Goal: Task Accomplishment & Management: Use online tool/utility

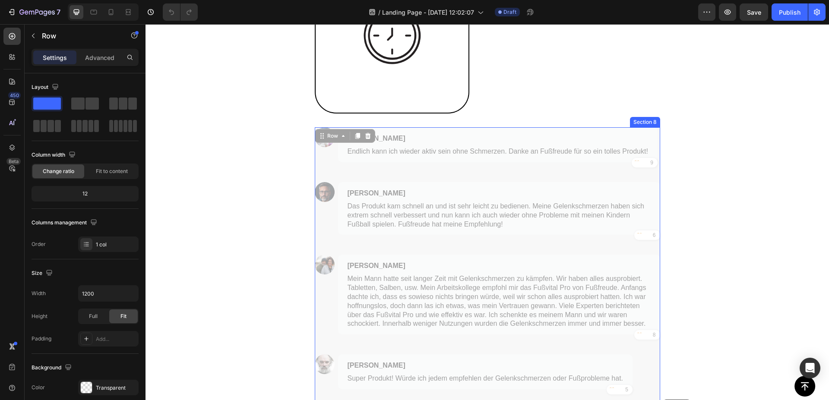
scroll to position [2105, 0]
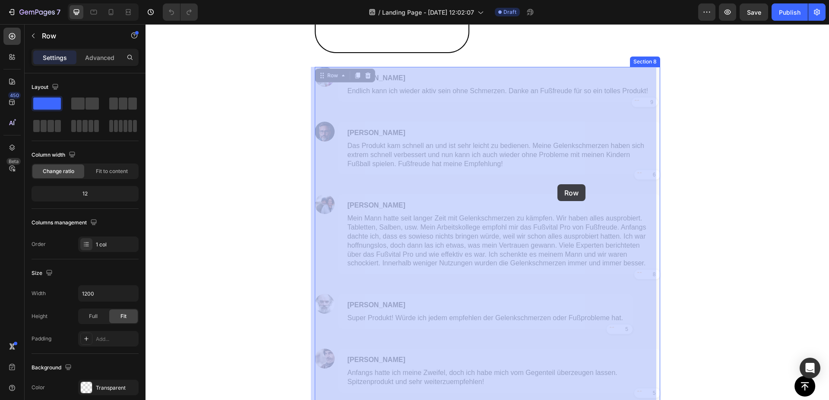
drag, startPoint x: 550, startPoint y: 215, endPoint x: 558, endPoint y: 184, distance: 31.6
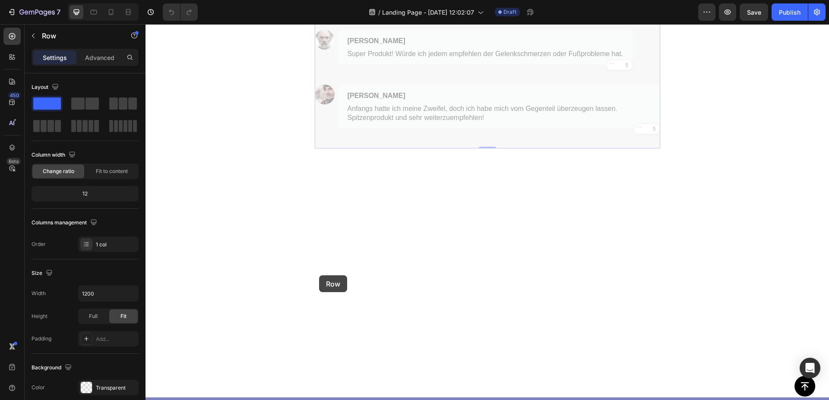
scroll to position [2024, 0]
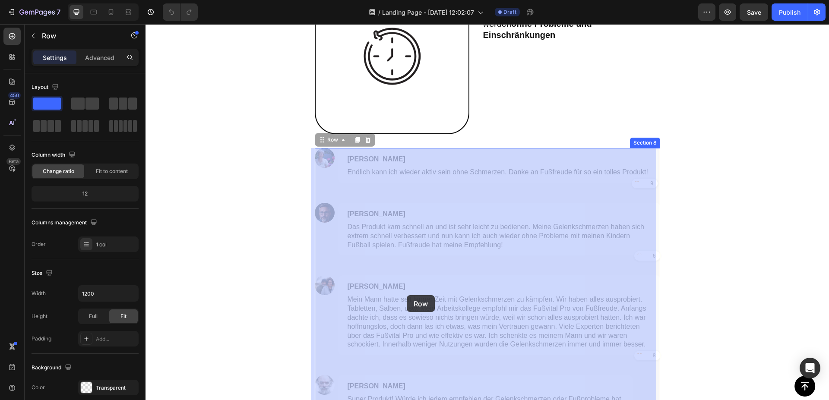
drag, startPoint x: 327, startPoint y: 140, endPoint x: 333, endPoint y: 309, distance: 169.4
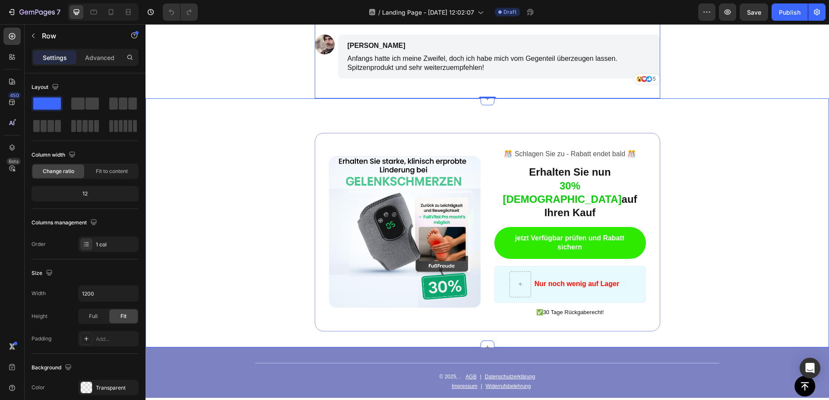
scroll to position [2420, 0]
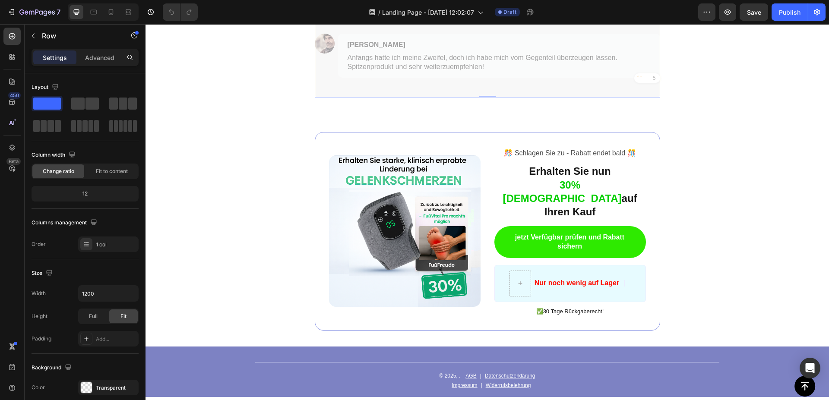
drag, startPoint x: 328, startPoint y: 92, endPoint x: 343, endPoint y: 167, distance: 76.1
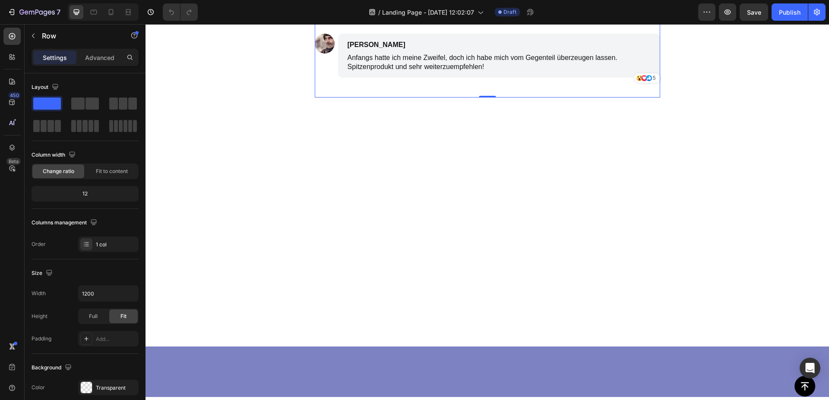
scroll to position [2075, 0]
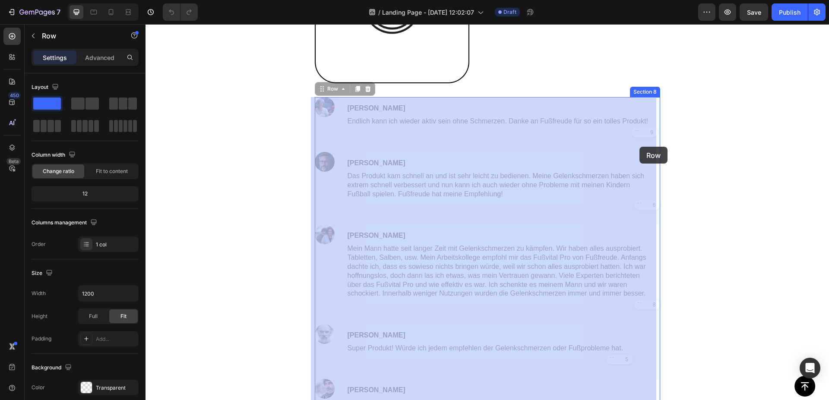
drag, startPoint x: 652, startPoint y: 139, endPoint x: 638, endPoint y: 144, distance: 15.2
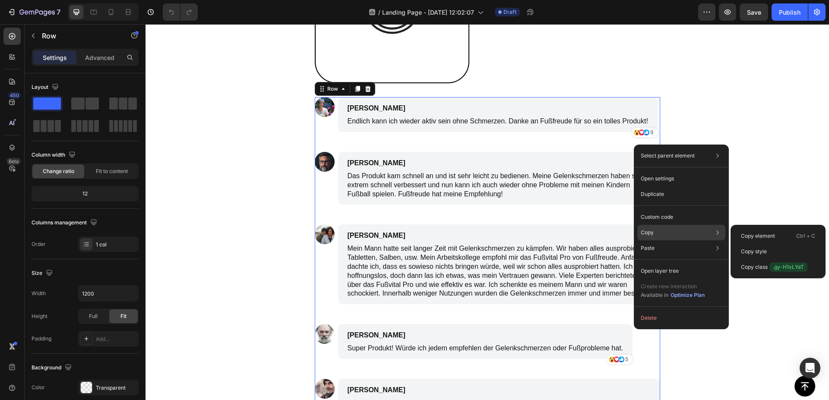
click at [667, 233] on div "Copy Copy element Ctrl + C Copy style Copy class .gy-H1xLYaT" at bounding box center [681, 233] width 88 height 16
click at [751, 236] on p "Copy element" at bounding box center [758, 236] width 34 height 8
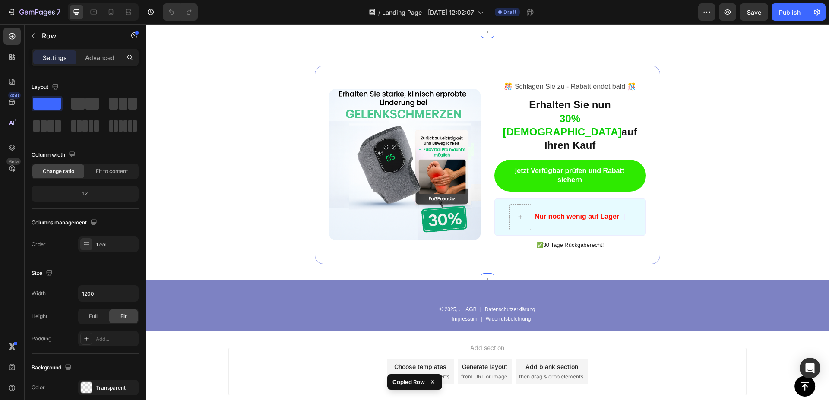
scroll to position [2515, 0]
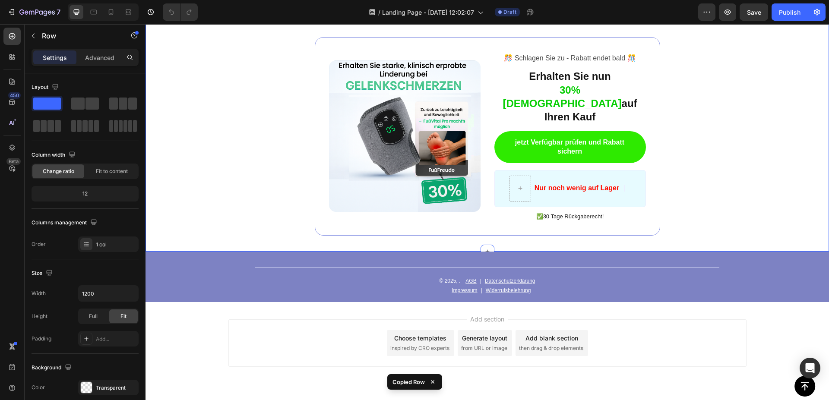
click at [598, 231] on div "Image ️🎊 Schlagen Sie zu - Rabatt endet bald ️🎊 Text Block Erhalten Sie nun 30%…" at bounding box center [488, 127] width 684 height 249
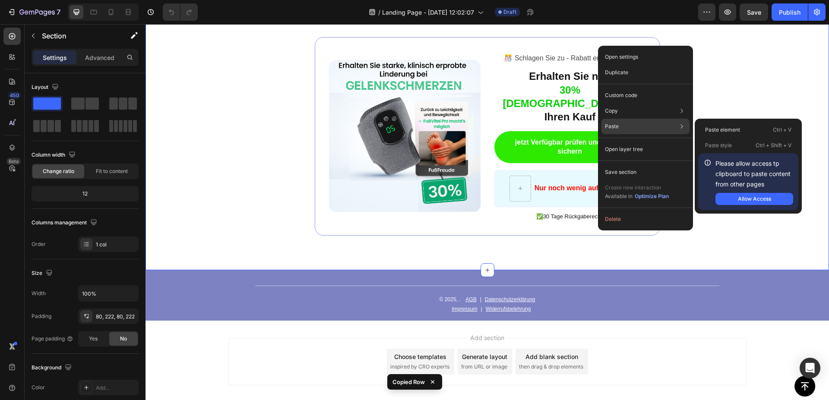
click at [625, 123] on div "Paste Paste element Ctrl + V Paste style Ctrl + Shift + V Please allow access t…" at bounding box center [646, 127] width 88 height 16
click at [721, 129] on p "Paste element" at bounding box center [722, 130] width 35 height 8
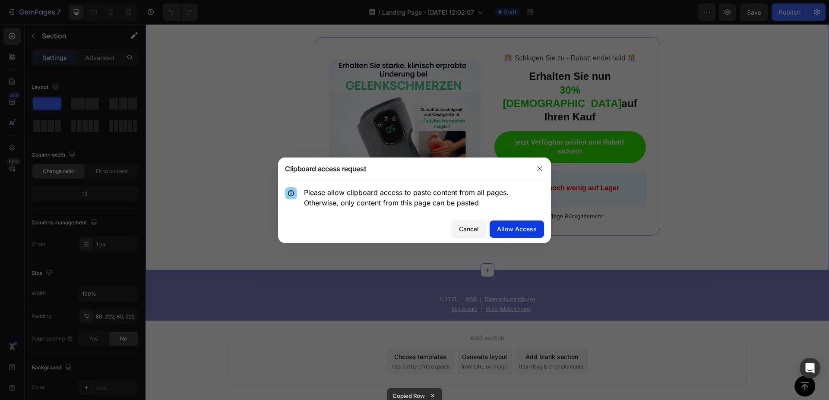
click at [515, 224] on button "Allow Access" at bounding box center [517, 229] width 54 height 17
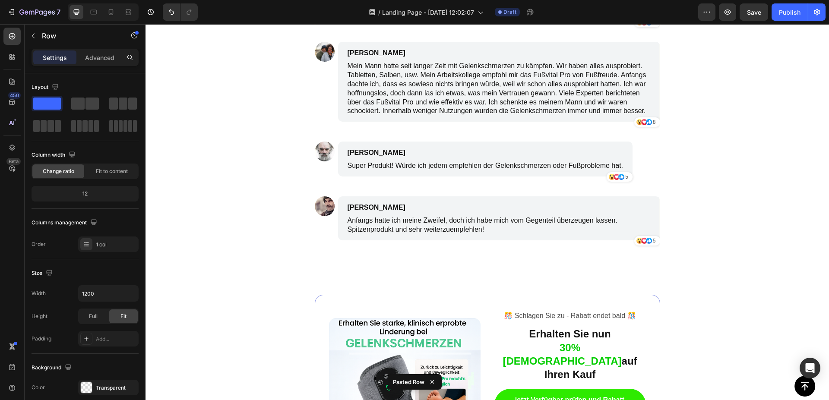
scroll to position [2237, 0]
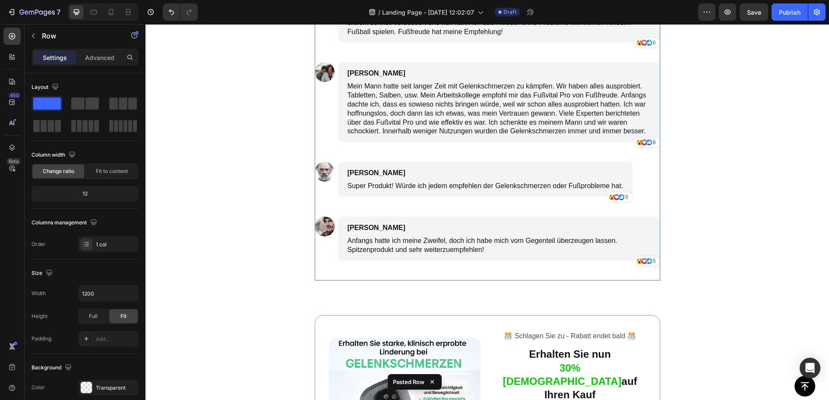
click at [651, 159] on div "Image Frieda Kaiser Text Block Endlich kann ich wieder aktiv sein ohne Schmerze…" at bounding box center [488, 108] width 346 height 346
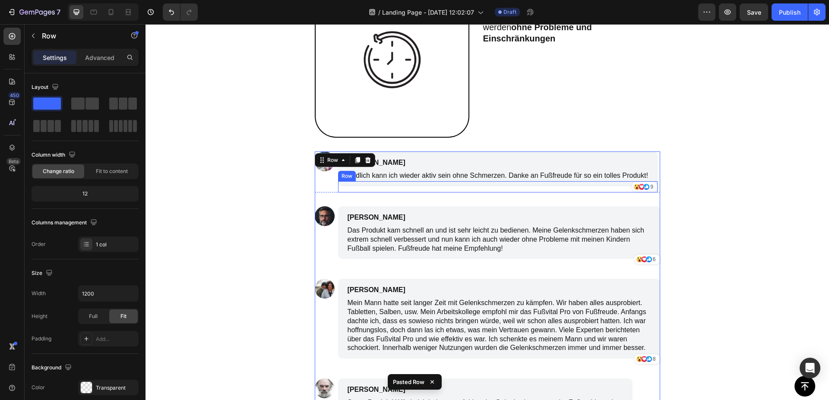
scroll to position [1973, 0]
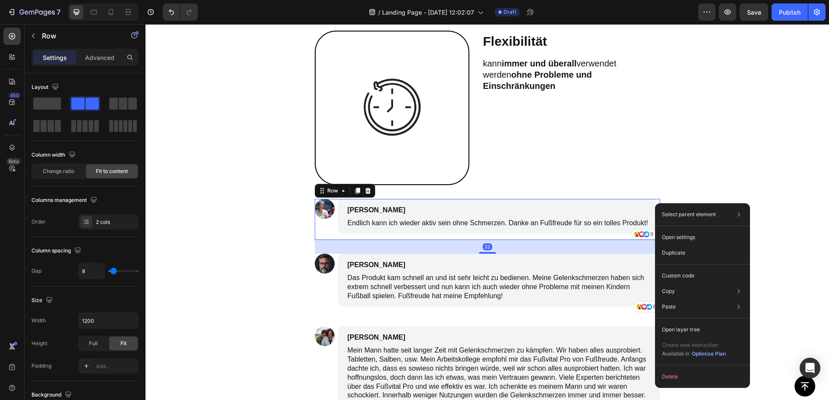
click at [345, 250] on div "32" at bounding box center [488, 247] width 346 height 14
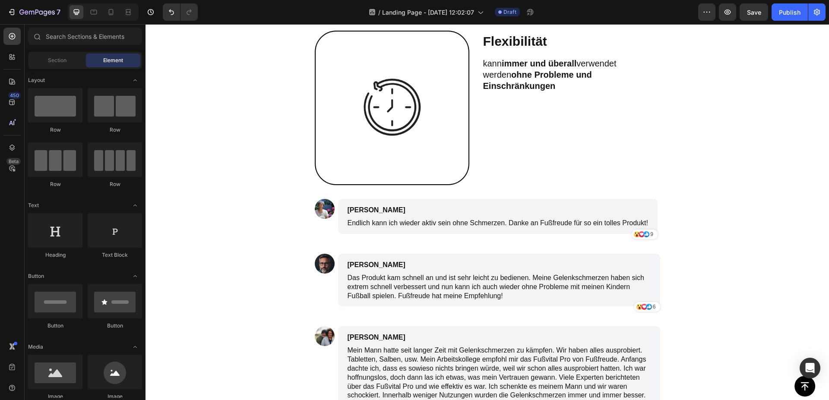
click at [320, 233] on div "Image" at bounding box center [325, 219] width 20 height 41
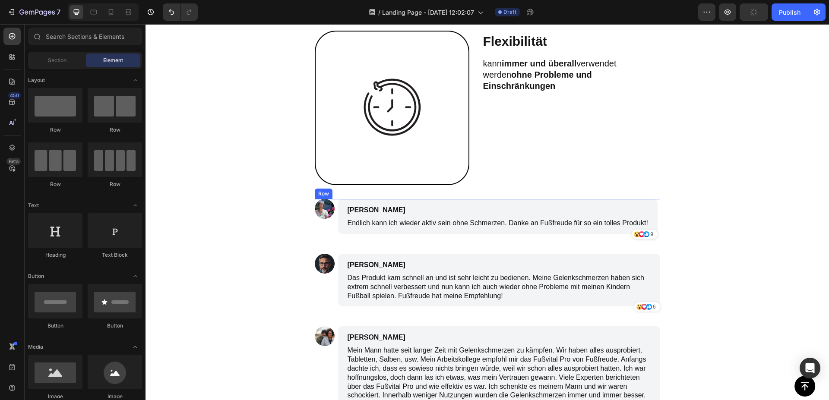
click at [321, 249] on div "Image Frieda Kaiser Text Block Endlich kann ich wieder aktiv sein ohne Schmerze…" at bounding box center [488, 372] width 346 height 346
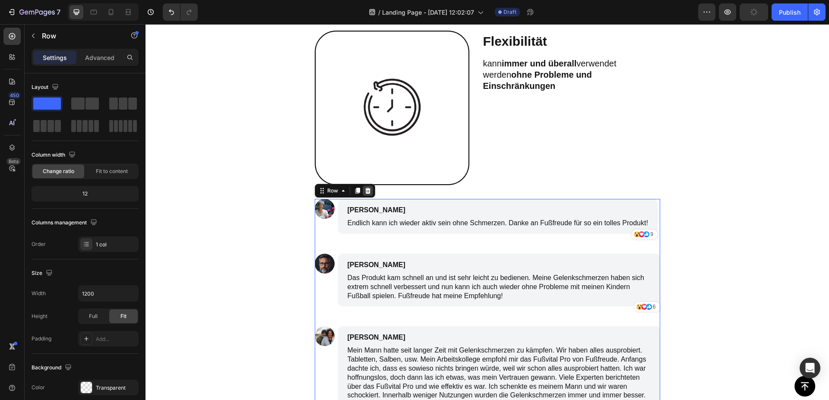
click at [366, 193] on icon at bounding box center [368, 191] width 6 height 6
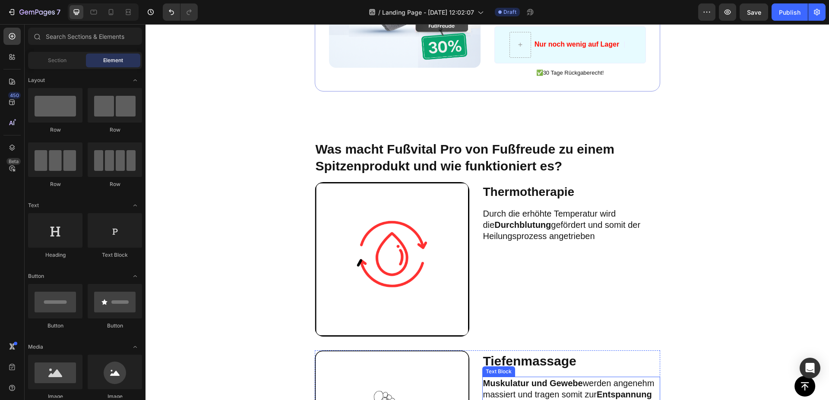
scroll to position [1576, 0]
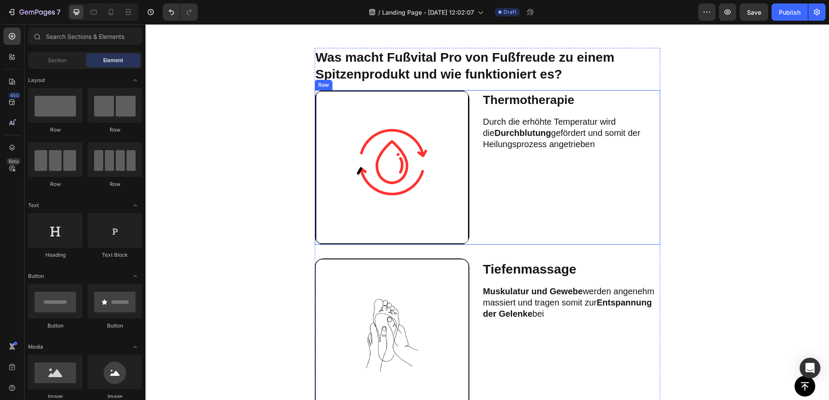
click at [524, 209] on div "Thermotherapie Text Block Durch die erhöhte Temperatur wird die Durchblutung ge…" at bounding box center [571, 167] width 178 height 155
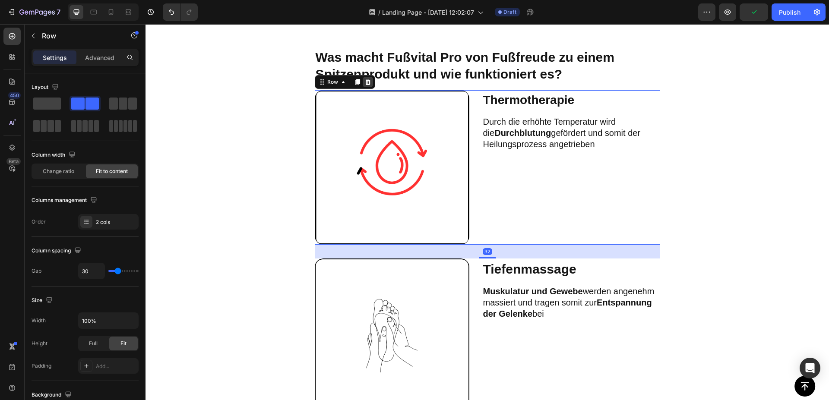
click at [365, 82] on icon at bounding box center [368, 82] width 7 height 7
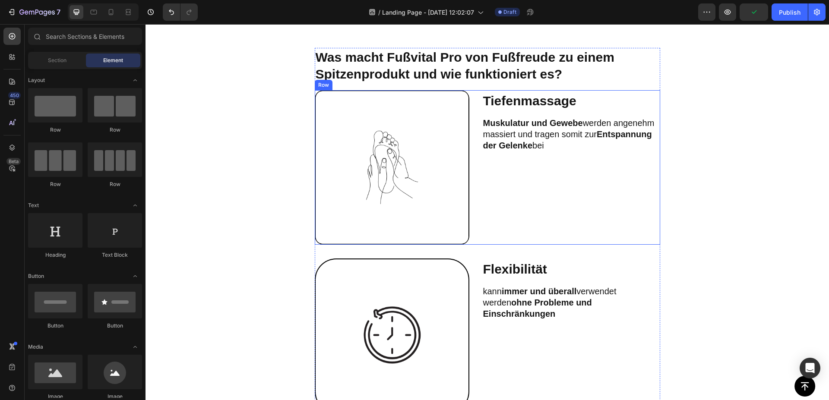
click at [539, 190] on div "Tiefenmassage Text Block Muskulatur und Gewebe werden angenehm massiert und tra…" at bounding box center [571, 167] width 178 height 155
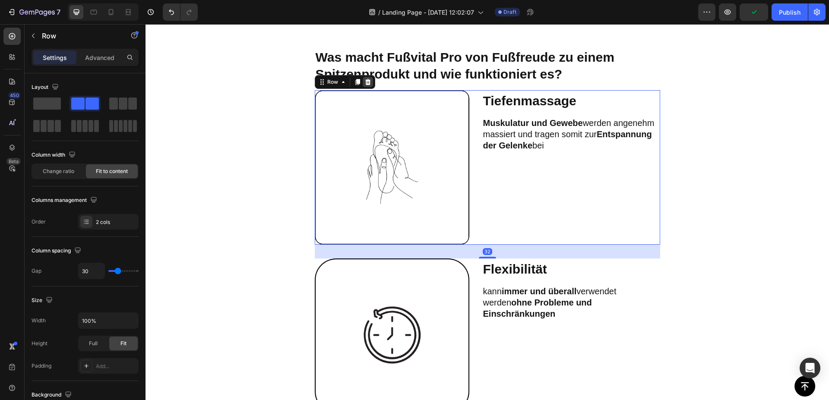
click at [363, 78] on div at bounding box center [368, 82] width 10 height 10
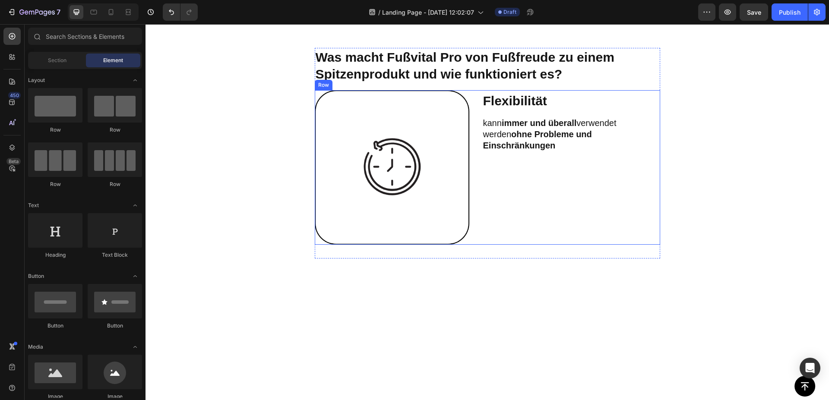
click at [521, 215] on div "Flexibilität Text Block kann immer und überall verwendet werden ohne Probleme u…" at bounding box center [571, 167] width 178 height 155
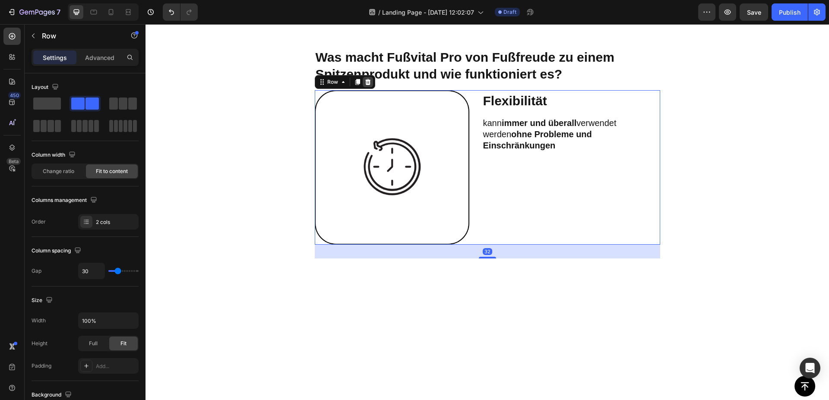
click at [368, 80] on div at bounding box center [368, 82] width 10 height 10
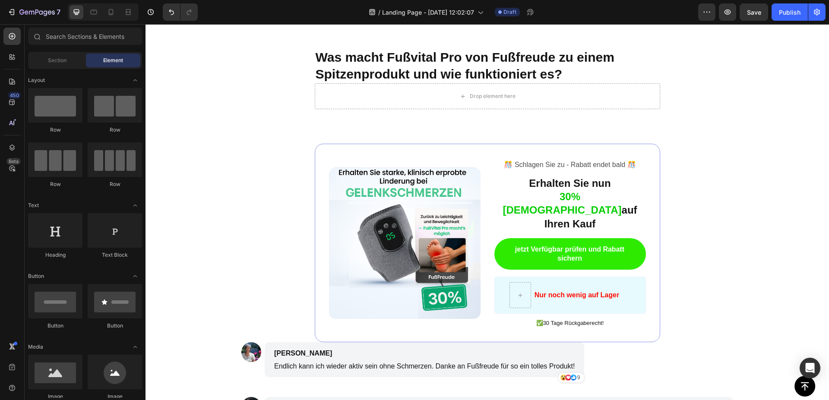
scroll to position [1400, 0]
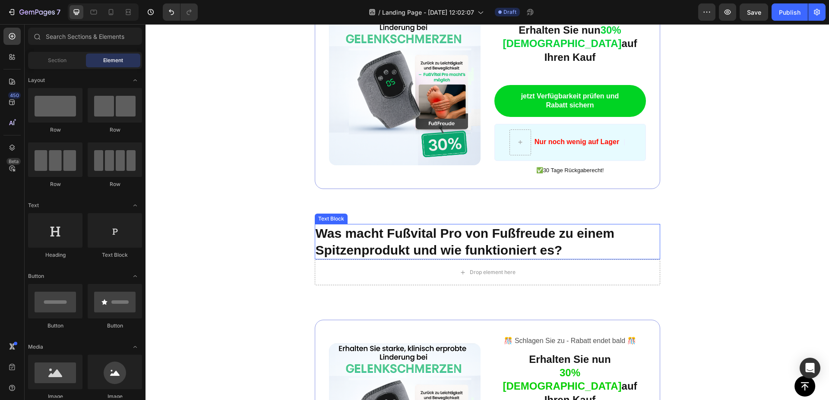
click at [523, 242] on p "Was macht Fußvital Pro von Fußfreude zu einem Spitzenprodukt und wie funktionie…" at bounding box center [488, 242] width 344 height 34
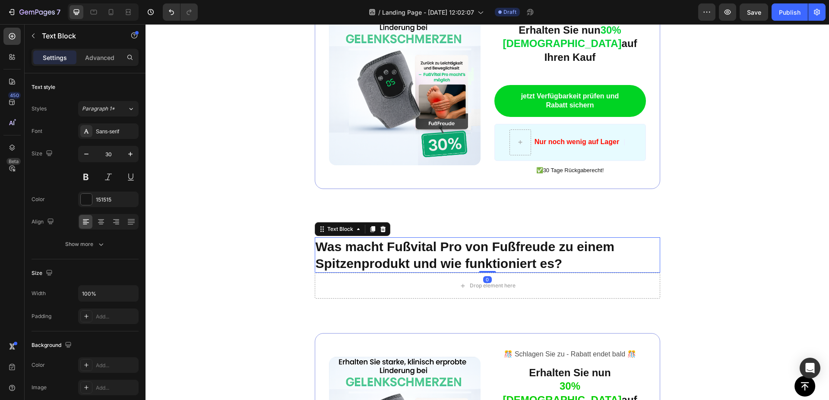
click at [552, 244] on p "Was macht Fußvital Pro von Fußfreude zu einem Spitzenprodukt und wie funktionie…" at bounding box center [488, 255] width 344 height 34
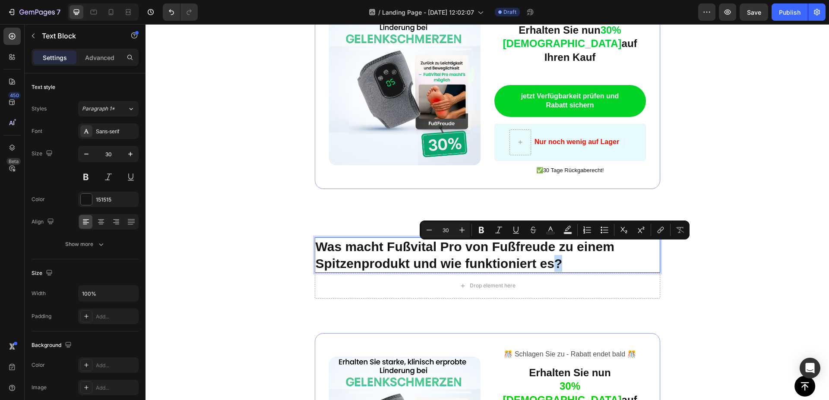
click at [556, 246] on p "Was macht Fußvital Pro von Fußfreude zu einem Spitzenprodukt und wie funktionie…" at bounding box center [488, 255] width 344 height 34
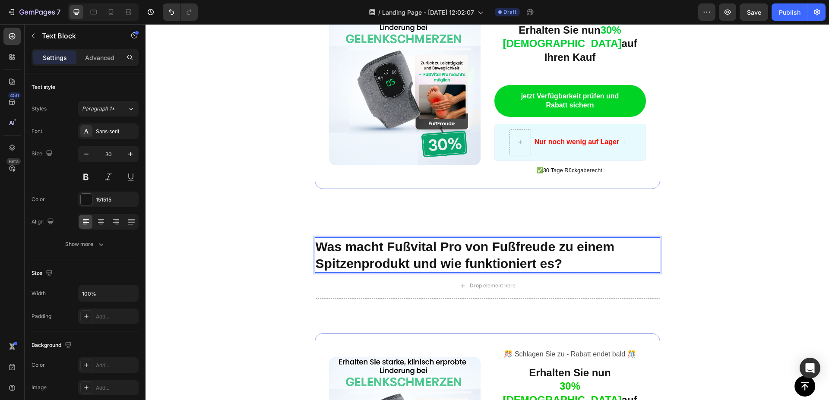
click at [569, 249] on p "Was macht Fußvital Pro von Fußfreude zu einem Spitzenprodukt und wie funktionie…" at bounding box center [488, 255] width 344 height 34
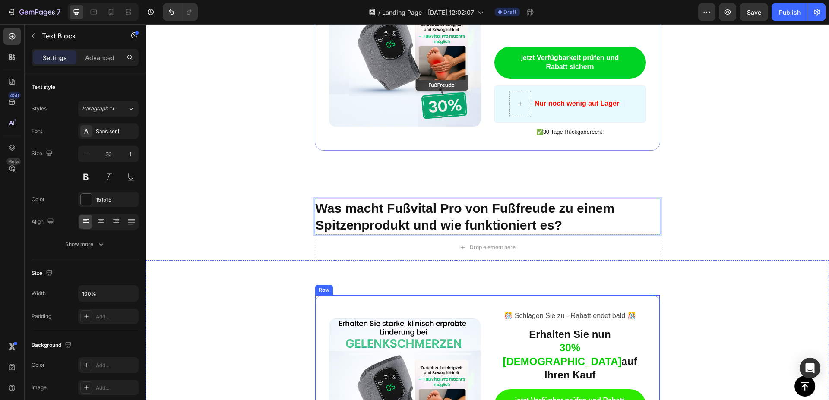
scroll to position [1488, 0]
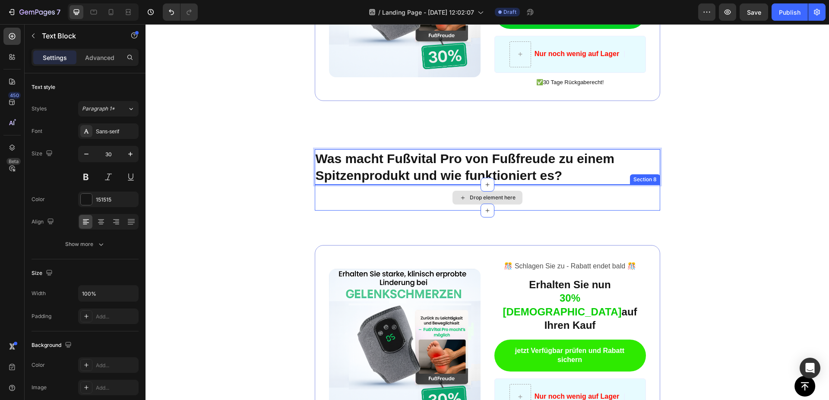
click at [554, 185] on div "Drop element here" at bounding box center [488, 198] width 346 height 26
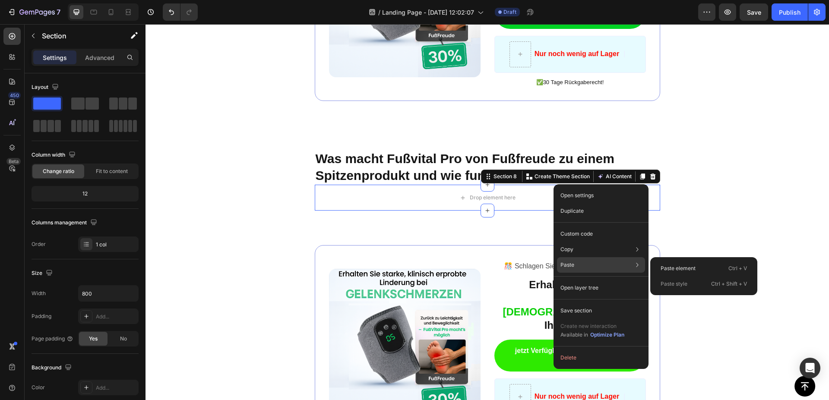
click at [574, 262] on div "Paste Paste element Ctrl + V Paste style Ctrl + Shift + V" at bounding box center [601, 265] width 88 height 16
click at [679, 264] on div "Paste element Ctrl + V" at bounding box center [704, 269] width 100 height 16
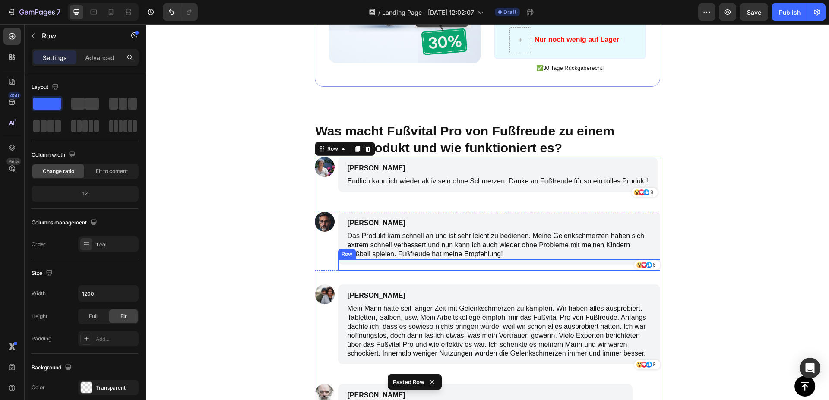
scroll to position [1517, 0]
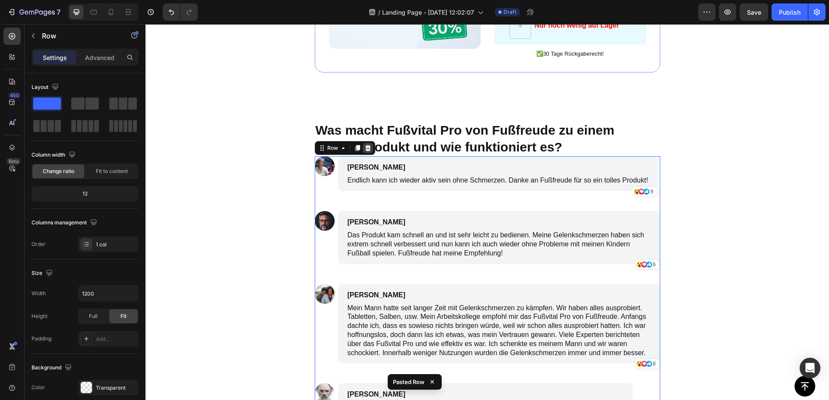
click at [363, 143] on div at bounding box center [368, 148] width 10 height 10
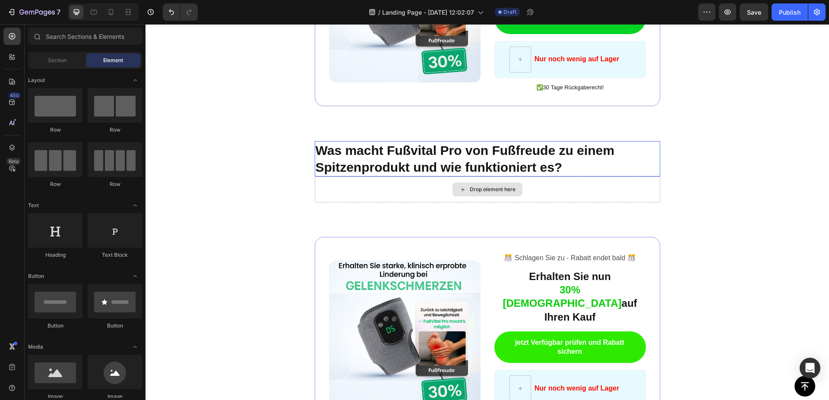
scroll to position [1472, 0]
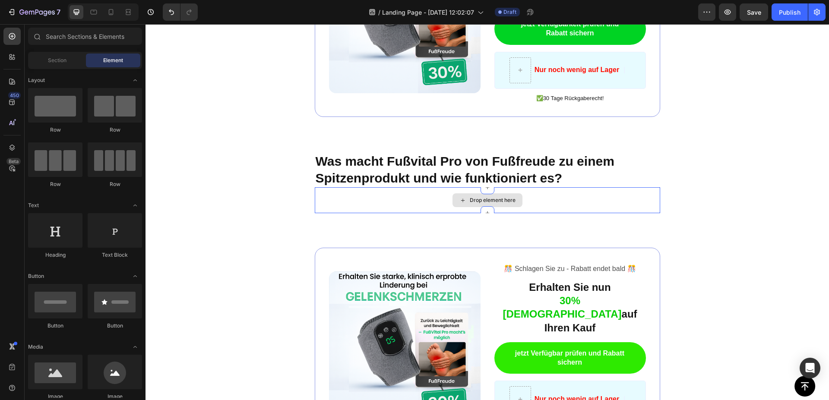
click at [538, 201] on div "Drop element here" at bounding box center [488, 200] width 346 height 26
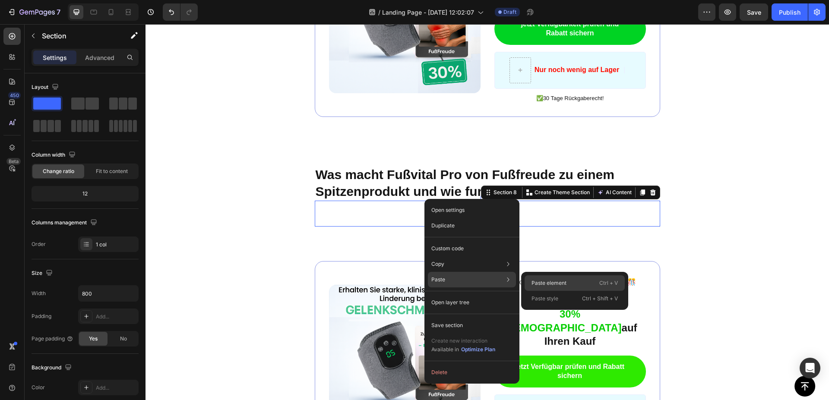
click at [562, 277] on div "Paste element Ctrl + V" at bounding box center [575, 284] width 100 height 16
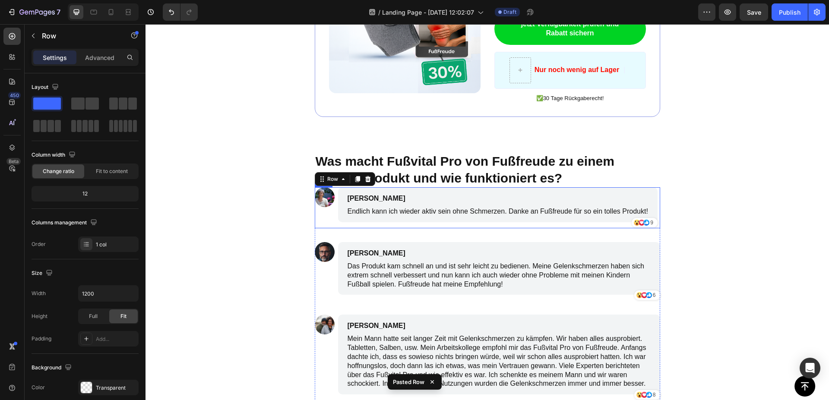
click at [323, 224] on div "Image" at bounding box center [325, 207] width 20 height 41
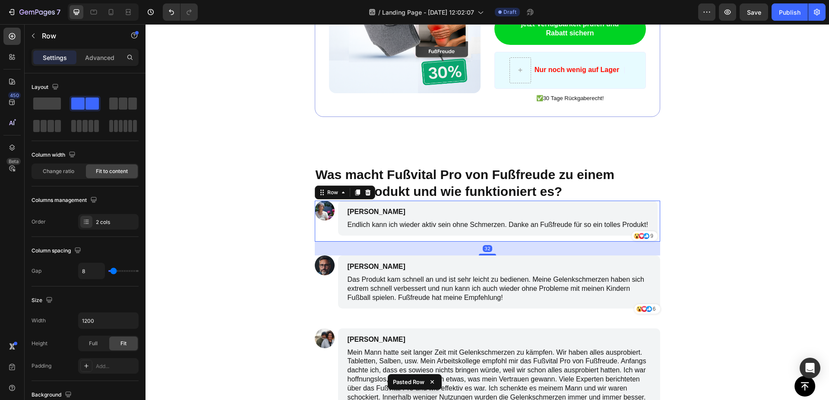
click at [323, 242] on div "32" at bounding box center [488, 249] width 346 height 14
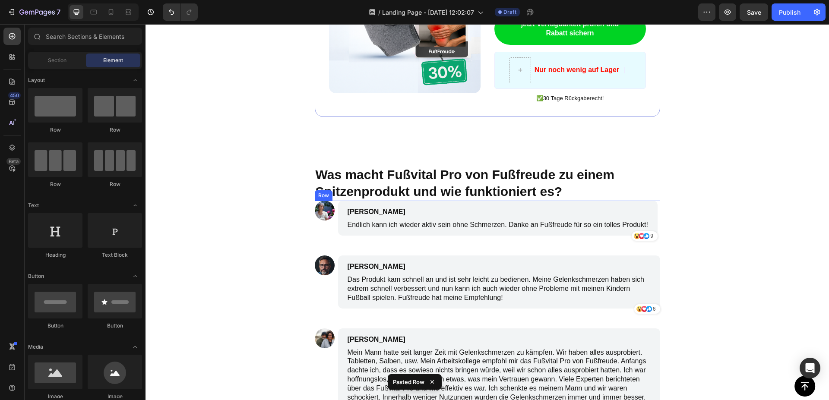
click at [321, 235] on div "Image Frieda Kaiser Text Block Endlich kann ich wieder aktiv sein ohne Schmerze…" at bounding box center [488, 374] width 346 height 346
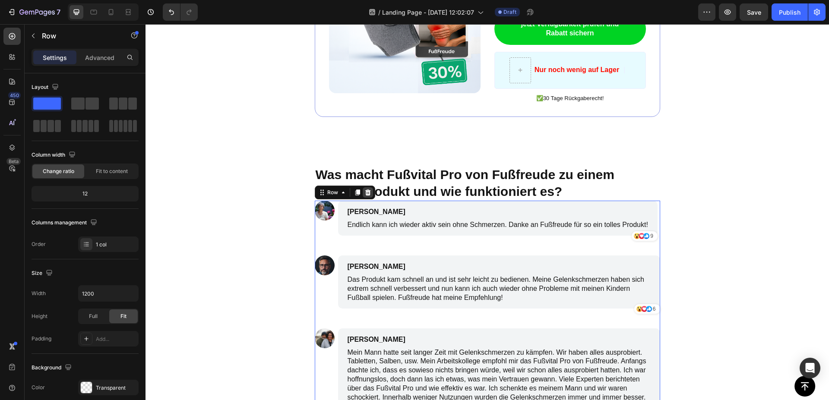
click at [367, 189] on icon at bounding box center [368, 192] width 7 height 7
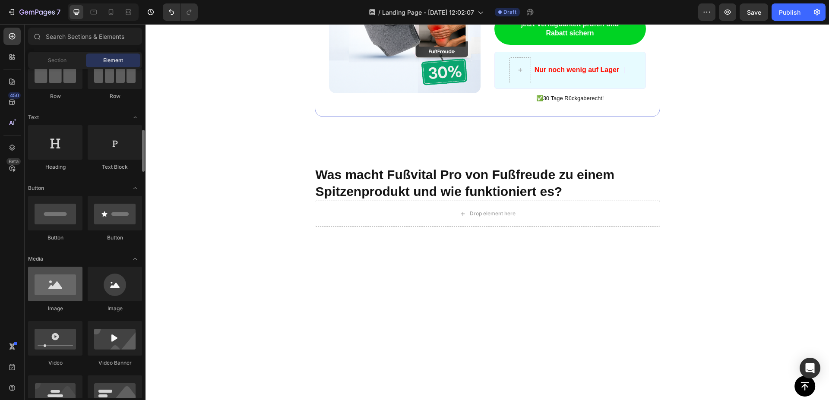
scroll to position [132, 0]
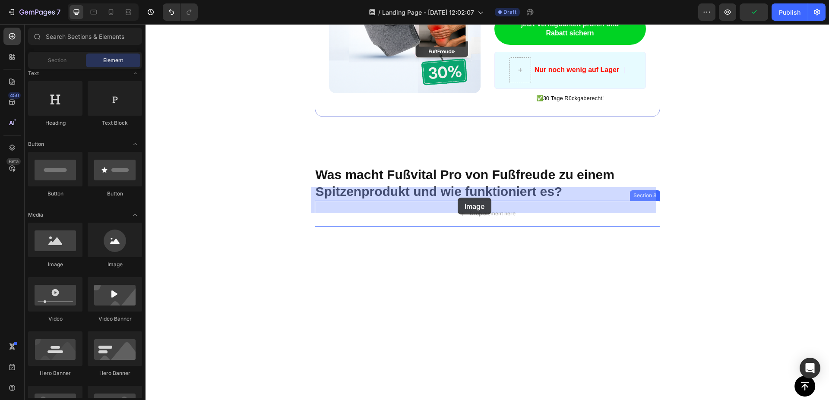
drag, startPoint x: 194, startPoint y: 265, endPoint x: 457, endPoint y: 199, distance: 270.9
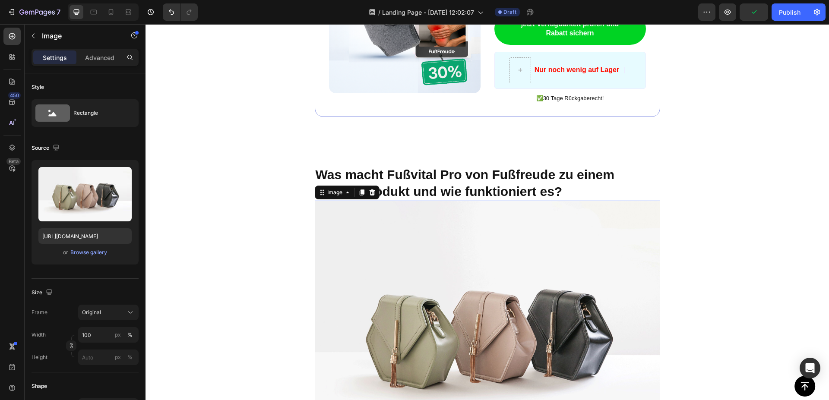
scroll to position [1516, 0]
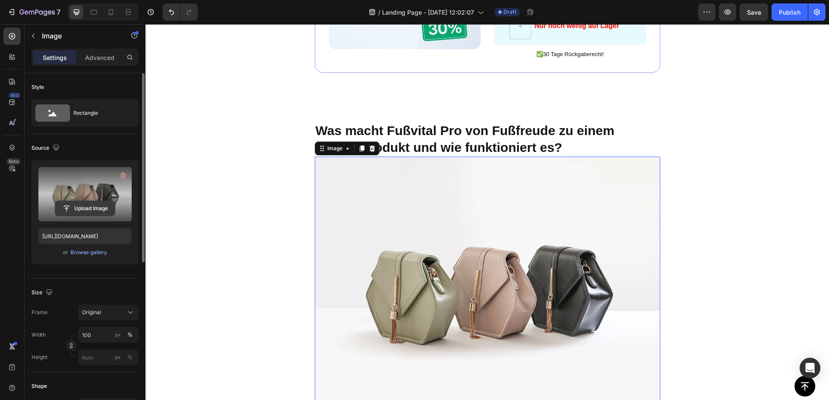
click at [89, 206] on input "file" at bounding box center [85, 208] width 60 height 15
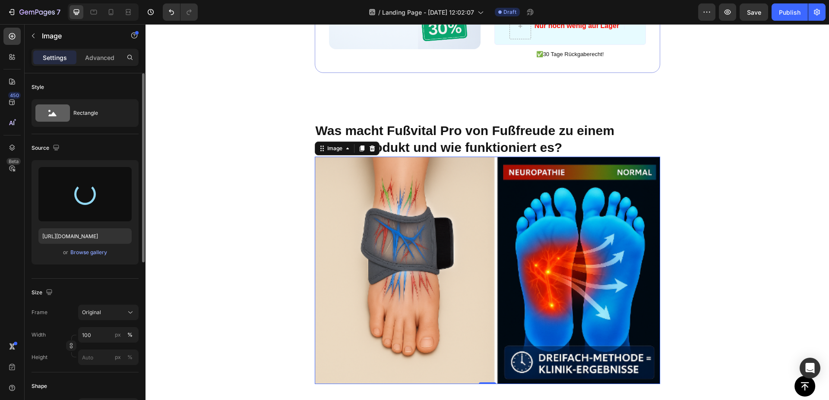
type input "https://cdn.shopify.com/s/files/1/0979/5649/5692/files/gempages_584953866907288…"
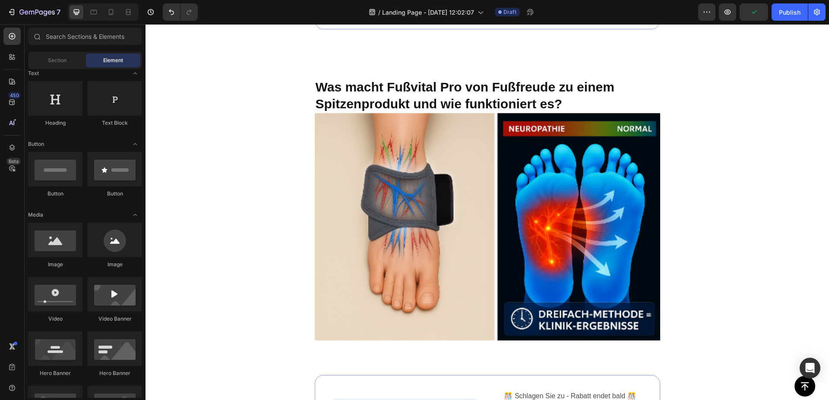
scroll to position [1560, 0]
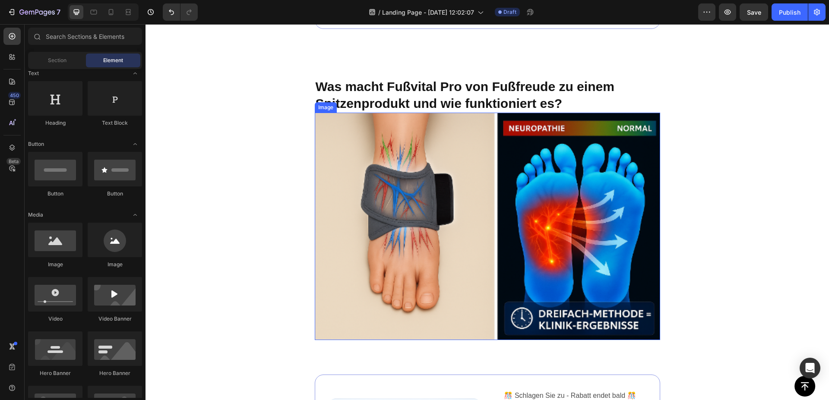
click at [536, 248] on img at bounding box center [488, 227] width 346 height 228
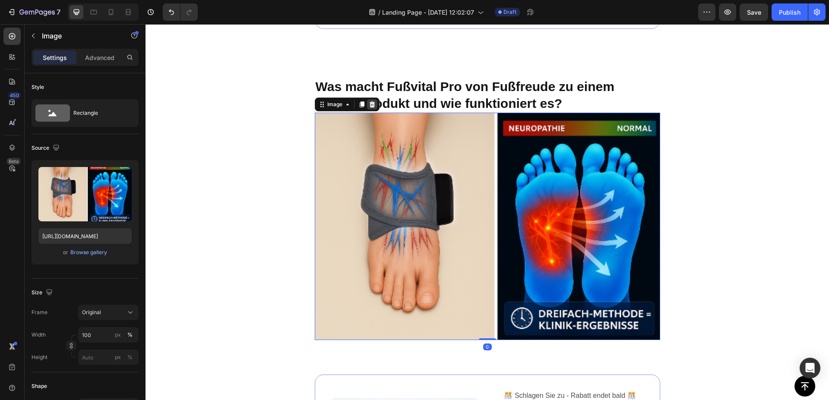
click at [369, 101] on icon at bounding box center [372, 104] width 6 height 6
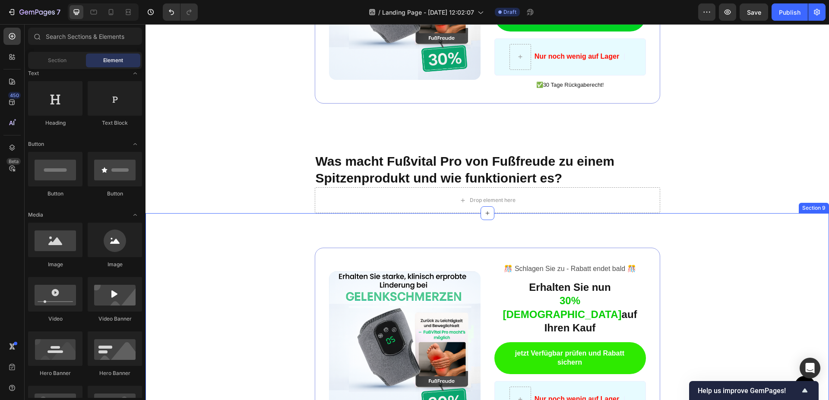
scroll to position [1384, 0]
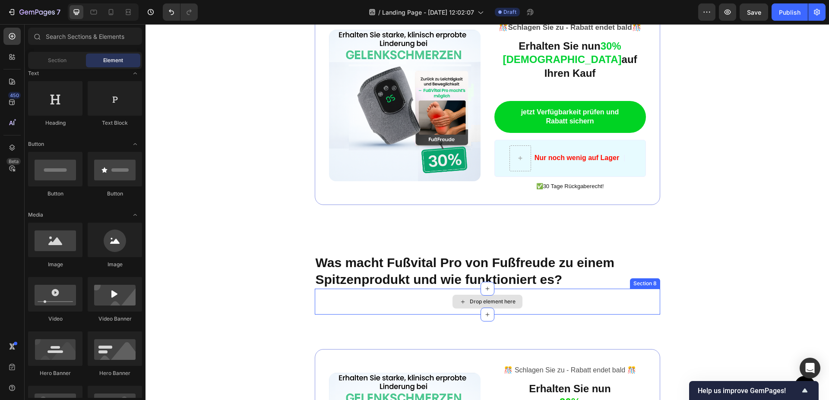
click at [470, 298] on div "Drop element here" at bounding box center [493, 301] width 46 height 7
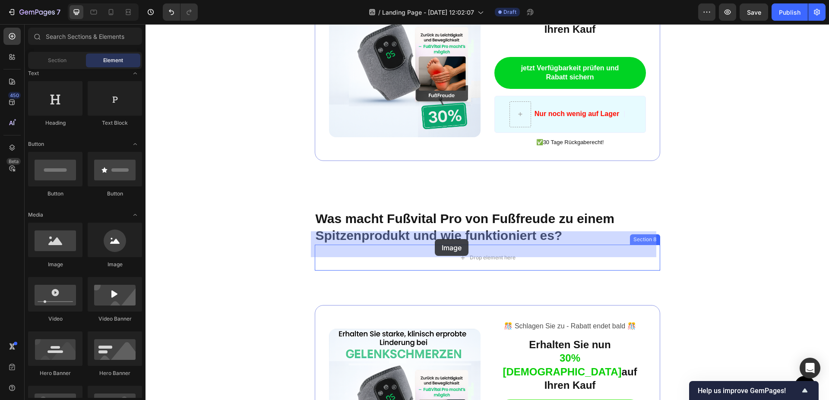
drag, startPoint x: 191, startPoint y: 271, endPoint x: 435, endPoint y: 239, distance: 246.1
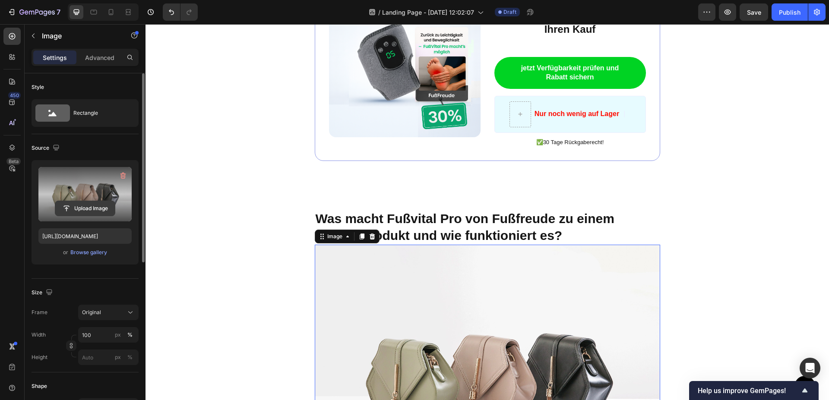
click at [93, 202] on input "file" at bounding box center [85, 208] width 60 height 15
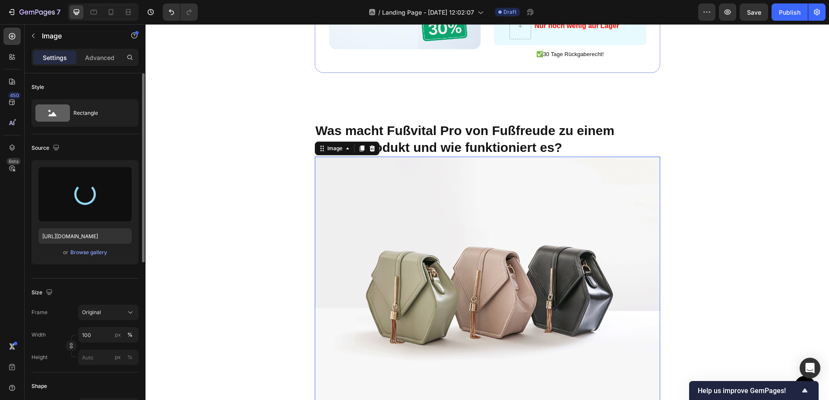
scroll to position [1560, 0]
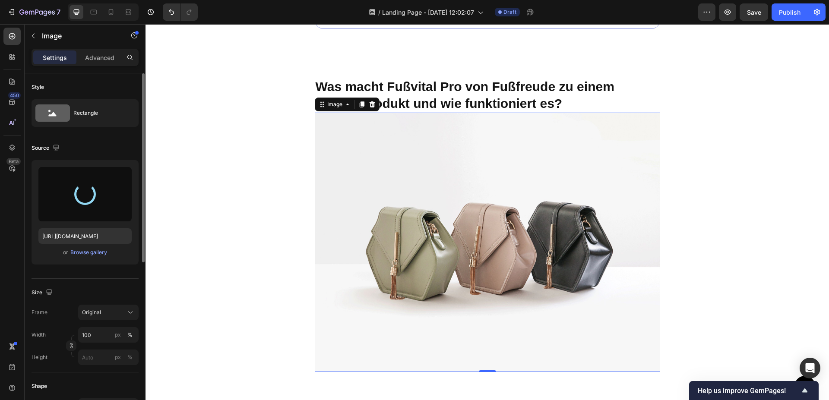
type input "https://cdn.shopify.com/s/files/1/0979/5649/5692/files/gempages_584953866907288…"
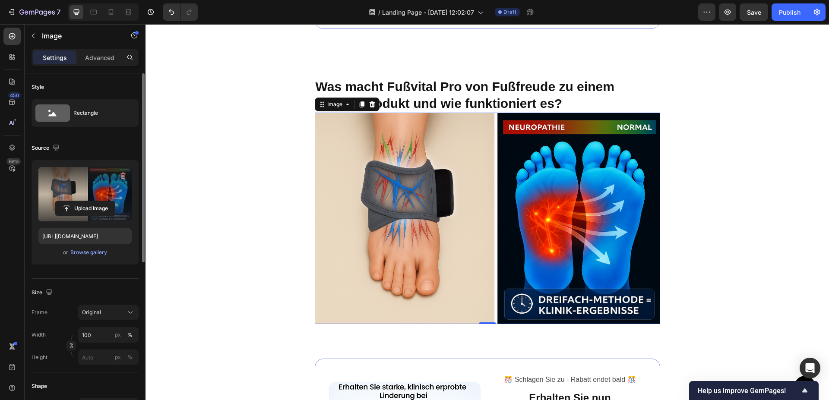
scroll to position [132, 0]
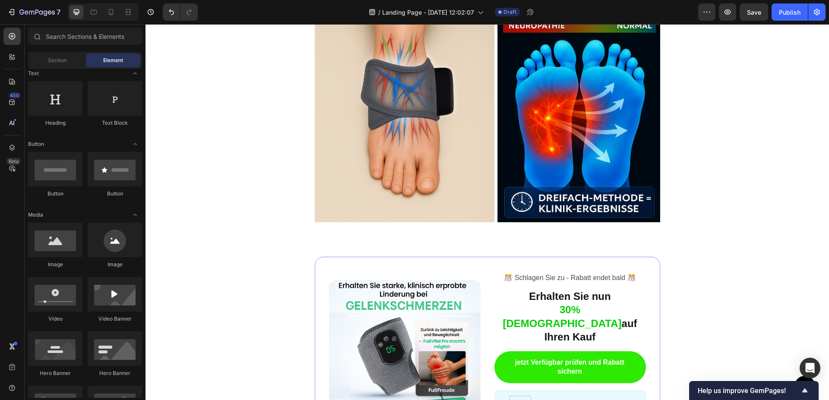
scroll to position [1604, 0]
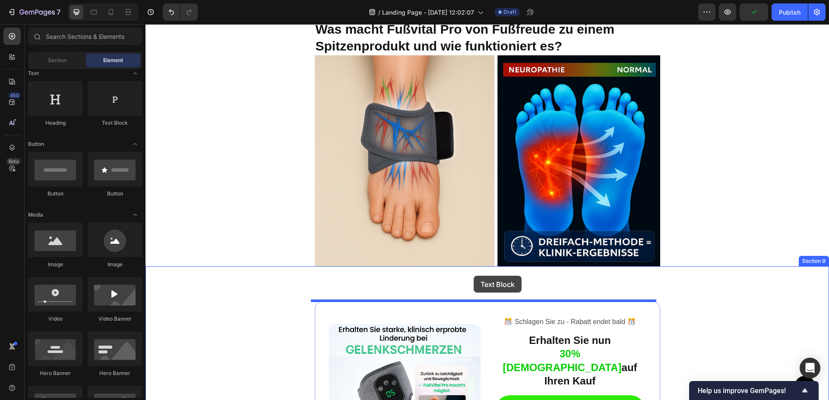
drag, startPoint x: 263, startPoint y: 126, endPoint x: 474, endPoint y: 276, distance: 258.6
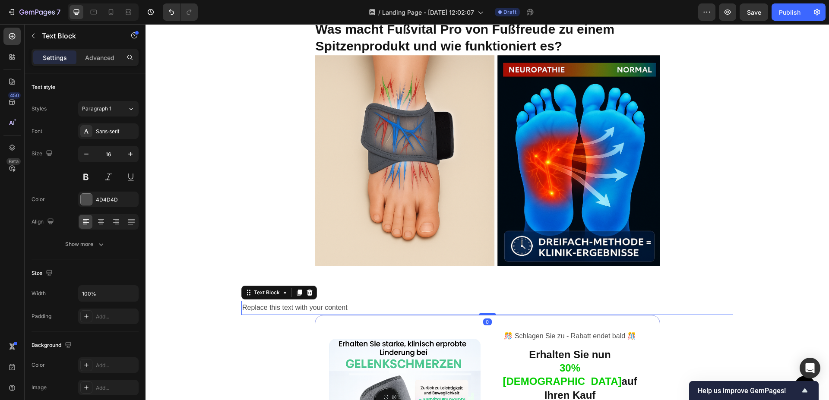
click at [412, 304] on div "Replace this text with your content" at bounding box center [487, 308] width 492 height 14
click at [412, 304] on p "Replace this text with your content" at bounding box center [487, 308] width 490 height 13
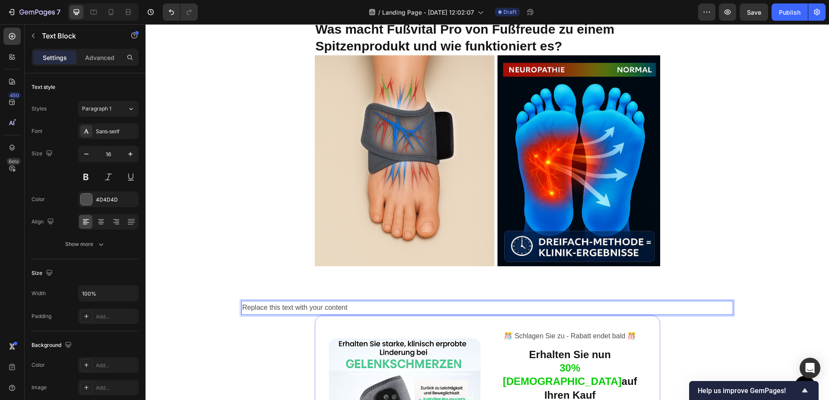
click at [412, 304] on p "Replace this text with your content" at bounding box center [487, 308] width 490 height 13
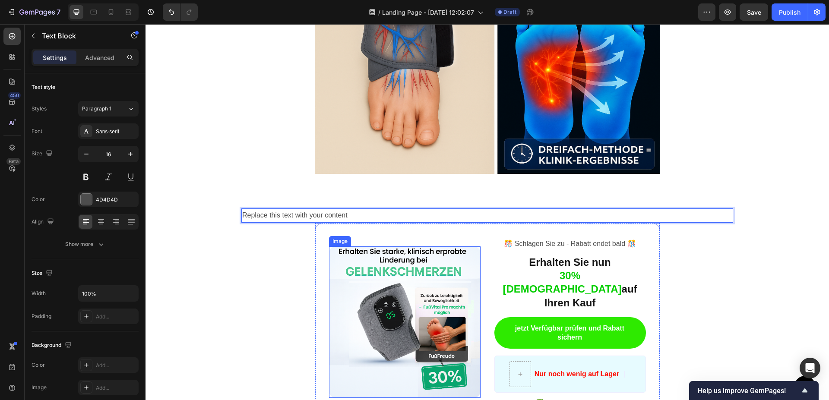
scroll to position [1737, 0]
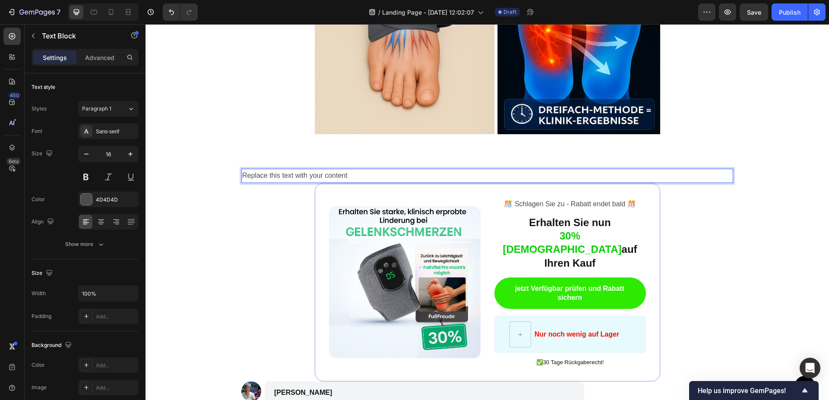
click at [382, 174] on p "Replace this text with your content" at bounding box center [487, 176] width 490 height 13
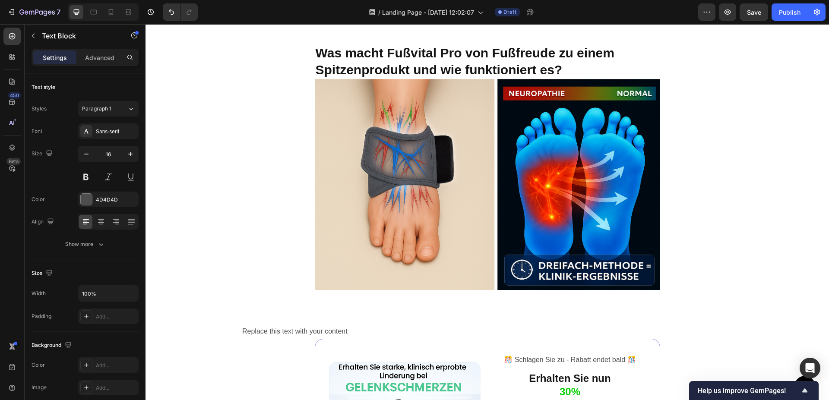
scroll to position [1890, 0]
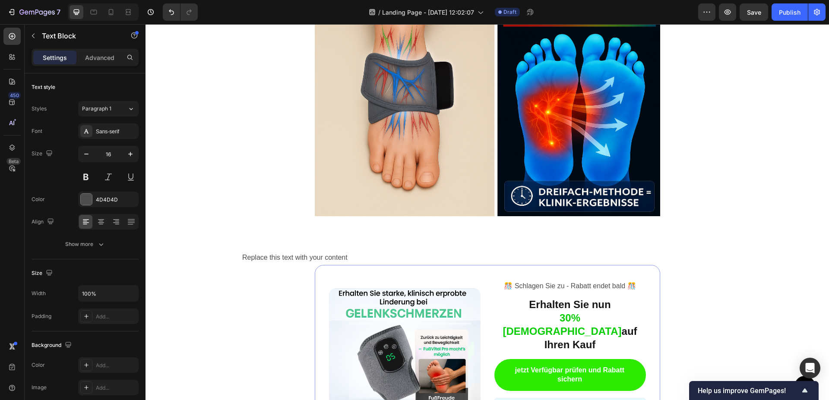
click at [366, 257] on div "Replace this text with your content" at bounding box center [487, 258] width 492 height 14
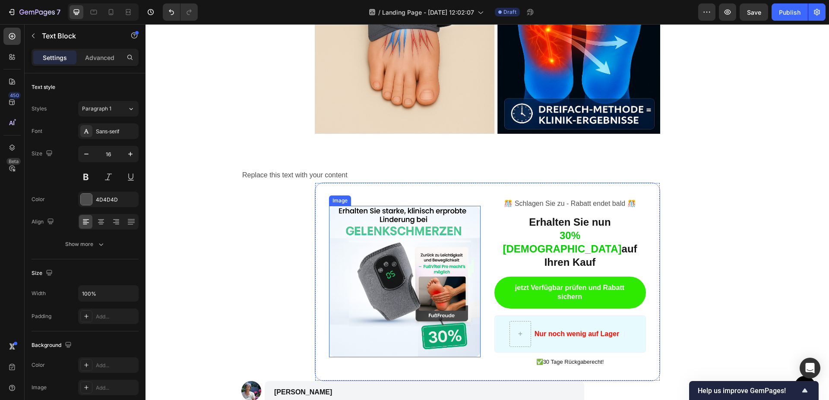
scroll to position [1979, 0]
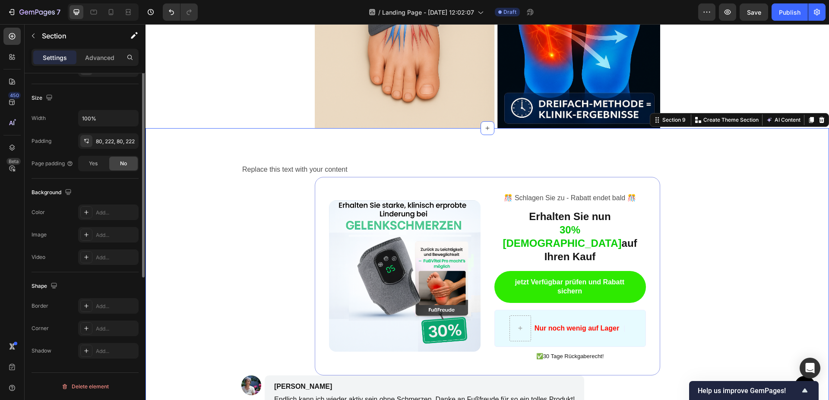
scroll to position [0, 0]
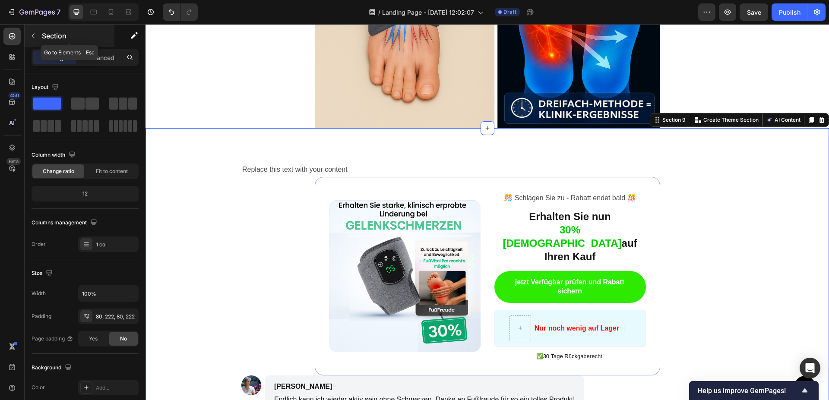
click at [31, 34] on icon "button" at bounding box center [33, 35] width 7 height 7
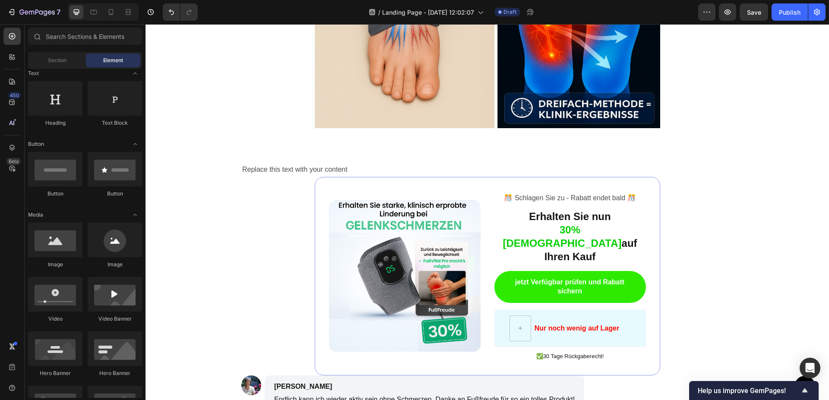
scroll to position [132, 0]
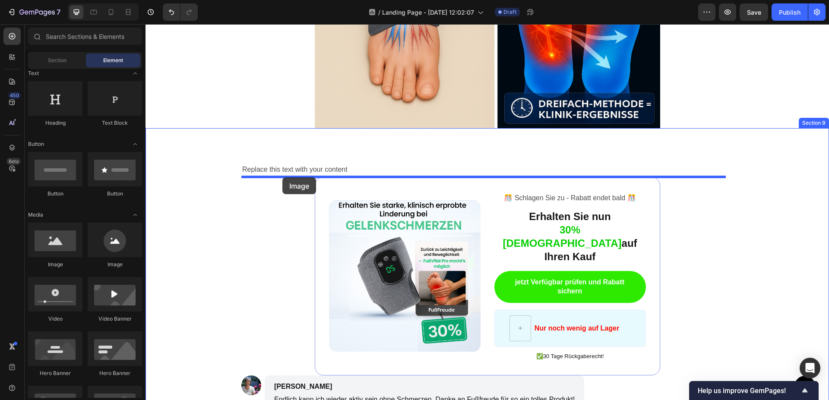
drag, startPoint x: 193, startPoint y: 274, endPoint x: 282, endPoint y: 178, distance: 131.4
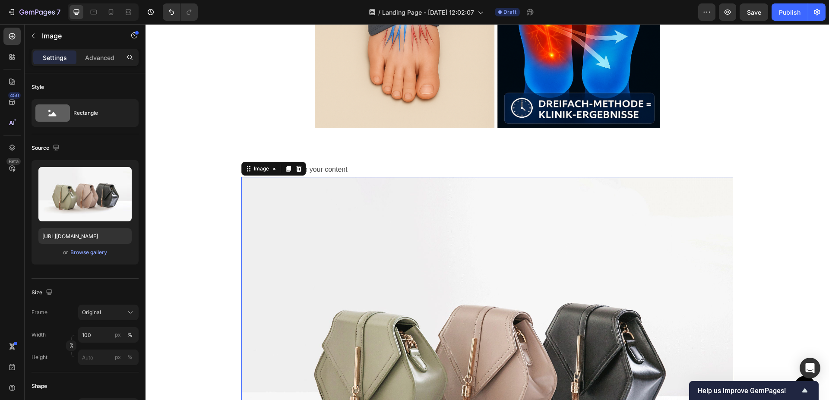
scroll to position [2067, 0]
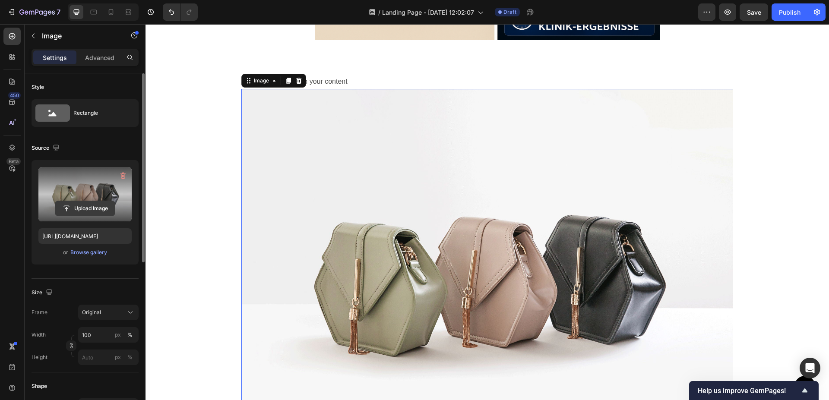
click at [88, 204] on input "file" at bounding box center [85, 208] width 60 height 15
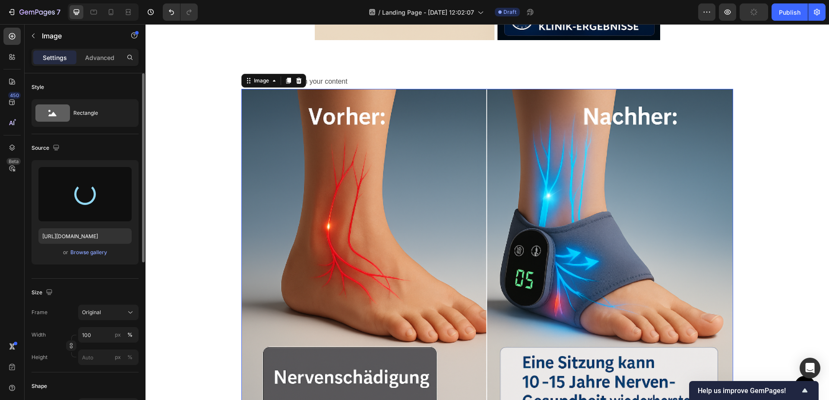
type input "[URL][DOMAIN_NAME]"
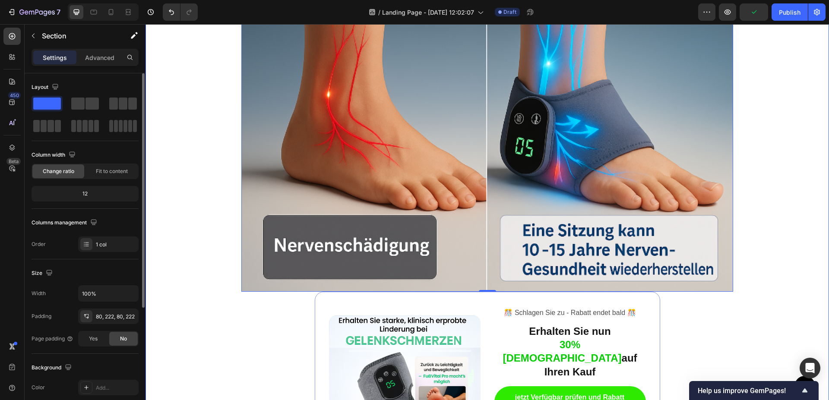
click at [742, 134] on div "Replace this text with your content Text Block Image 0 Image ️🎊 Schlagen Sie zu…" at bounding box center [488, 376] width 684 height 936
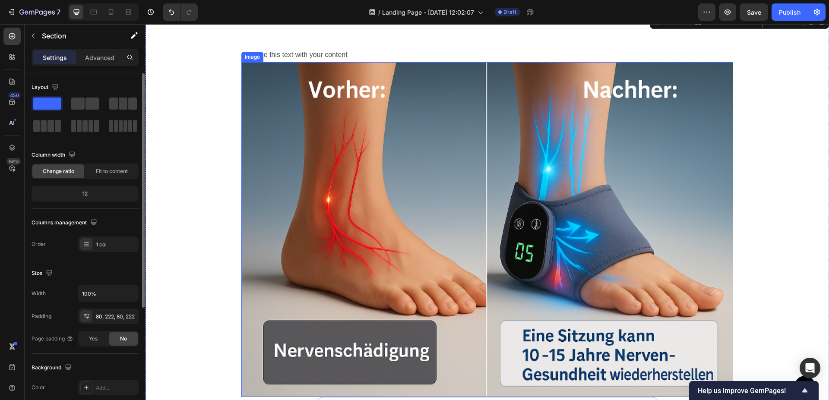
scroll to position [2111, 0]
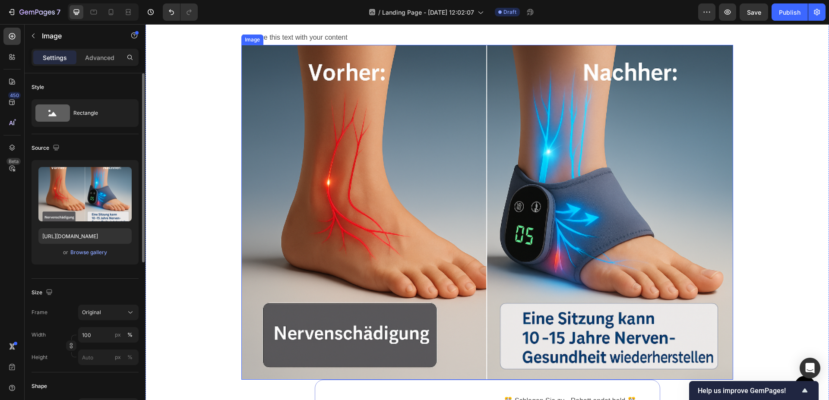
click at [621, 188] on img at bounding box center [487, 212] width 492 height 335
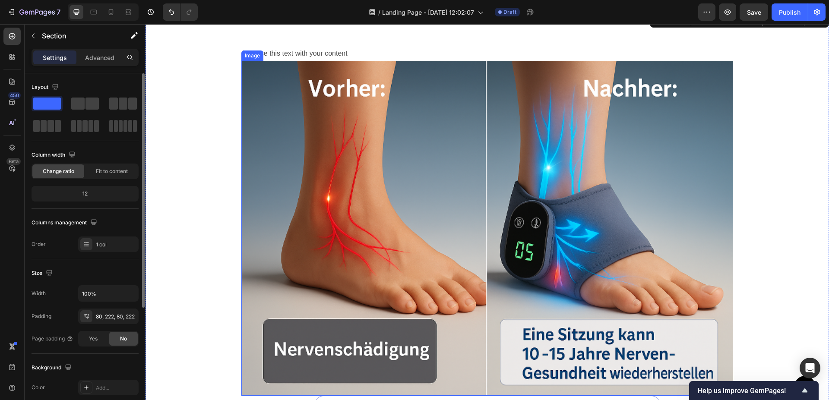
scroll to position [2110, 0]
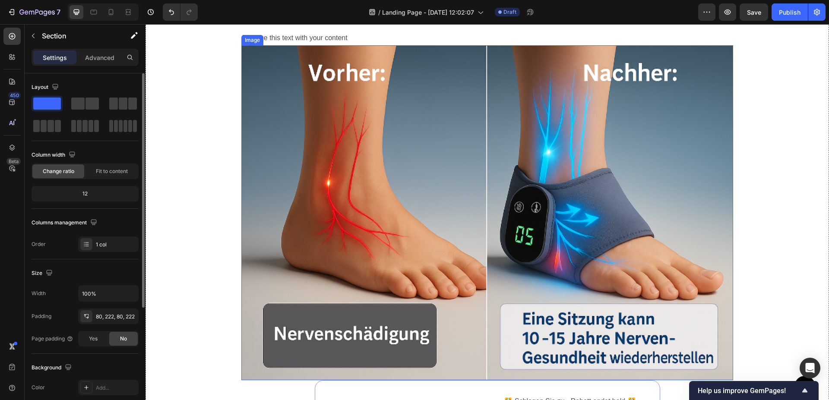
click at [666, 218] on img at bounding box center [487, 212] width 492 height 335
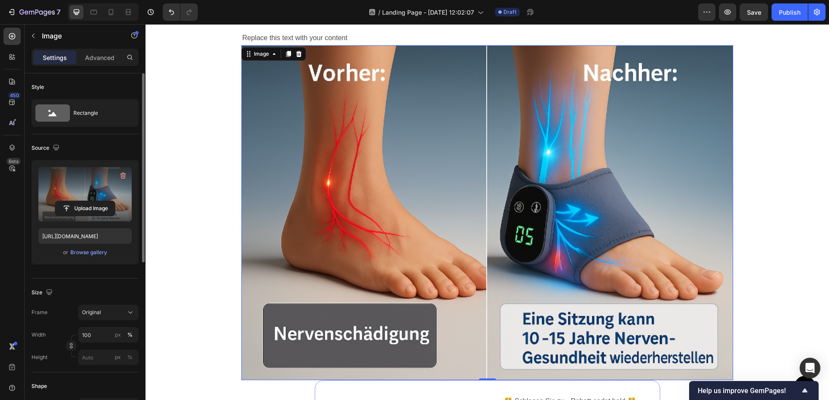
click at [89, 188] on label at bounding box center [84, 194] width 93 height 54
click at [89, 201] on input "file" at bounding box center [85, 208] width 60 height 15
click at [119, 171] on icon "button" at bounding box center [123, 175] width 9 height 9
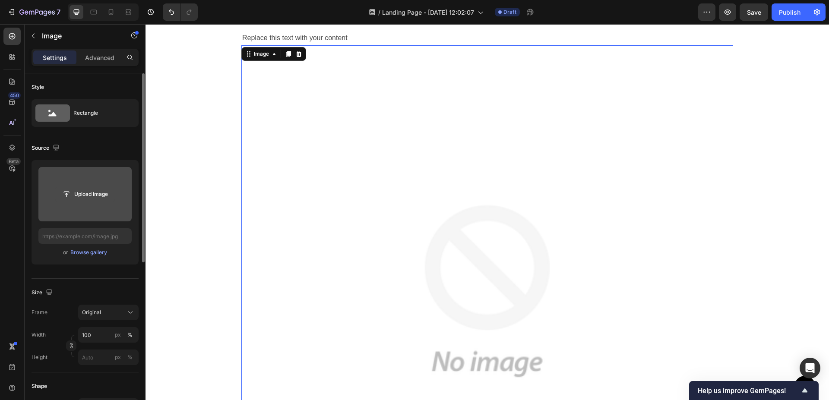
click at [85, 190] on input "file" at bounding box center [85, 194] width 60 height 15
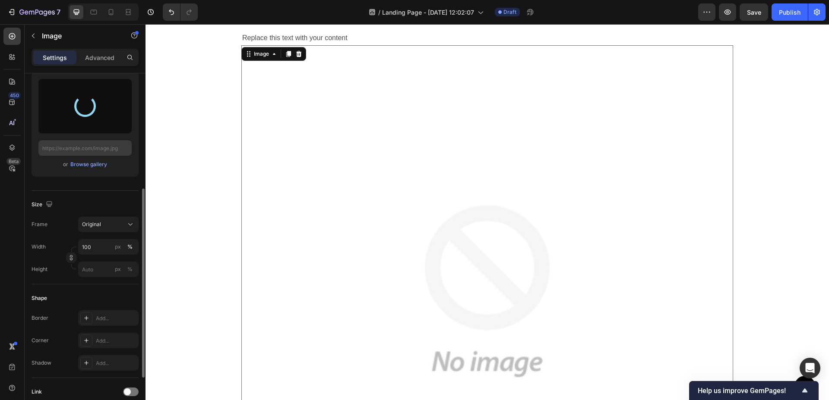
scroll to position [132, 0]
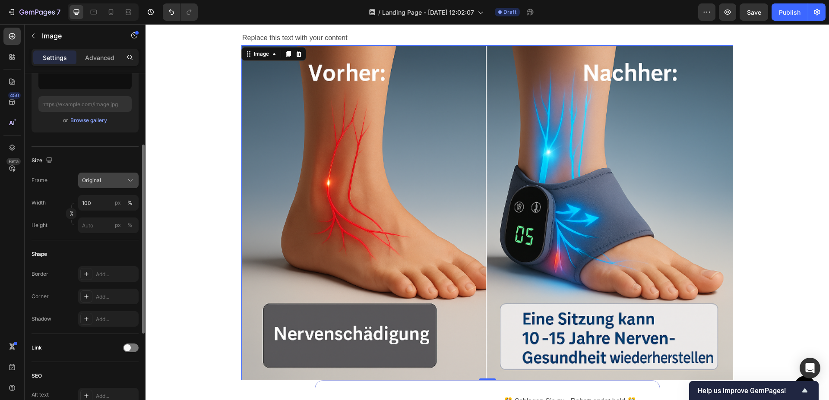
type input "[URL][DOMAIN_NAME]"
click at [126, 178] on div "Original" at bounding box center [108, 180] width 53 height 9
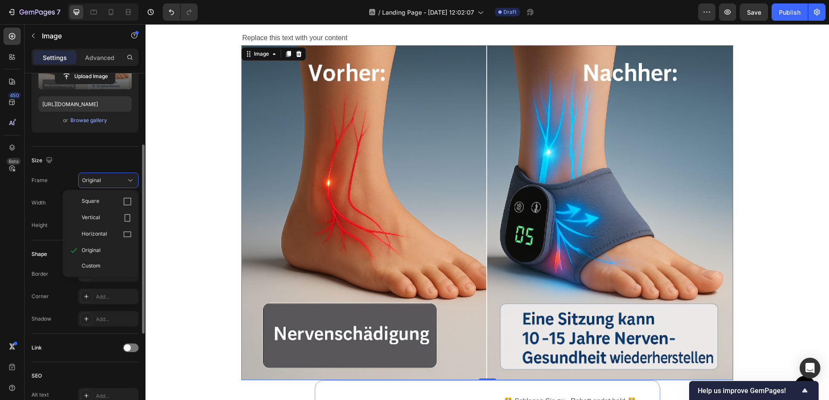
click at [117, 172] on div "Size Frame Original Square Vertical Horizontal Original Custom Width 100 px % H…" at bounding box center [85, 194] width 107 height 94
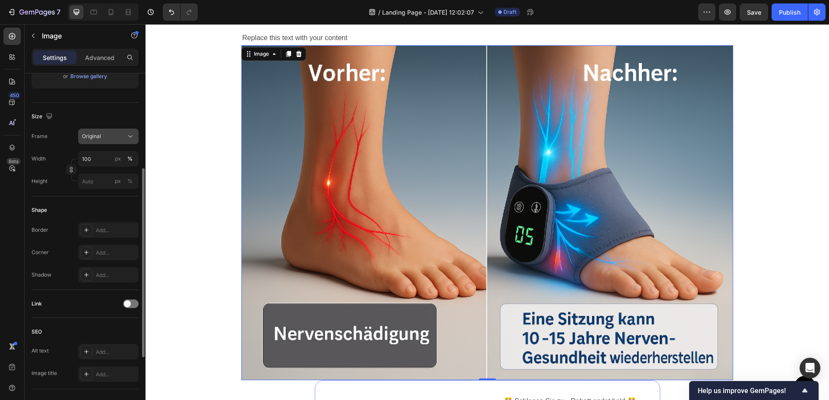
click at [120, 133] on div "Original" at bounding box center [103, 137] width 42 height 8
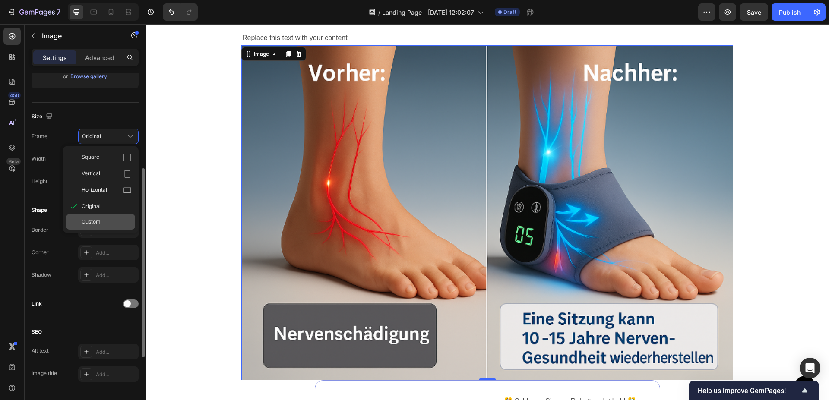
click at [99, 222] on span "Custom" at bounding box center [91, 222] width 19 height 8
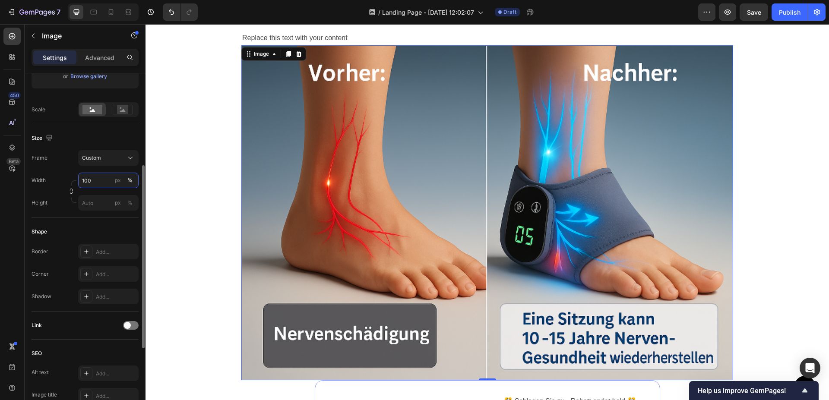
click at [99, 178] on input "100" at bounding box center [108, 181] width 60 height 16
type input "1"
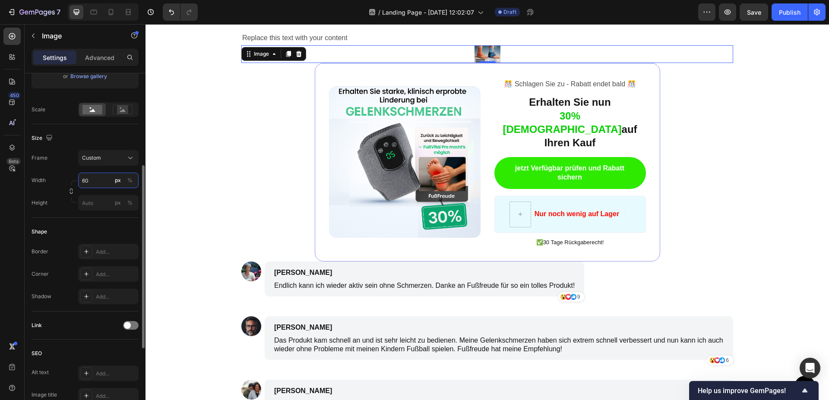
type input "6"
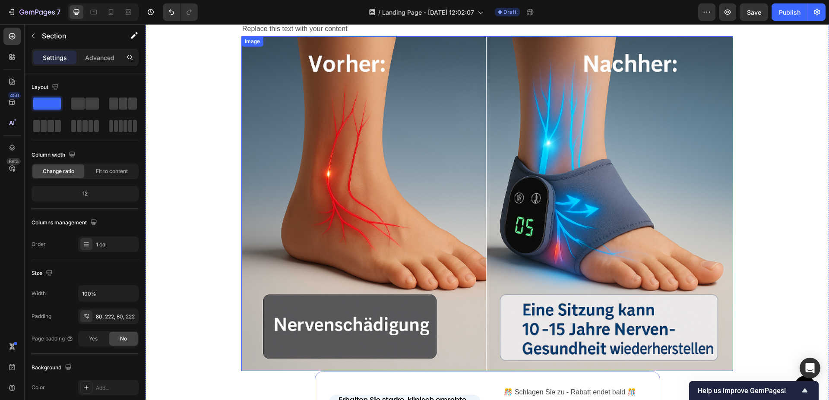
scroll to position [2242, 0]
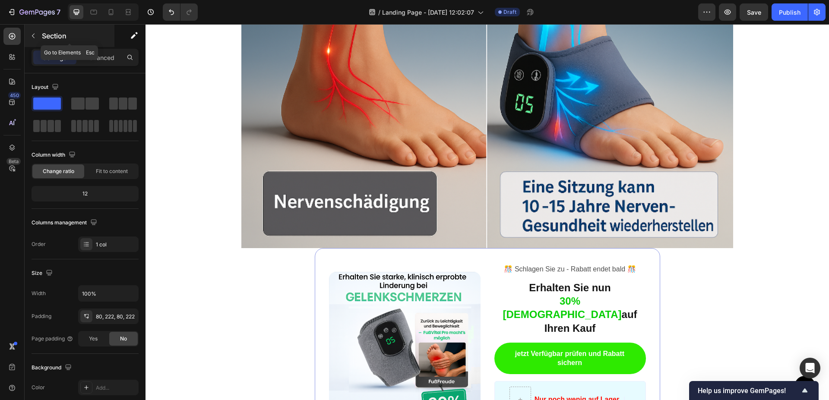
click at [33, 35] on icon "button" at bounding box center [33, 36] width 3 height 5
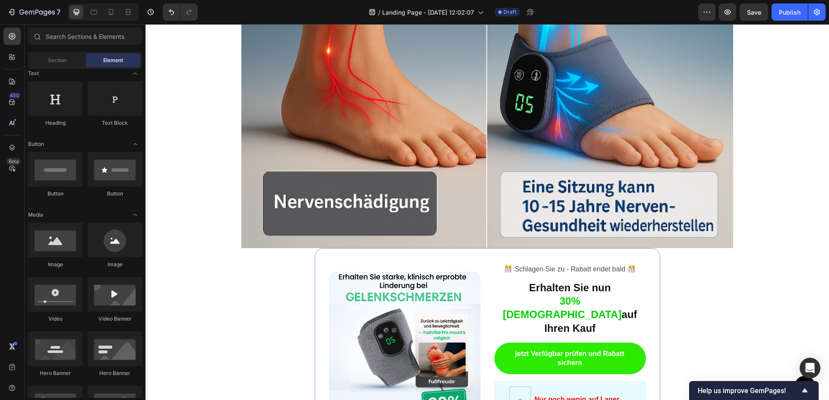
scroll to position [132, 0]
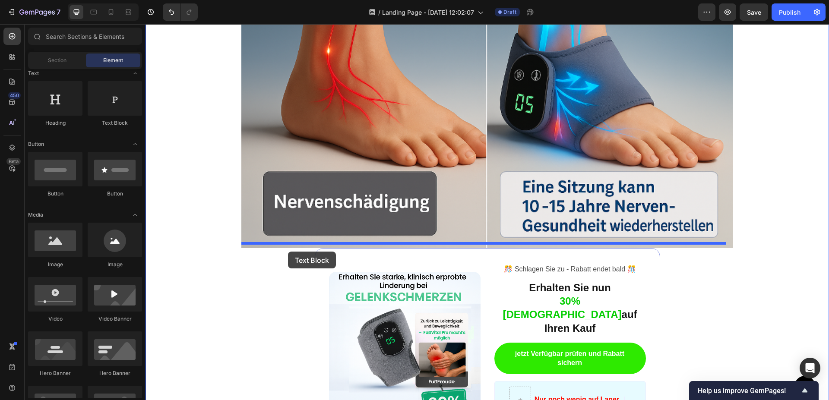
drag, startPoint x: 249, startPoint y: 127, endPoint x: 288, endPoint y: 252, distance: 131.1
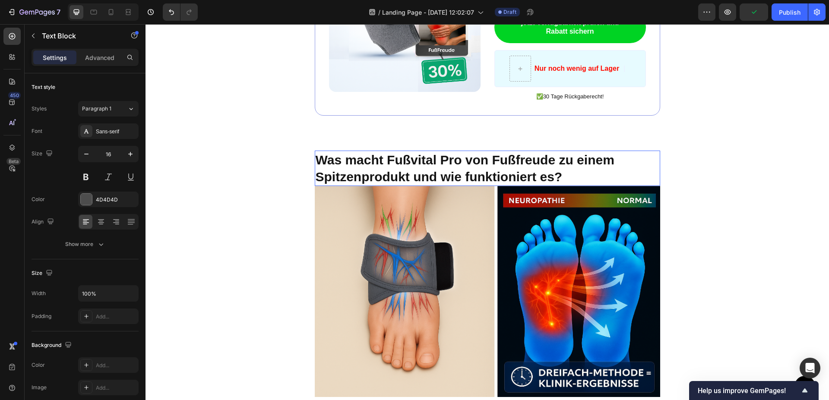
scroll to position [1757, 0]
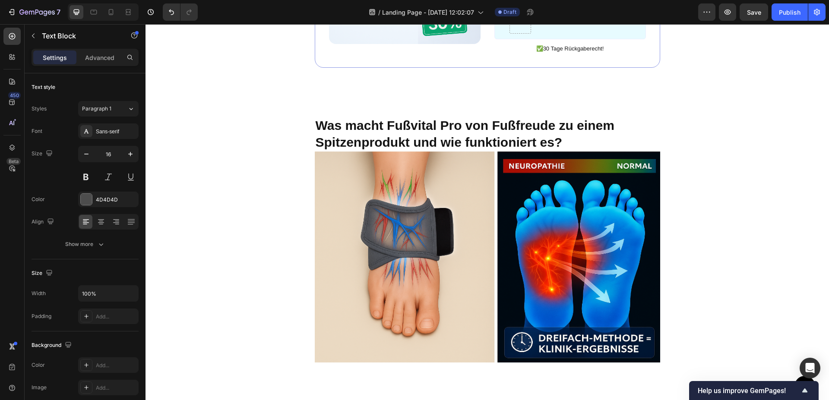
scroll to position [132, 0]
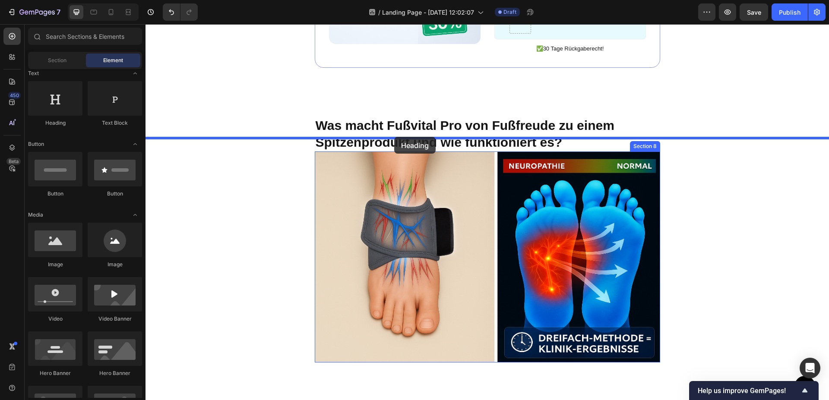
drag, startPoint x: 187, startPoint y: 125, endPoint x: 394, endPoint y: 137, distance: 207.6
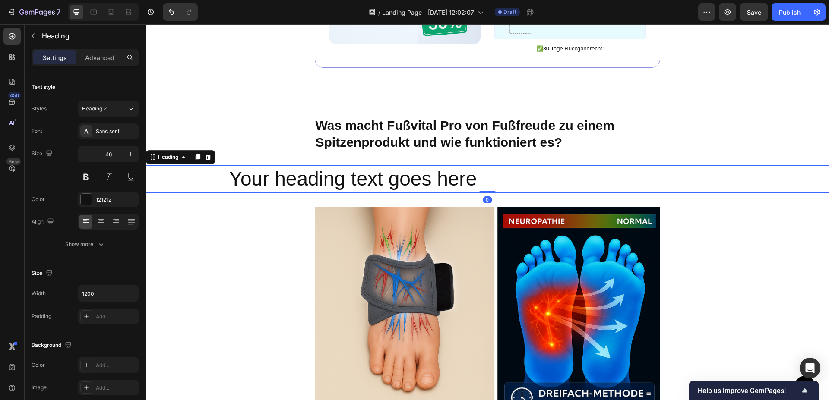
click at [491, 170] on h2 "Your heading text goes here" at bounding box center [487, 179] width 518 height 28
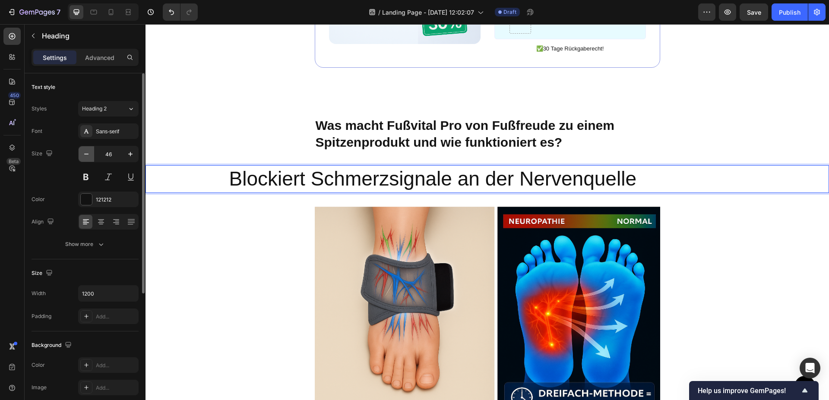
click at [85, 154] on icon "button" at bounding box center [86, 154] width 9 height 9
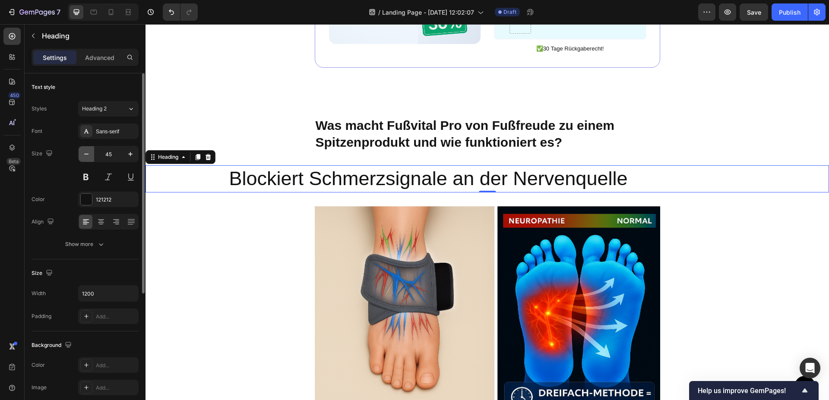
click at [85, 154] on icon "button" at bounding box center [86, 154] width 9 height 9
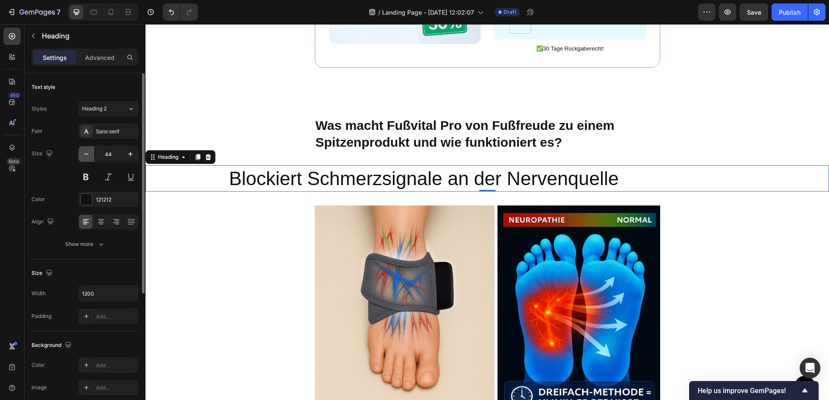
click at [85, 154] on icon "button" at bounding box center [86, 154] width 9 height 9
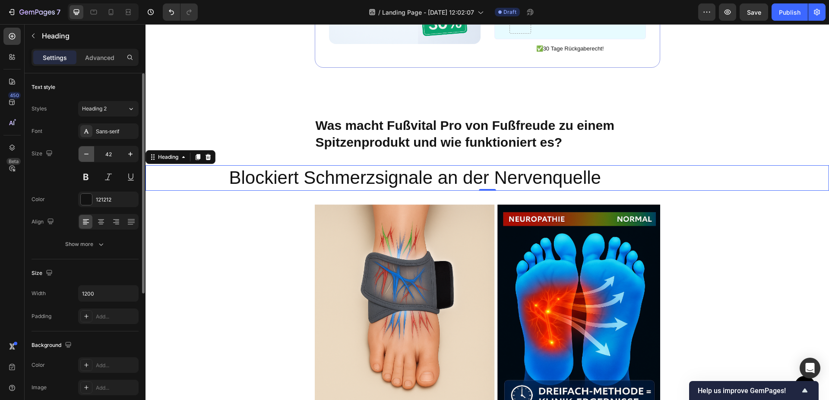
click at [85, 154] on icon "button" at bounding box center [86, 154] width 9 height 9
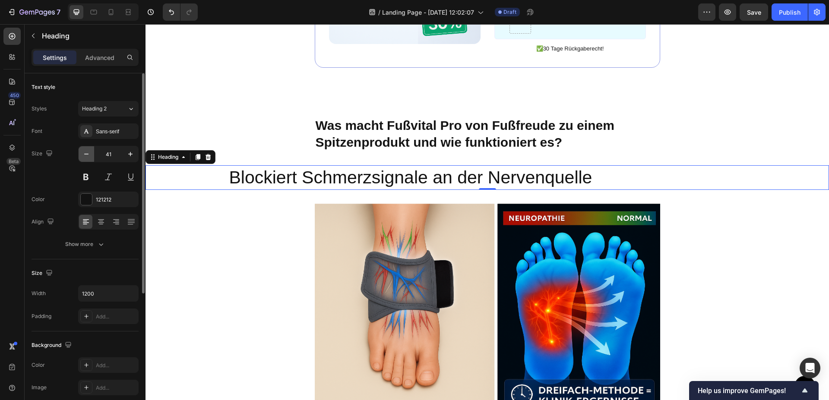
click at [85, 154] on icon "button" at bounding box center [86, 154] width 9 height 9
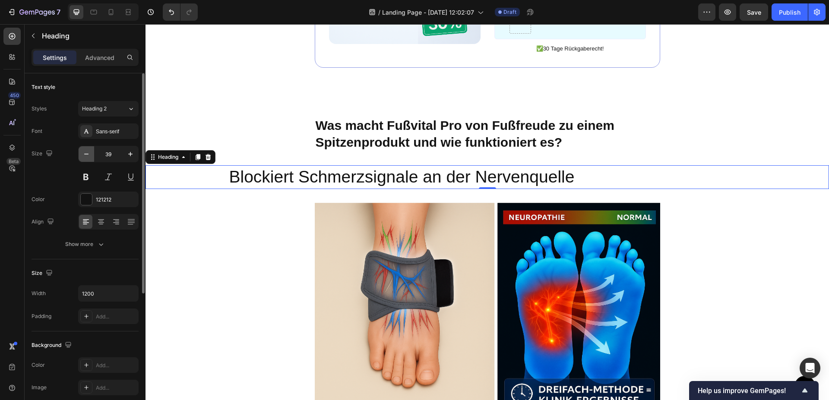
click at [85, 154] on icon "button" at bounding box center [86, 154] width 9 height 9
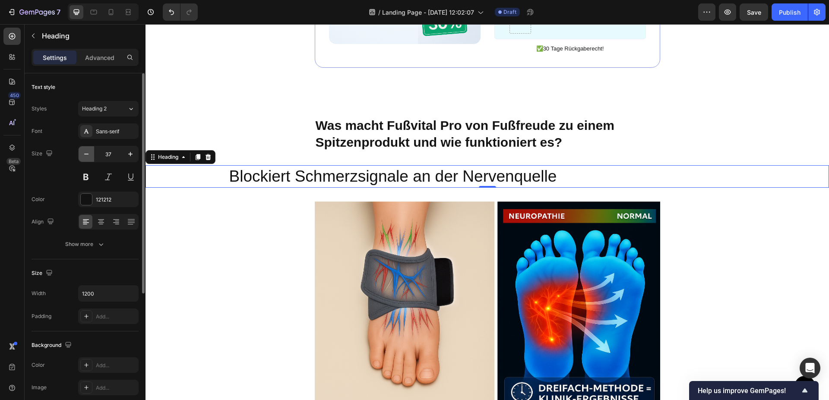
click at [85, 154] on icon "button" at bounding box center [86, 154] width 9 height 9
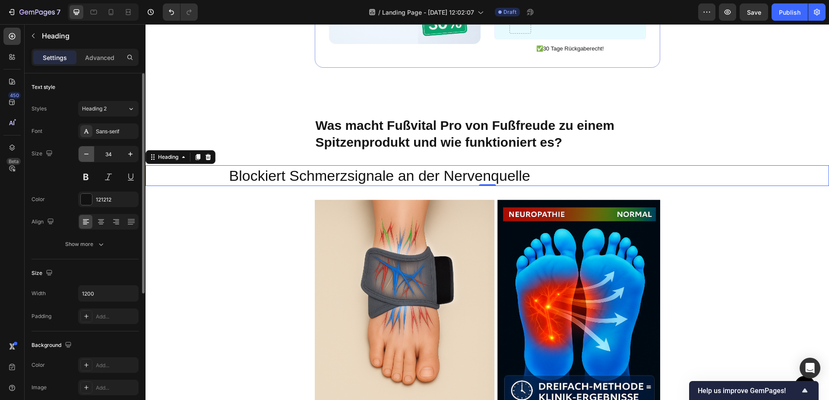
click at [85, 154] on icon "button" at bounding box center [86, 154] width 9 height 9
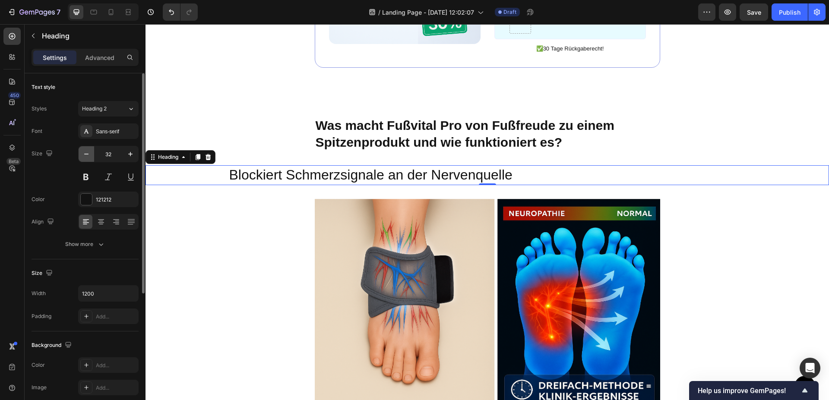
click at [85, 154] on icon "button" at bounding box center [86, 154] width 9 height 9
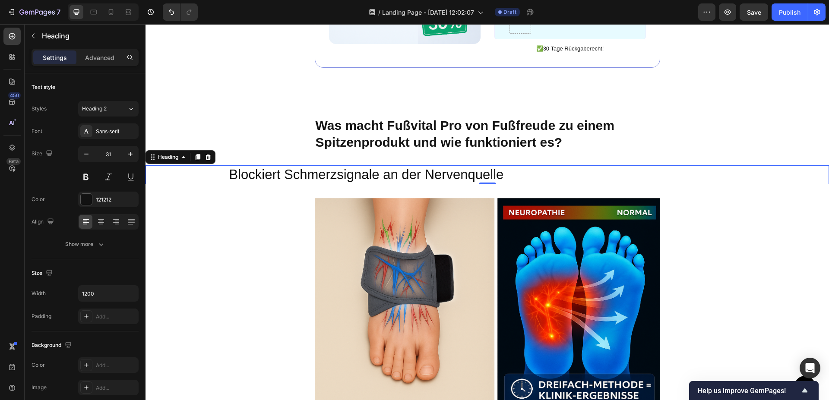
drag, startPoint x: 221, startPoint y: 164, endPoint x: 333, endPoint y: 158, distance: 112.4
click at [333, 165] on div "Blockiert Schmerzsignale an der Nervenquelle" at bounding box center [488, 174] width 684 height 19
click at [503, 166] on p "Blockiert Schmerzsignale an der Nervenquelle" at bounding box center [487, 174] width 517 height 17
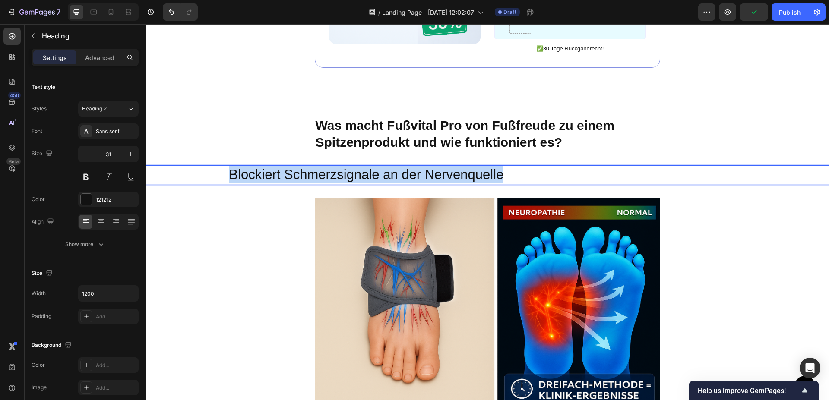
drag, startPoint x: 503, startPoint y: 162, endPoint x: 153, endPoint y: 156, distance: 349.9
click at [228, 165] on h2 "Blockiert Schmerzsignale an der Nervenquelle" at bounding box center [487, 174] width 518 height 19
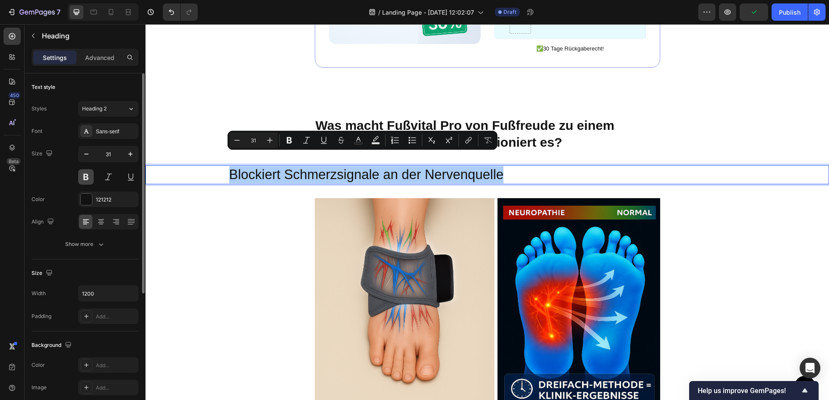
click at [86, 176] on button at bounding box center [86, 177] width 16 height 16
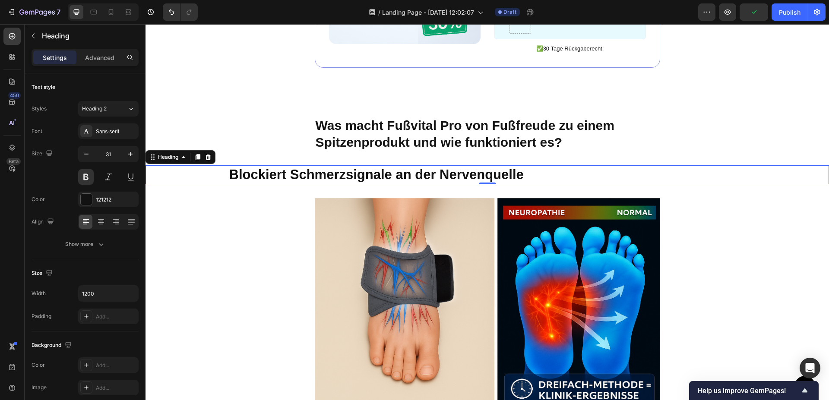
click at [209, 165] on div "Blockiert Schmerzsignale an der Nervenquelle" at bounding box center [488, 174] width 684 height 19
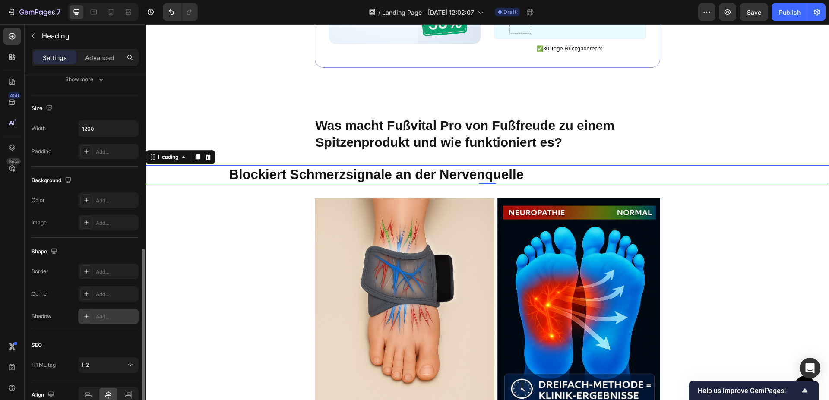
scroll to position [209, 0]
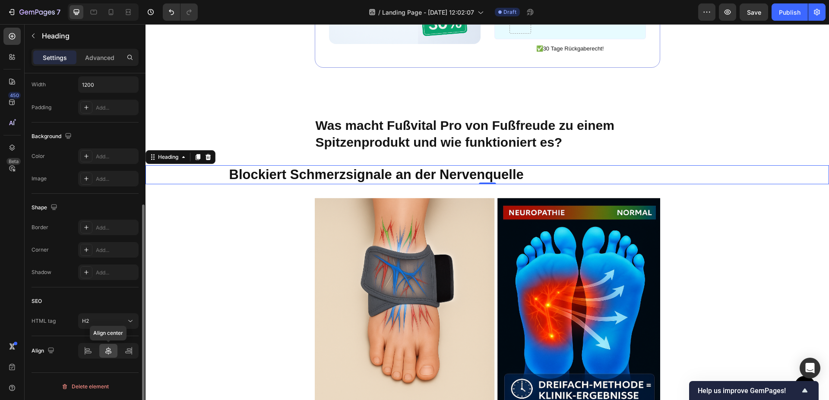
click at [108, 349] on icon at bounding box center [108, 351] width 9 height 9
click at [127, 352] on icon at bounding box center [128, 353] width 6 height 2
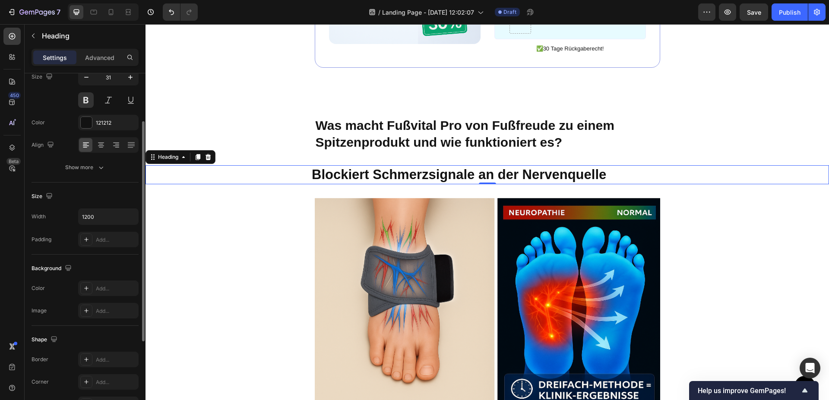
scroll to position [0, 0]
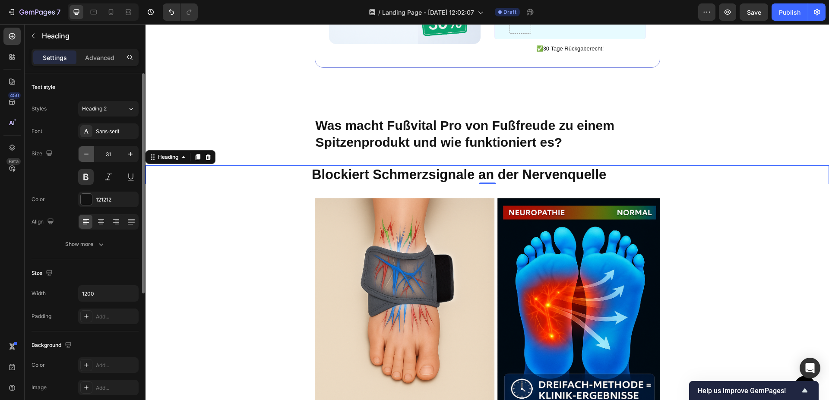
click at [82, 153] on icon "button" at bounding box center [86, 154] width 9 height 9
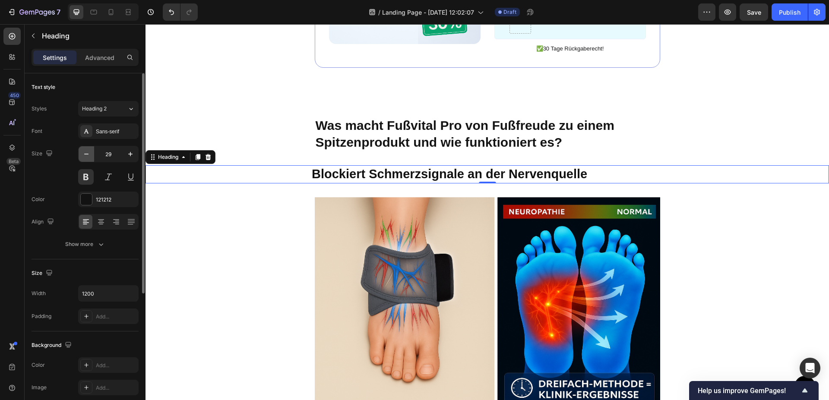
click at [82, 153] on icon "button" at bounding box center [86, 154] width 9 height 9
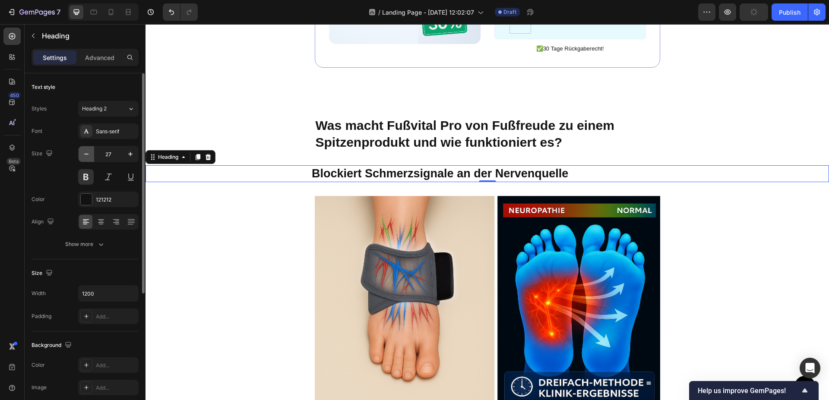
click at [82, 153] on icon "button" at bounding box center [86, 154] width 9 height 9
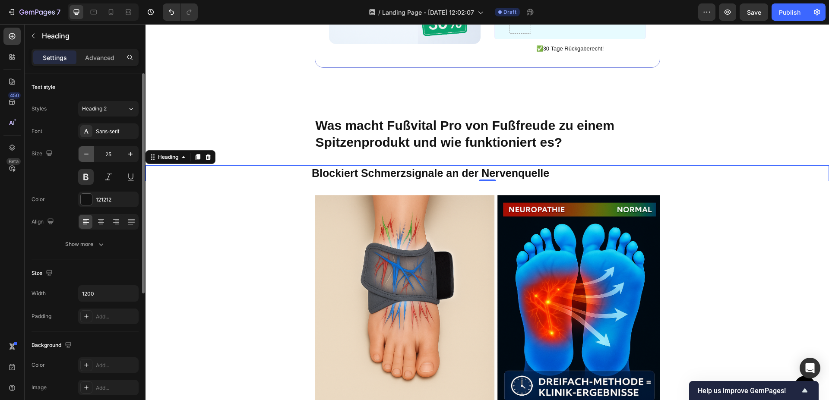
click at [82, 153] on icon "button" at bounding box center [86, 154] width 9 height 9
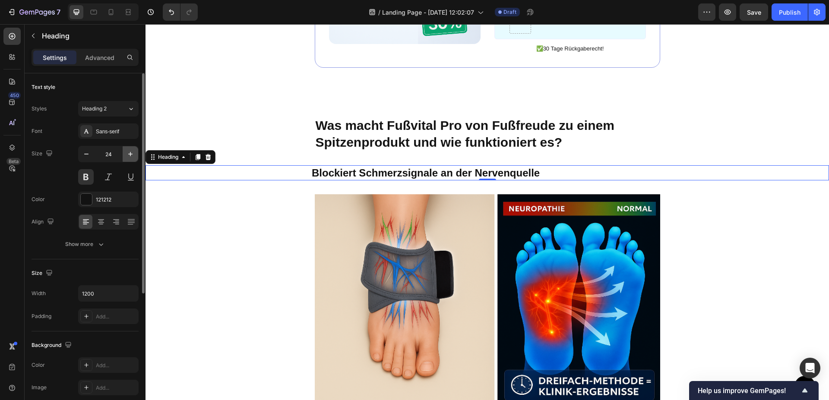
click at [132, 158] on icon "button" at bounding box center [130, 154] width 9 height 9
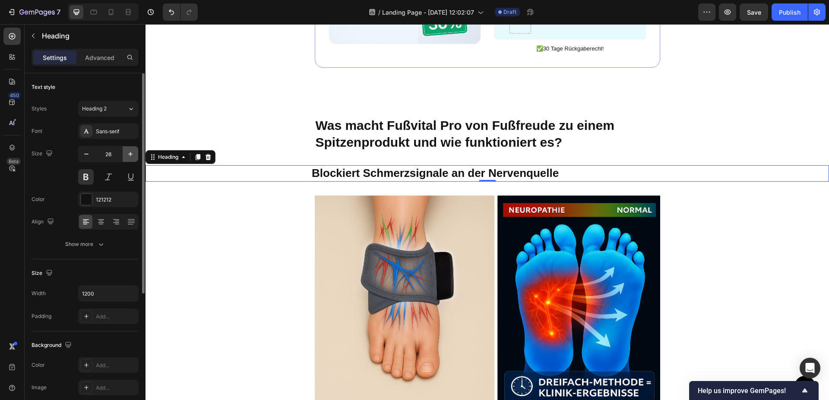
click at [132, 158] on icon "button" at bounding box center [130, 154] width 9 height 9
click at [86, 152] on icon "button" at bounding box center [86, 154] width 9 height 9
type input "26"
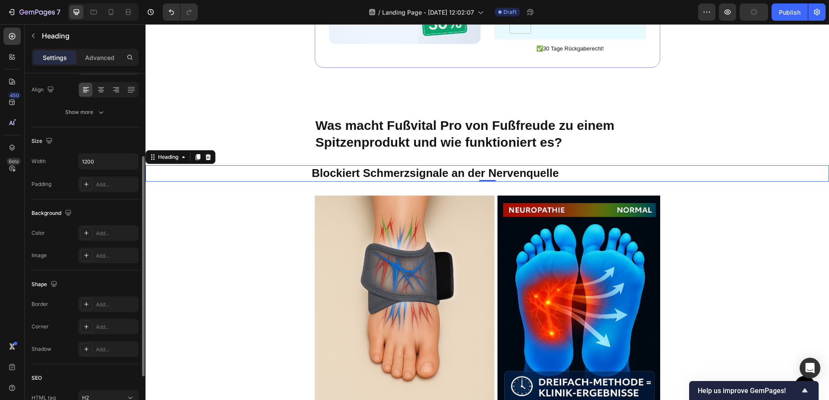
scroll to position [209, 0]
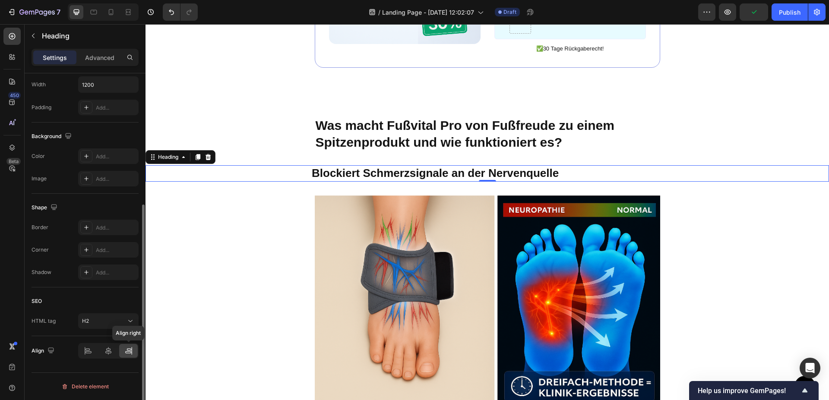
click at [127, 351] on icon at bounding box center [128, 351] width 9 height 9
click at [293, 165] on div "Blockiert Schmerzsignale an der Nervenquelle" at bounding box center [488, 173] width 684 height 16
click at [300, 165] on div "Blockiert Schmerzsignale an der Nervenquelle" at bounding box center [488, 173] width 684 height 16
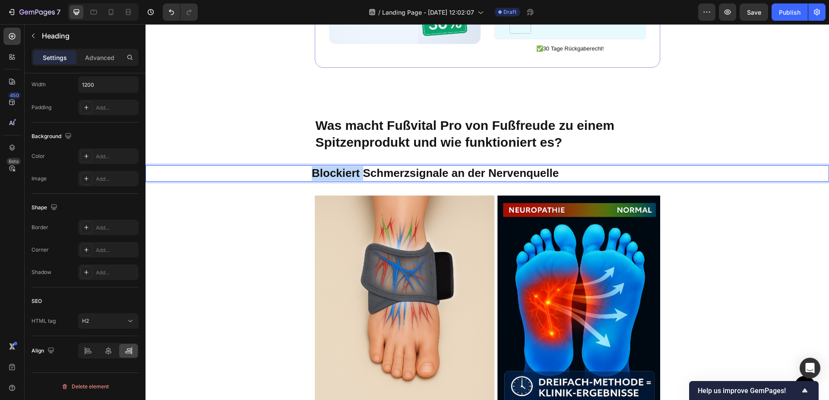
click at [312, 166] on p "Blockiert Schmerzsignale an der Nervenquelle" at bounding box center [570, 173] width 517 height 15
click at [607, 166] on p "Blockiert Schmerzsignale an der Nervenquelle" at bounding box center [570, 173] width 517 height 15
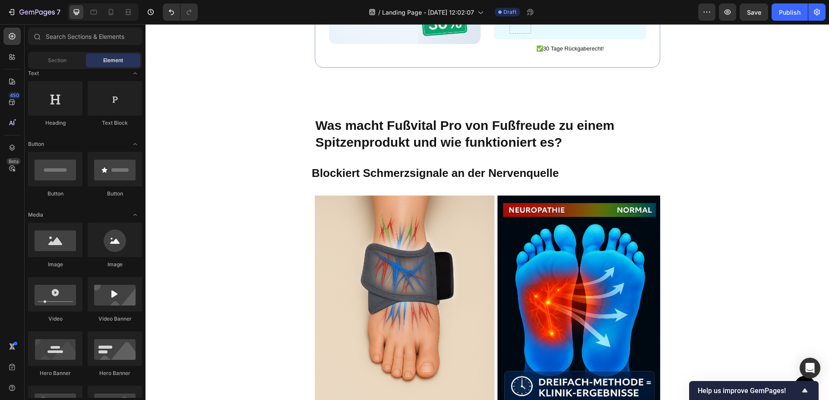
scroll to position [132, 0]
click at [327, 166] on p "Blockiert Schmerzsignale an der Nervenquelle" at bounding box center [570, 173] width 517 height 15
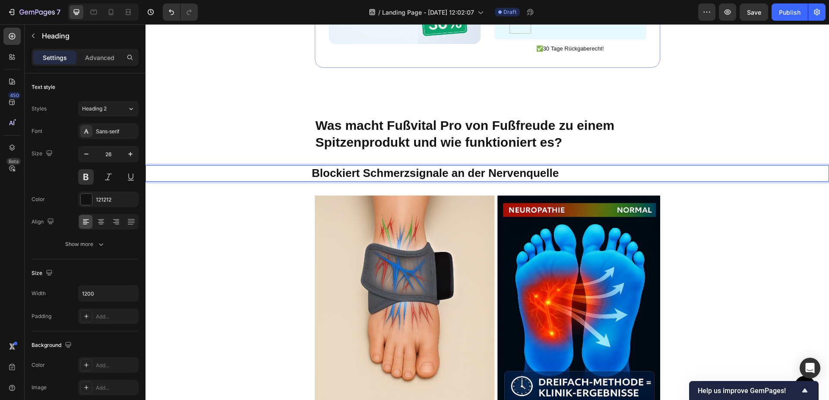
click at [327, 166] on p "Blockiert Schmerzsignale an der Nervenquelle" at bounding box center [570, 173] width 517 height 15
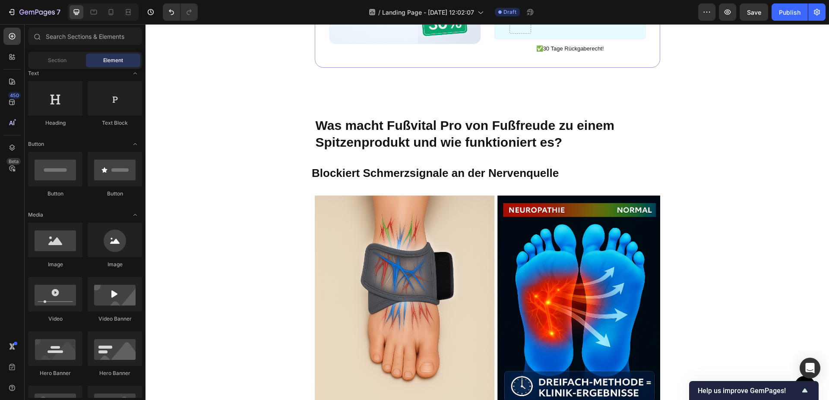
click at [660, 116] on section "Was macht Fußvital Pro von Fußfreude zu einem Spitzenprodukt und wie funktionie…" at bounding box center [487, 133] width 359 height 35
click at [578, 121] on p "Was macht Fußvital Pro von Fußfreude zu einem Spitzenprodukt und wie funktionie…" at bounding box center [488, 134] width 344 height 34
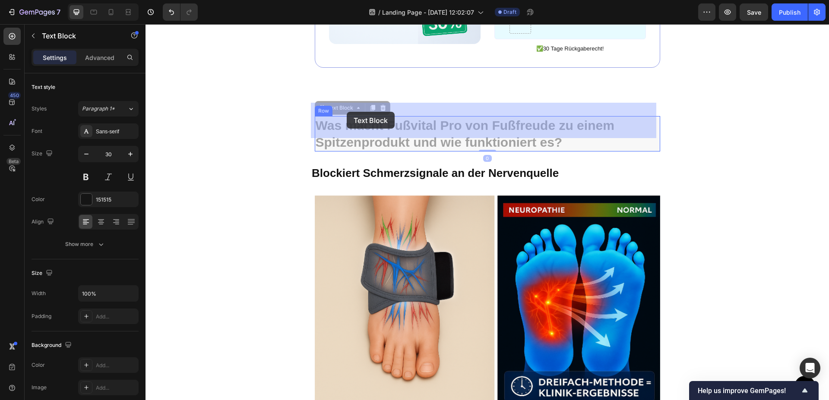
drag, startPoint x: 563, startPoint y: 134, endPoint x: 347, endPoint y: 112, distance: 217.1
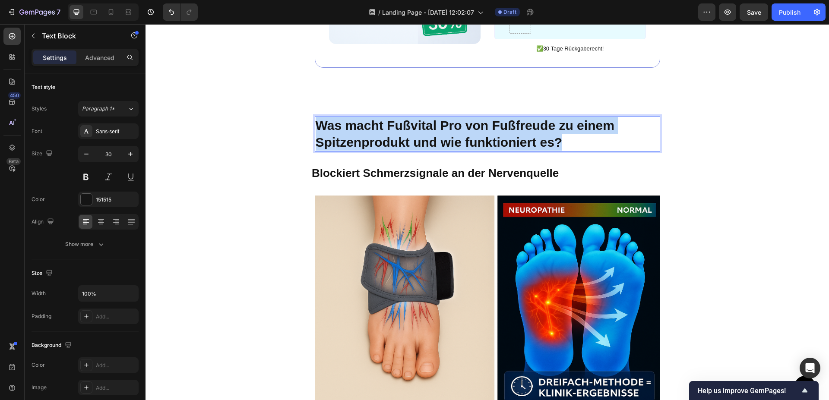
drag, startPoint x: 317, startPoint y: 109, endPoint x: 565, endPoint y: 130, distance: 249.2
click at [565, 130] on p "Was macht Fußvital Pro von Fußfreude zu einem Spitzenprodukt und wie funktionie…" at bounding box center [488, 134] width 344 height 34
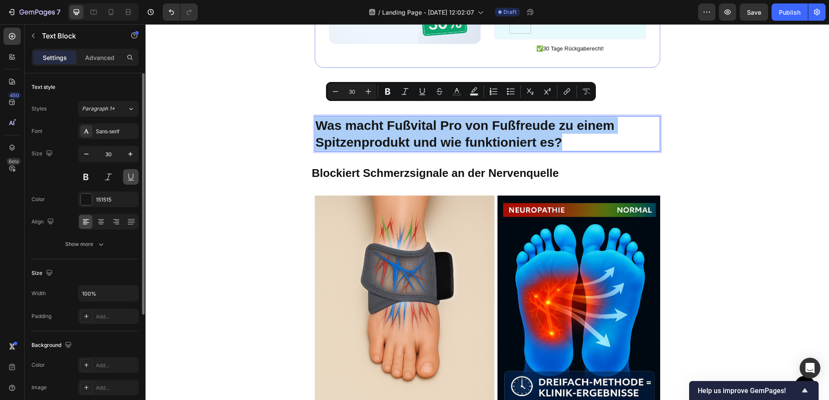
drag, startPoint x: 127, startPoint y: 176, endPoint x: 106, endPoint y: 127, distance: 53.8
click at [127, 176] on button at bounding box center [131, 177] width 16 height 16
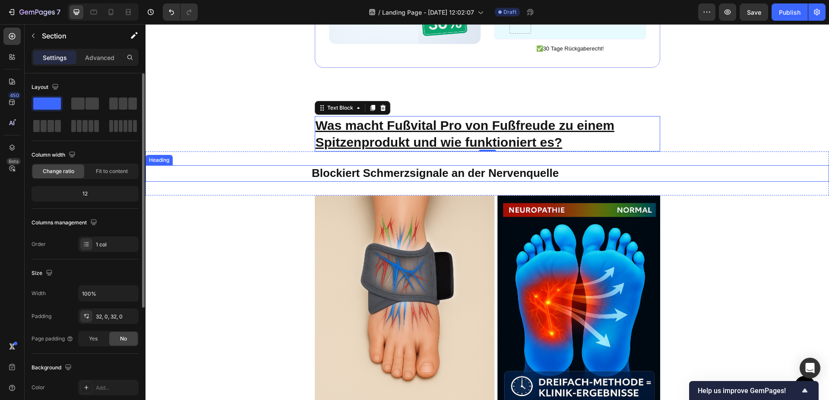
click at [268, 152] on div "Blockiert Schmerzsignale an der Nervenquelle Heading Section 8" at bounding box center [488, 174] width 684 height 44
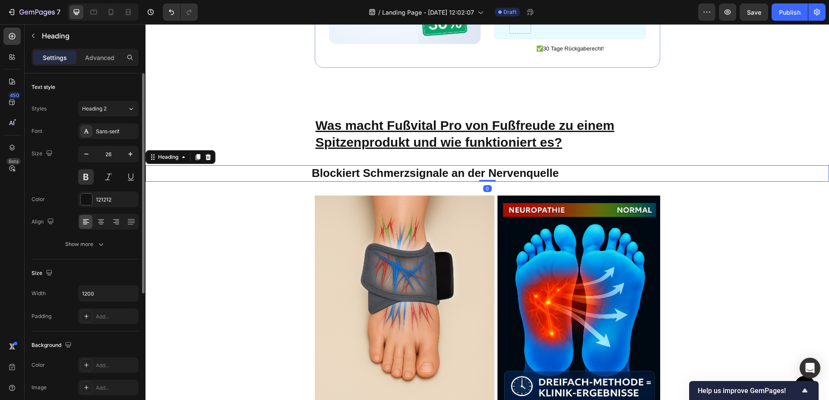
click at [602, 166] on p "Blockiert Schmerzsignale an der Nervenquelle" at bounding box center [570, 173] width 517 height 15
click at [598, 166] on p "Blockiert Schmerzsignale an der Nervenquelle" at bounding box center [570, 173] width 517 height 15
click at [30, 35] on icon "button" at bounding box center [33, 35] width 7 height 7
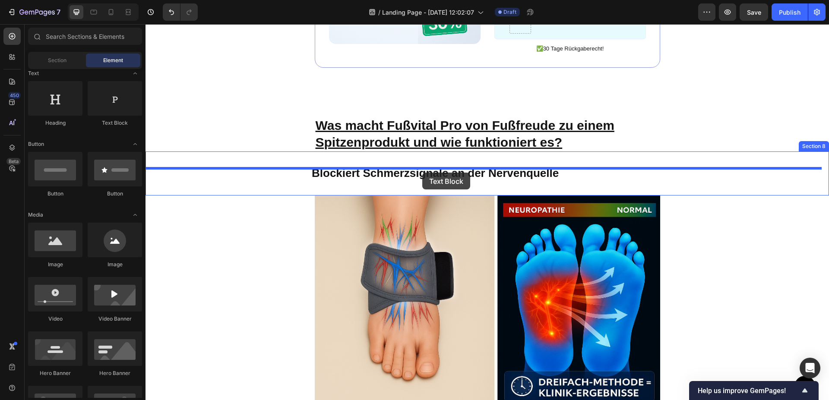
drag, startPoint x: 260, startPoint y: 124, endPoint x: 422, endPoint y: 171, distance: 168.8
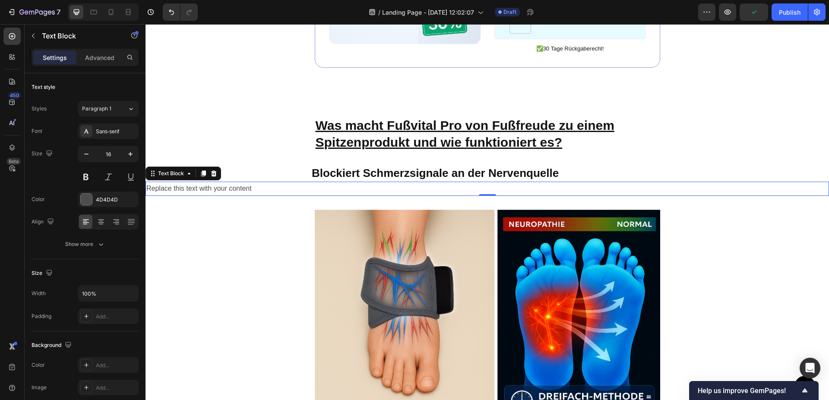
click at [291, 182] on div "Replace this text with your content" at bounding box center [488, 189] width 684 height 14
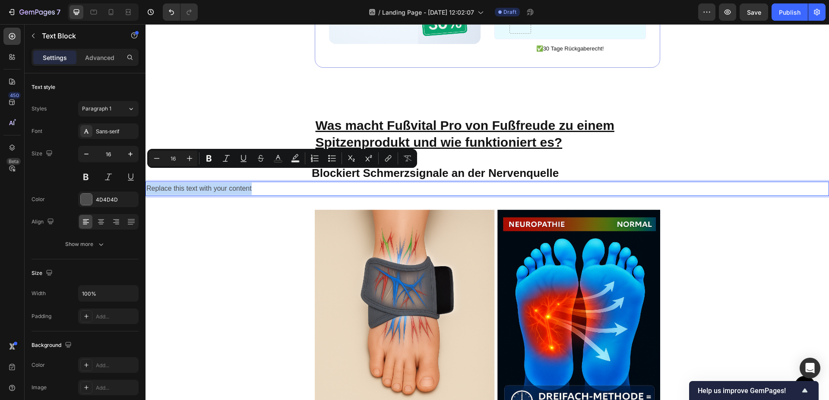
drag, startPoint x: 190, startPoint y: 179, endPoint x: 140, endPoint y: 184, distance: 50.7
click at [146, 184] on div "Replace this text with your content" at bounding box center [488, 189] width 684 height 14
click at [105, 222] on icon at bounding box center [101, 222] width 9 height 9
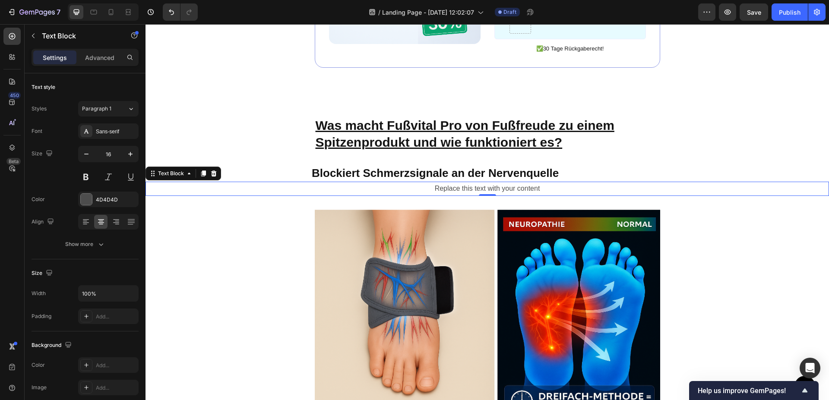
click at [563, 183] on p "Replace this text with your content" at bounding box center [487, 189] width 682 height 13
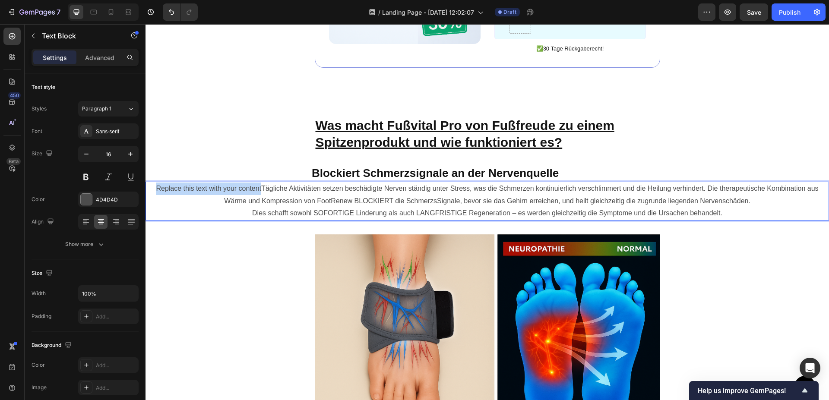
drag, startPoint x: 259, startPoint y: 174, endPoint x: 151, endPoint y: 174, distance: 108.0
click at [151, 183] on p "Replace this text with your contentTägliche Aktivitäten setzen beschädigte Nerv…" at bounding box center [487, 195] width 682 height 25
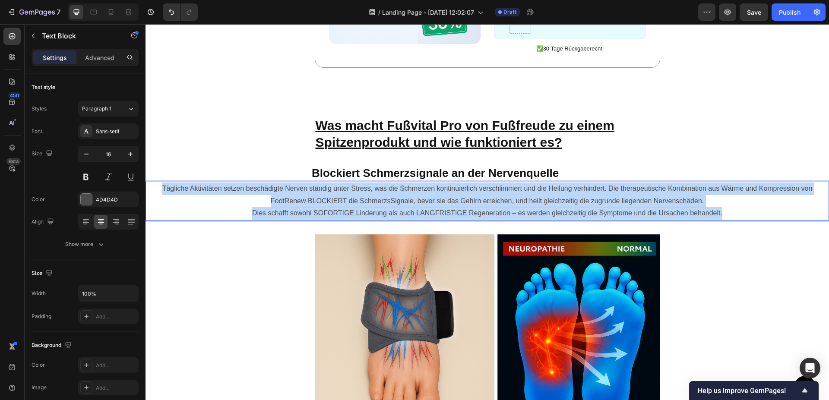
drag, startPoint x: 155, startPoint y: 174, endPoint x: 744, endPoint y: 204, distance: 589.4
click at [744, 204] on div "Tägliche Aktivitäten setzen beschädigte Nerven ständig unter Stress, was die Sc…" at bounding box center [488, 201] width 684 height 39
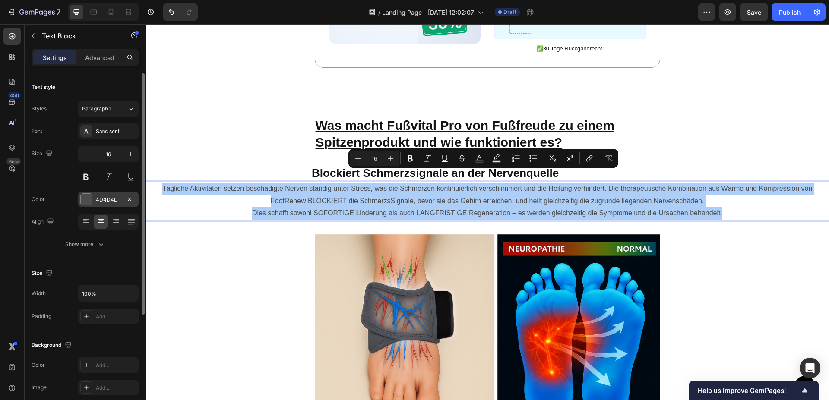
click at [96, 197] on div "4D4D4D" at bounding box center [108, 200] width 25 height 8
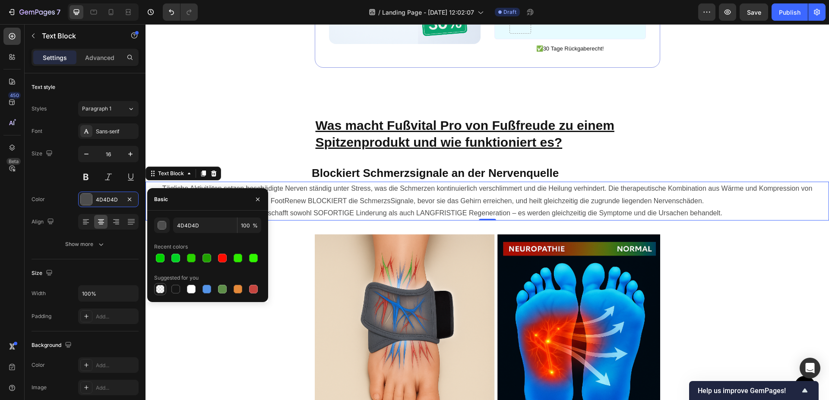
click at [160, 288] on div at bounding box center [160, 289] width 9 height 9
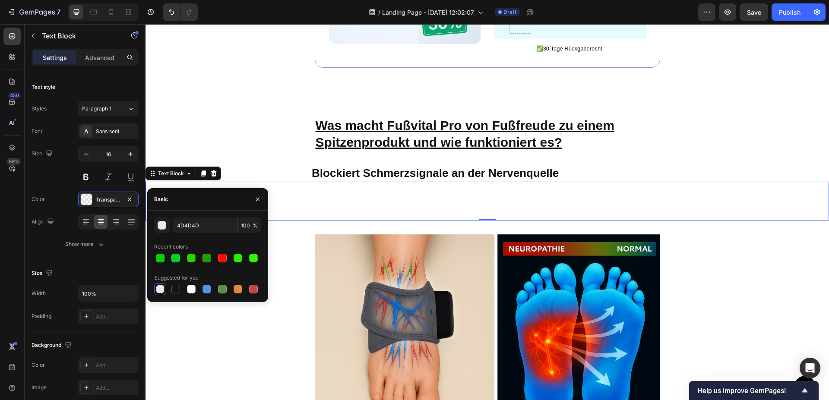
type input "000000"
type input "0"
click at [159, 289] on div at bounding box center [160, 289] width 9 height 9
click at [229, 227] on input "000000" at bounding box center [205, 226] width 64 height 16
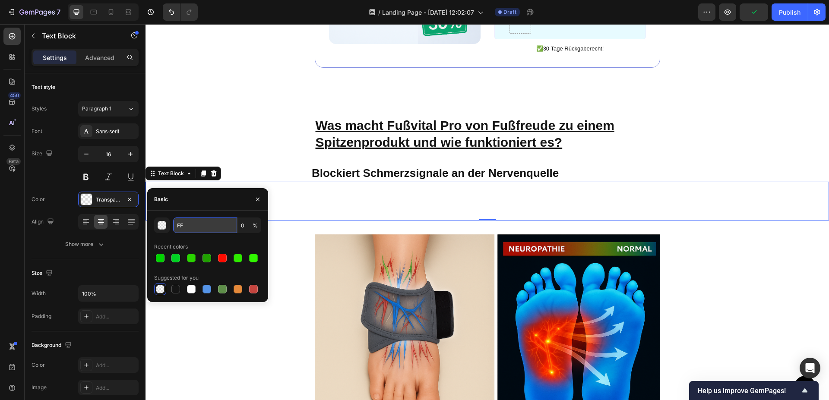
type input "FFF"
type input "100"
type input "F"
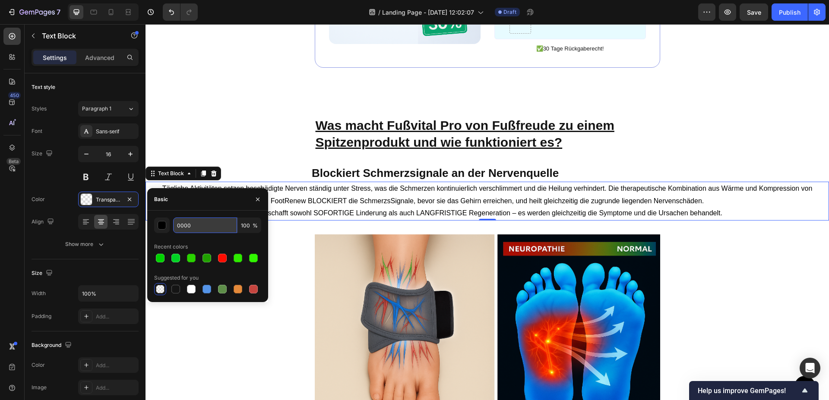
type input "00000"
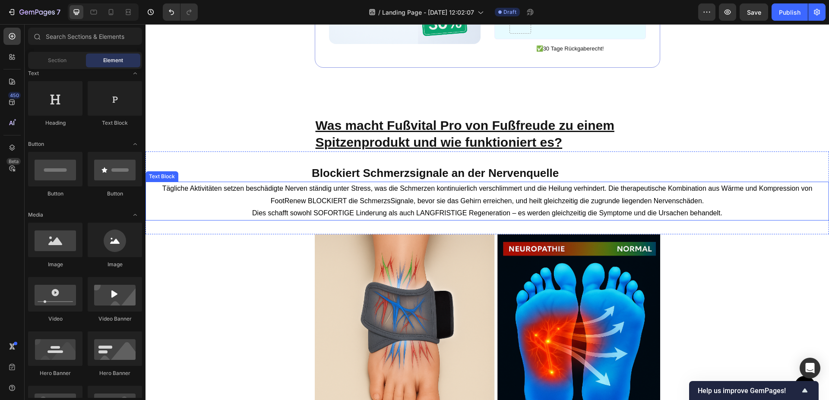
click at [304, 190] on p "Tägliche Aktivitäten setzen beschädigte Nerven ständig unter Stress, was die Sc…" at bounding box center [487, 195] width 682 height 25
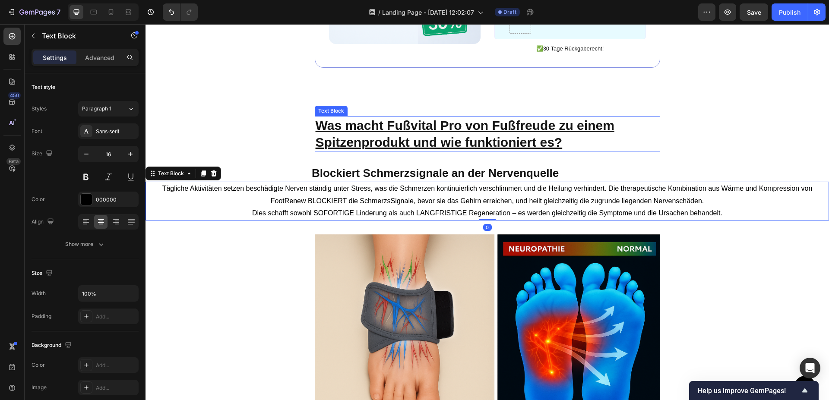
click at [557, 117] on p "Was macht Fußvital Pro von Fußfreude zu einem Spitzenprodukt und wie funktionie…" at bounding box center [488, 134] width 344 height 34
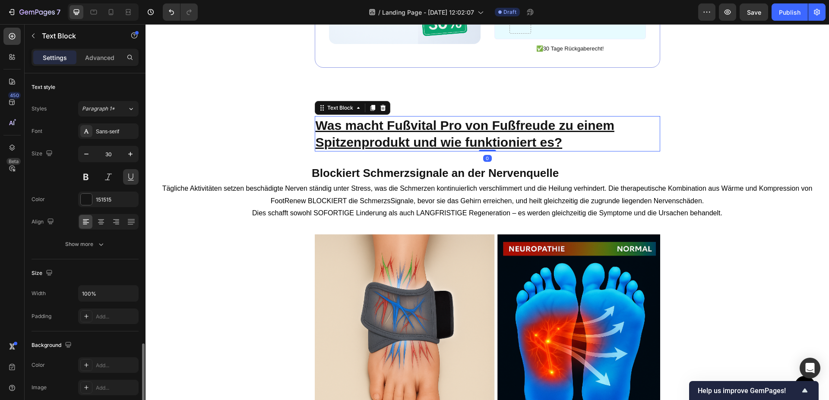
scroll to position [160, 0]
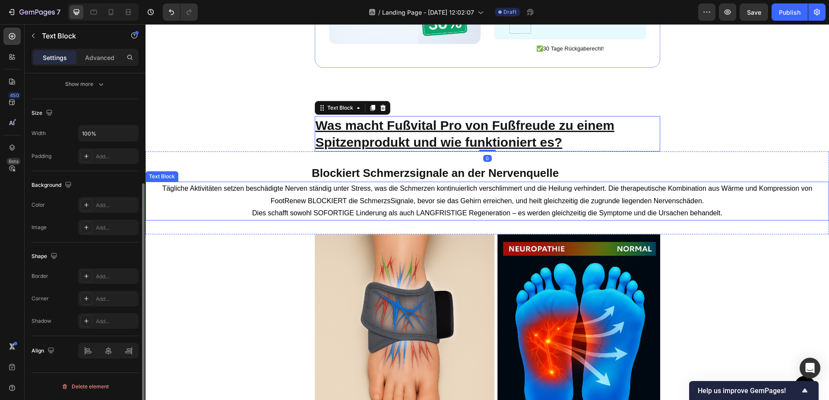
click at [596, 187] on p "Tägliche Aktivitäten setzen beschädigte Nerven ständig unter Stress, was die Sc…" at bounding box center [487, 195] width 682 height 25
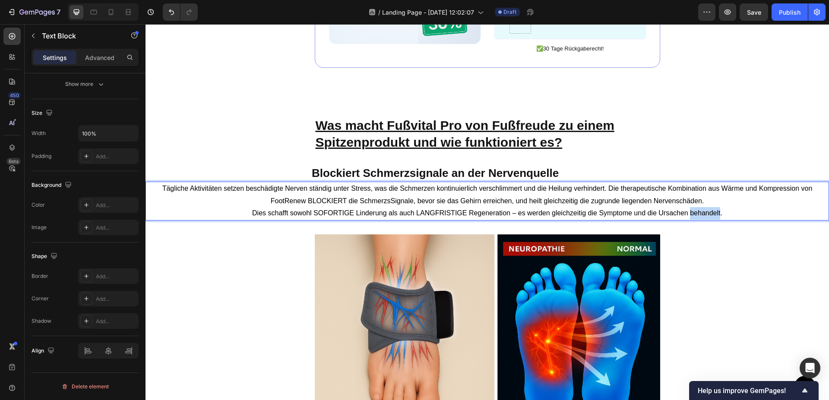
click at [708, 207] on p "Dies schafft sowohl SOFORTIGE Linderung als auch LANGFRISTIGE Regeneration – es…" at bounding box center [487, 213] width 682 height 13
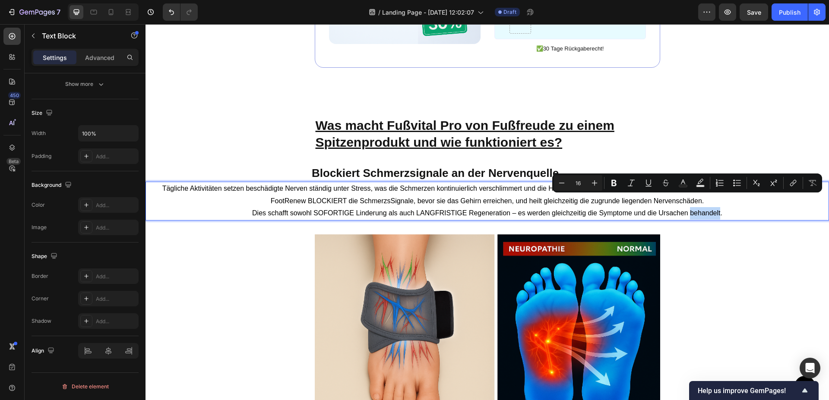
click at [708, 207] on p "Dies schafft sowohl SOFORTIGE Linderung als auch LANGFRISTIGE Regeneration – es…" at bounding box center [487, 213] width 682 height 13
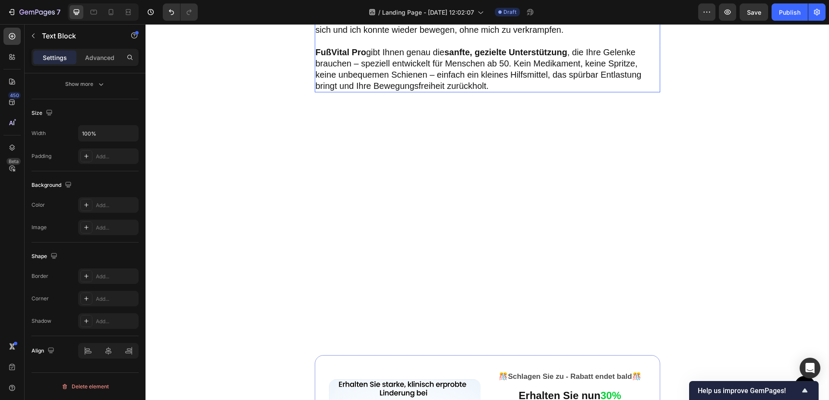
scroll to position [1317, 0]
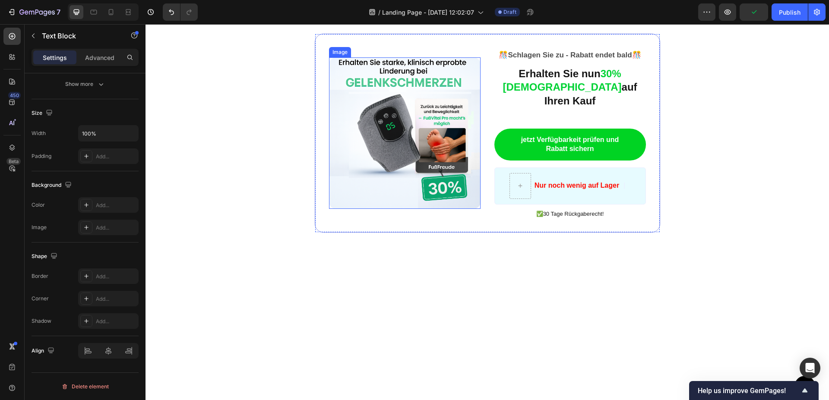
scroll to position [1361, 0]
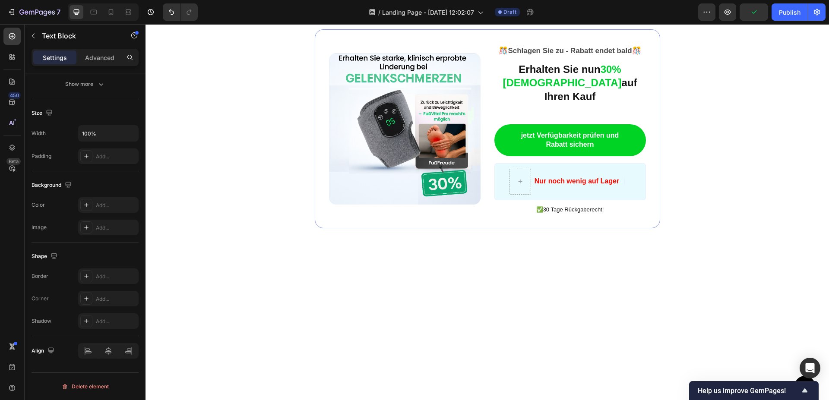
drag, startPoint x: 313, startPoint y: 165, endPoint x: 612, endPoint y: 175, distance: 299.0
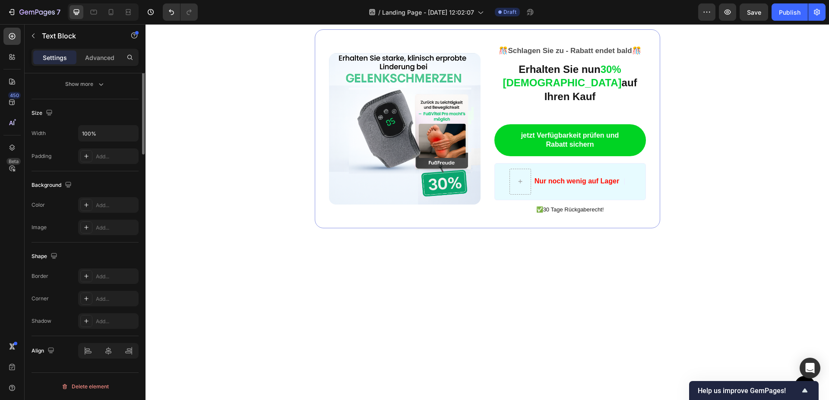
scroll to position [0, 0]
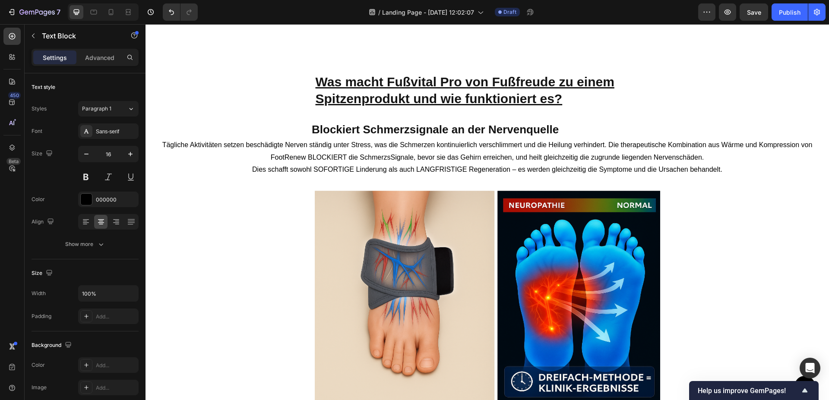
click at [483, 149] on p "Tägliche Aktivitäten setzen beschädigte Nerven ständig unter Stress, was die Sc…" at bounding box center [487, 151] width 682 height 25
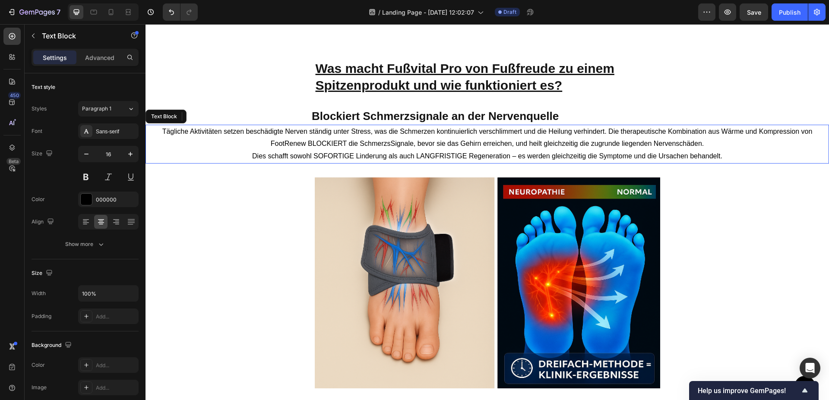
scroll to position [1801, 0]
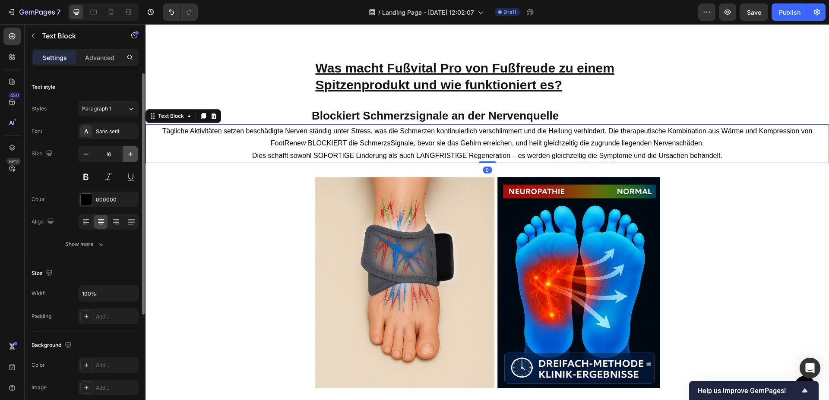
click at [134, 157] on icon "button" at bounding box center [130, 154] width 9 height 9
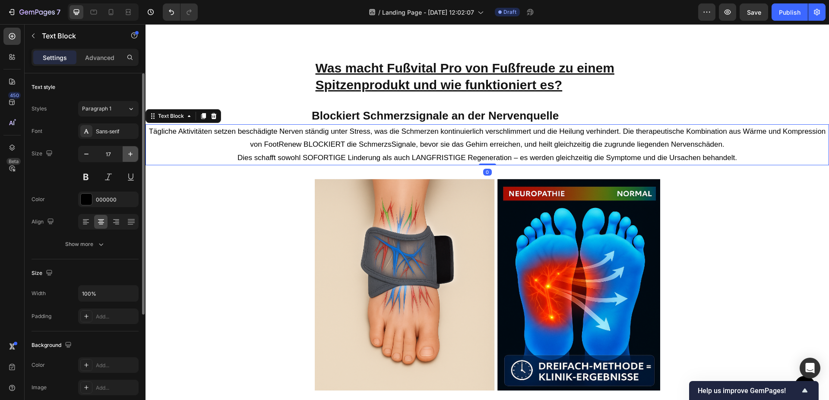
click at [134, 157] on icon "button" at bounding box center [130, 154] width 9 height 9
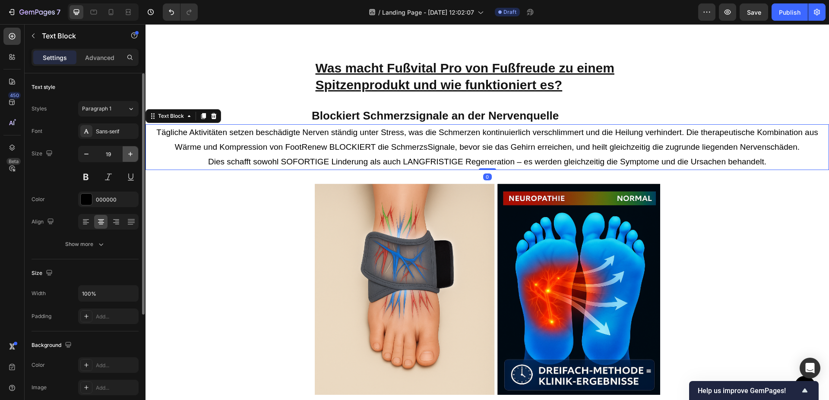
click at [134, 157] on icon "button" at bounding box center [130, 154] width 9 height 9
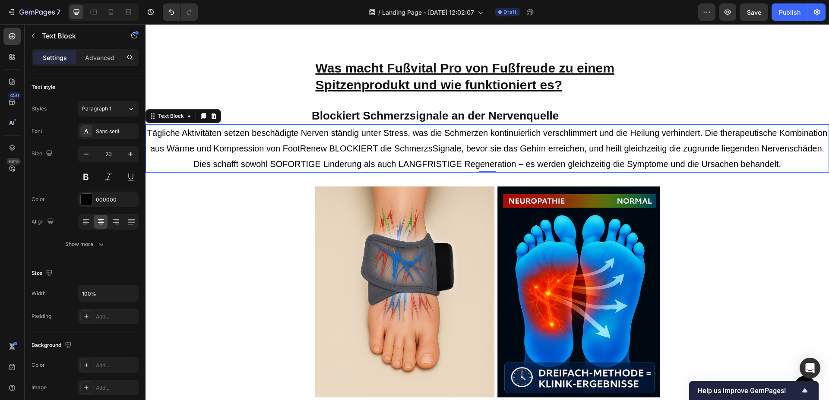
click at [377, 150] on p "Tägliche Aktivitäten setzen beschädigte Nerven ständig unter Stress, was die Sc…" at bounding box center [487, 140] width 682 height 31
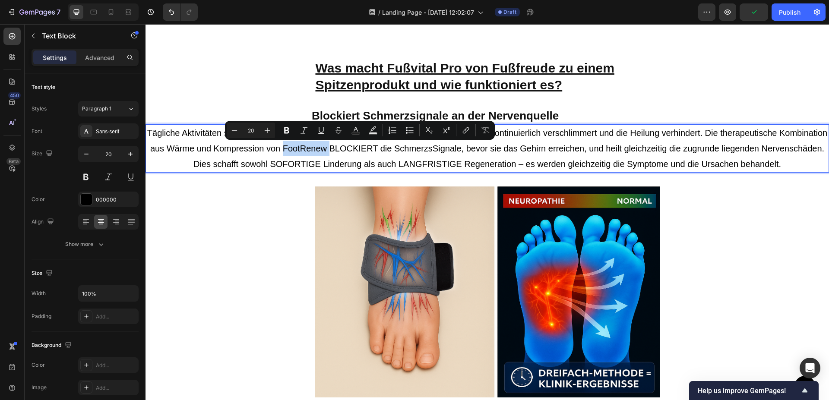
click at [377, 150] on p "Tägliche Aktivitäten setzen beschädigte Nerven ständig unter Stress, was die Sc…" at bounding box center [487, 140] width 682 height 31
drag, startPoint x: 382, startPoint y: 150, endPoint x: 342, endPoint y: 154, distance: 40.4
click at [342, 154] on p "Tägliche Aktivitäten setzen beschädigte Nerven ständig unter Stress, was die Sc…" at bounding box center [487, 140] width 682 height 31
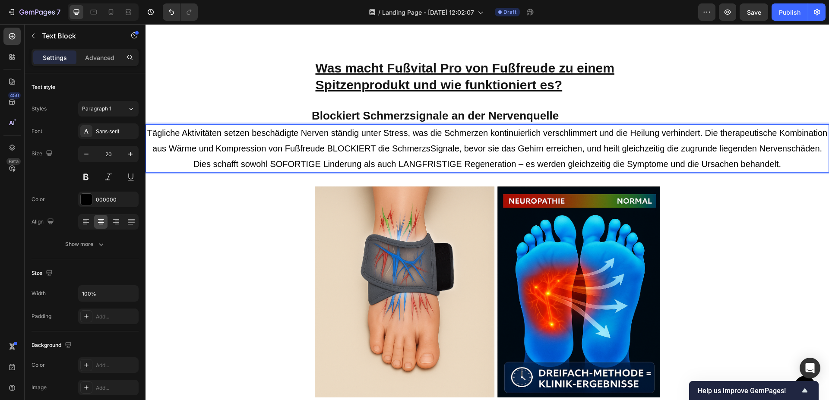
click at [425, 148] on p "Tägliche Aktivitäten setzen beschädigte Nerven ständig unter Stress, was die Sc…" at bounding box center [487, 140] width 682 height 31
click at [304, 172] on p "Dies schafft sowohl SOFORTIGE Linderung als auch LANGFRISTIGE Regeneration – es…" at bounding box center [487, 164] width 682 height 16
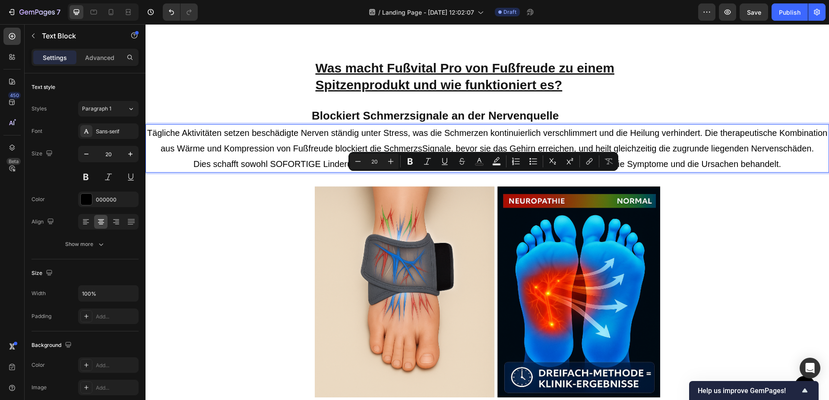
click at [304, 172] on p "Dies schafft sowohl SOFORTIGE Linderung als auch LANGFRISTIGE Regeneration – es…" at bounding box center [487, 164] width 682 height 16
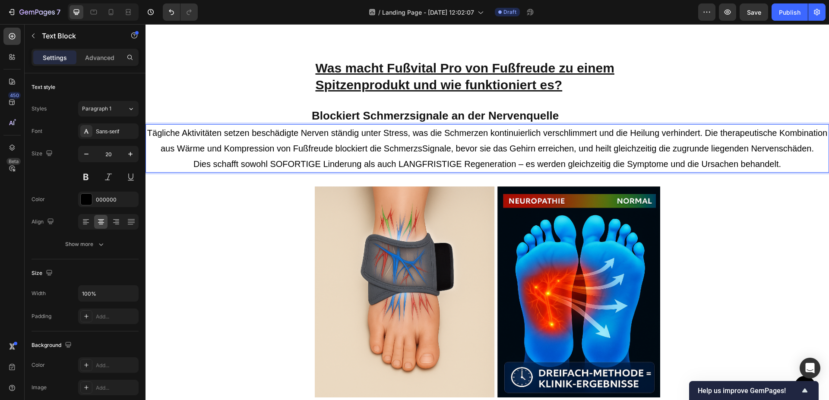
click at [304, 172] on p "Dies schafft sowohl SOFORTIGE Linderung als auch LANGFRISTIGE Regeneration – es…" at bounding box center [487, 164] width 682 height 16
click at [308, 172] on p "Dies schafft sowohl sofortige Linderung als auch LANGFRISTIGE Regeneration – es…" at bounding box center [487, 164] width 682 height 16
click at [302, 172] on p "Dies schafft sowohl sofortige Linderung als auch LANGFRISTIGE Regeneration – es…" at bounding box center [487, 164] width 682 height 16
click at [286, 172] on p "Dies schafft sowohl sofortige Linderung als auch LANGFRISTIGE Regeneration – es…" at bounding box center [487, 164] width 682 height 16
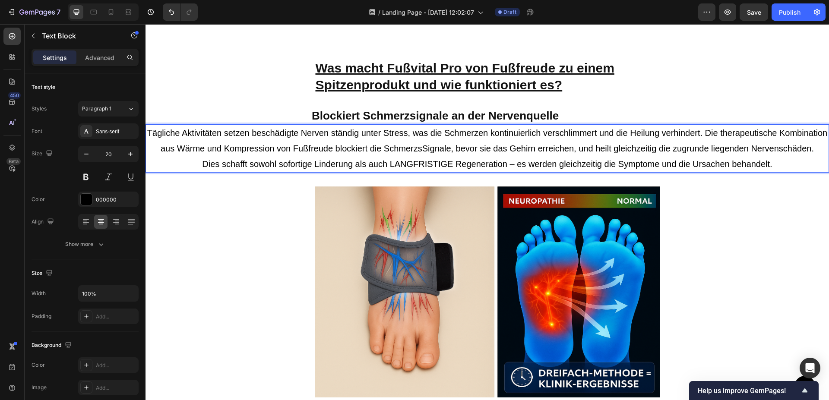
click at [277, 172] on p "Dies schafft sowohl sofortige Linderung als auch LANGFRISTIGE Regeneration – es…" at bounding box center [487, 164] width 682 height 16
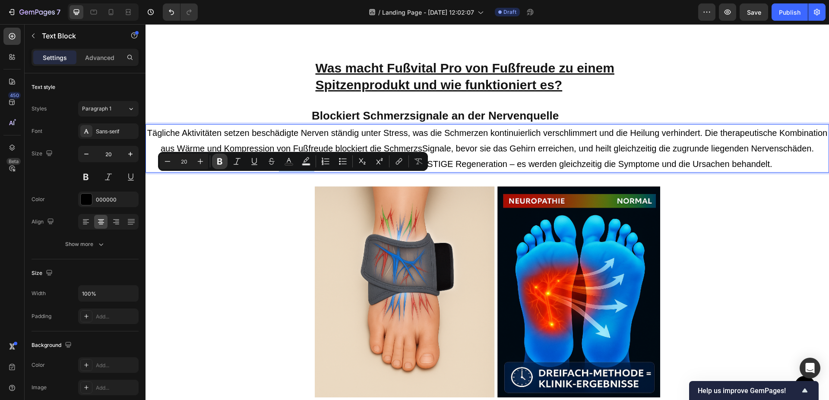
click at [222, 162] on icon "Editor contextual toolbar" at bounding box center [220, 161] width 9 height 9
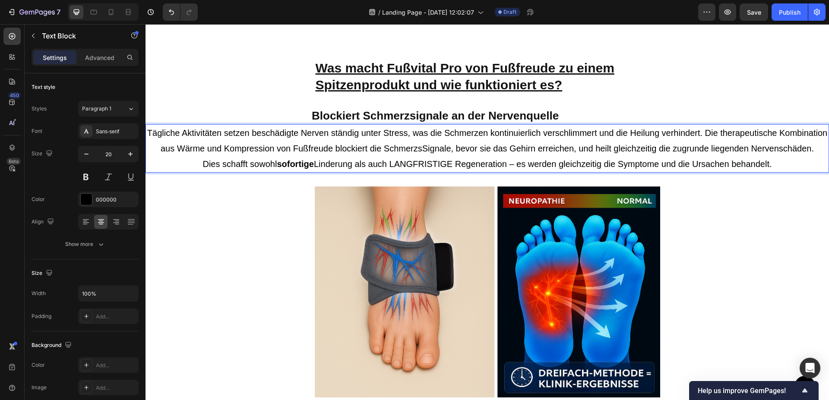
click at [318, 172] on p "Dies schafft sowohl sofortige Linderung als auch LANGFRISTIGE Regeneration – es…" at bounding box center [487, 164] width 682 height 16
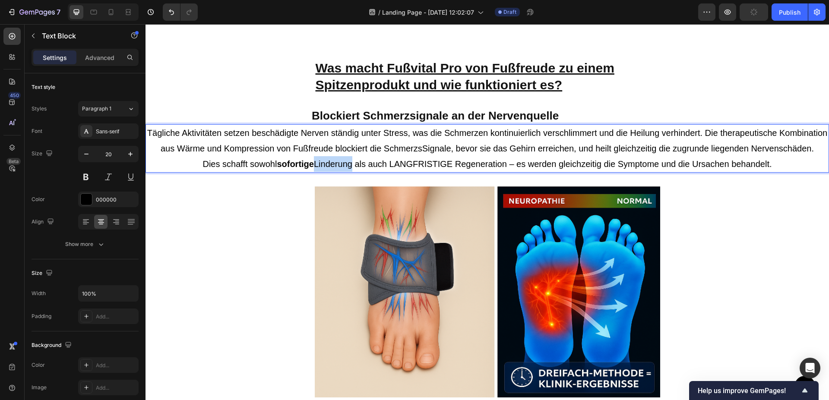
drag, startPoint x: 314, startPoint y: 179, endPoint x: 351, endPoint y: 180, distance: 36.7
click at [351, 172] on p "Dies schafft sowohl sofortige Linderung als auch LANGFRISTIGE Regeneration – es…" at bounding box center [487, 164] width 682 height 16
click at [88, 174] on button at bounding box center [86, 177] width 16 height 16
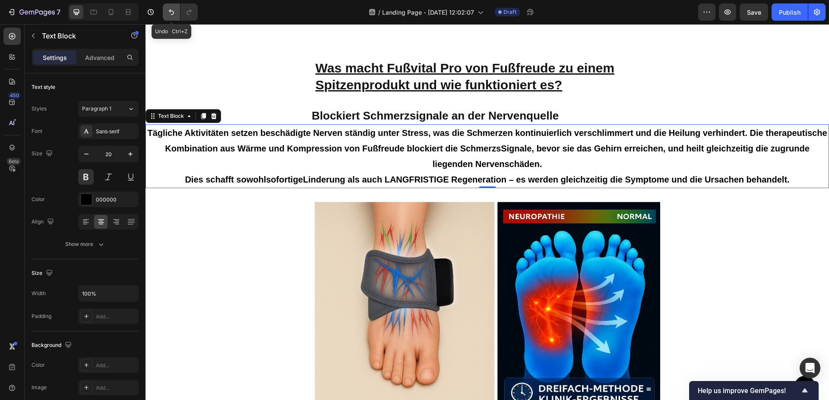
click at [179, 10] on button "Undo/Redo" at bounding box center [171, 11] width 17 height 17
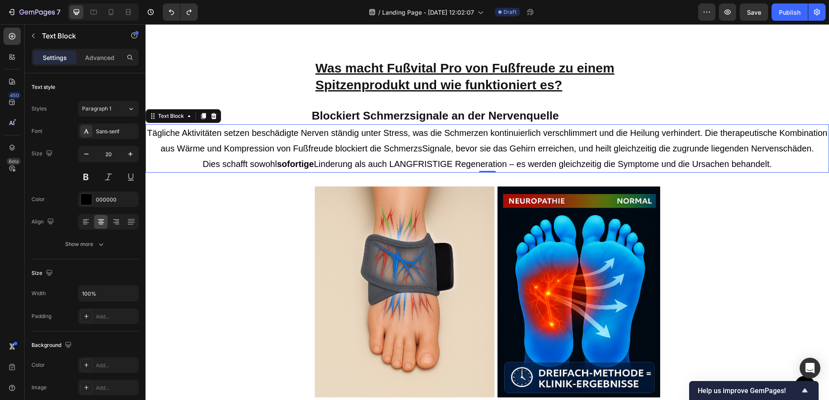
click at [331, 172] on p "Dies schafft sowohl sofortige Linderung als auch LANGFRISTIGE Regeneration – es…" at bounding box center [487, 164] width 682 height 16
click at [337, 172] on p "Dies schafft sowohl sofortige Linderung als auch LANGFRISTIGE Regeneration – es…" at bounding box center [487, 164] width 682 height 16
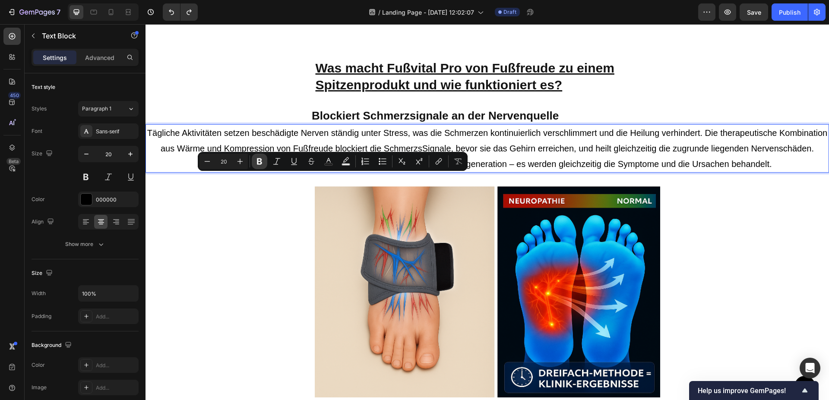
click at [260, 164] on icon "Editor contextual toolbar" at bounding box center [259, 162] width 5 height 6
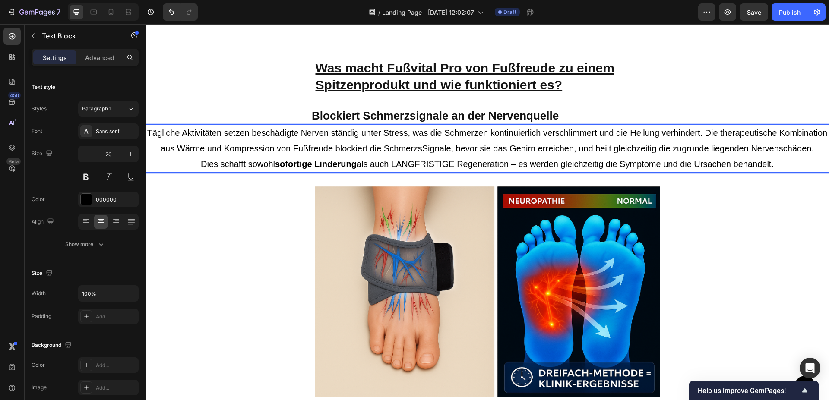
click at [415, 172] on p "Dies schafft sowohl sofortige Linderung als auch LANGFRISTIGE Regeneration – es…" at bounding box center [487, 164] width 682 height 16
drag, startPoint x: 390, startPoint y: 179, endPoint x: 452, endPoint y: 179, distance: 61.8
click at [452, 172] on p "Dies schafft sowohl sofortige Linderung als auch LANGFRISTIGE Regeneration – es…" at bounding box center [487, 164] width 682 height 16
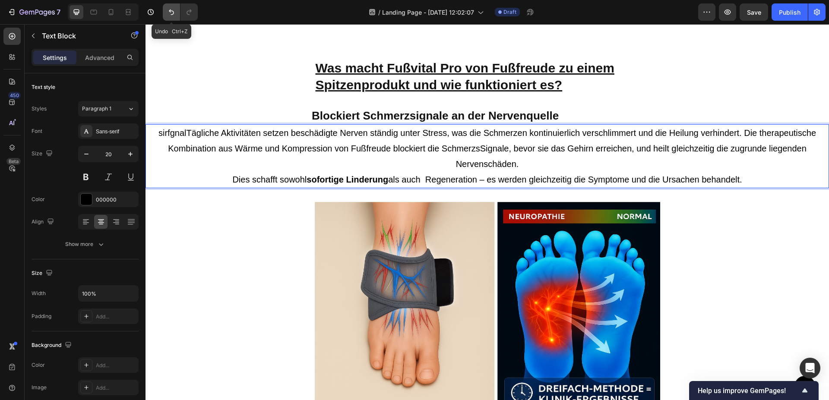
click at [174, 14] on icon "Undo/Redo" at bounding box center [171, 12] width 9 height 9
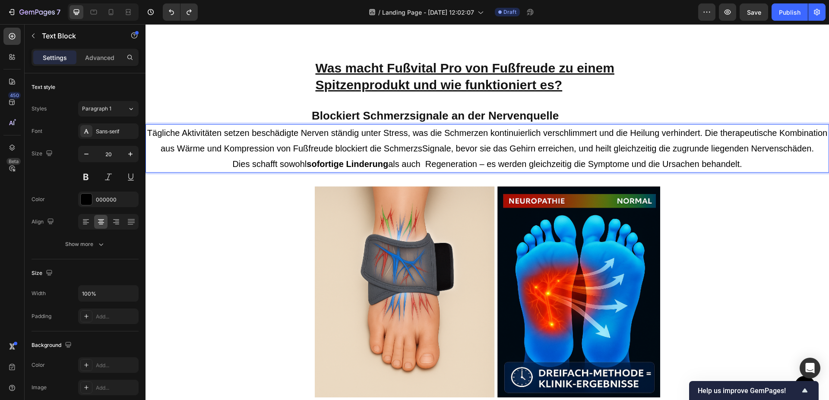
click at [421, 172] on p "Dies schafft sowohl sofortige Linderung als auch Regeneration – es werden gleic…" at bounding box center [487, 164] width 682 height 16
drag, startPoint x: 443, startPoint y: 180, endPoint x: 402, endPoint y: 181, distance: 41.1
click at [402, 172] on p "Dies schafft sowohl sofortige Linderung als auch langfristige Regeneration – es…" at bounding box center [487, 164] width 682 height 16
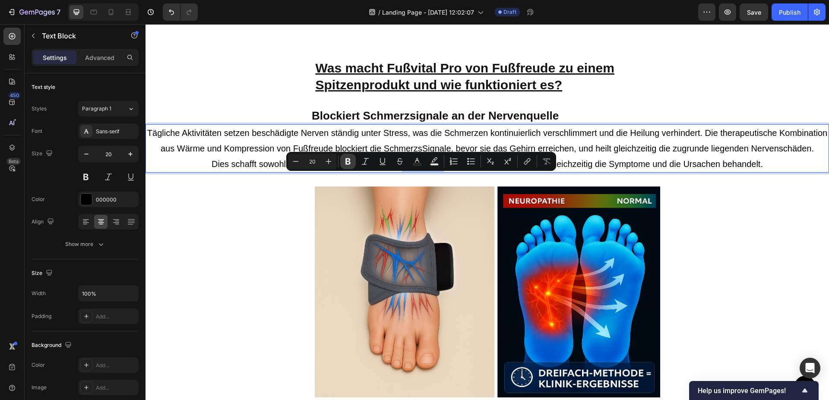
click at [346, 162] on icon "Editor contextual toolbar" at bounding box center [348, 162] width 5 height 6
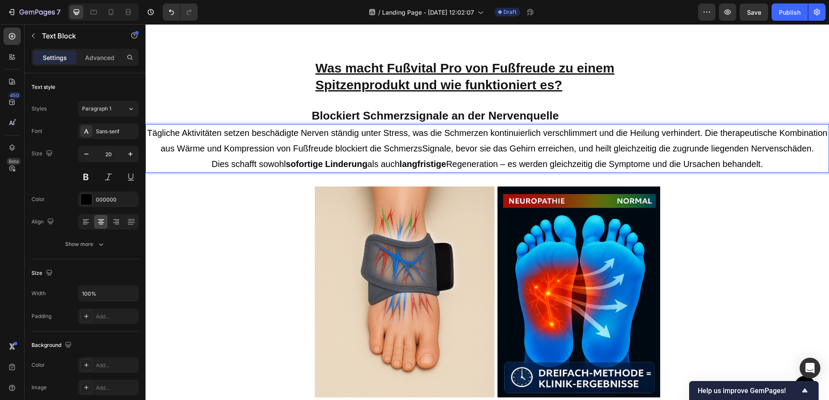
click at [479, 172] on p "Dies schafft sowohl sofortige Linderung als auch langfristige Regeneration – es…" at bounding box center [487, 164] width 682 height 16
drag, startPoint x: 498, startPoint y: 180, endPoint x: 447, endPoint y: 174, distance: 51.7
click at [447, 172] on p "Dies schafft sowohl sofortige Linderung als auch langfristige Regeneration – es…" at bounding box center [487, 164] width 682 height 16
click at [452, 172] on p "Dies schafft sowohl sofortige Linderung als auch langfristige Regeneration – es…" at bounding box center [487, 164] width 682 height 16
click at [427, 156] on p "Tägliche Aktivitäten setzen beschädigte Nerven ständig unter Stress, was die Sc…" at bounding box center [487, 140] width 682 height 31
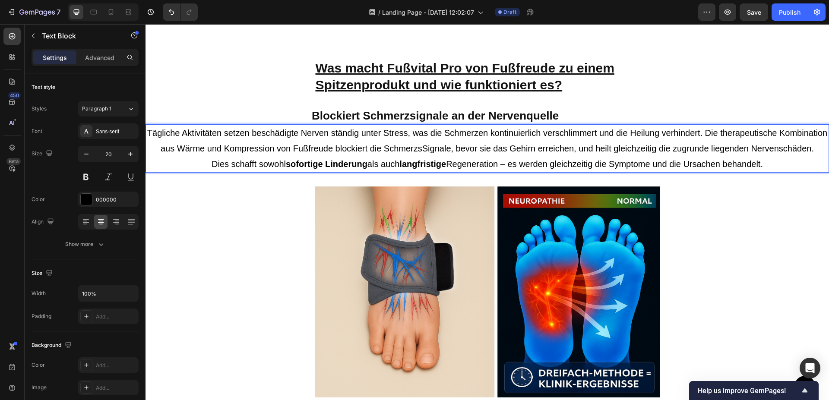
click at [467, 155] on p "Tägliche Aktivitäten setzen beschädigte Nerven ständig unter Stress, was die Sc…" at bounding box center [487, 140] width 682 height 31
click at [451, 172] on p "Dies schafft sowohl sofortige Linderung als auch langfristige Regeneration – es…" at bounding box center [487, 164] width 682 height 16
drag, startPoint x: 448, startPoint y: 179, endPoint x: 498, endPoint y: 179, distance: 49.7
click at [498, 172] on p "Dies schafft sowohl sofortige Linderung als auch langfristige Regeneration – es…" at bounding box center [487, 164] width 682 height 16
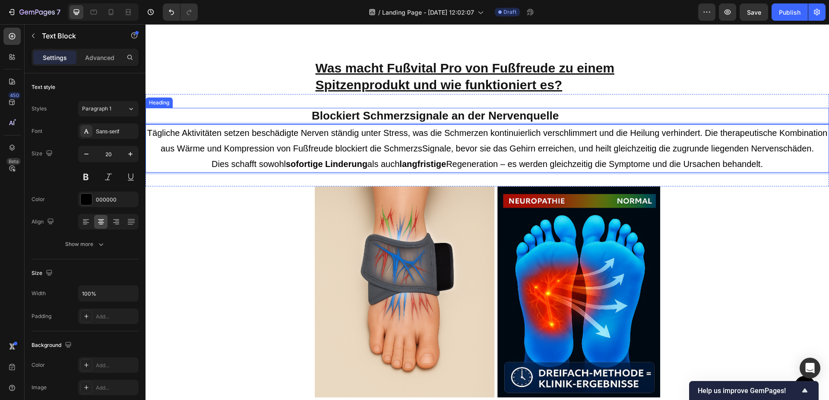
scroll to position [1757, 0]
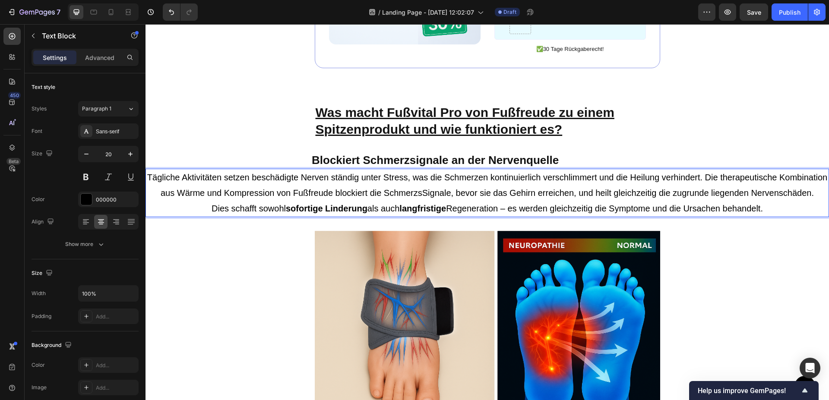
click at [165, 178] on p "Tägliche Aktivitäten setzen beschädigte Nerven ständig unter Stress, was die Sc…" at bounding box center [487, 185] width 682 height 31
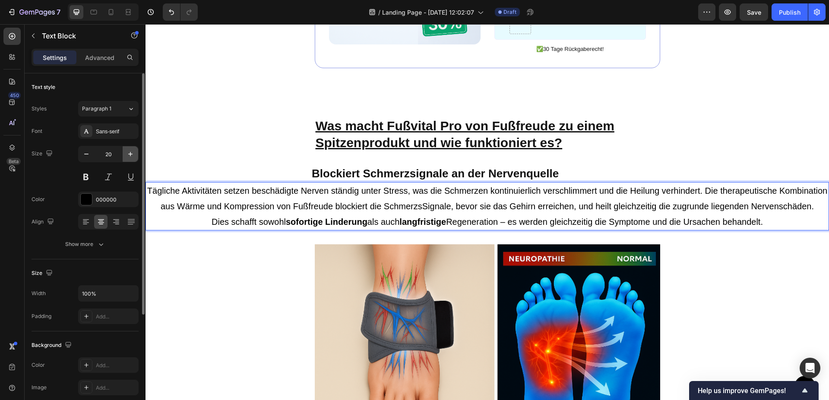
click at [129, 154] on icon "button" at bounding box center [130, 154] width 9 height 9
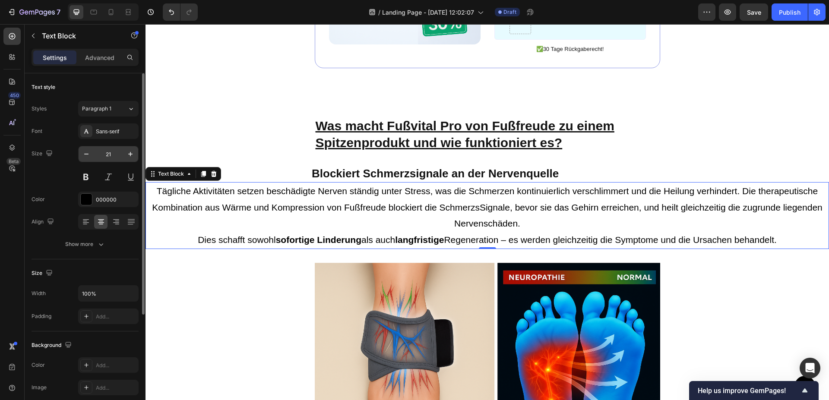
click at [78, 151] on div "21" at bounding box center [108, 154] width 60 height 16
click at [85, 151] on icon "button" at bounding box center [86, 154] width 9 height 9
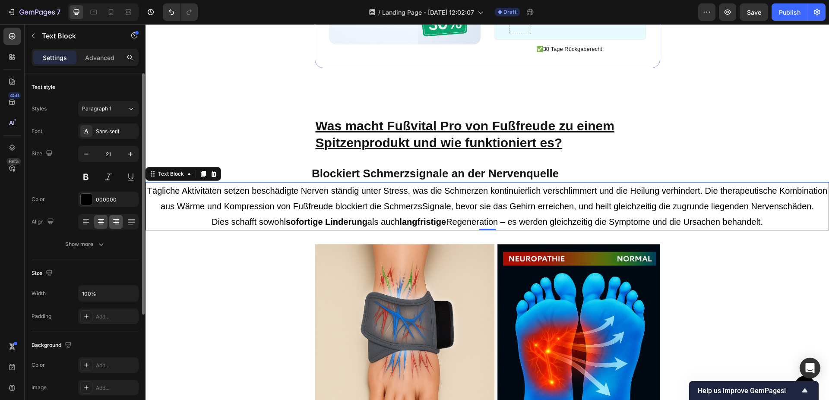
type input "20"
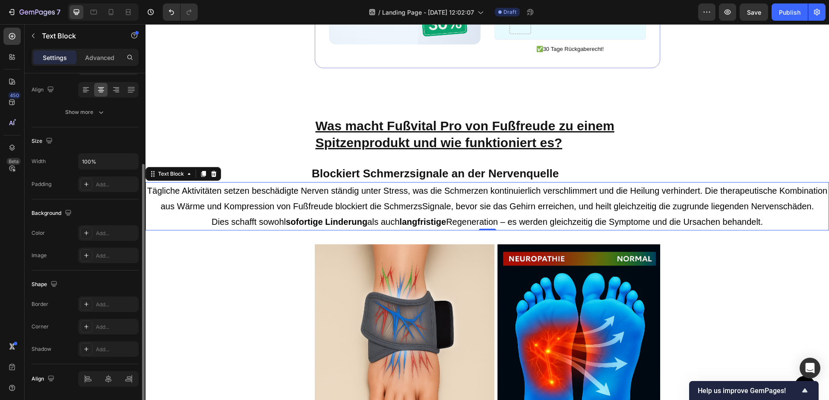
scroll to position [160, 0]
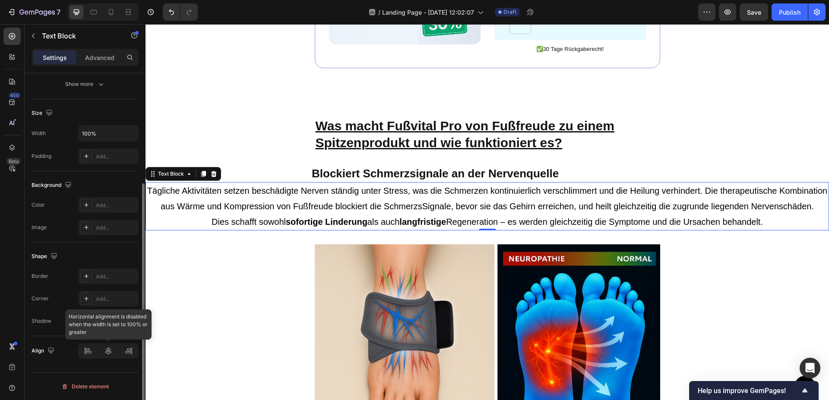
click at [104, 353] on div at bounding box center [108, 351] width 60 height 16
click at [108, 354] on div at bounding box center [108, 351] width 60 height 16
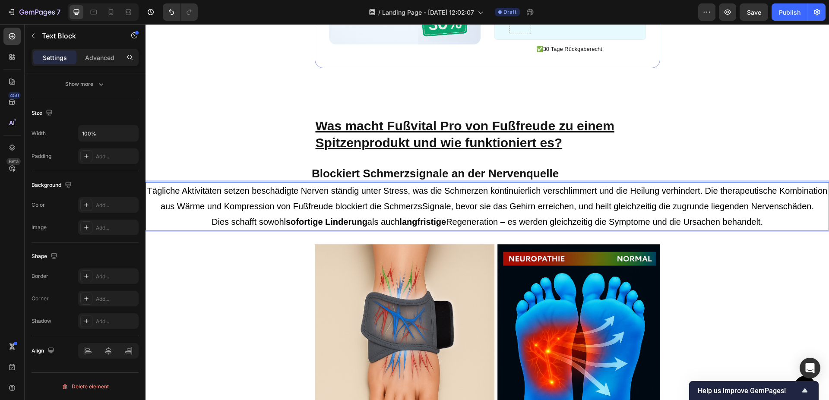
drag, startPoint x: 166, startPoint y: 175, endPoint x: 776, endPoint y: 219, distance: 611.9
click at [776, 219] on div "Tägliche Aktivitäten setzen beschädigte Nerven ständig unter Stress, was die Sc…" at bounding box center [488, 206] width 684 height 48
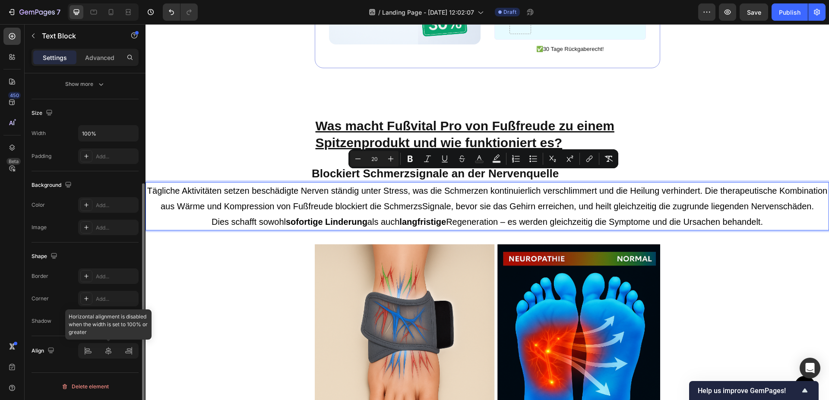
click at [111, 351] on div at bounding box center [108, 351] width 60 height 16
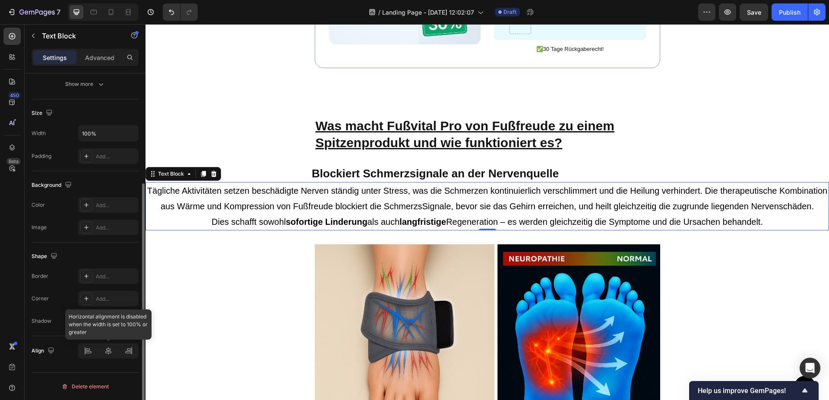
click at [111, 351] on div at bounding box center [108, 351] width 60 height 16
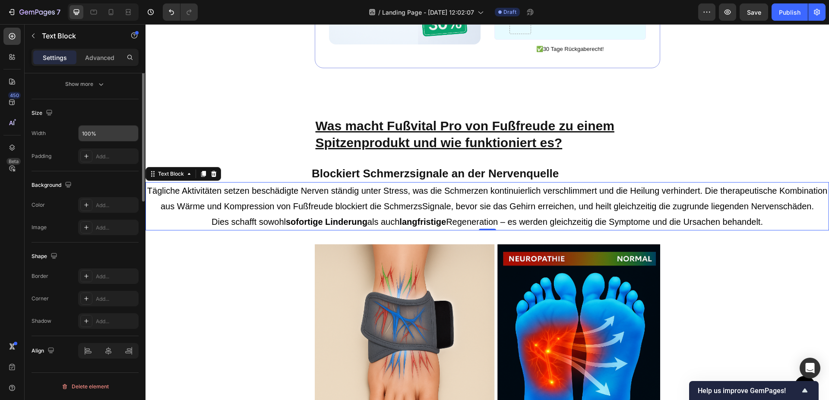
scroll to position [28, 0]
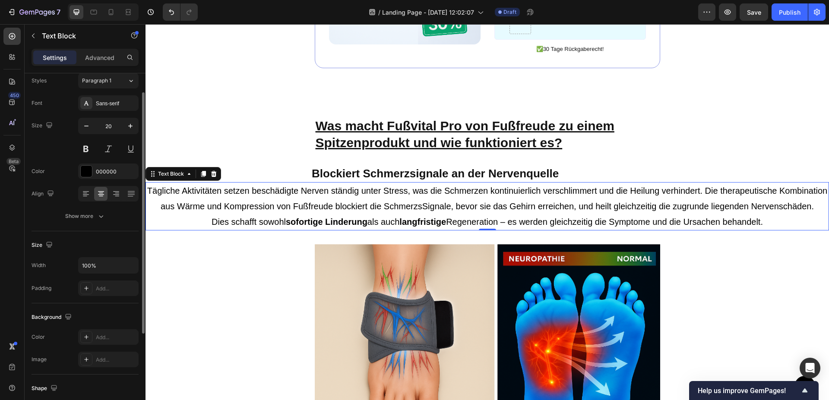
click at [99, 231] on div "Text style Styles Paragraph 1 Font Sans-serif Size 20 Color 000000 Align Show m…" at bounding box center [85, 138] width 107 height 186
click at [119, 194] on icon at bounding box center [116, 194] width 9 height 9
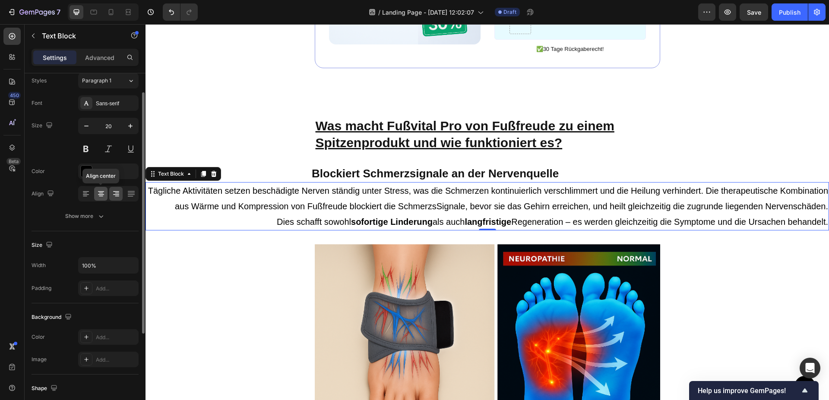
click at [95, 195] on div at bounding box center [100, 194] width 13 height 14
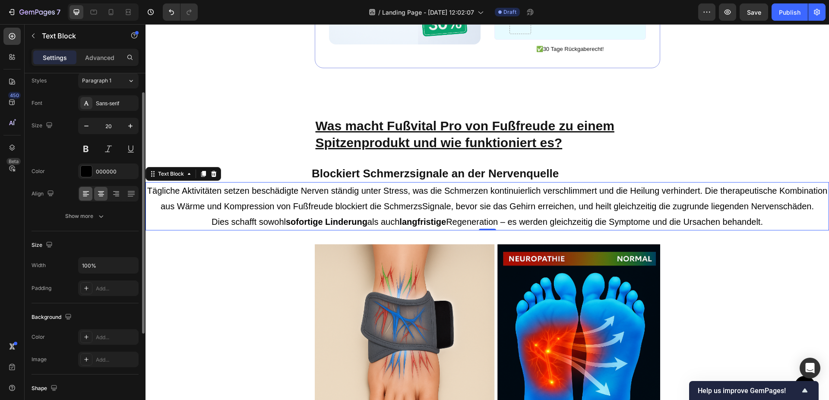
click at [89, 194] on icon at bounding box center [86, 194] width 9 height 9
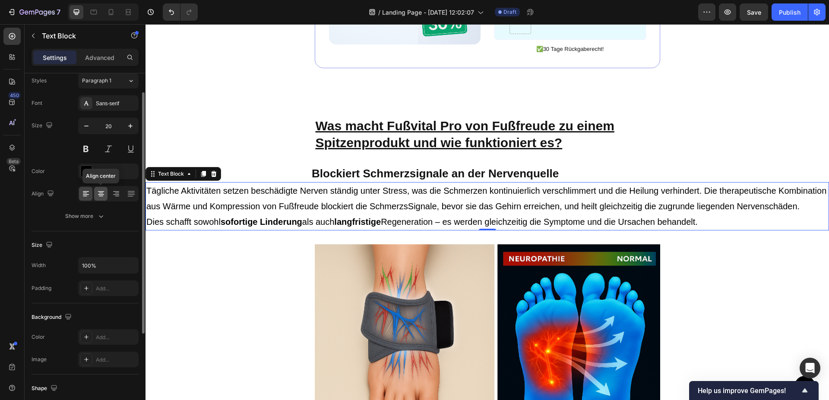
click at [103, 192] on icon at bounding box center [101, 191] width 6 height 1
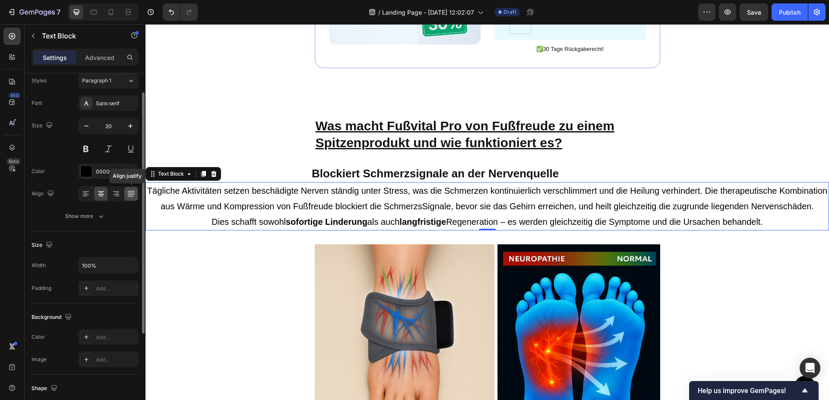
click at [136, 196] on div at bounding box center [130, 194] width 13 height 14
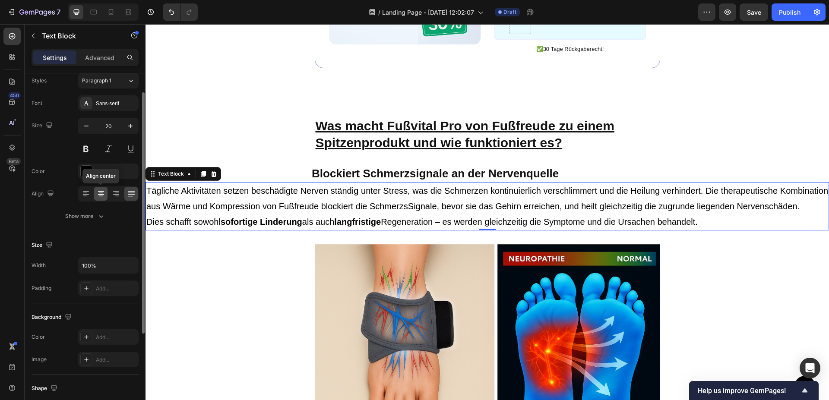
click at [102, 192] on icon at bounding box center [101, 194] width 9 height 9
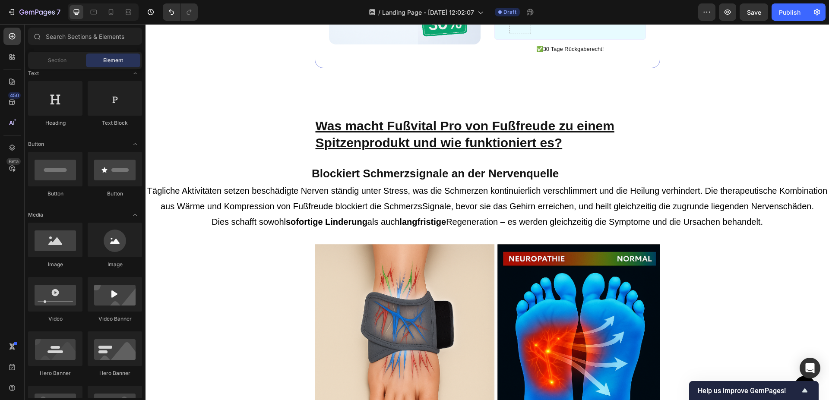
click at [289, 214] on p "Tägliche Aktivitäten setzen beschädigte Nerven ständig unter Stress, was die Sc…" at bounding box center [487, 198] width 682 height 31
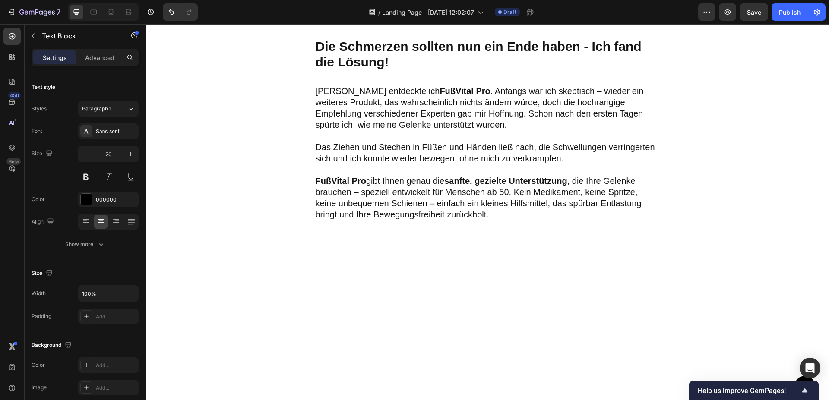
scroll to position [1140, 0]
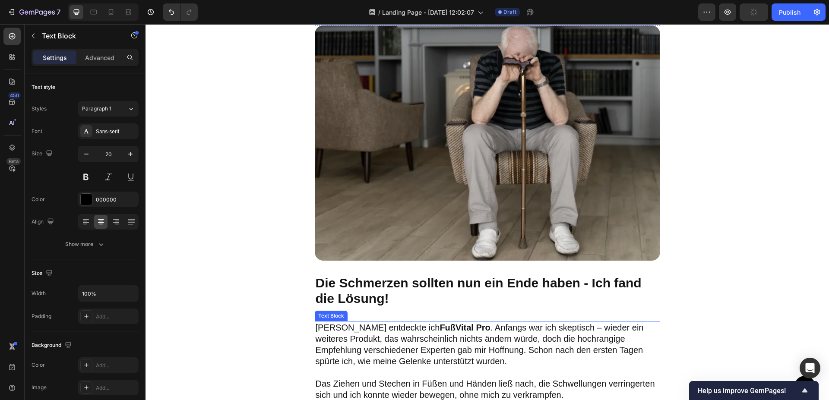
click at [364, 333] on p "Dann entdeckte ich FußVital Pro . Anfangs war ich skeptisch – wieder ein weiter…" at bounding box center [488, 344] width 344 height 45
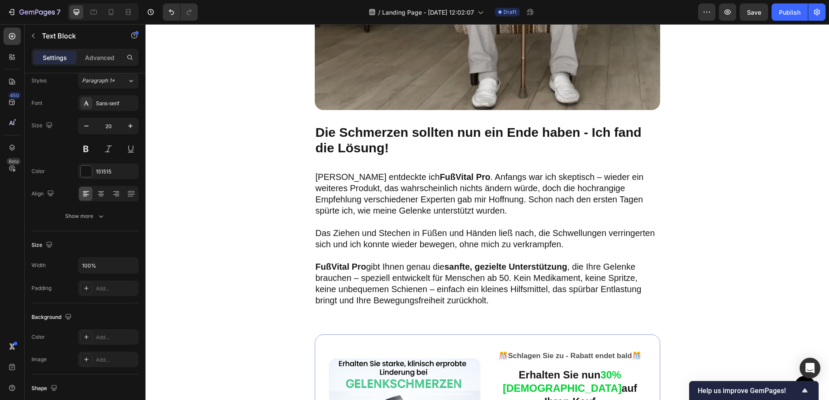
scroll to position [1272, 0]
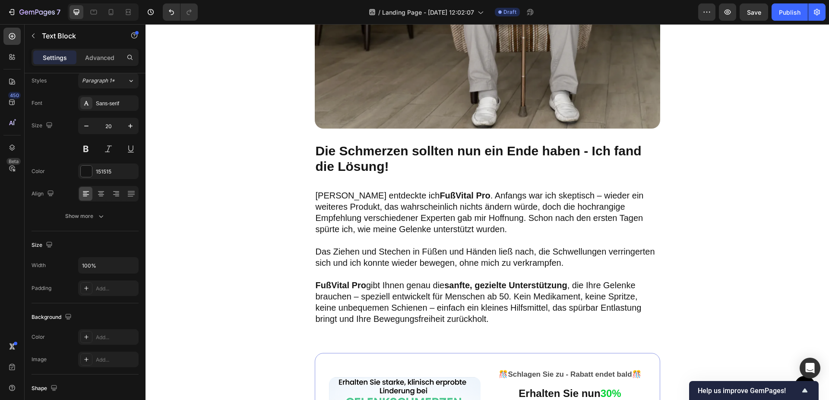
click at [386, 264] on p "Das Ziehen und Stechen in Füßen und Händen ließ nach, die Schwellungen verringe…" at bounding box center [488, 257] width 344 height 22
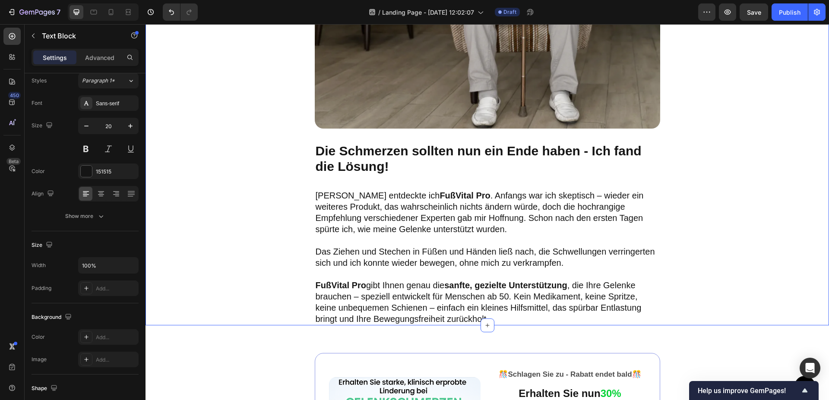
click at [307, 190] on div "Image Die Schmerzen sollten nun ein Ende haben - Ich fand die Lösung! Text Bloc…" at bounding box center [487, 109] width 407 height 433
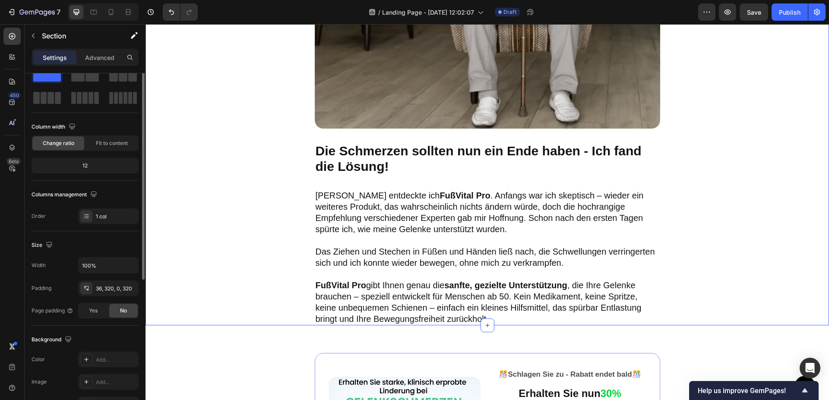
scroll to position [0, 0]
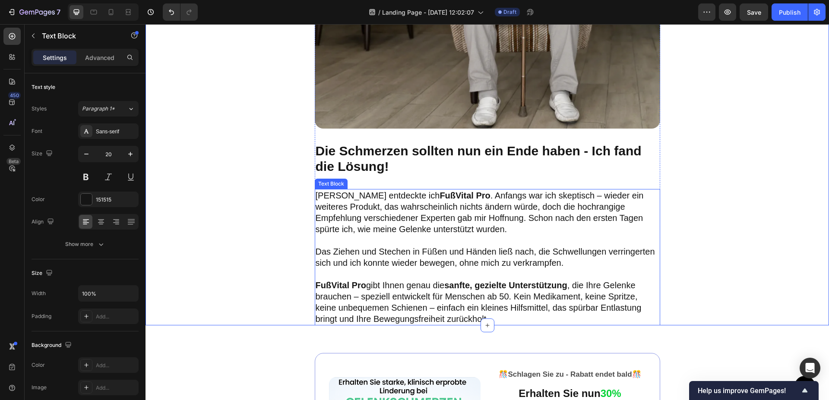
click at [375, 194] on p "Dann entdeckte ich FußVital Pro . Anfangs war ich skeptisch – wieder ein weiter…" at bounding box center [488, 212] width 344 height 45
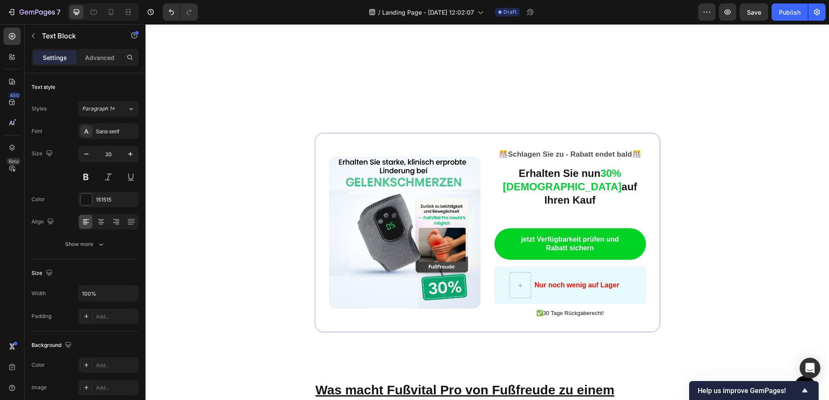
scroll to position [1669, 0]
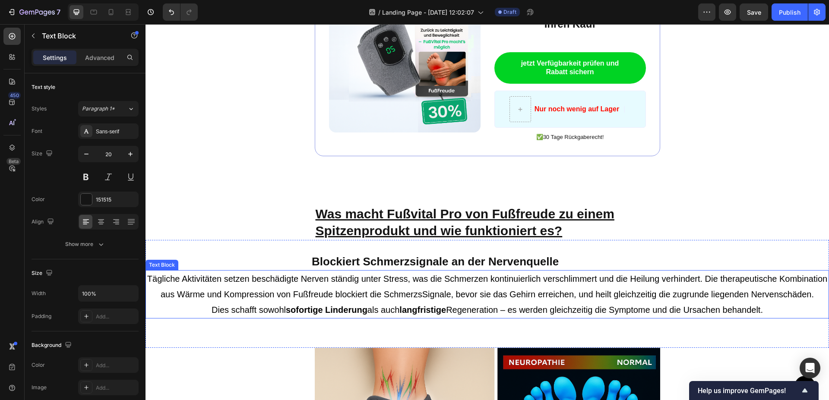
click at [320, 279] on p "Tägliche Aktivitäten setzen beschädigte Nerven ständig unter Stress, was die Sc…" at bounding box center [487, 286] width 682 height 31
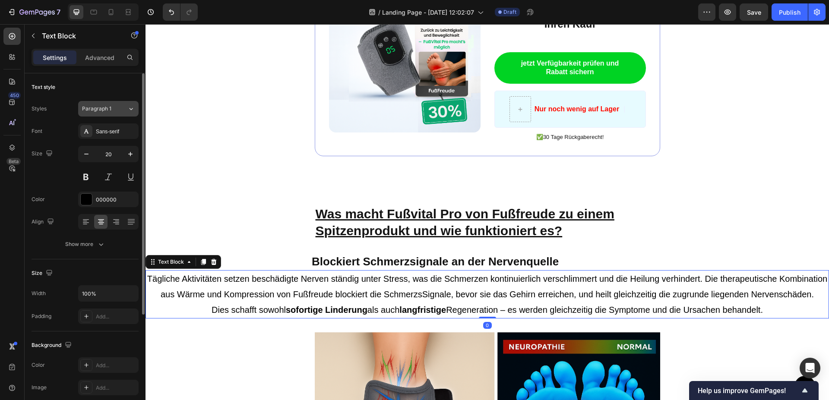
click at [127, 108] on icon at bounding box center [130, 109] width 7 height 9
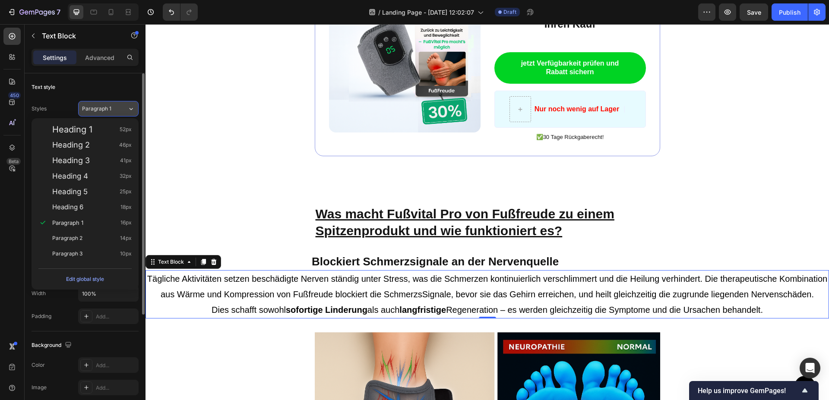
click at [127, 108] on icon at bounding box center [130, 109] width 7 height 9
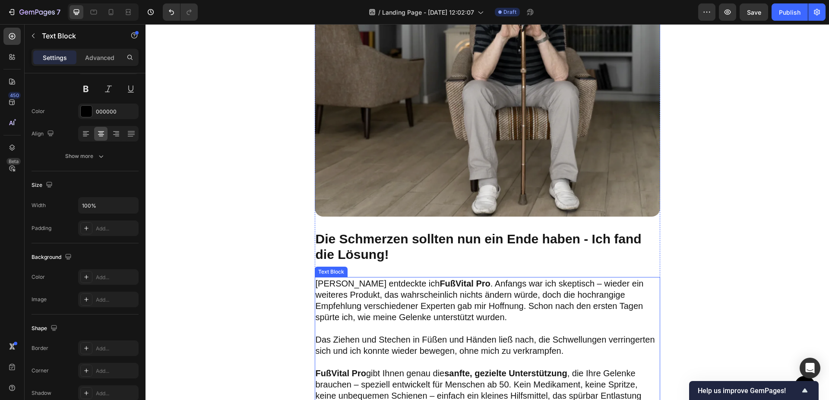
scroll to position [1228, 0]
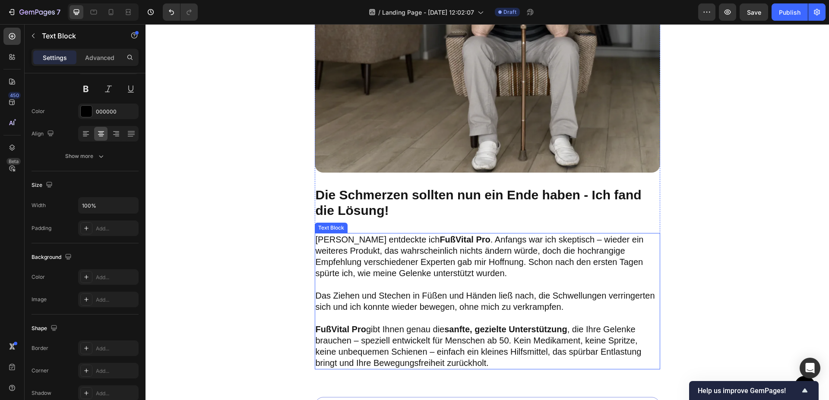
click at [403, 253] on p "Dann entdeckte ich FußVital Pro . Anfangs war ich skeptisch – wieder ein weiter…" at bounding box center [488, 256] width 344 height 45
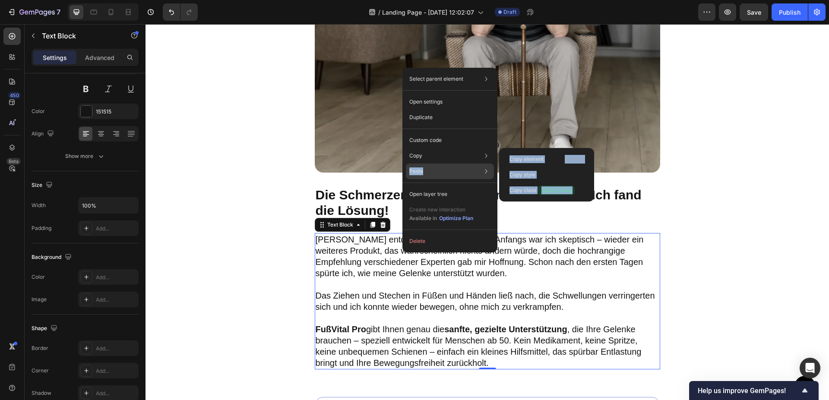
drag, startPoint x: 436, startPoint y: 121, endPoint x: 432, endPoint y: 165, distance: 44.3
click at [432, 165] on div "Select parent element Section Row 1 col Text Block Open settings Duplicate Cust…" at bounding box center [450, 160] width 95 height 185
click at [520, 152] on div "Copy element Ctrl + C" at bounding box center [547, 160] width 88 height 16
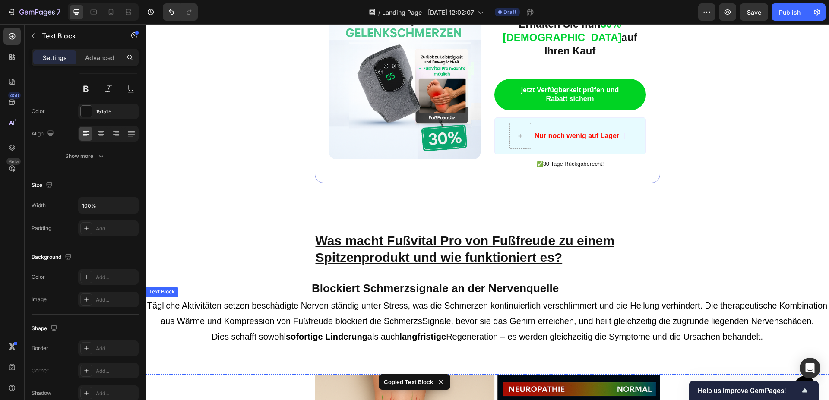
scroll to position [1669, 0]
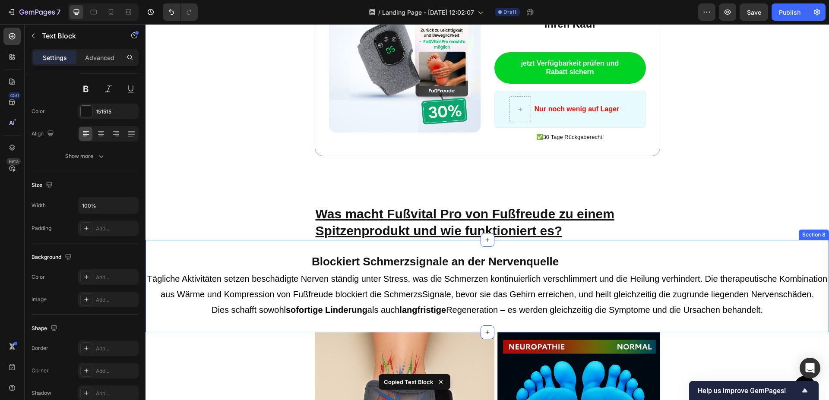
click at [461, 240] on div "Blockiert Schmerzsignale an der Nervenquelle Heading Tägliche Aktivitäten setze…" at bounding box center [488, 286] width 684 height 92
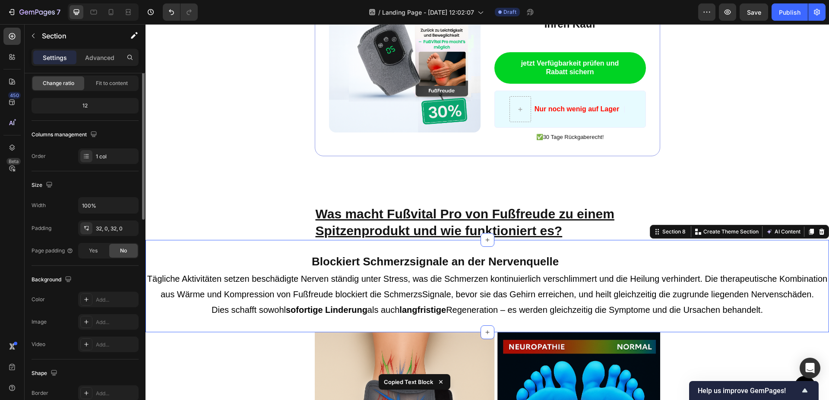
scroll to position [0, 0]
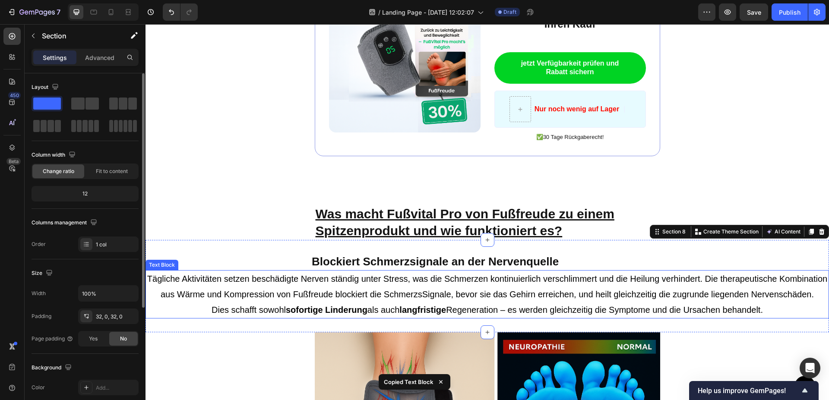
click at [420, 277] on p "Tägliche Aktivitäten setzen beschädigte Nerven ständig unter Stress, was die Sc…" at bounding box center [487, 286] width 682 height 31
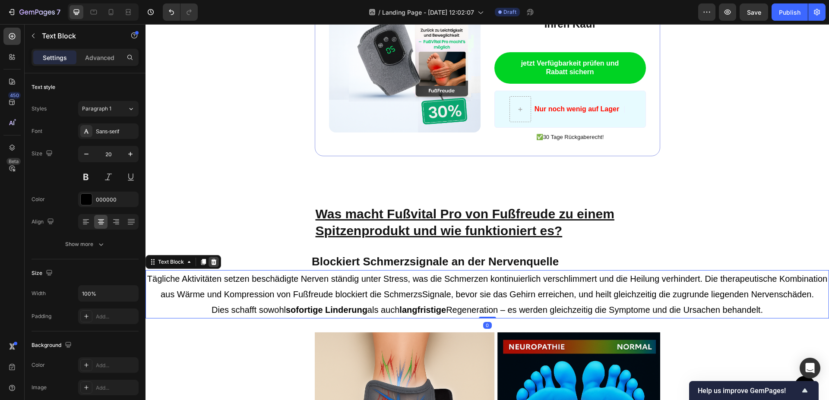
drag, startPoint x: 212, startPoint y: 249, endPoint x: 310, endPoint y: 273, distance: 100.9
click at [212, 259] on icon at bounding box center [213, 262] width 7 height 7
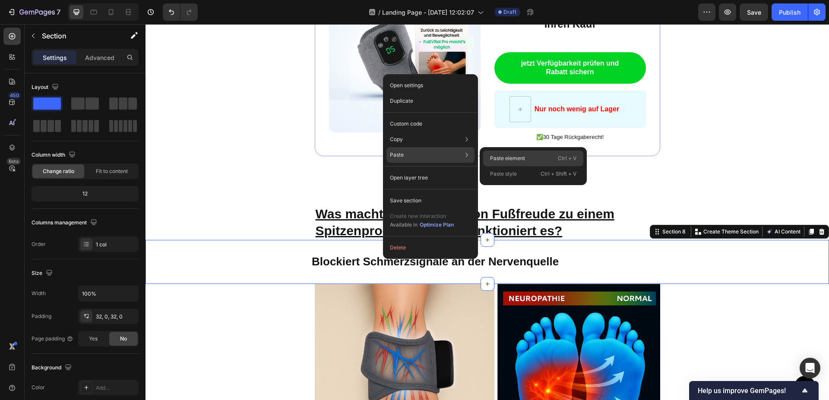
click at [505, 160] on p "Paste element" at bounding box center [507, 159] width 35 height 8
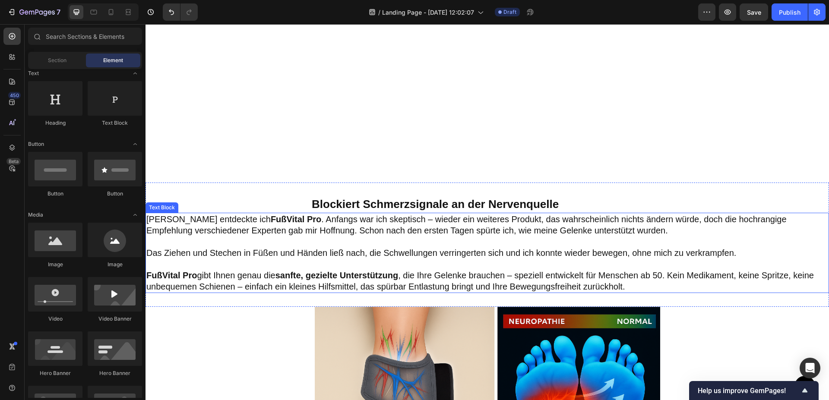
scroll to position [1757, 0]
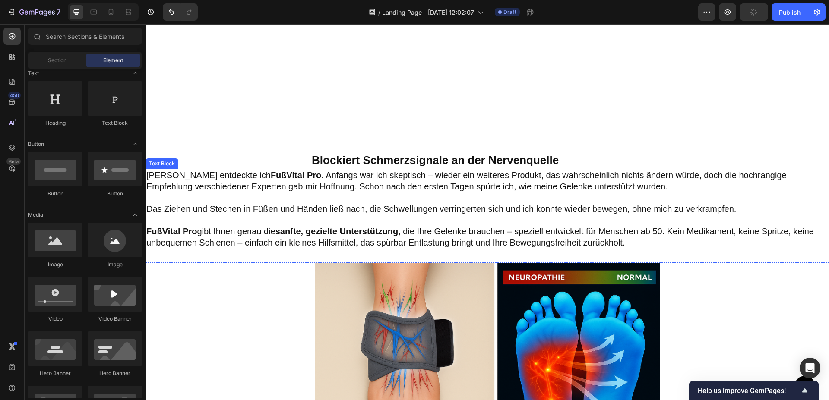
click at [352, 181] on p "Dann entdeckte ich FußVital Pro . Anfangs war ich skeptisch – wieder ein weiter…" at bounding box center [487, 181] width 682 height 22
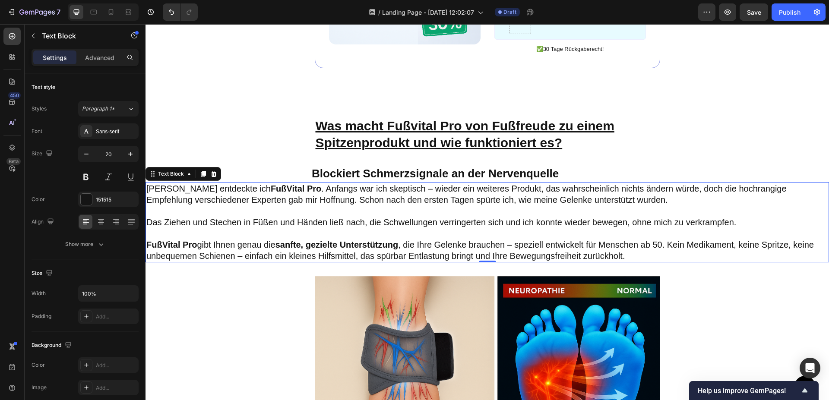
click at [482, 217] on p "Das Ziehen und Stechen in Füßen und Händen ließ nach, die Schwellungen verringe…" at bounding box center [487, 222] width 682 height 11
click at [637, 242] on p "FußVital Pro gibt Ihnen genau die sanfte, gezielte Unterstützung , die Ihre Gel…" at bounding box center [487, 250] width 682 height 22
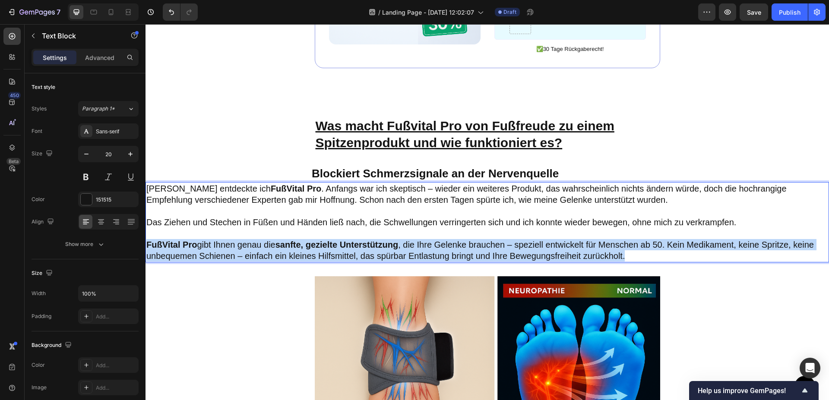
click at [637, 242] on p "FußVital Pro gibt Ihnen genau die sanfte, gezielte Unterstützung , die Ihre Gel…" at bounding box center [487, 250] width 682 height 22
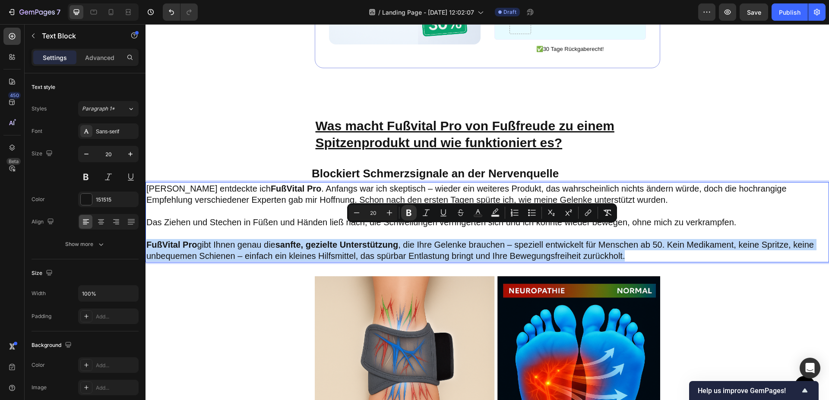
drag, startPoint x: 637, startPoint y: 242, endPoint x: 220, endPoint y: 206, distance: 418.7
click at [224, 209] on div "Dann entdeckte ich FußVital Pro . Anfangs war ich skeptisch – wieder ein weiter…" at bounding box center [488, 222] width 684 height 80
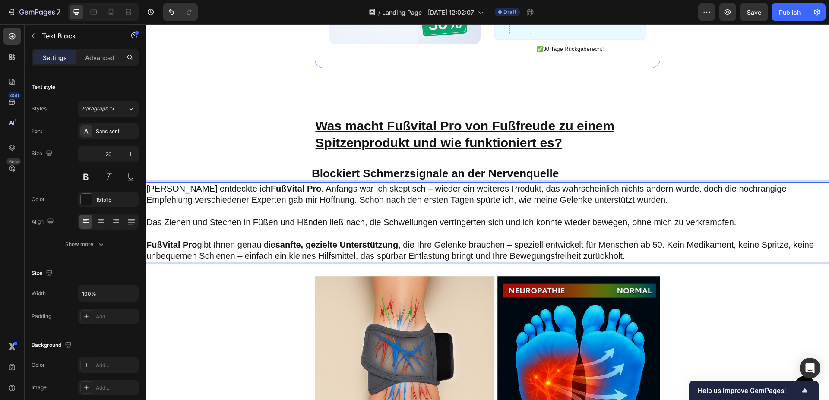
click at [159, 189] on p "Dann entdeckte ich FußVital Pro . Anfangs war ich skeptisch – wieder ein weiter…" at bounding box center [487, 194] width 682 height 22
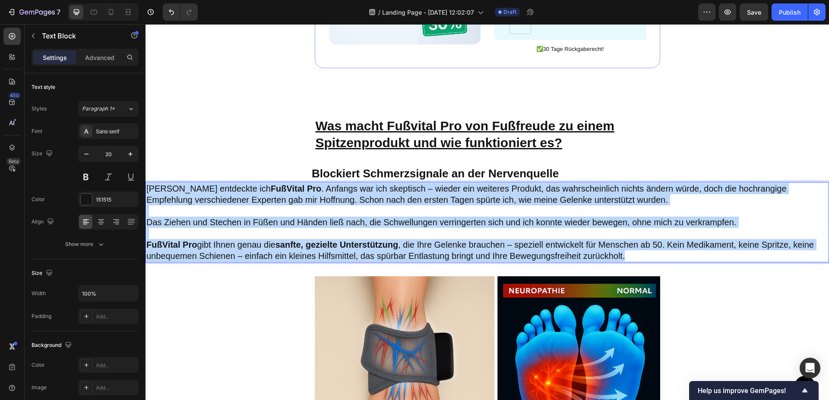
drag, startPoint x: 146, startPoint y: 174, endPoint x: 630, endPoint y: 243, distance: 488.5
click at [630, 243] on div "Dann entdeckte ich FußVital Pro . Anfangs war ich skeptisch – wieder ein weiter…" at bounding box center [488, 222] width 684 height 80
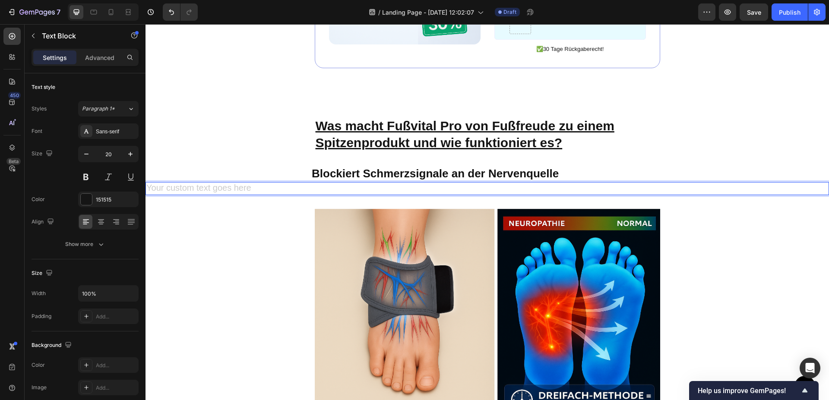
click at [217, 182] on div "Rich Text Editor. Editing area: main" at bounding box center [488, 188] width 684 height 13
click at [469, 182] on div "Rich Text Editor. Editing area: main" at bounding box center [488, 188] width 684 height 13
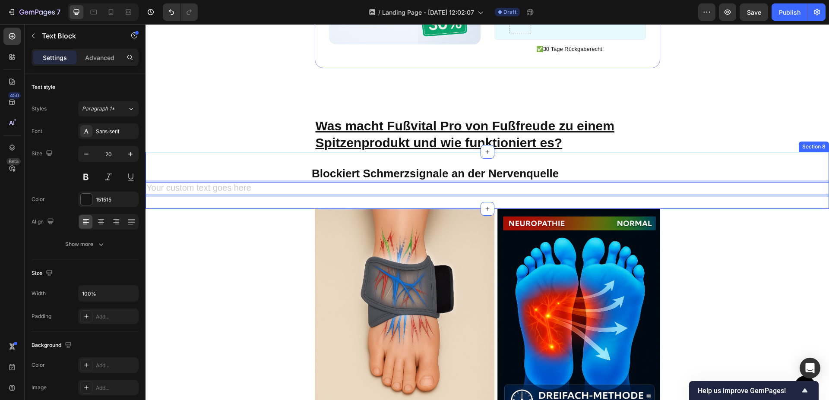
click at [191, 152] on div "Blockiert Schmerzsignale an der Nervenquelle Heading Text Block 0 Section 8" at bounding box center [488, 180] width 684 height 57
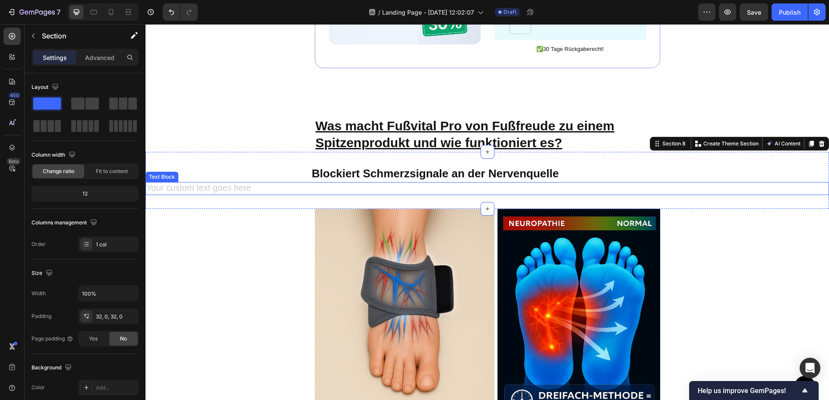
click at [257, 182] on div "Rich Text Editor. Editing area: main" at bounding box center [488, 188] width 684 height 13
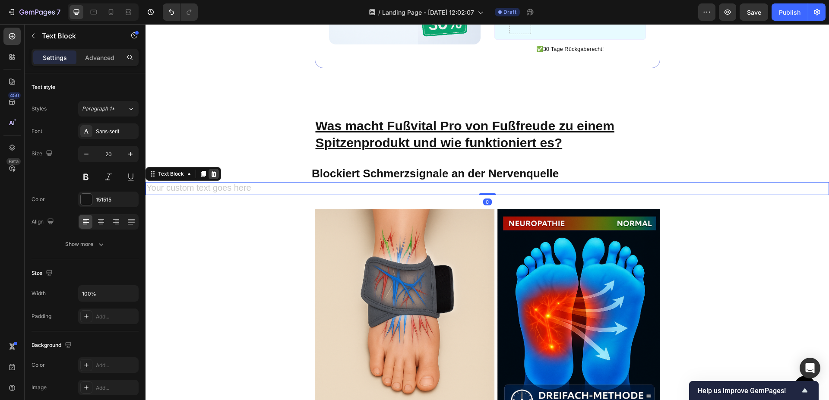
click at [213, 171] on icon at bounding box center [214, 174] width 6 height 6
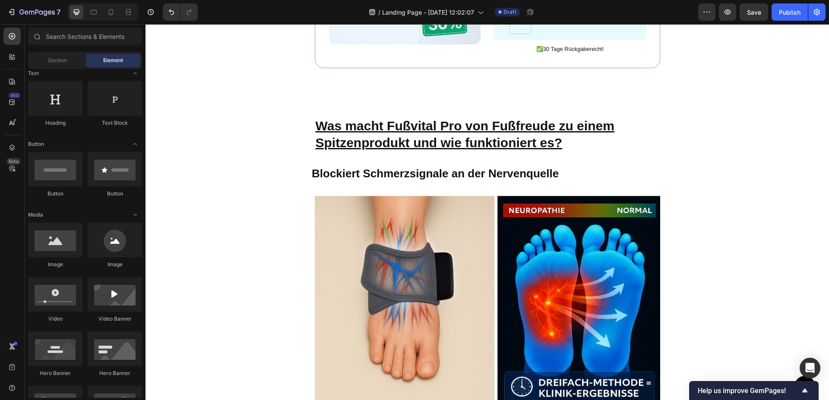
scroll to position [132, 0]
click at [387, 166] on h2 "Blockiert Schmerzsignale an der Nervenquelle" at bounding box center [570, 174] width 518 height 16
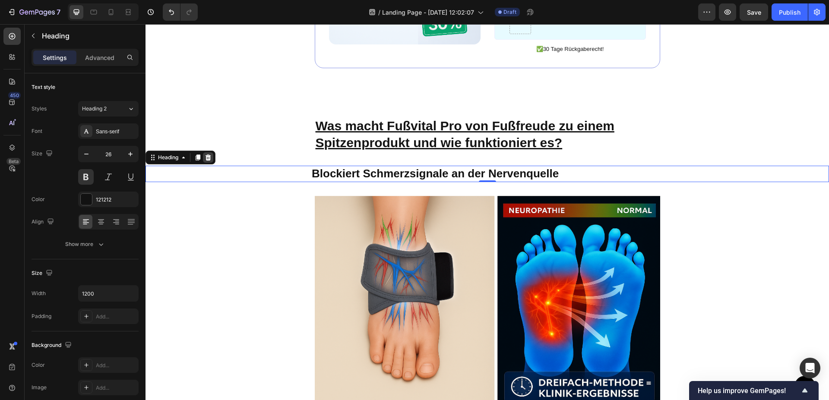
click at [211, 154] on icon at bounding box center [208, 157] width 7 height 7
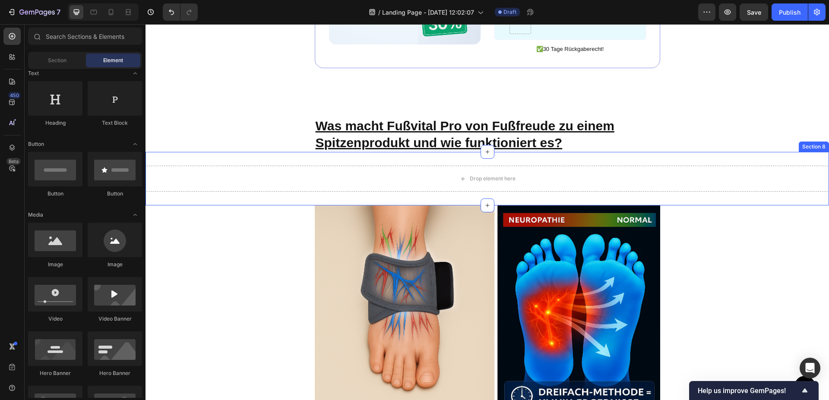
click at [471, 126] on p "Was macht Fußvital Pro von Fußfreude zu einem Spitzenprodukt und wie funktionie…" at bounding box center [488, 134] width 344 height 34
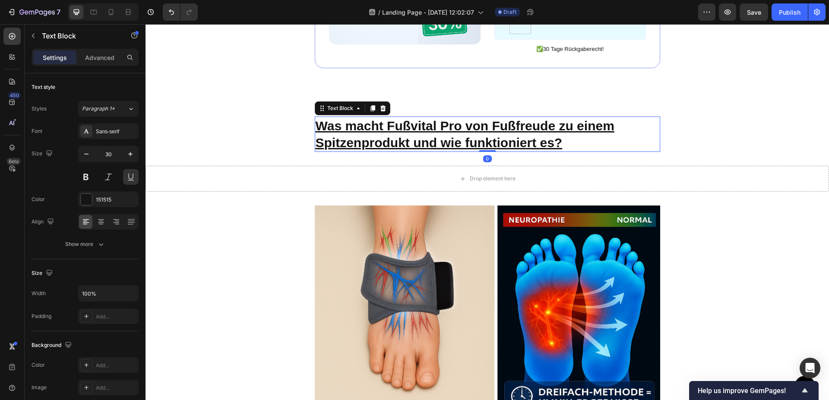
click at [552, 124] on p "Was macht Fußvital Pro von Fußfreude zu einem Spitzenprodukt und wie funktionie…" at bounding box center [488, 134] width 344 height 34
click at [558, 126] on p "Was macht Fußvital Pro von Fußfreude zu einem Spitzenprodukt und wie funktionie…" at bounding box center [488, 134] width 344 height 34
drag, startPoint x: 558, startPoint y: 126, endPoint x: 571, endPoint y: 128, distance: 12.7
click at [571, 128] on p "Was macht Fußvital Pro von Fußfreude zu einem Spitzenprodukt und wie funktionie…" at bounding box center [488, 134] width 344 height 34
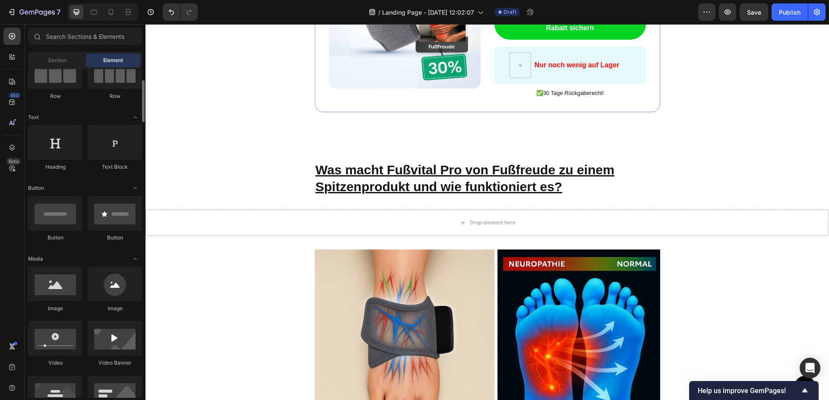
scroll to position [0, 0]
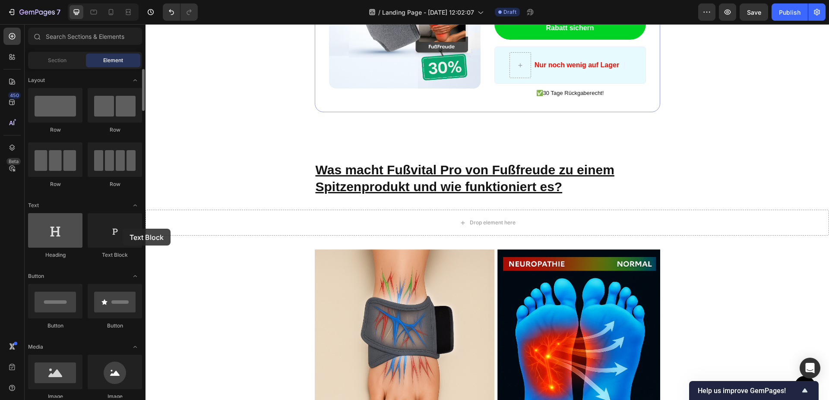
drag, startPoint x: 111, startPoint y: 230, endPoint x: 81, endPoint y: 231, distance: 29.4
click at [114, 230] on div at bounding box center [115, 230] width 54 height 35
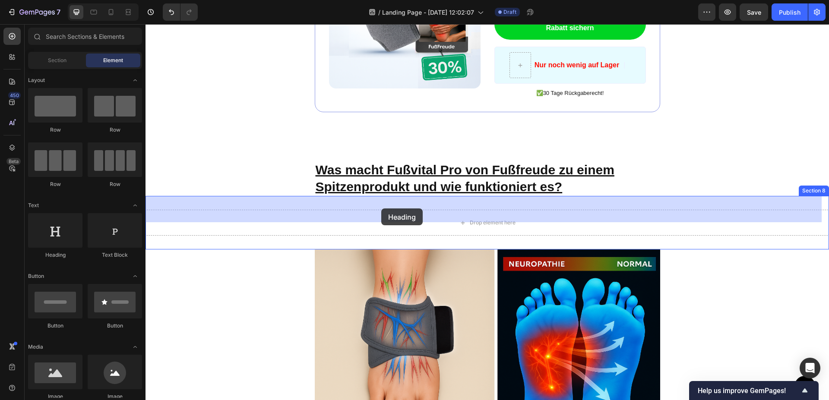
drag, startPoint x: 204, startPoint y: 254, endPoint x: 386, endPoint y: 205, distance: 188.4
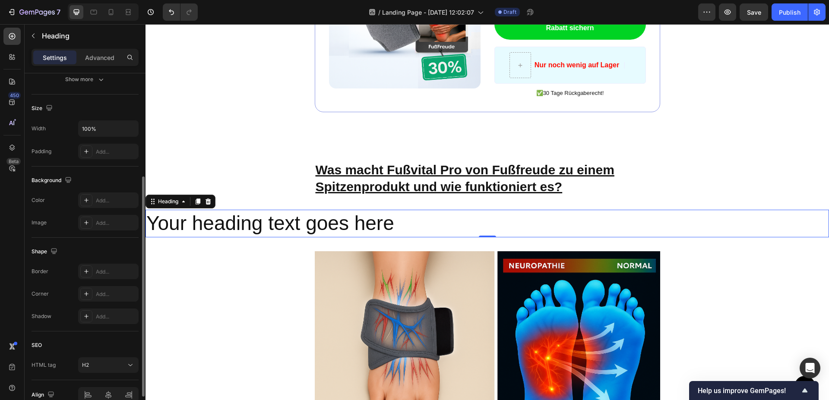
scroll to position [209, 0]
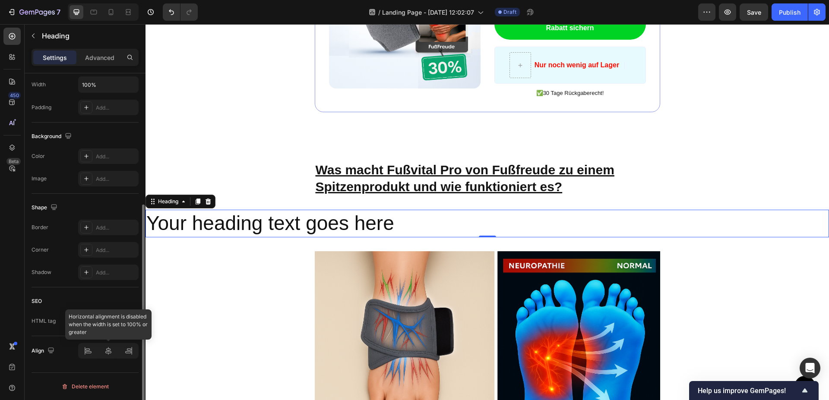
click at [108, 350] on div at bounding box center [108, 351] width 60 height 16
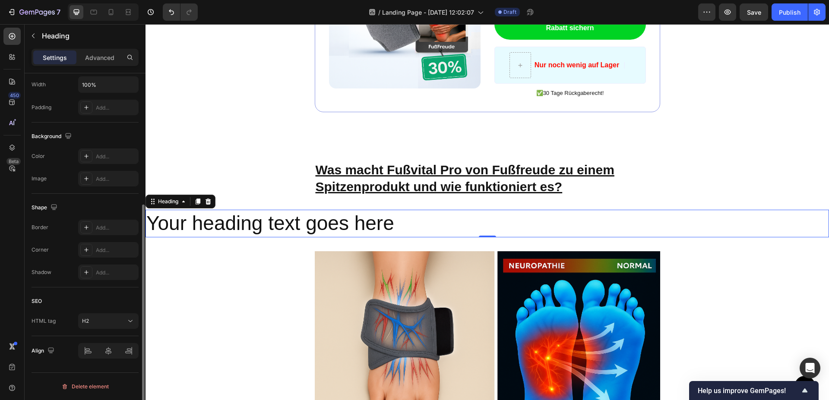
scroll to position [0, 0]
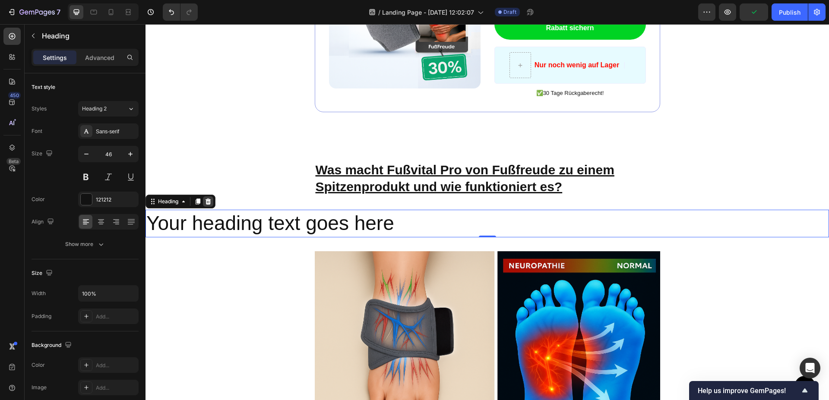
click at [208, 198] on icon at bounding box center [208, 201] width 7 height 7
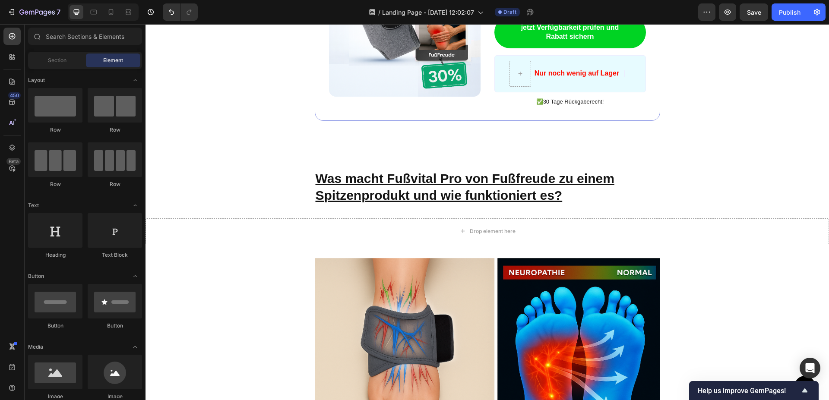
scroll to position [1449, 0]
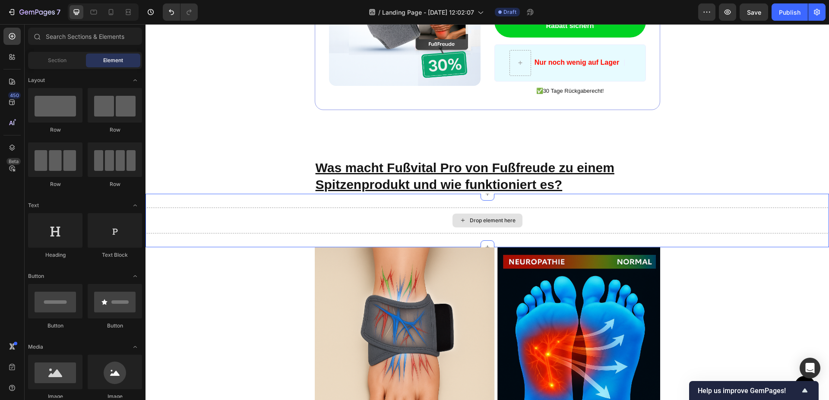
click at [416, 215] on div "Drop element here" at bounding box center [488, 221] width 684 height 26
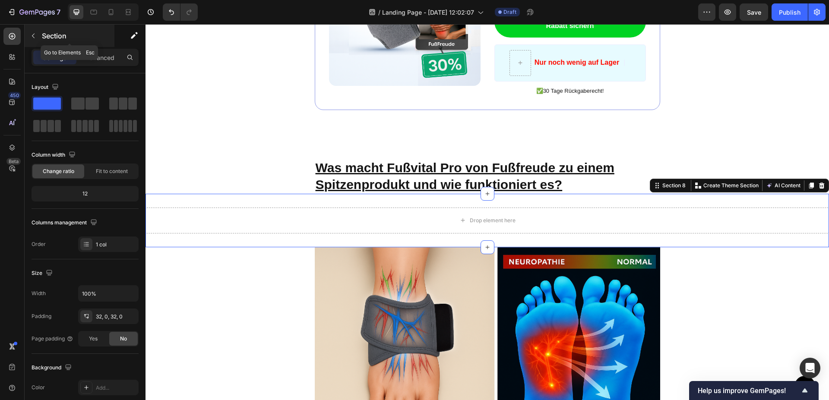
click at [31, 35] on icon "button" at bounding box center [33, 35] width 7 height 7
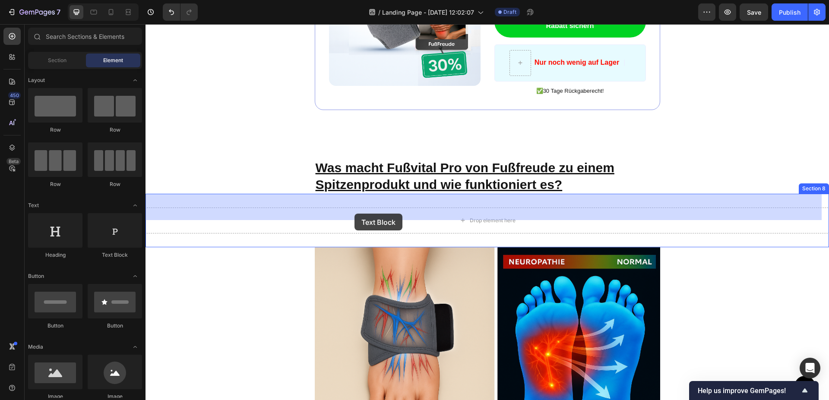
drag, startPoint x: 260, startPoint y: 256, endPoint x: 355, endPoint y: 214, distance: 103.8
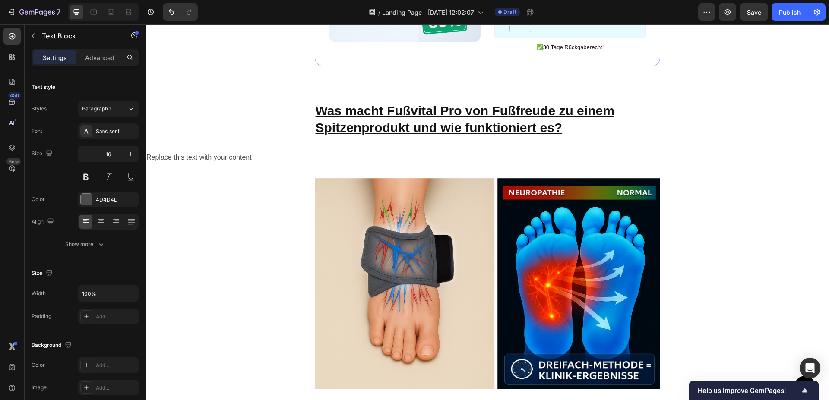
scroll to position [1404, 0]
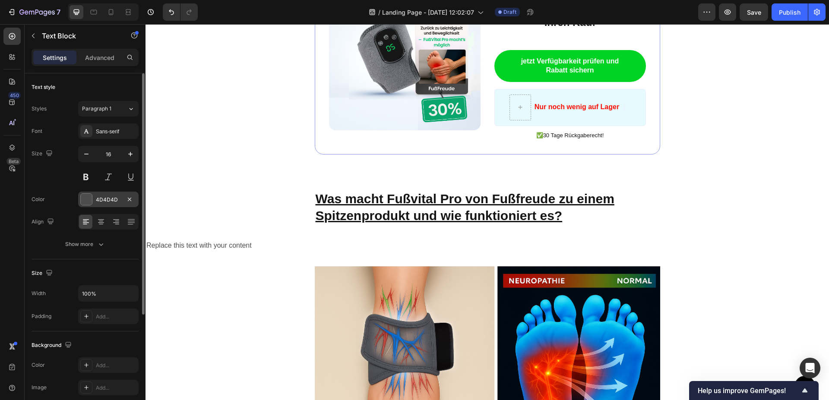
click at [124, 199] on div "4D4D4D" at bounding box center [108, 200] width 60 height 16
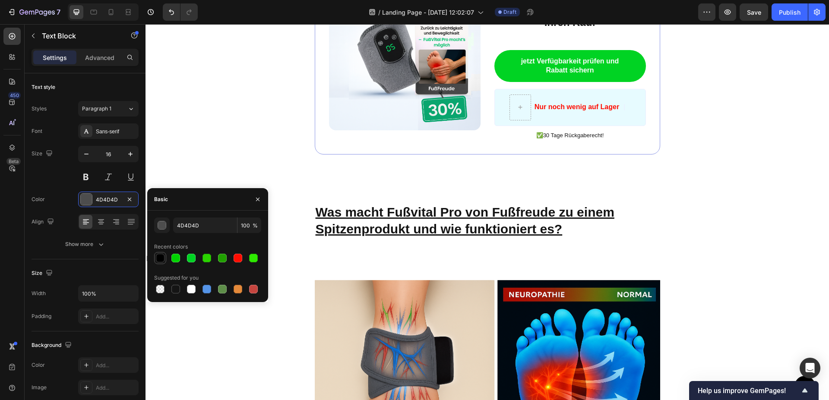
click at [160, 256] on div at bounding box center [160, 258] width 9 height 9
type input "000000"
click at [25, 233] on div "Text style Styles Paragraph 1 Font Sans-serif Size 16 Color 000000 Align Show m…" at bounding box center [85, 329] width 121 height 512
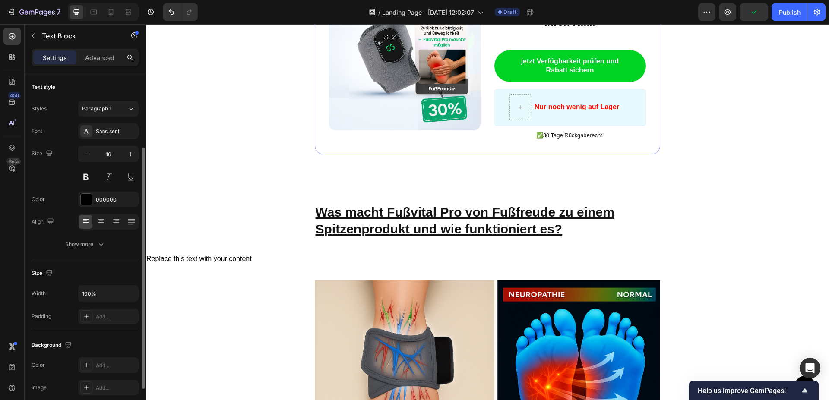
scroll to position [44, 0]
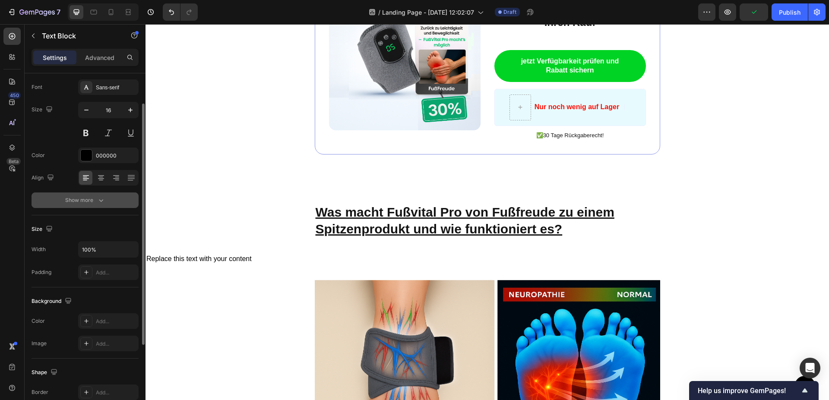
click at [95, 201] on div "Show more" at bounding box center [85, 200] width 40 height 9
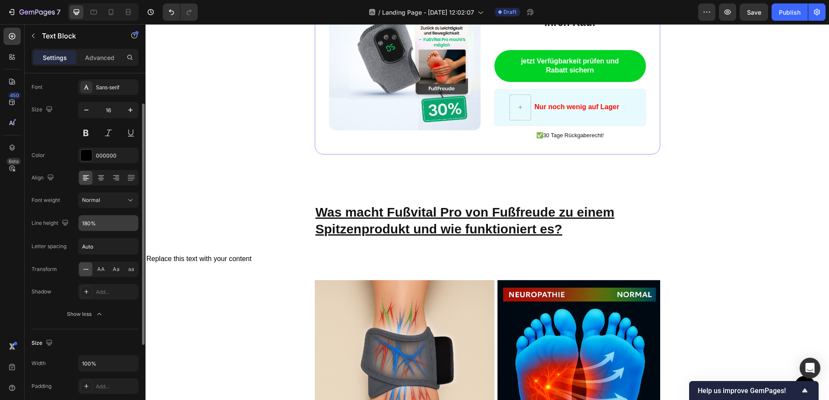
scroll to position [88, 0]
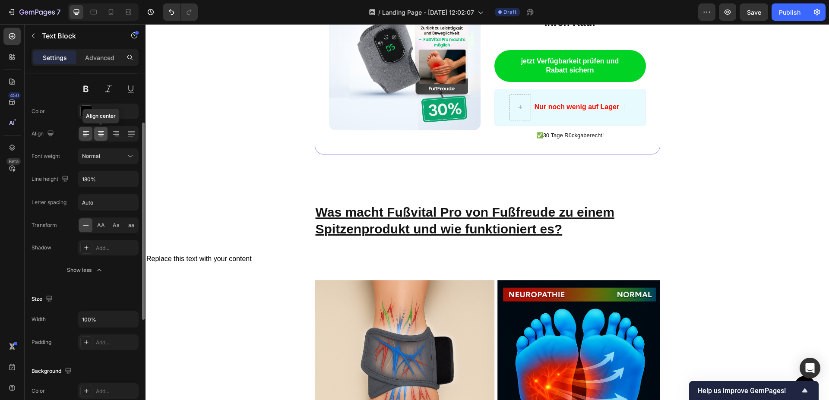
click at [99, 130] on icon at bounding box center [101, 134] width 9 height 9
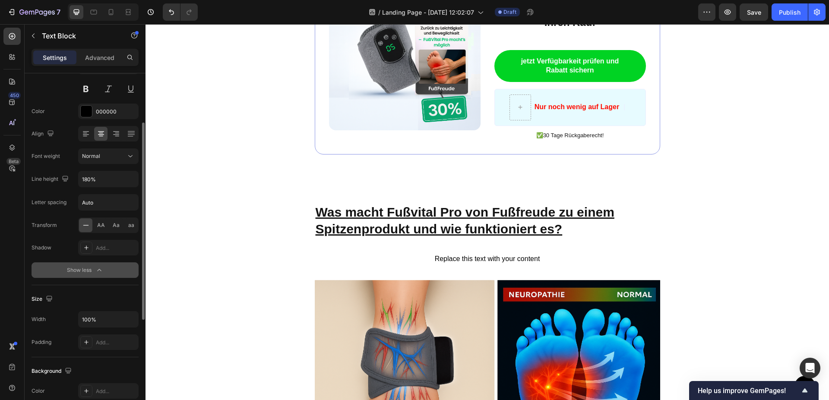
click at [93, 271] on div "Show less" at bounding box center [85, 270] width 37 height 9
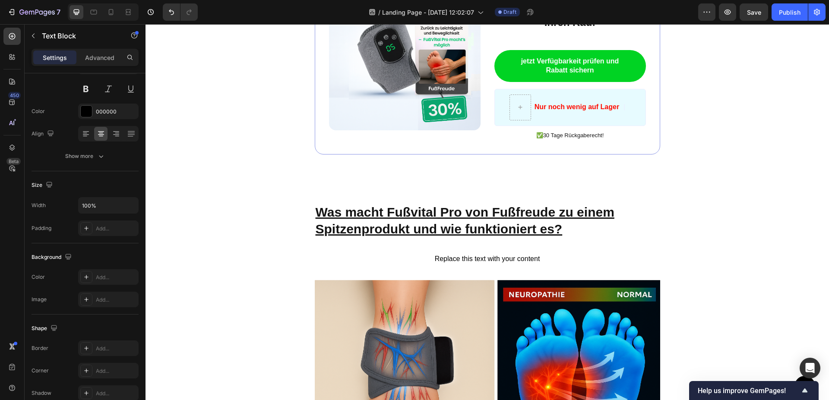
click at [529, 252] on div "Replace this text with your content" at bounding box center [488, 259] width 684 height 14
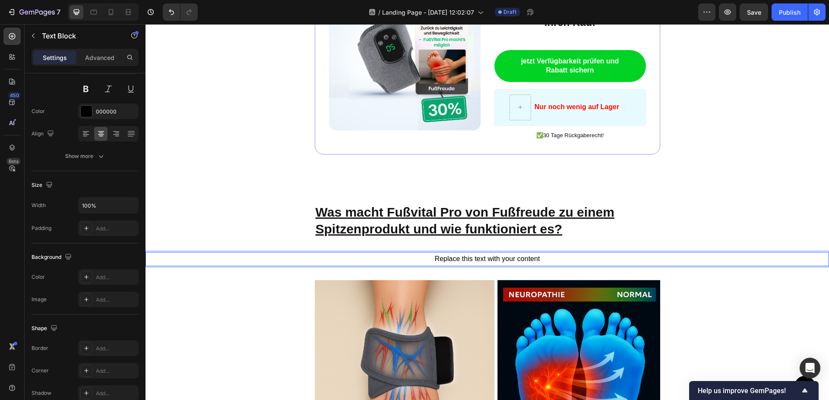
click at [539, 253] on p "Replace this text with your content" at bounding box center [487, 259] width 682 height 13
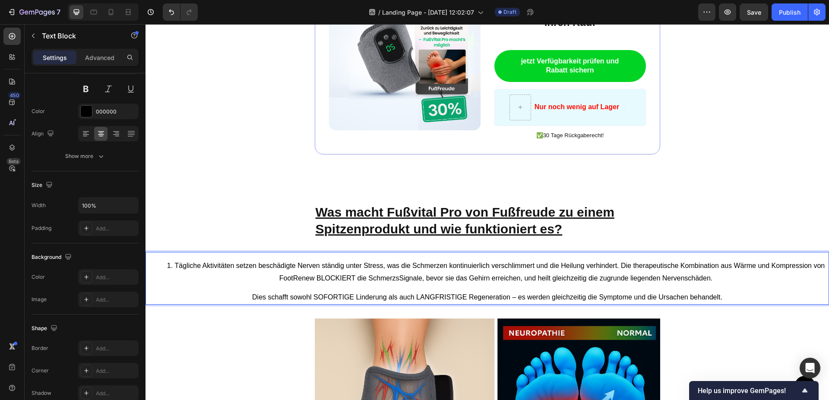
click at [172, 260] on li "Tägliche Aktivitäten setzen beschädigte Nerven ständig unter Stress, was die Sc…" at bounding box center [496, 272] width 665 height 25
click at [169, 260] on li "Tägliche Aktivitäten setzen beschädigte Nerven ständig unter Stress, was die Sc…" at bounding box center [496, 272] width 665 height 25
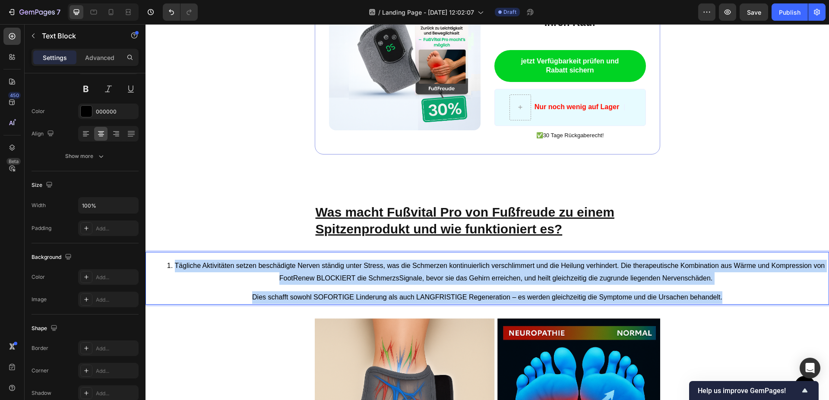
drag, startPoint x: 169, startPoint y: 253, endPoint x: 725, endPoint y: 285, distance: 557.2
click at [725, 285] on div "Tägliche Aktivitäten setzen beschädigte Nerven ständig unter Stress, was die Sc…" at bounding box center [488, 278] width 684 height 53
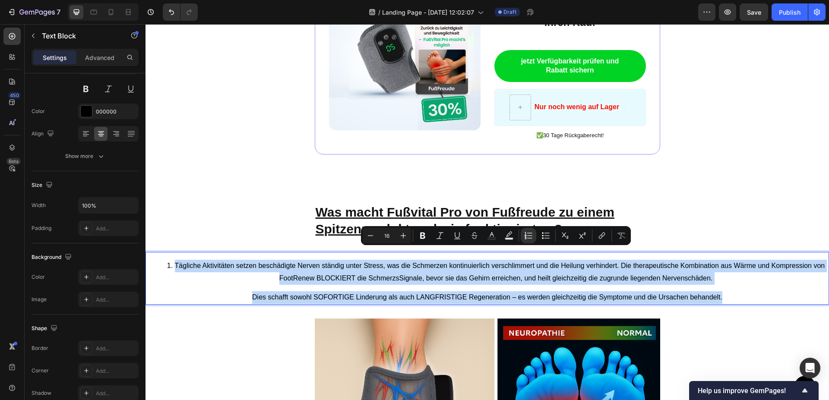
click at [177, 260] on li "Tägliche Aktivitäten setzen beschädigte Nerven ständig unter Stress, was die Sc…" at bounding box center [496, 272] width 665 height 25
click at [245, 260] on li "Tägliche Aktivitäten setzen beschädigte Nerven ständig unter Stress, was die Sc…" at bounding box center [496, 272] width 665 height 25
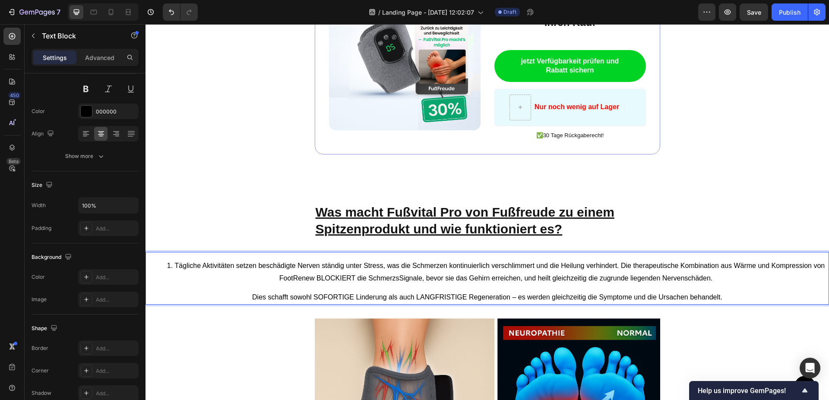
click at [177, 260] on li "Tägliche Aktivitäten setzen beschädigte Nerven ständig unter Stress, was die Sc…" at bounding box center [496, 272] width 665 height 25
click at [178, 260] on li "Tägliche Aktivitäten setzen beschädigte Nerven ständig unter Stress, was die Sc…" at bounding box center [496, 272] width 665 height 25
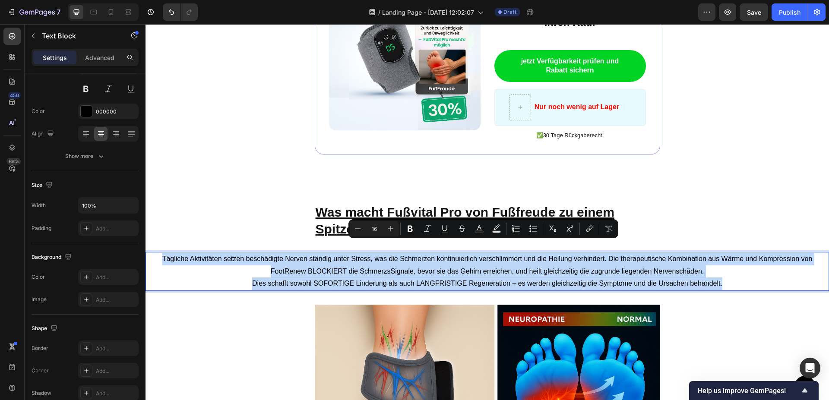
drag, startPoint x: 156, startPoint y: 245, endPoint x: 753, endPoint y: 279, distance: 597.8
click at [753, 279] on div "Tägliche Aktivitäten setzen beschädigte Nerven ständig unter Stress, was die Sc…" at bounding box center [488, 271] width 684 height 39
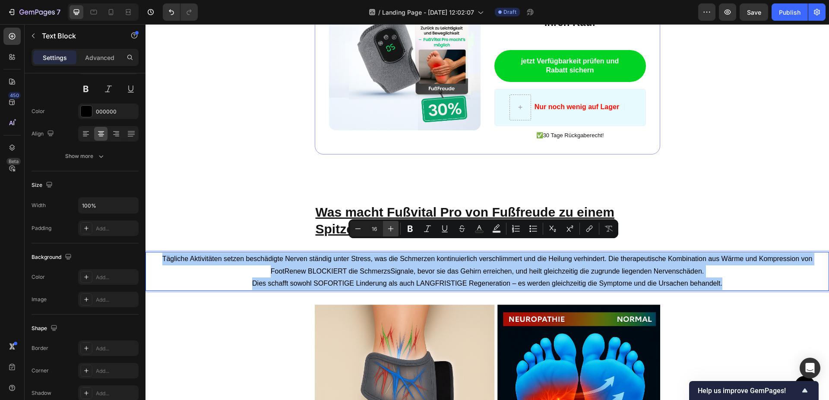
click at [392, 228] on icon "Editor contextual toolbar" at bounding box center [391, 229] width 9 height 9
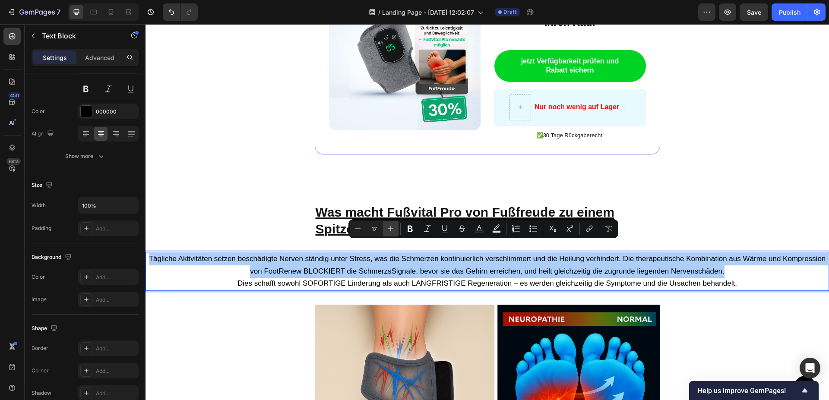
click at [392, 228] on icon "Editor contextual toolbar" at bounding box center [391, 229] width 9 height 9
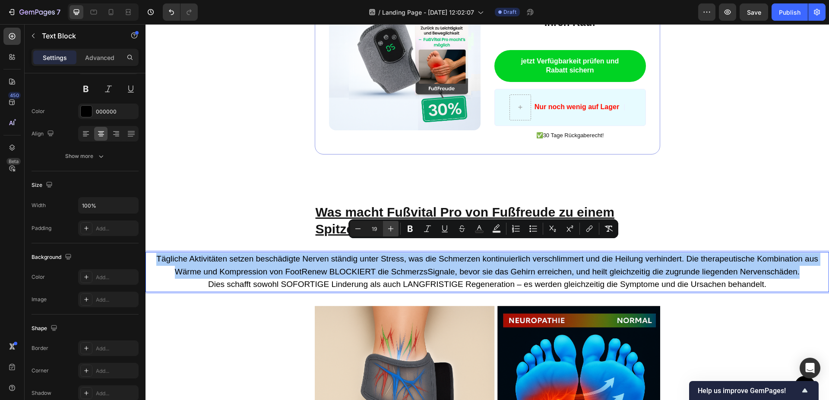
click at [392, 228] on icon "Editor contextual toolbar" at bounding box center [391, 229] width 9 height 9
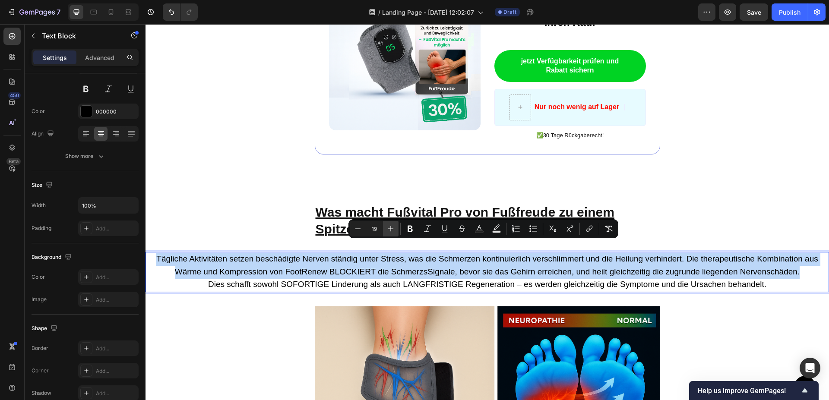
type input "20"
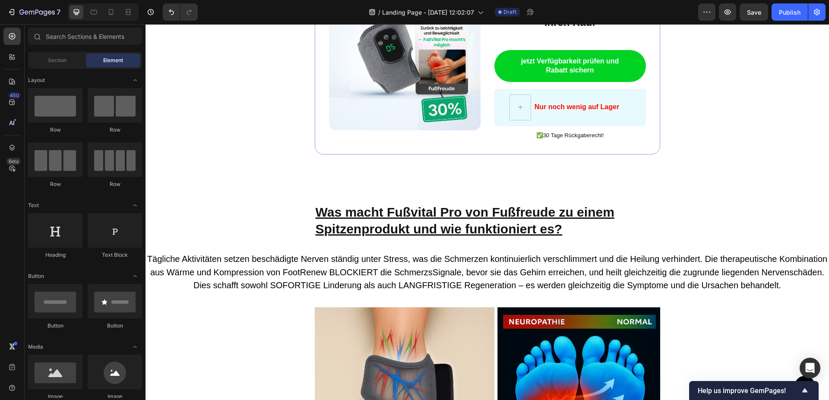
click at [258, 205] on div "Button Sticky Image ️🎊 Schlagen Sie zu - Rabatt endet bald ️🎊 Text Block Erhalt…" at bounding box center [488, 67] width 684 height 2858
click at [338, 254] on span "Tägliche Aktivitäten setzen beschädigte Nerven ständig unter Stress, was die Sc…" at bounding box center [487, 265] width 680 height 23
click at [266, 198] on div "Button Sticky Image ️🎊 Schlagen Sie zu - Rabatt endet bald ️🎊 Text Block Erhalt…" at bounding box center [488, 67] width 684 height 2858
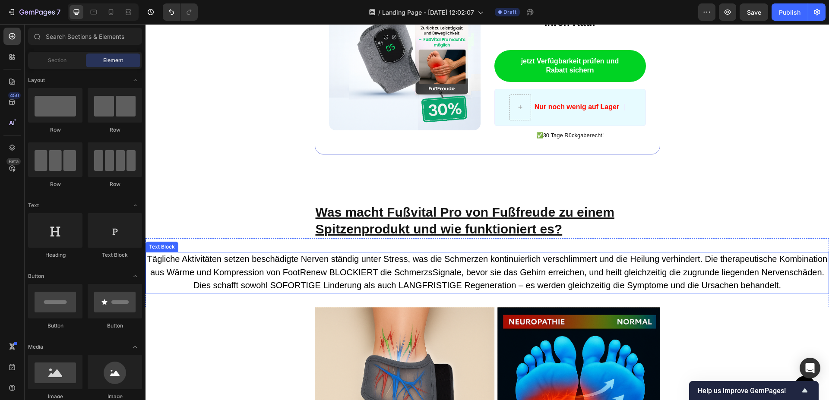
click at [387, 274] on p "Tägliche Aktivitäten setzen beschädigte Nerven ständig unter Stress, was die Sc…" at bounding box center [487, 266] width 682 height 27
click at [295, 173] on div "Button Sticky Image ️🎊 Schlagen Sie zu - Rabatt endet bald ️🎊 Text Block Erhalt…" at bounding box center [488, 67] width 684 height 2858
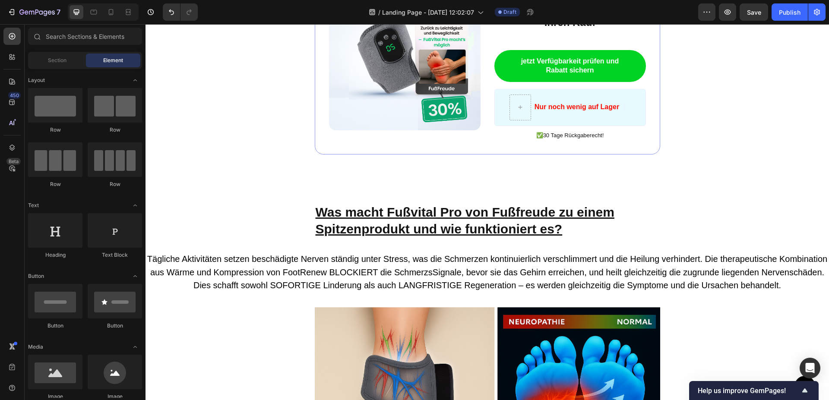
click at [352, 258] on span "Tägliche Aktivitäten setzen beschädigte Nerven ständig unter Stress, was die Sc…" at bounding box center [487, 265] width 680 height 23
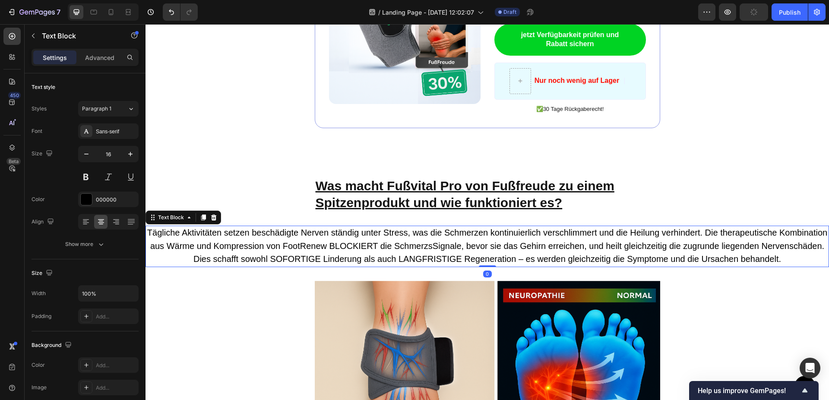
scroll to position [1448, 0]
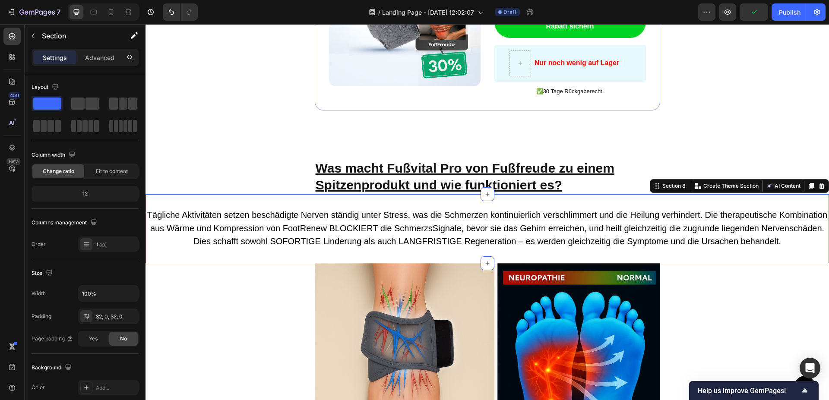
click at [483, 254] on section "Tägliche Aktivitäten setzen beschädigte Nerven ständig unter Stress, was die Sc…" at bounding box center [488, 228] width 684 height 69
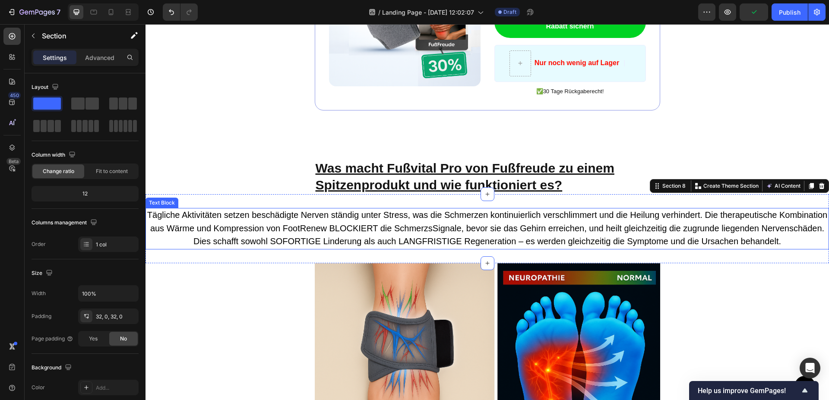
click at [482, 241] on span "Dies schafft sowohl SOFORTIGE Linderung als auch LANGFRISTIGE Regeneration – es…" at bounding box center [487, 242] width 588 height 10
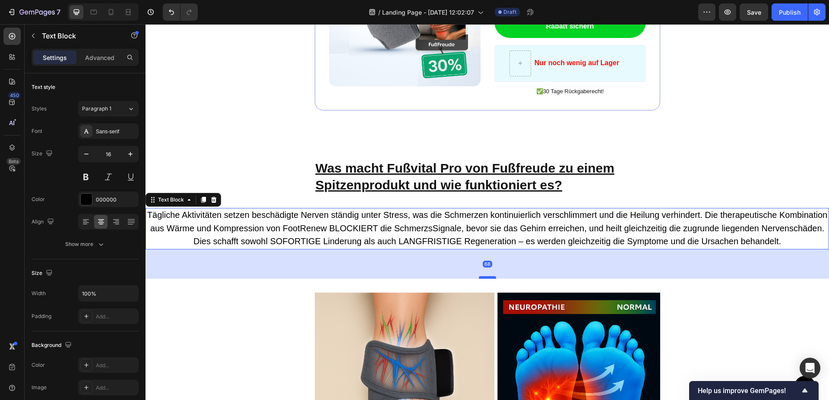
drag, startPoint x: 485, startPoint y: 247, endPoint x: 483, endPoint y: 282, distance: 34.6
click at [483, 279] on div at bounding box center [487, 277] width 17 height 3
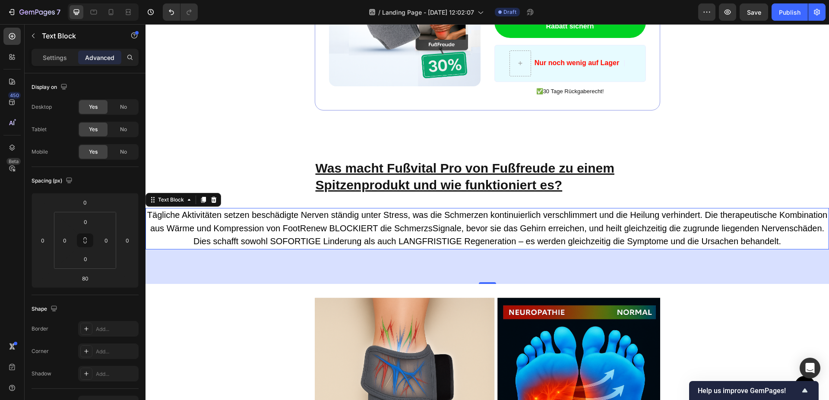
click at [599, 133] on div "Button Sticky Image ️🎊 Schlagen Sie zu - Rabatt endet bald ️🎊 Text Block Erhalt…" at bounding box center [488, 40] width 684 height 2893
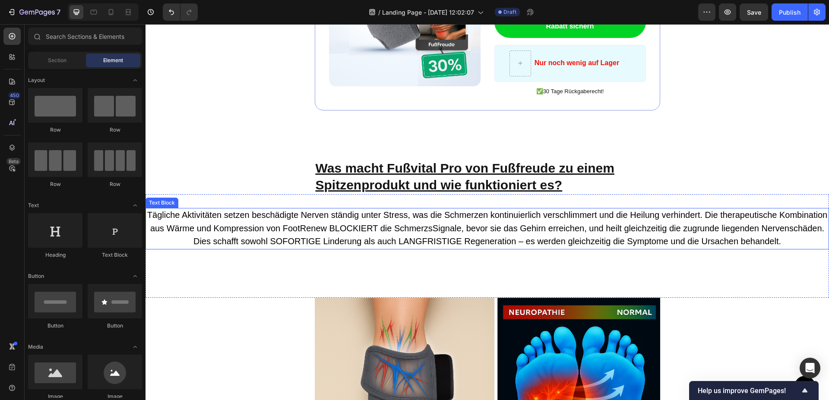
click at [381, 241] on span "Dies schafft sowohl SOFORTIGE Linderung als auch LANGFRISTIGE Regeneration – es…" at bounding box center [487, 242] width 588 height 10
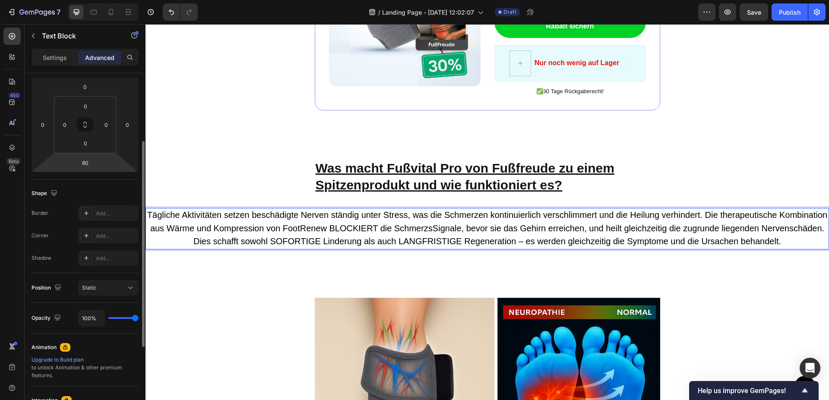
scroll to position [28, 0]
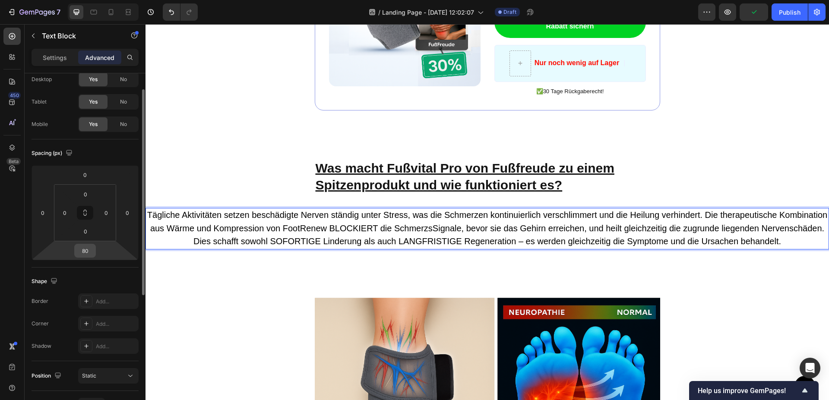
click at [90, 252] on input "80" at bounding box center [84, 250] width 17 height 13
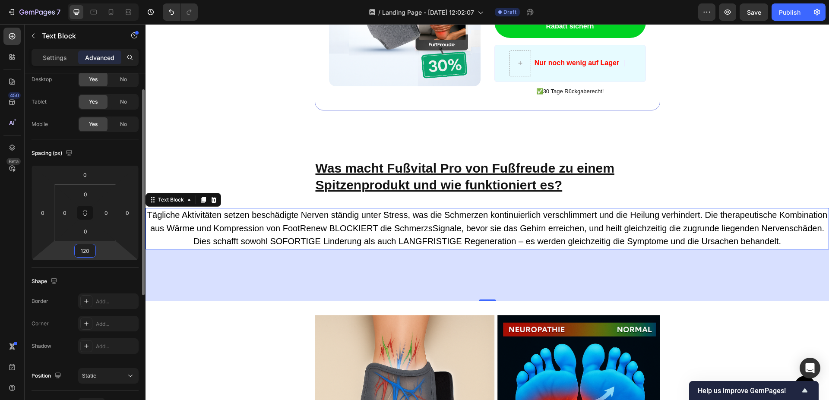
type input "120"
click at [109, 152] on div "Spacing (px)" at bounding box center [85, 153] width 107 height 14
click at [98, 0] on html "7 / Landing Page - [DATE] 12:02:07 Draft Preview Save Publish 450 Beta Sections…" at bounding box center [414, 0] width 829 height 0
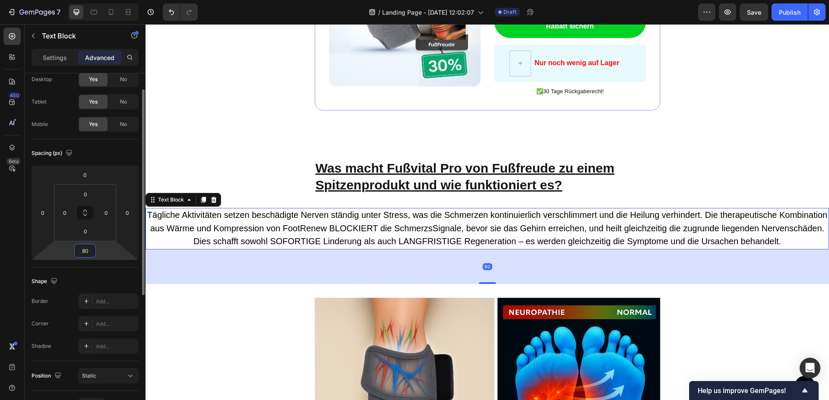
type input "8"
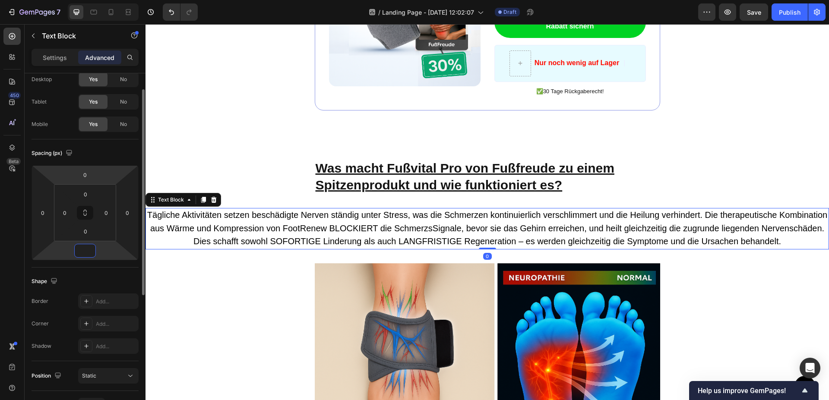
type input "0"
click at [96, 153] on div "Spacing (px)" at bounding box center [85, 153] width 107 height 14
click at [46, 58] on p "Settings" at bounding box center [55, 57] width 24 height 9
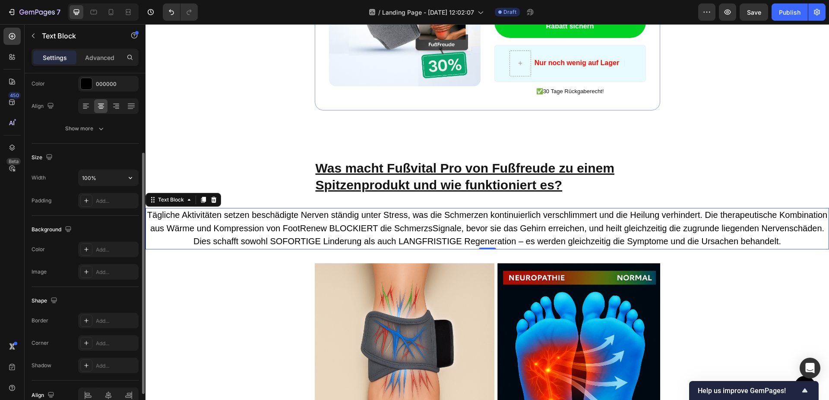
scroll to position [160, 0]
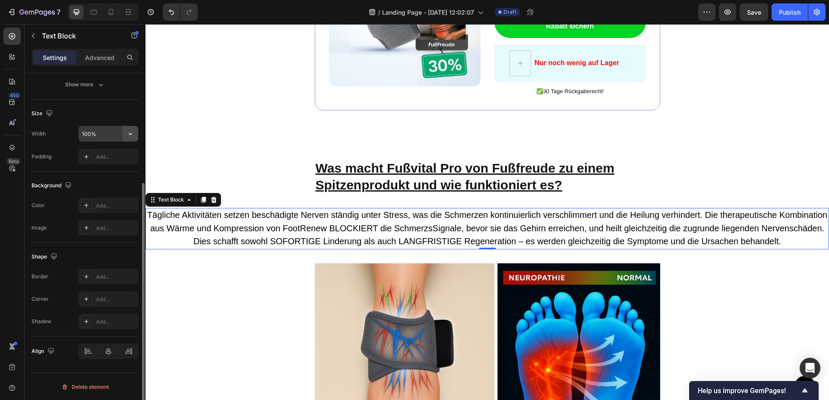
click at [126, 134] on button "button" at bounding box center [131, 134] width 16 height 16
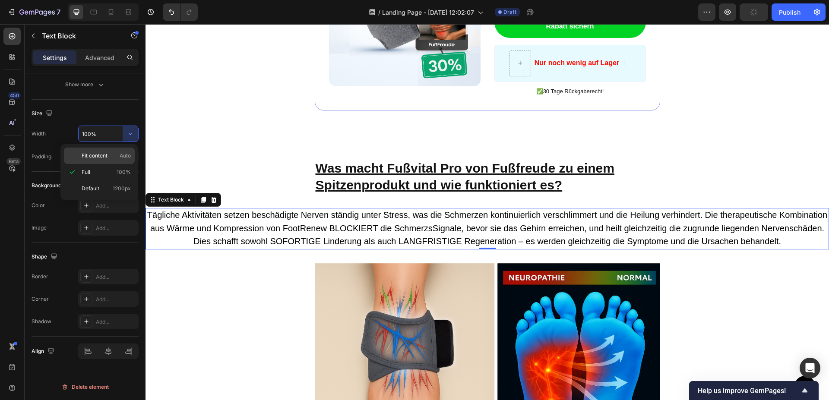
click at [106, 151] on div "Fit content Auto" at bounding box center [99, 156] width 71 height 16
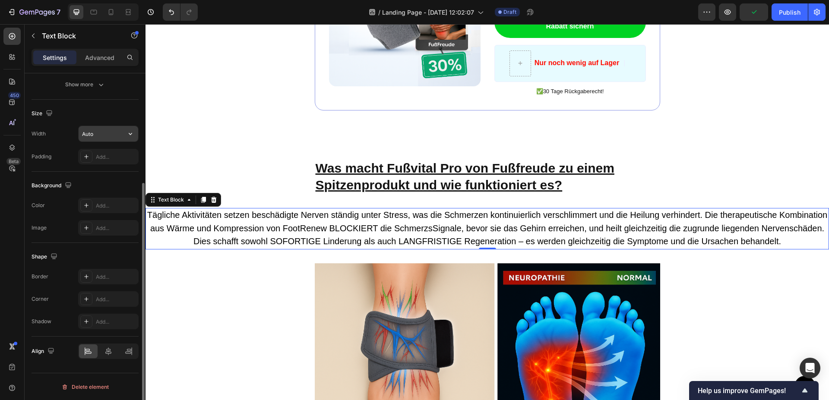
click at [109, 134] on input "Auto" at bounding box center [109, 134] width 60 height 16
click at [130, 134] on icon "button" at bounding box center [130, 134] width 9 height 9
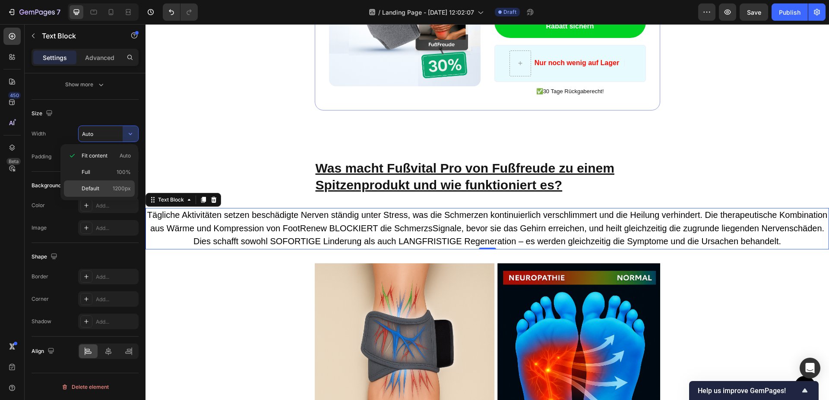
click at [102, 185] on p "Default 1200px" at bounding box center [106, 189] width 49 height 8
type input "1200"
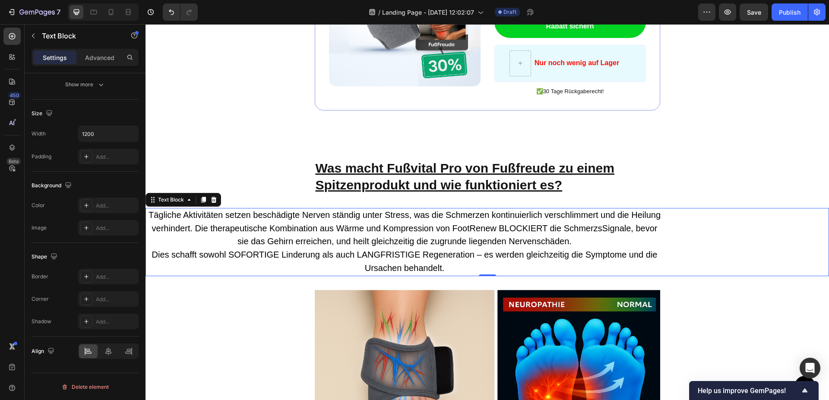
click at [241, 151] on div "Button Sticky Image ️🎊 Schlagen Sie zu - Rabatt endet bald ️🎊 Text Block Erhalt…" at bounding box center [488, 36] width 684 height 2885
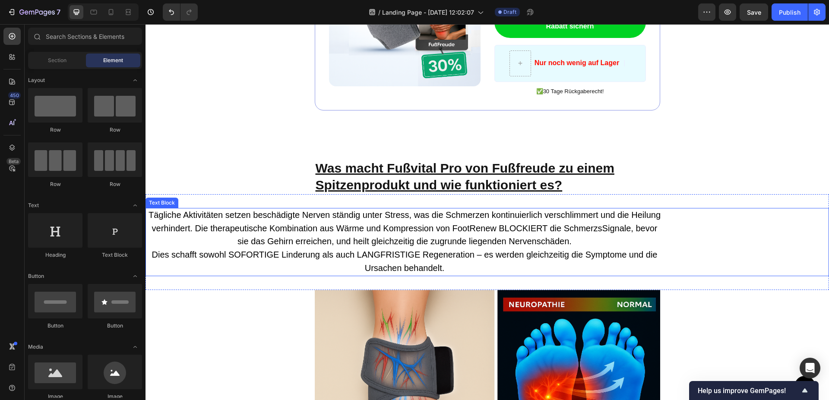
click at [152, 210] on span "Tägliche Aktivitäten setzen beschädigte Nerven ständig unter Stress, was die Sc…" at bounding box center [405, 228] width 512 height 36
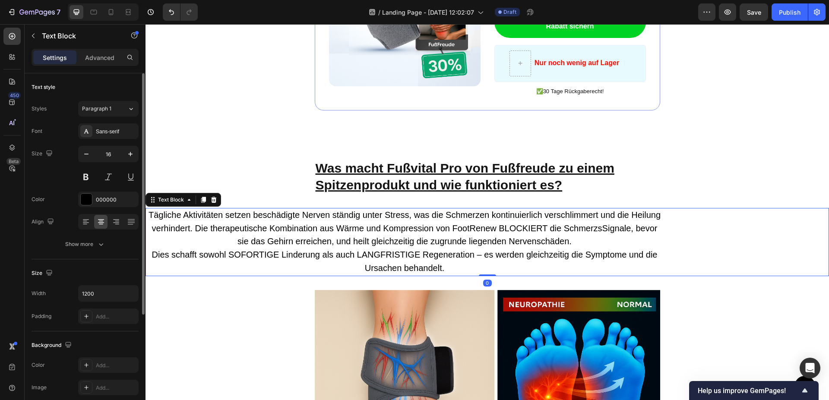
scroll to position [160, 0]
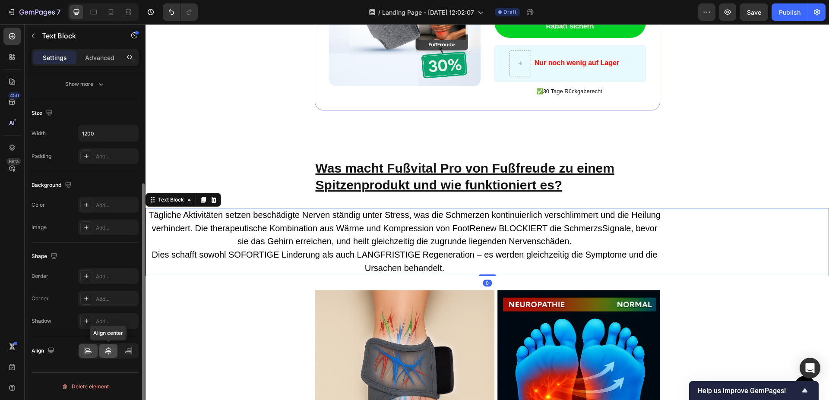
click at [108, 353] on icon at bounding box center [108, 351] width 9 height 9
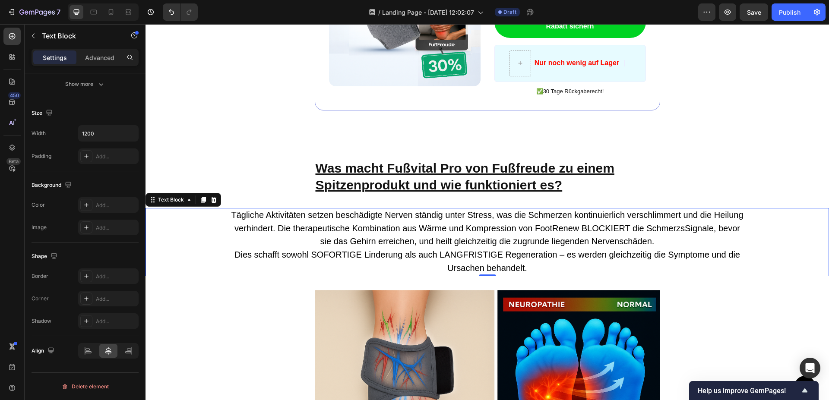
click at [224, 167] on div "Button Sticky Image ️🎊 Schlagen Sie zu - Rabatt endet bald ️🎊 Text Block Erhalt…" at bounding box center [488, 36] width 684 height 2885
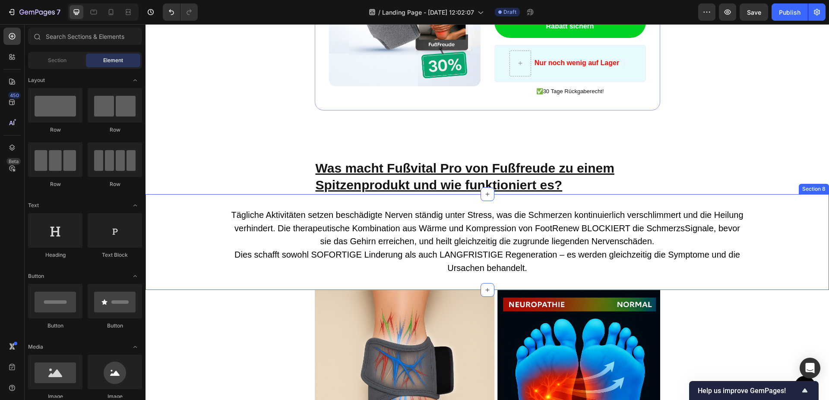
click at [398, 210] on span "Tägliche Aktivitäten setzen beschädigte Nerven ständig unter Stress, was die Sc…" at bounding box center [487, 228] width 512 height 36
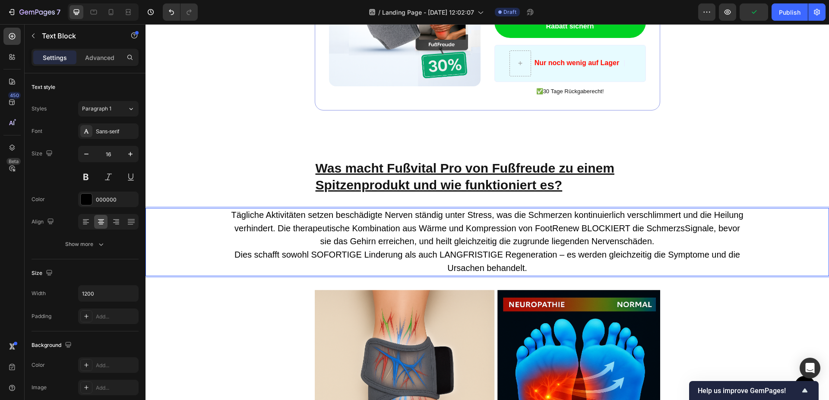
click at [315, 227] on p "Tägliche Aktivitäten setzen beschädigte Nerven ständig unter Stress, was die Sc…" at bounding box center [487, 229] width 517 height 40
click at [235, 250] on span "Dies schafft sowohl SOFORTIGE Linderung als auch LANGFRISTIGE Regeneration – es…" at bounding box center [488, 261] width 506 height 23
click at [230, 249] on p "Dies schafft sowohl SOFORTIGE Linderung als auch LANGFRISTIGE Regeneration – es…" at bounding box center [487, 262] width 517 height 27
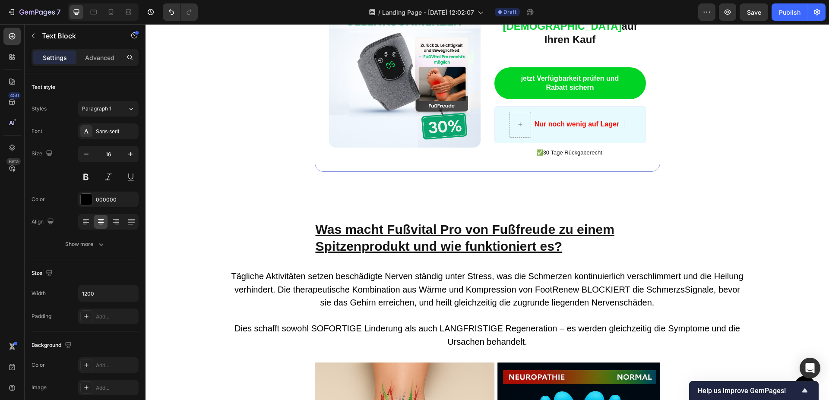
scroll to position [1448, 0]
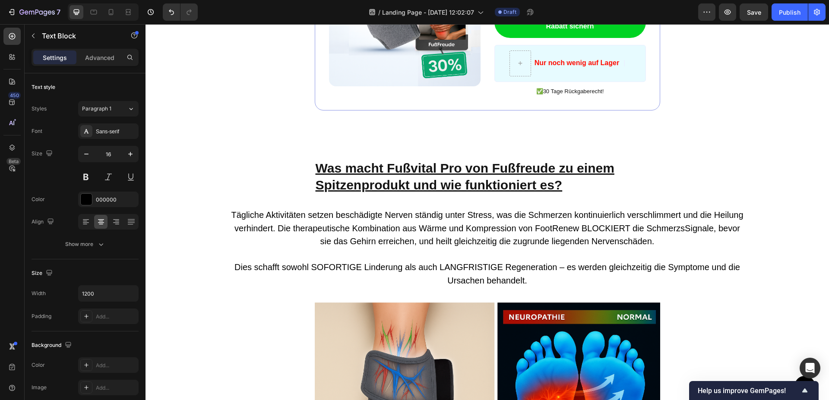
click at [476, 145] on div "Button Sticky Image ️🎊 Schlagen Sie zu - Rabatt endet bald ️🎊 Text Block Erhalt…" at bounding box center [488, 42] width 684 height 2897
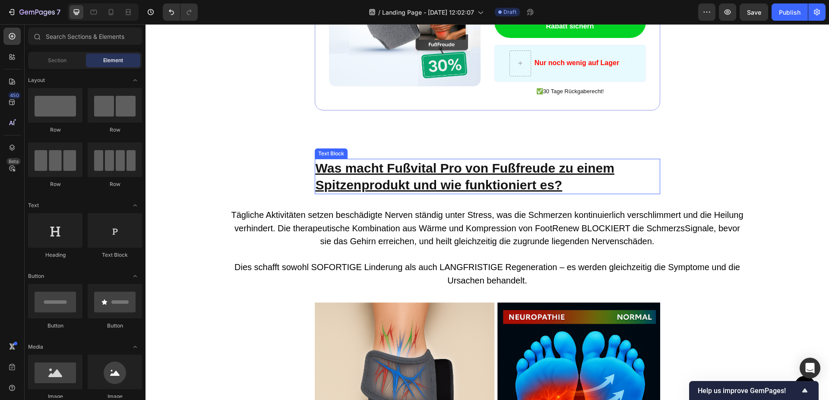
click at [482, 162] on p "Was macht Fußvital Pro von Fußfreude zu einem Spitzenprodukt und wie funktionie…" at bounding box center [488, 177] width 344 height 34
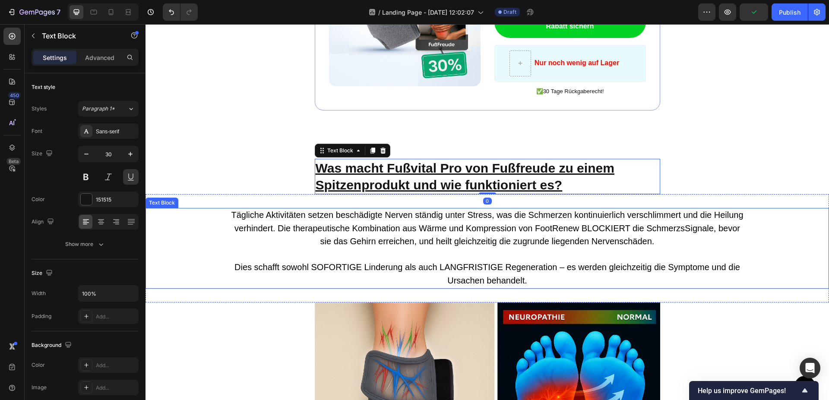
click at [492, 209] on p "Tägliche Aktivitäten setzen beschädigte Nerven ständig unter Stress, was die Sc…" at bounding box center [487, 229] width 517 height 40
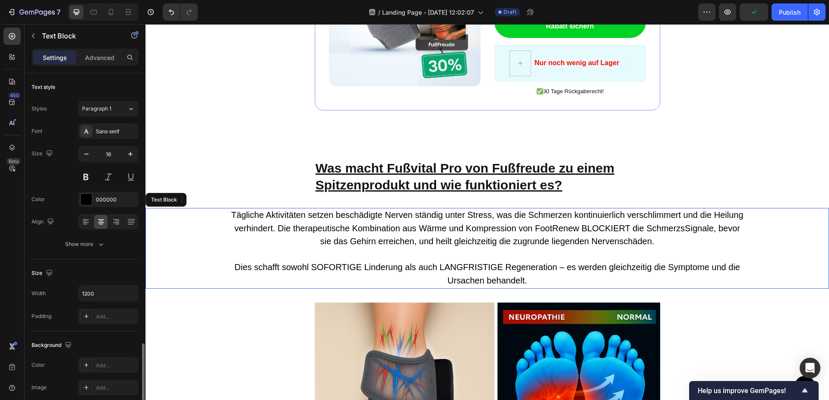
scroll to position [160, 0]
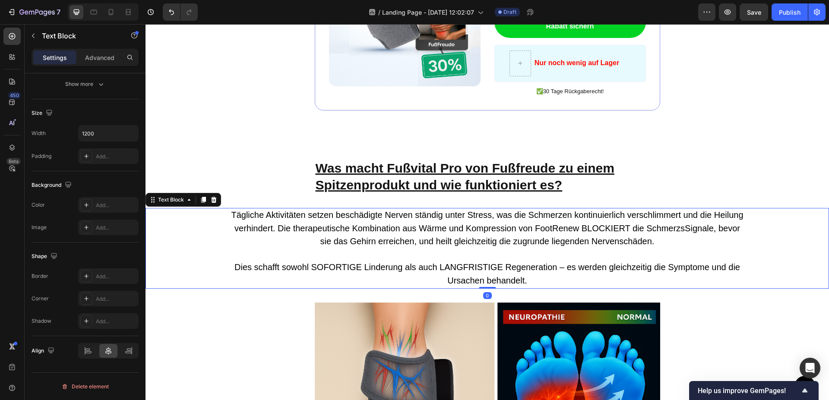
click at [229, 209] on p "Tägliche Aktivitäten setzen beschädigte Nerven ständig unter Stress, was die Sc…" at bounding box center [487, 229] width 517 height 40
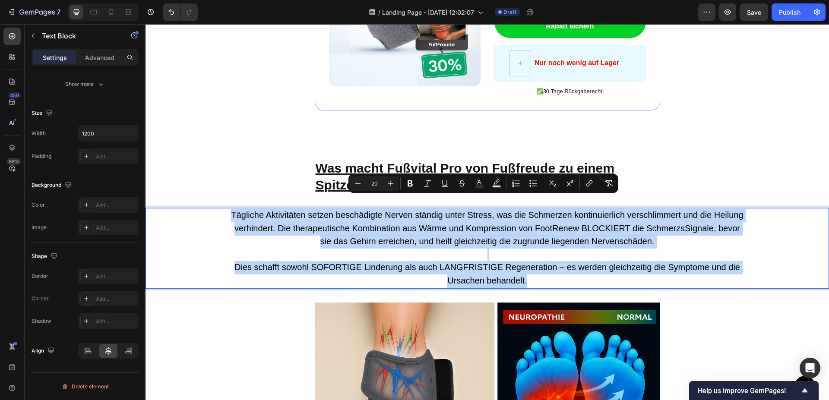
drag, startPoint x: 227, startPoint y: 203, endPoint x: 560, endPoint y: 268, distance: 338.9
click at [560, 268] on div "Tägliche Aktivitäten setzen beschädigte Nerven ständig unter Stress, was die Sc…" at bounding box center [487, 248] width 518 height 81
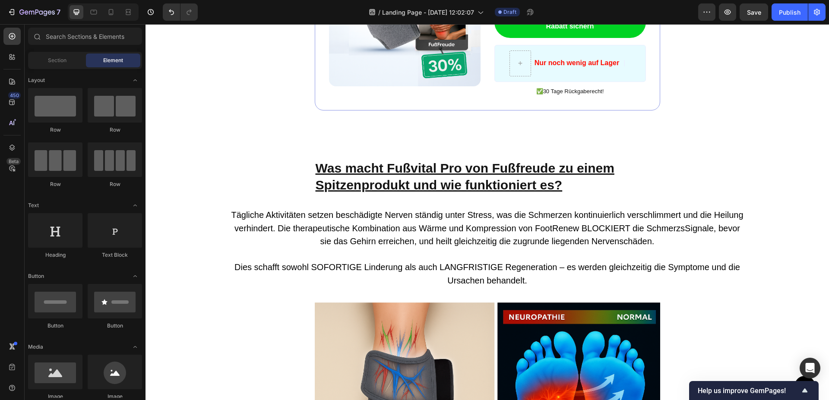
click at [280, 156] on div "Button Sticky Image ️🎊 Schlagen Sie zu - Rabatt endet bald ️🎊 Text Block Erhalt…" at bounding box center [488, 42] width 684 height 2897
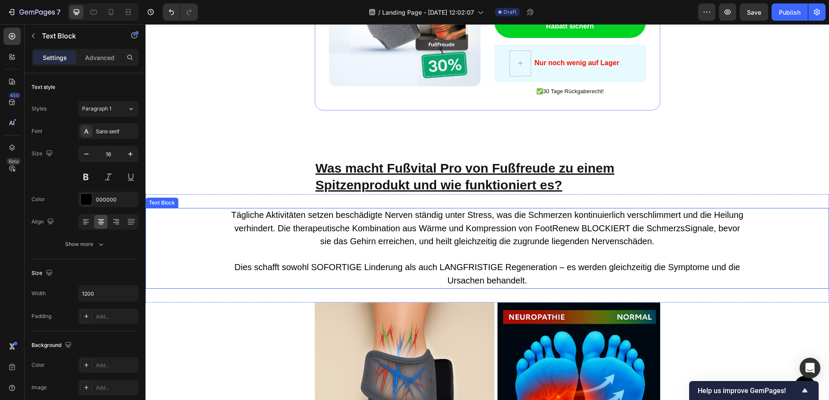
click at [271, 211] on span "Tägliche Aktivitäten setzen beschädigte Nerven ständig unter Stress, was die Sc…" at bounding box center [487, 228] width 512 height 36
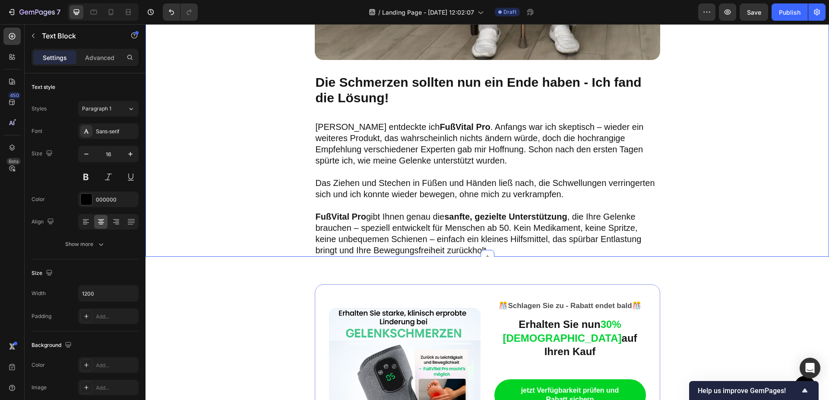
scroll to position [1052, 0]
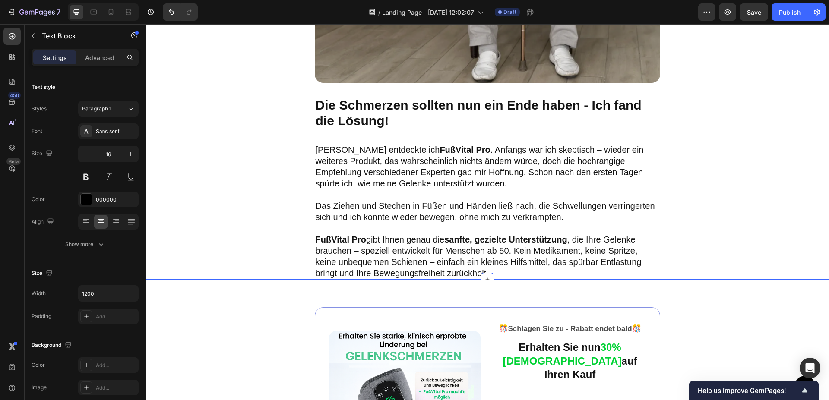
click at [431, 228] on p at bounding box center [488, 228] width 344 height 11
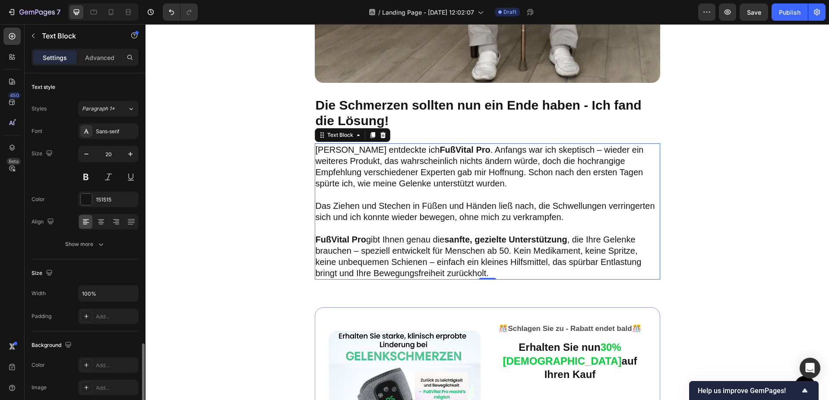
scroll to position [160, 0]
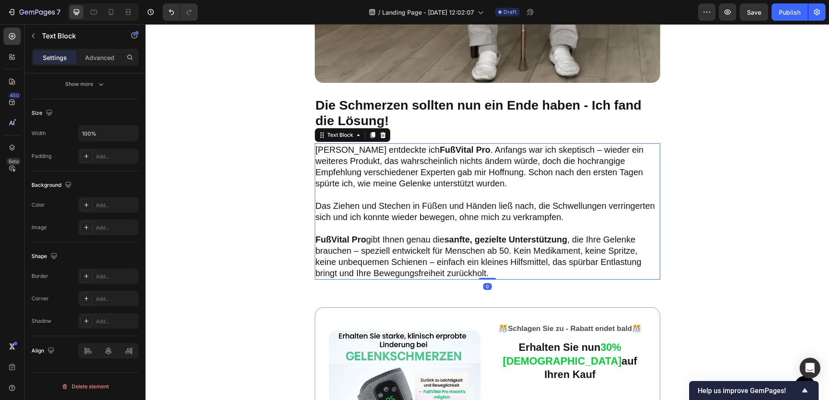
click at [418, 214] on p "Das Ziehen und Stechen in Füßen und Händen ließ nach, die Schwellungen verringe…" at bounding box center [488, 211] width 344 height 22
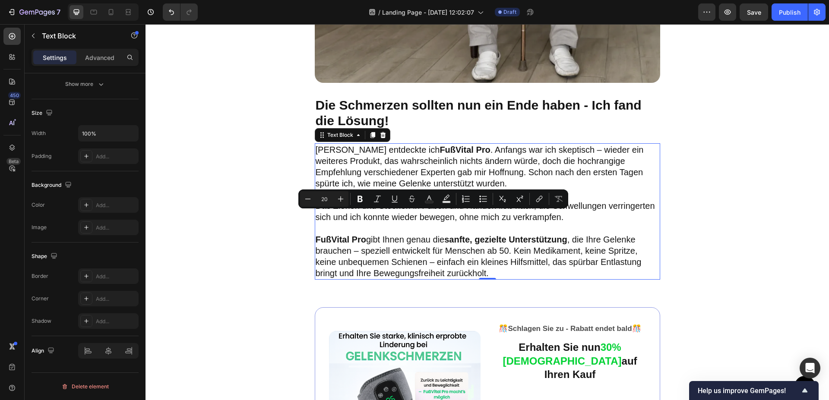
click at [418, 214] on p "Das Ziehen und Stechen in Füßen und Händen ließ nach, die Schwellungen verringe…" at bounding box center [488, 211] width 344 height 22
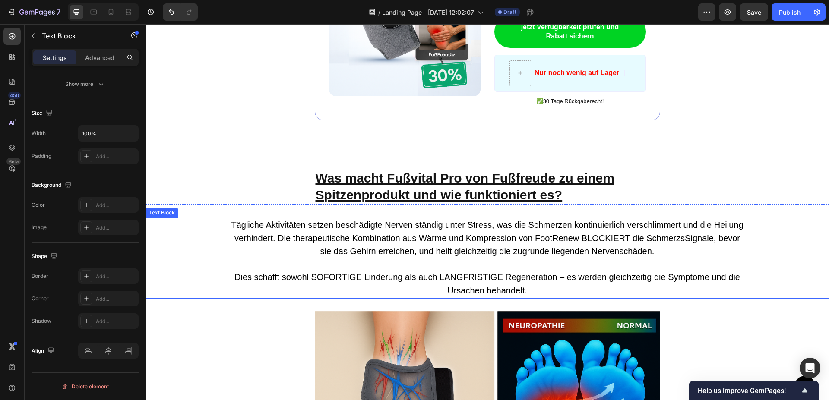
scroll to position [1448, 0]
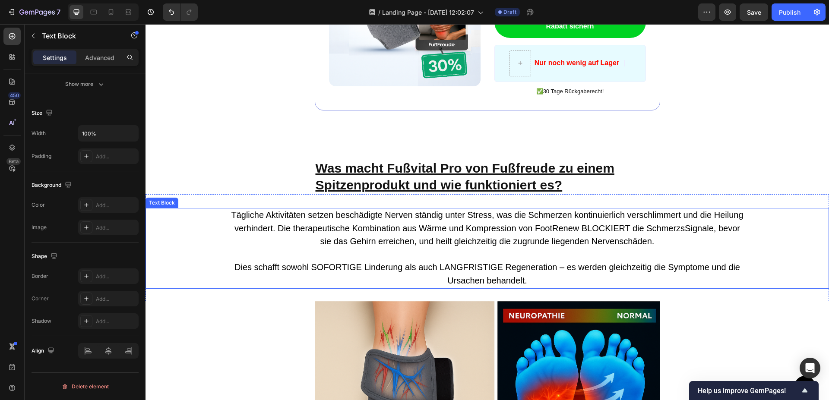
click at [424, 249] on p at bounding box center [487, 255] width 517 height 13
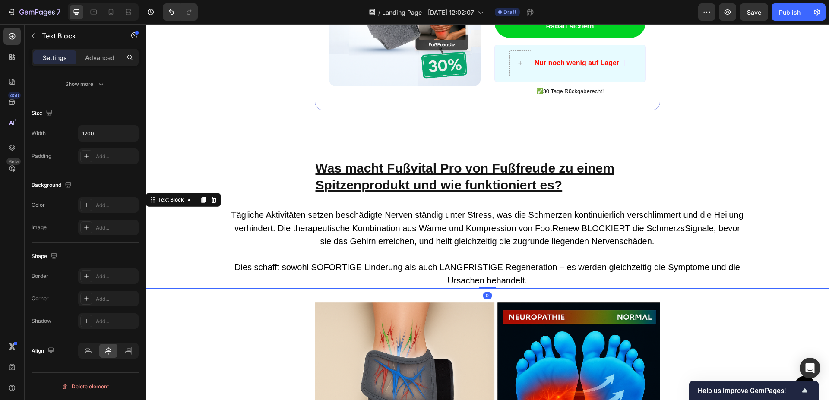
click at [406, 210] on span "Tägliche Aktivitäten setzen beschädigte Nerven ständig unter Stress, was die Sc…" at bounding box center [487, 228] width 512 height 36
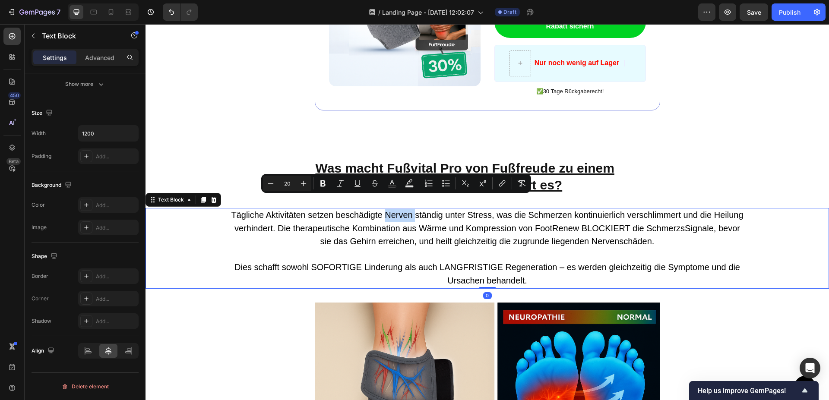
type input "16"
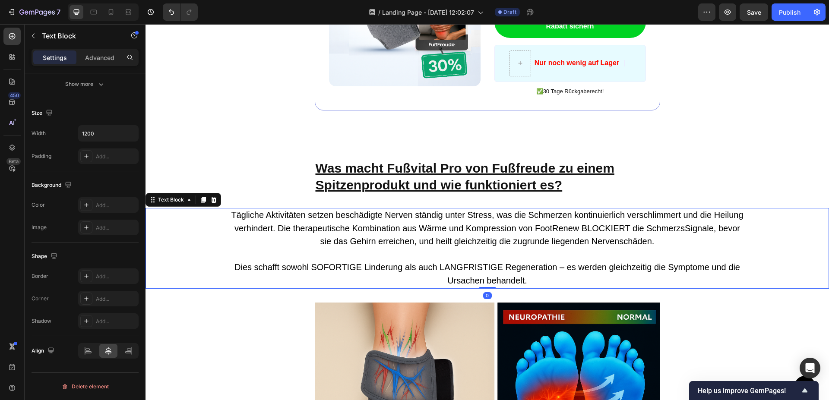
click at [359, 249] on p "Rich Text Editor. Editing area: main" at bounding box center [487, 255] width 517 height 13
click at [344, 263] on span "Dies schafft sowohl SOFORTIGE Linderung als auch LANGFRISTIGE Regeneration – es…" at bounding box center [488, 274] width 506 height 23
click at [336, 263] on span "Dies schafft sowohl sofortige Linderung als auch LANGFRISTIGE Regeneration – es…" at bounding box center [487, 274] width 488 height 23
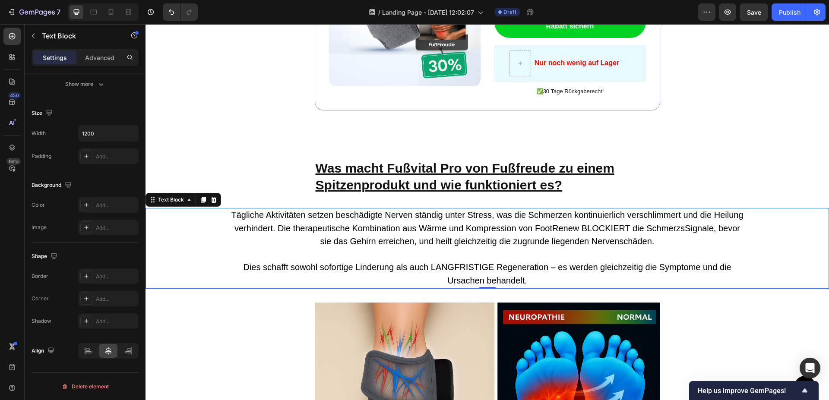
click at [336, 263] on span "Dies schafft sowohl sofortige Linderung als auch LANGFRISTIGE Regeneration – es…" at bounding box center [487, 274] width 488 height 23
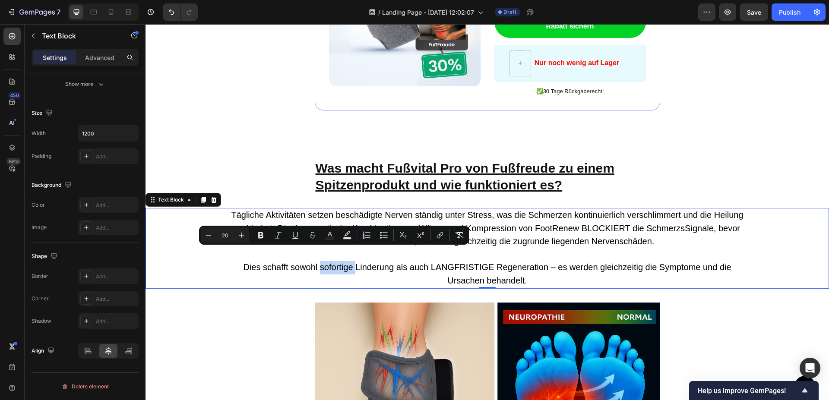
click at [336, 263] on span "Dies schafft sowohl sofortige Linderung als auch LANGFRISTIGE Regeneration – es…" at bounding box center [487, 274] width 488 height 23
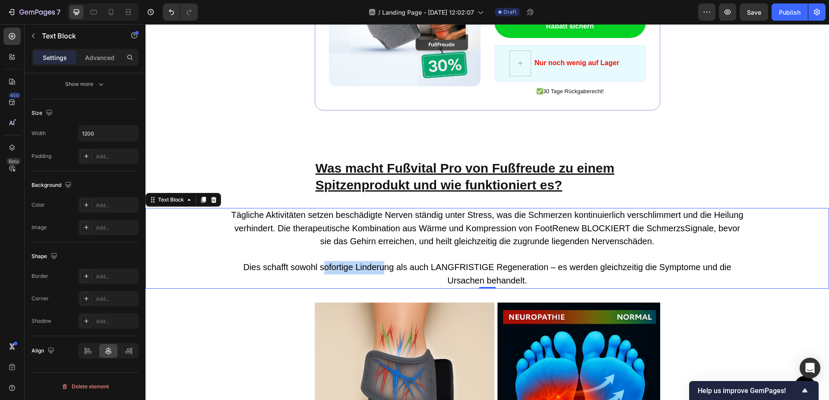
drag, startPoint x: 319, startPoint y: 254, endPoint x: 382, endPoint y: 256, distance: 63.1
click at [382, 263] on span "Dies schafft sowohl sofortige Linderung als auch LANGFRISTIGE Regeneration – es…" at bounding box center [487, 274] width 488 height 23
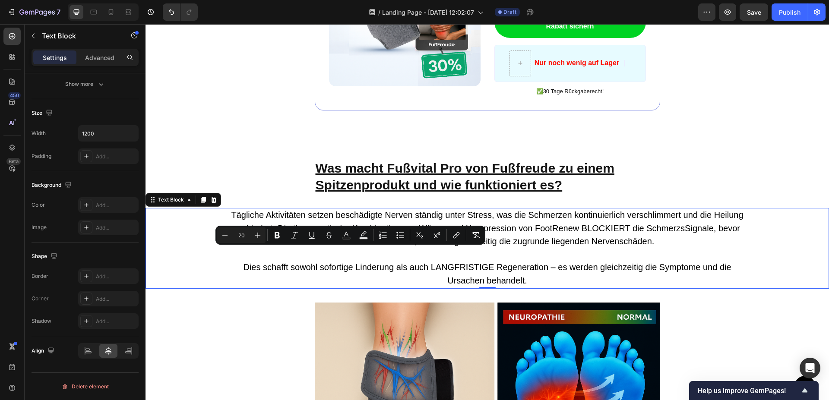
click at [384, 263] on span "Dies schafft sowohl sofortige Linderung als auch LANGFRISTIGE Regeneration – es…" at bounding box center [487, 274] width 488 height 23
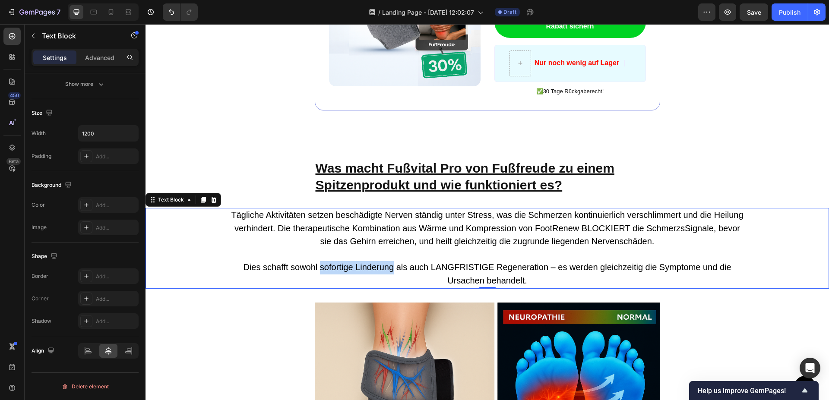
drag, startPoint x: 390, startPoint y: 254, endPoint x: 318, endPoint y: 256, distance: 71.7
click at [318, 263] on span "Dies schafft sowohl sofortige Linderung als auch LANGFRISTIGE Regeneration – es…" at bounding box center [487, 274] width 488 height 23
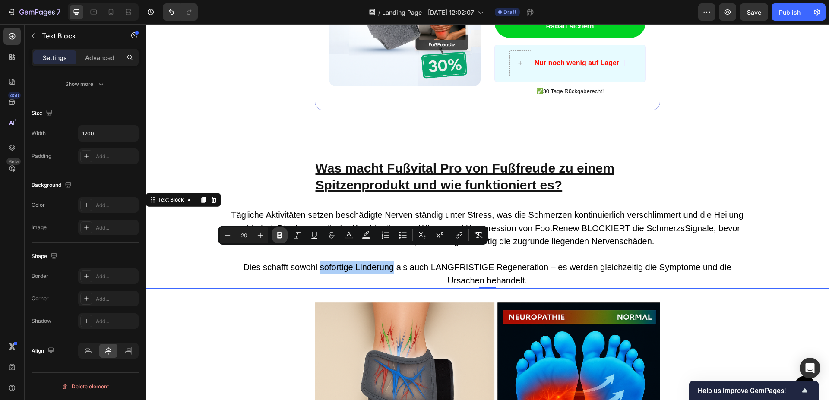
click at [280, 233] on icon "Editor contextual toolbar" at bounding box center [279, 235] width 5 height 6
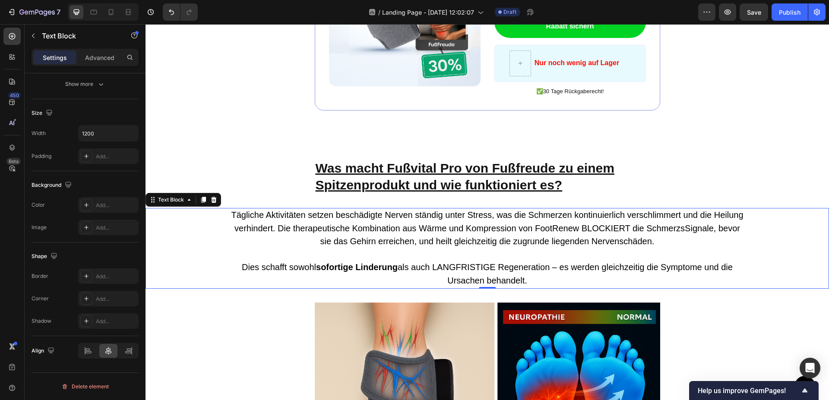
click at [437, 263] on span "Dies schafft sowohl sofortige Linderung als auch LANGFRISTIGE Regeneration – es…" at bounding box center [487, 274] width 491 height 23
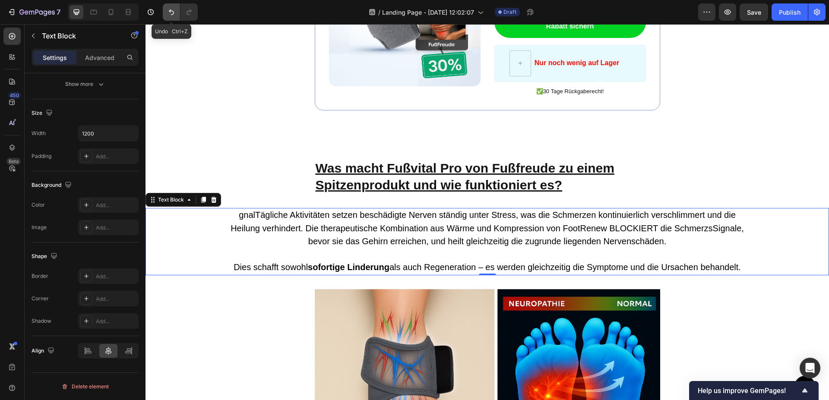
click at [178, 17] on button "Undo/Redo" at bounding box center [171, 11] width 17 height 17
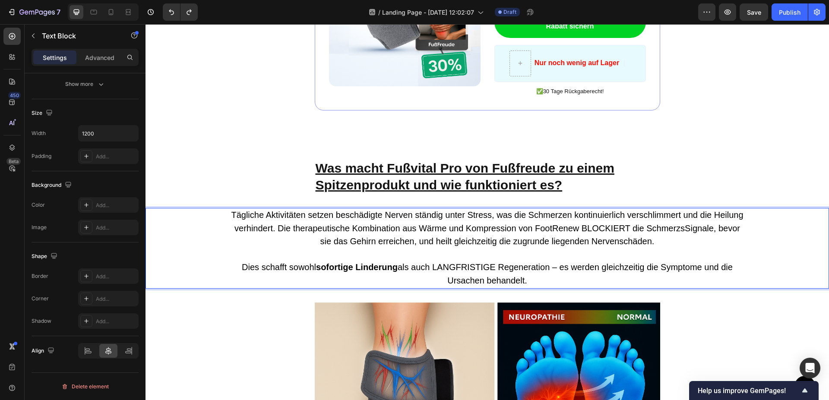
click at [466, 263] on span "Dies schafft sowohl sofortige Linderung als auch LANGFRISTIGE Regeneration – es…" at bounding box center [487, 274] width 491 height 23
click at [423, 263] on span "Dies schafft sowohl sofortige Linderung als auch langfristige Regeneration – es…" at bounding box center [487, 274] width 509 height 23
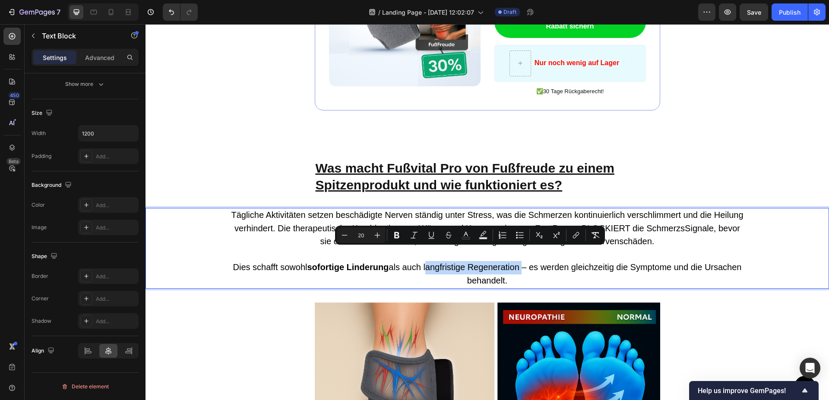
drag, startPoint x: 423, startPoint y: 254, endPoint x: 518, endPoint y: 257, distance: 95.1
click at [518, 263] on span "Dies schafft sowohl sofortige Linderung als auch langfristige Regeneration – es…" at bounding box center [487, 274] width 509 height 23
click at [401, 232] on button "Bold" at bounding box center [397, 236] width 16 height 16
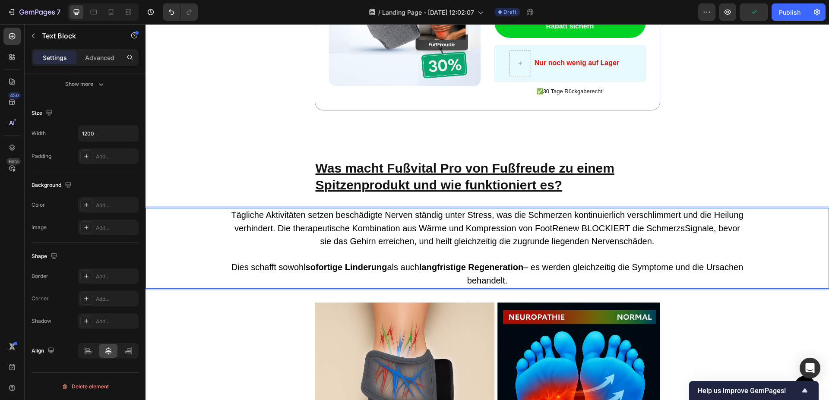
click at [557, 213] on span "Tägliche Aktivitäten setzen beschädigte Nerven ständig unter Stress, was die Sc…" at bounding box center [487, 228] width 512 height 36
drag, startPoint x: 557, startPoint y: 213, endPoint x: 550, endPoint y: 215, distance: 6.7
click at [550, 215] on span "Tägliche Aktivitäten setzen beschädigte Nerven ständig unter Stress, was die Sc…" at bounding box center [487, 228] width 512 height 36
click at [576, 215] on span "Tägliche Aktivitäten setzen beschädigte Nerven ständig unter Stress, was die Sc…" at bounding box center [487, 228] width 512 height 36
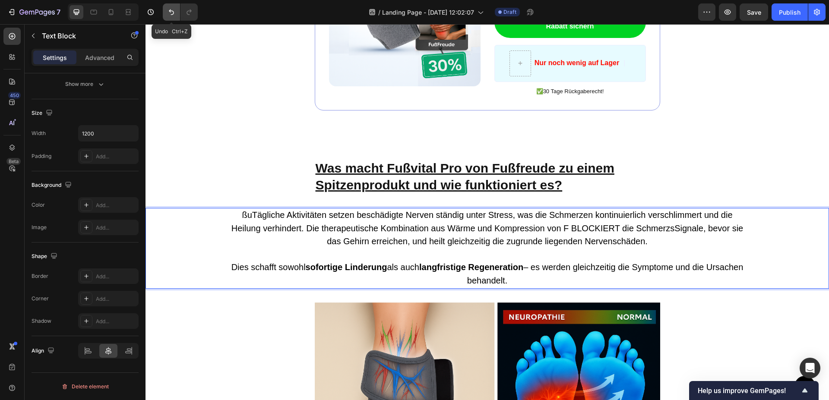
click at [177, 11] on button "Undo/Redo" at bounding box center [171, 11] width 17 height 17
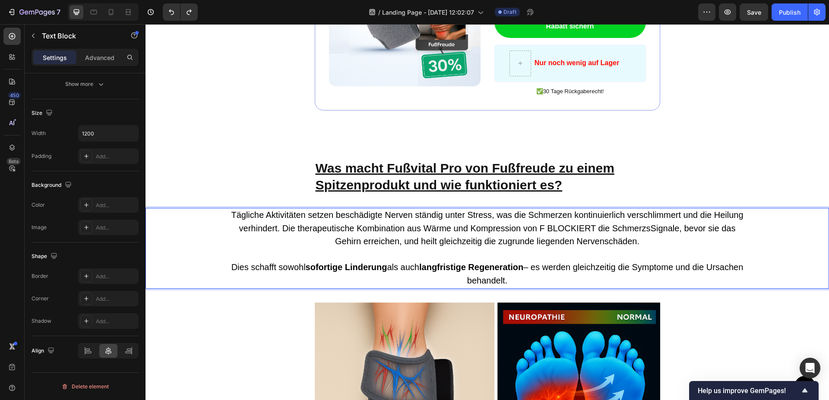
click at [539, 215] on span "Tägliche Aktivitäten setzen beschädigte Nerven ständig unter Stress, was die Sc…" at bounding box center [487, 228] width 512 height 36
click at [605, 215] on span "Tägliche Aktivitäten setzen beschädigte Nerven ständig unter Stress, was die Sc…" at bounding box center [487, 228] width 515 height 36
click at [619, 215] on span "Tägliche Aktivitäten setzen beschädigte Nerven ständig unter Stress, was die Sc…" at bounding box center [487, 228] width 515 height 36
drag, startPoint x: 615, startPoint y: 215, endPoint x: 574, endPoint y: 212, distance: 41.6
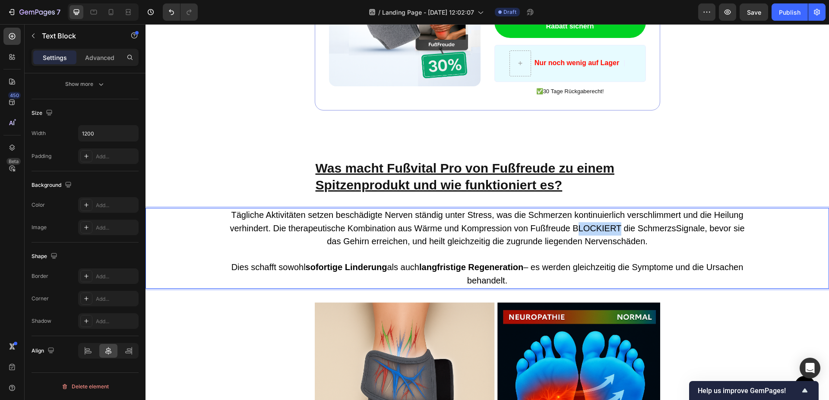
click at [574, 212] on span "Tägliche Aktivitäten setzen beschädigte Nerven ständig unter Stress, was die Sc…" at bounding box center [487, 228] width 515 height 36
click at [661, 219] on span "Tägliche Aktivitäten setzen beschädigte Nerven ständig unter Stress, was die Sc…" at bounding box center [487, 228] width 515 height 36
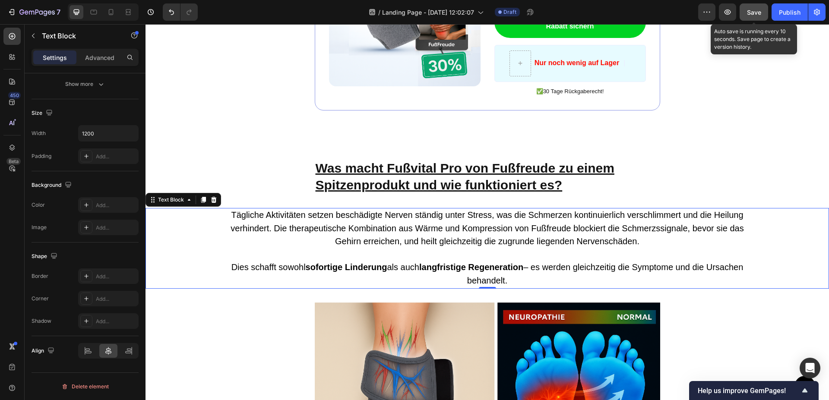
click at [755, 13] on span "Save" at bounding box center [754, 12] width 14 height 7
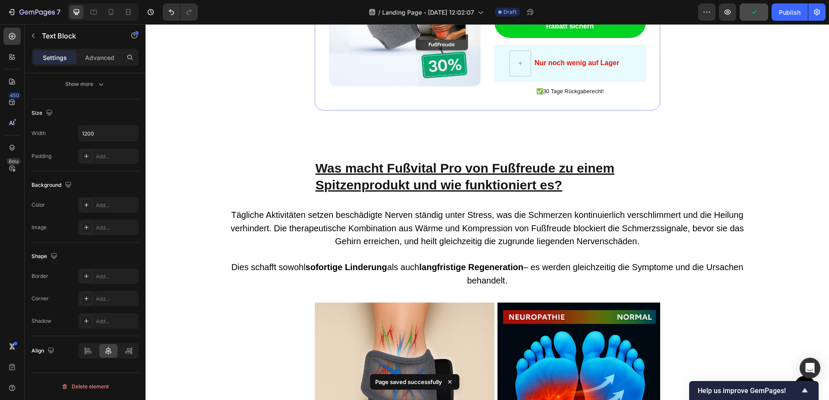
click at [674, 151] on div "Button Sticky Image ️🎊 Schlagen Sie zu - Rabatt endet bald ️🎊 Text Block Erhalt…" at bounding box center [488, 42] width 684 height 2897
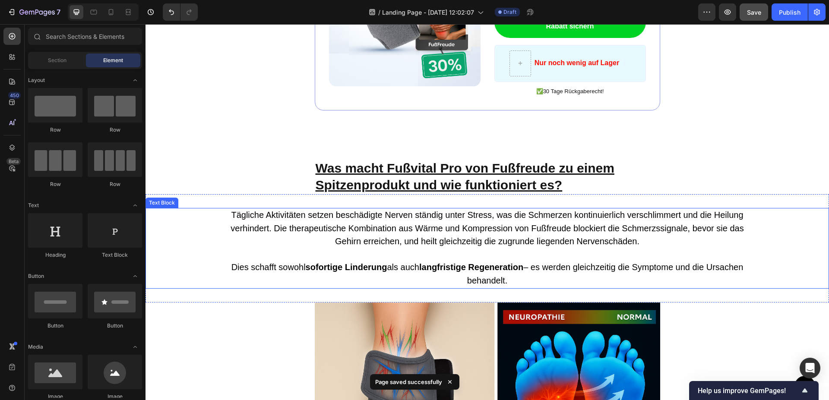
click at [586, 217] on span "Tägliche Aktivitäten setzen beschädigte Nerven ständig unter Stress, was die Sc…" at bounding box center [487, 228] width 513 height 36
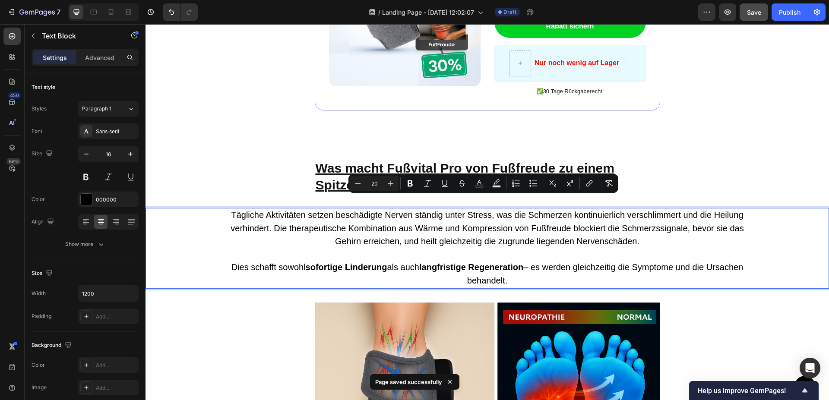
drag, startPoint x: 225, startPoint y: 204, endPoint x: 545, endPoint y: 266, distance: 325.4
click at [545, 266] on div "Tägliche Aktivitäten setzen beschädigte Nerven ständig unter Stress, was die Sc…" at bounding box center [487, 248] width 518 height 81
click at [390, 182] on icon "Editor contextual toolbar" at bounding box center [391, 183] width 9 height 9
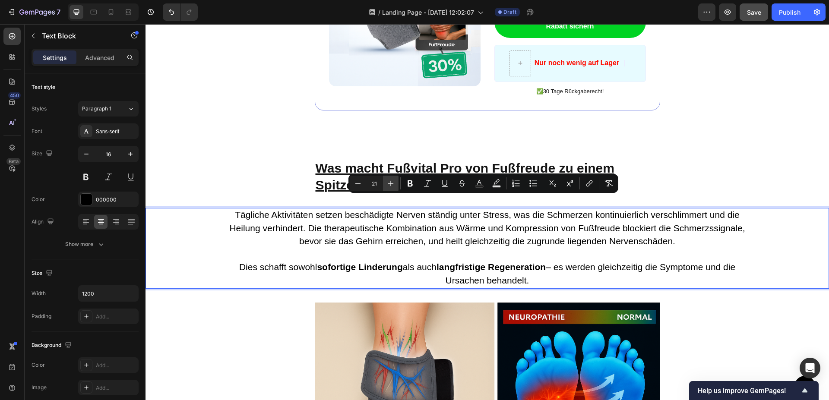
click at [390, 182] on icon "Editor contextual toolbar" at bounding box center [391, 183] width 9 height 9
type input "22"
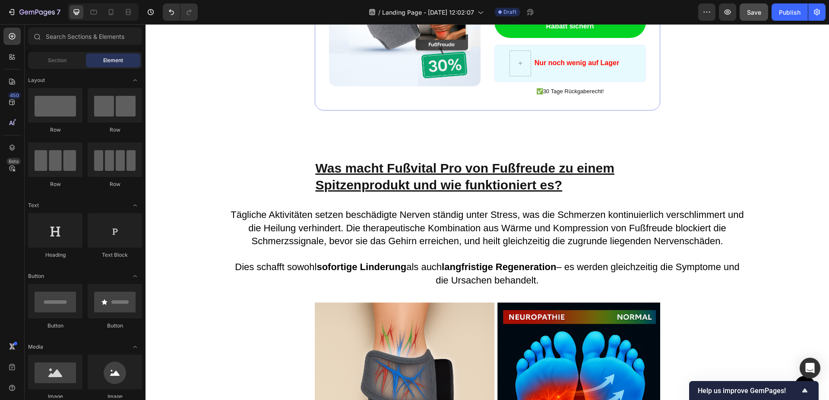
click at [293, 161] on div "Button Sticky Image ️🎊 Schlagen Sie zu - Rabatt endet bald ️🎊 Text Block Erhalt…" at bounding box center [488, 42] width 684 height 2897
click at [316, 160] on p "Was macht Fußvital Pro von Fußfreude zu einem Spitzenprodukt und wie funktionie…" at bounding box center [488, 177] width 344 height 34
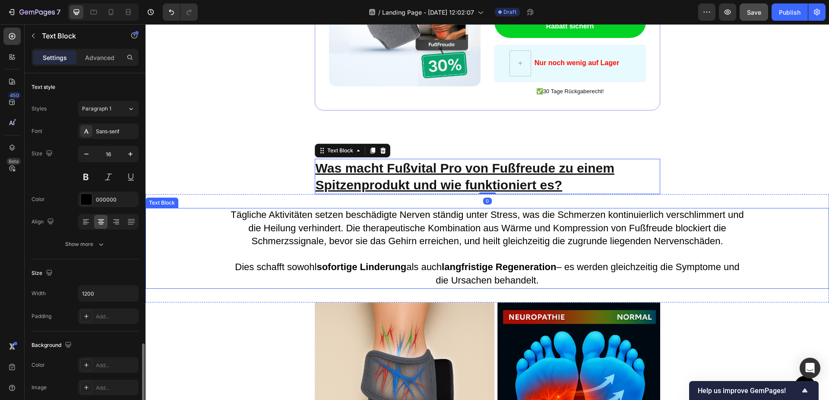
click at [279, 209] on span "Tägliche Aktivitäten setzen beschädigte Nerven ständig unter Stress, was die Sc…" at bounding box center [488, 228] width 514 height 38
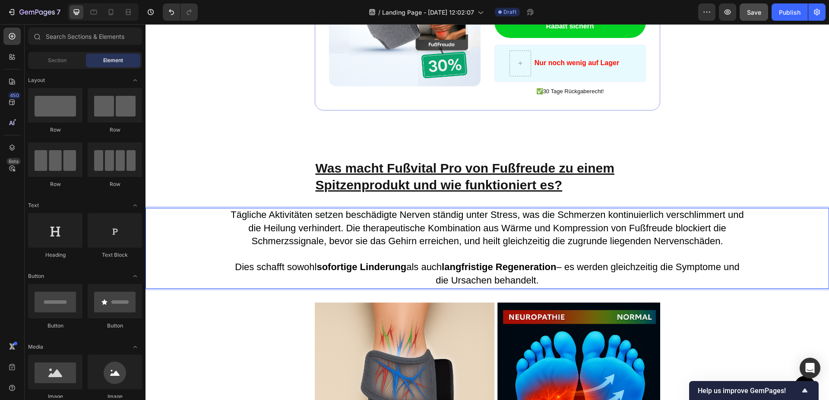
click at [270, 153] on div "Button Sticky Image ️🎊 Schlagen Sie zu - Rabatt endet bald ️🎊 Text Block Erhalt…" at bounding box center [488, 42] width 684 height 2897
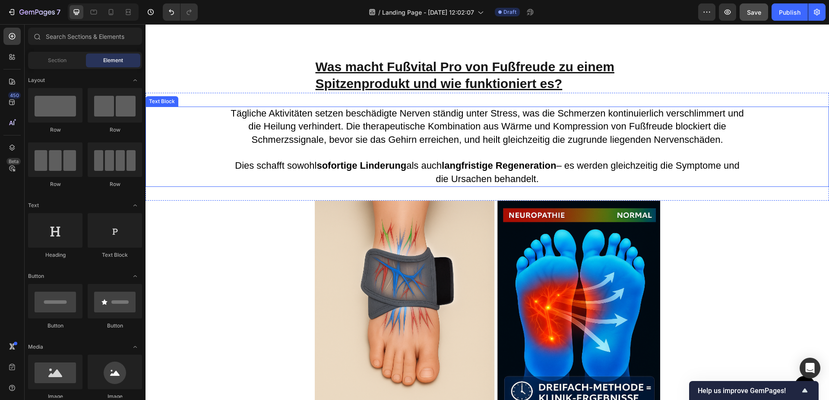
scroll to position [1492, 0]
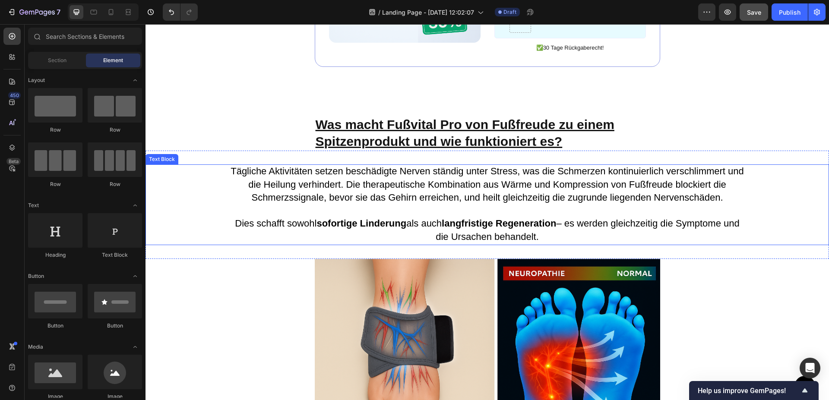
click at [283, 171] on span "Tägliche Aktivitäten setzen beschädigte Nerven ständig unter Stress, was die Sc…" at bounding box center [488, 185] width 514 height 38
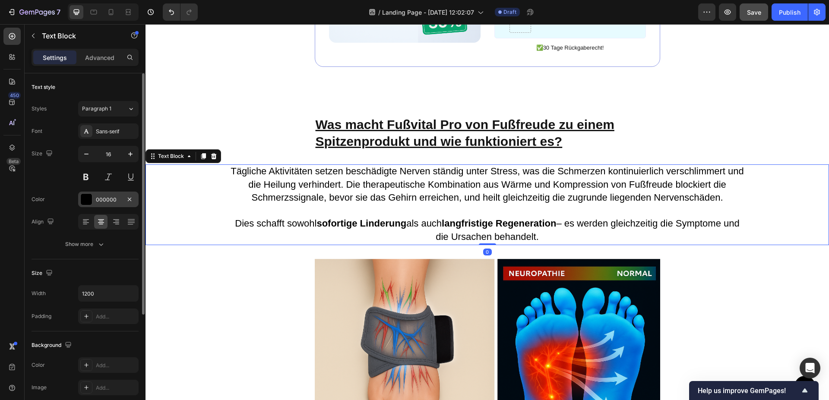
scroll to position [44, 0]
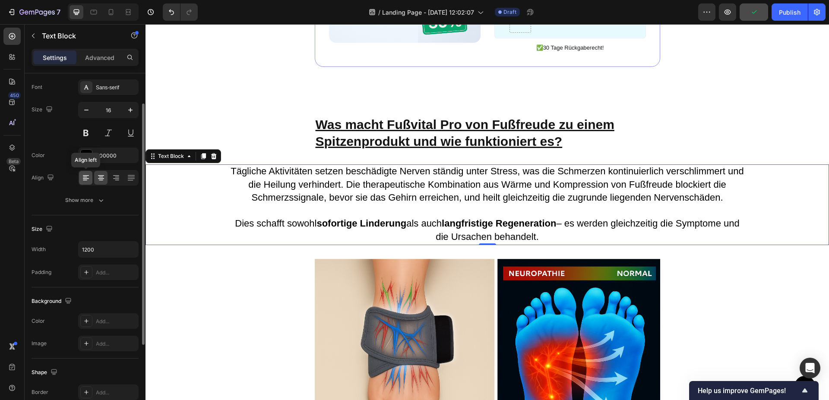
click at [90, 178] on div at bounding box center [85, 178] width 13 height 14
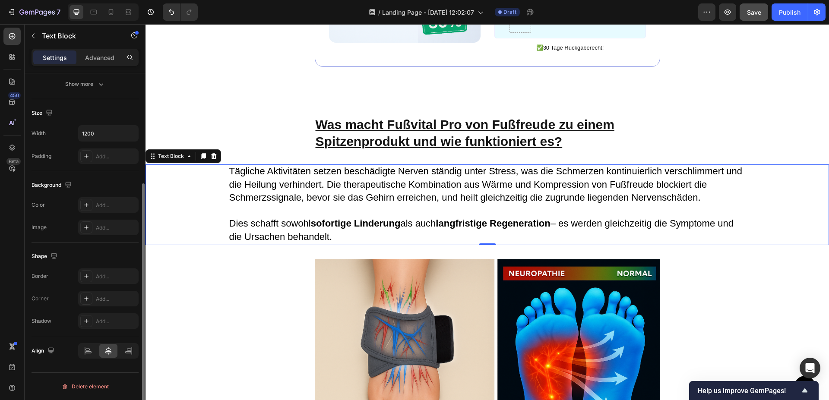
scroll to position [0, 0]
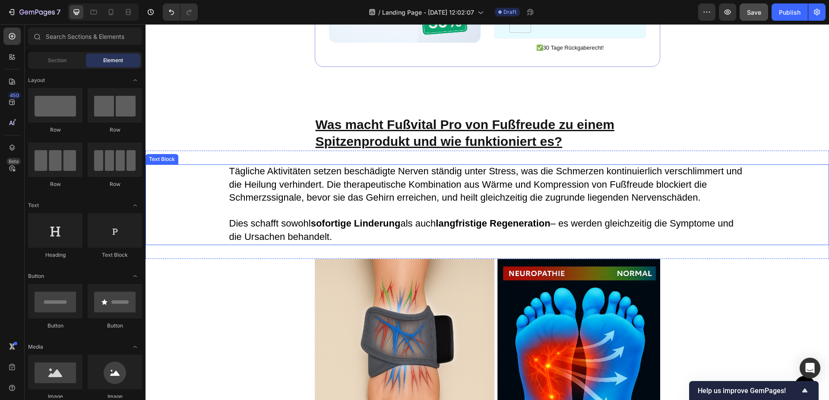
click at [295, 168] on span "Tägliche Aktivitäten setzen beschädigte Nerven ständig unter Stress, was die Sc…" at bounding box center [486, 185] width 514 height 38
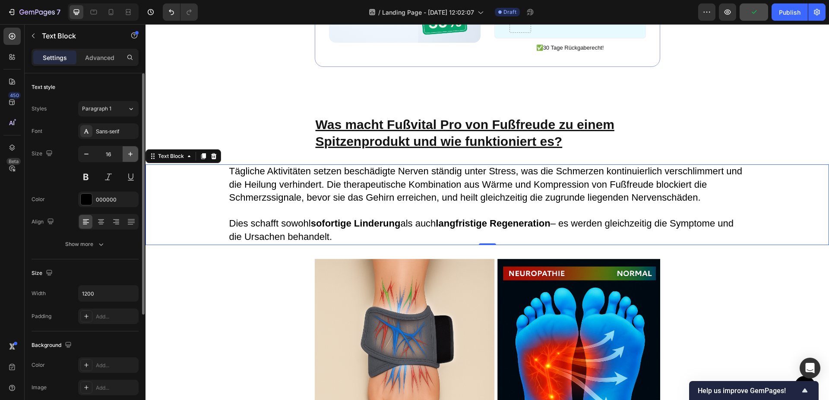
click at [133, 158] on icon "button" at bounding box center [130, 154] width 9 height 9
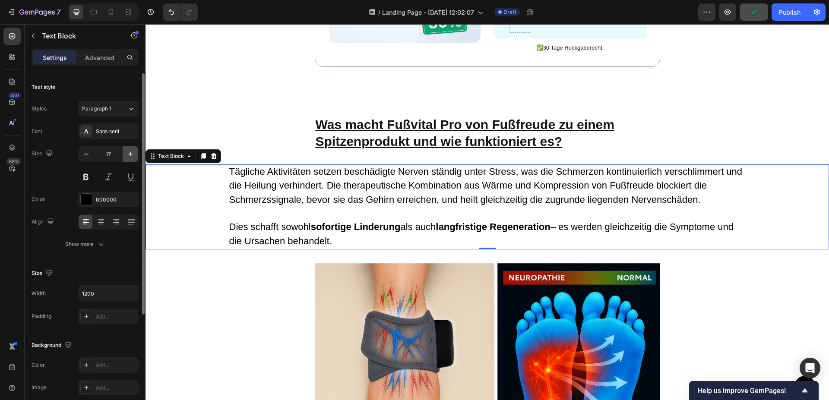
click at [133, 158] on icon "button" at bounding box center [130, 154] width 9 height 9
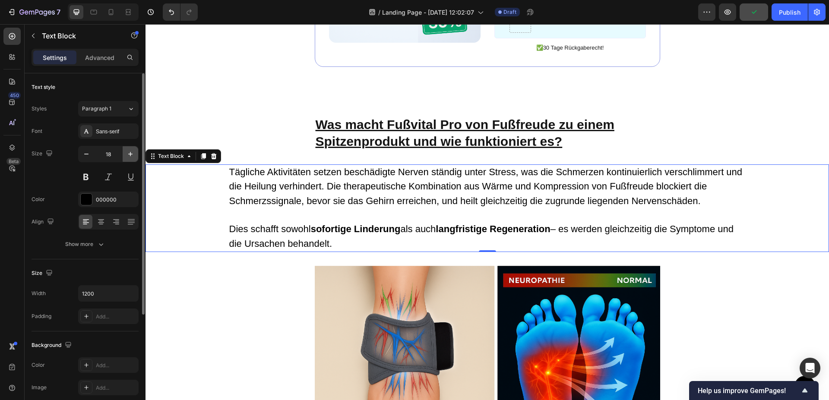
click at [133, 158] on icon "button" at bounding box center [130, 154] width 9 height 9
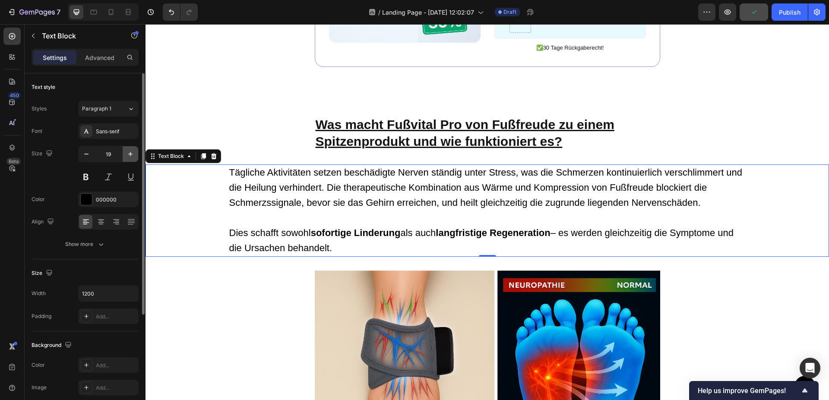
type input "20"
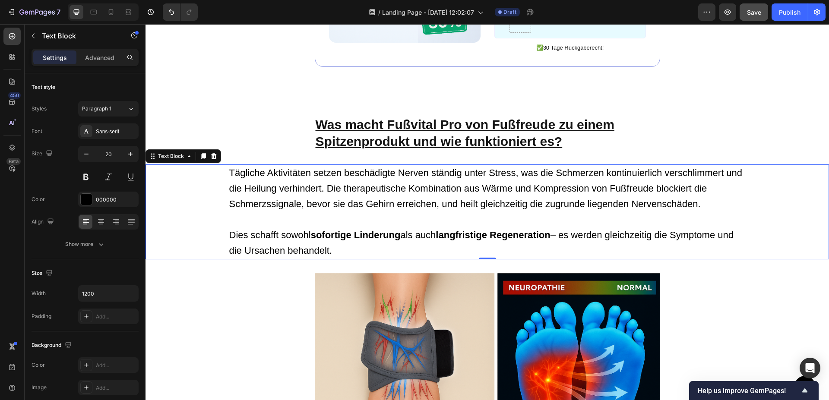
click at [254, 120] on div "Button Sticky Image ️🎊 Schlagen Sie zu - Rabatt endet bald ️🎊 Text Block Erhalt…" at bounding box center [488, 5] width 684 height 2911
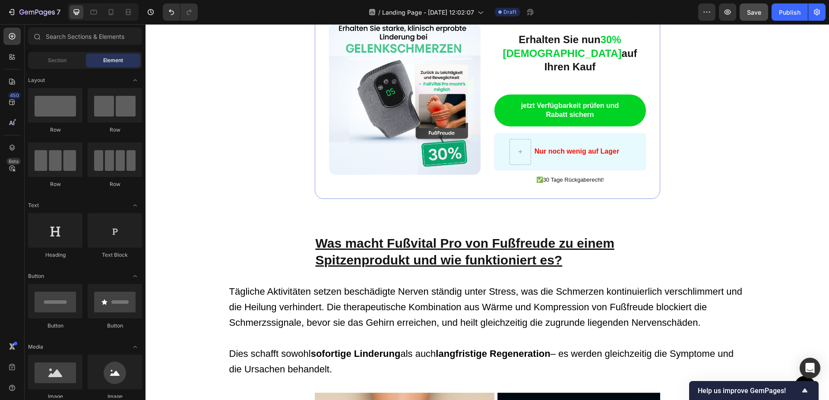
scroll to position [1448, 0]
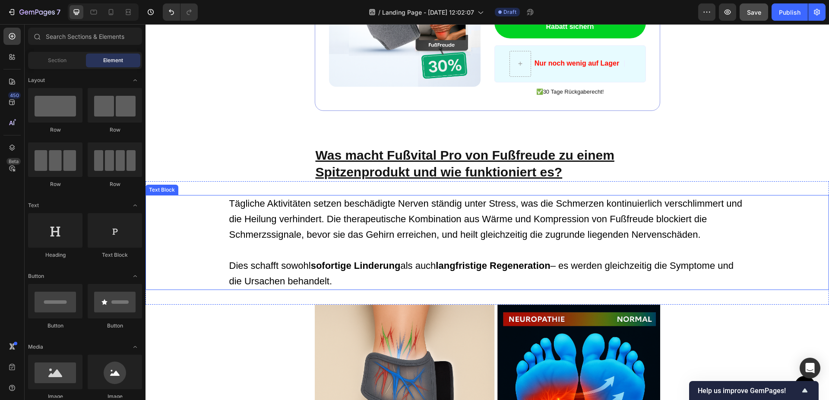
click at [311, 214] on span "Tägliche Aktivitäten setzen beschädigte Nerven ständig unter Stress, was die Sc…" at bounding box center [486, 219] width 514 height 42
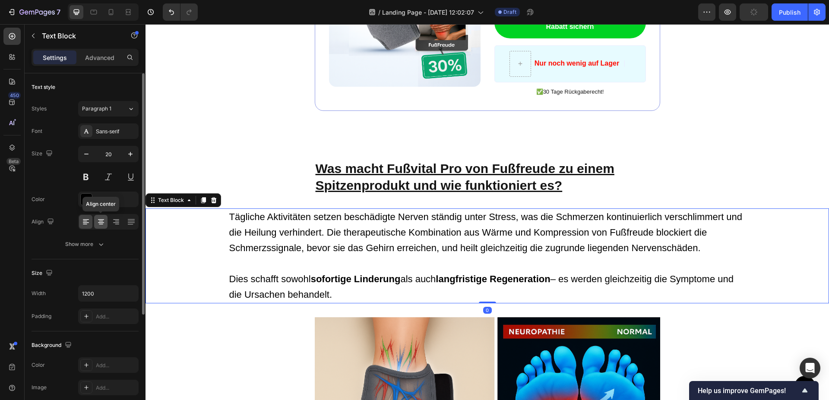
click at [103, 222] on icon at bounding box center [101, 222] width 9 height 9
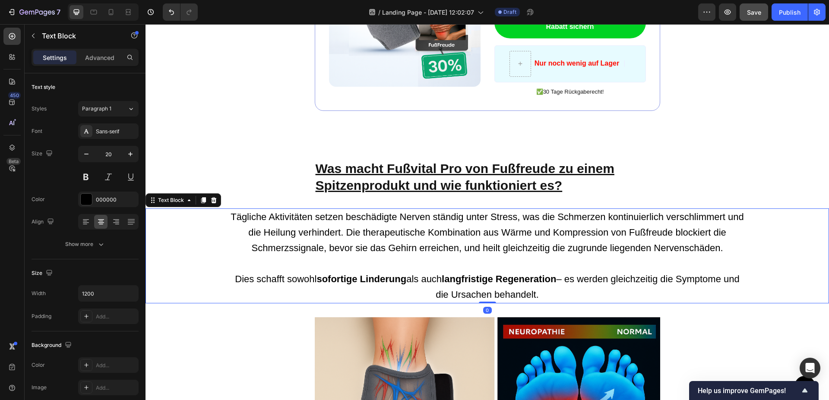
click at [294, 138] on div "Button Sticky Image ️🎊 Schlagen Sie zu - Rabatt endet bald ️🎊 Text Block Erhalt…" at bounding box center [488, 49] width 684 height 2911
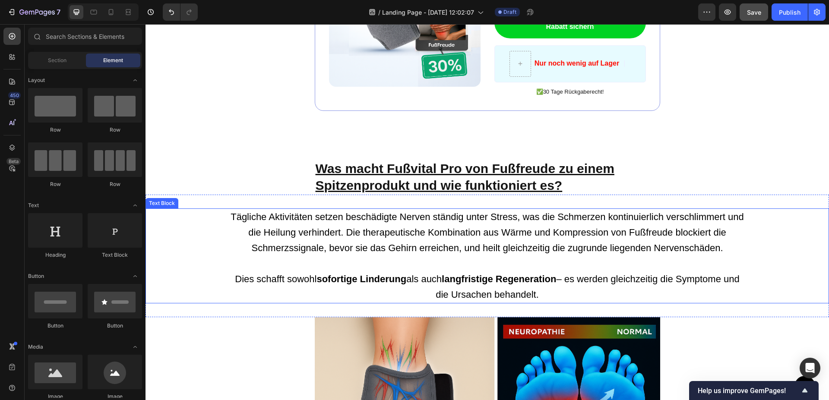
click at [444, 214] on span "Tägliche Aktivitäten setzen beschädigte Nerven ständig unter Stress, was die Sc…" at bounding box center [488, 233] width 514 height 42
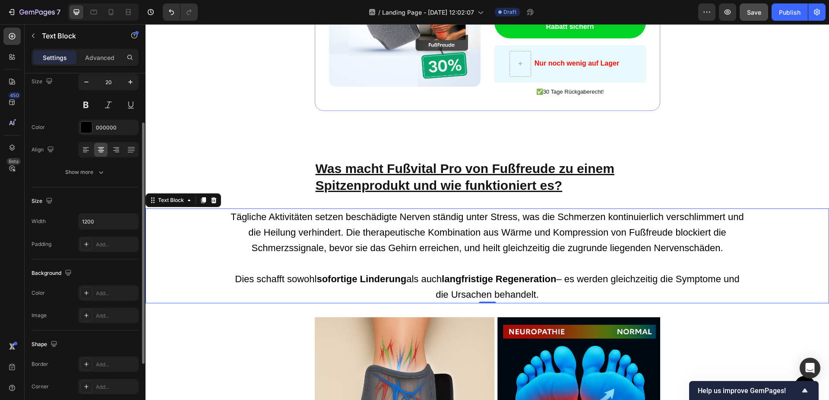
scroll to position [160, 0]
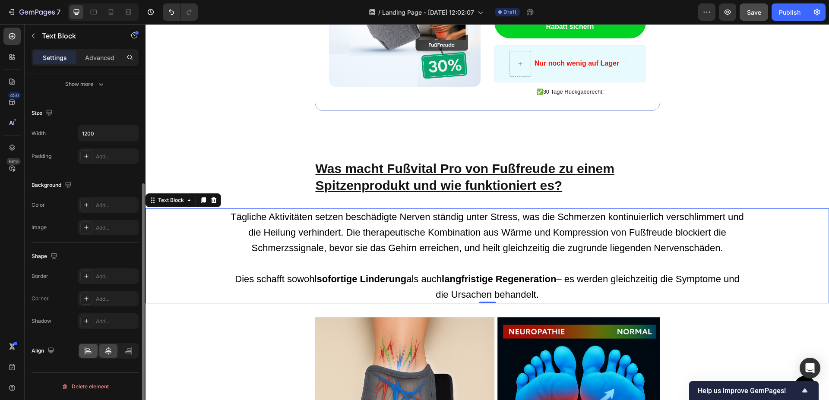
click at [92, 350] on icon at bounding box center [88, 351] width 9 height 9
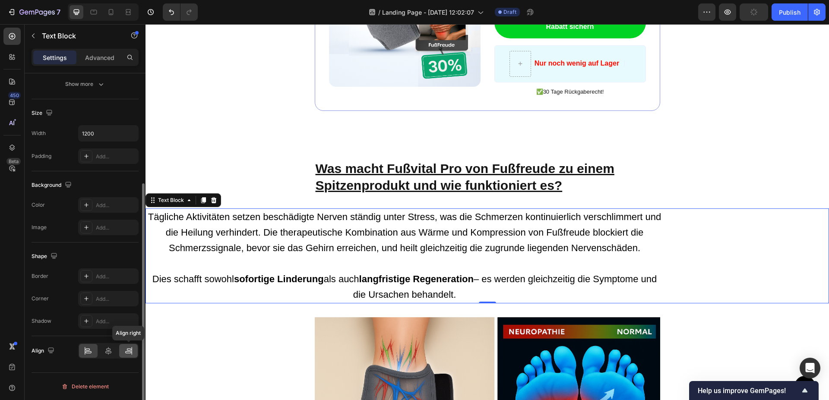
click at [130, 348] on icon at bounding box center [128, 351] width 9 height 9
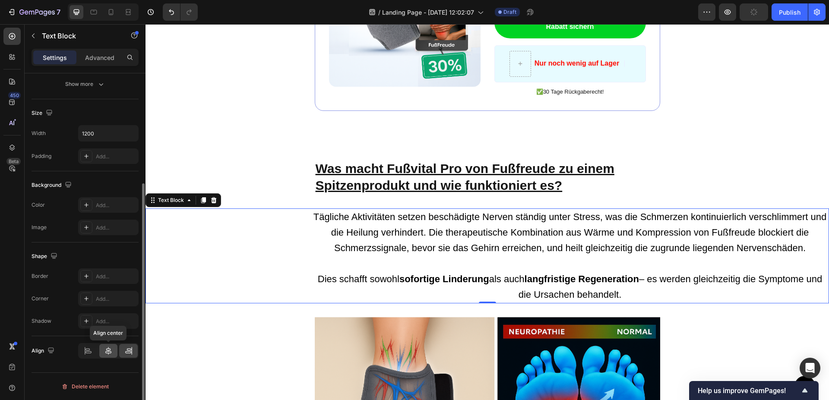
click at [110, 350] on icon at bounding box center [108, 351] width 6 height 8
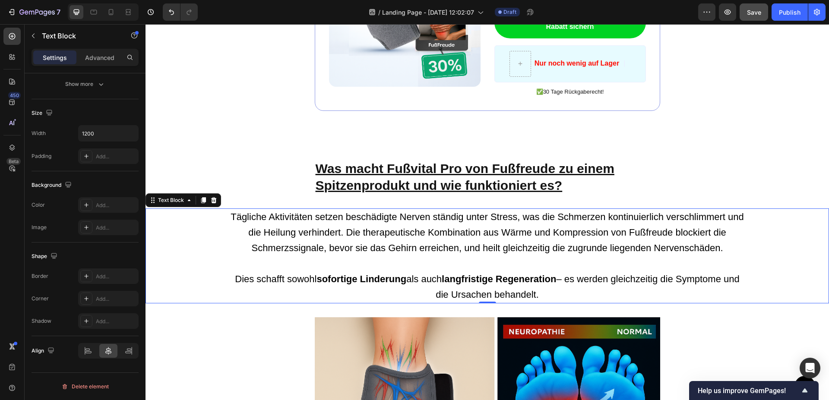
click at [222, 127] on div "Button Sticky Image ️🎊 Schlagen Sie zu - Rabatt endet bald ️🎊 Text Block Erhalt…" at bounding box center [488, 49] width 684 height 2911
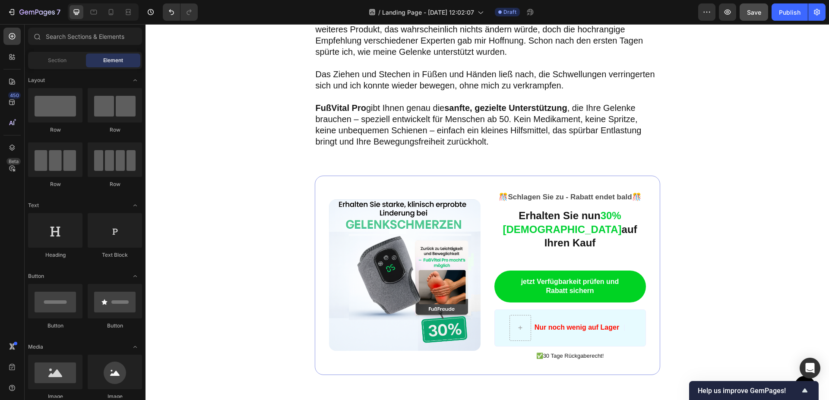
scroll to position [1404, 0]
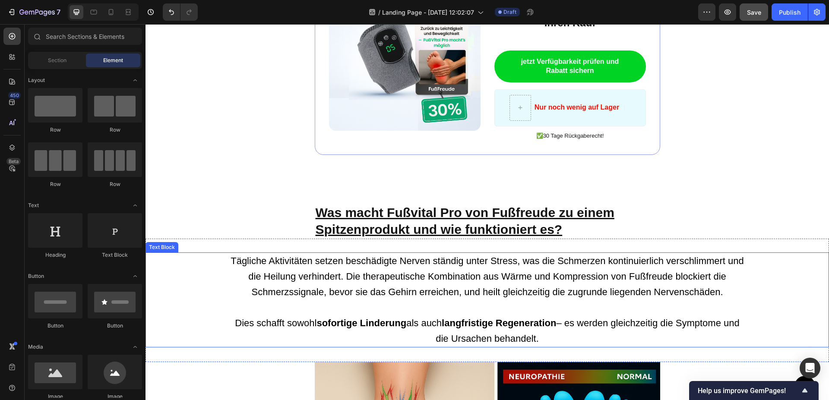
click at [244, 255] on p "Tägliche Aktivitäten setzen beschädigte Nerven ständig unter Stress, was die Sc…" at bounding box center [487, 277] width 517 height 47
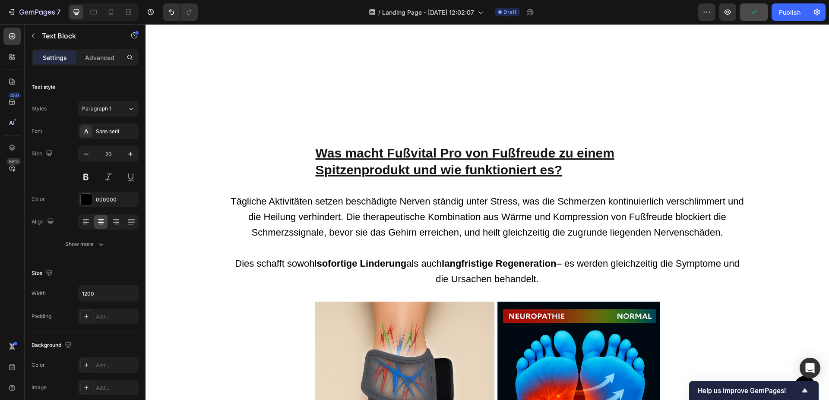
scroll to position [1579, 0]
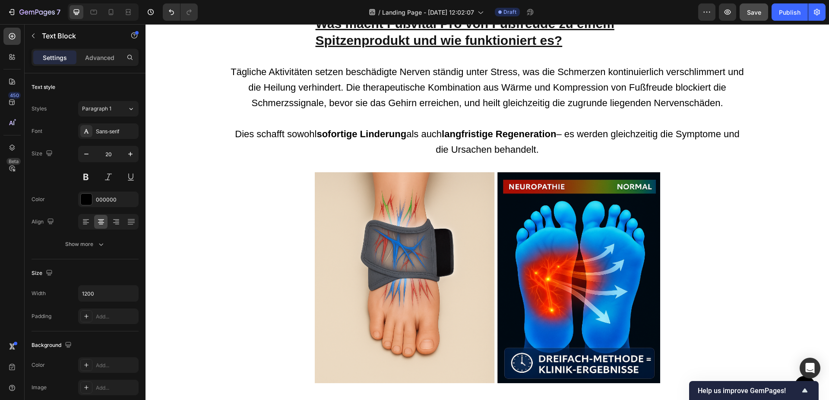
click at [244, 85] on p "Tägliche Aktivitäten setzen beschädigte Nerven ständig unter Stress, was die Sc…" at bounding box center [487, 87] width 517 height 47
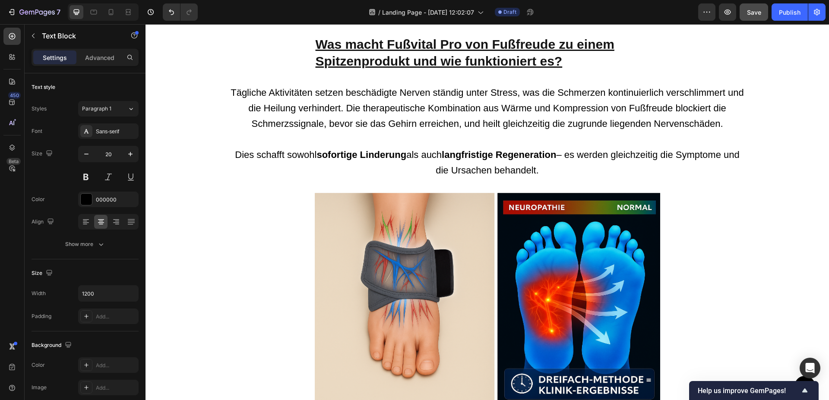
scroll to position [1491, 0]
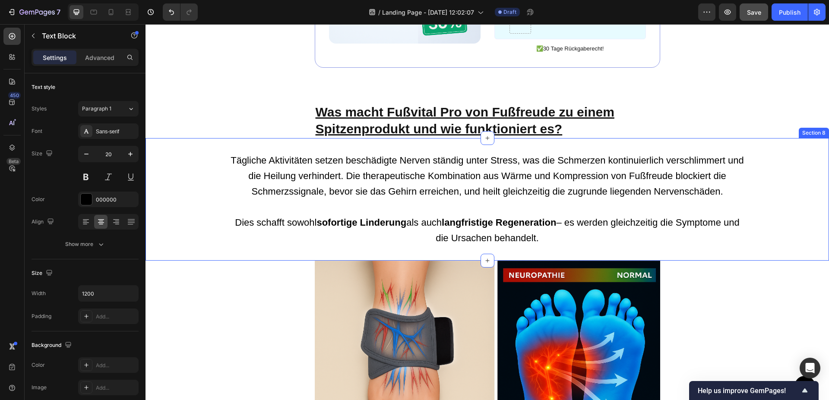
click at [230, 143] on div "Tägliche Aktivitäten setzen beschädigte Nerven ständig unter Stress, was die Sc…" at bounding box center [488, 199] width 684 height 123
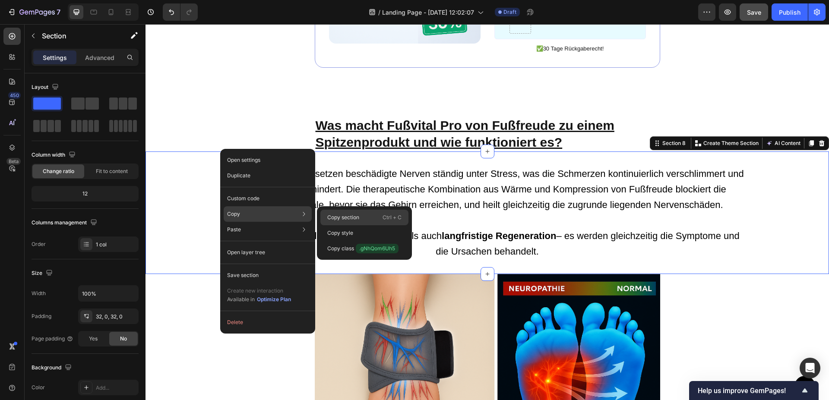
click at [340, 213] on div "Copy section Ctrl + C" at bounding box center [364, 218] width 88 height 16
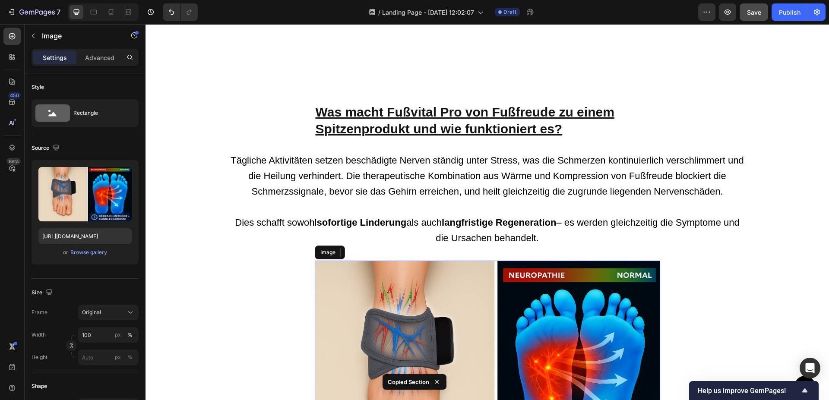
click at [378, 271] on div "Button Sticky Was macht Fußvital Pro von Fußfreude zu einem Spitzenprodukt und …" at bounding box center [488, 0] width 684 height 2898
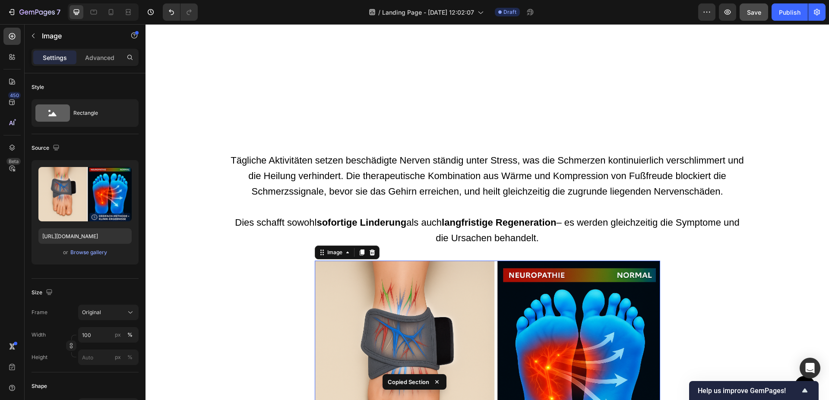
scroll to position [1711, 0]
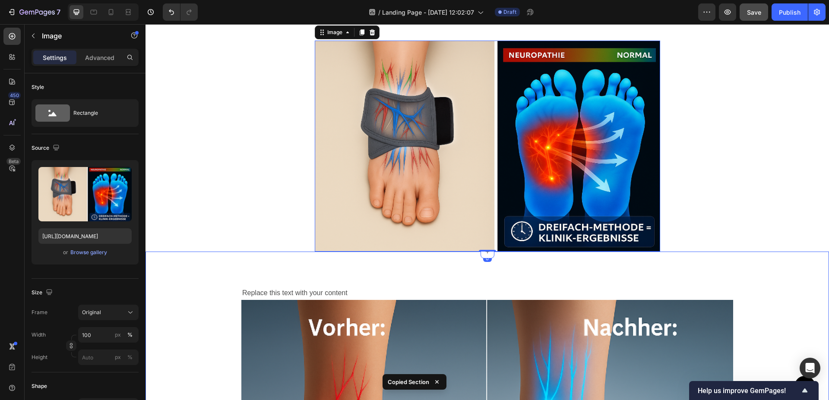
click at [381, 248] on img at bounding box center [488, 146] width 346 height 211
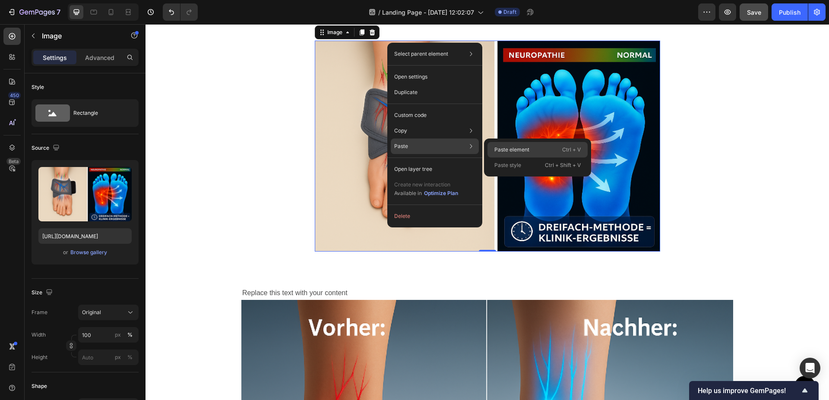
click at [499, 146] on div "Paste element Ctrl + V" at bounding box center [538, 150] width 100 height 16
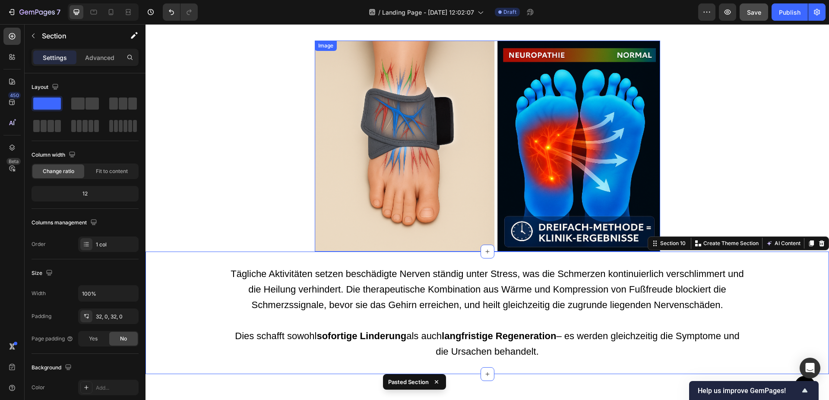
scroll to position [1535, 0]
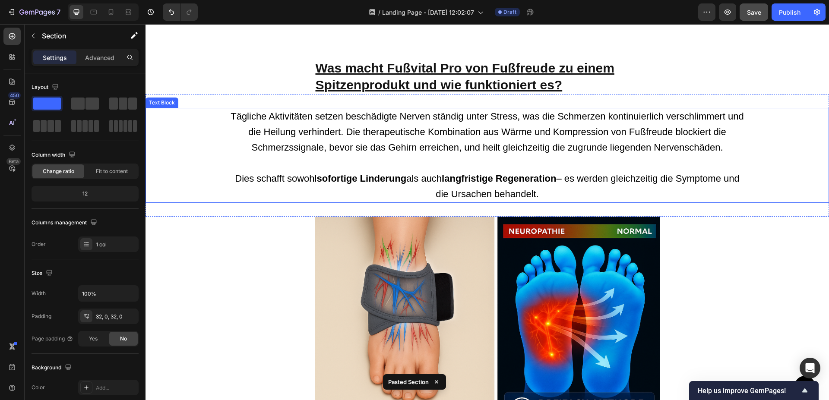
click at [452, 171] on p "Dies schafft sowohl sofortige Linderung als auch langfristige Regeneration – es…" at bounding box center [487, 186] width 517 height 31
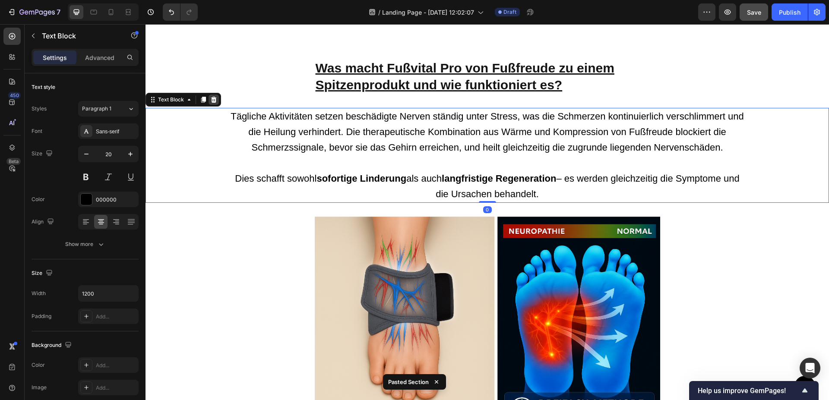
click at [213, 99] on icon at bounding box center [213, 99] width 7 height 7
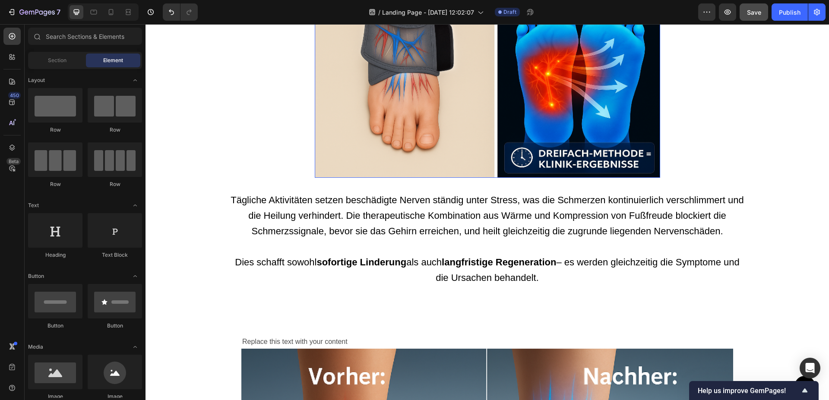
scroll to position [1667, 0]
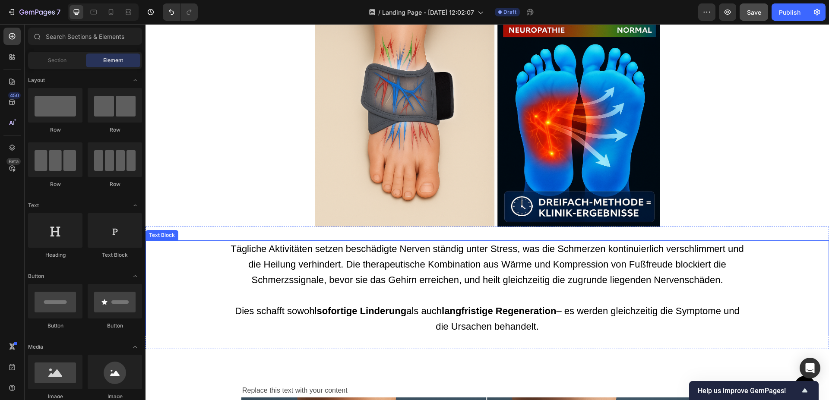
click at [362, 274] on p "Tägliche Aktivitäten setzen beschädigte Nerven ständig unter Stress, was die Sc…" at bounding box center [487, 264] width 517 height 47
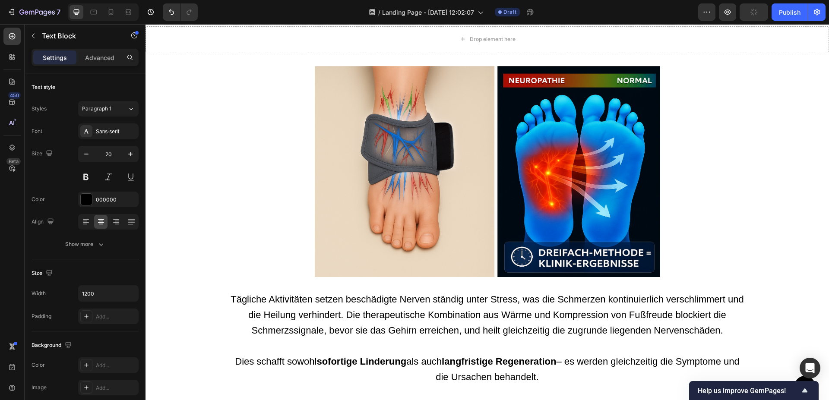
scroll to position [1623, 0]
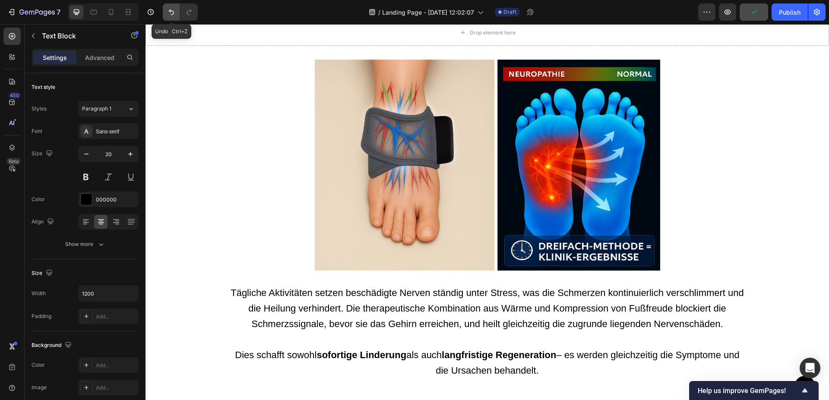
click at [170, 15] on icon "Undo/Redo" at bounding box center [171, 12] width 9 height 9
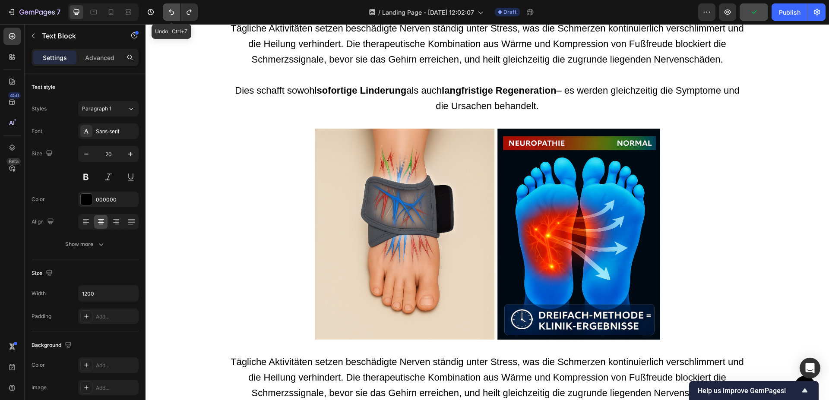
click at [170, 15] on icon "Undo/Redo" at bounding box center [171, 12] width 9 height 9
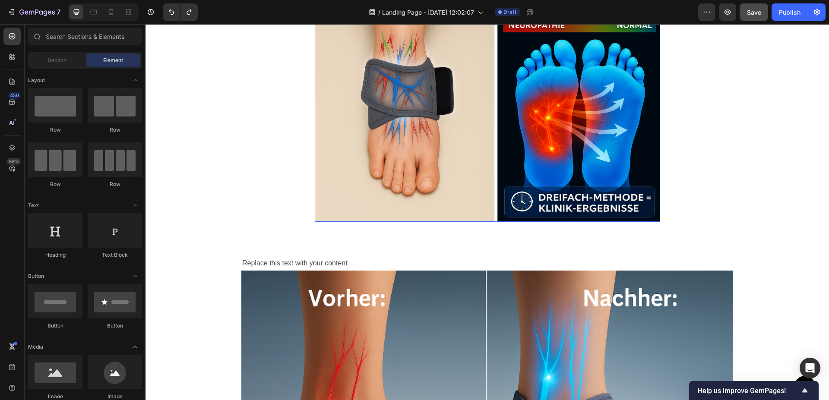
scroll to position [1711, 0]
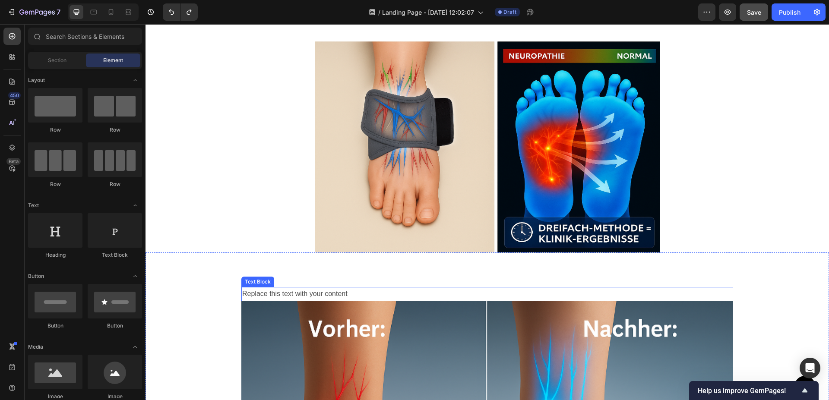
click at [348, 297] on div "Replace this text with your content" at bounding box center [487, 294] width 492 height 14
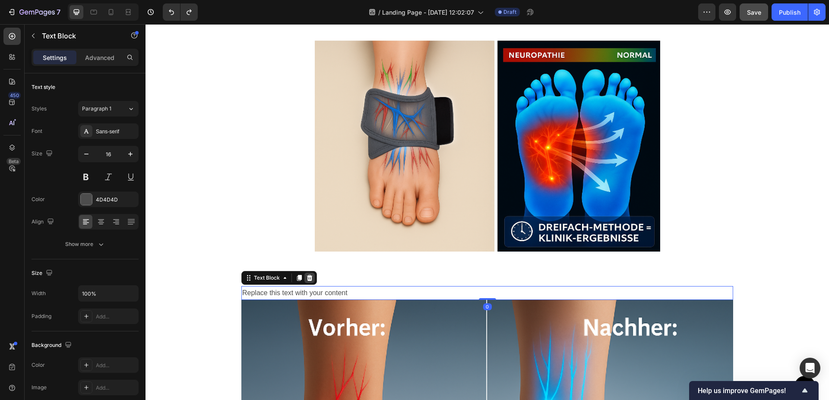
click at [310, 280] on icon at bounding box center [309, 278] width 7 height 7
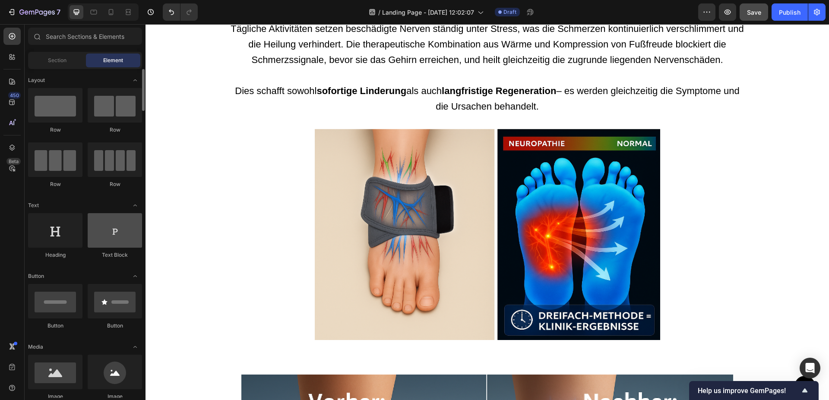
scroll to position [88, 0]
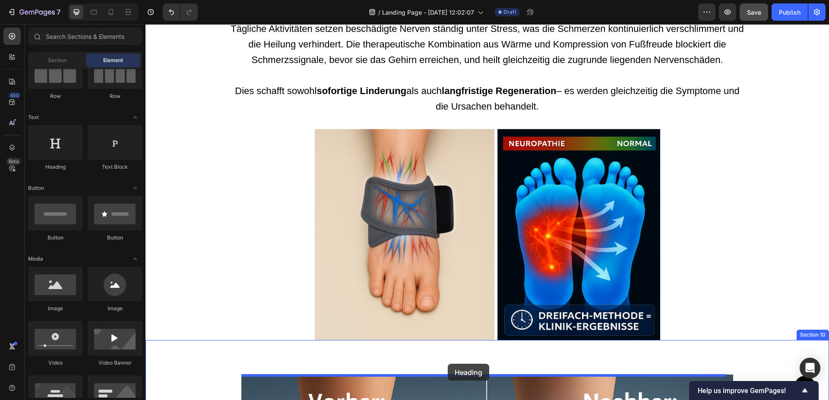
drag, startPoint x: 192, startPoint y: 168, endPoint x: 448, endPoint y: 364, distance: 322.0
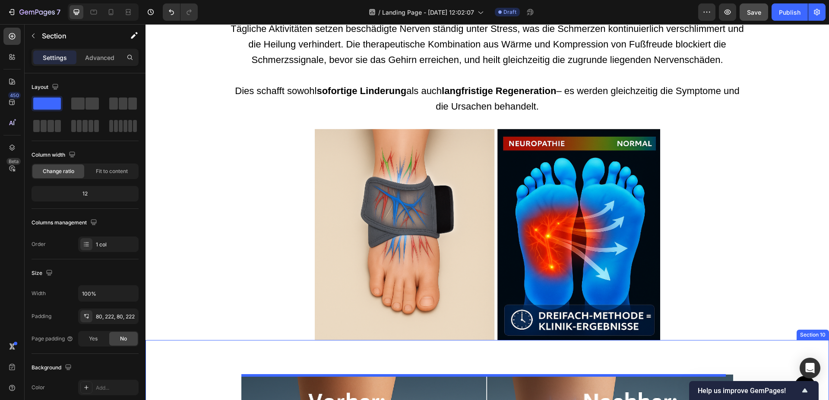
drag, startPoint x: 448, startPoint y: 364, endPoint x: 433, endPoint y: 359, distance: 15.6
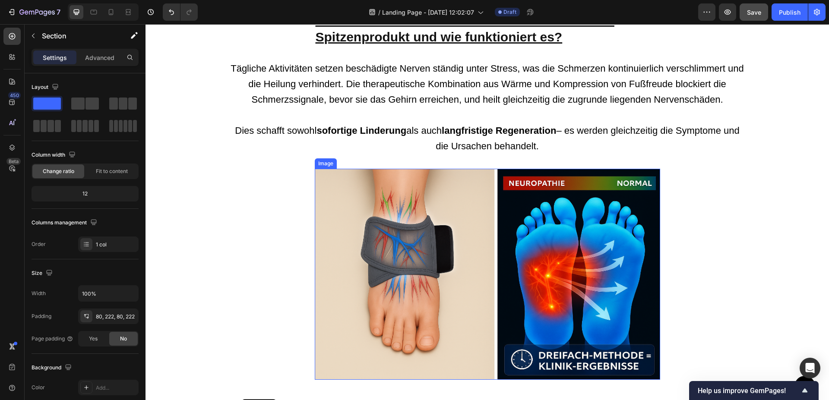
scroll to position [1755, 0]
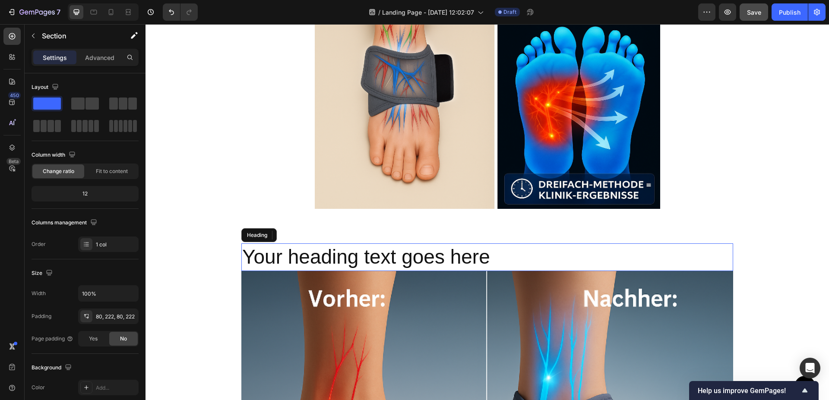
click at [497, 255] on h2 "Your heading text goes here" at bounding box center [487, 258] width 492 height 28
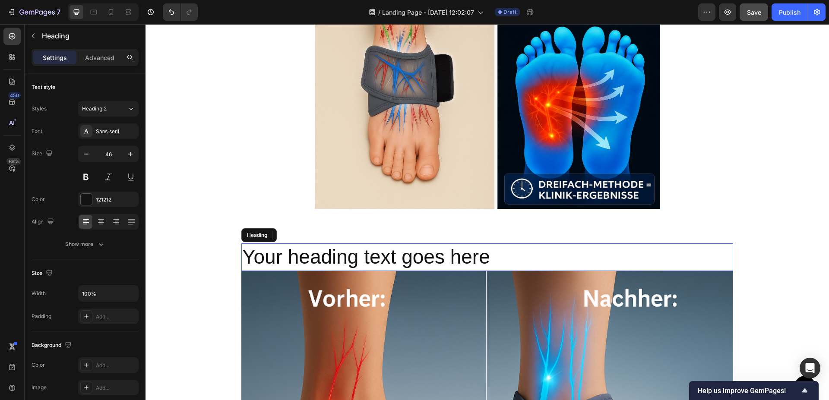
click at [497, 255] on h2 "Your heading text goes here" at bounding box center [487, 258] width 492 height 28
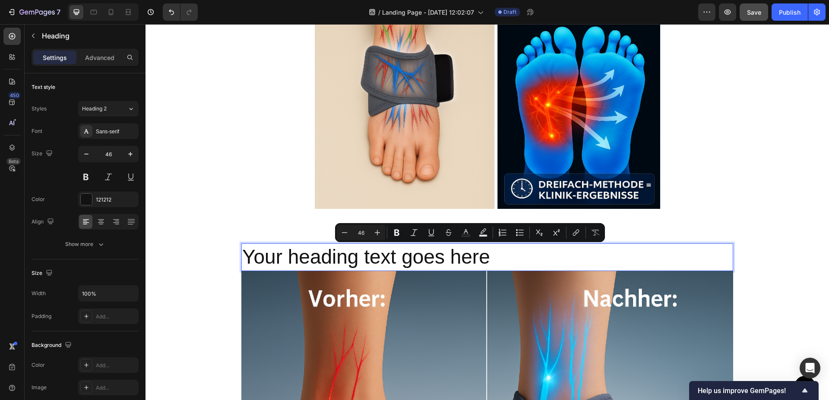
click at [497, 255] on p "Your heading text goes here" at bounding box center [487, 257] width 490 height 26
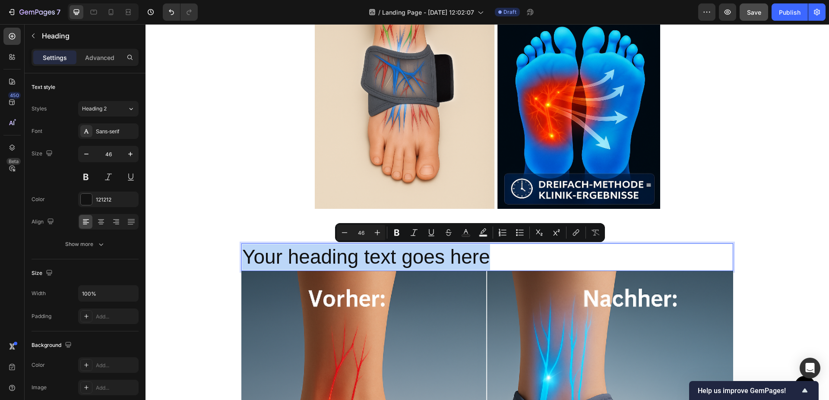
click at [497, 255] on p "Your heading text goes here" at bounding box center [487, 257] width 490 height 26
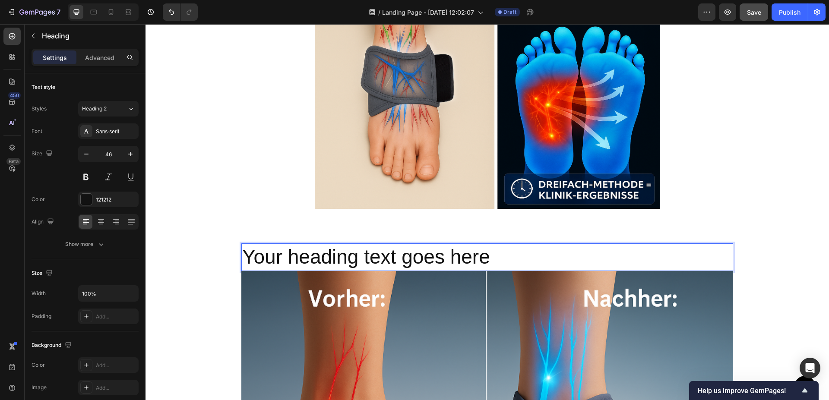
click at [497, 255] on p "Your heading text goes here" at bounding box center [487, 257] width 490 height 26
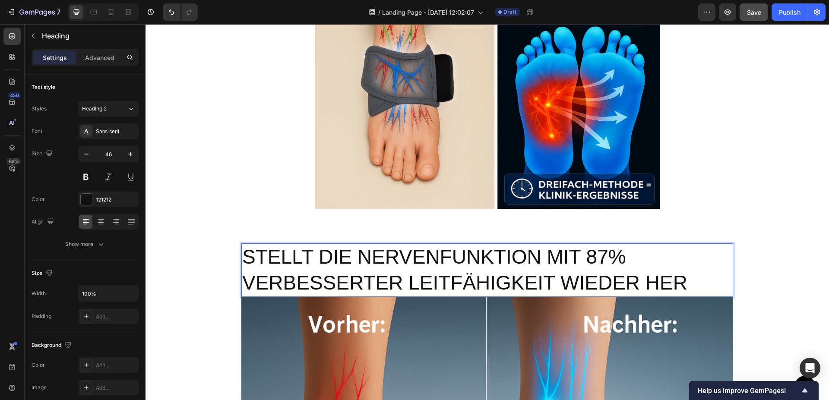
click at [250, 255] on p "STELLT DIE NERVENFUNKTION MIT 87% VERBESSERTER LEITFÄHIGKEIT WIEDER HER" at bounding box center [487, 270] width 490 height 52
click at [247, 255] on p "STELLT DIE NERVENFUNKTION MIT 87% VERBESSERTER LEITFÄHIGKEIT WIEDER HER" at bounding box center [487, 270] width 490 height 52
click at [100, 225] on icon at bounding box center [101, 222] width 9 height 9
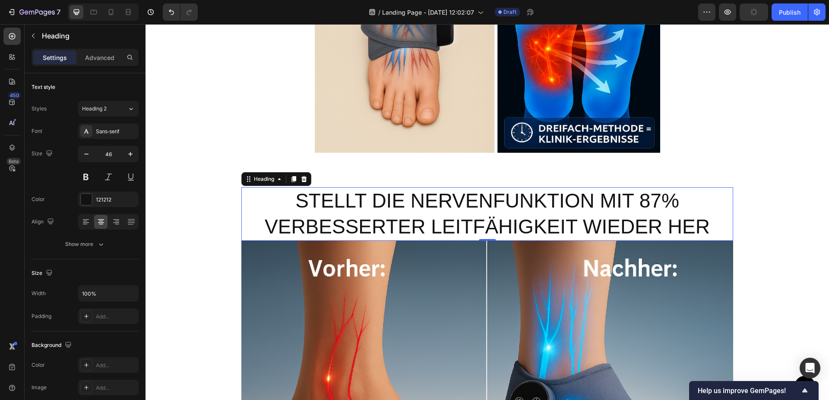
scroll to position [1931, 0]
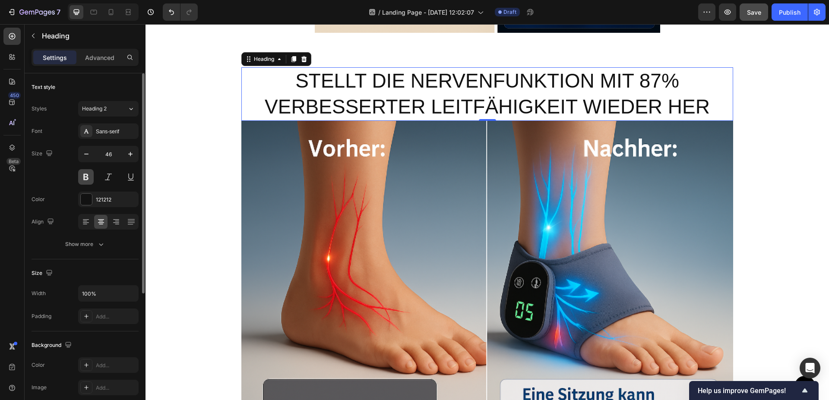
click at [86, 177] on button at bounding box center [86, 177] width 16 height 16
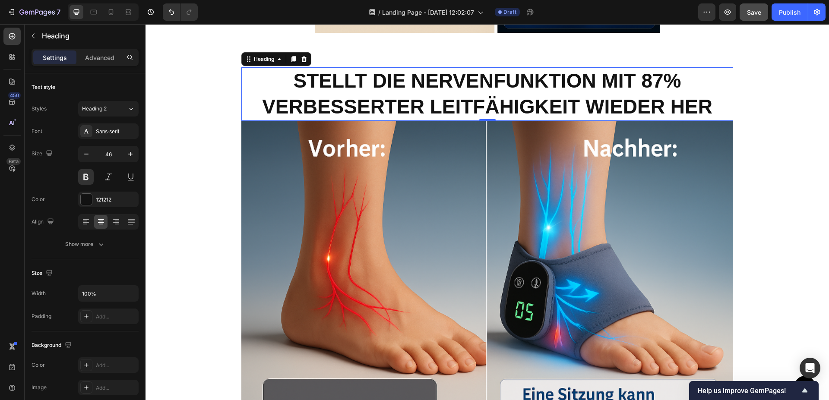
click at [327, 84] on p "STELLT DIE NERVENFUNKTION MIT 87% VERBESSERTER LEITFÄHIGKEIT WIEDER HER" at bounding box center [487, 94] width 490 height 52
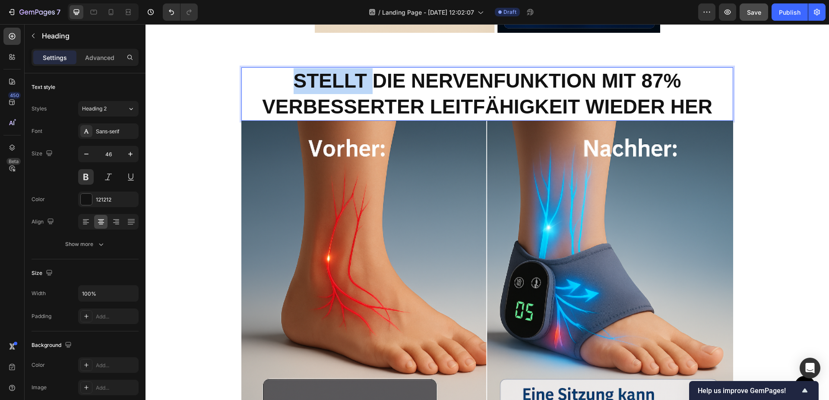
click at [327, 84] on p "STELLT DIE NERVENFUNKTION MIT 87% VERBESSERTER LEITFÄHIGKEIT WIEDER HER" at bounding box center [487, 94] width 490 height 52
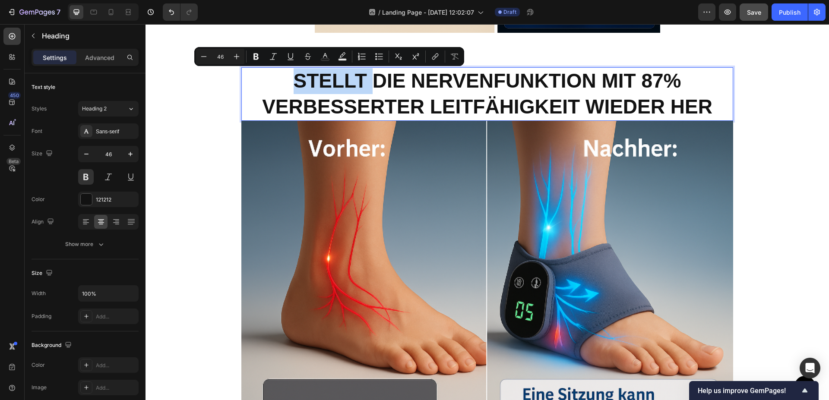
click at [343, 87] on p "STELLT DIE NERVENFUNKTION MIT 87% VERBESSERTER LEITFÄHIGKEIT WIEDER HER" at bounding box center [487, 94] width 490 height 52
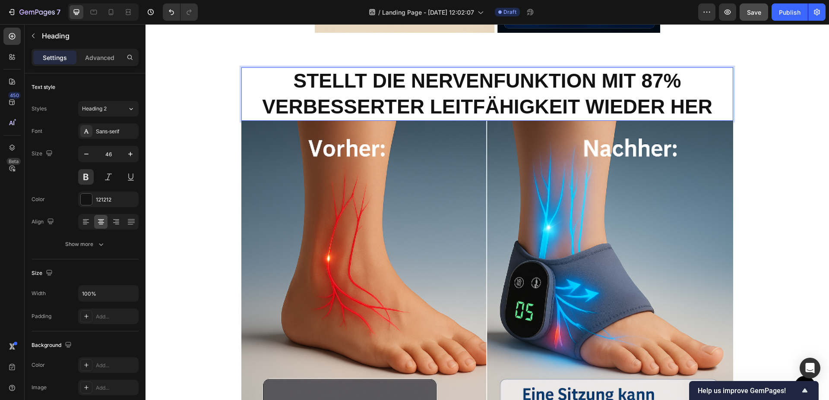
click at [358, 78] on p "STELLT DIE NERVENFUNKTION MIT 87% VERBESSERTER LEITFÄHIGKEIT WIEDER HER" at bounding box center [487, 94] width 490 height 52
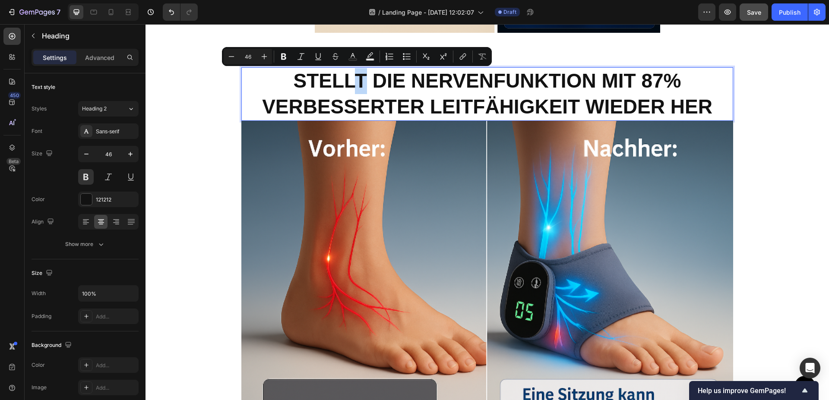
click at [361, 77] on p "STELLT DIE NERVENFUNKTION MIT 87% VERBESSERTER LEITFÄHIGKEIT WIEDER HER" at bounding box center [487, 94] width 490 height 52
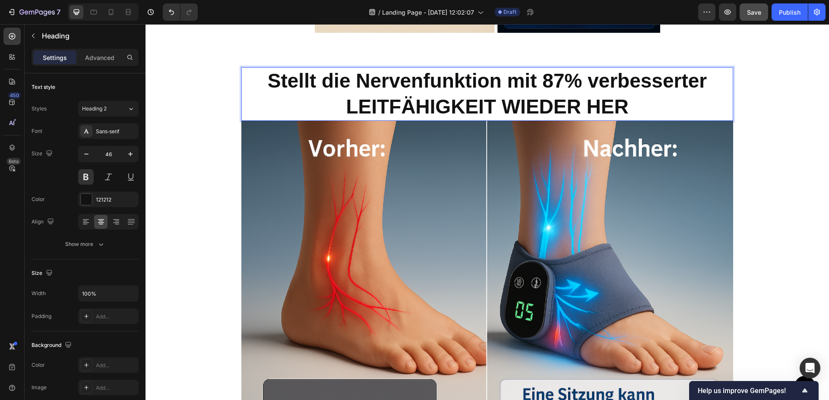
click at [473, 111] on p "Stellt die Nervenfunktion mit 87% verbesserter LEITFÄHIGKEIT WIEDER HER" at bounding box center [487, 94] width 490 height 52
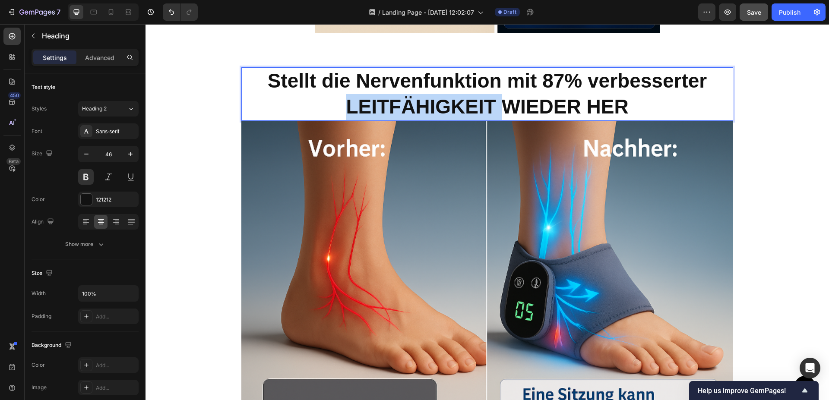
click at [473, 111] on p "Stellt die Nervenfunktion mit 87% verbesserter LEITFÄHIGKEIT WIEDER HER" at bounding box center [487, 94] width 490 height 52
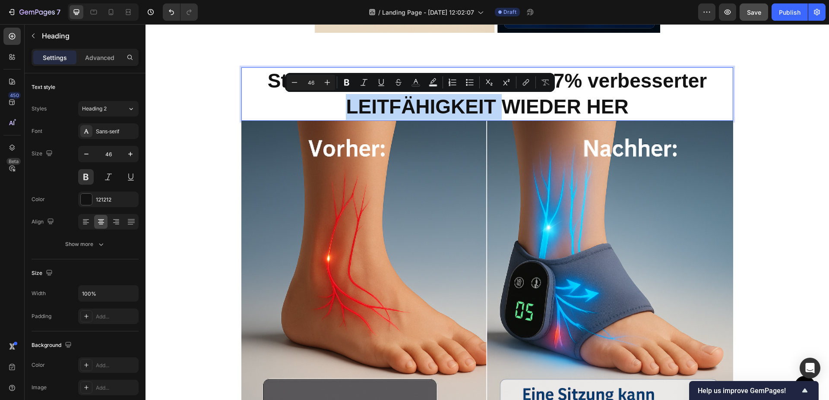
click at [487, 110] on p "Stellt die Nervenfunktion mit 87% verbesserter LEITFÄHIGKEIT WIEDER HER" at bounding box center [487, 94] width 490 height 52
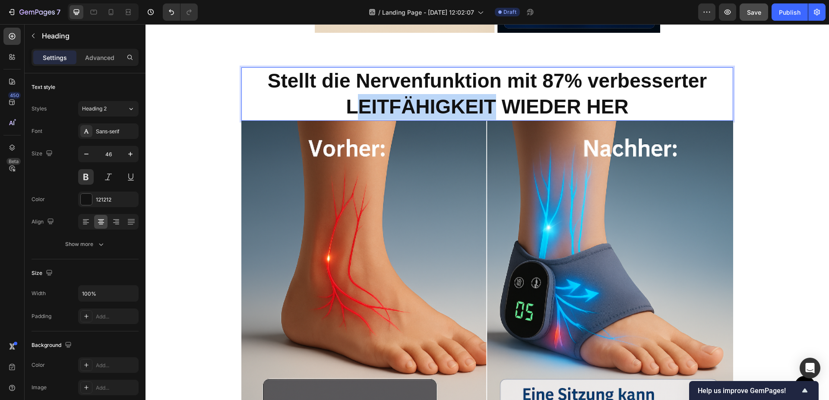
drag, startPoint x: 491, startPoint y: 109, endPoint x: 360, endPoint y: 105, distance: 131.4
click at [360, 105] on p "Stellt die Nervenfunktion mit 87% verbesserter LEITFÄHIGKEIT WIEDER HER" at bounding box center [487, 94] width 490 height 52
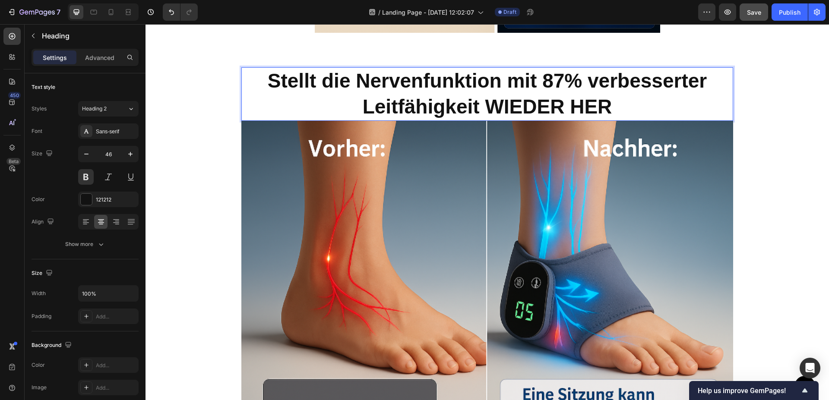
click at [596, 106] on p "Stellt die Nervenfunktion mit 87% verbesserter Leitfähigkeit WIEDER HER" at bounding box center [487, 94] width 490 height 52
drag, startPoint x: 607, startPoint y: 103, endPoint x: 489, endPoint y: 104, distance: 118.3
click at [489, 104] on p "Stellt die Nervenfunktion mit 87% verbesserter Leitfähigkeit WIEDER HER" at bounding box center [487, 94] width 490 height 52
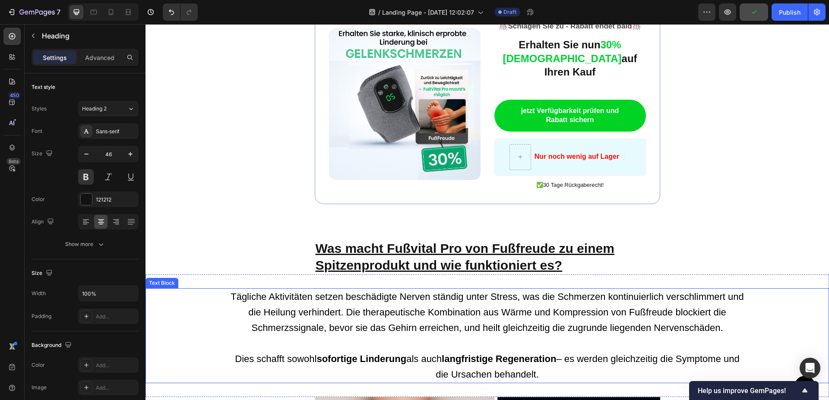
scroll to position [1446, 0]
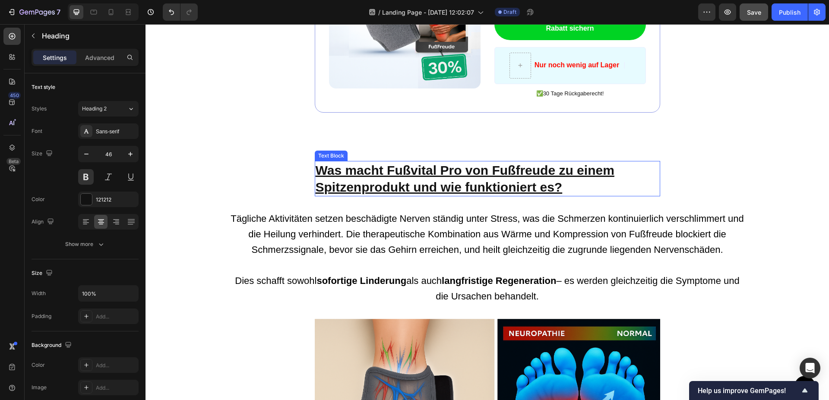
click at [454, 174] on p "Was macht Fußvital Pro von Fußfreude zu einem Spitzenprodukt und wie funktionie…" at bounding box center [488, 179] width 344 height 34
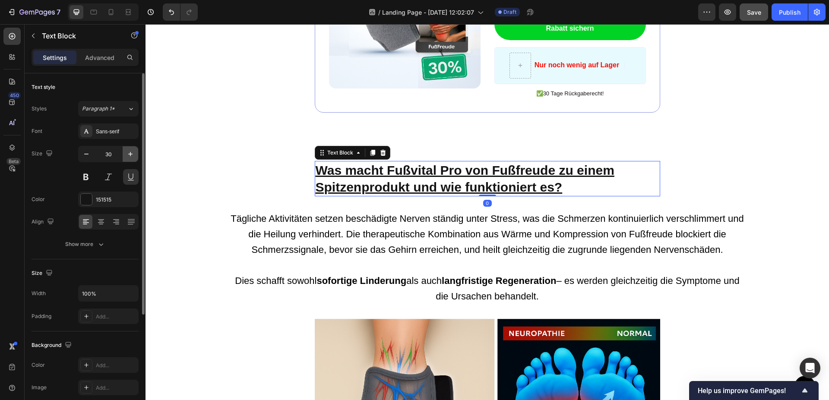
click at [133, 154] on icon "button" at bounding box center [130, 154] width 9 height 9
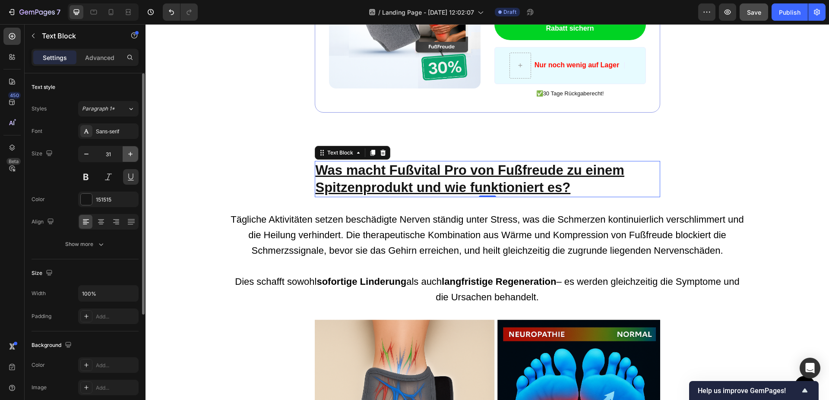
click at [133, 154] on icon "button" at bounding box center [130, 154] width 9 height 9
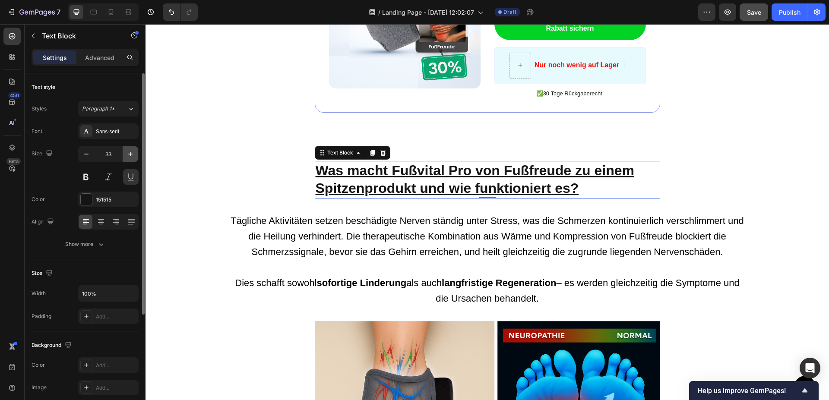
click at [133, 154] on icon "button" at bounding box center [130, 154] width 9 height 9
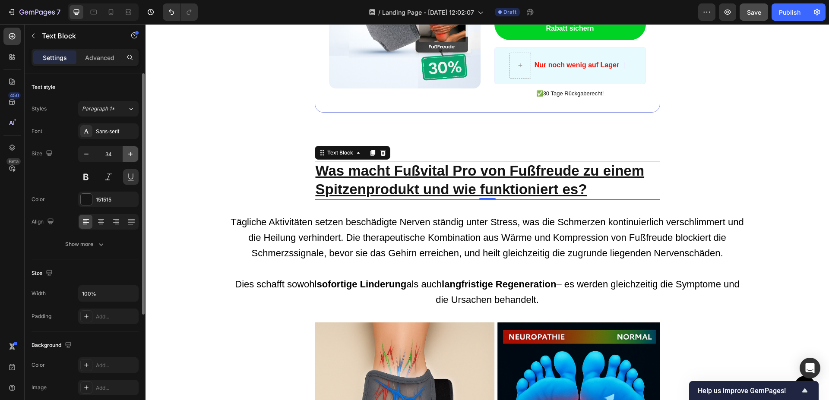
click at [133, 154] on icon "button" at bounding box center [130, 154] width 9 height 9
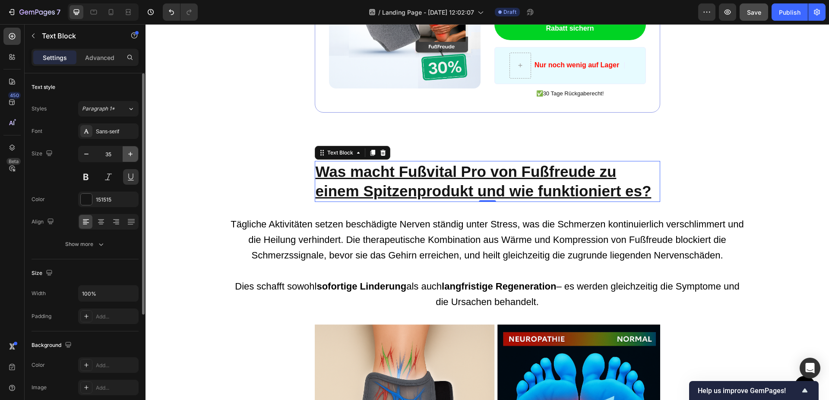
click at [134, 154] on icon "button" at bounding box center [130, 154] width 9 height 9
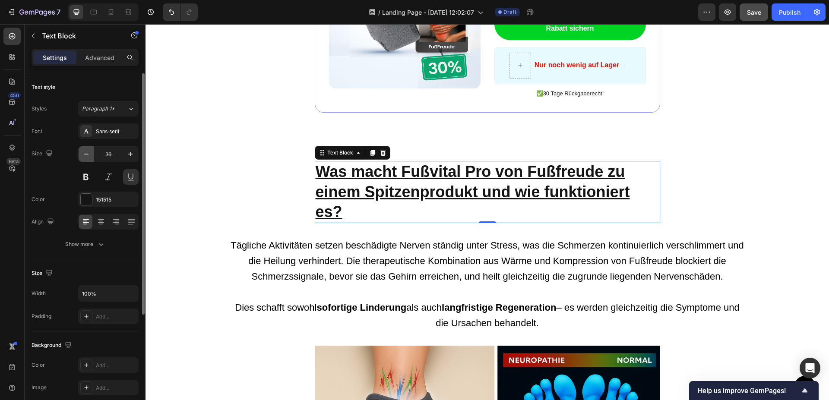
click at [90, 155] on icon "button" at bounding box center [86, 154] width 9 height 9
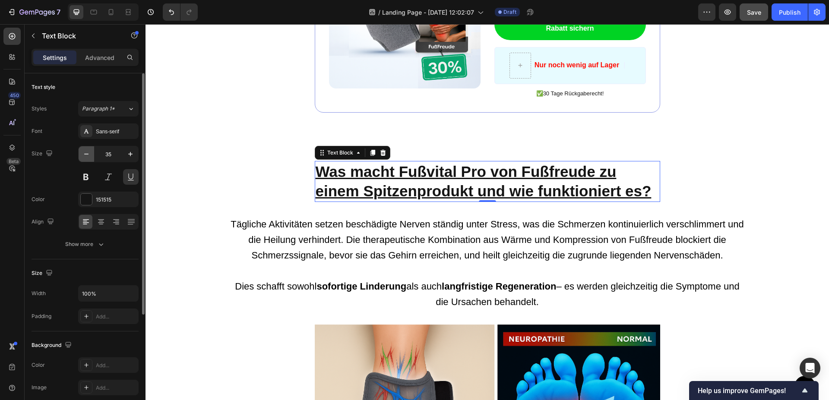
click at [90, 155] on icon "button" at bounding box center [86, 154] width 9 height 9
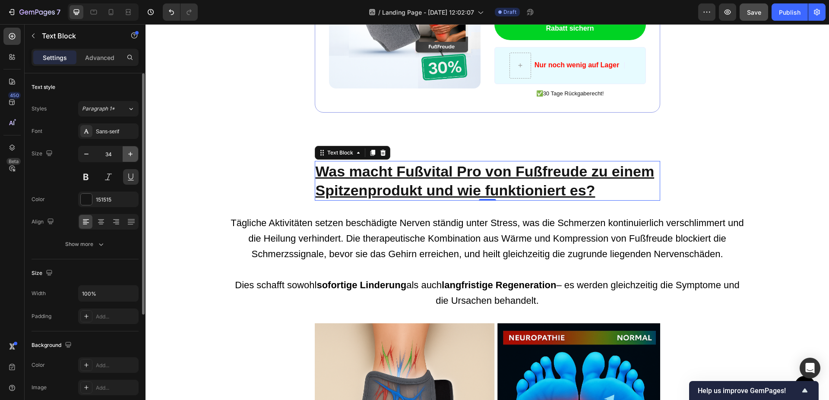
click at [131, 157] on icon "button" at bounding box center [130, 154] width 9 height 9
type input "35"
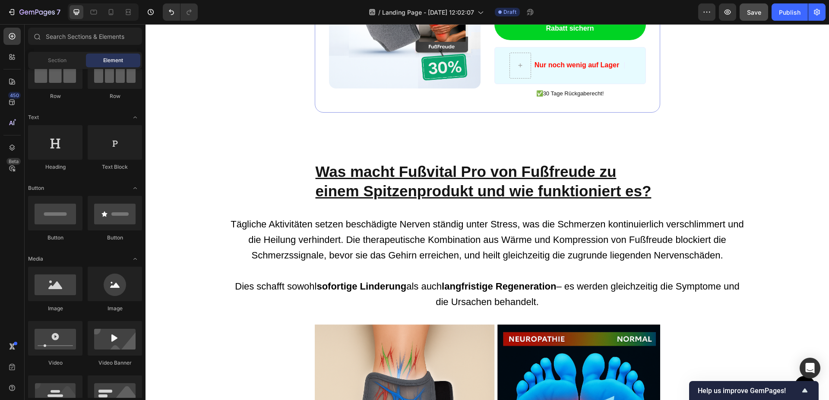
click at [197, 143] on div "Button Sticky Image ️🎊 Schlagen Sie zu - Rabatt endet bald ️🎊 Text Block Erhalt…" at bounding box center [488, 74] width 684 height 2956
click at [540, 166] on p "Was macht Fußvital Pro von Fußfreude zu einem Spitzenprodukt und wie funktionie…" at bounding box center [488, 181] width 344 height 39
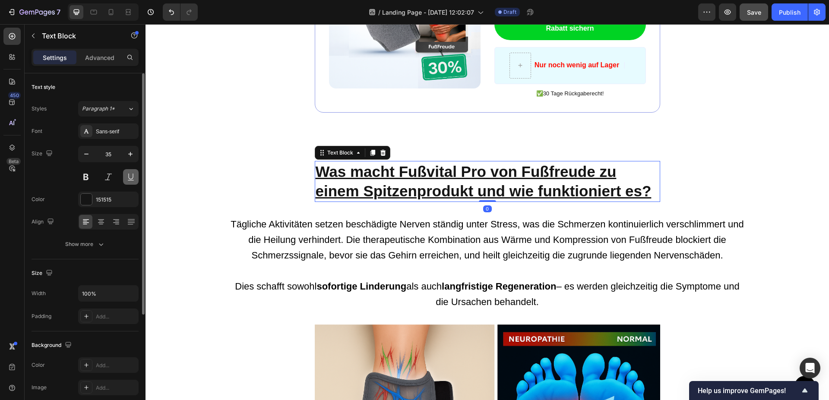
click at [127, 172] on button at bounding box center [131, 177] width 16 height 16
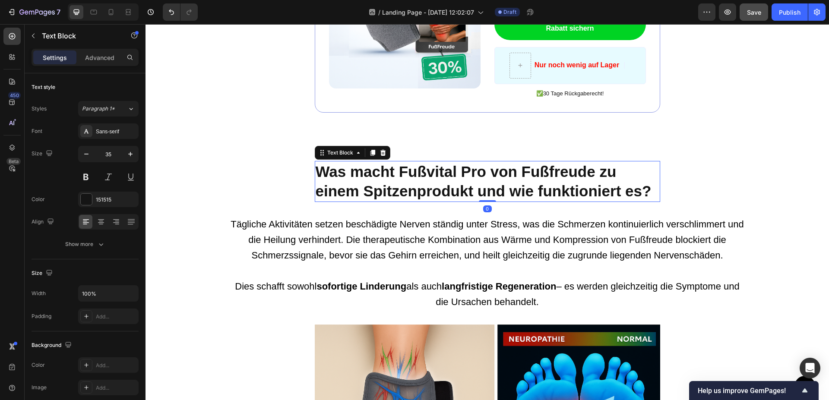
click at [237, 137] on div "Button Sticky Image ️🎊 Schlagen Sie zu - Rabatt endet bald ️🎊 Text Block Erhalt…" at bounding box center [488, 74] width 684 height 2956
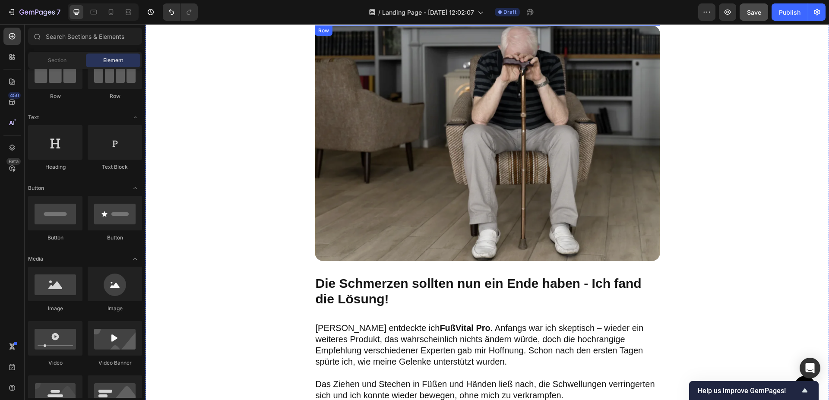
scroll to position [917, 0]
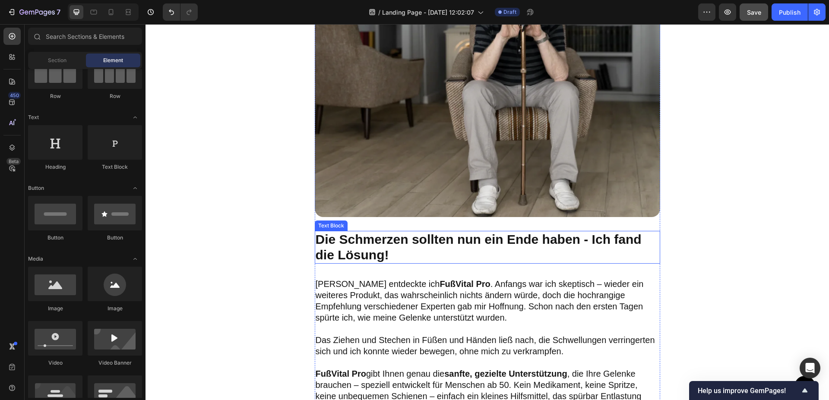
click at [431, 244] on p "Die Schmerzen sollten nun ein Ende haben - Ich fand die Lösung!" at bounding box center [488, 247] width 344 height 31
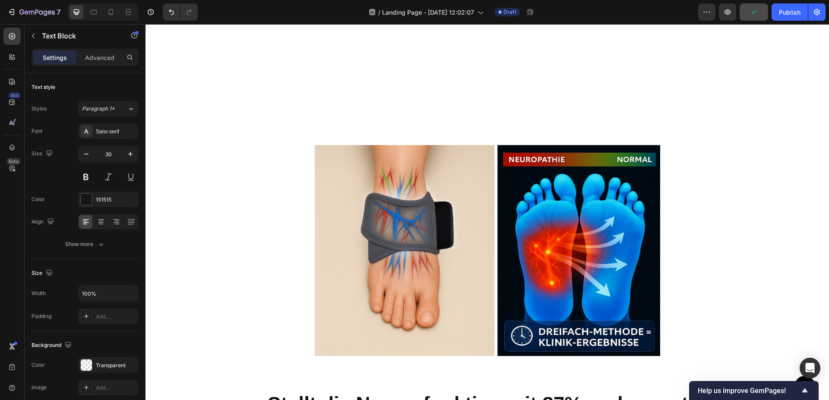
scroll to position [1887, 0]
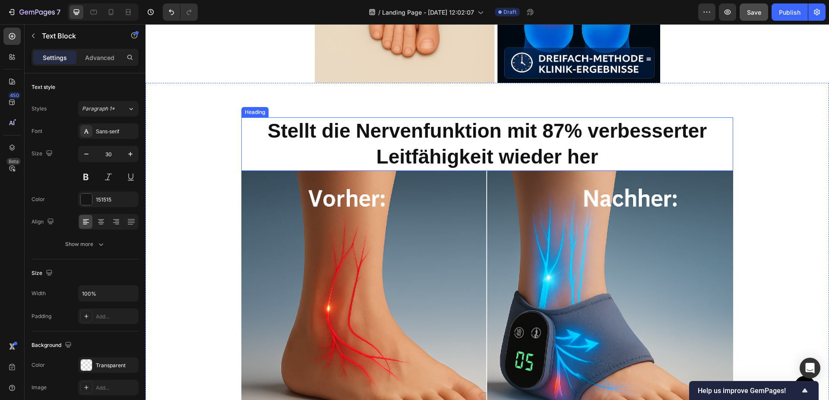
click at [441, 154] on h2 "Stellt die Nervenfunktion mit 87% verbesserter Leitfähigkeit wieder her" at bounding box center [487, 144] width 492 height 54
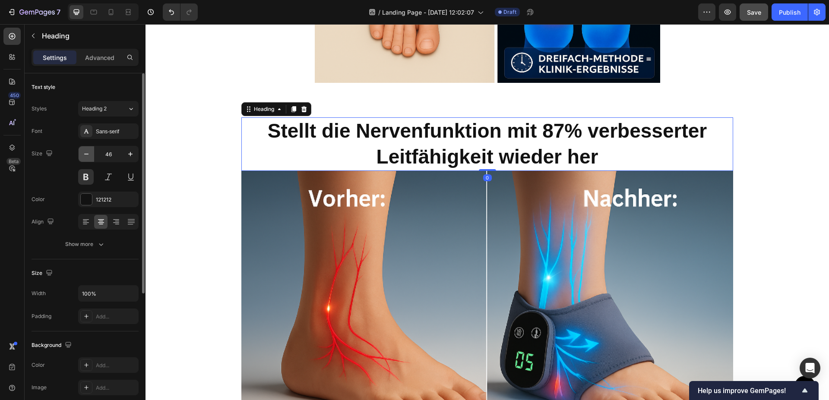
click at [85, 149] on button "button" at bounding box center [87, 154] width 16 height 16
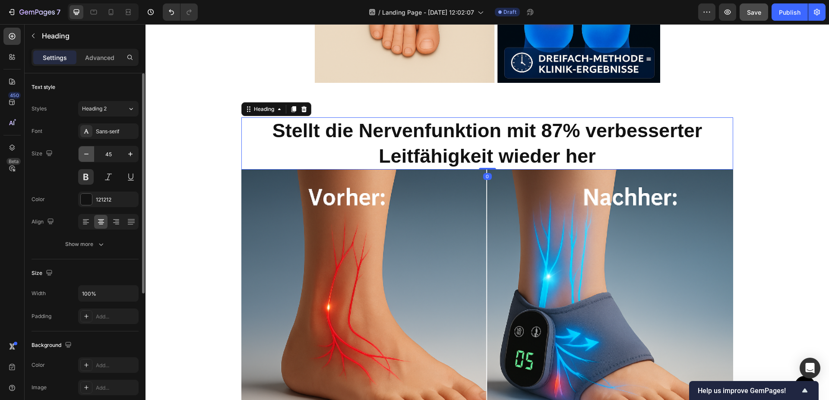
click at [85, 149] on button "button" at bounding box center [87, 154] width 16 height 16
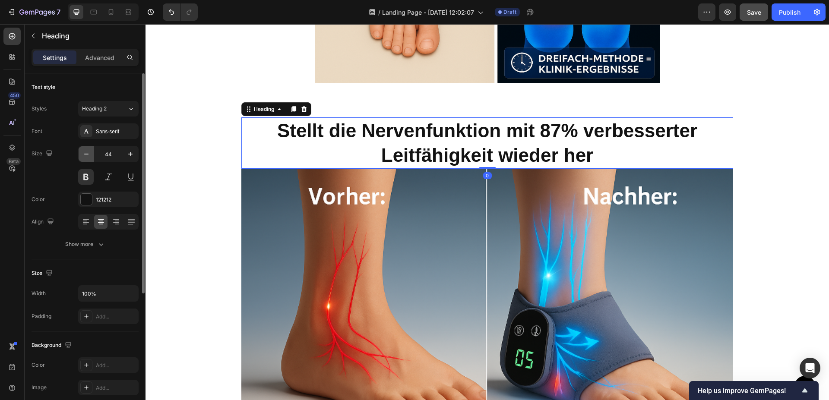
click at [85, 149] on button "button" at bounding box center [87, 154] width 16 height 16
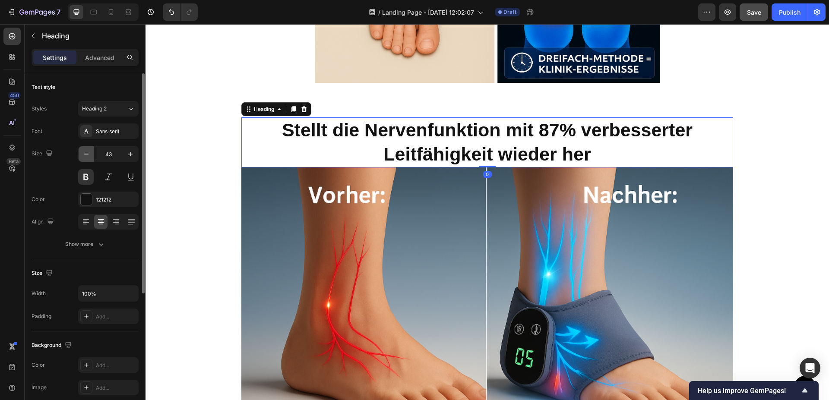
click at [85, 149] on button "button" at bounding box center [87, 154] width 16 height 16
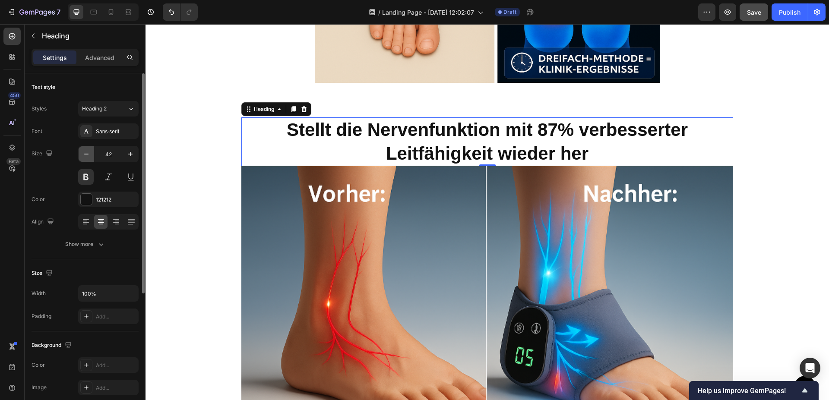
click at [85, 149] on button "button" at bounding box center [87, 154] width 16 height 16
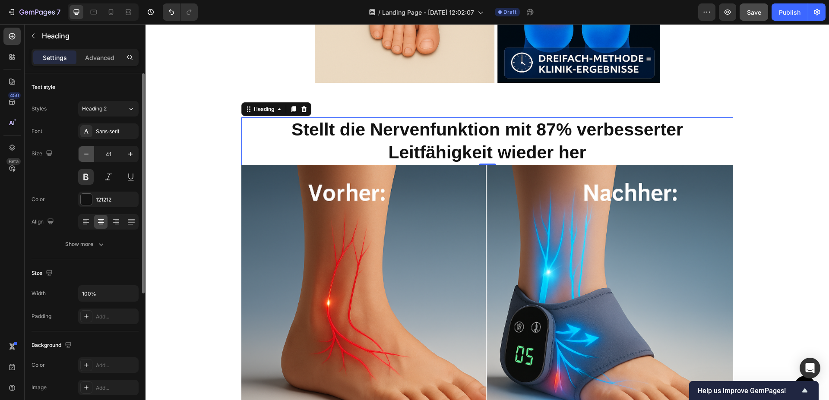
click at [85, 149] on button "button" at bounding box center [87, 154] width 16 height 16
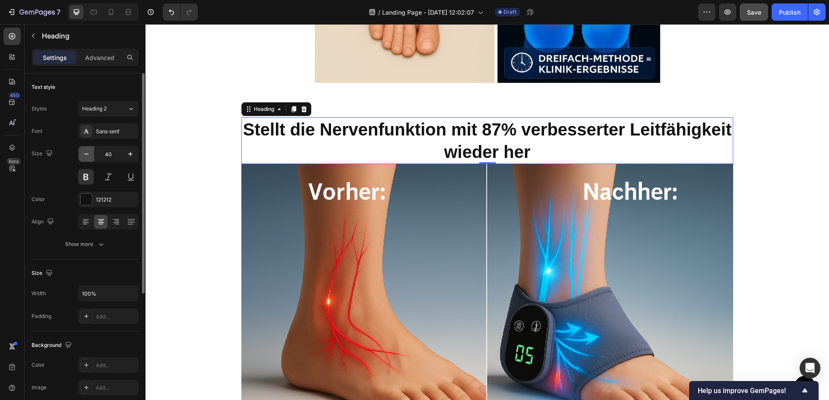
click at [85, 149] on button "button" at bounding box center [87, 154] width 16 height 16
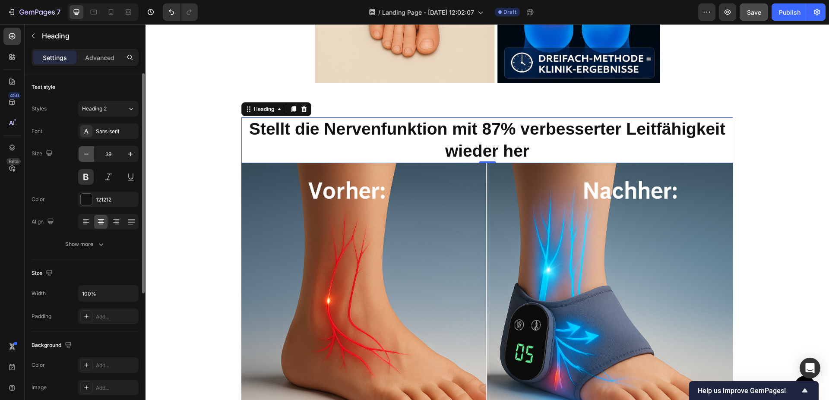
click at [85, 149] on button "button" at bounding box center [87, 154] width 16 height 16
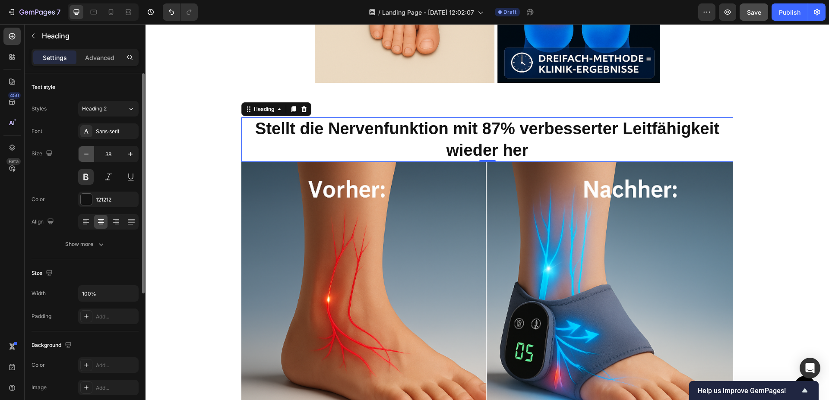
click at [85, 149] on button "button" at bounding box center [87, 154] width 16 height 16
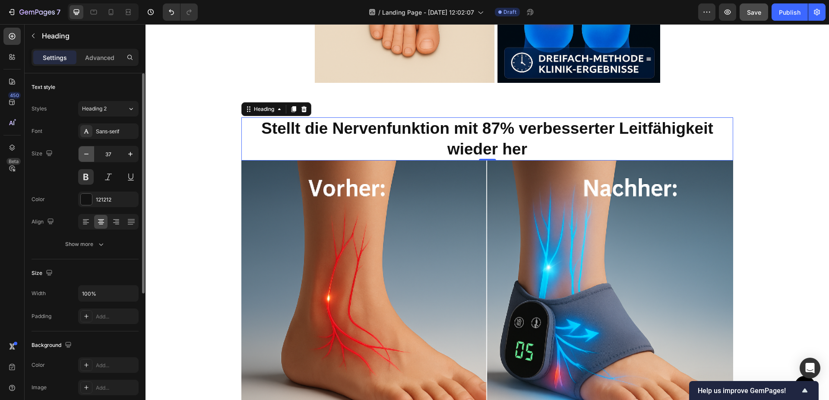
click at [85, 149] on button "button" at bounding box center [87, 154] width 16 height 16
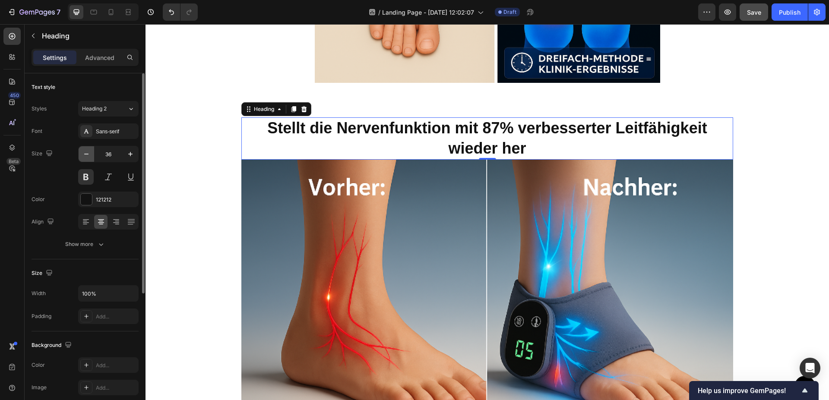
click at [85, 149] on button "button" at bounding box center [87, 154] width 16 height 16
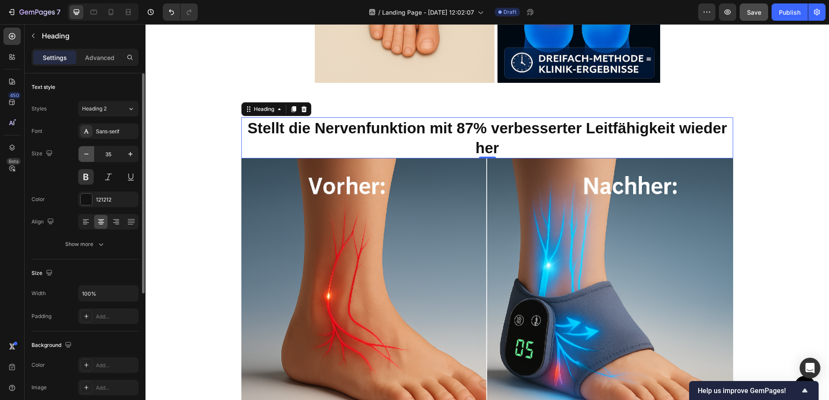
click at [85, 149] on button "button" at bounding box center [87, 154] width 16 height 16
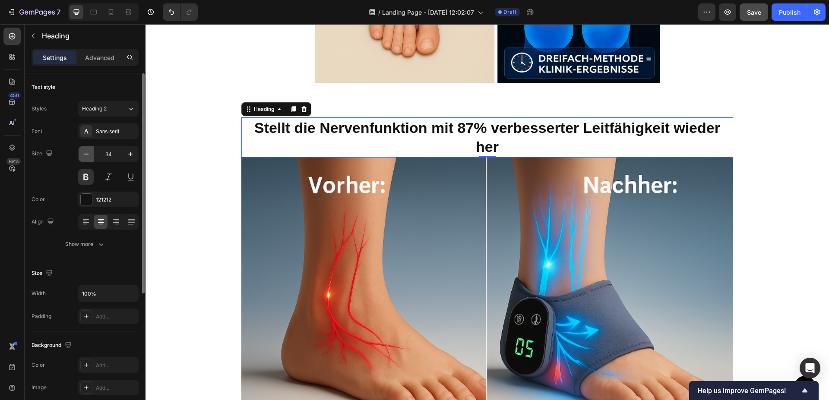
click at [85, 149] on button "button" at bounding box center [87, 154] width 16 height 16
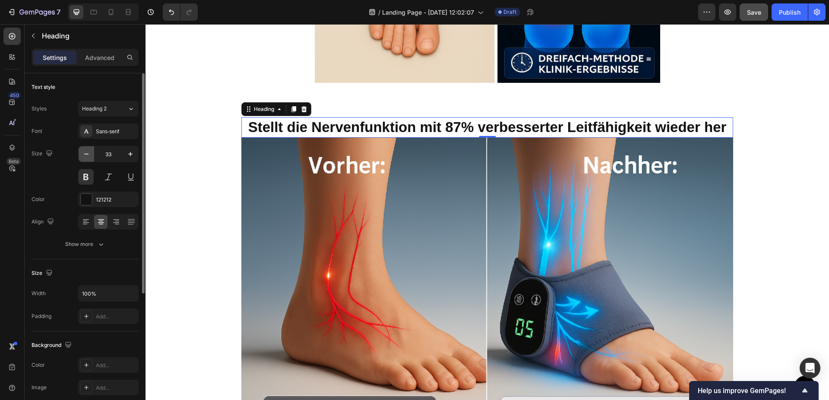
click at [85, 149] on button "button" at bounding box center [87, 154] width 16 height 16
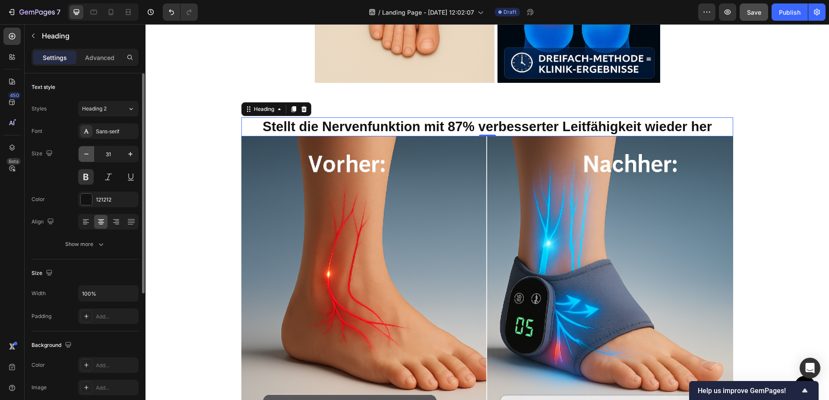
click at [85, 149] on button "button" at bounding box center [87, 154] width 16 height 16
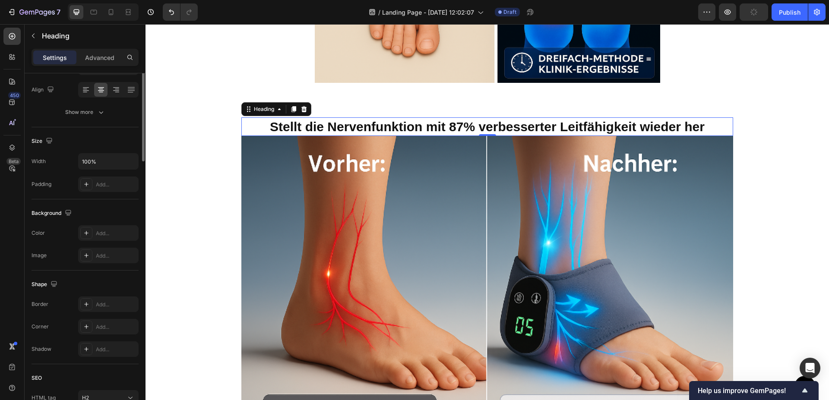
scroll to position [0, 0]
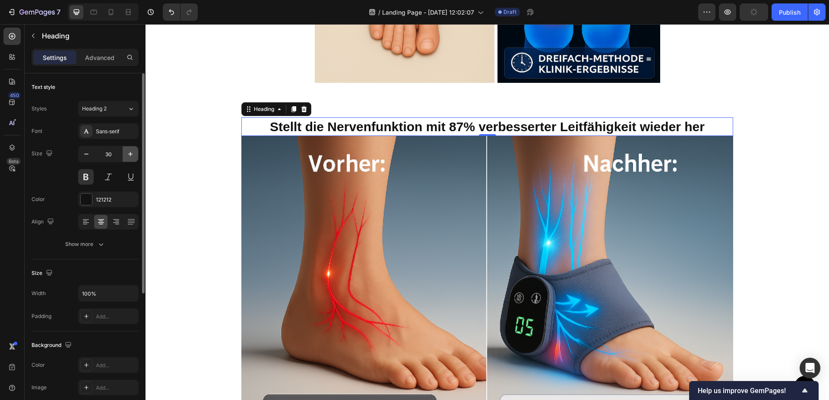
click at [133, 155] on icon "button" at bounding box center [130, 154] width 9 height 9
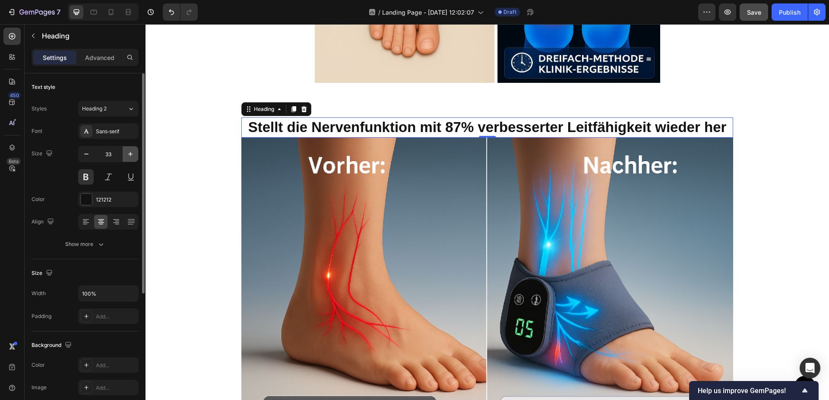
click at [133, 155] on icon "button" at bounding box center [130, 154] width 9 height 9
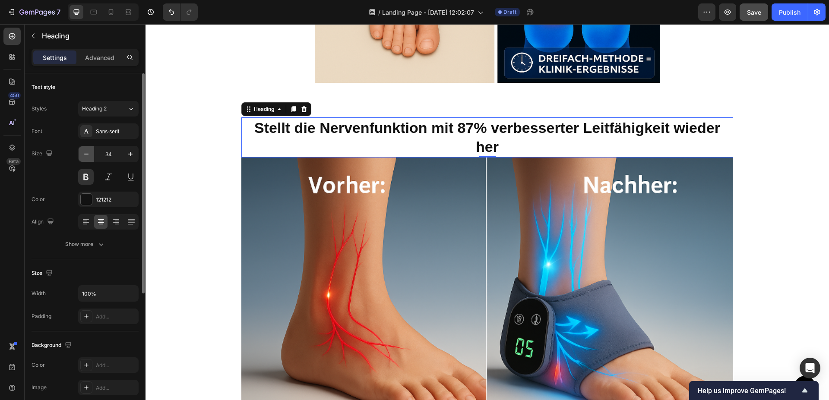
click at [83, 155] on icon "button" at bounding box center [86, 154] width 9 height 9
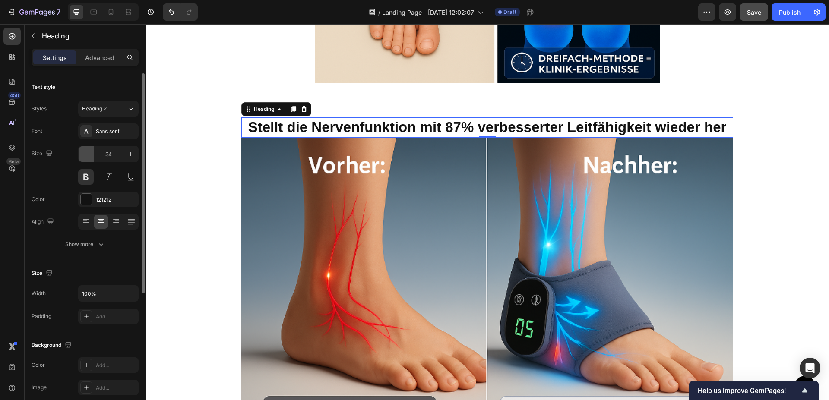
type input "33"
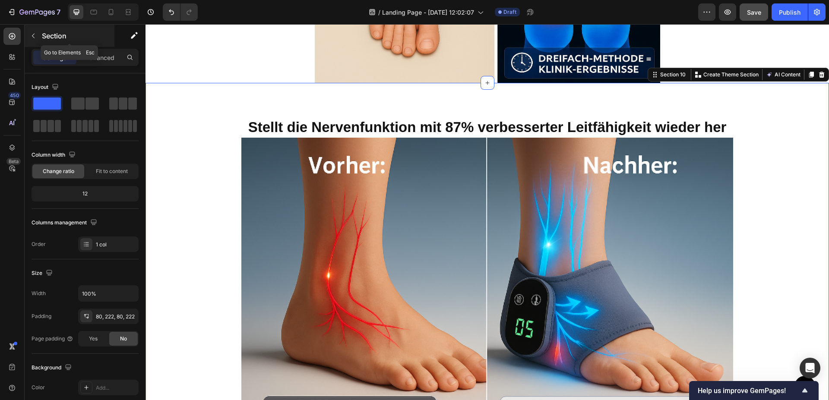
click at [33, 35] on icon "button" at bounding box center [33, 35] width 7 height 7
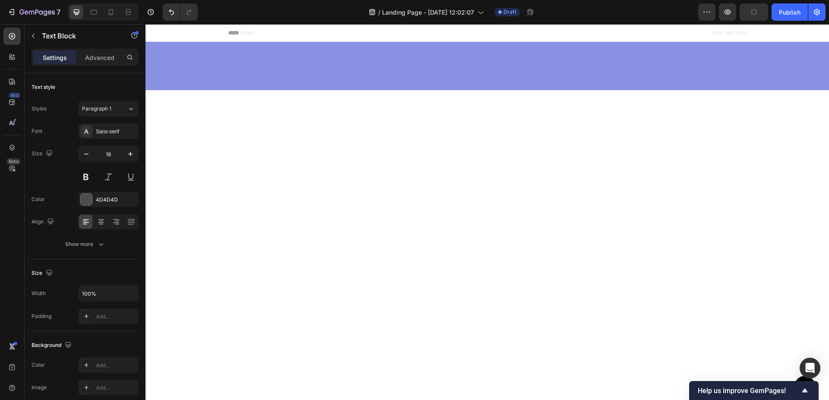
scroll to position [1887, 0]
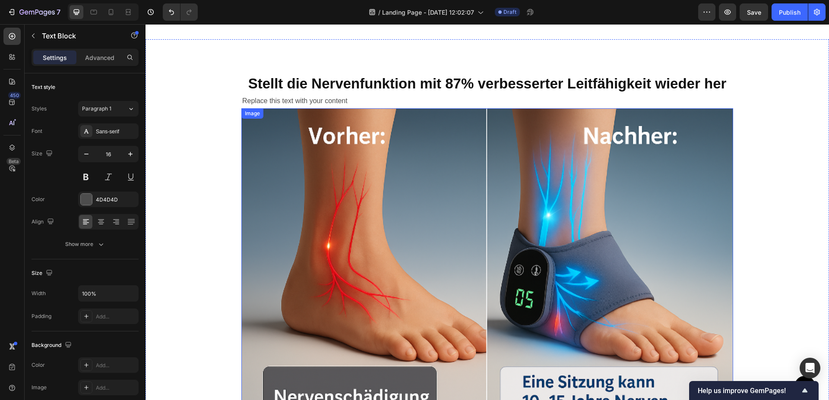
scroll to position [1842, 0]
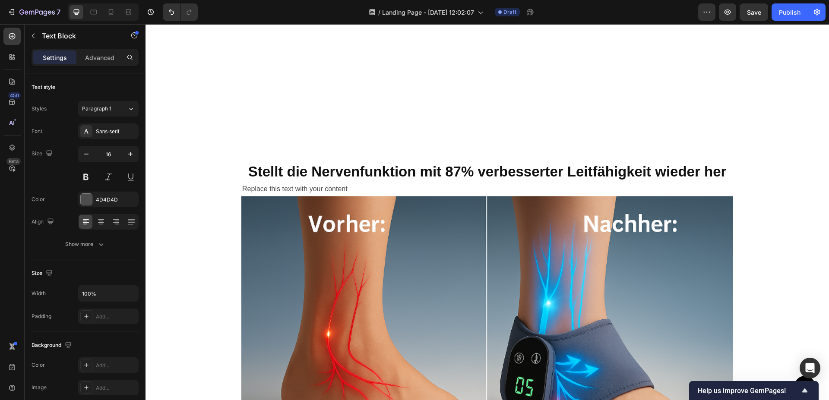
click at [368, 191] on div "Replace this text with your content" at bounding box center [487, 189] width 492 height 14
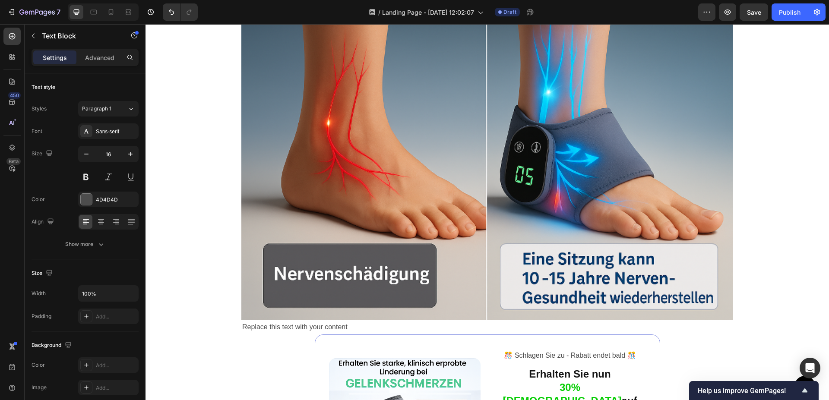
click at [198, 189] on div "Stellt die Nervenfunktion mit 87% verbesserter Leitfähigkeit wieder her Heading…" at bounding box center [488, 401] width 684 height 970
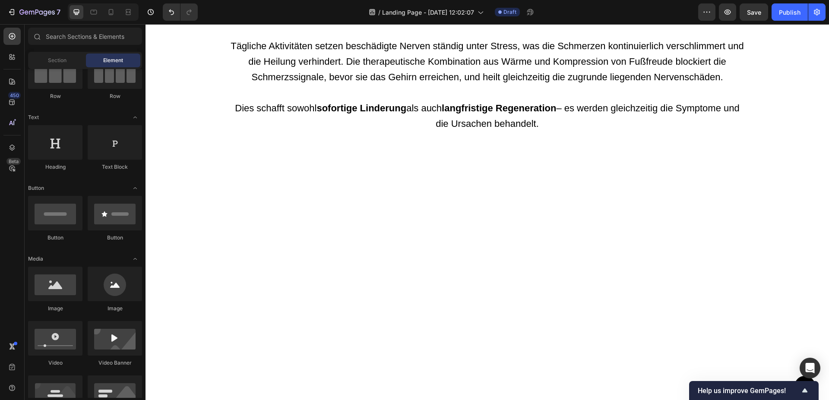
scroll to position [1446, 0]
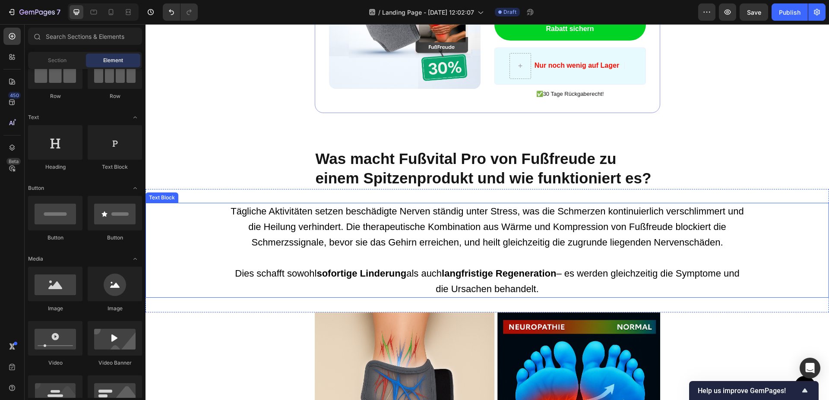
click at [289, 216] on span "Tägliche Aktivitäten setzen beschädigte Nerven ständig unter Stress, was die Sc…" at bounding box center [488, 227] width 514 height 42
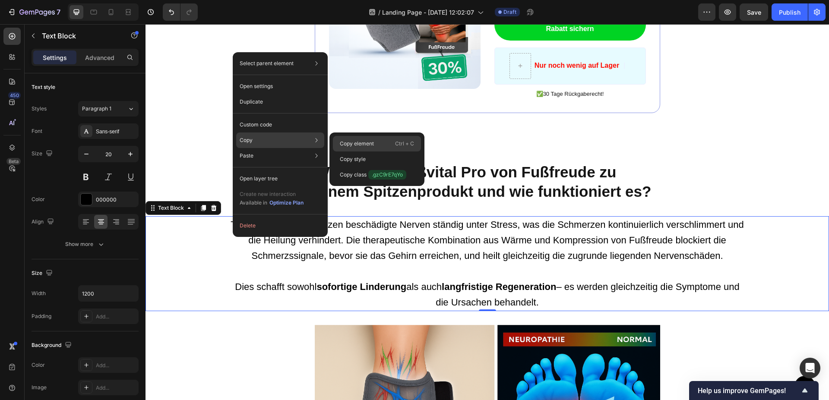
click at [352, 144] on p "Copy element" at bounding box center [357, 144] width 34 height 8
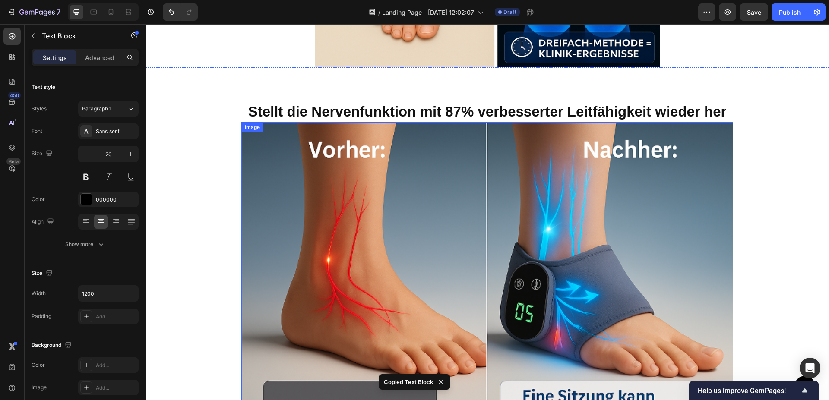
scroll to position [1886, 0]
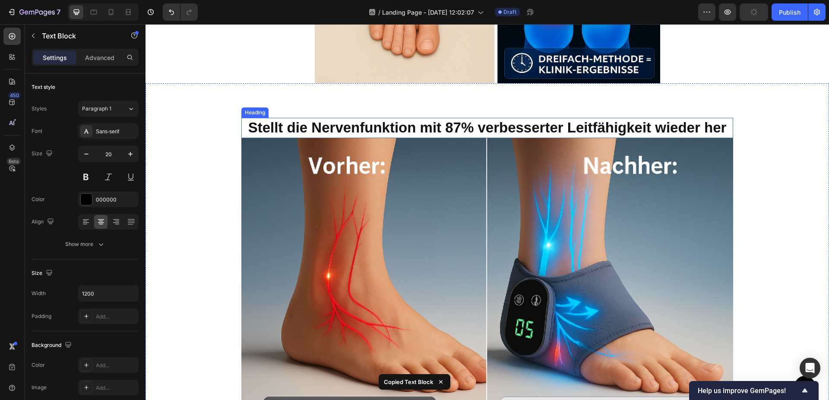
click at [279, 134] on h2 "Stellt die Nervenfunktion mit 87% verbesserter Leitfähigkeit wieder her" at bounding box center [487, 128] width 492 height 20
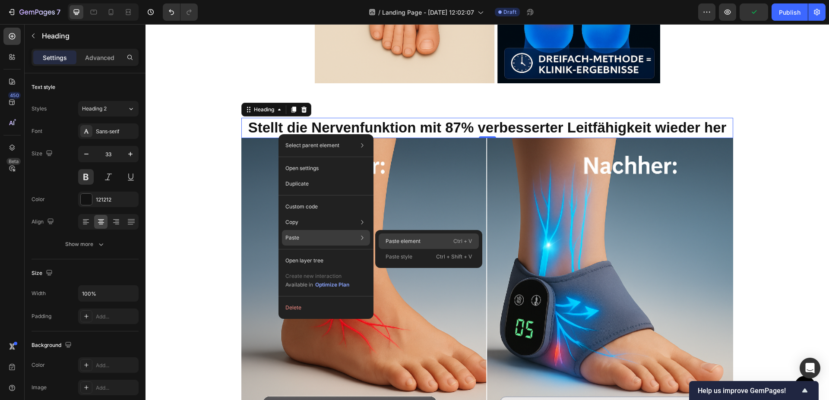
click at [405, 237] on div "Paste element Ctrl + V" at bounding box center [429, 242] width 100 height 16
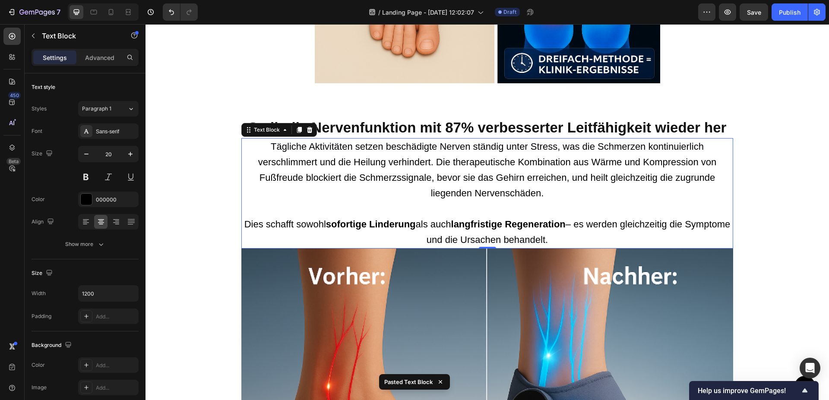
click at [578, 238] on p "Dies schafft sowohl sofortige Linderung als auch langfristige Regeneration – es…" at bounding box center [487, 232] width 490 height 31
click at [570, 241] on p "Dies schafft sowohl sofortige Linderung als auch langfristige Regeneration – es…" at bounding box center [487, 232] width 490 height 31
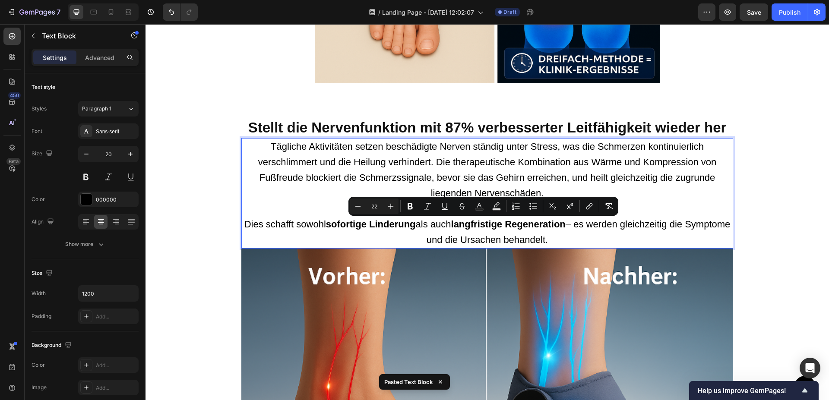
click at [571, 239] on p "Dies schafft sowohl sofortige Linderung als auch langfristige Regeneration – es…" at bounding box center [487, 232] width 490 height 31
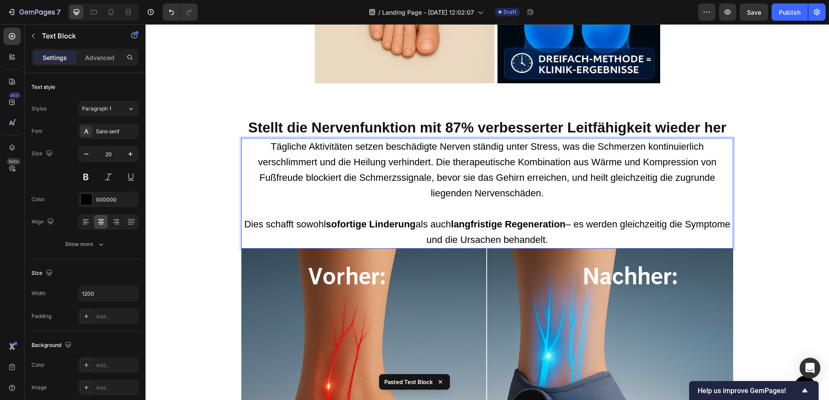
drag, startPoint x: 571, startPoint y: 239, endPoint x: 259, endPoint y: 149, distance: 325.0
click at [259, 149] on div "Tägliche Aktivitäten setzen beschädigte Nerven ständig unter Stress, was die Sc…" at bounding box center [487, 193] width 492 height 111
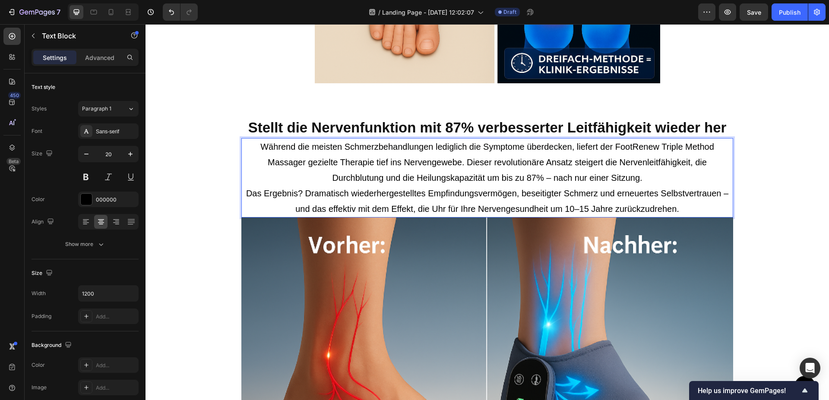
click at [328, 177] on p "Während die meisten Schmerzbehandlungen lediglich die Symptome überdecken, lief…" at bounding box center [487, 162] width 490 height 47
click at [661, 179] on p "Während die meisten Schmerzbehandlungen lediglich die Symptome überdecken, lief…" at bounding box center [487, 162] width 490 height 47
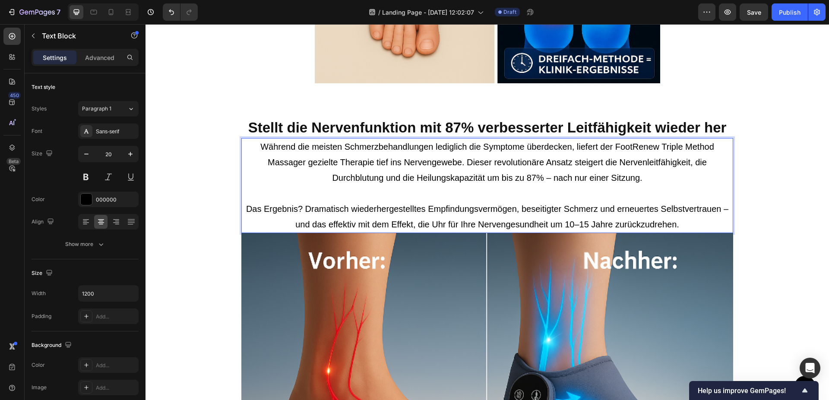
click at [250, 143] on p "Während die meisten Schmerzbehandlungen lediglich die Symptome überdecken, lief…" at bounding box center [487, 170] width 490 height 62
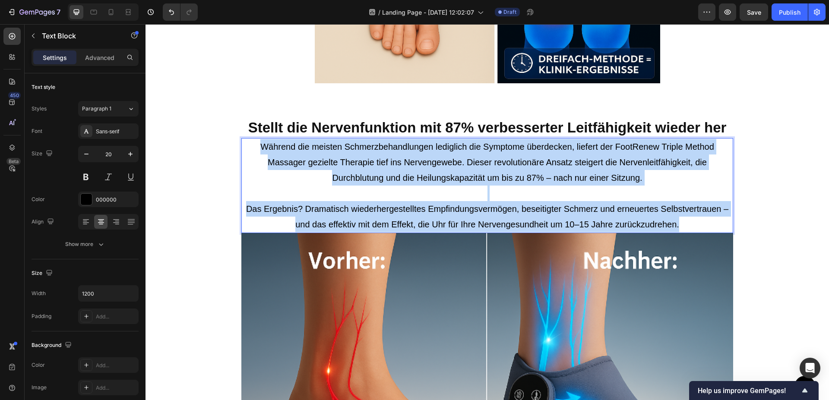
drag, startPoint x: 256, startPoint y: 146, endPoint x: 682, endPoint y: 219, distance: 432.6
click at [682, 219] on div "Während die meisten Schmerzbehandlungen lediglich die Symptome überdecken, lief…" at bounding box center [487, 185] width 492 height 95
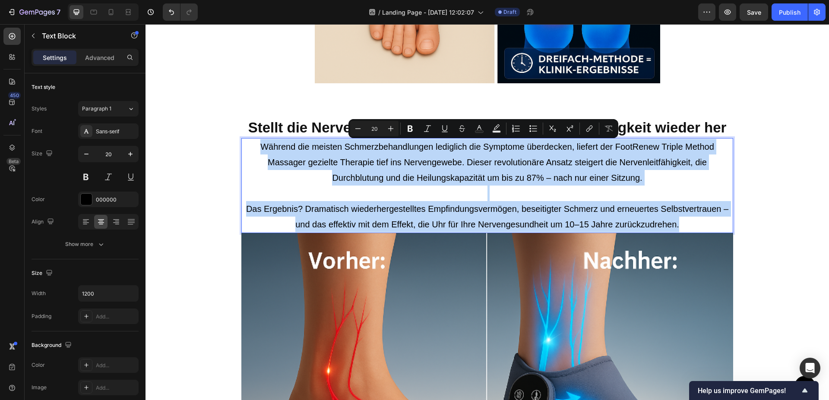
click at [287, 179] on p "Während die meisten Schmerzbehandlungen lediglich die Symptome überdecken, lief…" at bounding box center [487, 170] width 490 height 62
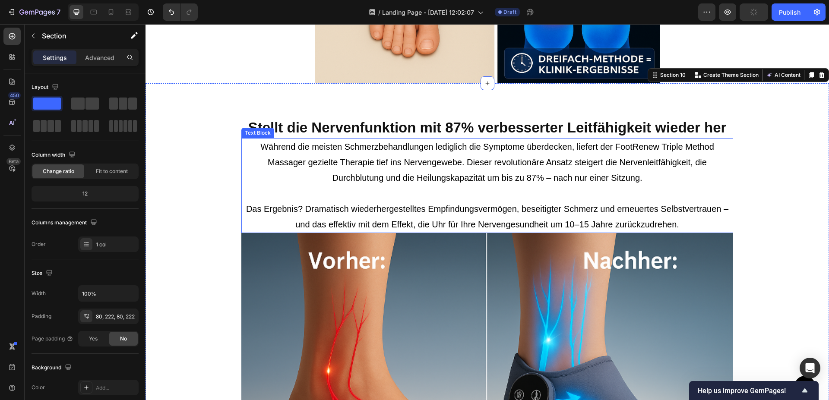
click at [291, 171] on p "Während die meisten Schmerzbehandlungen lediglich die Symptome überdecken, lief…" at bounding box center [487, 170] width 490 height 62
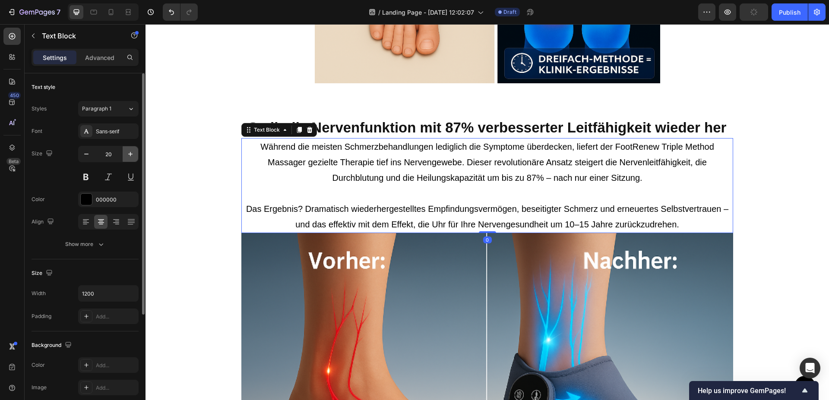
click at [127, 159] on button "button" at bounding box center [131, 154] width 16 height 16
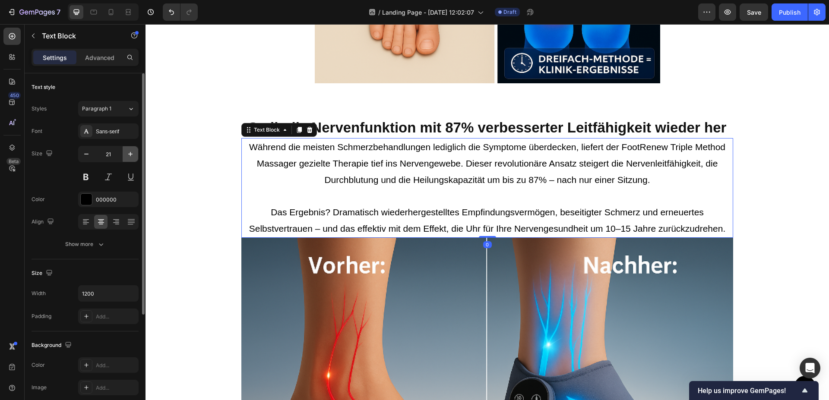
click at [128, 157] on icon "button" at bounding box center [130, 154] width 9 height 9
type input "22"
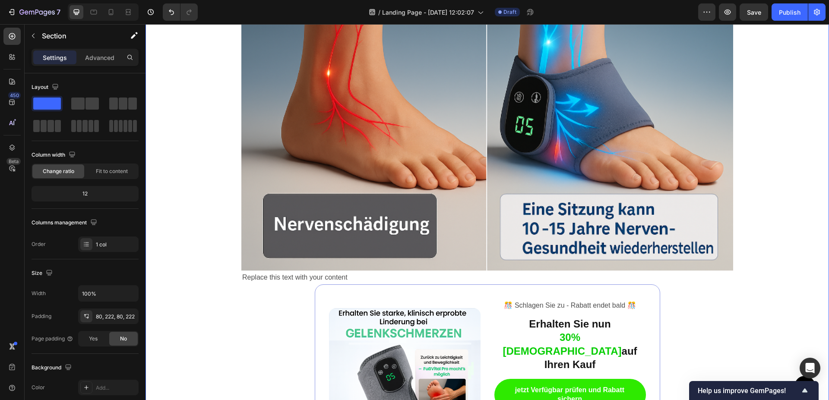
scroll to position [2239, 0]
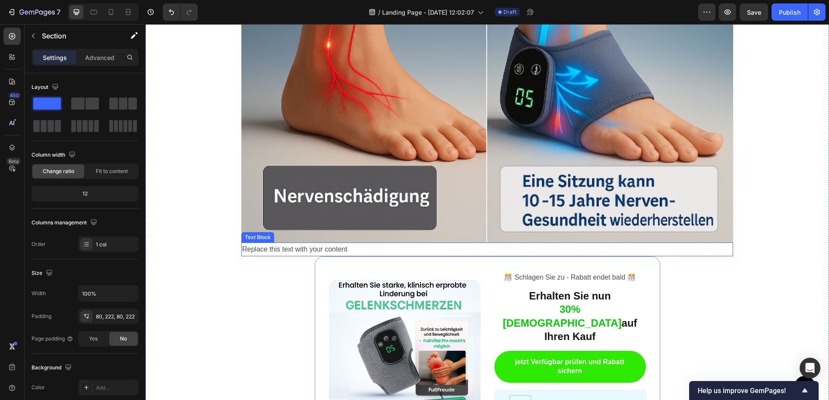
click at [351, 245] on div "Replace this text with your content" at bounding box center [487, 250] width 492 height 14
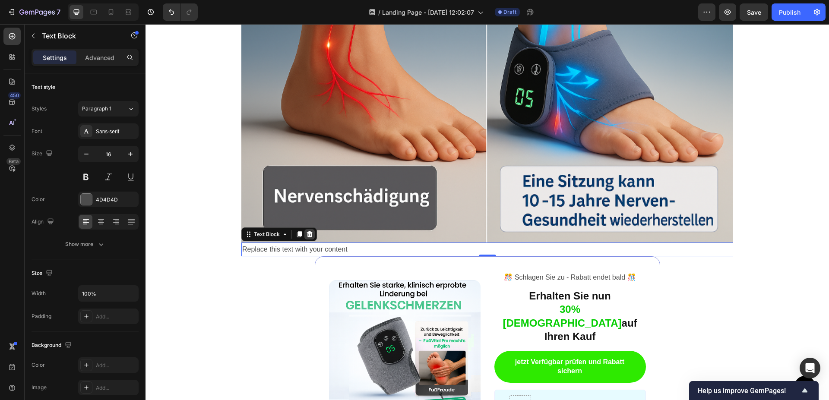
click at [308, 233] on div at bounding box center [309, 234] width 10 height 10
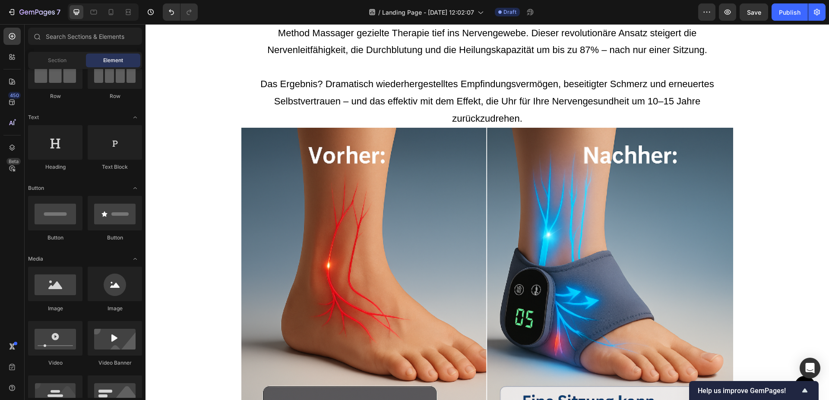
scroll to position [1798, 0]
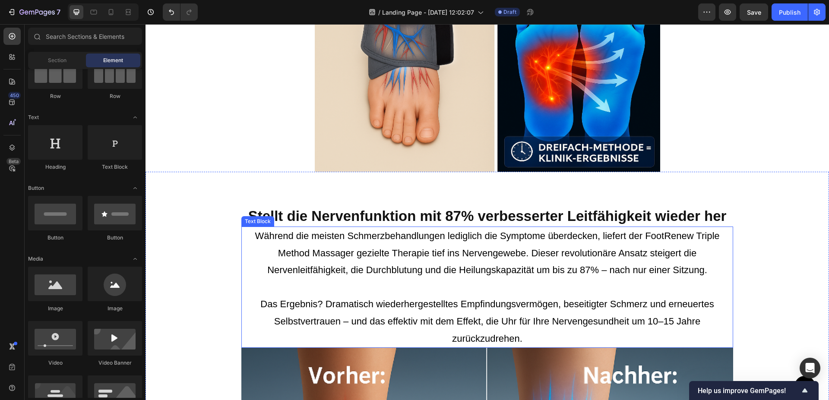
click at [572, 264] on p "Während die meisten Schmerzbehandlungen lediglich die Symptome überdecken, lief…" at bounding box center [487, 262] width 490 height 68
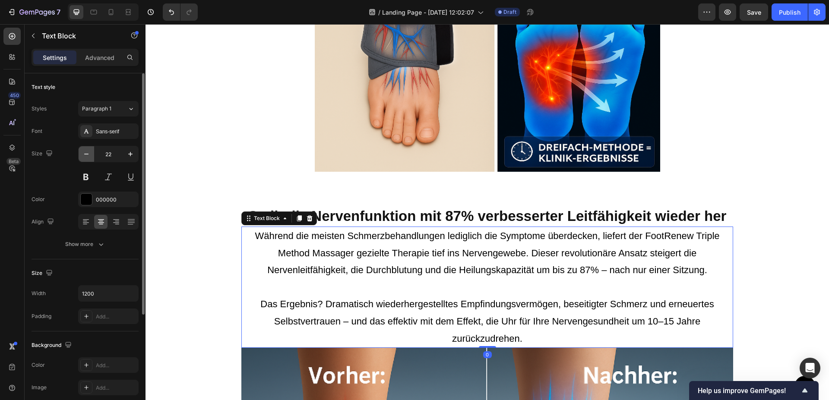
click at [88, 152] on icon "button" at bounding box center [86, 154] width 9 height 9
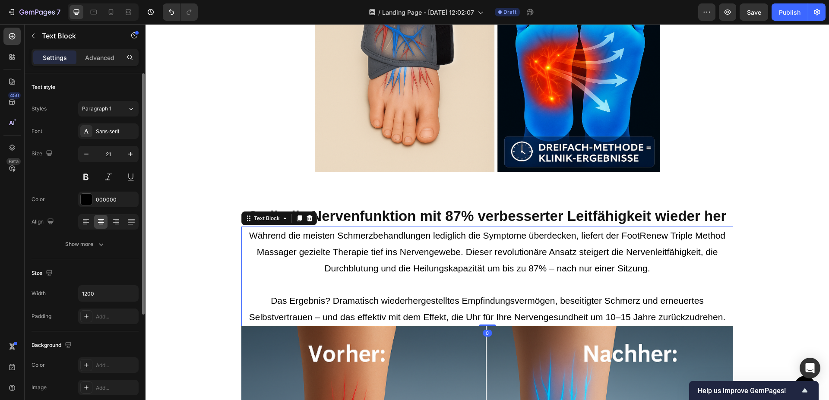
type input "20"
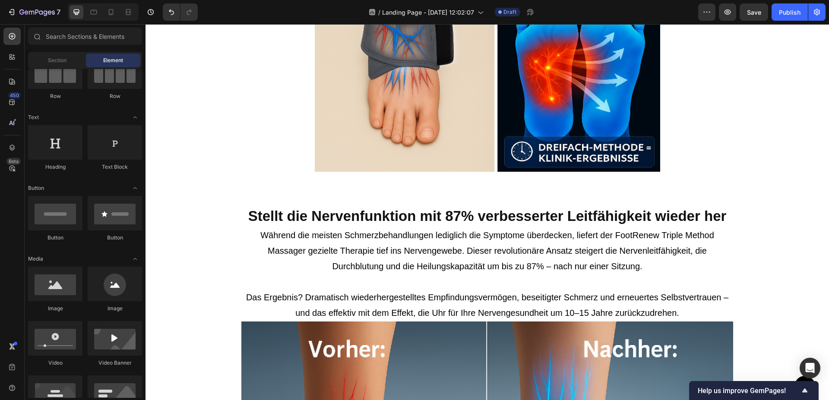
click at [528, 254] on p "Während die meisten Schmerzbehandlungen lediglich die Symptome überdecken, lief…" at bounding box center [487, 259] width 490 height 62
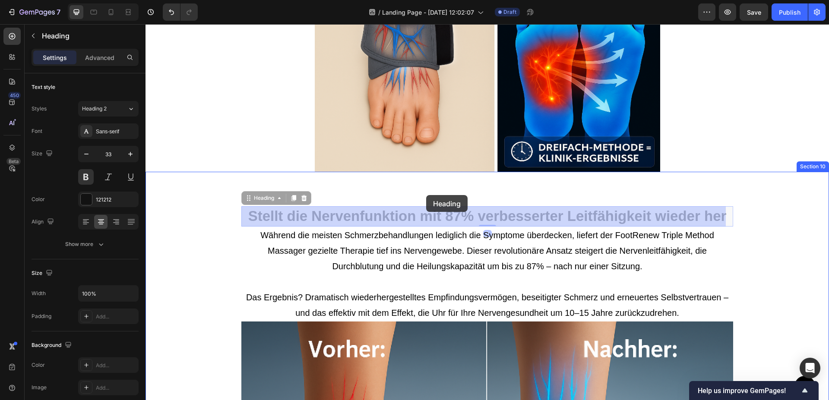
drag, startPoint x: 427, startPoint y: 215, endPoint x: 426, endPoint y: 195, distance: 19.4
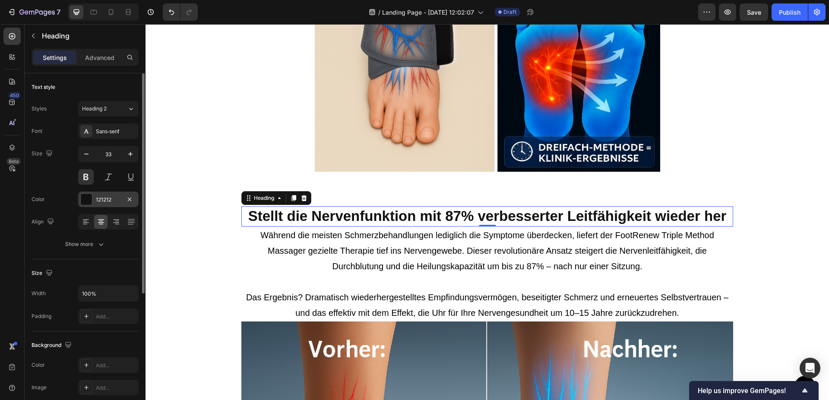
scroll to position [209, 0]
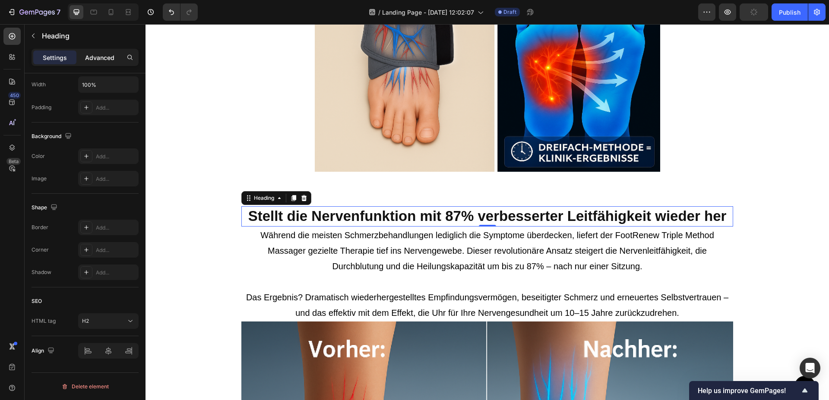
click at [102, 60] on p "Advanced" at bounding box center [99, 57] width 29 height 9
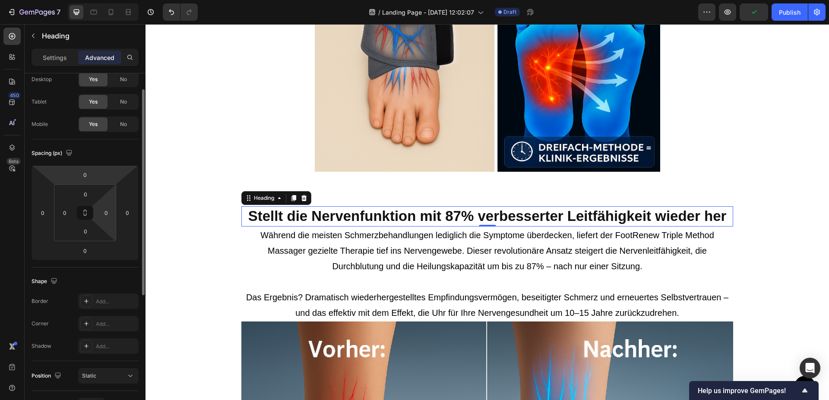
scroll to position [0, 0]
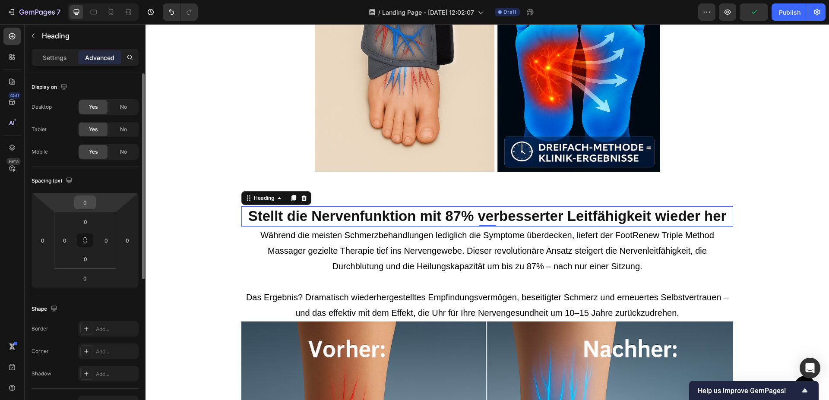
click at [86, 203] on input "0" at bounding box center [84, 202] width 17 height 13
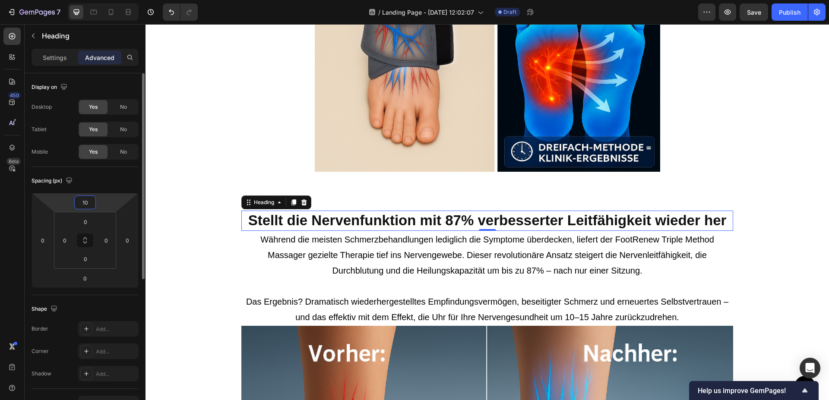
type input "1"
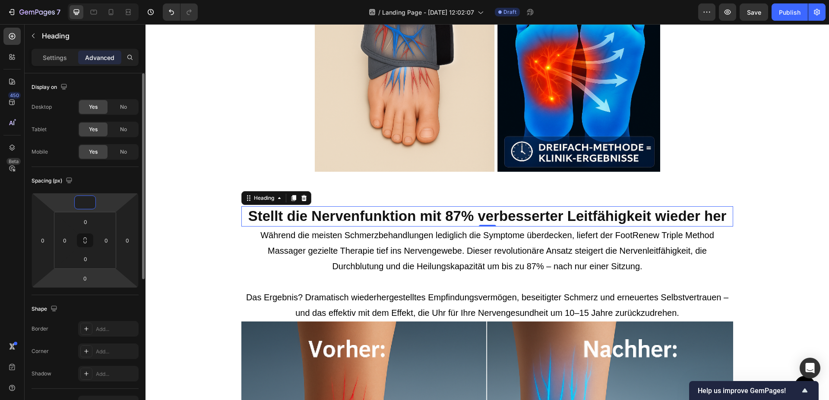
click at [98, 0] on html "7 / Landing Page - [DATE] 12:02:07 Draft Preview Save Publish 450 Beta Sections…" at bounding box center [414, 0] width 829 height 0
type input "0"
click at [91, 278] on input "0" at bounding box center [84, 278] width 17 height 13
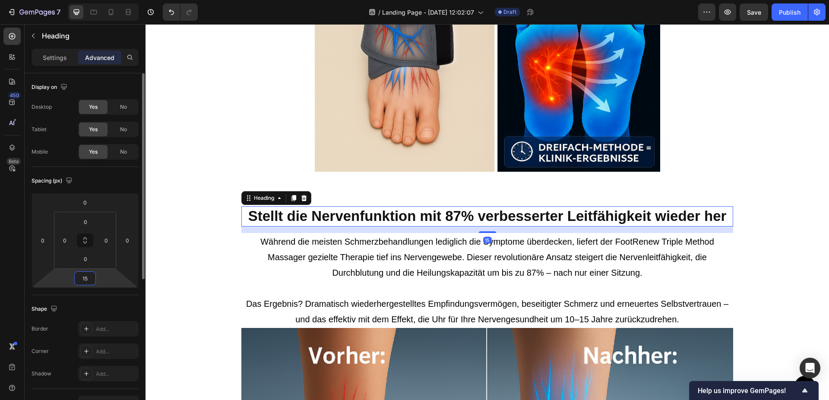
type input "1"
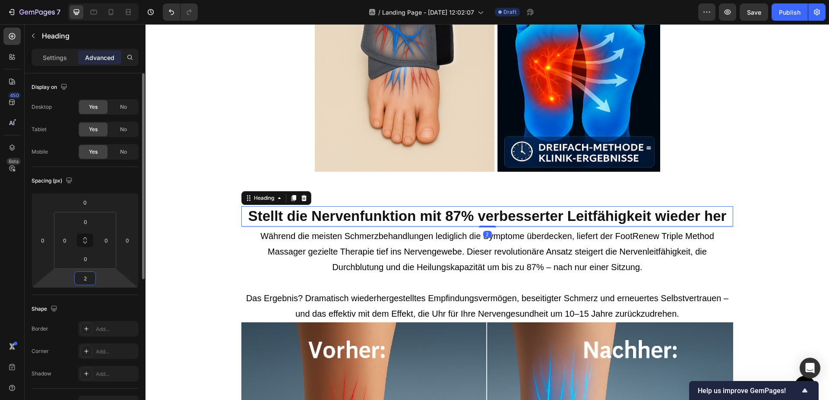
type input "20"
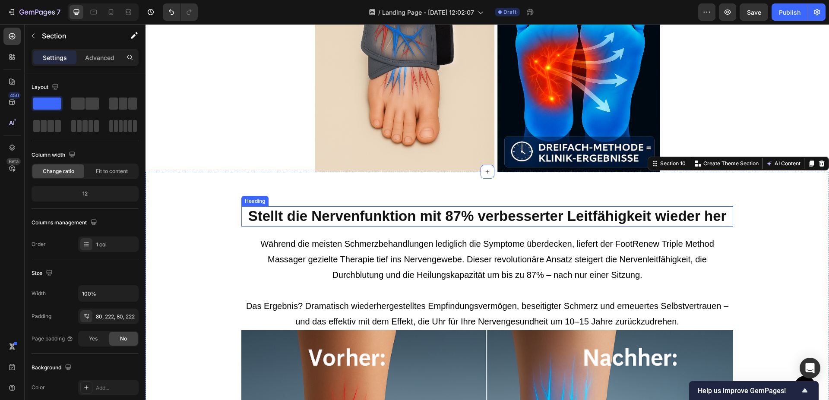
click at [294, 220] on h2 "Stellt die Nervenfunktion mit 87% verbesserter Leitfähigkeit wieder her" at bounding box center [487, 216] width 492 height 20
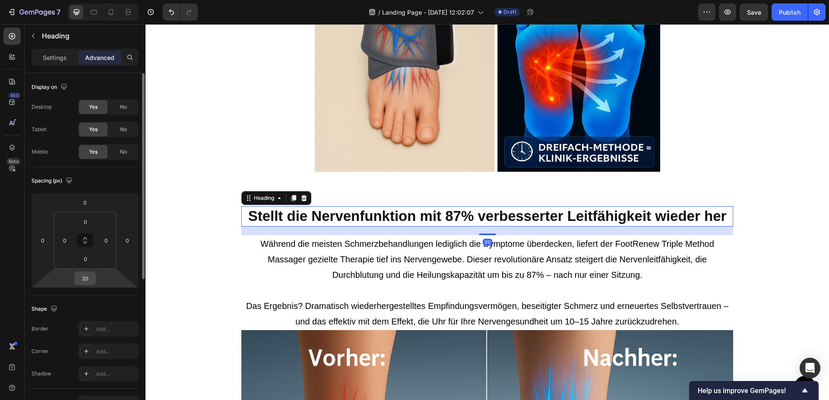
click at [91, 279] on input "20" at bounding box center [84, 278] width 17 height 13
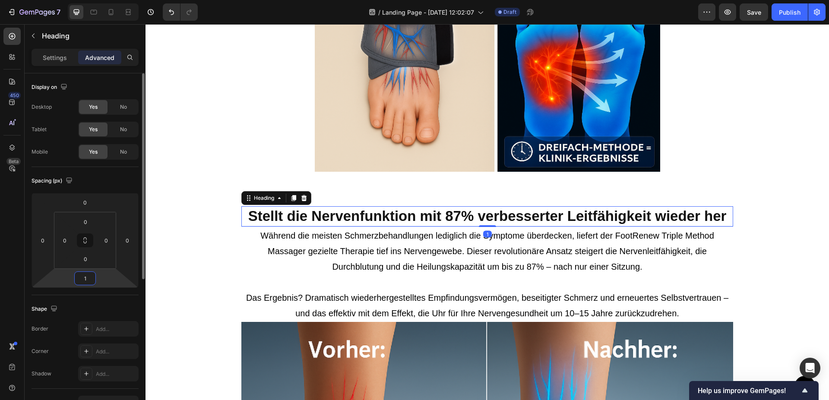
type input "10"
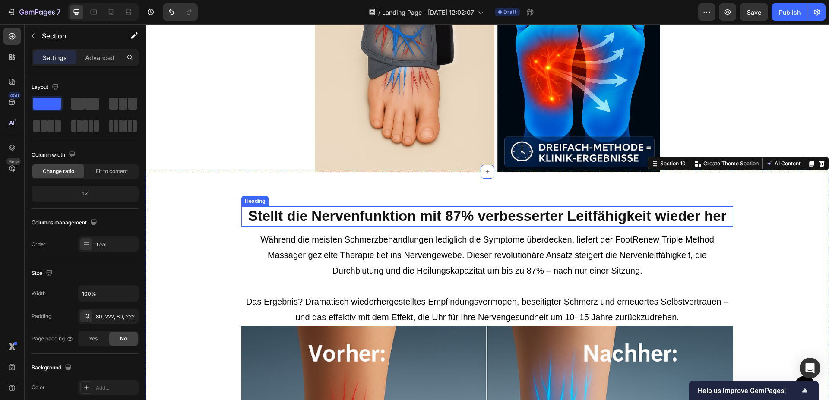
click at [326, 222] on h2 "Stellt die Nervenfunktion mit 87% verbesserter Leitfähigkeit wieder her" at bounding box center [487, 216] width 492 height 20
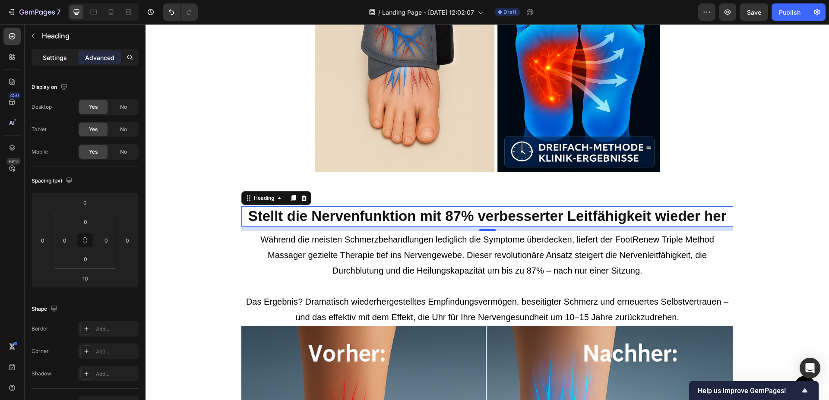
click at [53, 60] on p "Settings" at bounding box center [55, 57] width 24 height 9
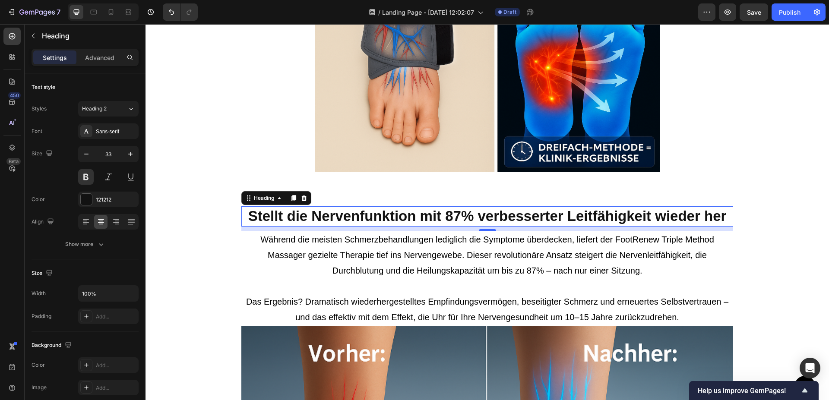
click at [314, 207] on h2 "Stellt die Nervenfunktion mit 87% verbesserter Leitfähigkeit wieder her" at bounding box center [487, 216] width 492 height 20
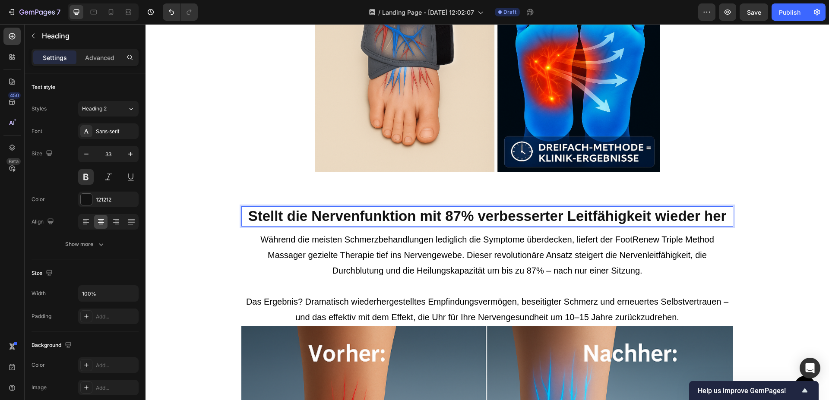
click at [314, 216] on p "Stellt die Nervenfunktion mit 87% verbesserter Leitfähigkeit wieder her" at bounding box center [487, 216] width 490 height 19
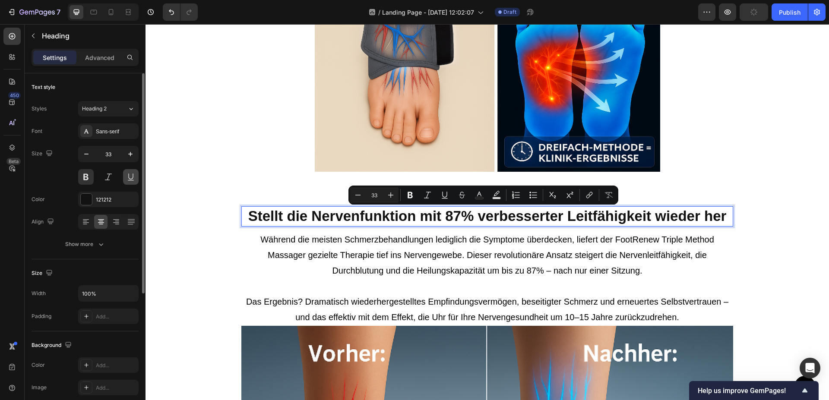
click at [130, 175] on button at bounding box center [131, 177] width 16 height 16
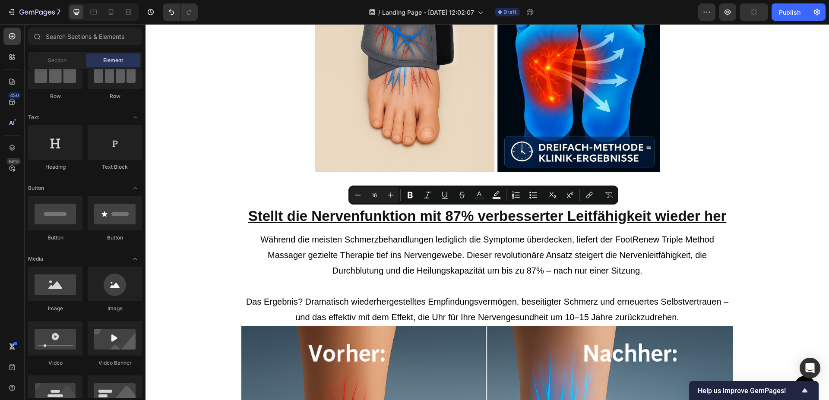
click at [331, 212] on p "Stellt die Nervenfunktion mit 87% verbesserter Leitfähigkeit wieder her" at bounding box center [487, 216] width 490 height 19
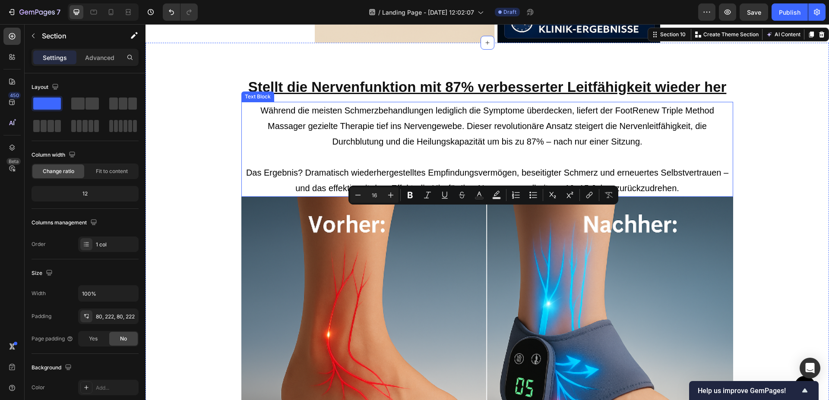
scroll to position [1930, 0]
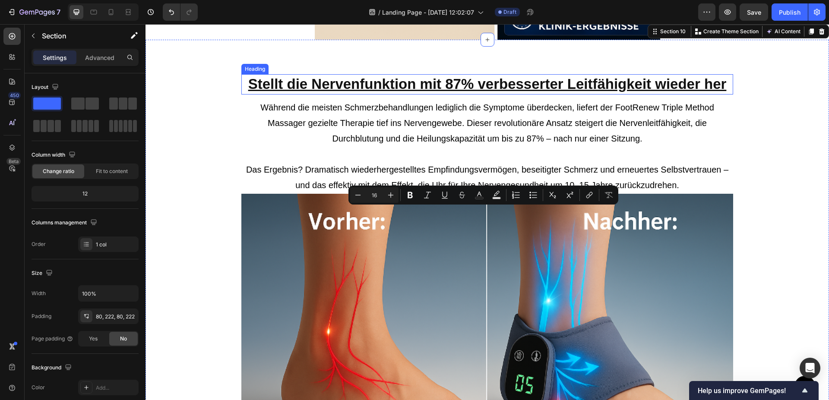
click at [523, 82] on p "Stellt die Nervenfunktion mit 87% verbesserter Leitfähigkeit wieder her" at bounding box center [487, 84] width 490 height 19
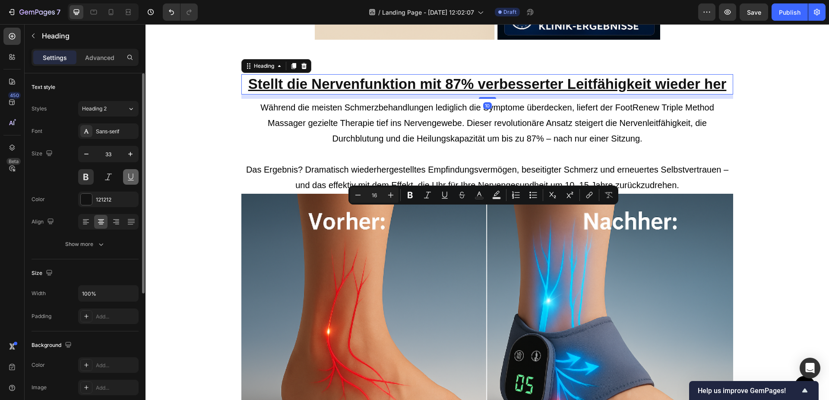
click at [128, 177] on button at bounding box center [131, 177] width 16 height 16
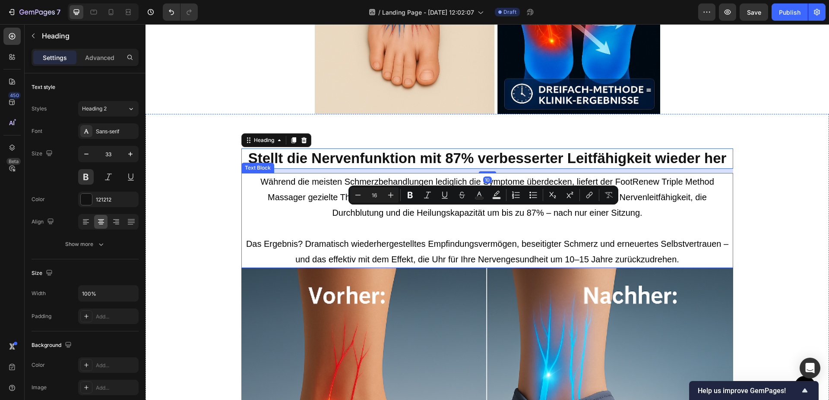
scroll to position [1798, 0]
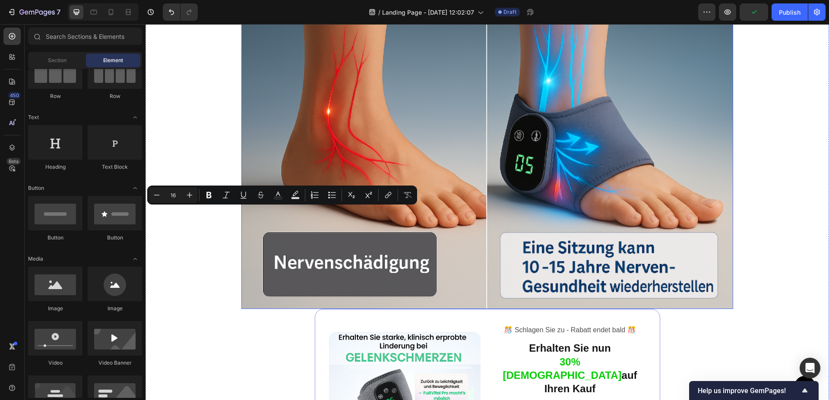
scroll to position [1974, 0]
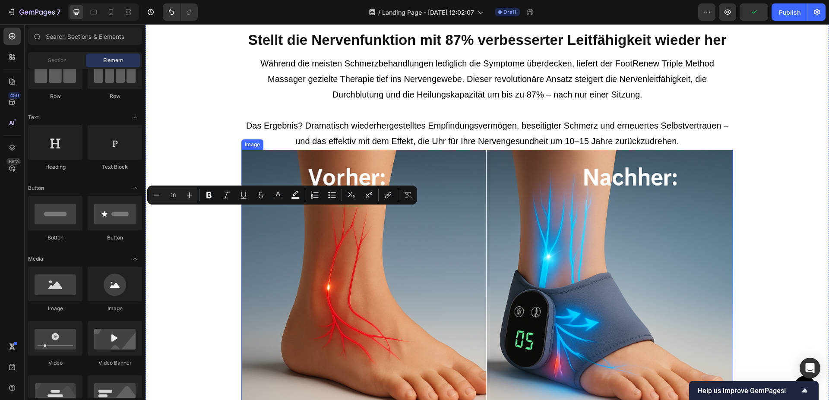
click at [343, 231] on img at bounding box center [487, 317] width 492 height 335
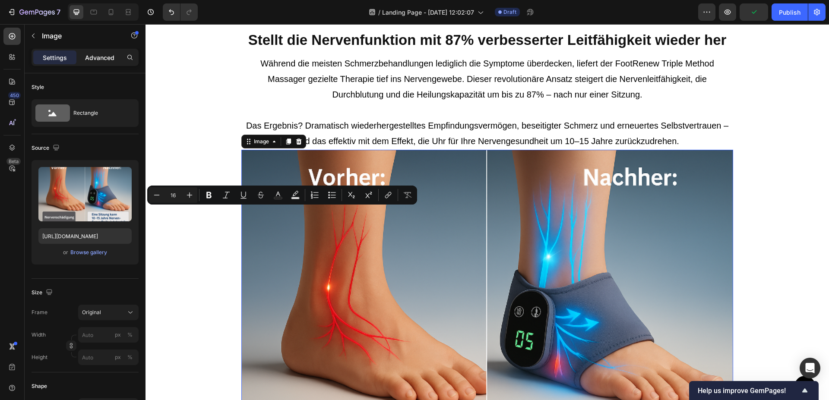
click at [112, 56] on p "Advanced" at bounding box center [99, 57] width 29 height 9
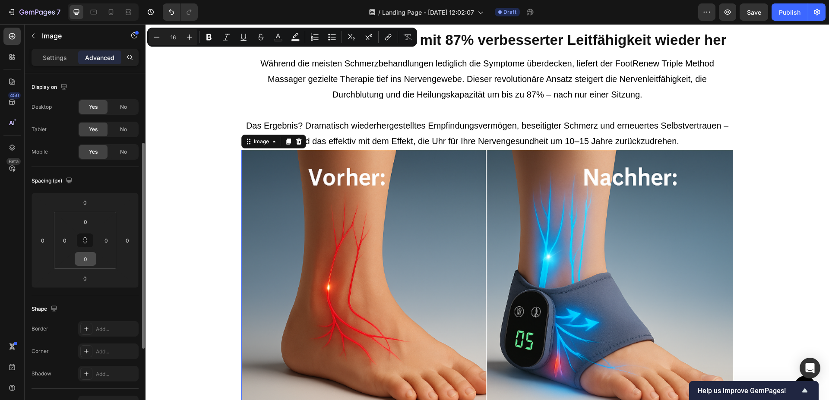
scroll to position [44, 0]
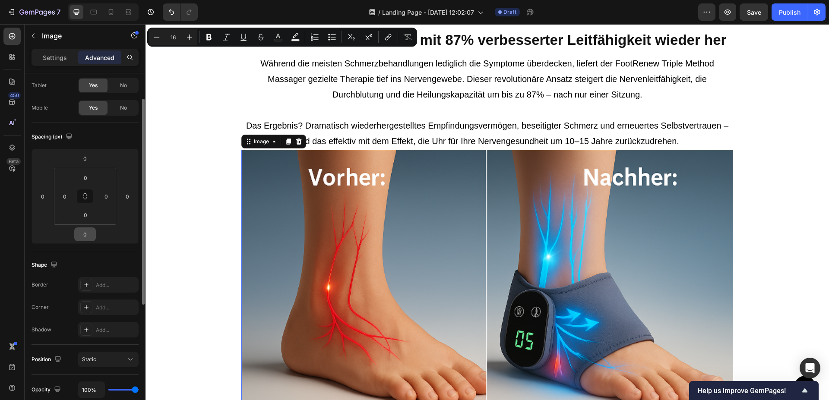
click at [85, 232] on input "0" at bounding box center [84, 234] width 17 height 13
type input "2"
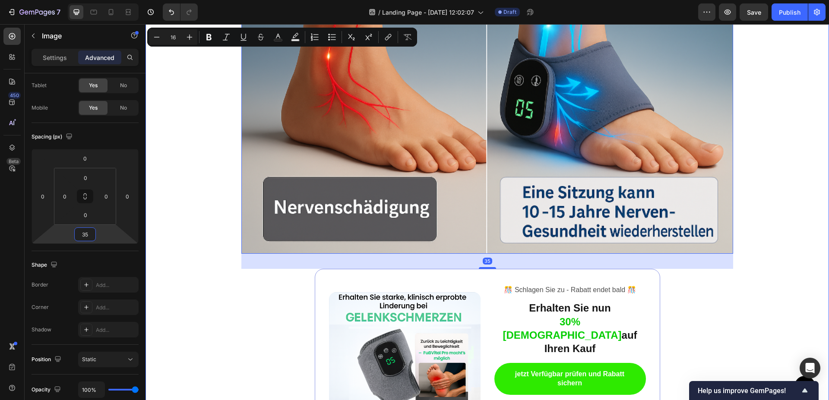
scroll to position [2238, 0]
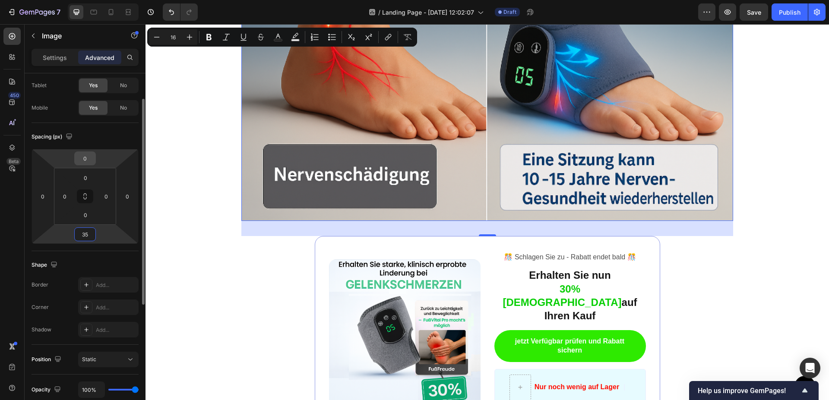
type input "35"
click at [88, 156] on input "0" at bounding box center [84, 158] width 17 height 13
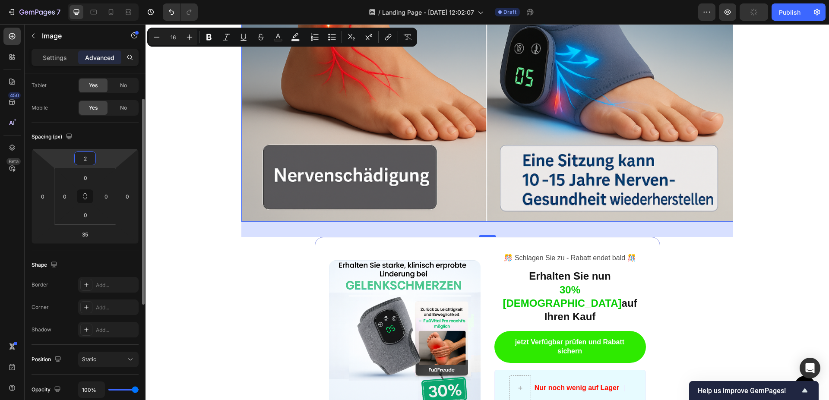
type input "25"
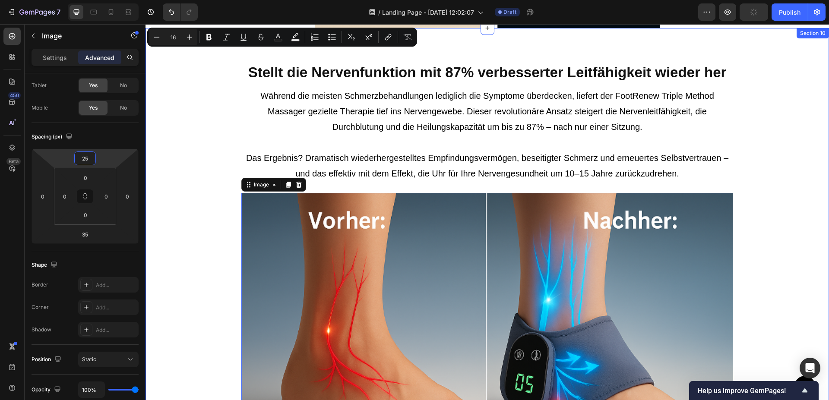
scroll to position [1930, 0]
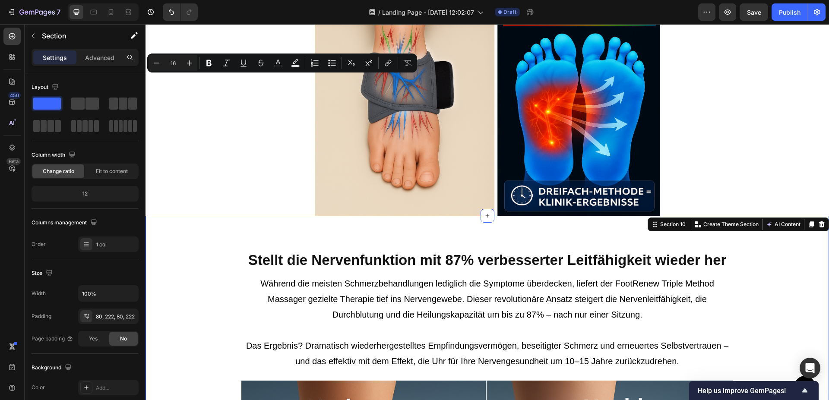
scroll to position [1577, 0]
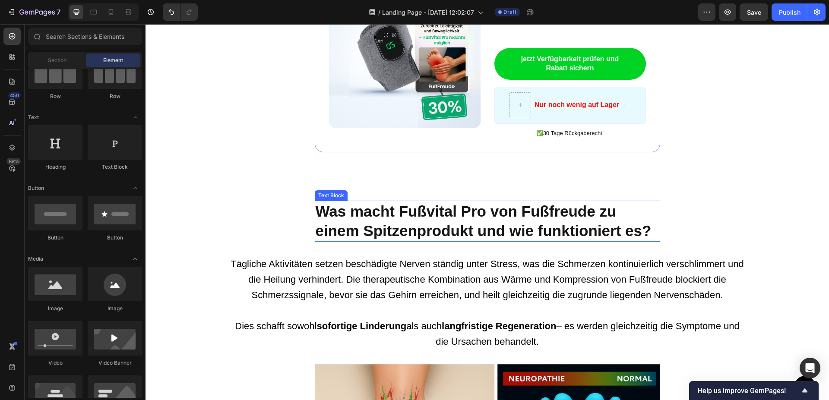
scroll to position [1445, 0]
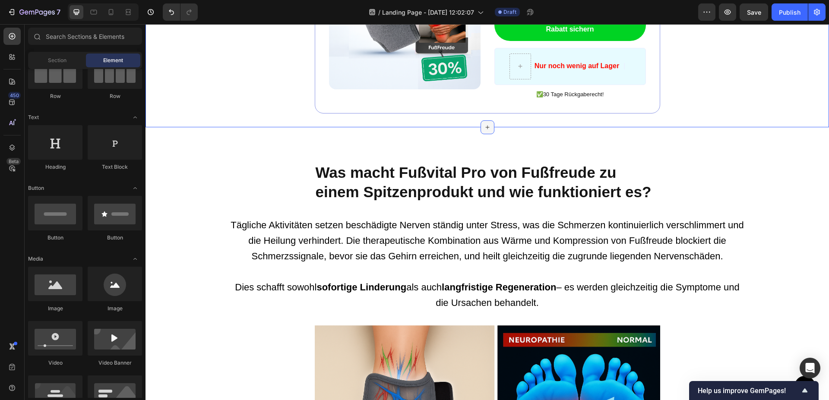
click at [485, 120] on div at bounding box center [488, 127] width 14 height 14
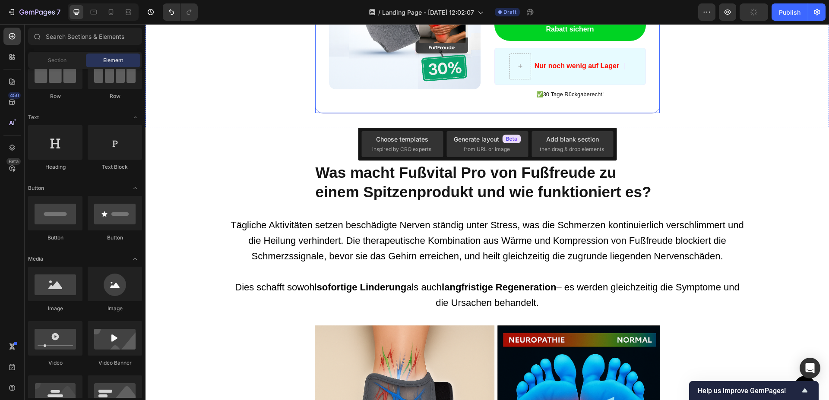
click at [424, 98] on div "Image ️🎊 Schlagen Sie zu - Rabatt endet bald ️🎊 Text Block Erhalten Sie nun 30%…" at bounding box center [488, 14] width 346 height 200
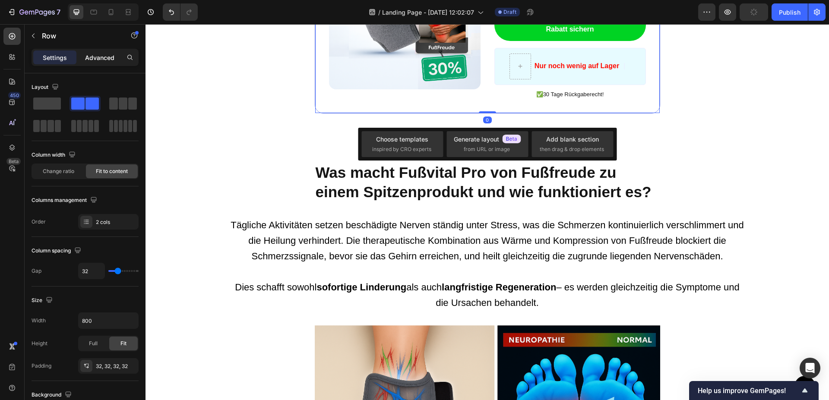
click at [90, 63] on div "Advanced" at bounding box center [99, 58] width 43 height 14
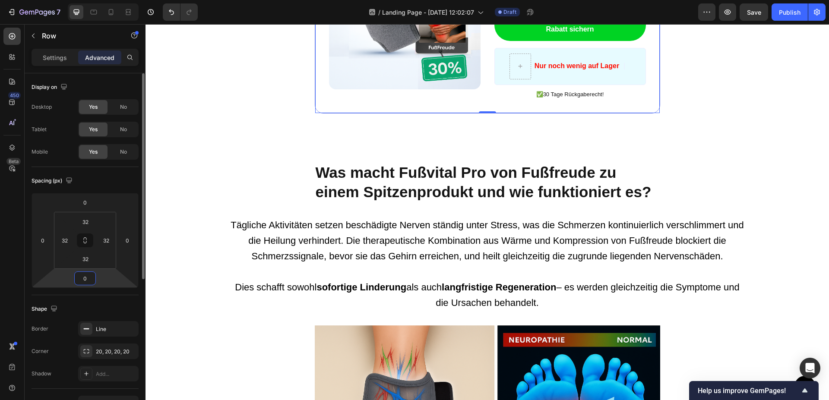
click at [90, 278] on input "0" at bounding box center [84, 278] width 17 height 13
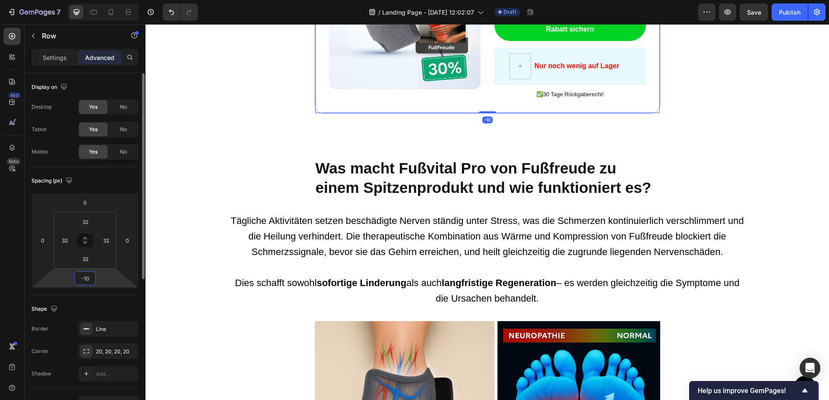
type input "-1"
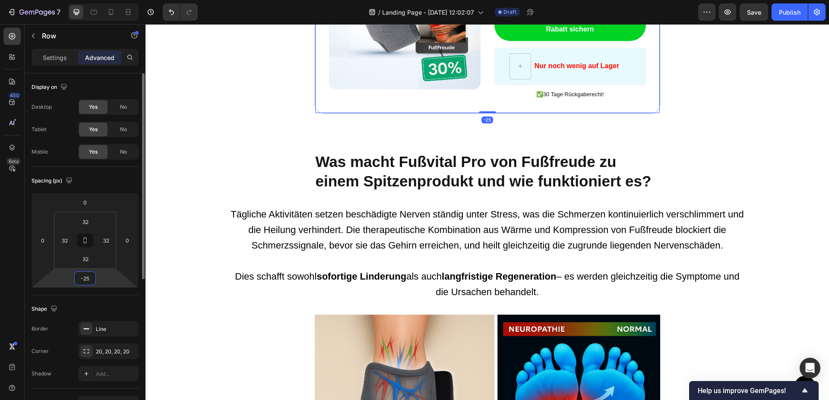
type input "-2"
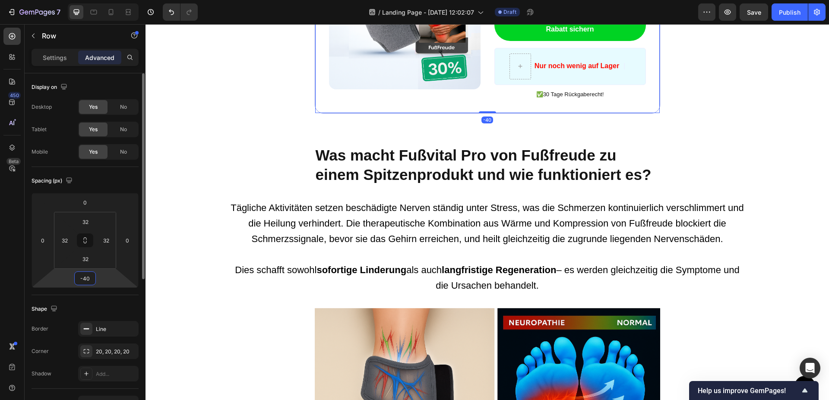
type input "-4"
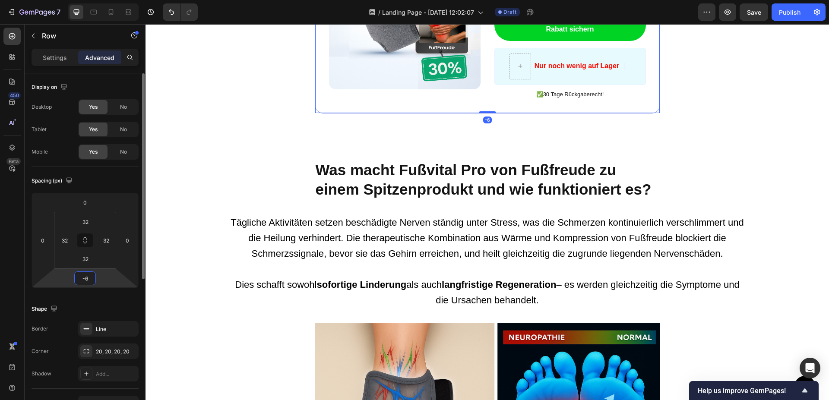
type input "-60"
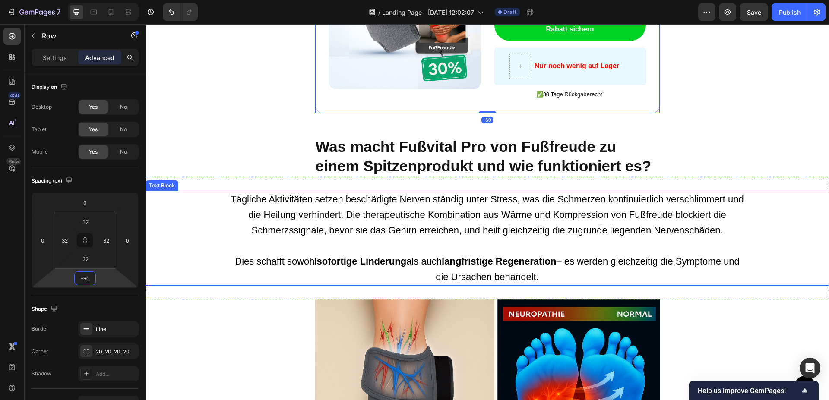
click at [169, 257] on div "Tägliche Aktivitäten setzen beschädigte Nerven ständig unter Stress, was die Sc…" at bounding box center [488, 238] width 684 height 95
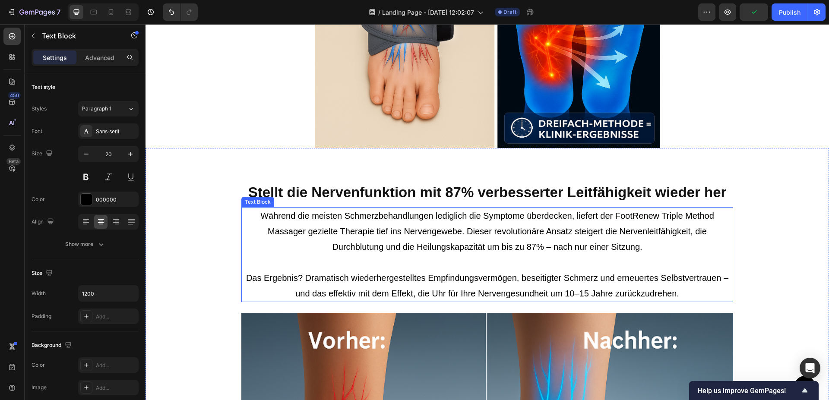
scroll to position [1753, 0]
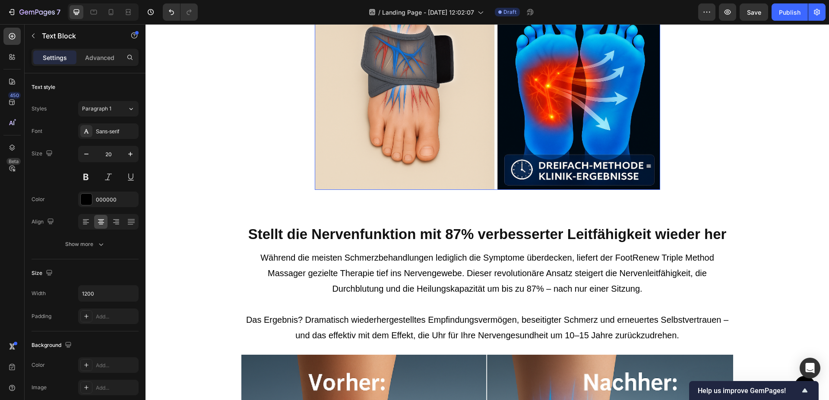
click at [447, 170] on img at bounding box center [488, 84] width 346 height 211
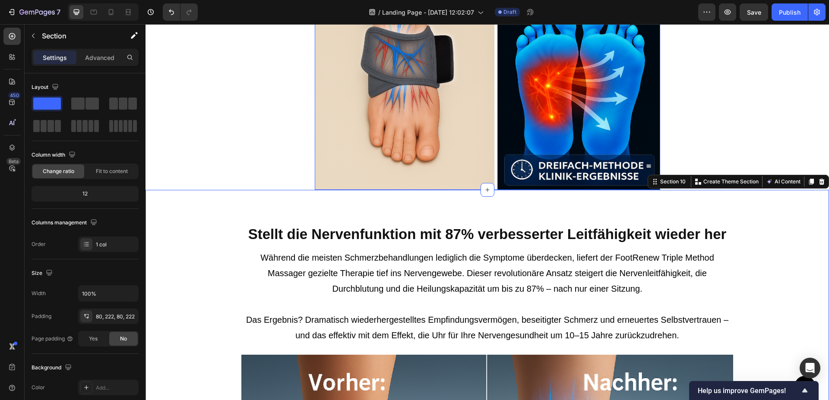
click at [409, 161] on img at bounding box center [488, 84] width 346 height 211
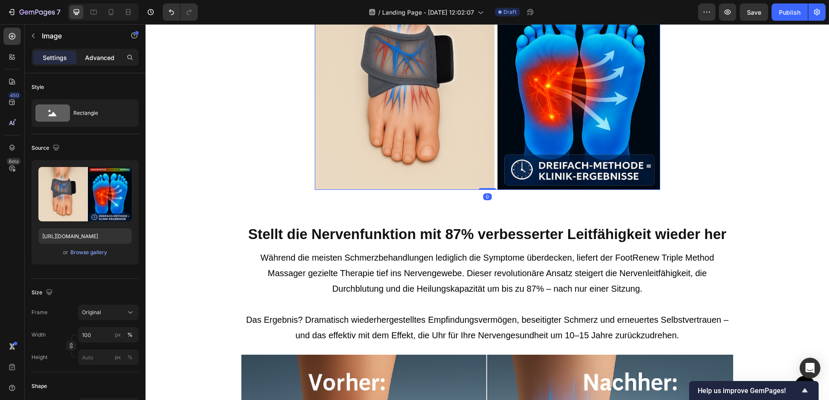
click at [86, 63] on div "Advanced" at bounding box center [99, 58] width 43 height 14
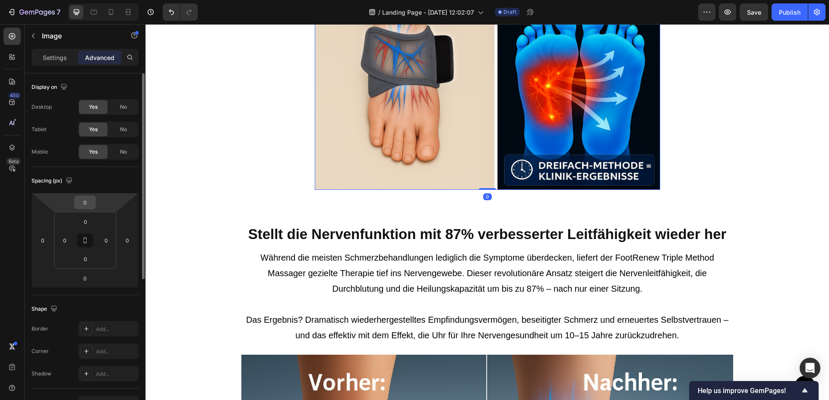
click at [86, 206] on input "0" at bounding box center [84, 202] width 17 height 13
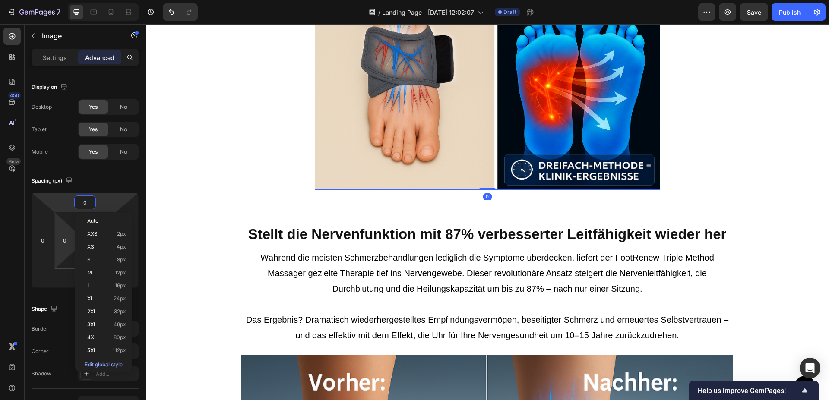
click at [50, 0] on html "7 / Landing Page - [DATE] 12:02:07 Draft Preview Save Publish 450 Beta Sections…" at bounding box center [414, 0] width 829 height 0
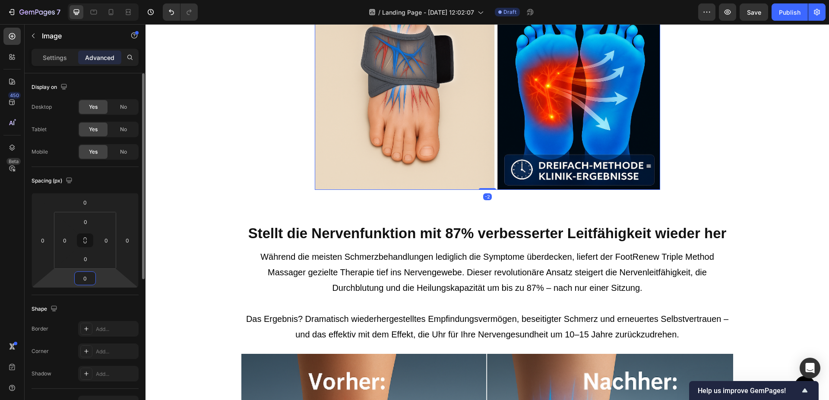
type input "-2"
click at [92, 280] on input "-2" at bounding box center [84, 278] width 17 height 13
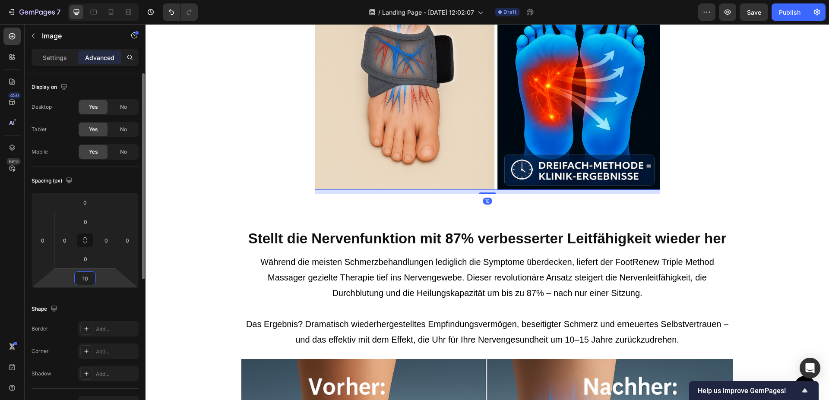
type input "1"
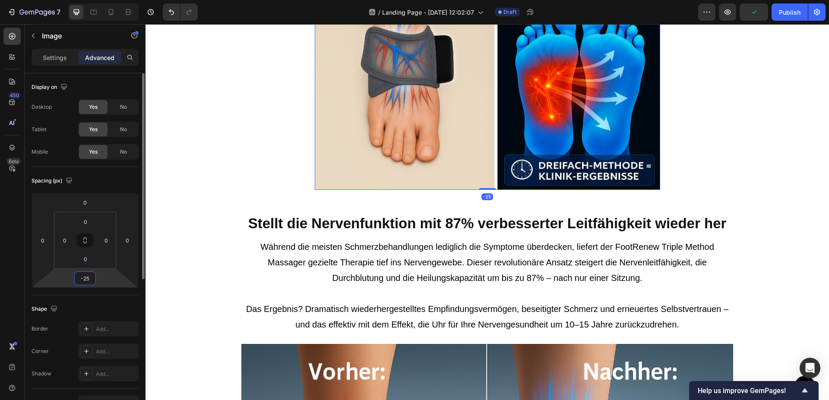
type input "-2"
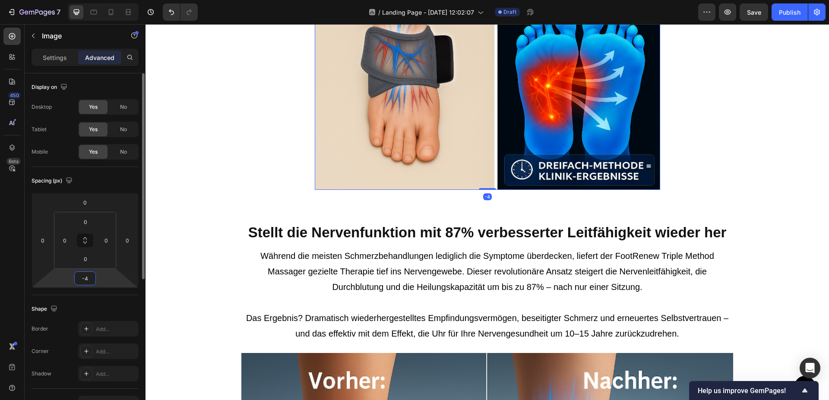
type input "-45"
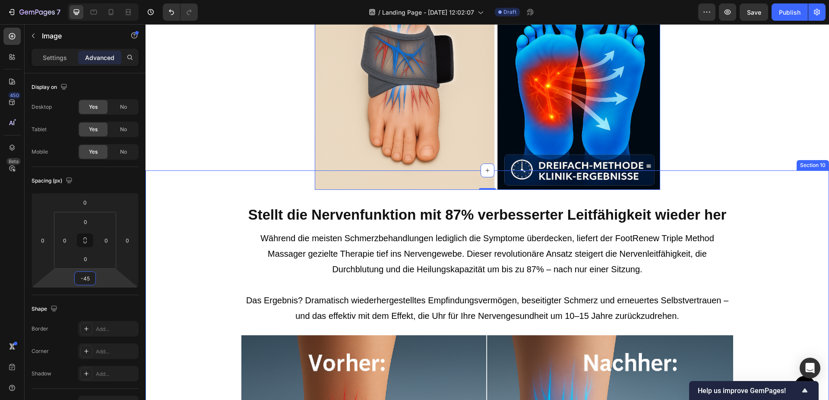
click at [337, 277] on p "Während die meisten Schmerzbehandlungen lediglich die Symptome überdecken, lief…" at bounding box center [487, 262] width 490 height 62
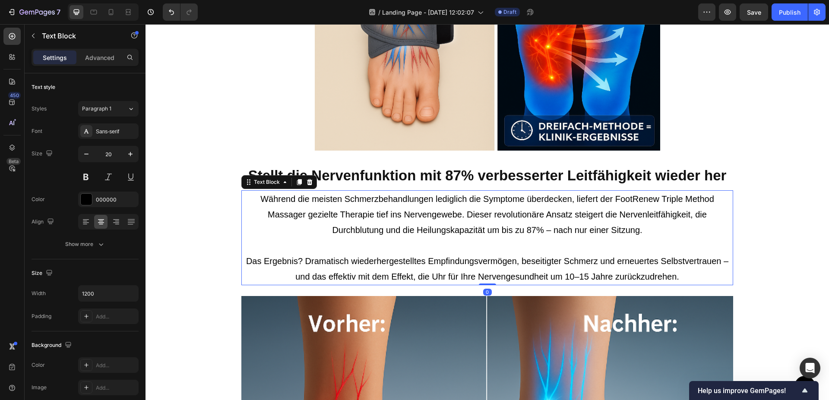
scroll to position [1842, 0]
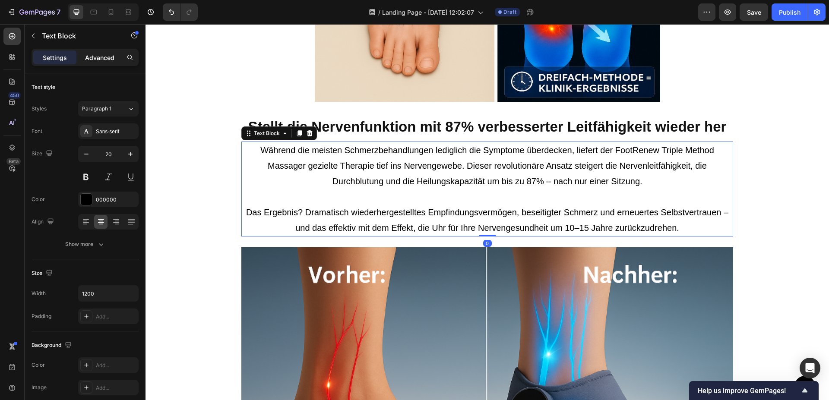
click at [98, 54] on p "Advanced" at bounding box center [99, 57] width 29 height 9
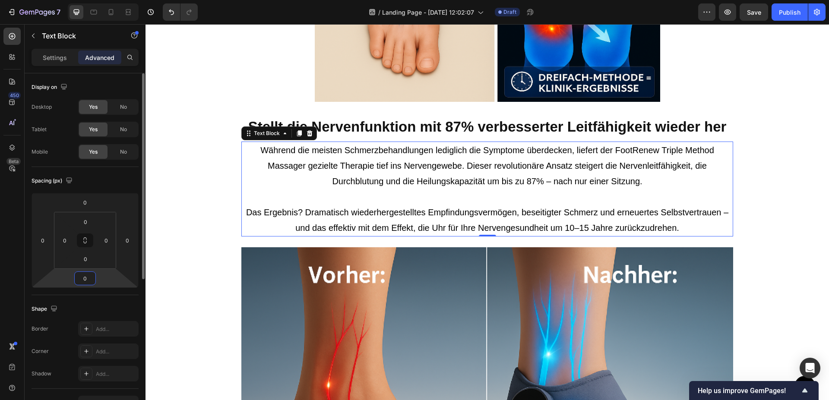
click at [88, 276] on input "0" at bounding box center [84, 278] width 17 height 13
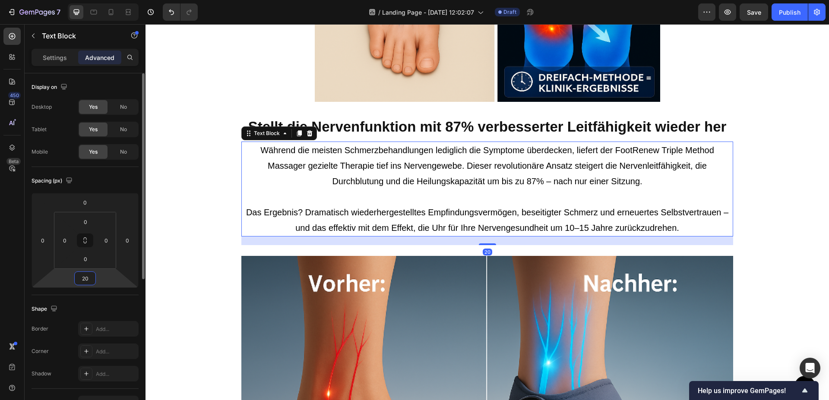
type input "2"
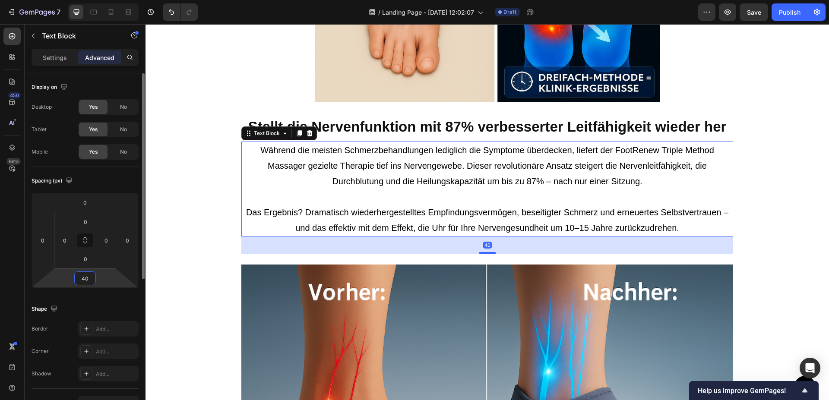
type input "4"
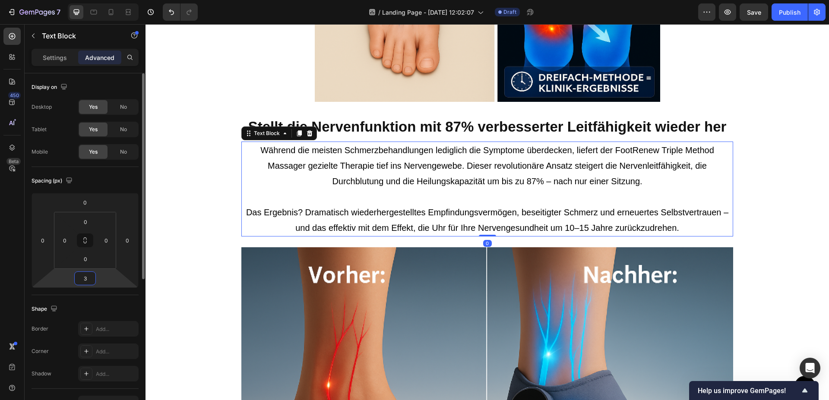
type input "30"
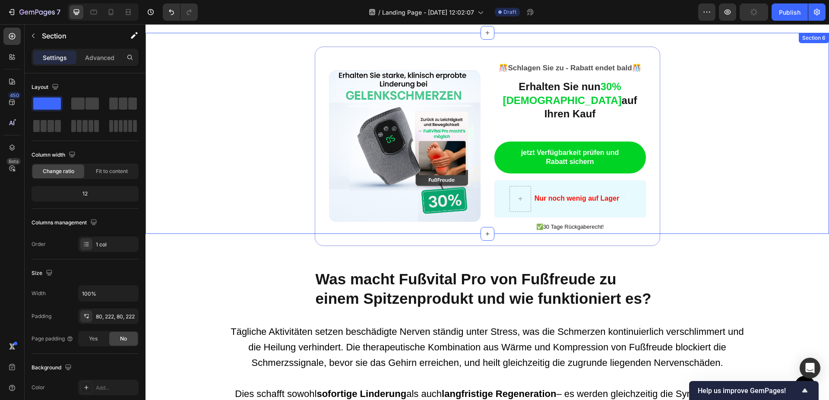
scroll to position [1368, 0]
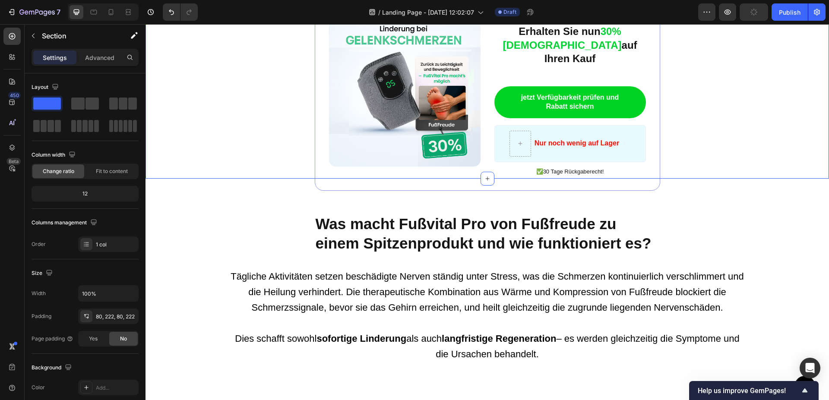
click at [712, 202] on div "Button Sticky Image ️🎊 Schlagen Sie zu - Rabatt endet bald ️🎊 Text Block Erhalt…" at bounding box center [488, 175] width 684 height 3003
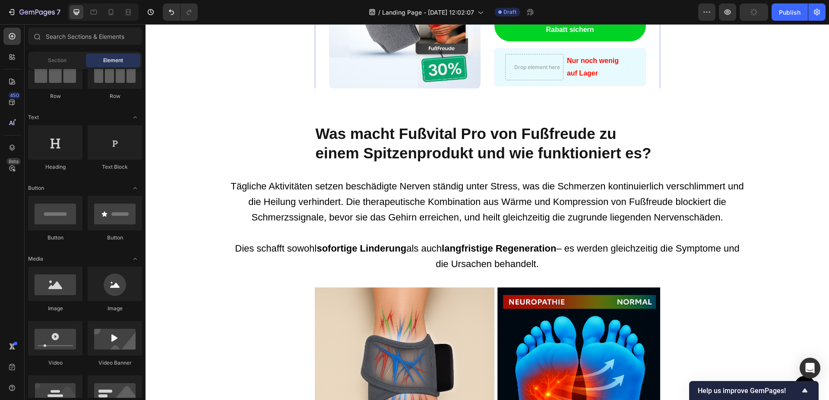
scroll to position [88, 0]
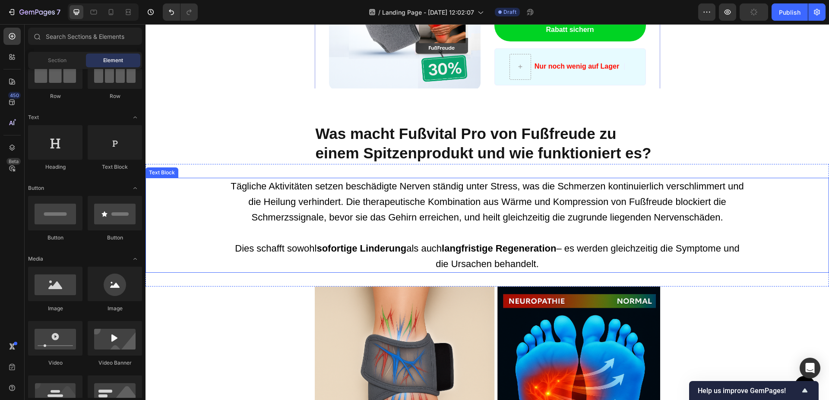
click at [758, 197] on div "Tägliche Aktivitäten setzen beschädigte Nerven ständig unter Stress, was die Sc…" at bounding box center [488, 225] width 684 height 95
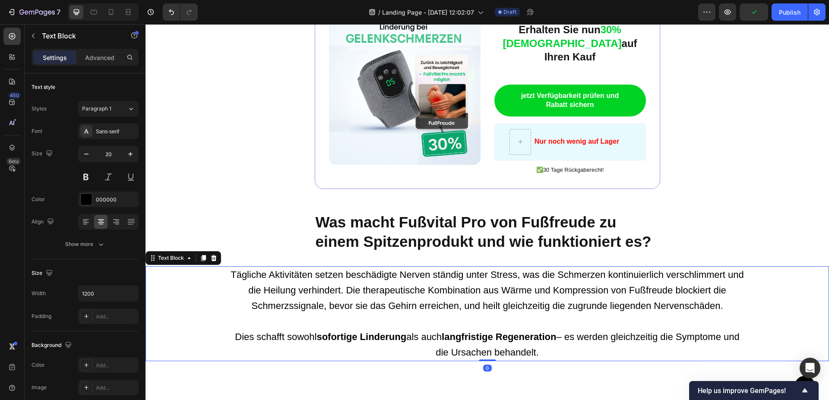
scroll to position [1268, 0]
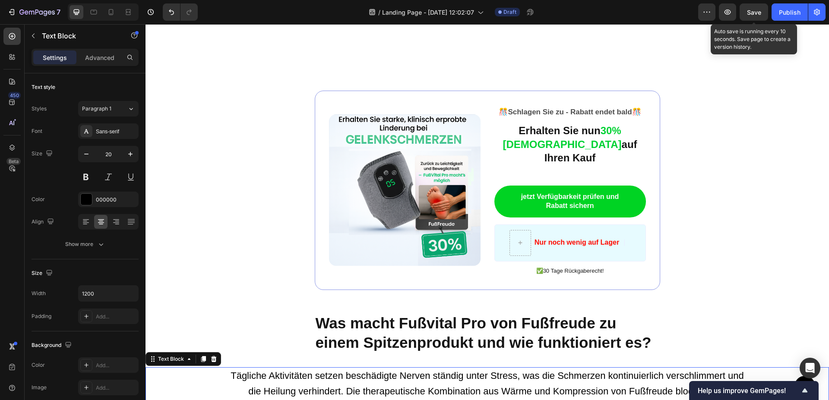
click at [758, 11] on span "Save" at bounding box center [754, 12] width 14 height 7
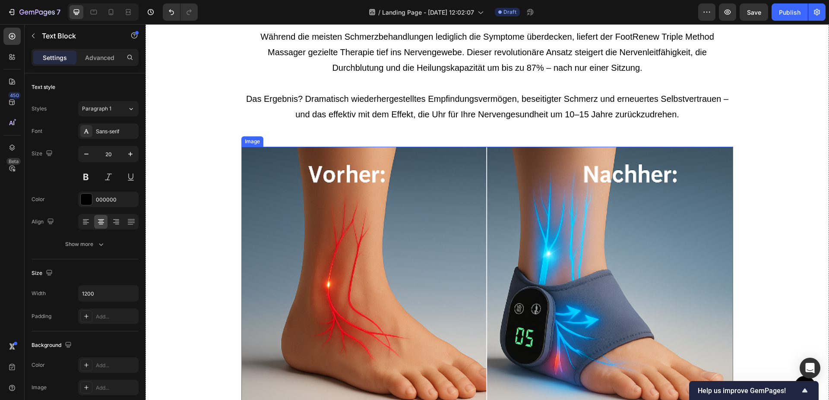
scroll to position [2247, 0]
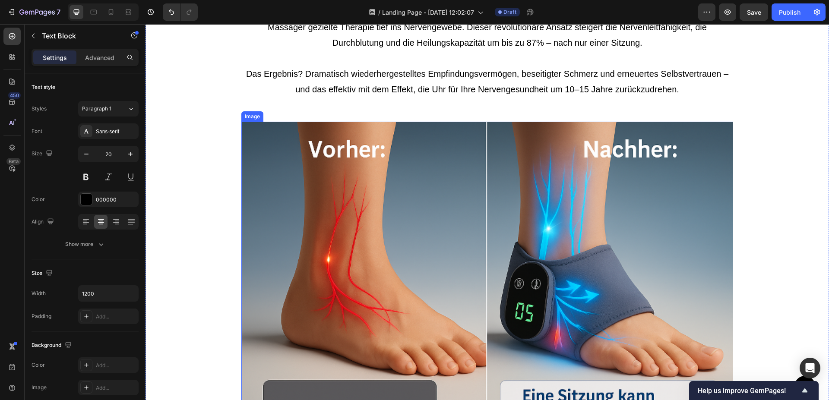
click at [641, 225] on img at bounding box center [487, 289] width 492 height 335
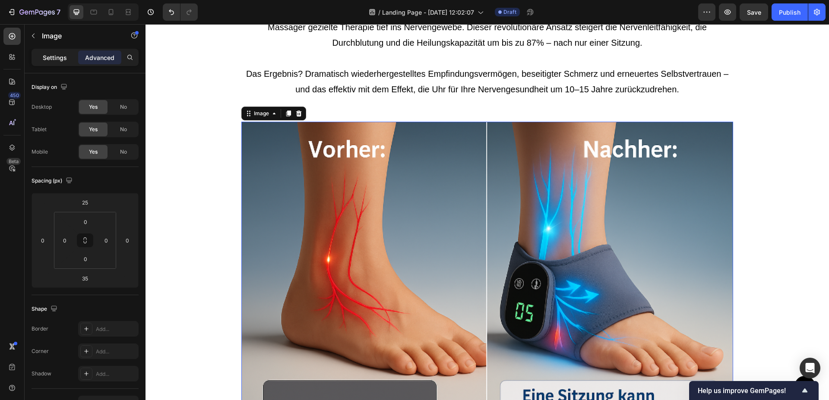
click at [52, 60] on p "Settings" at bounding box center [55, 57] width 24 height 9
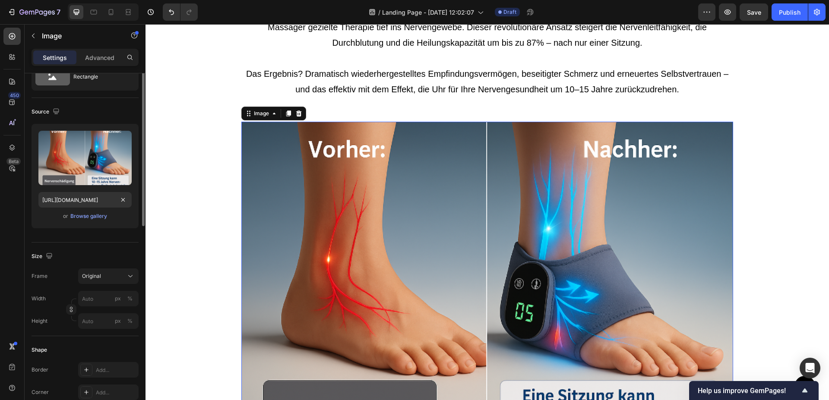
scroll to position [0, 0]
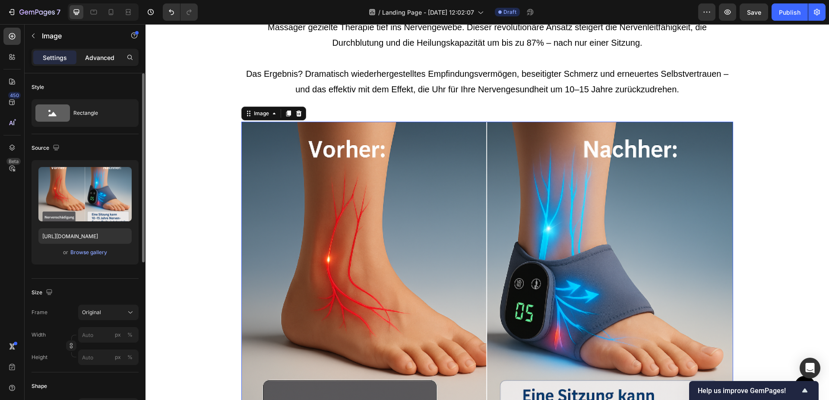
click at [98, 56] on p "Advanced" at bounding box center [99, 57] width 29 height 9
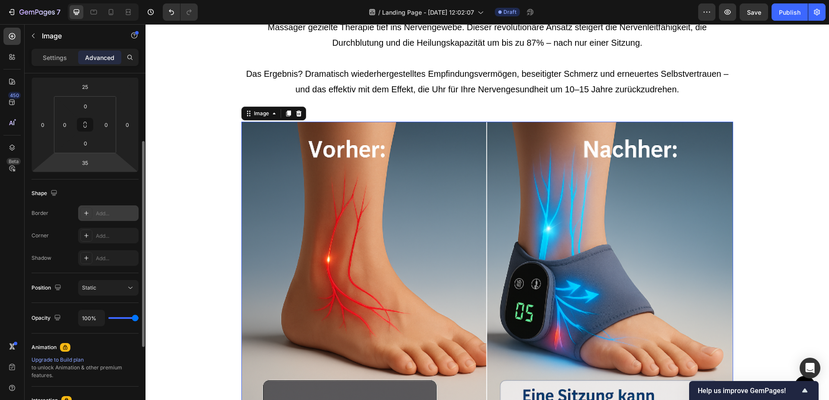
scroll to position [160, 0]
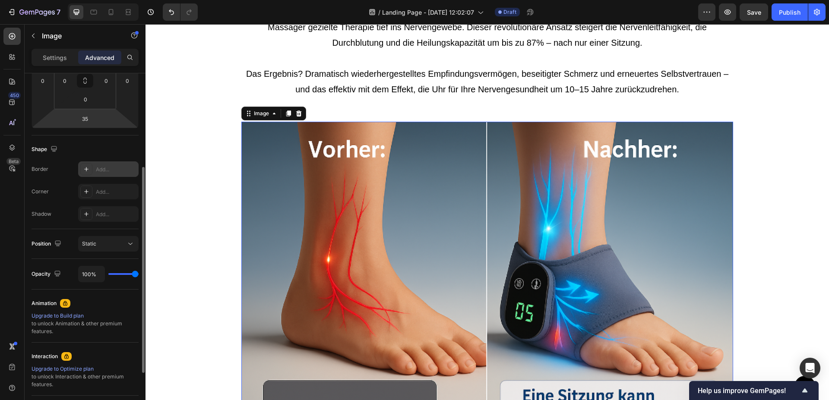
click at [89, 166] on icon at bounding box center [86, 169] width 7 height 7
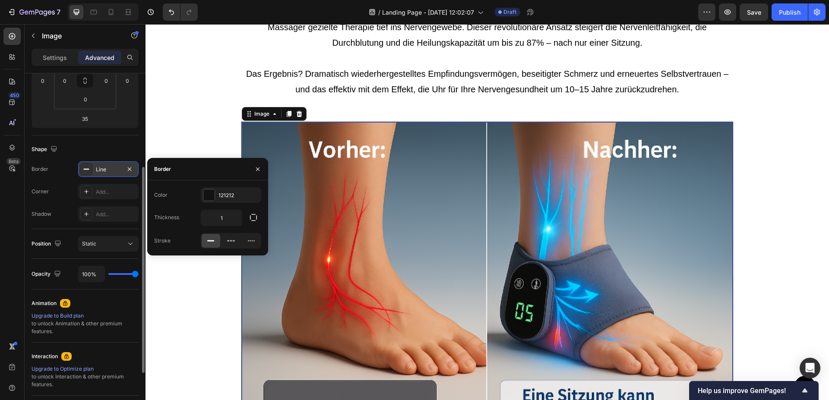
click at [89, 166] on icon at bounding box center [86, 169] width 7 height 7
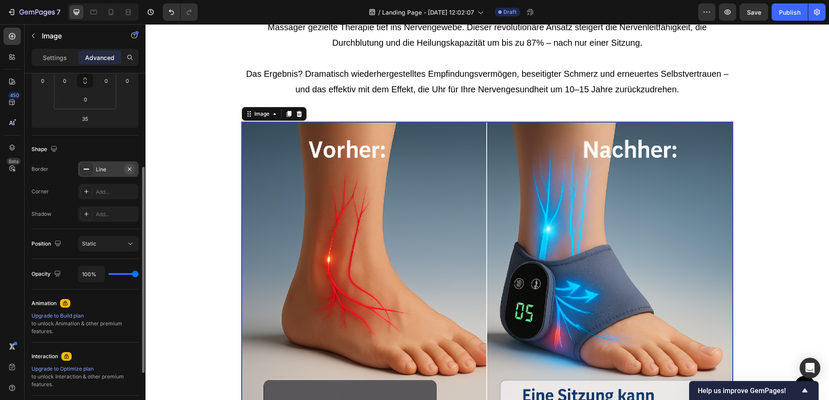
click at [130, 168] on icon "button" at bounding box center [129, 169] width 7 height 7
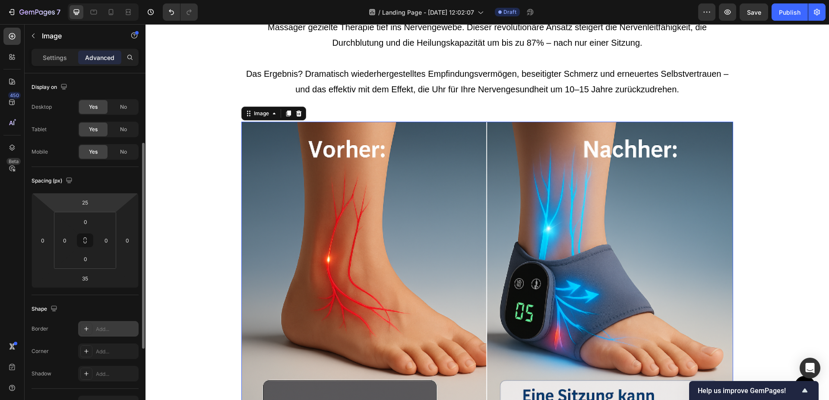
scroll to position [176, 0]
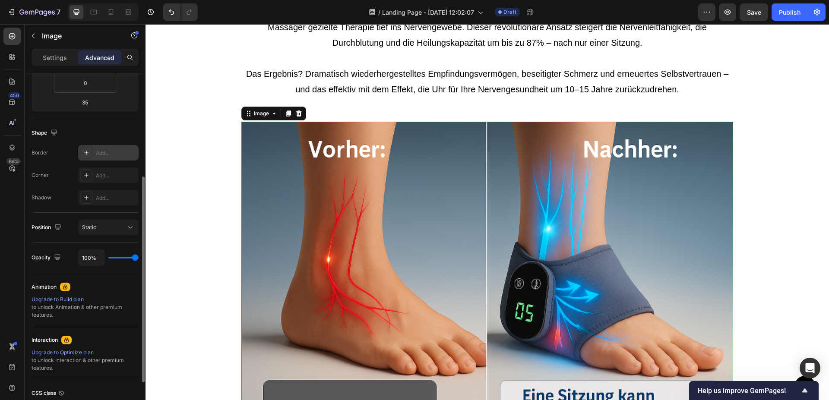
click at [86, 151] on icon at bounding box center [86, 153] width 4 height 4
type input "1"
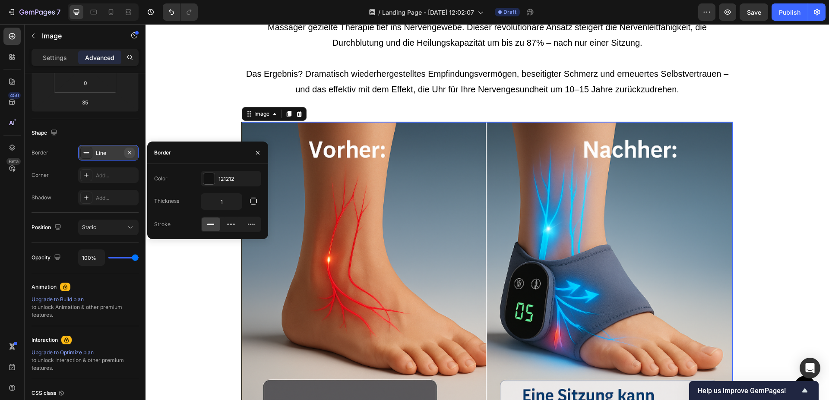
click at [130, 153] on icon "button" at bounding box center [129, 152] width 7 height 7
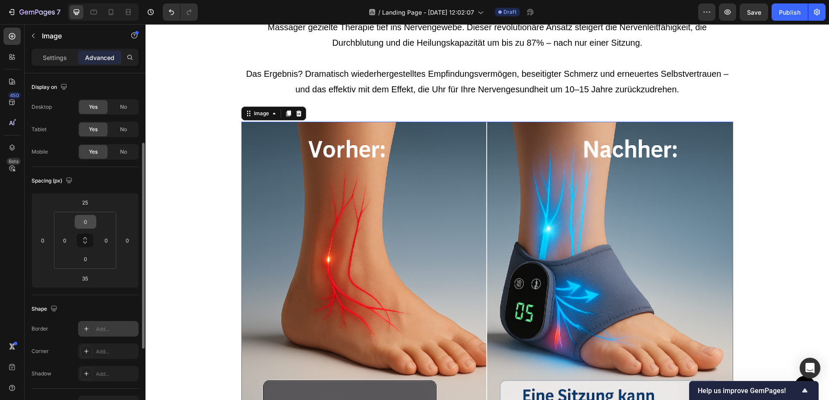
scroll to position [0, 0]
click at [51, 56] on p "Settings" at bounding box center [55, 57] width 24 height 9
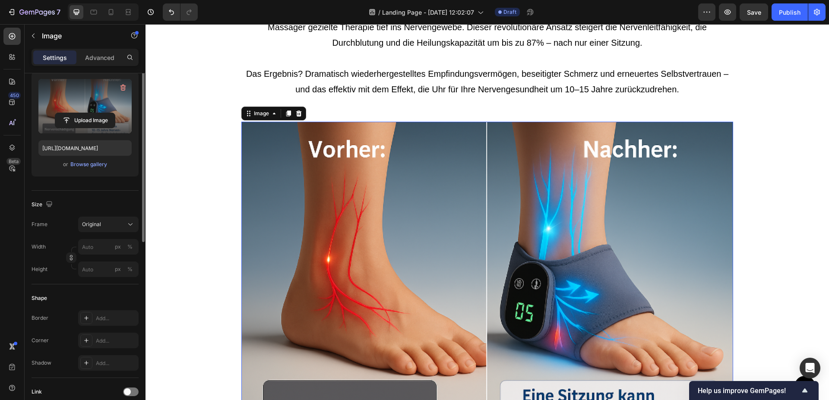
scroll to position [44, 0]
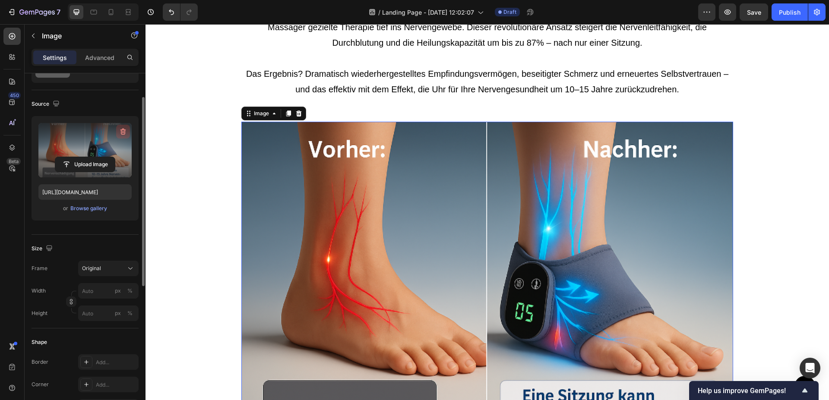
click at [119, 130] on icon "button" at bounding box center [123, 131] width 9 height 9
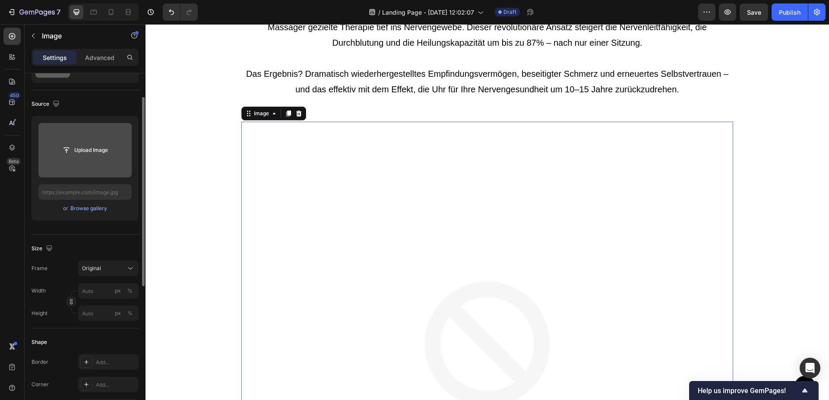
click at [444, 187] on img at bounding box center [487, 368] width 492 height 492
click at [299, 117] on icon at bounding box center [299, 114] width 6 height 6
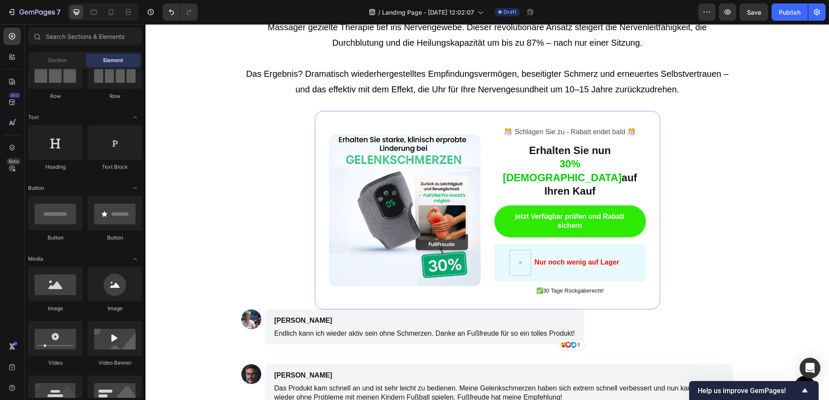
scroll to position [88, 0]
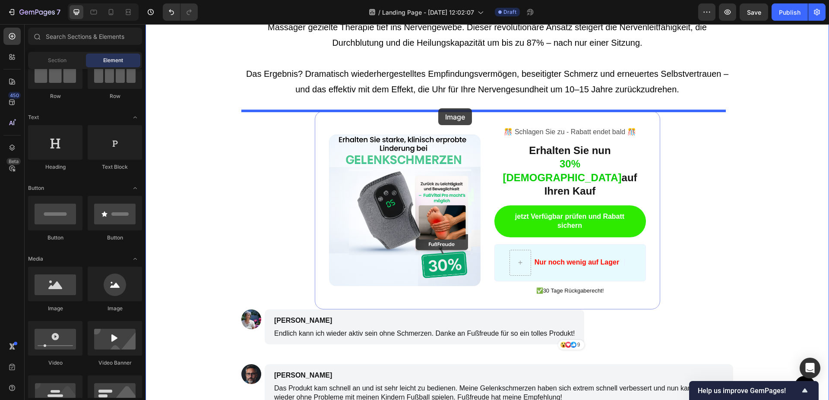
drag, startPoint x: 205, startPoint y: 314, endPoint x: 438, endPoint y: 108, distance: 310.6
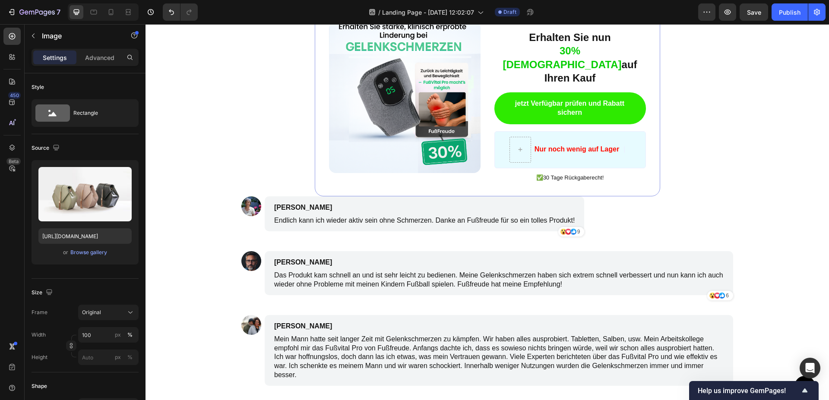
scroll to position [2423, 0]
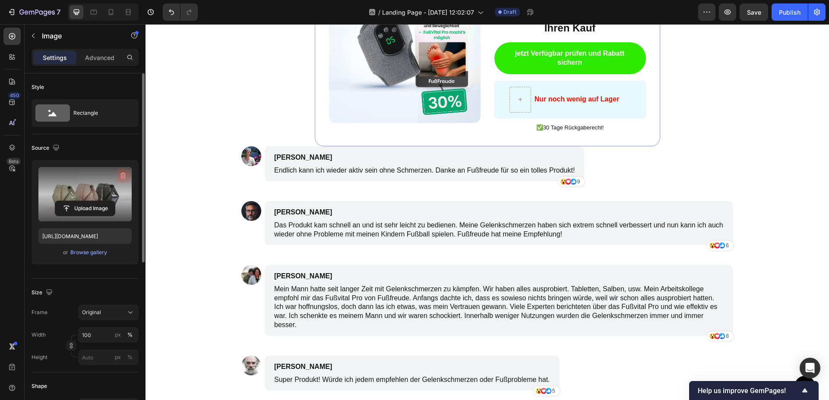
click at [123, 178] on icon "button" at bounding box center [123, 175] width 9 height 9
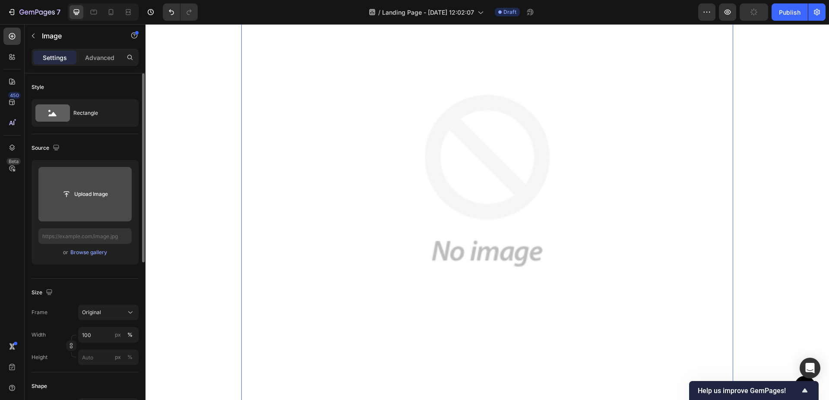
click at [381, 157] on img at bounding box center [487, 181] width 492 height 492
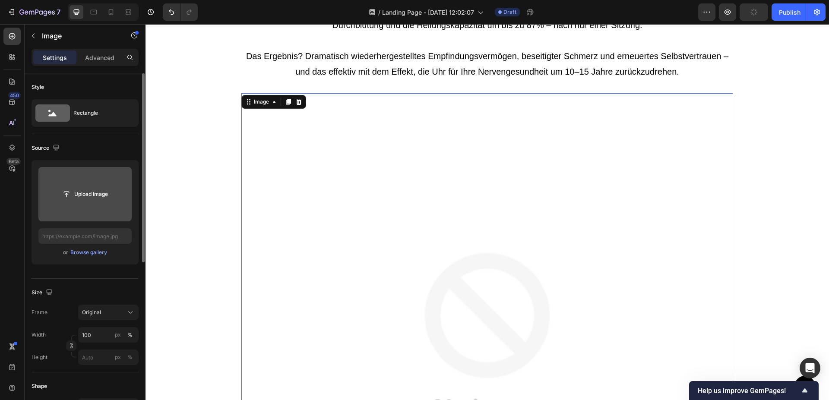
scroll to position [2247, 0]
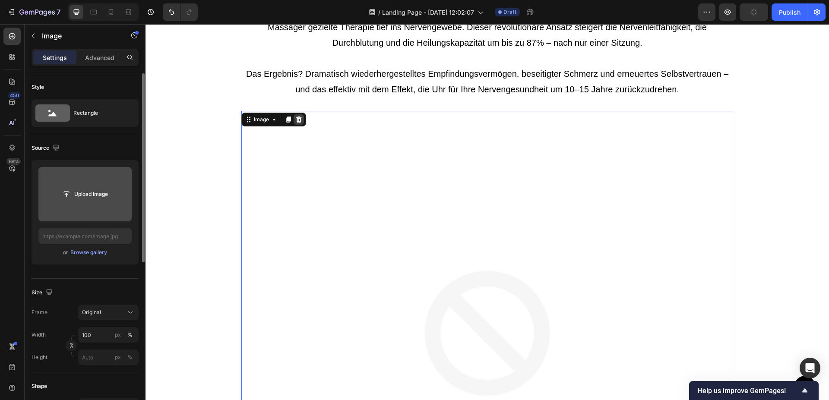
click at [302, 120] on icon at bounding box center [298, 119] width 7 height 7
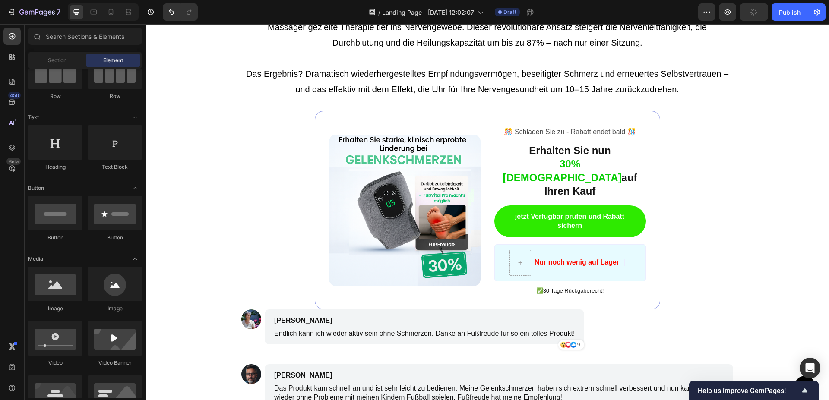
scroll to position [88, 0]
drag, startPoint x: 260, startPoint y: 316, endPoint x: 415, endPoint y: 114, distance: 254.9
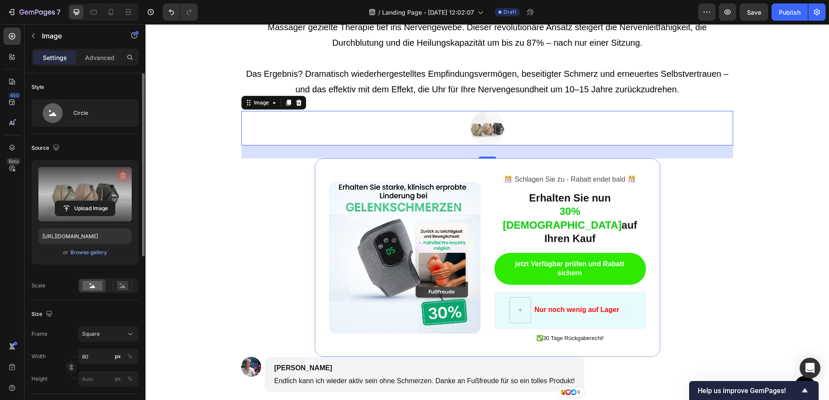
click at [120, 175] on icon "button" at bounding box center [123, 175] width 9 height 9
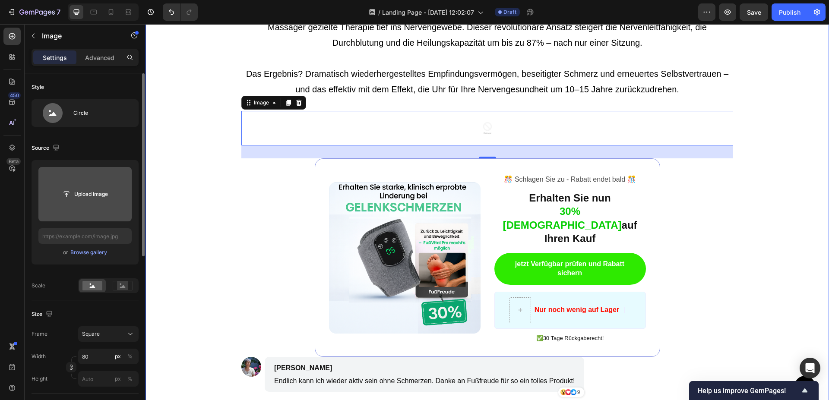
click at [338, 109] on div "Stellt die Nervenfunktion mit 87% verbesserter Leitfähigkeit wieder her Heading…" at bounding box center [487, 327] width 492 height 698
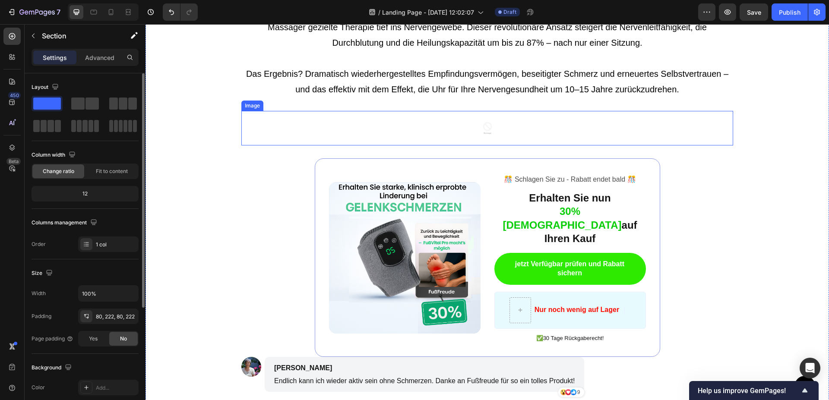
click at [317, 132] on div at bounding box center [487, 128] width 492 height 35
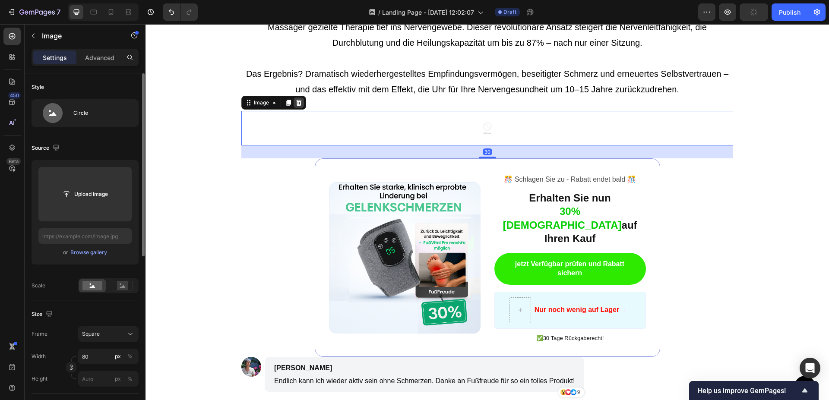
click at [301, 103] on icon at bounding box center [298, 102] width 7 height 7
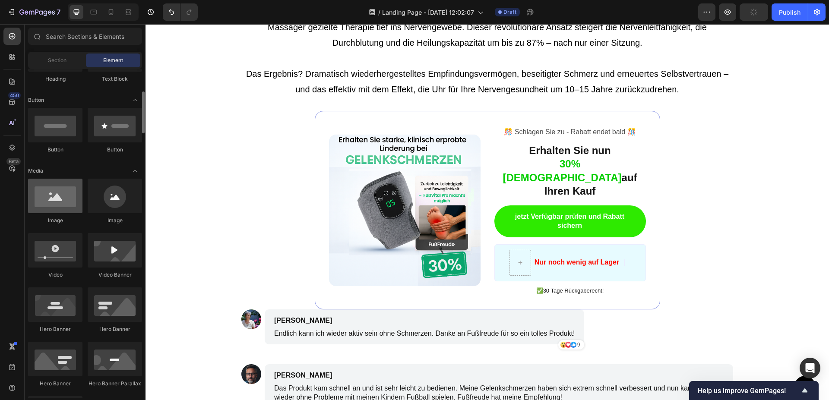
scroll to position [220, 0]
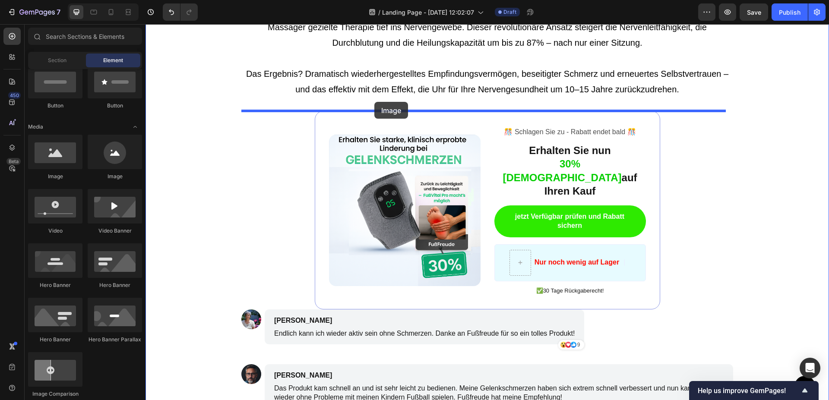
drag, startPoint x: 198, startPoint y: 180, endPoint x: 374, endPoint y: 102, distance: 192.6
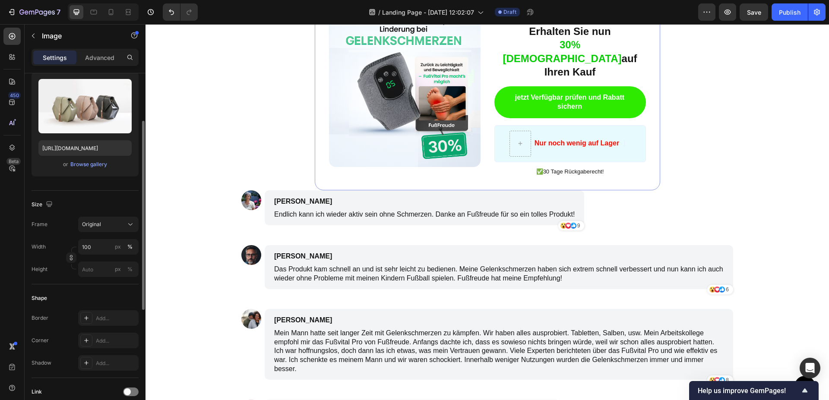
scroll to position [132, 0]
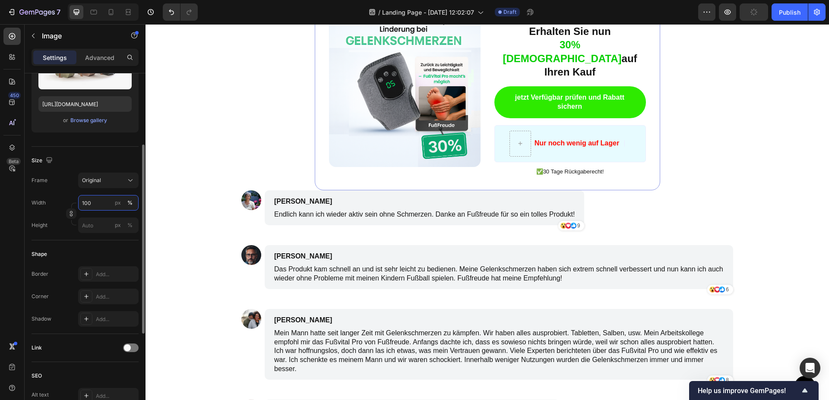
click at [96, 204] on input "100" at bounding box center [108, 203] width 60 height 16
type input "5"
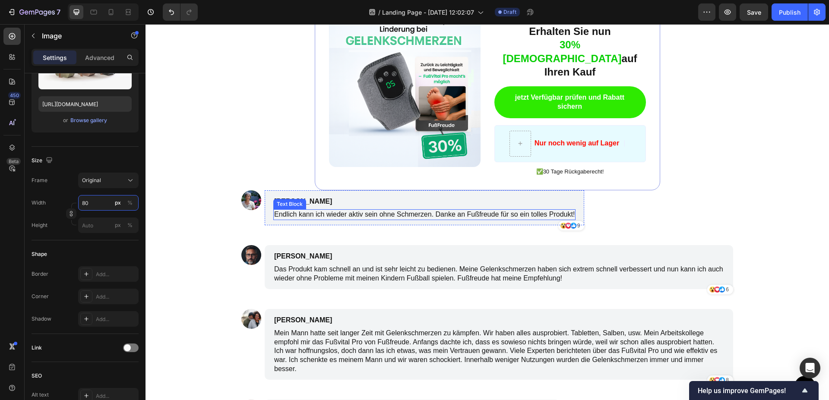
scroll to position [2159, 0]
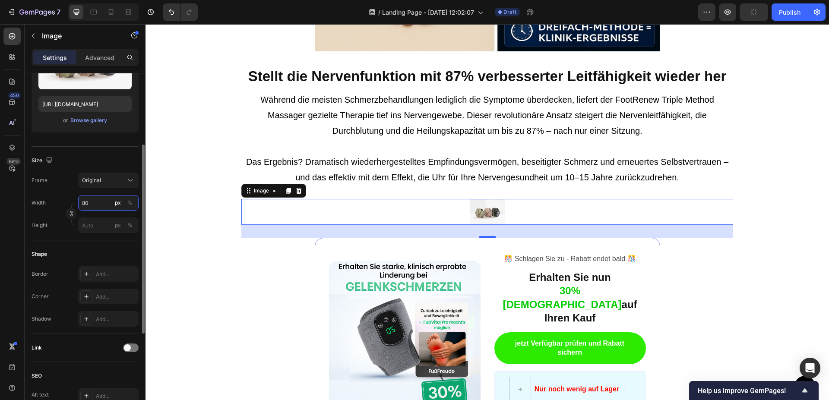
click at [104, 206] on input "80" at bounding box center [108, 203] width 60 height 16
type input "8"
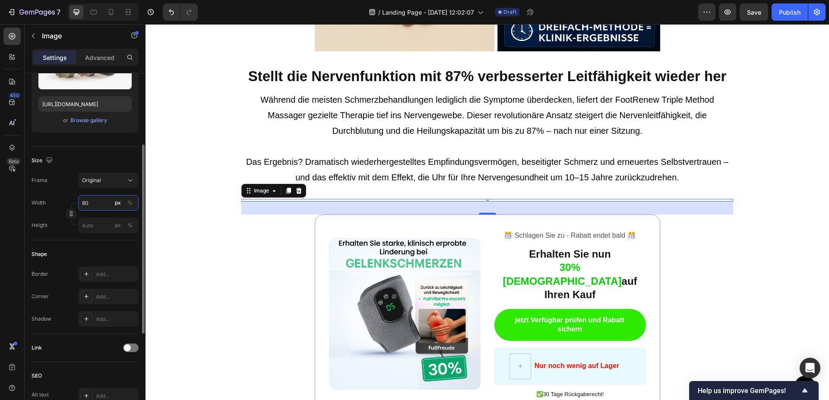
type input "800"
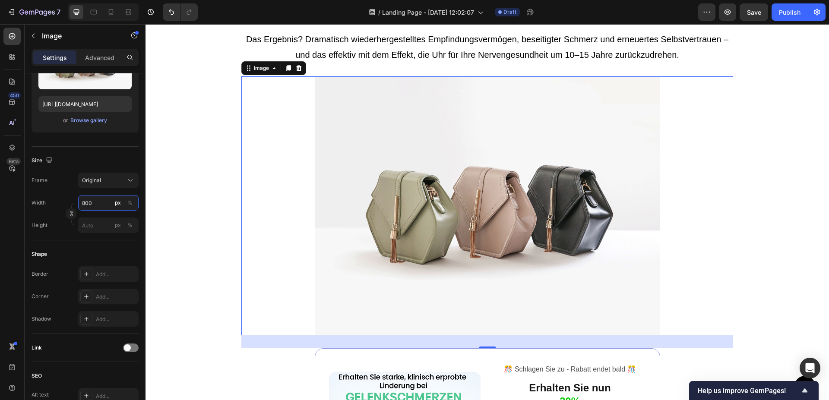
scroll to position [2291, 0]
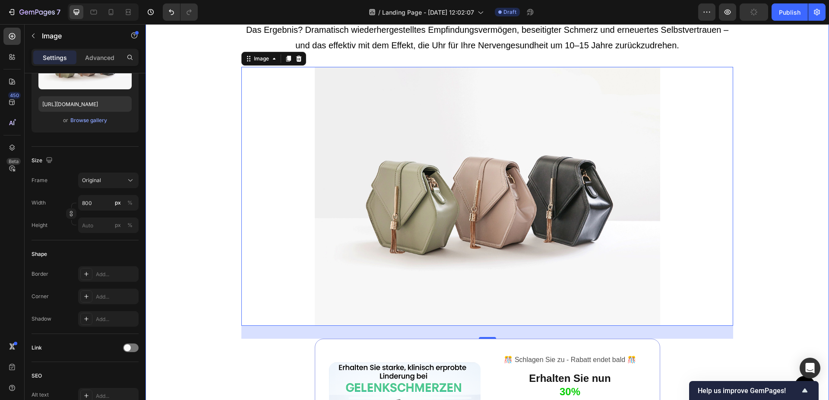
click at [785, 221] on div "Stellt die Nervenfunktion mit 87% verbesserter Leitfähigkeit wieder her Heading…" at bounding box center [488, 395] width 684 height 991
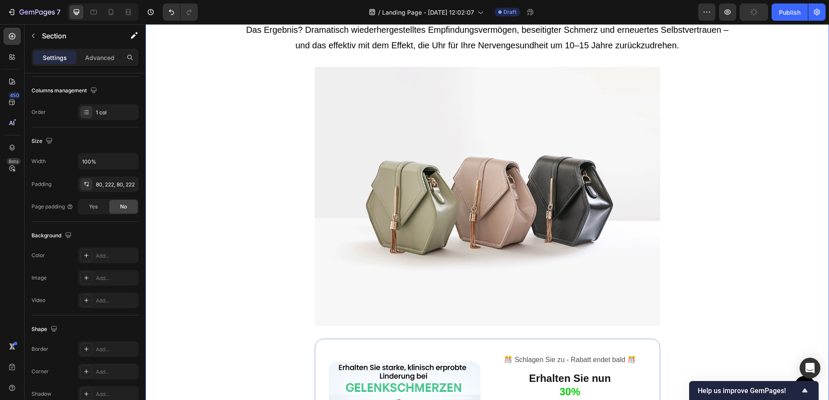
scroll to position [0, 0]
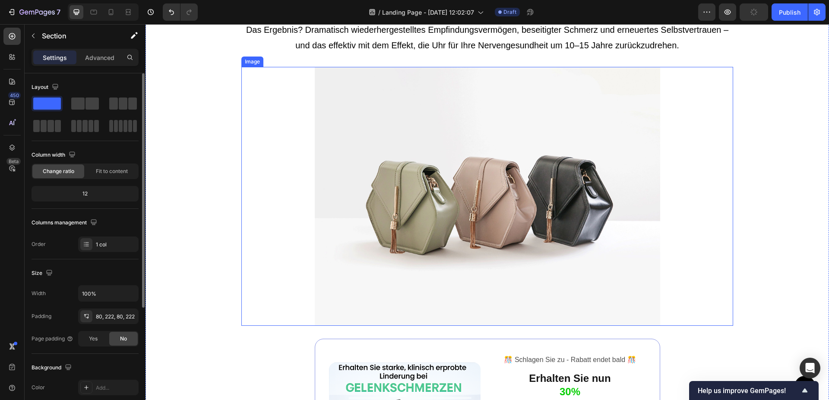
click at [577, 231] on img at bounding box center [488, 196] width 346 height 259
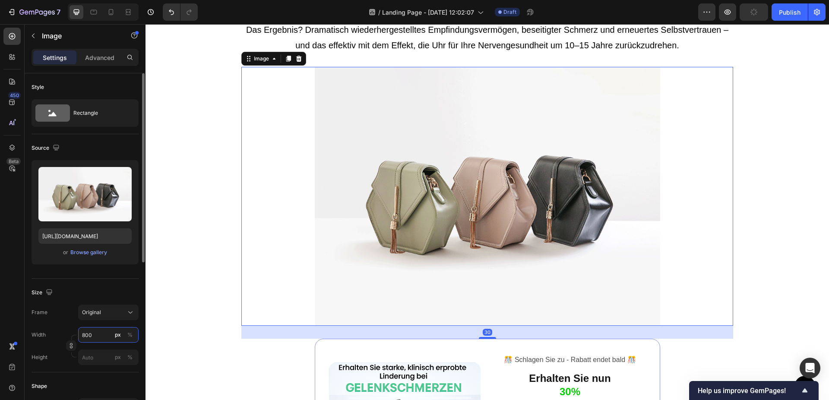
click at [103, 334] on input "800" at bounding box center [108, 335] width 60 height 16
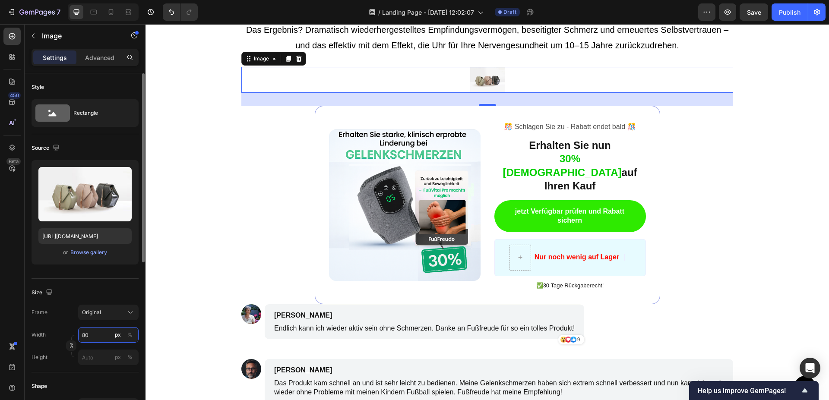
type input "8"
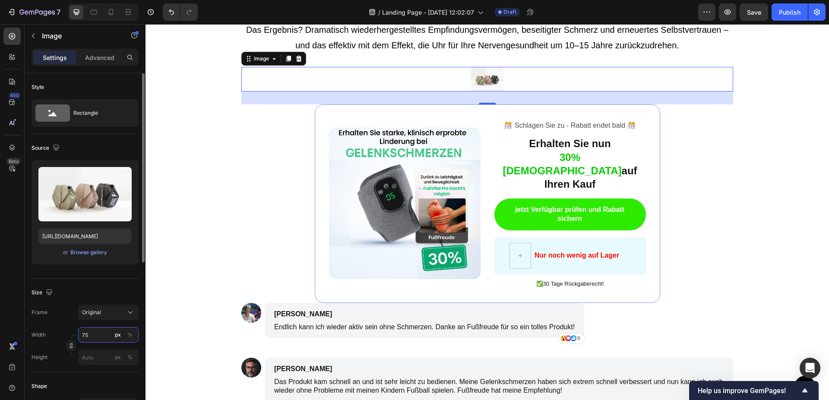
type input "750"
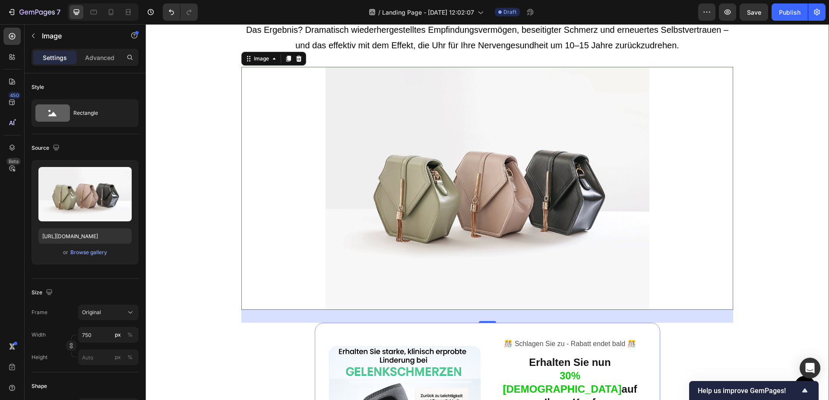
click at [189, 203] on div "Stellt die Nervenfunktion mit 87% verbesserter Leitfähigkeit wieder her Heading…" at bounding box center [488, 387] width 684 height 975
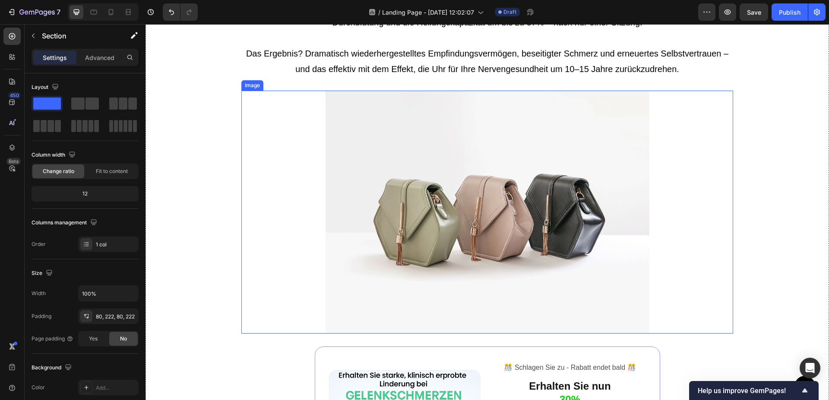
scroll to position [2247, 0]
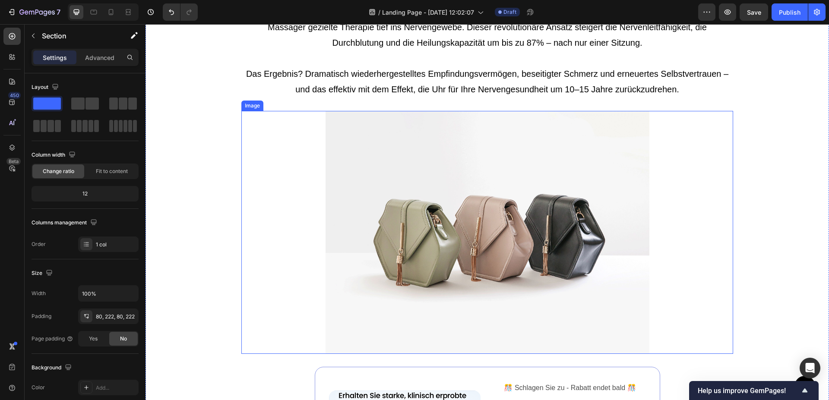
click at [546, 250] on img at bounding box center [488, 232] width 324 height 243
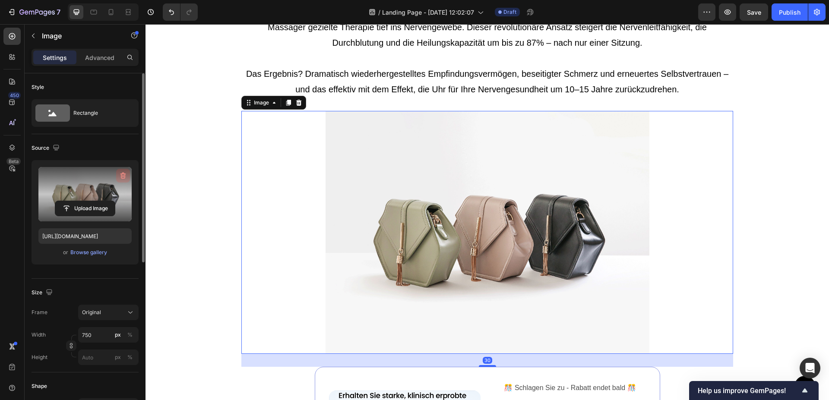
click at [127, 174] on icon "button" at bounding box center [123, 175] width 9 height 9
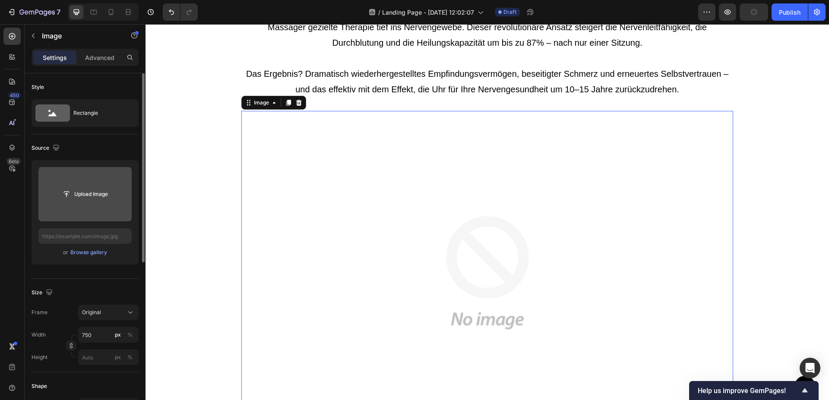
click at [95, 193] on input "file" at bounding box center [85, 194] width 60 height 15
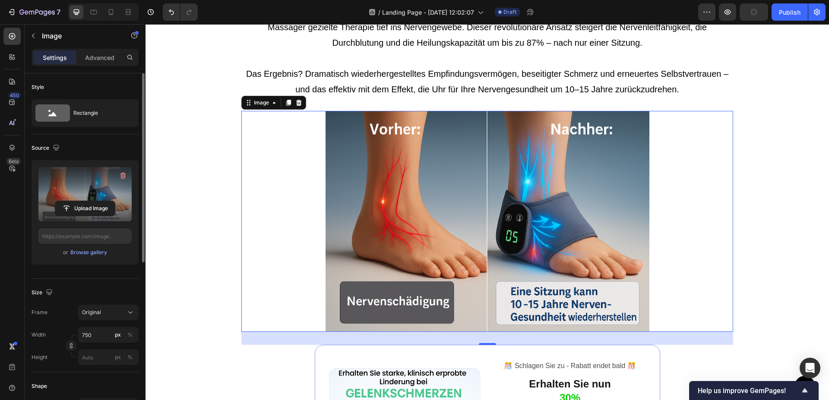
type input "[URL][DOMAIN_NAME]"
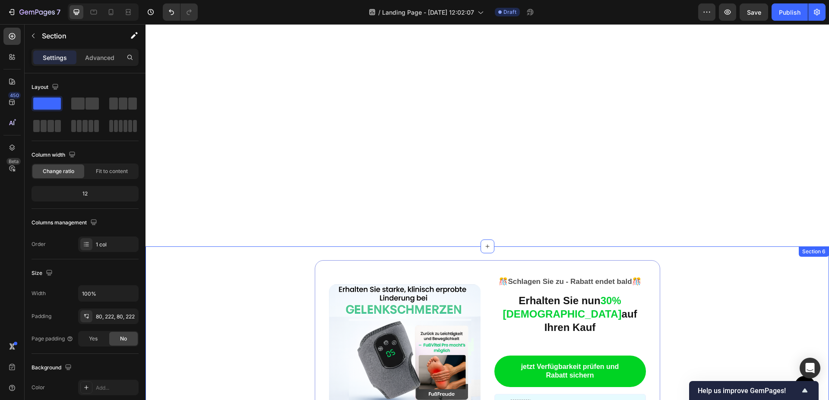
scroll to position [1497, 0]
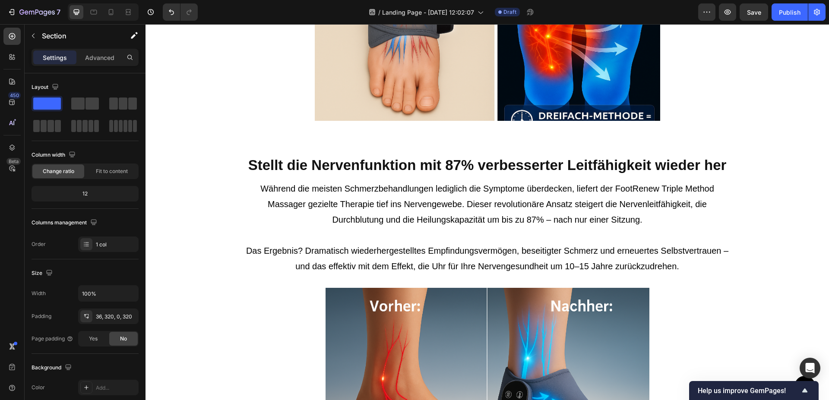
scroll to position [2026, 0]
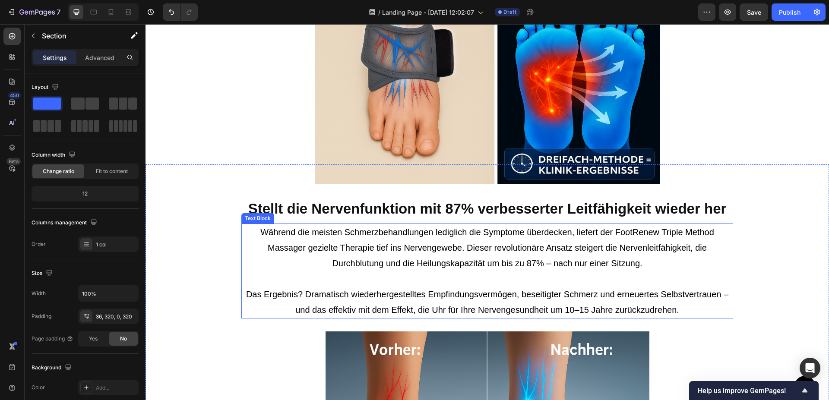
click at [569, 312] on p "Das Ergebnis? Dramatisch wiederhergestelltes Empfindungsvermögen, beseitigter S…" at bounding box center [487, 302] width 490 height 31
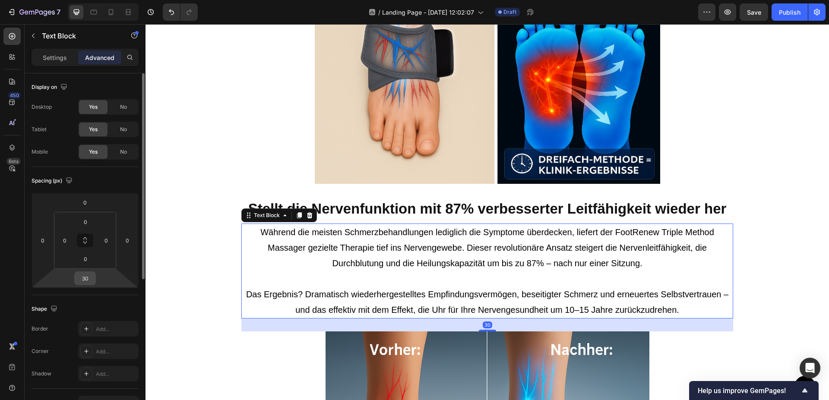
click at [92, 279] on input "30" at bounding box center [84, 278] width 17 height 13
type input "2"
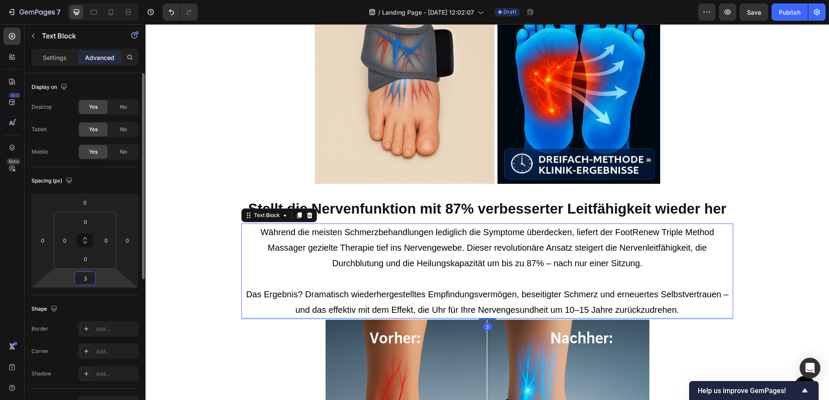
type input "35"
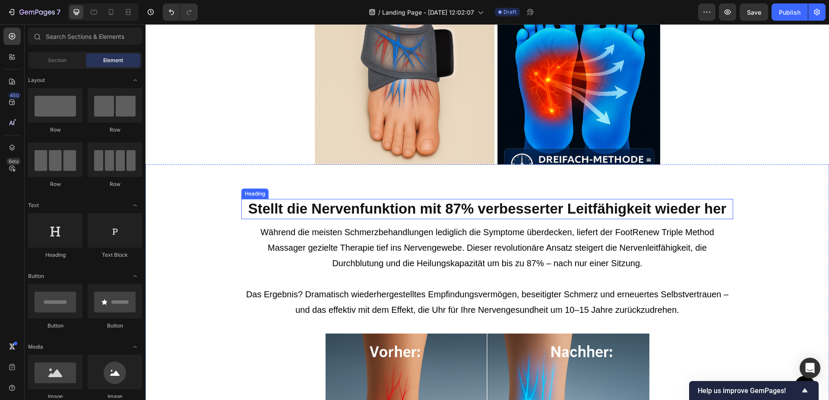
click at [381, 207] on h2 "Stellt die Nervenfunktion mit 87% verbesserter Leitfähigkeit wieder her" at bounding box center [487, 209] width 492 height 20
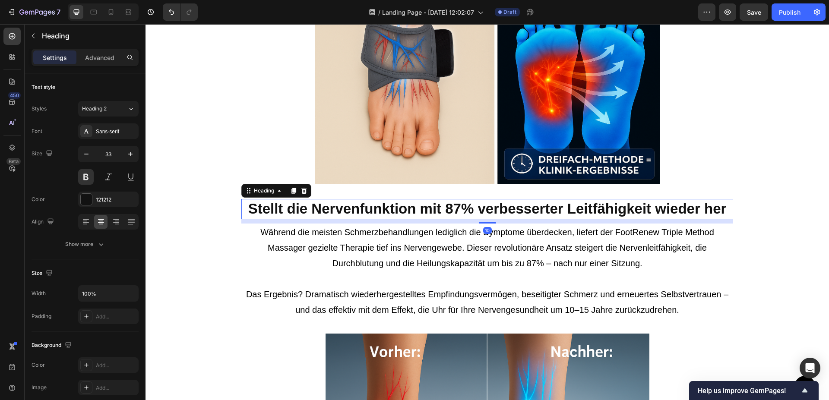
scroll to position [2070, 0]
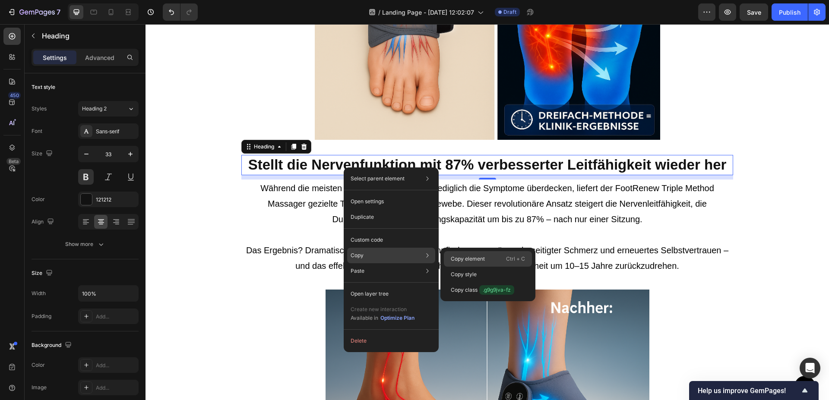
drag, startPoint x: 463, startPoint y: 254, endPoint x: 318, endPoint y: 222, distance: 148.8
click at [463, 254] on div "Copy element Ctrl + C" at bounding box center [488, 259] width 88 height 16
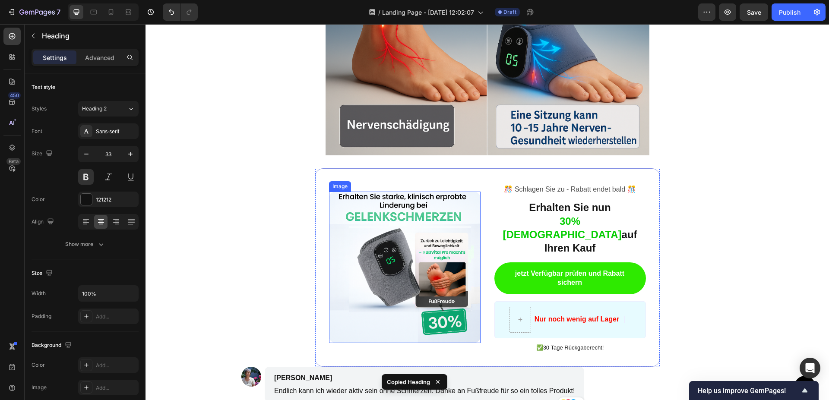
scroll to position [2423, 0]
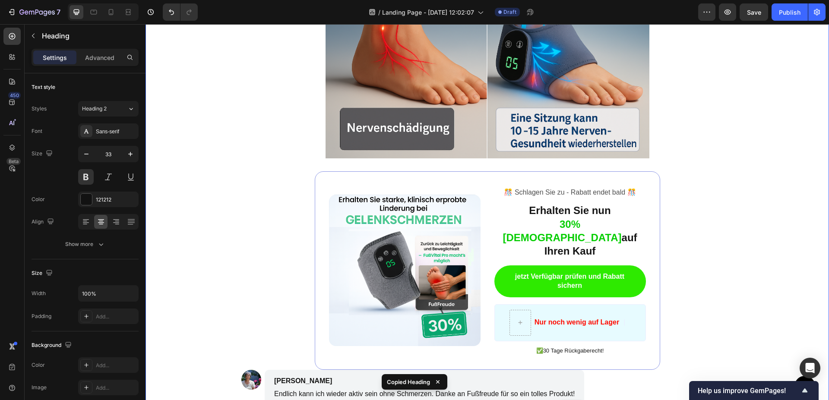
click at [453, 148] on img at bounding box center [488, 47] width 324 height 221
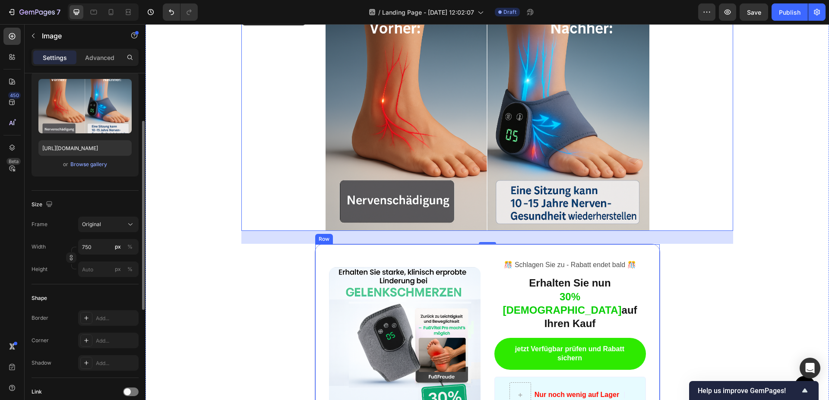
scroll to position [2378, 0]
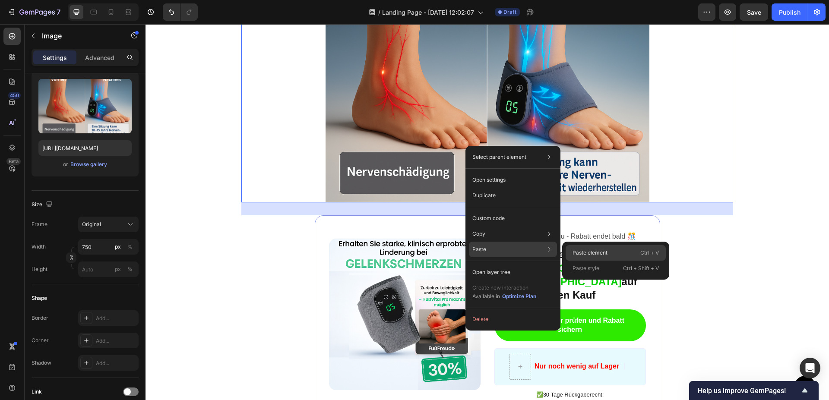
click at [595, 249] on div "Paste element Ctrl + V" at bounding box center [616, 253] width 100 height 16
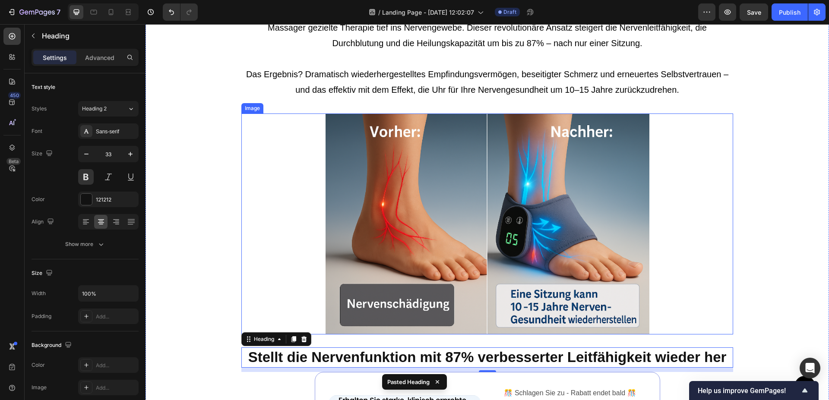
scroll to position [2114, 0]
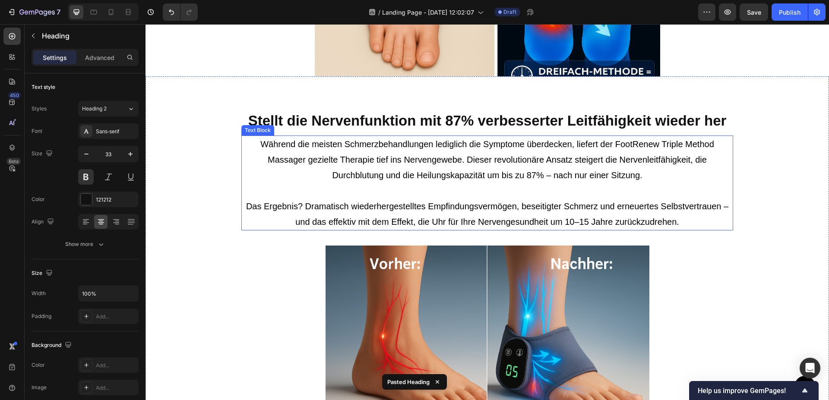
click at [403, 180] on p "Während die meisten Schmerzbehandlungen lediglich die Symptome überdecken, lief…" at bounding box center [487, 167] width 490 height 62
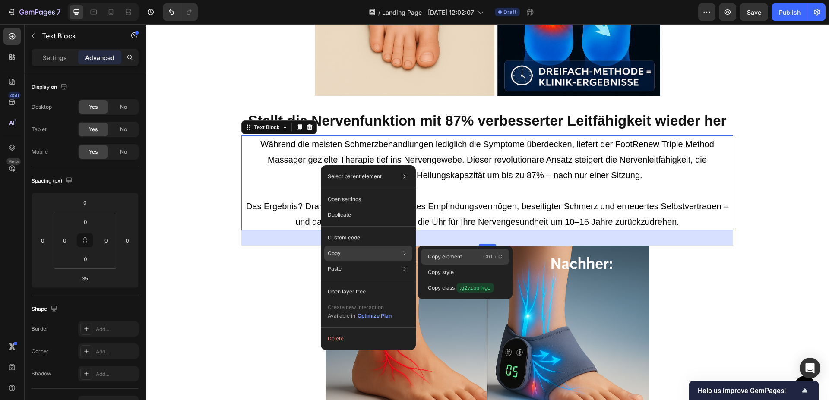
click at [441, 250] on div "Copy element Ctrl + C" at bounding box center [465, 257] width 88 height 16
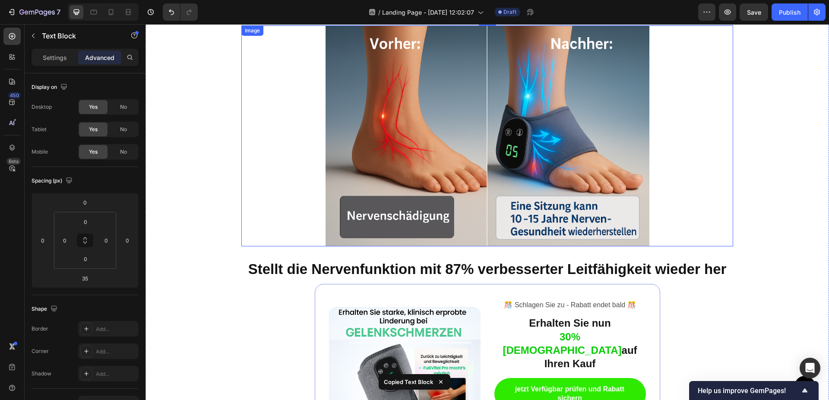
scroll to position [2423, 0]
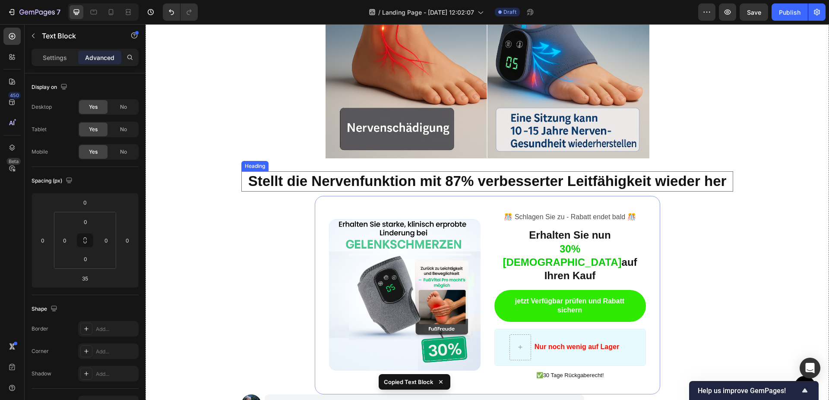
click at [468, 185] on h2 "Stellt die Nervenfunktion mit 87% verbesserter Leitfähigkeit wieder her" at bounding box center [487, 181] width 492 height 20
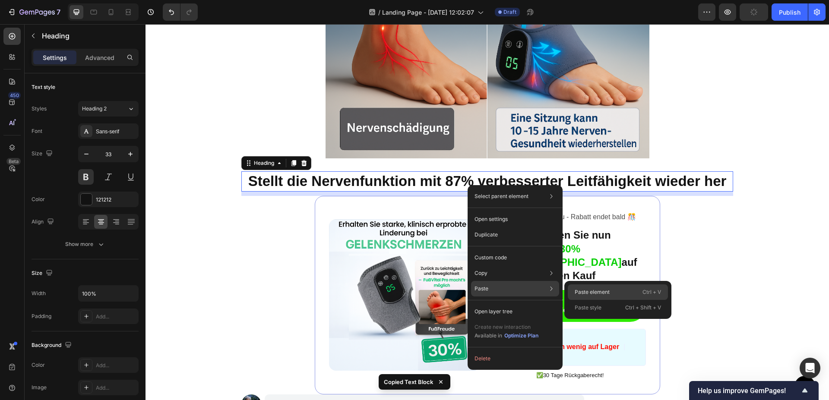
click at [600, 292] on p "Paste element" at bounding box center [592, 293] width 35 height 8
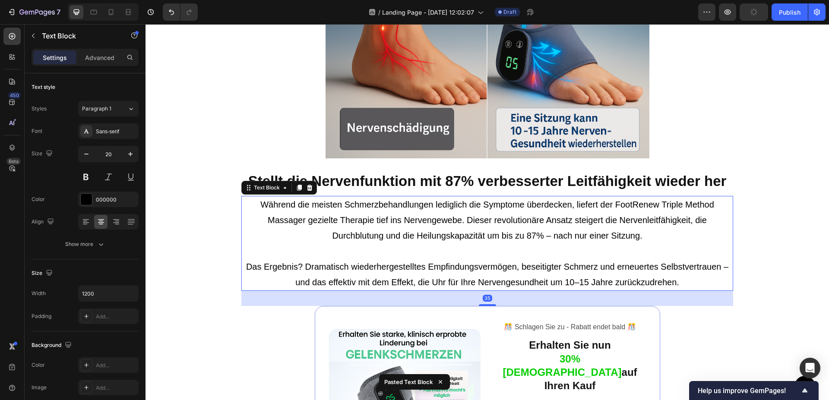
click at [519, 236] on p "Während die meisten Schmerzbehandlungen lediglich die Symptome überdecken, lief…" at bounding box center [487, 228] width 490 height 62
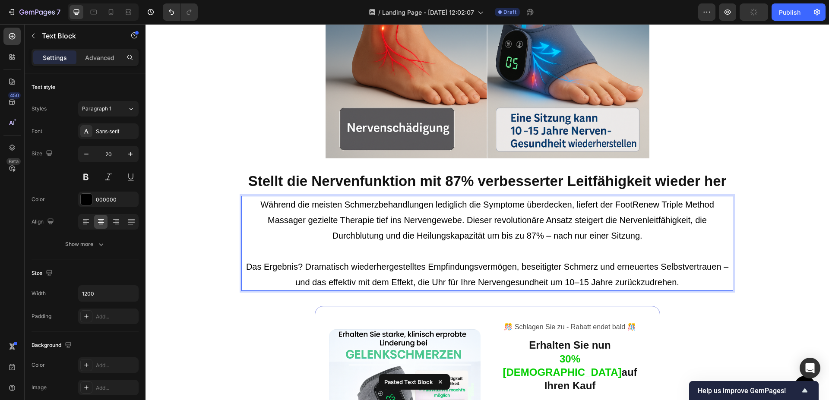
click at [684, 285] on p "Das Ergebnis? Dramatisch wiederhergestelltes Empfindungsvermögen, beseitigter S…" at bounding box center [487, 274] width 490 height 31
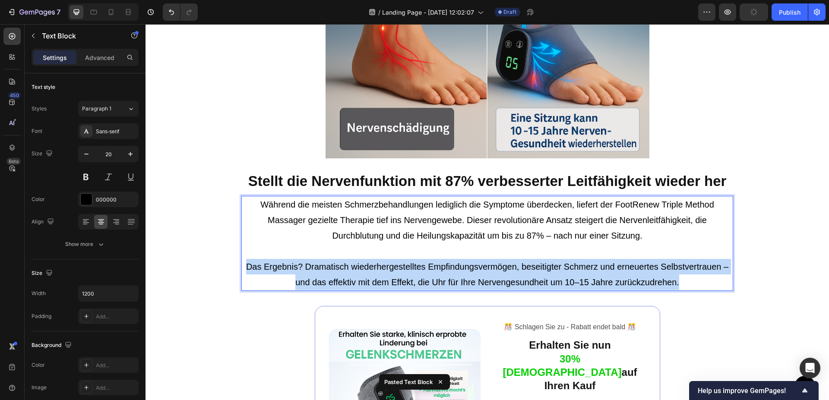
click at [684, 285] on p "Das Ergebnis? Dramatisch wiederhergestelltes Empfindungsvermögen, beseitigter S…" at bounding box center [487, 274] width 490 height 31
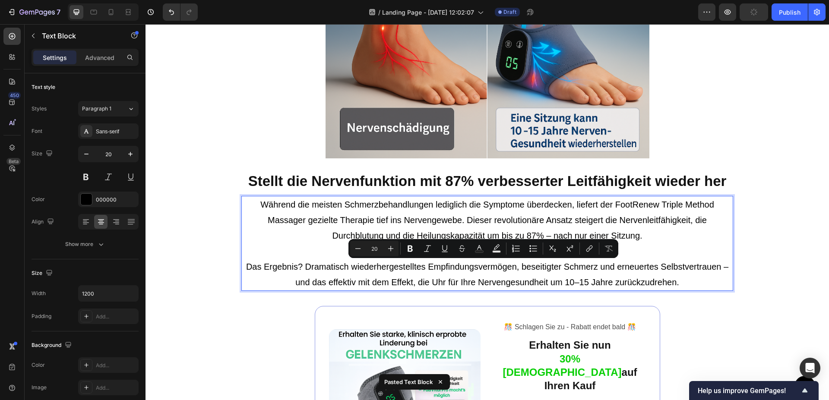
click at [679, 280] on p "Das Ergebnis? Dramatisch wiederhergestelltes Empfindungsvermögen, beseitigter S…" at bounding box center [487, 274] width 490 height 31
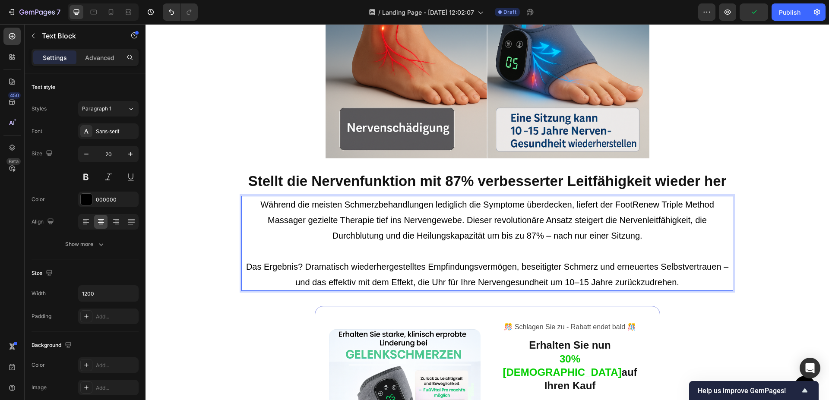
drag, startPoint x: 672, startPoint y: 286, endPoint x: 679, endPoint y: 282, distance: 8.1
click at [672, 286] on p "Das Ergebnis? Dramatisch wiederhergestelltes Empfindungsvermögen, beseitigter S…" at bounding box center [487, 274] width 490 height 31
click at [679, 282] on p "Das Ergebnis? Dramatisch wiederhergestelltes Empfindungsvermögen, beseitigter S…" at bounding box center [487, 274] width 490 height 31
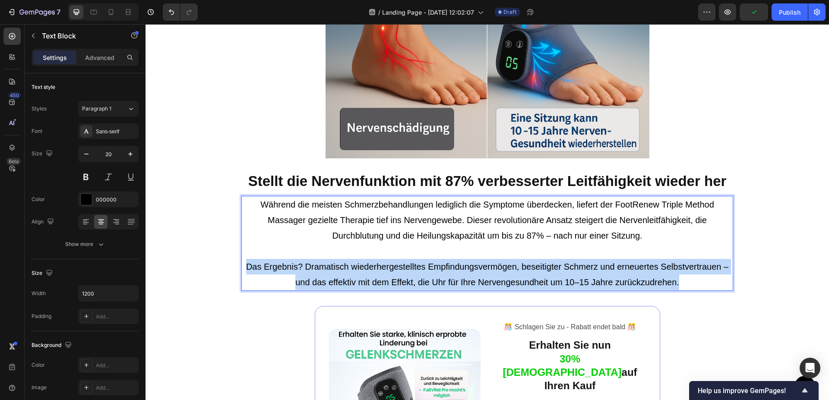
click at [679, 282] on p "Das Ergebnis? Dramatisch wiederhergestelltes Empfindungsvermögen, beseitigter S…" at bounding box center [487, 274] width 490 height 31
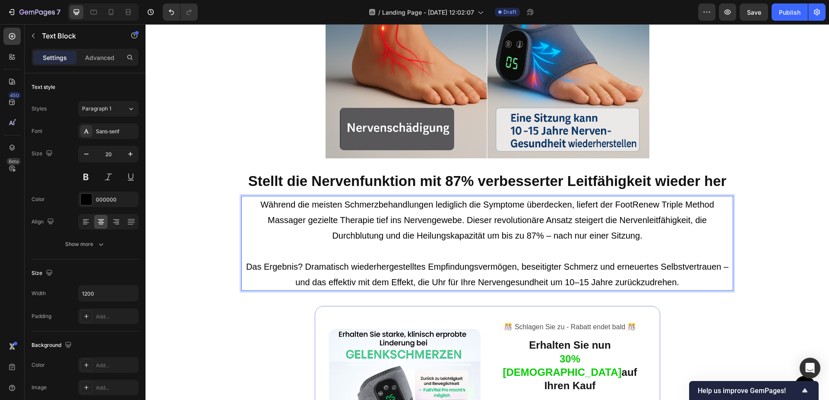
click at [679, 282] on p "Das Ergebnis? Dramatisch wiederhergestelltes Empfindungsvermögen, beseitigter S…" at bounding box center [487, 274] width 490 height 31
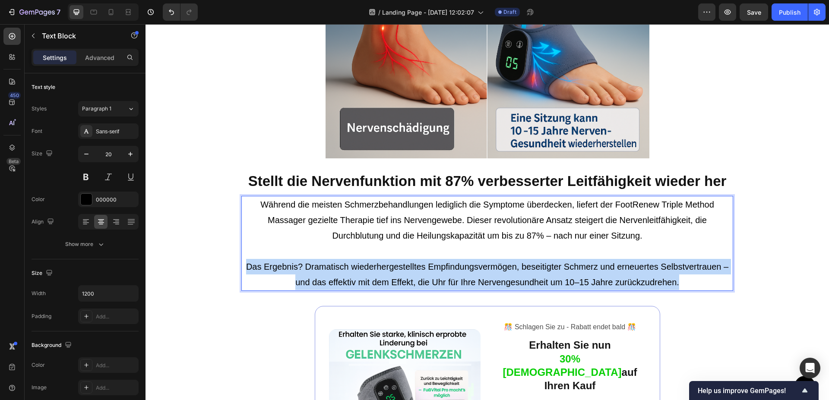
click at [679, 282] on p "Das Ergebnis? Dramatisch wiederhergestelltes Empfindungsvermögen, beseitigter S…" at bounding box center [487, 274] width 490 height 31
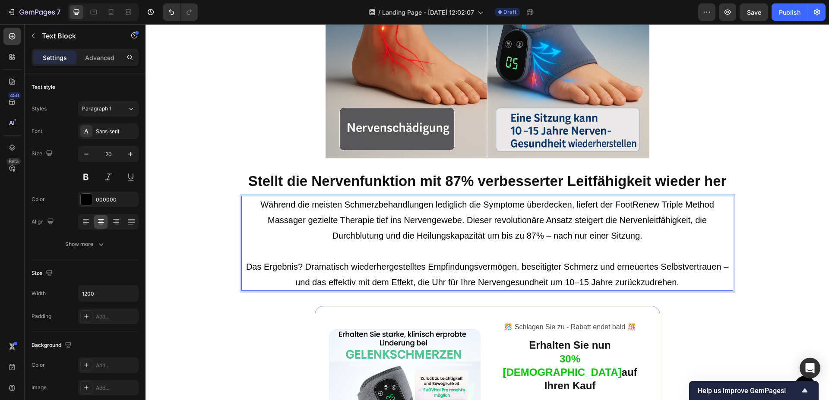
click at [679, 282] on p "Das Ergebnis? Dramatisch wiederhergestelltes Empfindungsvermögen, beseitigter S…" at bounding box center [487, 274] width 490 height 31
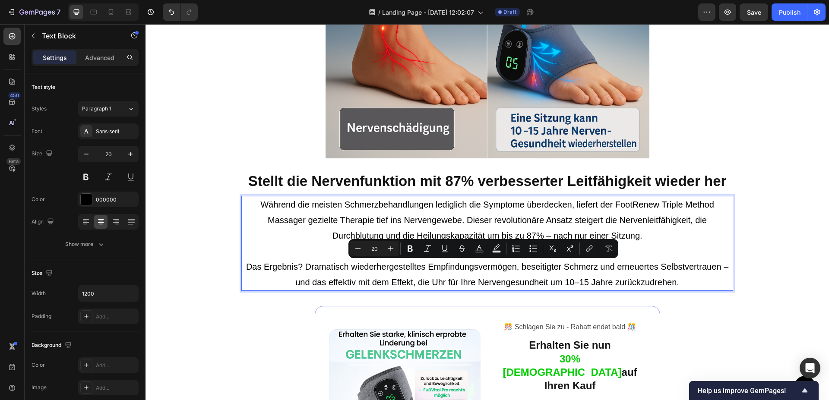
click at [679, 282] on p "Das Ergebnis? Dramatisch wiederhergestelltes Empfindungsvermögen, beseitigter S…" at bounding box center [487, 274] width 490 height 31
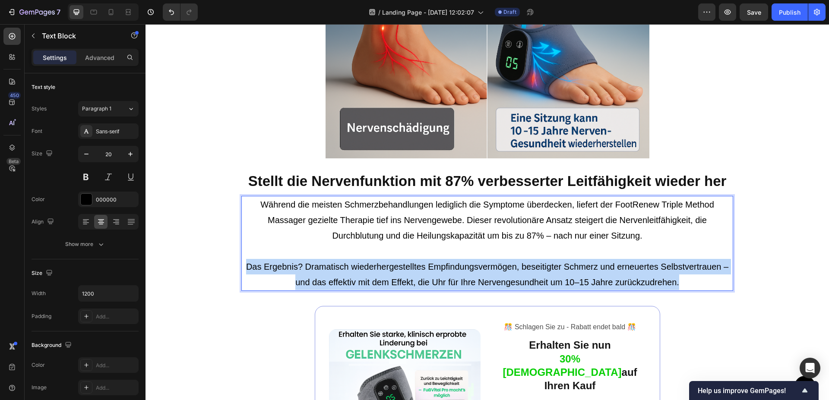
click at [679, 282] on p "Das Ergebnis? Dramatisch wiederhergestelltes Empfindungsvermögen, beseitigter S…" at bounding box center [487, 274] width 490 height 31
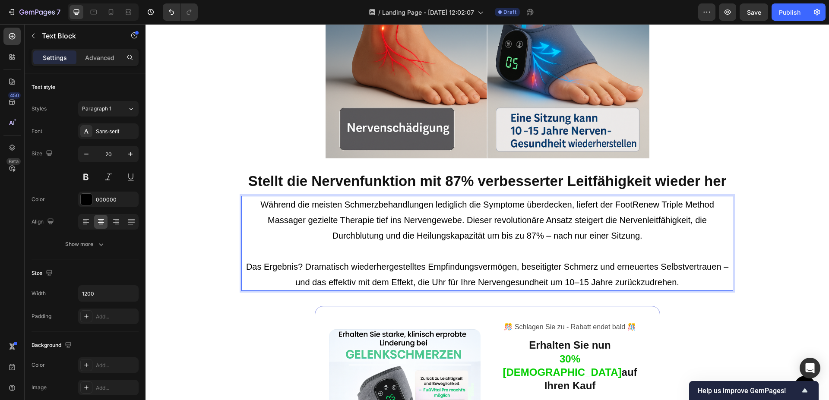
click at [679, 282] on p "Das Ergebnis? Dramatisch wiederhergestelltes Empfindungsvermögen, beseitigter S…" at bounding box center [487, 274] width 490 height 31
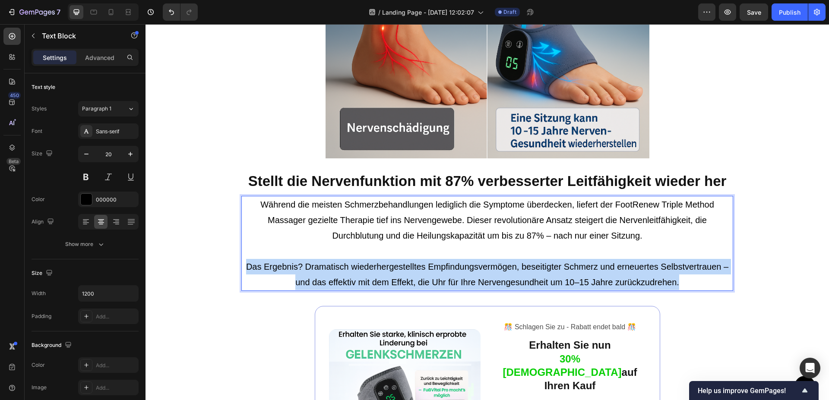
click at [679, 282] on p "Das Ergebnis? Dramatisch wiederhergestelltes Empfindungsvermögen, beseitigter S…" at bounding box center [487, 274] width 490 height 31
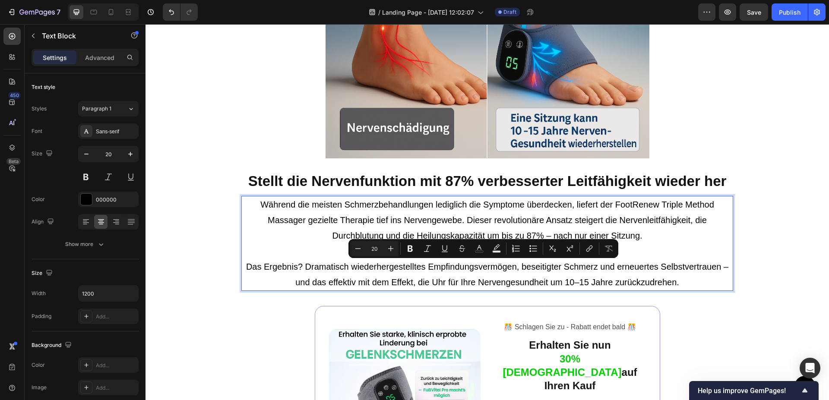
click at [648, 223] on p "Während die meisten Schmerzbehandlungen lediglich die Symptome überdecken, lief…" at bounding box center [487, 228] width 490 height 62
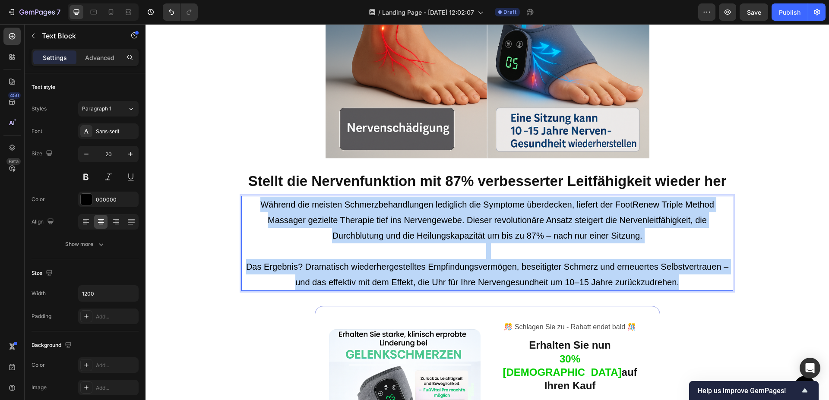
drag, startPoint x: 257, startPoint y: 205, endPoint x: 683, endPoint y: 281, distance: 432.2
click at [683, 281] on div "Während die meisten Schmerzbehandlungen lediglich die Symptome überdecken, lief…" at bounding box center [487, 243] width 492 height 95
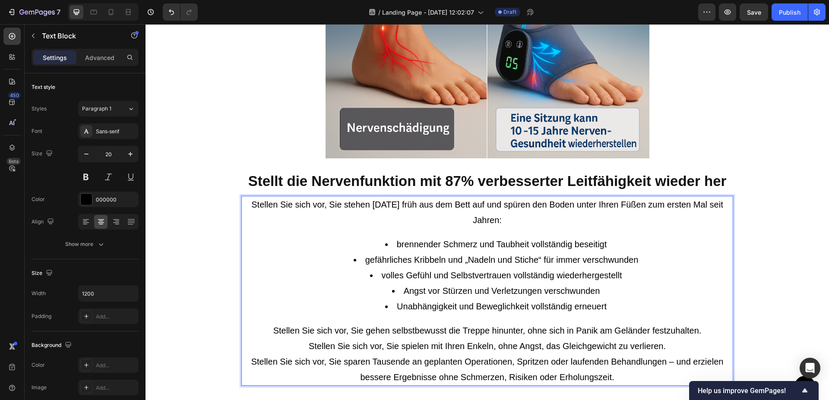
click at [384, 245] on li "brennender Schmerz und Taubheit vollständig beseitigt" at bounding box center [496, 245] width 473 height 16
click at [392, 243] on li "brennender Schmerz und Taubheit vollständig beseitigt" at bounding box center [496, 245] width 473 height 16
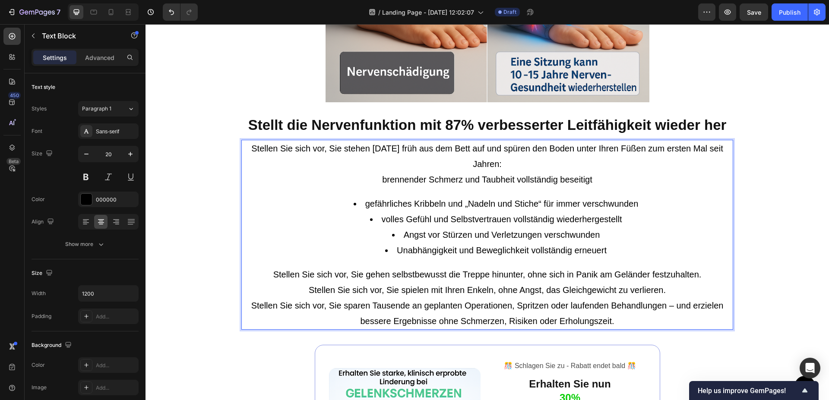
scroll to position [2511, 0]
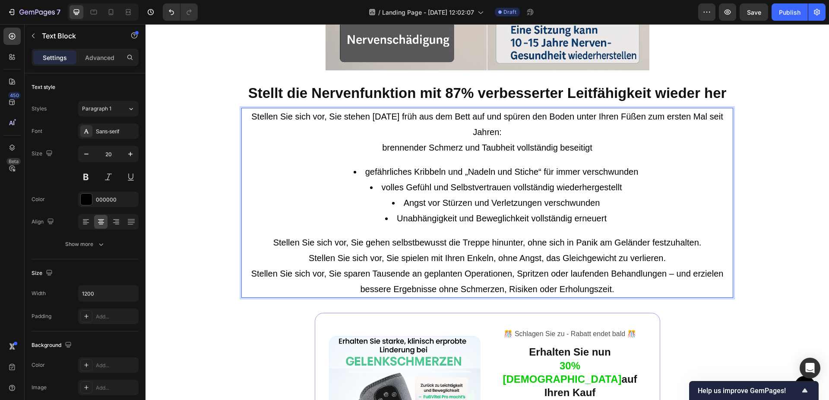
click at [622, 287] on p "Stellen Sie sich vor, Sie gehen selbstbewusst die Treppe hinunter, ohne sich in…" at bounding box center [487, 266] width 490 height 62
click at [174, 9] on icon "Undo/Redo" at bounding box center [171, 12] width 9 height 9
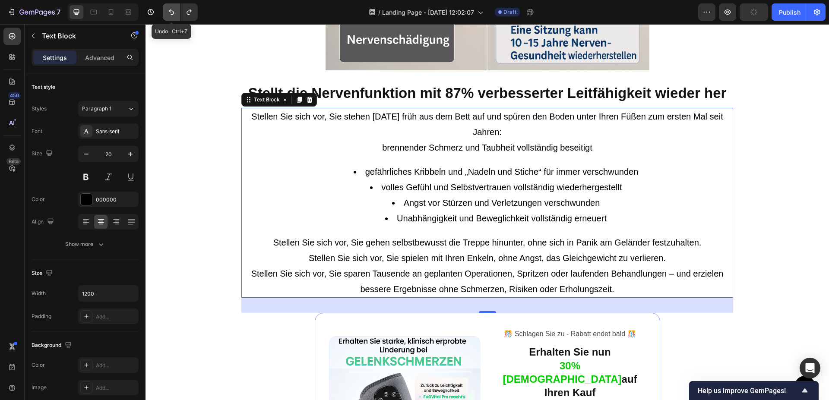
click at [174, 9] on icon "Undo/Redo" at bounding box center [171, 12] width 9 height 9
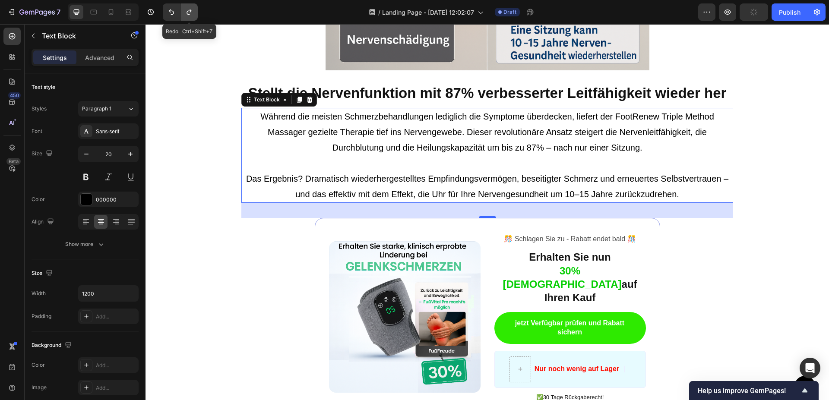
click at [188, 17] on button "Undo/Redo" at bounding box center [189, 11] width 17 height 17
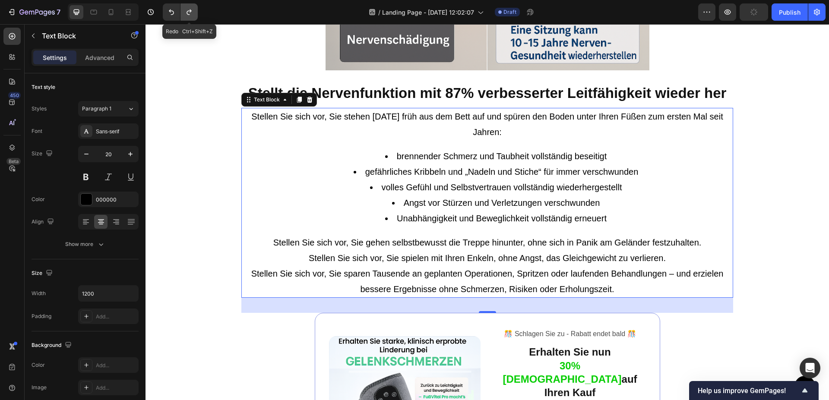
click at [188, 17] on button "Undo/Redo" at bounding box center [189, 11] width 17 height 17
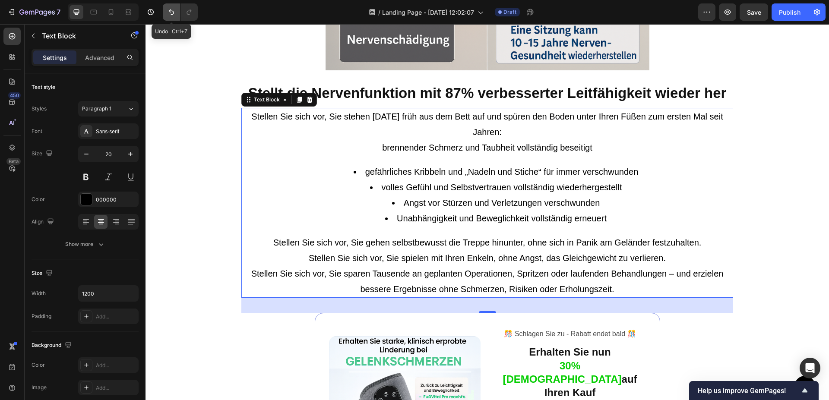
click at [164, 14] on button "Undo/Redo" at bounding box center [171, 11] width 17 height 17
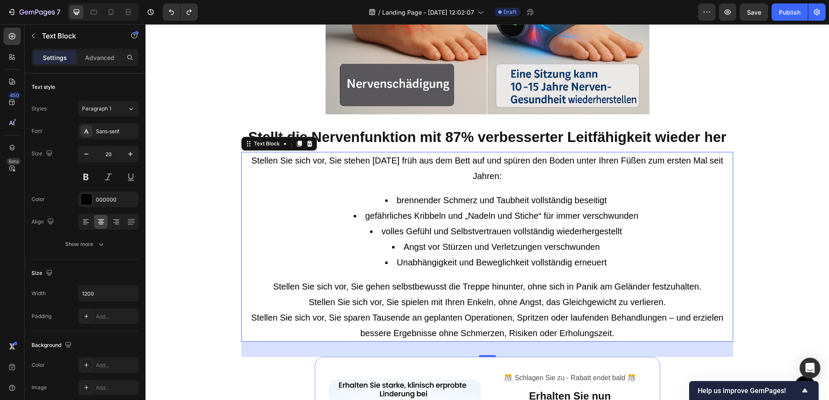
scroll to position [2555, 0]
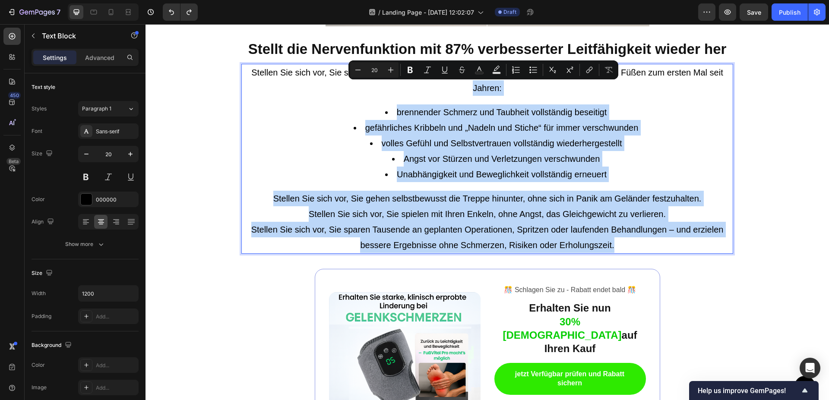
drag, startPoint x: 620, startPoint y: 244, endPoint x: 261, endPoint y: 81, distance: 394.1
click at [261, 81] on div "Stellen Sie sich vor, Sie stehen morgen früh aus dem Bett auf und spüren den Bo…" at bounding box center [487, 159] width 492 height 190
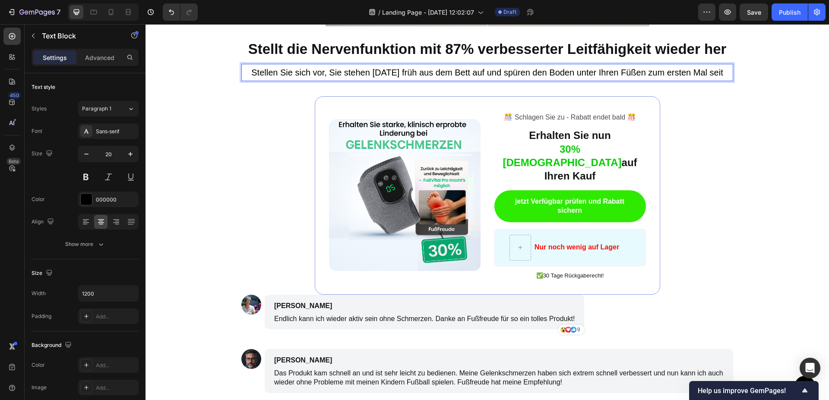
click at [722, 71] on p "Stellen Sie sich vor, Sie stehen morgen früh aus dem Bett auf und spüren den Bo…" at bounding box center [487, 73] width 490 height 16
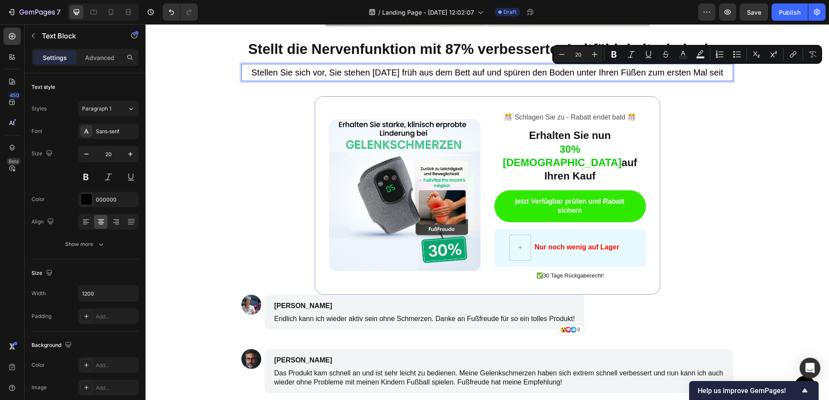
click at [722, 71] on p "Stellen Sie sich vor, Sie stehen morgen früh aus dem Bett auf und spüren den Bo…" at bounding box center [487, 73] width 490 height 16
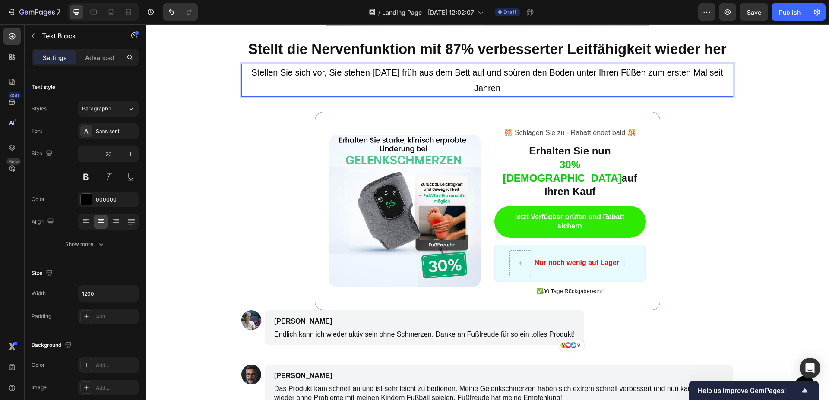
drag, startPoint x: 504, startPoint y: 89, endPoint x: 545, endPoint y: 86, distance: 40.7
click at [545, 86] on p "Stellen Sie sich vor, Sie stehen morgen früh aus dem Bett auf und spüren den Bo…" at bounding box center [487, 80] width 490 height 31
click at [526, 89] on p "Stellen Sie sich vor, Sie stehen morgen früh aus dem Bett auf und spüren den Bo…" at bounding box center [487, 80] width 490 height 31
click at [521, 87] on p "Stellen Sie sich vor, Sie stehen morgen früh aus dem Bett auf und spüren den Bo…" at bounding box center [487, 80] width 490 height 31
click at [565, 84] on p "Stellen Sie sich vor, Sie stehen morgen früh aus dem Bett auf und spüren den Bo…" at bounding box center [487, 80] width 490 height 31
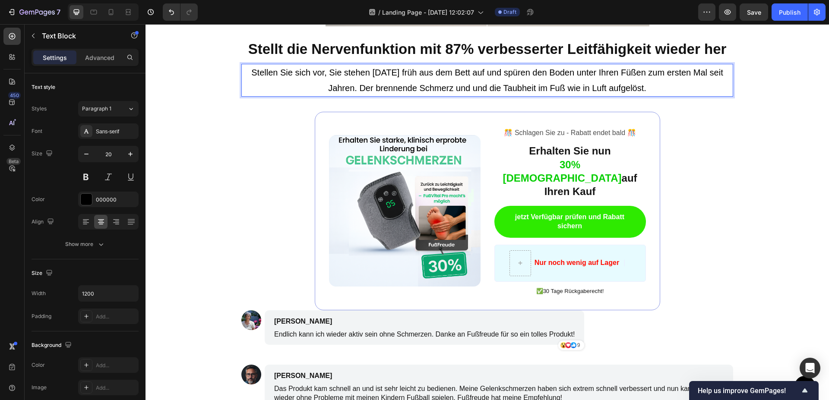
click at [660, 82] on p "Stellen Sie sich vor, Sie stehen morgen früh aus dem Bett auf und spüren den Bo…" at bounding box center [487, 80] width 490 height 31
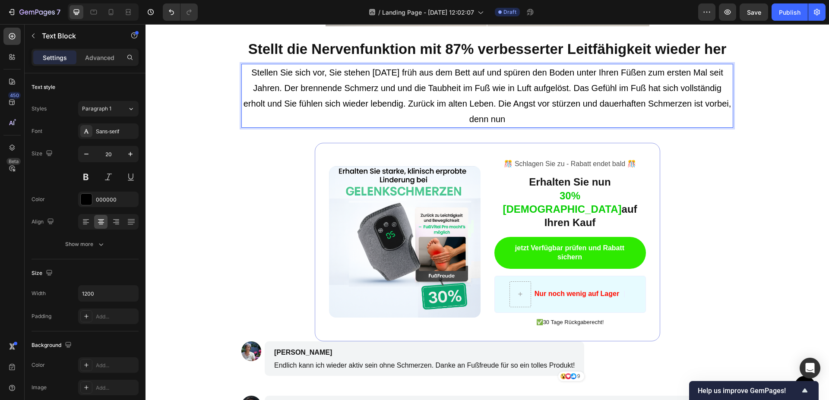
drag, startPoint x: 520, startPoint y: 121, endPoint x: 515, endPoint y: 121, distance: 4.8
click at [515, 121] on p "Stellen Sie sich vor, Sie stehen morgen früh aus dem Bett auf und spüren den Bo…" at bounding box center [487, 96] width 490 height 62
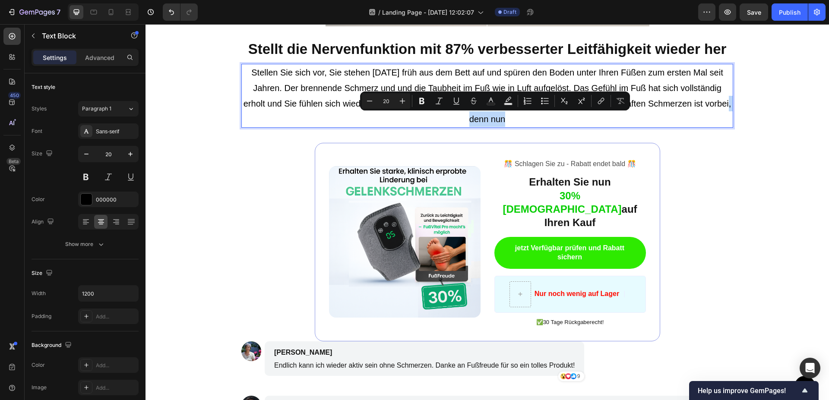
drag, startPoint x: 521, startPoint y: 120, endPoint x: 475, endPoint y: 124, distance: 46.8
click at [475, 124] on p "Stellen Sie sich vor, Sie stehen morgen früh aus dem Bett auf und spüren den Bo…" at bounding box center [487, 96] width 490 height 62
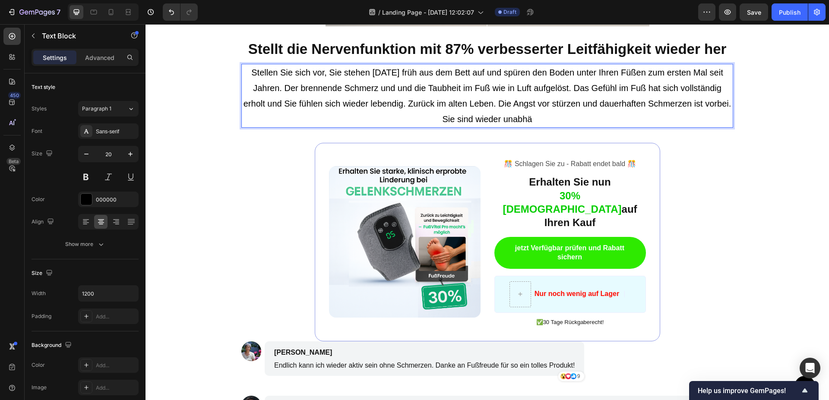
click at [558, 116] on p "Stellen Sie sich vor, Sie stehen morgen früh aus dem Bett auf und spüren den Bo…" at bounding box center [487, 96] width 490 height 62
click at [642, 116] on p "Stellen Sie sich vor, Sie stehen [DATE] früh aus dem Bett auf und spüren den Bo…" at bounding box center [487, 96] width 490 height 62
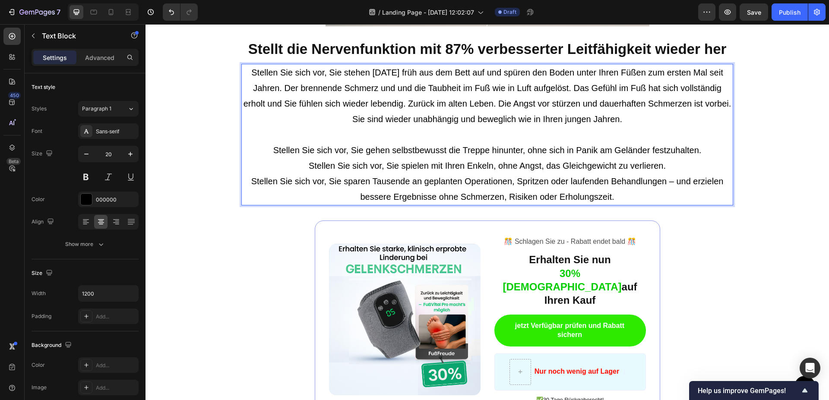
click at [306, 168] on p "Stellen Sie sich vor, Sie stehen [DATE] früh aus dem Bett auf und spüren den Bo…" at bounding box center [487, 135] width 490 height 140
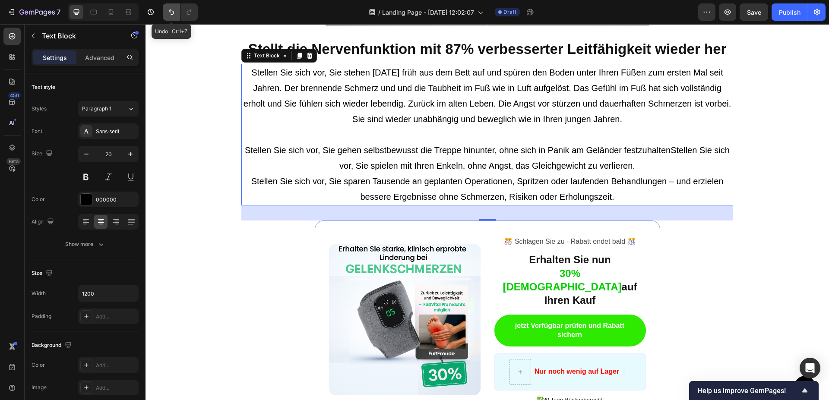
click at [172, 13] on icon "Undo/Redo" at bounding box center [171, 12] width 9 height 9
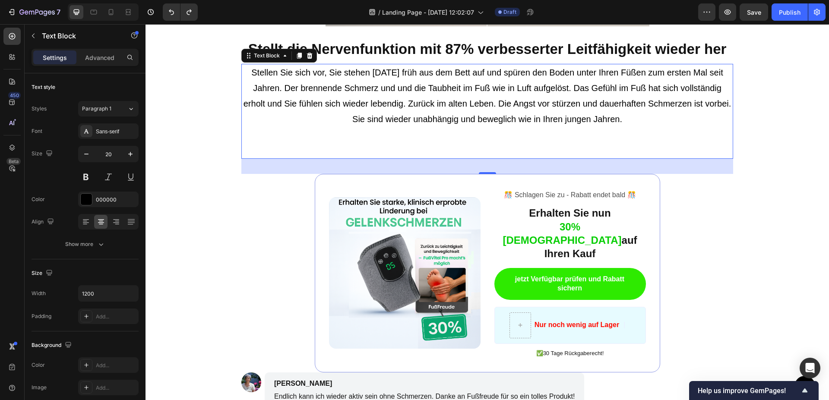
click at [666, 121] on p "Stellen Sie sich vor, Sie stehen [DATE] früh aus dem Bett auf und spüren den Bo…" at bounding box center [487, 111] width 490 height 93
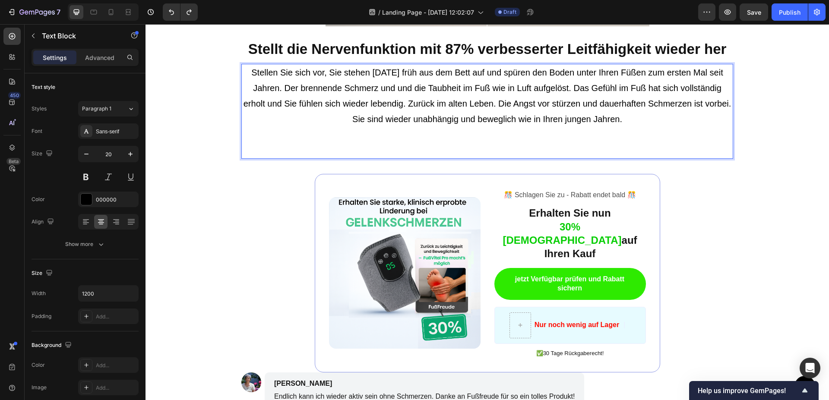
click at [666, 120] on p "Stellen Sie sich vor, Sie stehen [DATE] früh aus dem Bett auf und spüren den Bo…" at bounding box center [487, 111] width 490 height 93
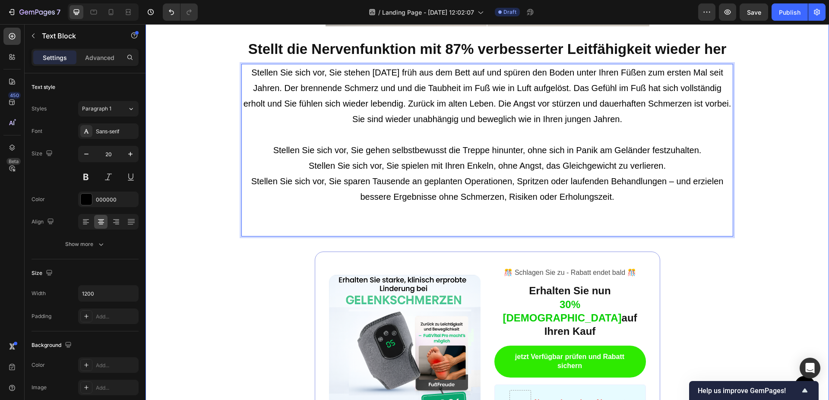
click at [773, 149] on div "Stellt die Nervenfunktion mit 87% verbesserter Leitfähigkeit wieder her Heading…" at bounding box center [488, 219] width 684 height 1167
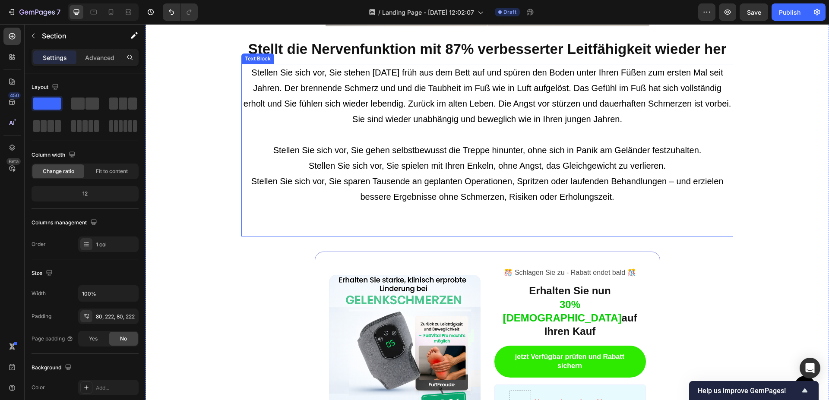
click at [599, 177] on p "Stellen Sie sich vor, Sie stehen [DATE] früh aus dem Bett auf und spüren den Bo…" at bounding box center [487, 150] width 490 height 171
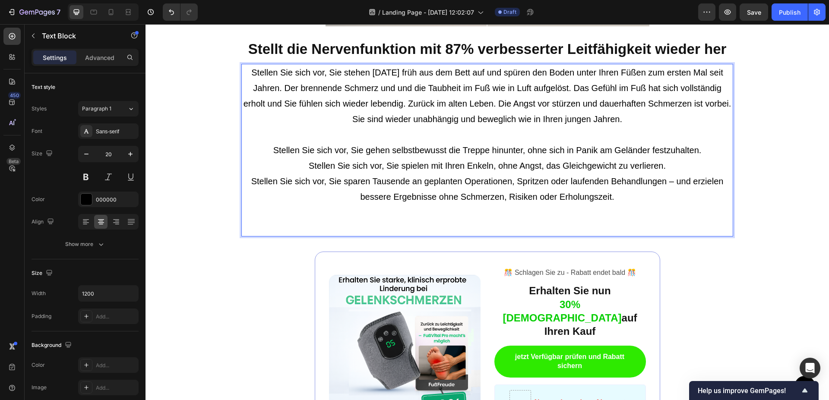
click at [669, 160] on p "Stellen Sie sich vor, Sie stehen [DATE] früh aus dem Bett auf und spüren den Bo…" at bounding box center [487, 150] width 490 height 171
click at [301, 163] on p "Stellen Sie sich vor, Sie stehen [DATE] früh aus dem Bett auf und spüren den Bo…" at bounding box center [487, 150] width 490 height 171
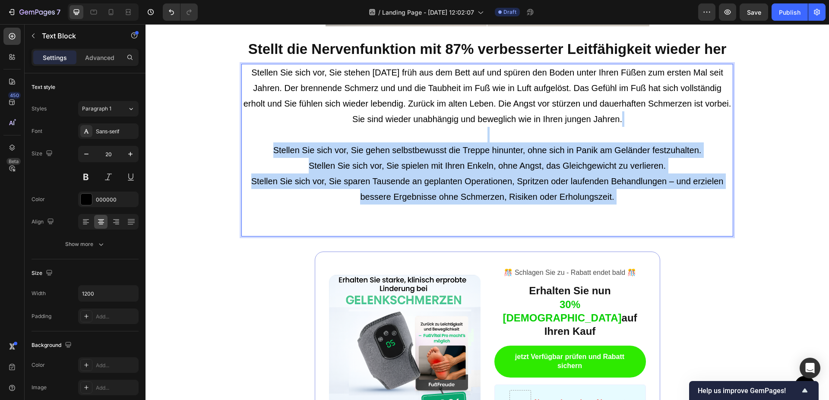
drag, startPoint x: 269, startPoint y: 141, endPoint x: 660, endPoint y: 208, distance: 396.6
click at [660, 208] on p "Stellen Sie sich vor, Sie stehen [DATE] früh aus dem Bett auf und spüren den Bo…" at bounding box center [487, 150] width 490 height 171
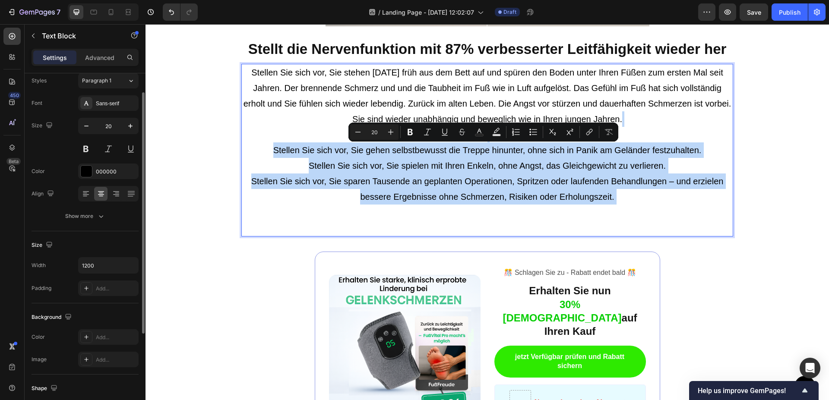
scroll to position [0, 0]
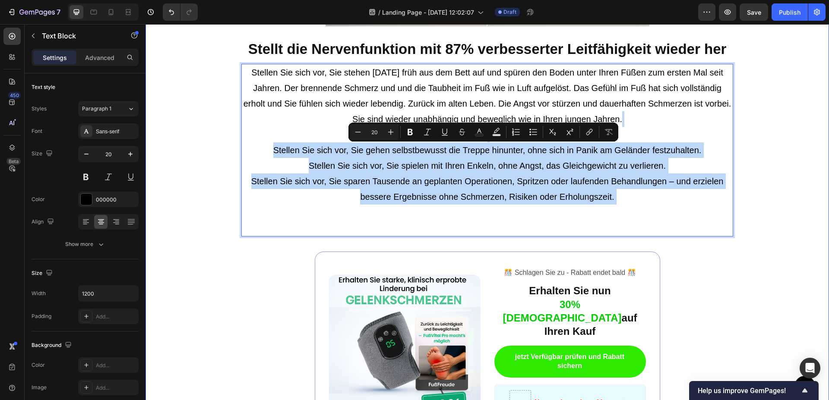
click at [233, 202] on div "Stellt die Nervenfunktion mit 87% verbesserter Leitfähigkeit wieder her Heading…" at bounding box center [488, 219] width 684 height 1167
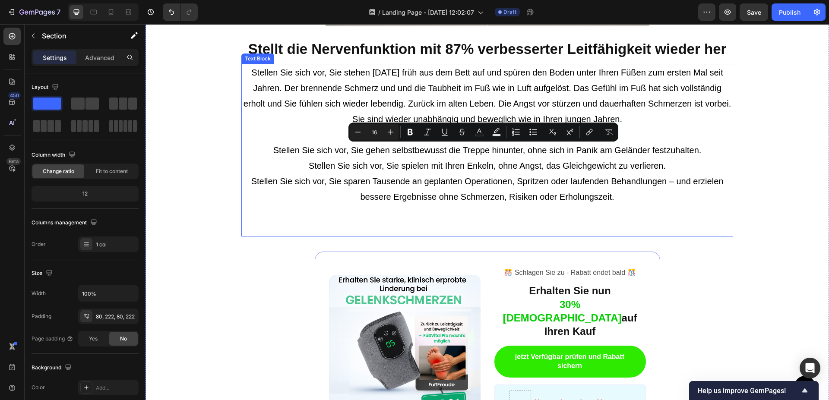
click at [331, 204] on p "Stellen Sie sich vor, Sie stehen [DATE] früh aus dem Bett auf und spüren den Bo…" at bounding box center [487, 150] width 490 height 171
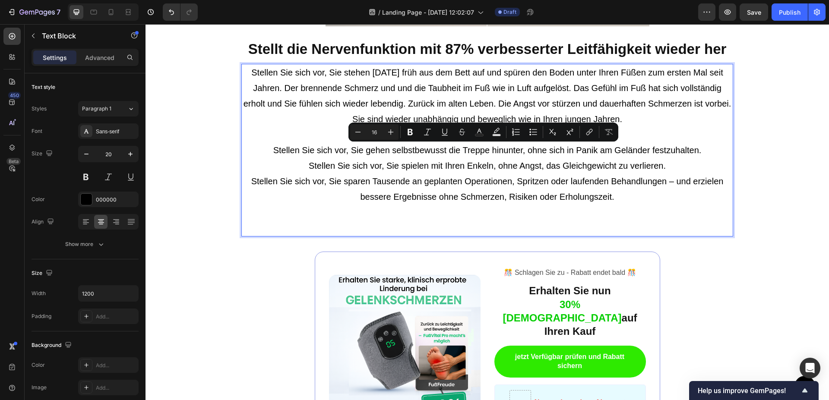
click at [641, 200] on p "Stellen Sie sich vor, Sie stehen [DATE] früh aus dem Bett auf und spüren den Bo…" at bounding box center [487, 150] width 490 height 171
click at [549, 263] on div "Image ️🎊 Schlagen Sie zu - Rabatt endet bald ️🎊 Text Block Erhalten Sie nun 30%…" at bounding box center [488, 351] width 346 height 199
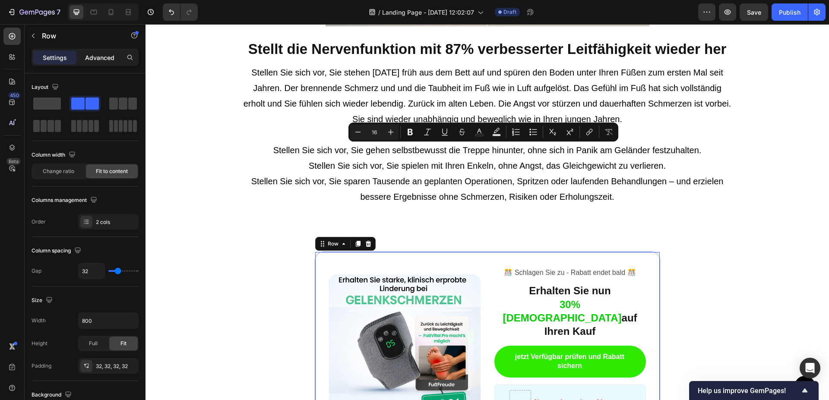
click at [85, 57] on div "Advanced" at bounding box center [99, 58] width 43 height 14
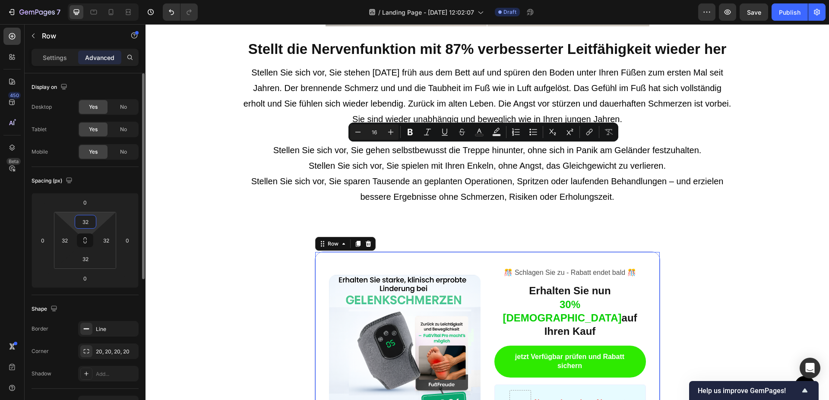
click at [88, 222] on input "32" at bounding box center [85, 222] width 17 height 13
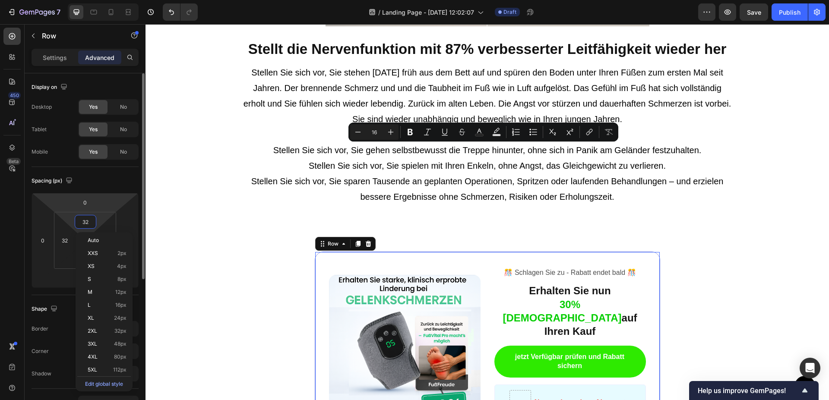
click at [99, 0] on html "7 / Landing Page - [DATE] 12:02:07 Draft Preview Save Publish 450 Beta Sections…" at bounding box center [414, 0] width 829 height 0
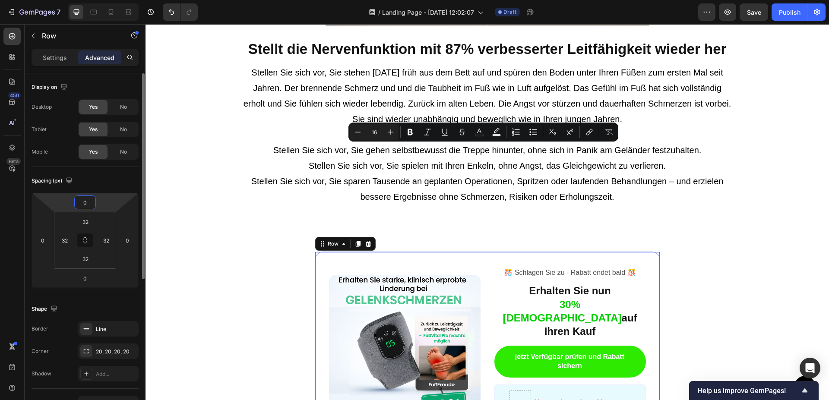
click at [91, 204] on input "0" at bounding box center [84, 202] width 17 height 13
type input "-2"
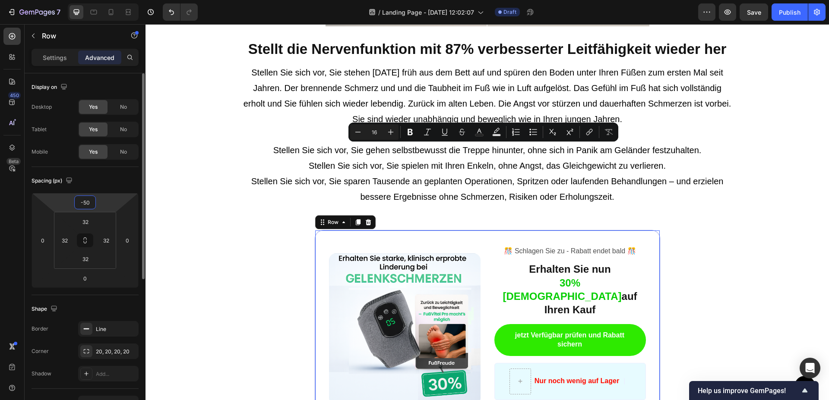
type input "-5"
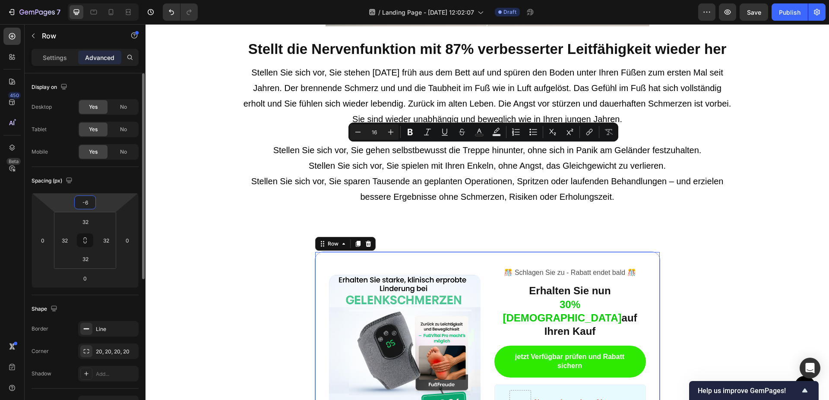
type input "-65"
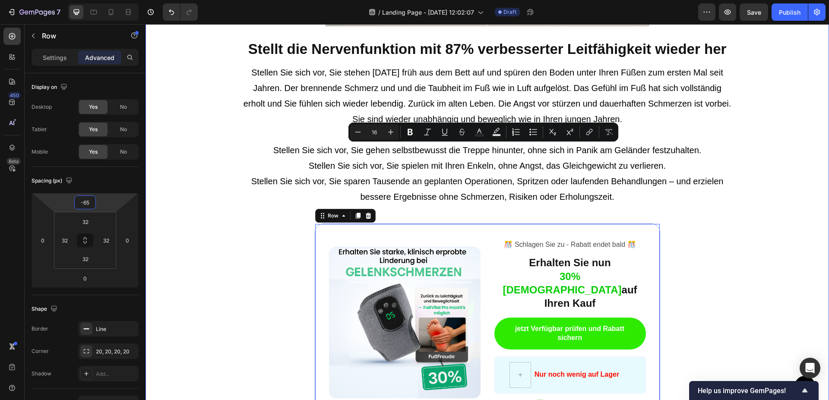
click at [228, 289] on div "Stellt die Nervenfunktion mit 87% verbesserter Leitfähigkeit wieder her Heading…" at bounding box center [488, 205] width 684 height 1139
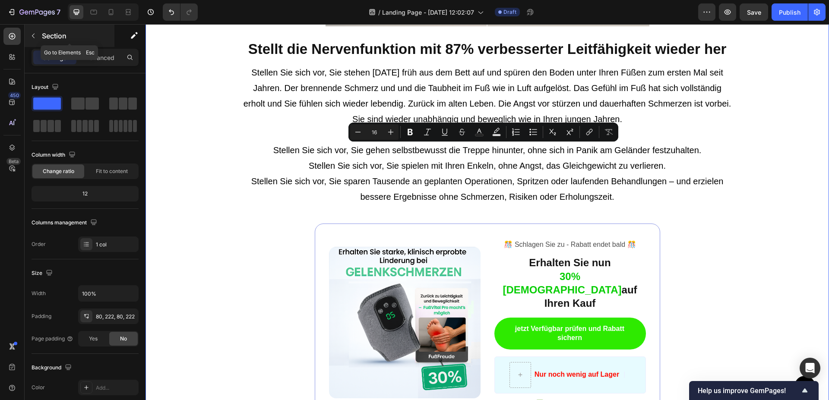
click at [30, 35] on icon "button" at bounding box center [33, 35] width 7 height 7
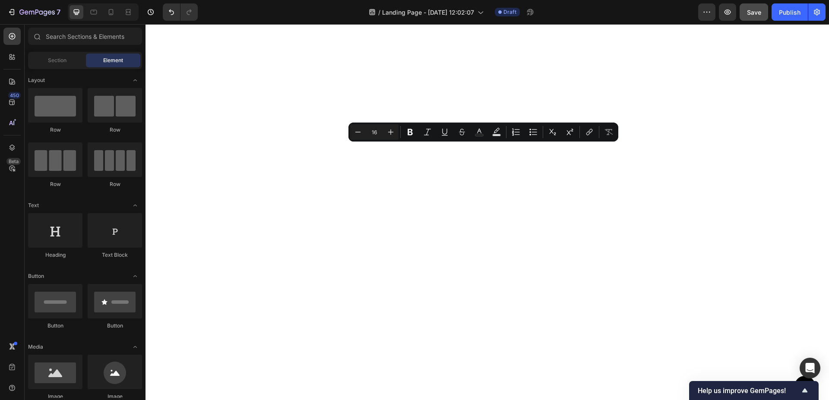
scroll to position [1453, 0]
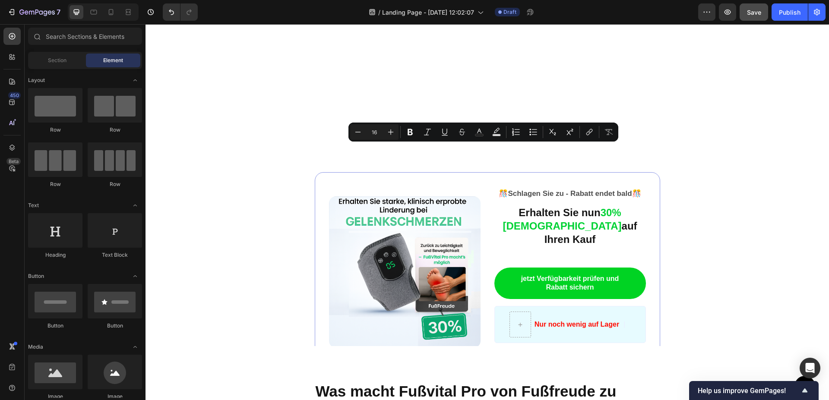
click at [752, 11] on span "Save" at bounding box center [754, 12] width 14 height 7
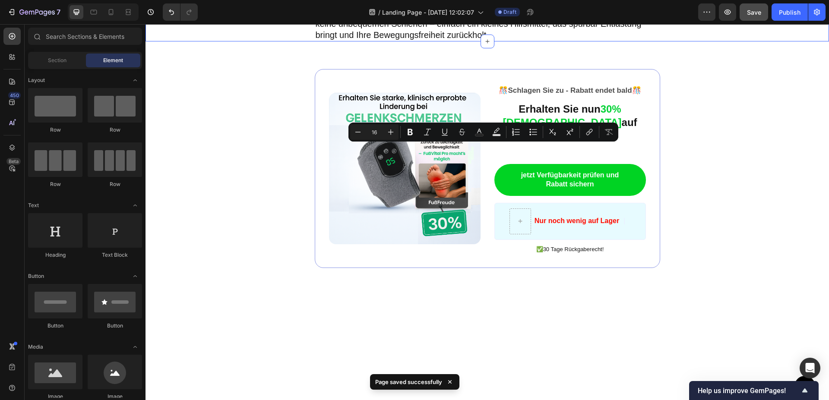
scroll to position [925, 0]
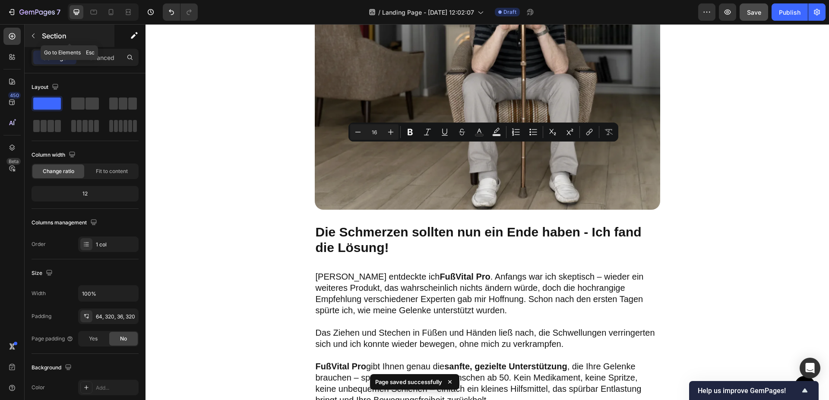
click at [38, 30] on button "button" at bounding box center [33, 36] width 14 height 14
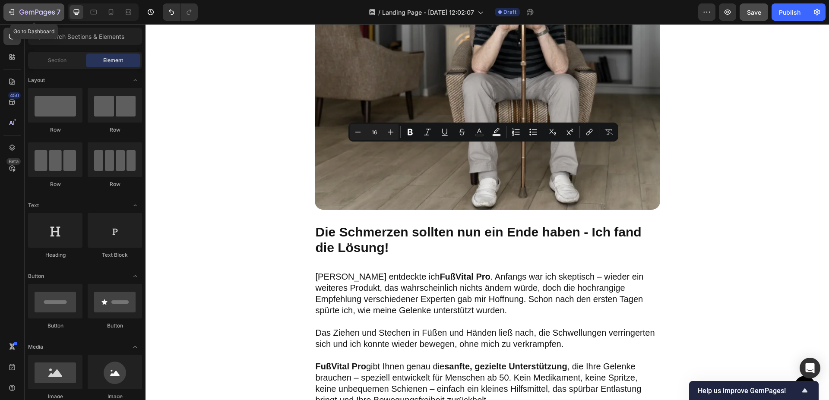
click at [12, 13] on icon "button" at bounding box center [11, 12] width 9 height 9
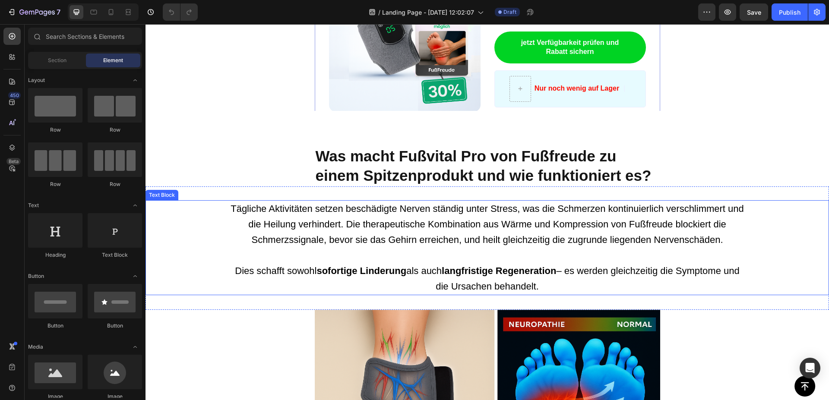
scroll to position [1453, 0]
click at [186, 228] on div "Tägliche Aktivitäten setzen beschädigte Nerven ständig unter Stress, was die Sc…" at bounding box center [488, 248] width 684 height 95
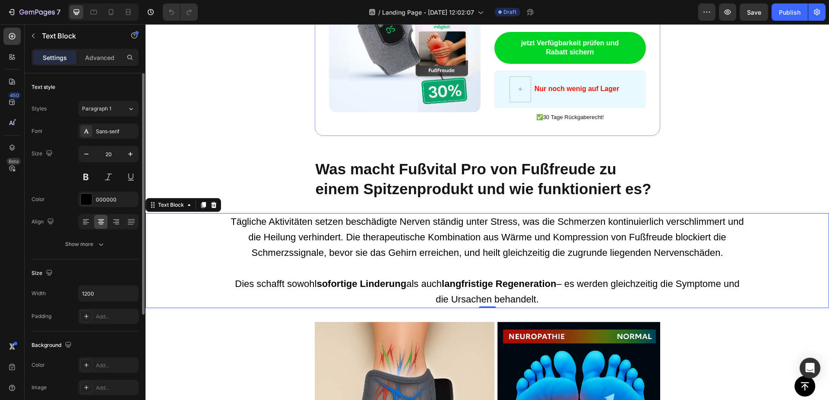
scroll to position [88, 0]
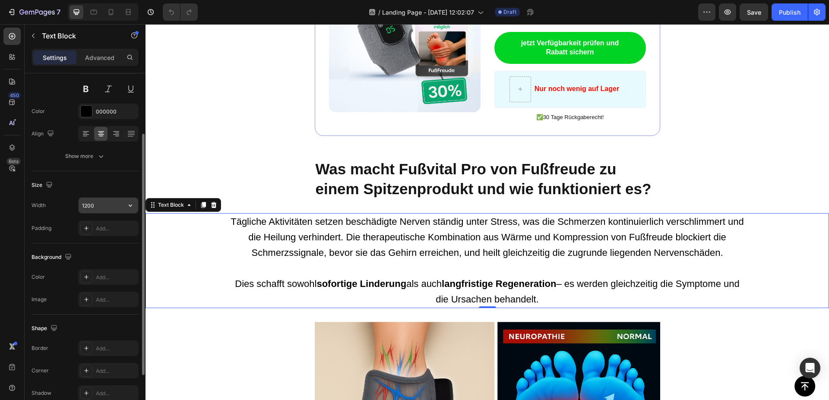
click at [98, 201] on input "1200" at bounding box center [109, 206] width 60 height 16
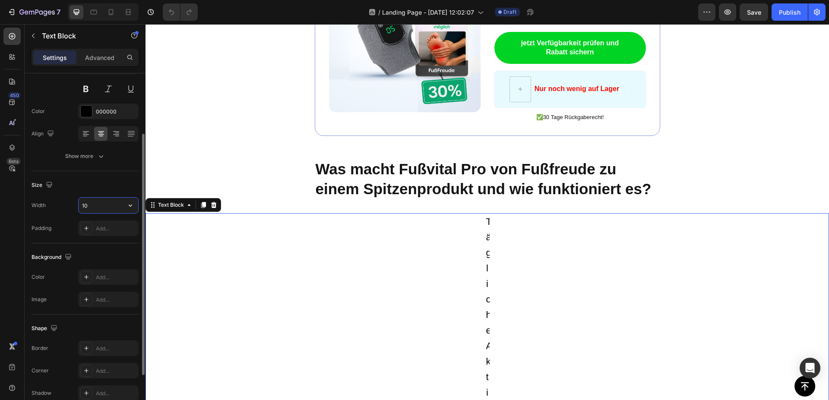
type input "1"
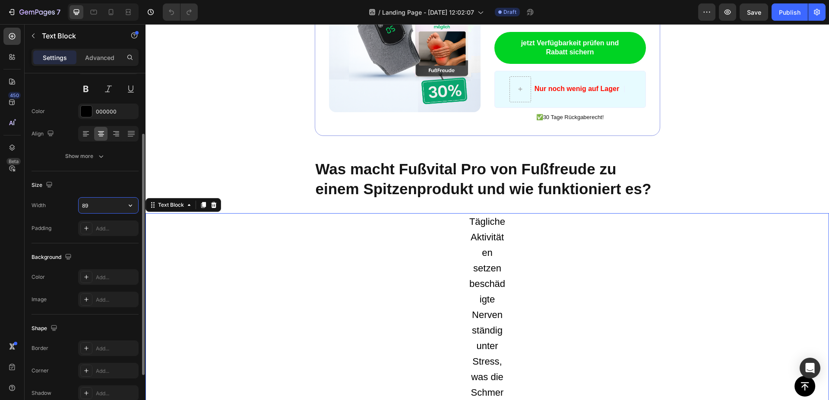
type input "890"
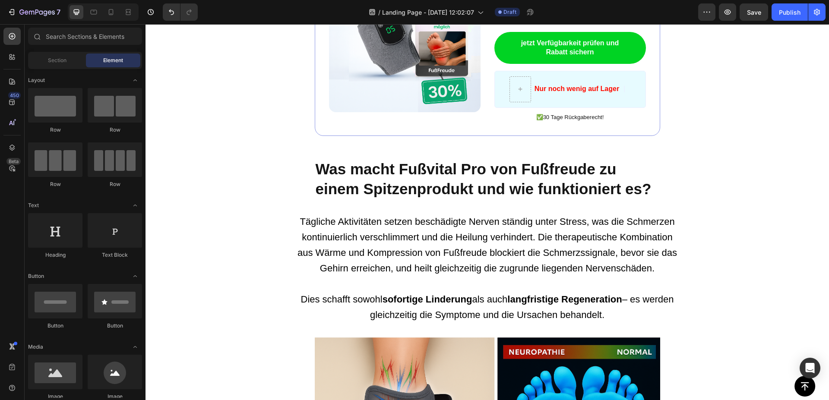
click at [206, 131] on div "Button Sticky Image ️🎊 Schlagen Sie zu - Rabatt endet bald ️🎊 Text Block Erhalt…" at bounding box center [488, 35] width 684 height 2892
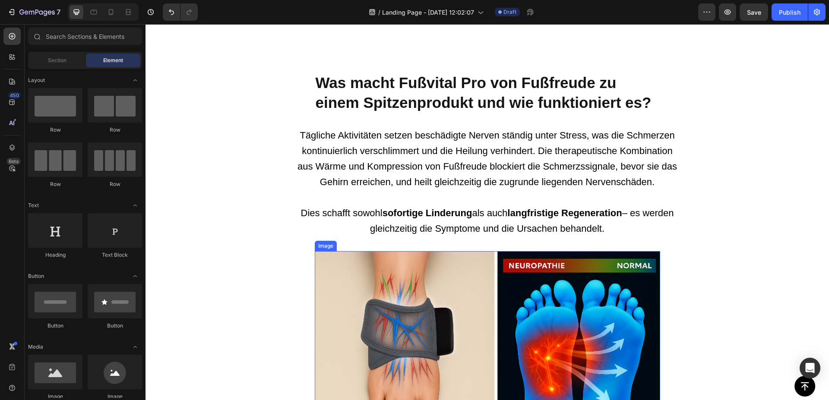
scroll to position [1541, 0]
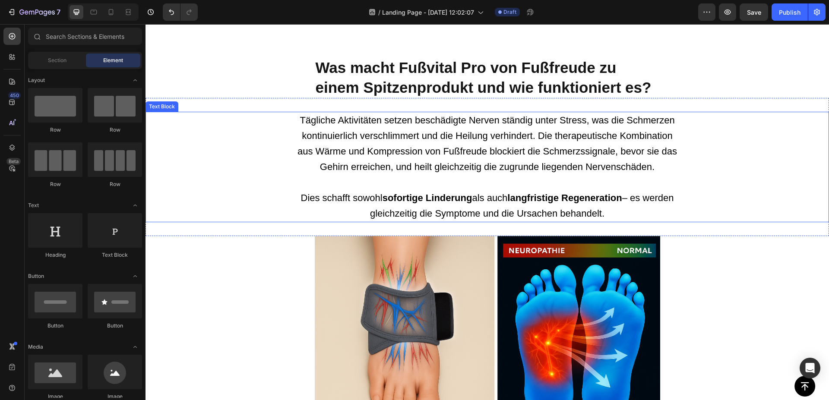
click at [505, 178] on p at bounding box center [487, 183] width 383 height 16
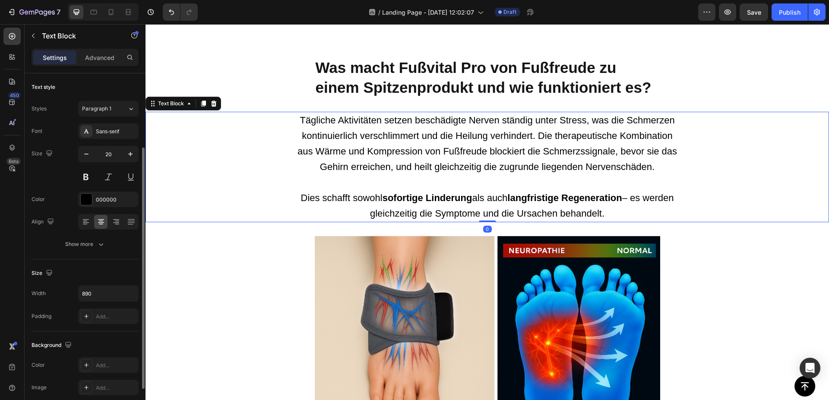
scroll to position [44, 0]
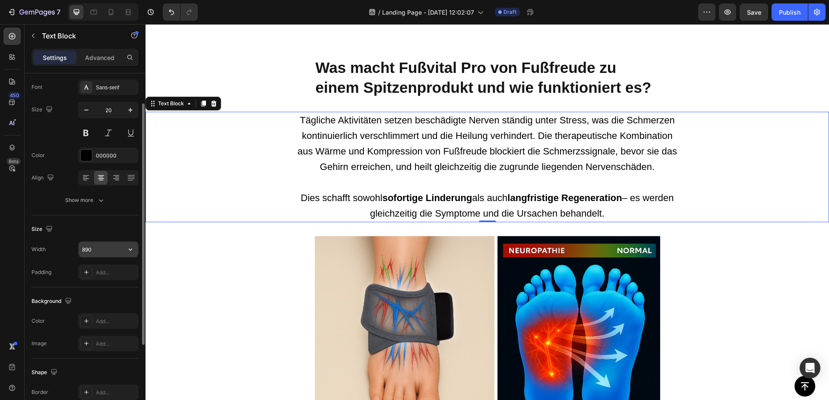
click at [88, 250] on input "890" at bounding box center [109, 250] width 60 height 16
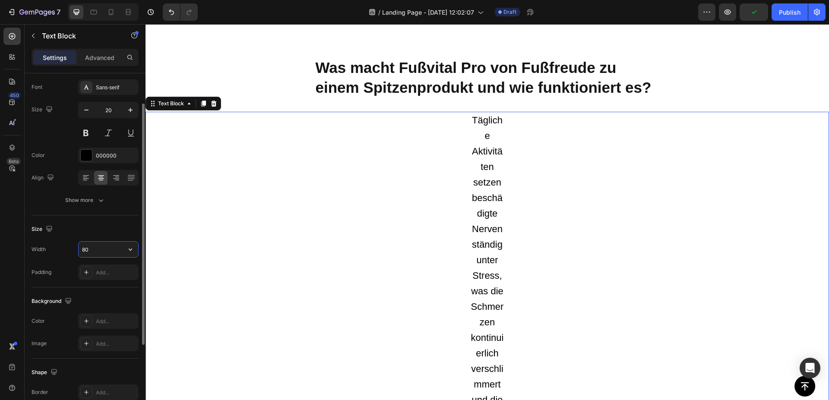
type input "850"
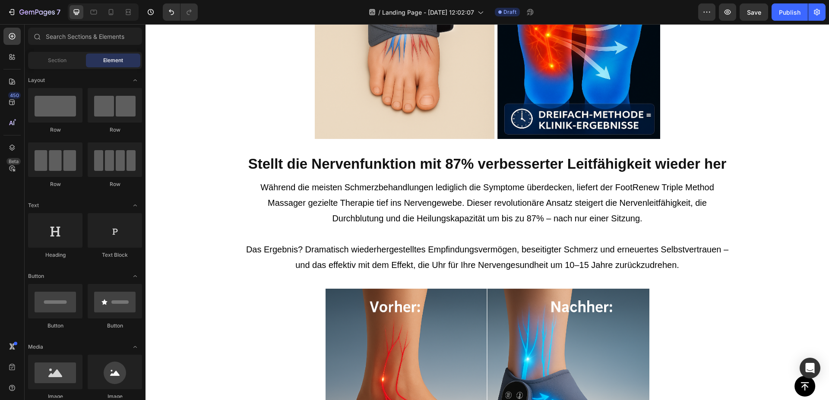
scroll to position [1894, 0]
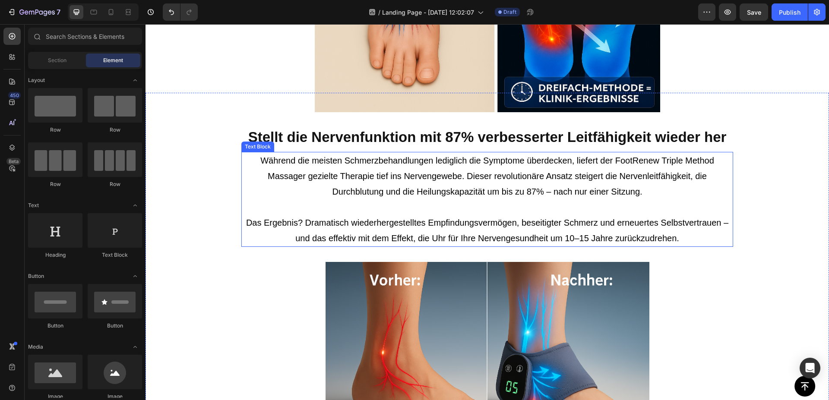
click at [421, 212] on p "Während die meisten Schmerzbehandlungen lediglich die Symptome überdecken, lief…" at bounding box center [487, 184] width 490 height 62
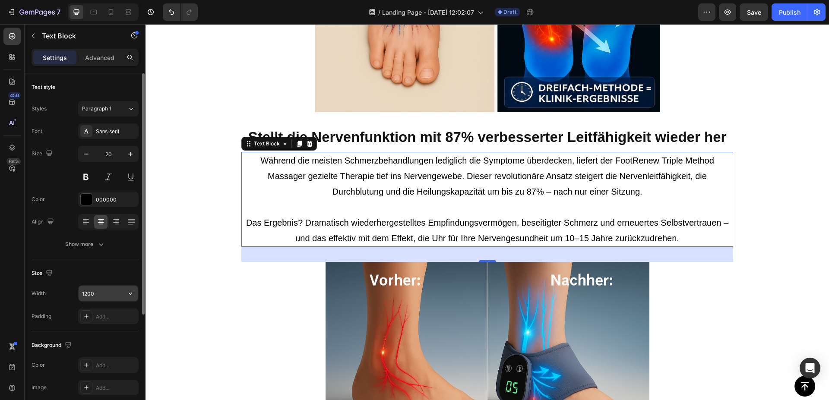
click at [99, 300] on input "1200" at bounding box center [109, 294] width 60 height 16
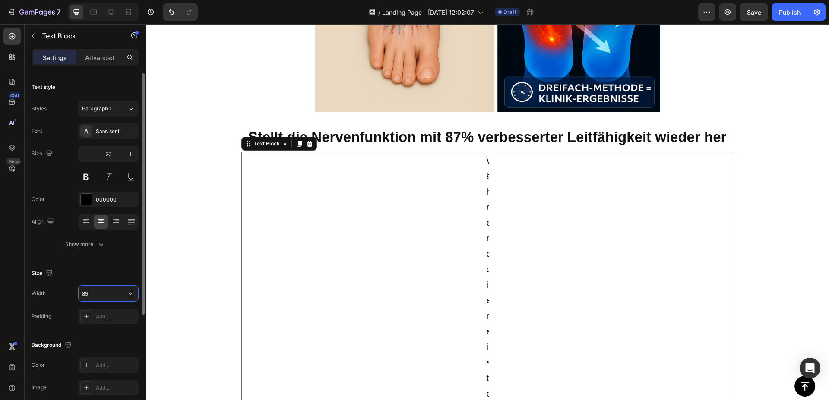
type input "850"
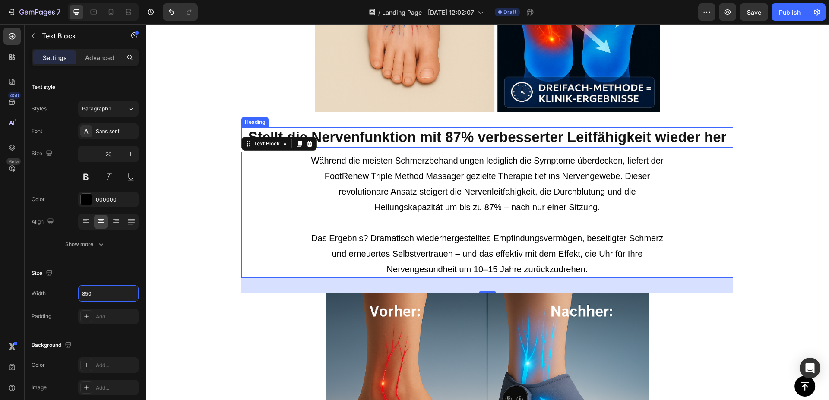
click at [355, 136] on h2 "Stellt die Nervenfunktion mit 87% verbesserter Leitfähigkeit wieder her" at bounding box center [487, 137] width 492 height 20
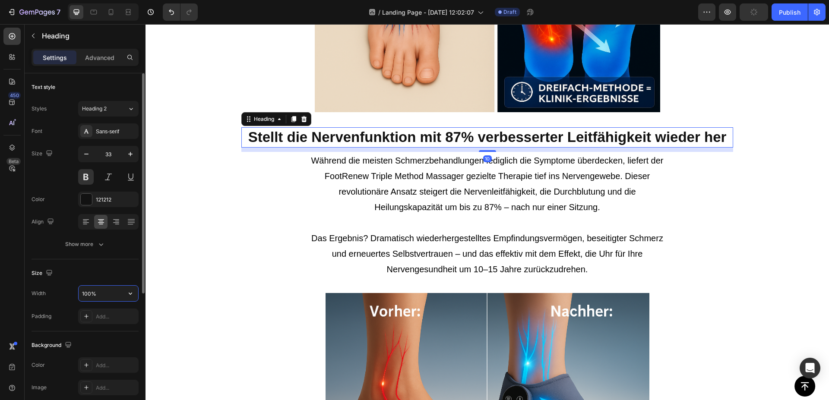
click at [104, 298] on input "100%" at bounding box center [109, 294] width 60 height 16
click at [91, 296] on input "100%" at bounding box center [109, 294] width 60 height 16
click at [125, 285] on div "Size Width 100% Padding Add..." at bounding box center [85, 296] width 107 height 72
click at [119, 292] on input "100%" at bounding box center [109, 294] width 60 height 16
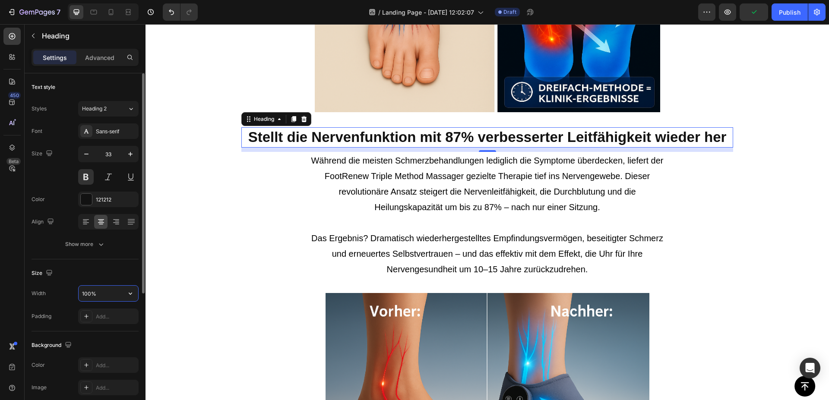
click at [119, 292] on input "100%" at bounding box center [109, 294] width 60 height 16
click at [92, 293] on input "100%" at bounding box center [109, 294] width 60 height 16
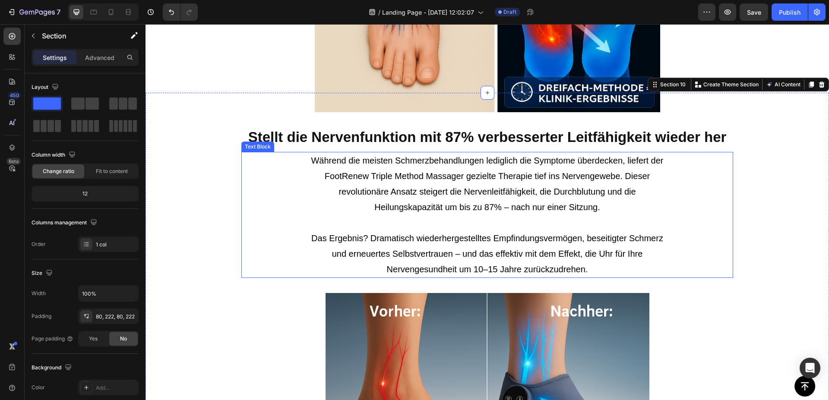
click at [311, 139] on h2 "Stellt die Nervenfunktion mit 87% verbesserter Leitfähigkeit wieder her" at bounding box center [487, 137] width 492 height 20
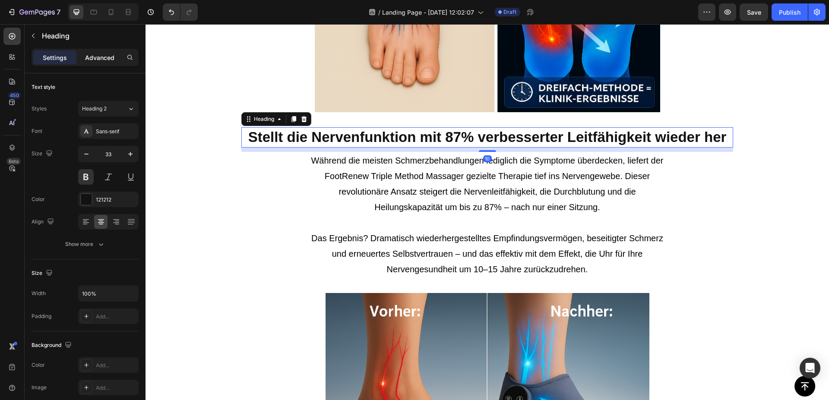
click at [107, 54] on p "Advanced" at bounding box center [99, 57] width 29 height 9
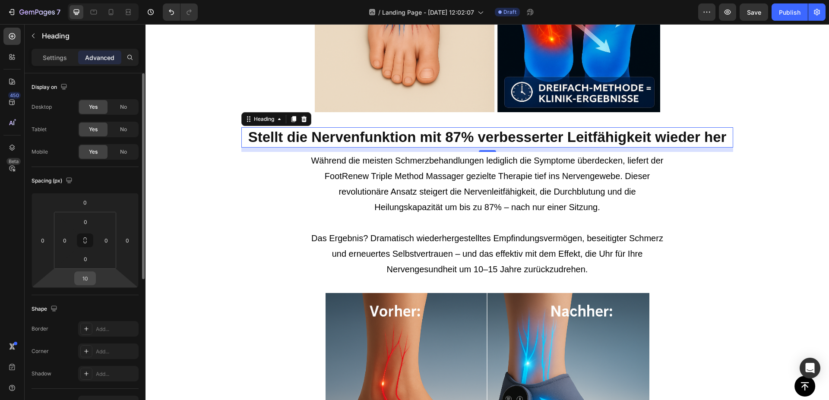
click at [92, 279] on input "10" at bounding box center [84, 278] width 17 height 13
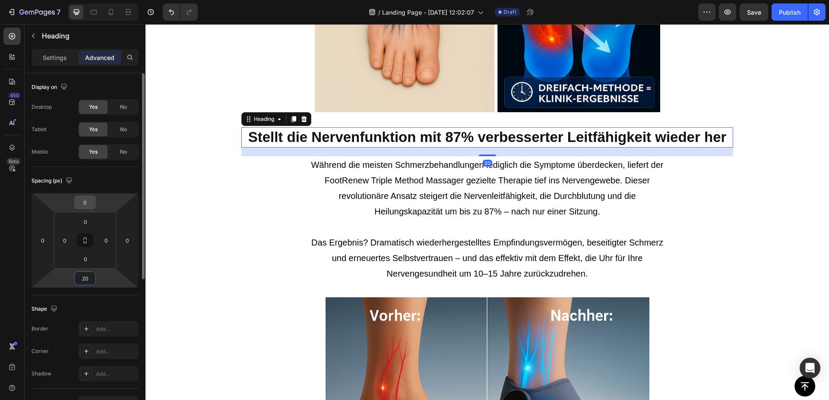
type input "20"
click at [89, 203] on input "0" at bounding box center [84, 202] width 17 height 13
type input "20"
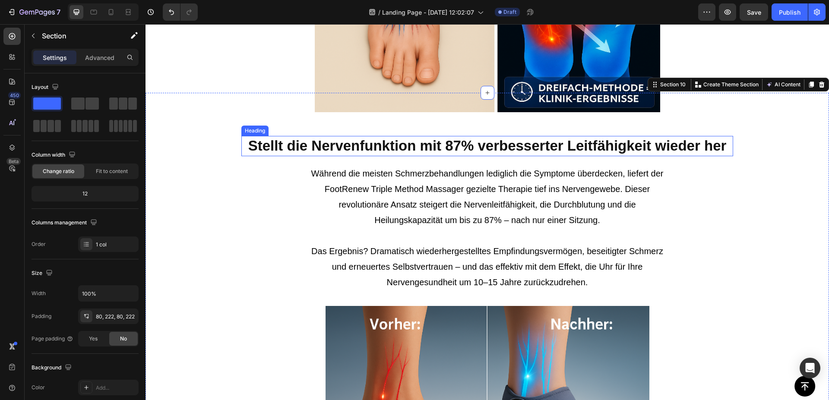
click at [305, 155] on h2 "Stellt die Nervenfunktion mit 87% verbesserter Leitfähigkeit wieder her" at bounding box center [487, 146] width 492 height 20
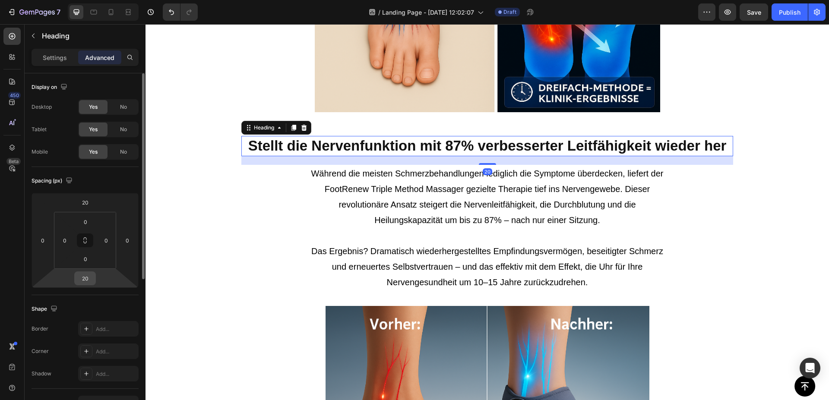
click at [90, 277] on input "20" at bounding box center [84, 278] width 17 height 13
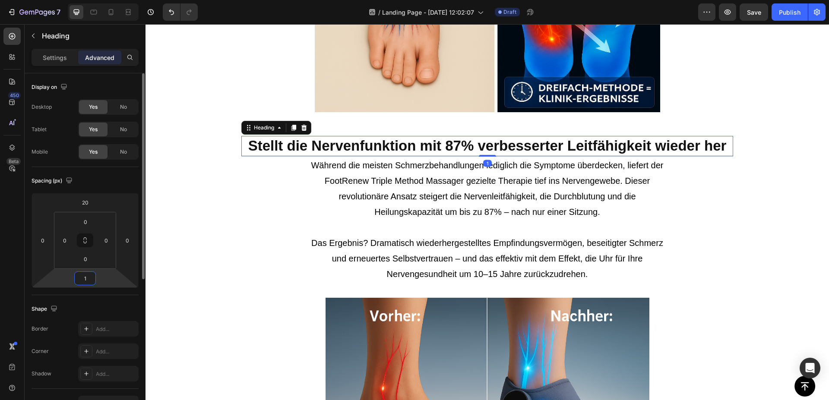
type input "10"
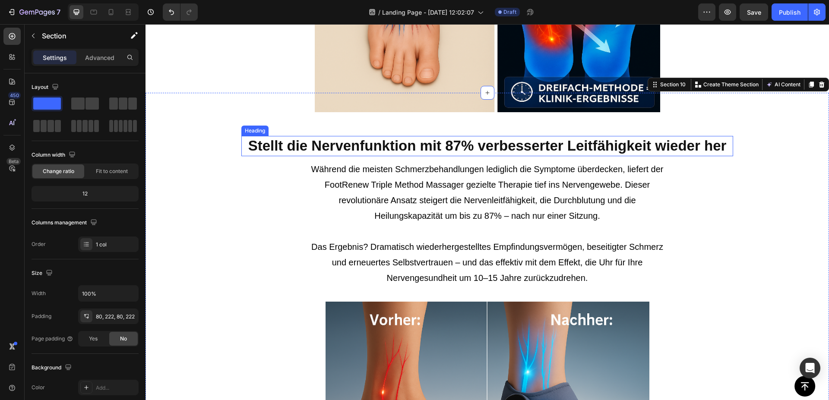
click at [285, 152] on h2 "Stellt die Nervenfunktion mit 87% verbesserter Leitfähigkeit wieder her" at bounding box center [487, 146] width 492 height 20
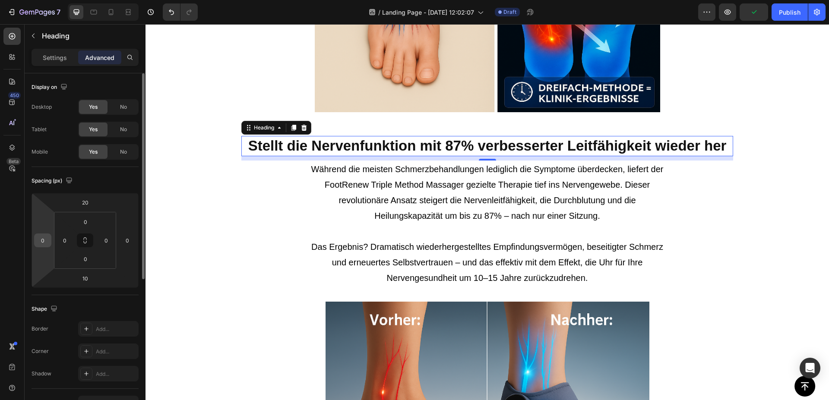
click at [47, 242] on input "0" at bounding box center [42, 240] width 13 height 13
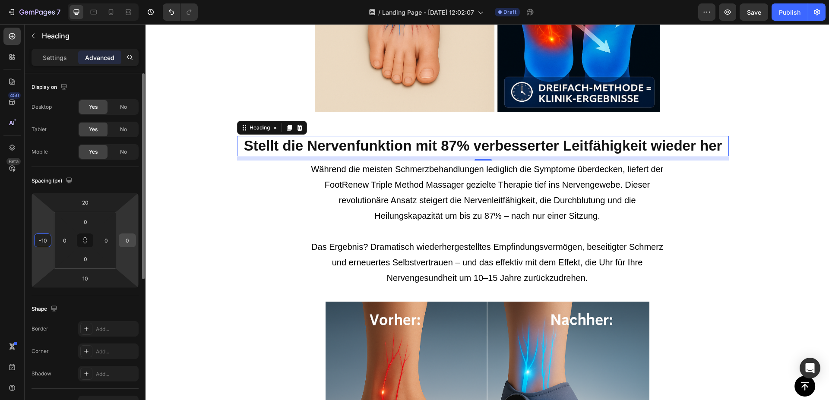
type input "-10"
click at [130, 240] on input "0" at bounding box center [127, 240] width 13 height 13
type input "-1"
type input "-30"
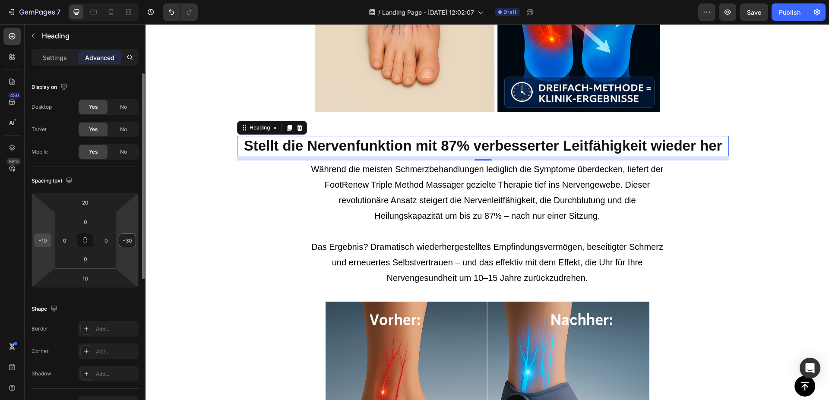
click at [49, 237] on input "-10" at bounding box center [42, 240] width 13 height 13
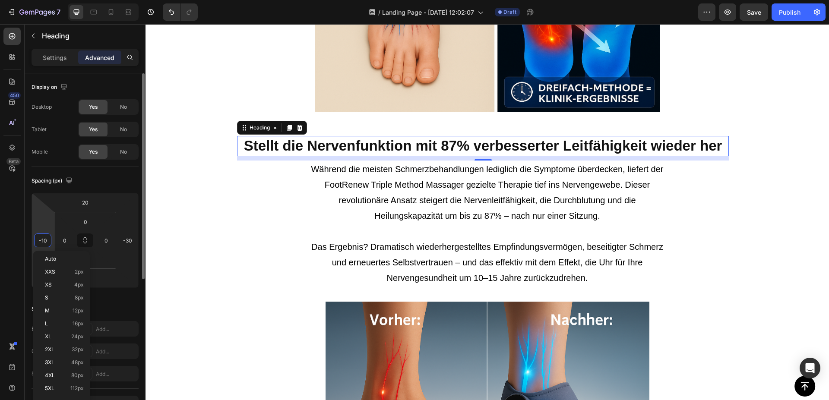
click at [46, 240] on input "-10" at bounding box center [42, 240] width 13 height 13
type input "-1"
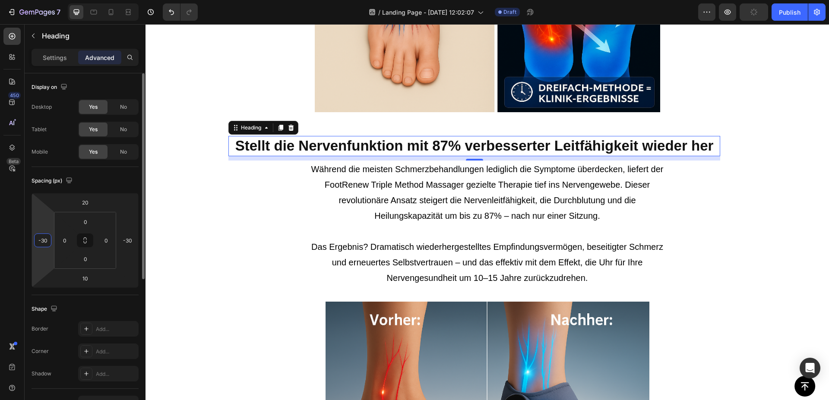
type input "-3"
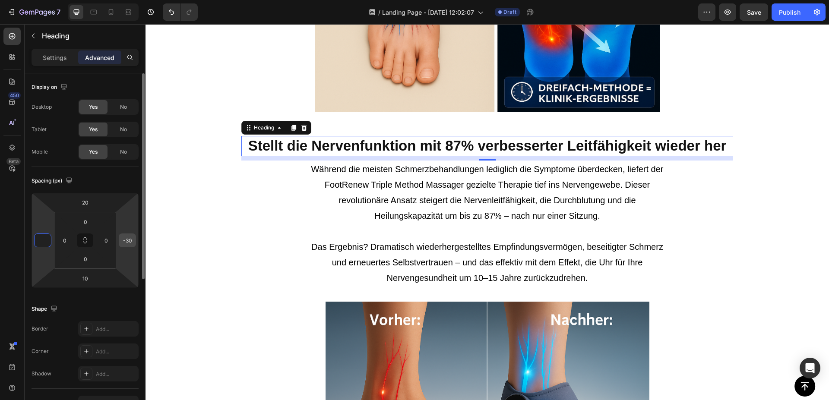
type input "0"
click at [128, 240] on input "-30" at bounding box center [127, 240] width 13 height 13
type input "0"
click at [124, 175] on div "Spacing (px)" at bounding box center [85, 181] width 107 height 14
click at [573, 144] on h2 "Stellt die Nervenfunktion mit 87% verbesserter Leitfähigkeit wieder her" at bounding box center [487, 146] width 492 height 20
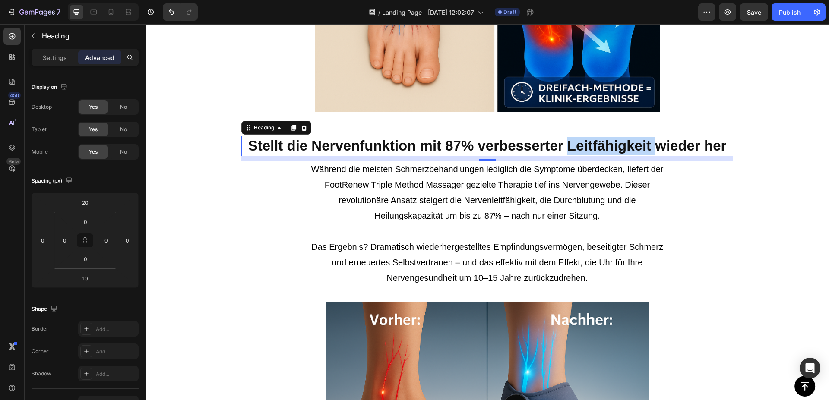
click at [573, 144] on p "Stellt die Nervenfunktion mit 87% verbesserter Leitfähigkeit wieder her" at bounding box center [487, 146] width 490 height 19
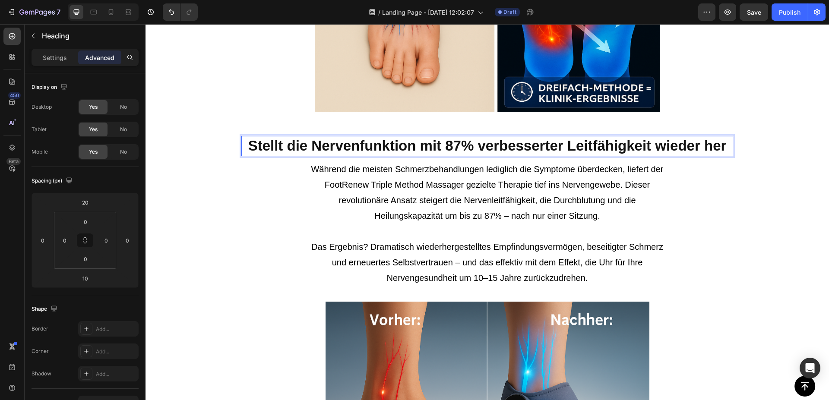
click at [565, 146] on p "Stellt die Nervenfunktion mit 87% verbesserter Leitfähigkeit wieder her" at bounding box center [487, 146] width 490 height 19
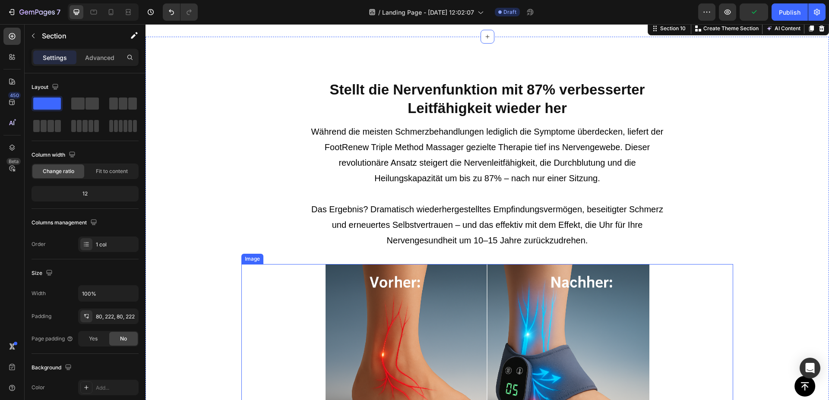
scroll to position [1982, 0]
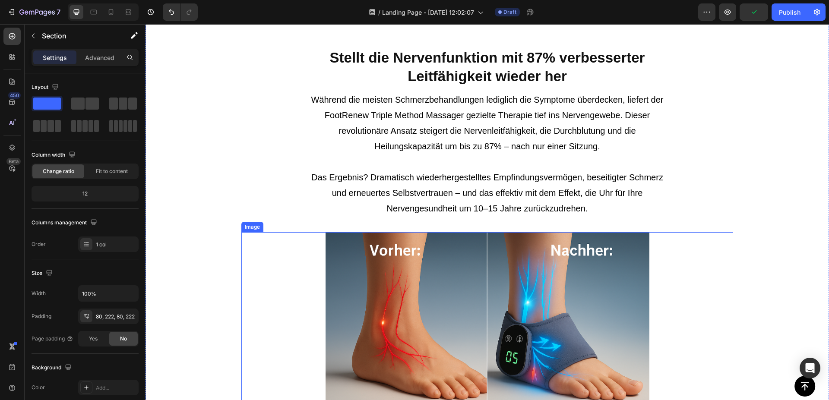
click at [523, 264] on img at bounding box center [488, 342] width 324 height 221
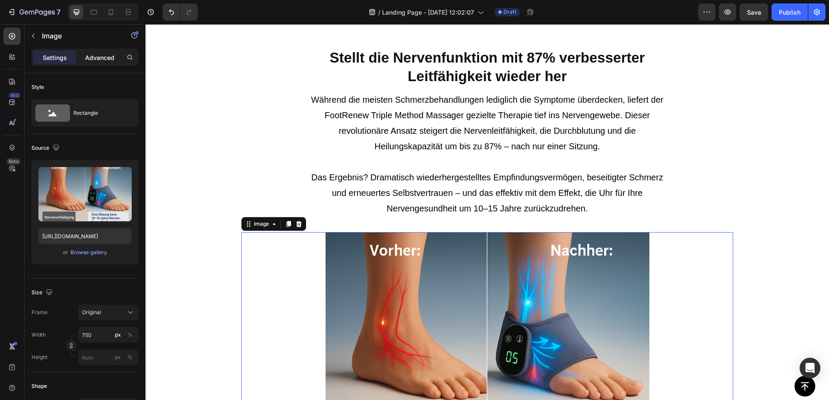
click at [93, 58] on p "Advanced" at bounding box center [99, 57] width 29 height 9
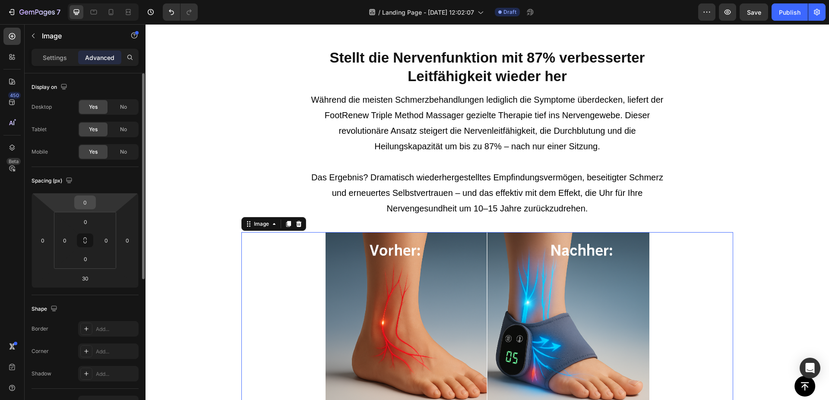
click at [89, 198] on input "0" at bounding box center [84, 202] width 17 height 13
type input "50"
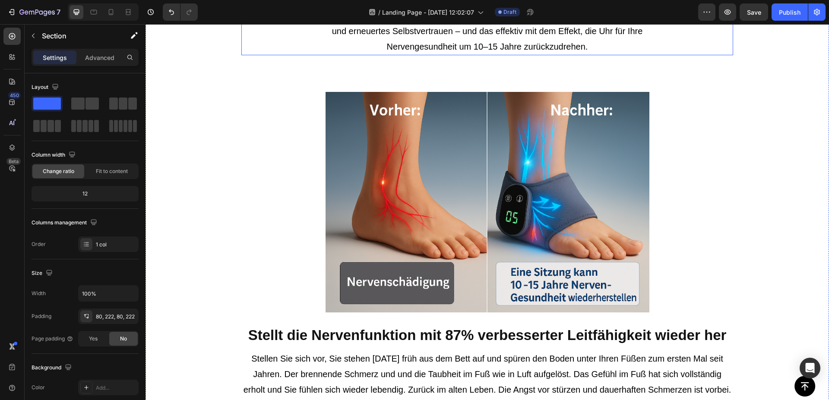
scroll to position [2202, 0]
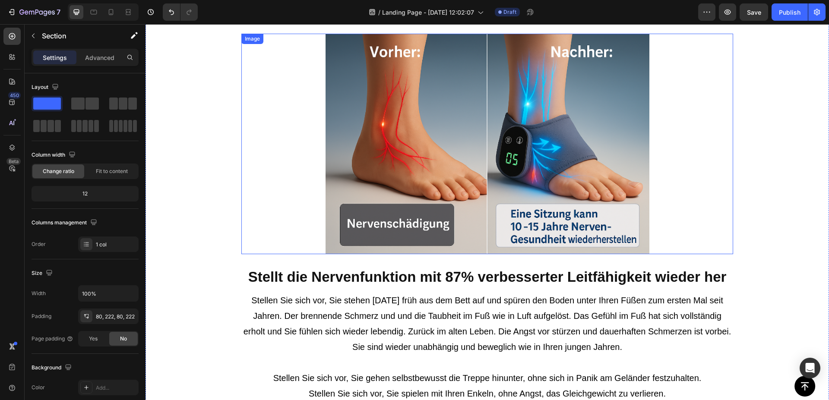
click at [354, 196] on img at bounding box center [488, 144] width 324 height 221
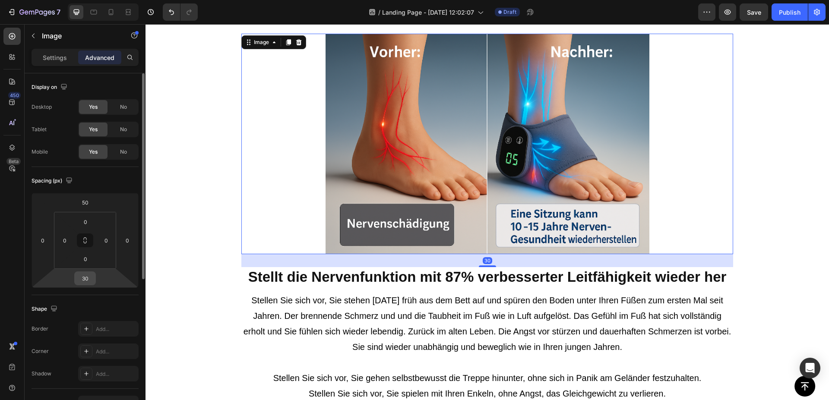
click at [94, 278] on div "30" at bounding box center [85, 279] width 22 height 14
click at [89, 277] on input "30" at bounding box center [84, 278] width 17 height 13
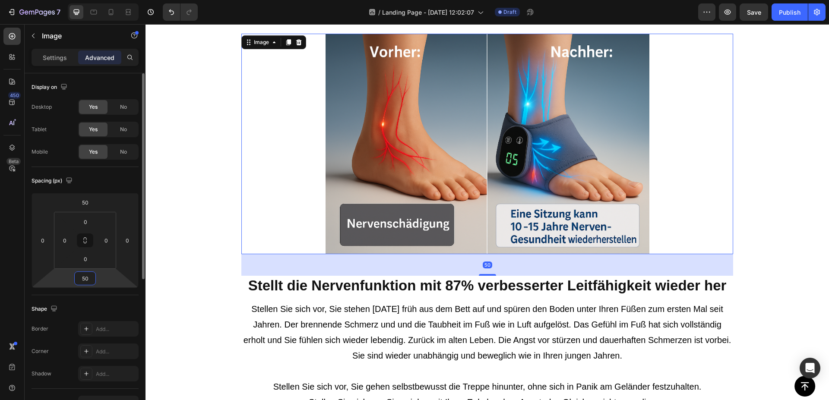
type input "5"
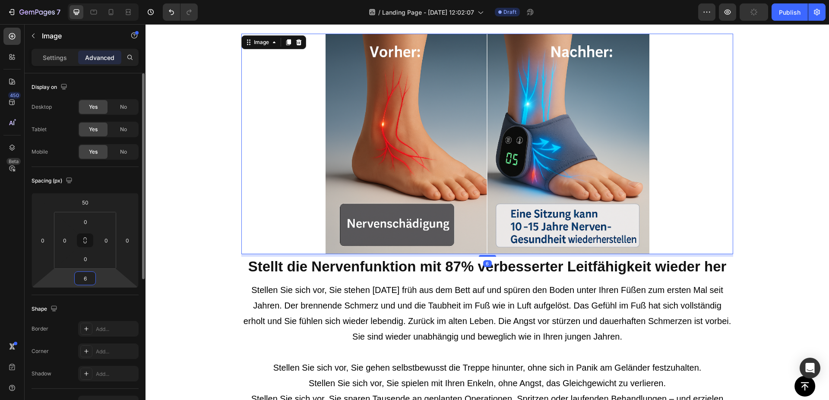
type input "60"
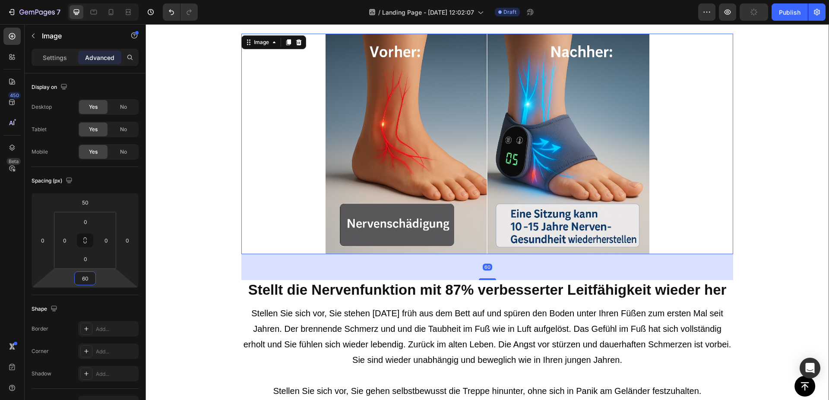
click at [240, 254] on div "Stellt die Nervenfunktion mit 87% verbesserter Leitfähigkeit wieder her Heading…" at bounding box center [488, 400] width 684 height 1232
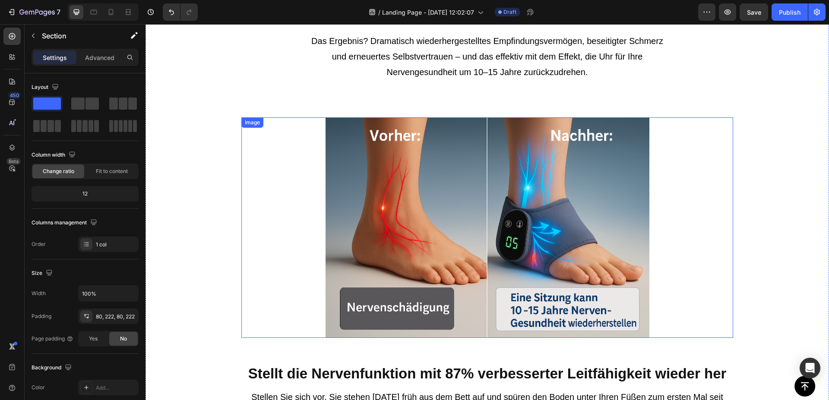
scroll to position [2070, 0]
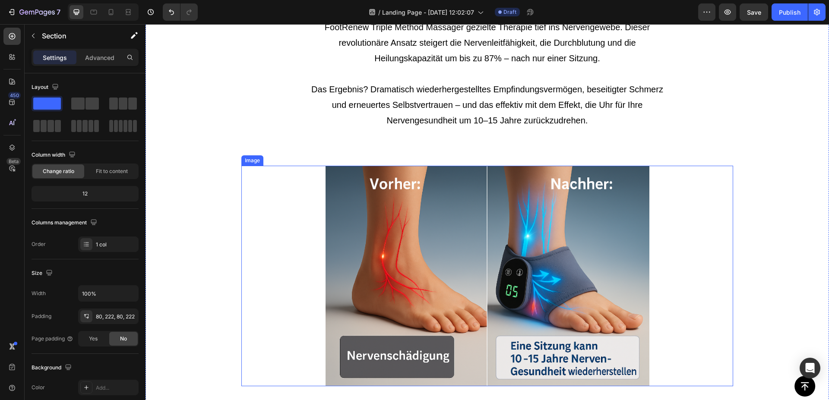
click at [400, 188] on img at bounding box center [488, 276] width 324 height 221
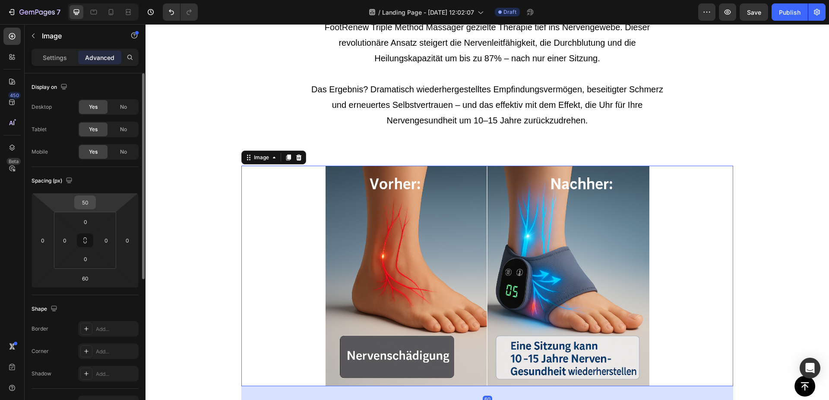
click at [88, 203] on input "50" at bounding box center [84, 202] width 17 height 13
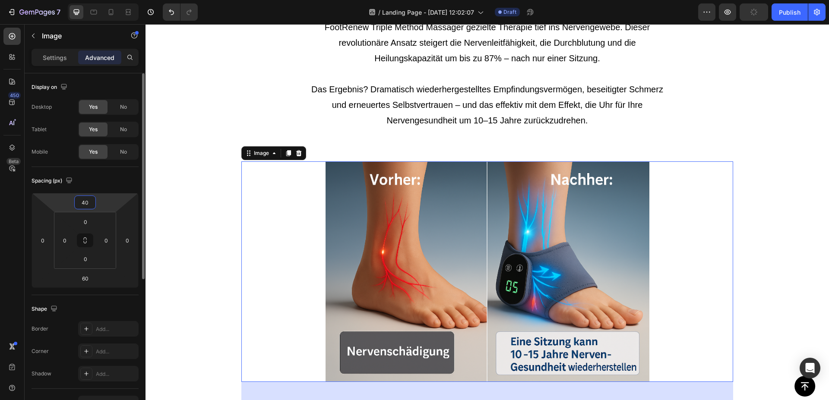
type input "4"
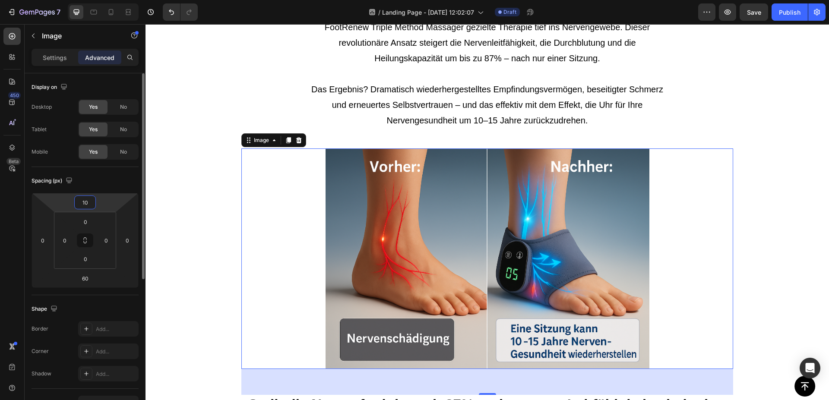
type input "1"
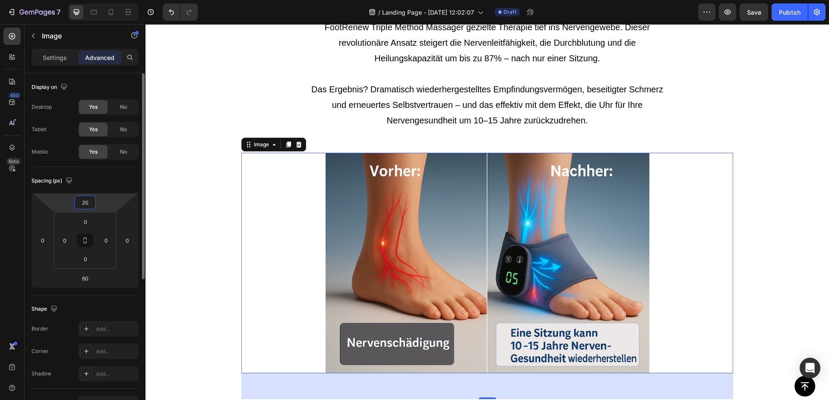
type input "2"
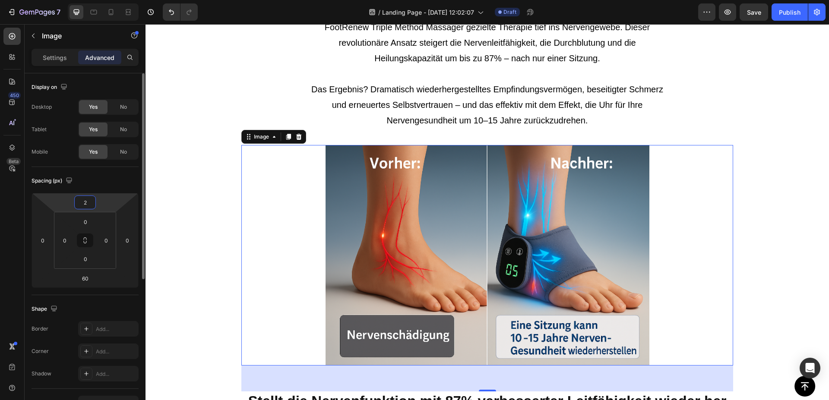
type input "20"
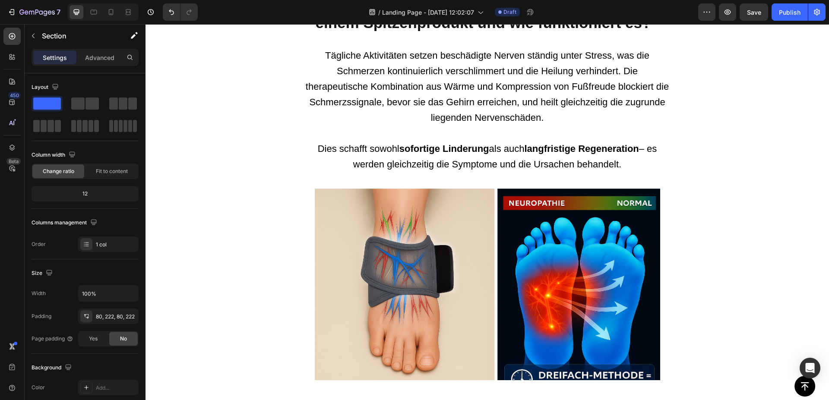
scroll to position [1585, 0]
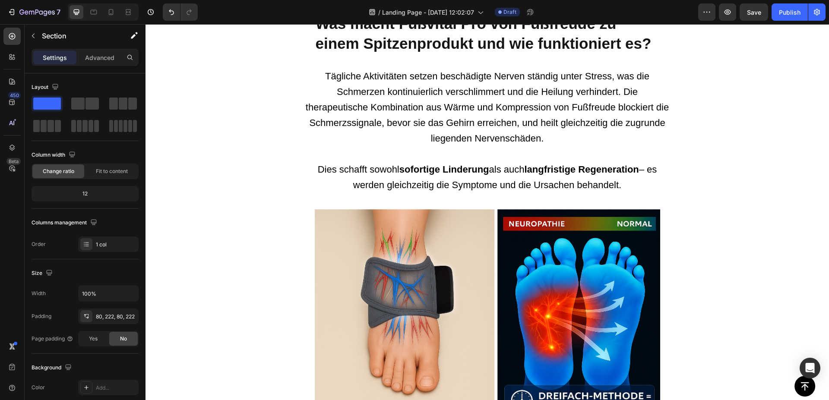
click at [204, 135] on div "Tägliche Aktivitäten setzen beschädigte Nerven ständig unter Stress, was die Sc…" at bounding box center [488, 131] width 684 height 126
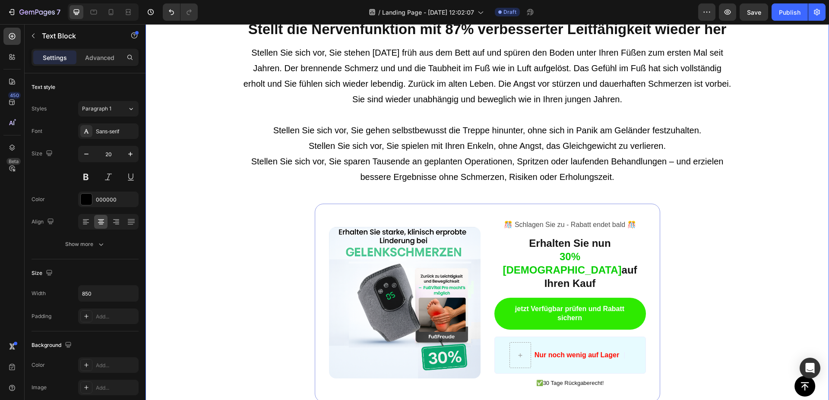
scroll to position [2378, 0]
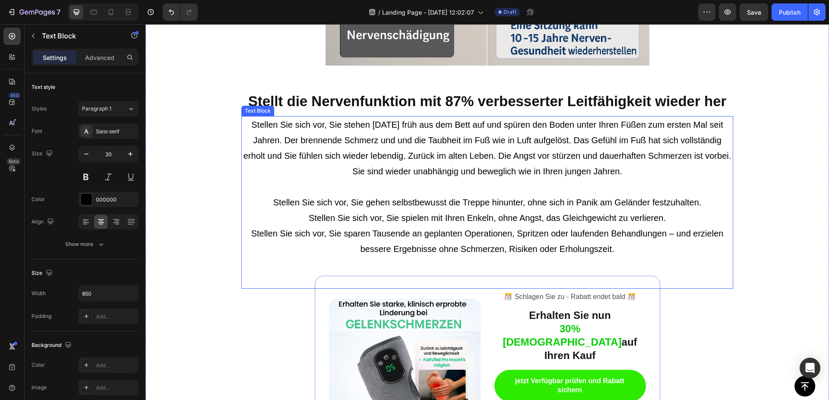
click at [360, 216] on p "Stellen Sie sich vor, Sie stehen [DATE] früh aus dem Bett auf und spüren den Bo…" at bounding box center [487, 202] width 490 height 171
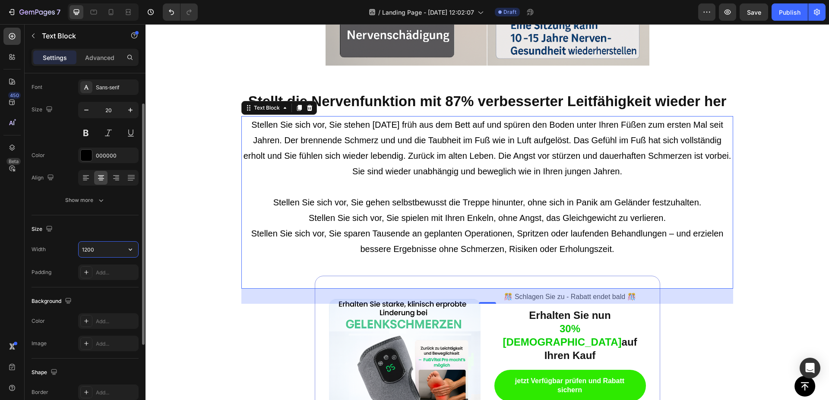
click at [97, 251] on input "1200" at bounding box center [109, 250] width 60 height 16
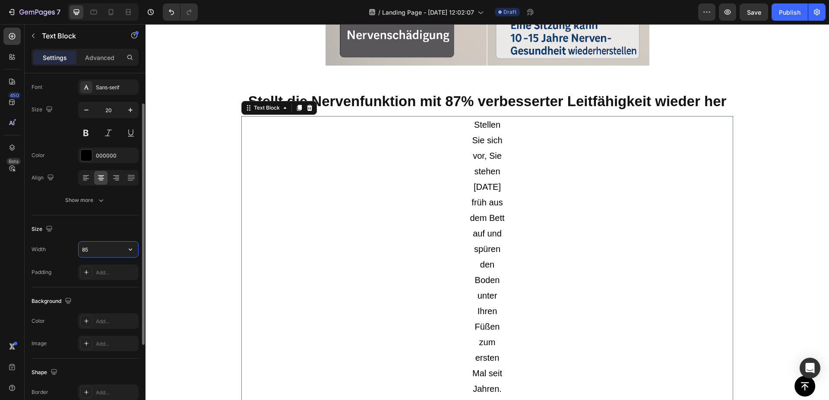
type input "850"
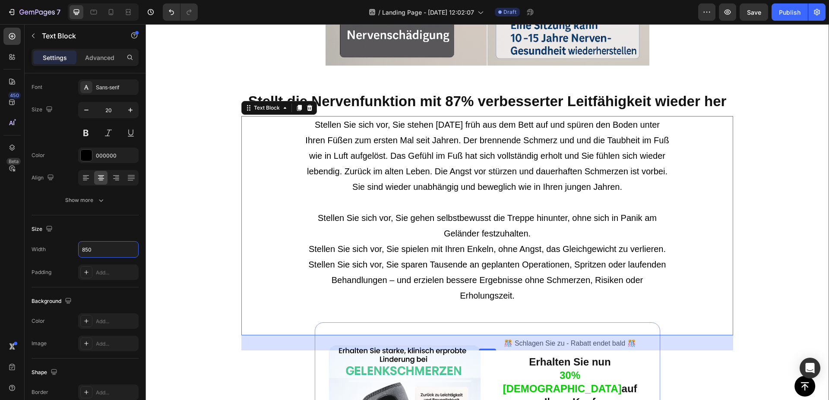
click at [194, 217] on div "Stellt die Nervenfunktion mit 87% verbesserter Leitfähigkeit wieder her Heading…" at bounding box center [488, 242] width 684 height 1266
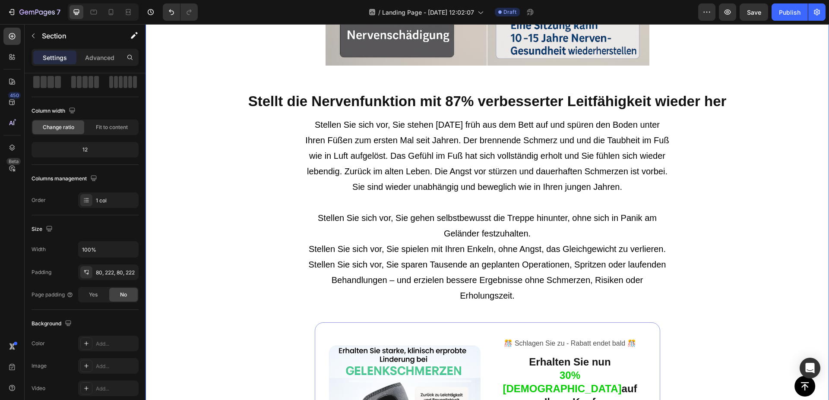
scroll to position [0, 0]
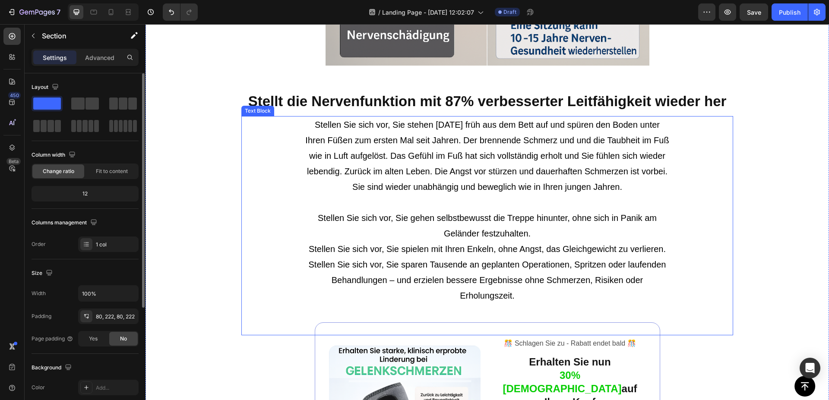
click at [523, 235] on p "Stellen Sie sich vor, Sie stehen [DATE] früh aus dem Bett auf und spüren den Bo…" at bounding box center [487, 226] width 365 height 218
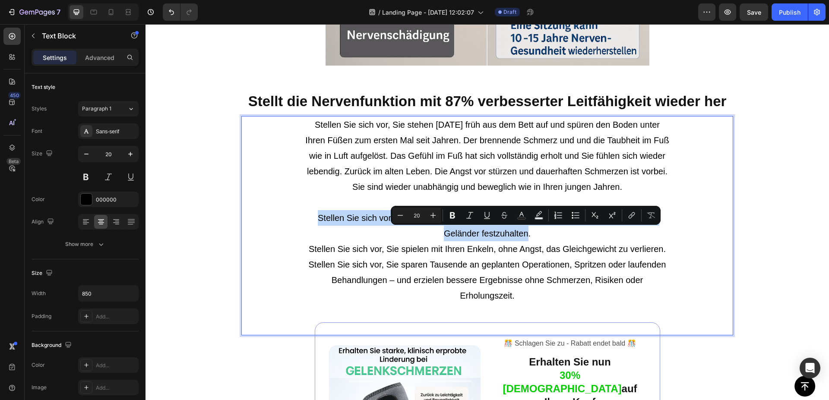
click at [713, 213] on div "Stellen Sie sich vor, Sie stehen [DATE] früh aus dem Bett auf und spüren den Bo…" at bounding box center [487, 225] width 492 height 219
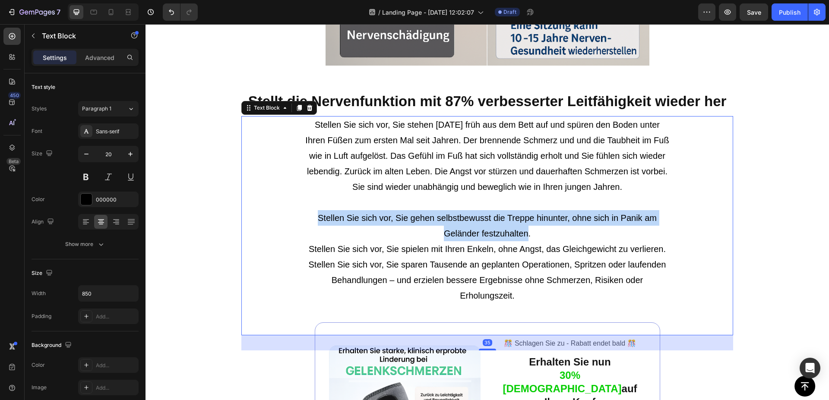
drag, startPoint x: 723, startPoint y: 209, endPoint x: 759, endPoint y: 204, distance: 35.8
click at [725, 209] on div "Stellen Sie sich vor, Sie stehen [DATE] früh aus dem Bett auf und spüren den Bo…" at bounding box center [487, 225] width 492 height 219
click at [759, 204] on div "Stellt die Nervenfunktion mit 87% verbesserter Leitfähigkeit wieder her Heading…" at bounding box center [488, 242] width 684 height 1266
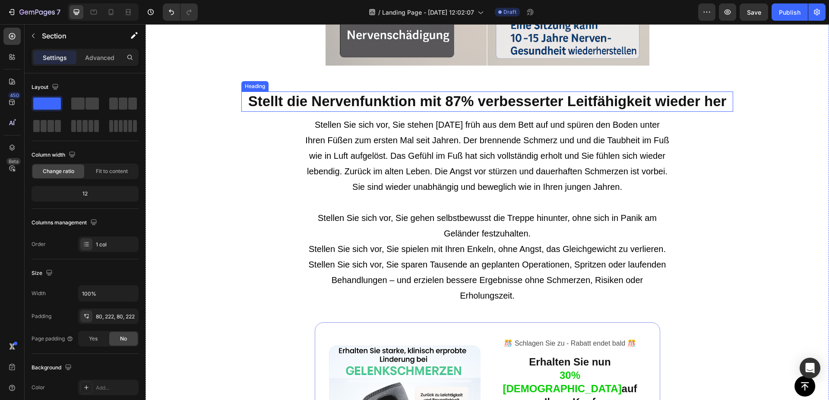
click at [534, 101] on h2 "Stellt die Nervenfunktion mit 87% verbesserter Leitfähigkeit wieder her" at bounding box center [487, 102] width 492 height 20
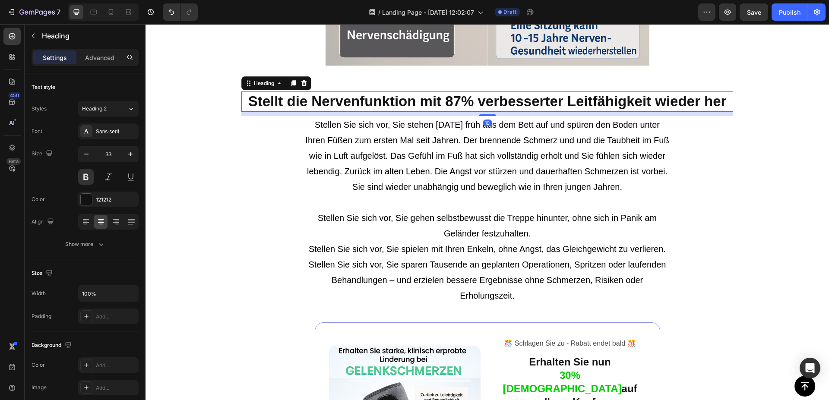
click at [534, 101] on h2 "Stellt die Nervenfunktion mit 87% verbesserter Leitfähigkeit wieder her" at bounding box center [487, 102] width 492 height 20
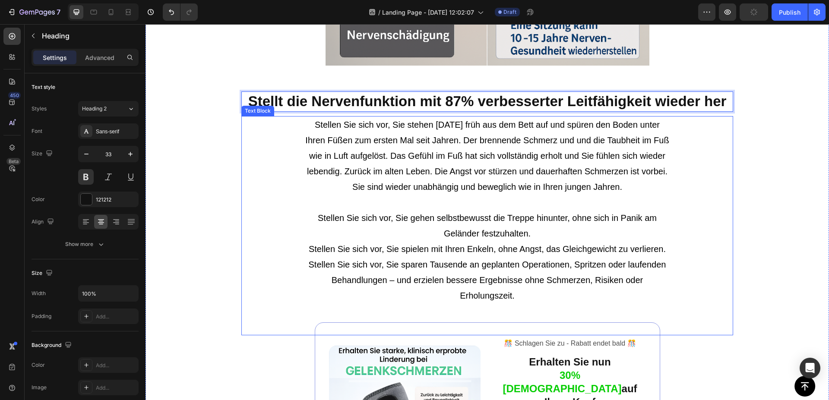
click at [466, 101] on p "Stellt die Nervenfunktion mit 87% verbesserter Leitfähigkeit wieder her" at bounding box center [487, 101] width 490 height 19
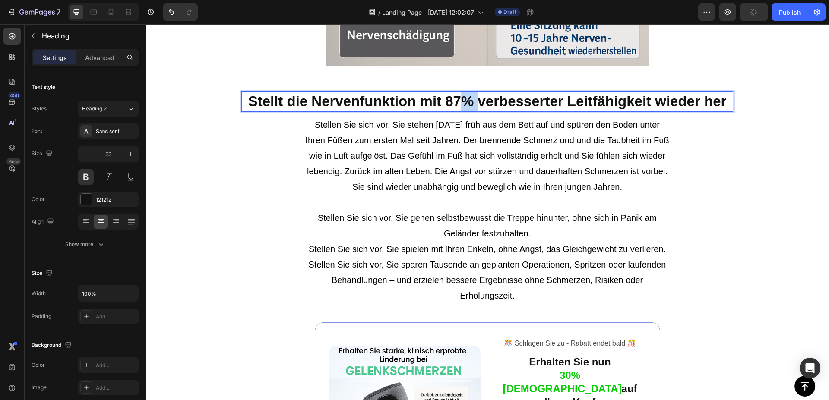
click at [466, 101] on p "Stellt die Nervenfunktion mit 87% verbesserter Leitfähigkeit wieder her" at bounding box center [487, 101] width 490 height 19
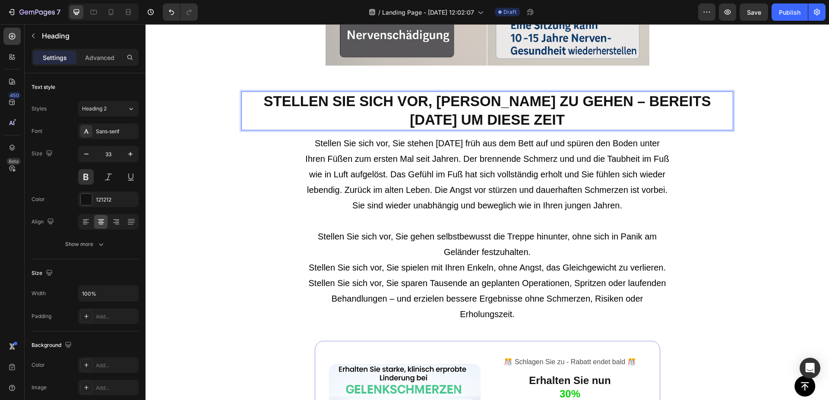
click at [328, 97] on p "STELLEN SIE SICH VOR, [PERSON_NAME] ZU GEHEN – BEREITS [DATE] UM DIESE ZEIT" at bounding box center [487, 110] width 490 height 37
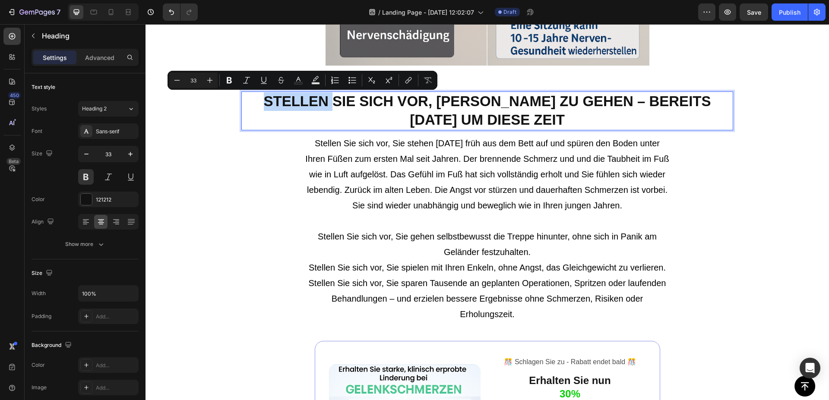
click at [328, 97] on p "STELLEN SIE SICH VOR, [PERSON_NAME] ZU GEHEN – BEREITS [DATE] UM DIESE ZEIT" at bounding box center [487, 110] width 490 height 37
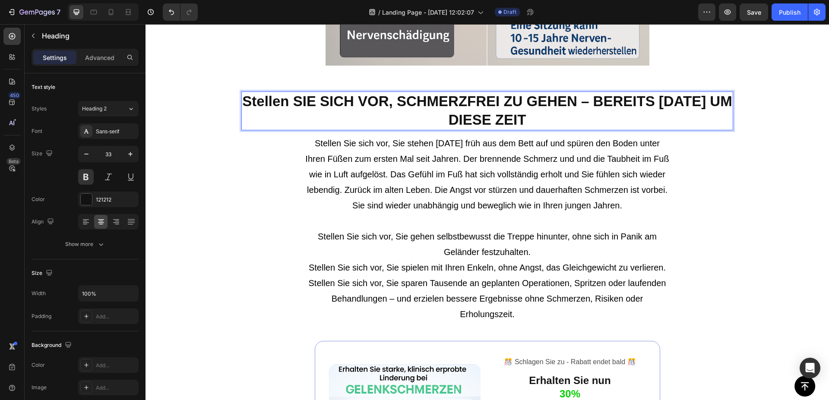
click at [314, 101] on p "Stellen SIE SICH VOR, SCHMERZFREI ZU GEHEN – BEREITS [DATE] UM DIESE ZEIT" at bounding box center [487, 110] width 490 height 37
click at [349, 106] on p "Stellen Sie SICH VOR, SCHMERZFREI ZU GEHEN – BEREITS [DATE] UM DIESE ZEIT" at bounding box center [487, 110] width 490 height 37
click at [376, 105] on p "Stellen Sie sich VOR, SCHMERZFREI ZU GEHEN – BEREITS [DATE] UM DIESE ZEIT" at bounding box center [487, 110] width 490 height 37
click at [386, 104] on p "Stellen Sie sich VOR, SCHMERZFREI ZU GEHEN – BEREITS [DATE] UM DIESE ZEIT" at bounding box center [487, 110] width 490 height 37
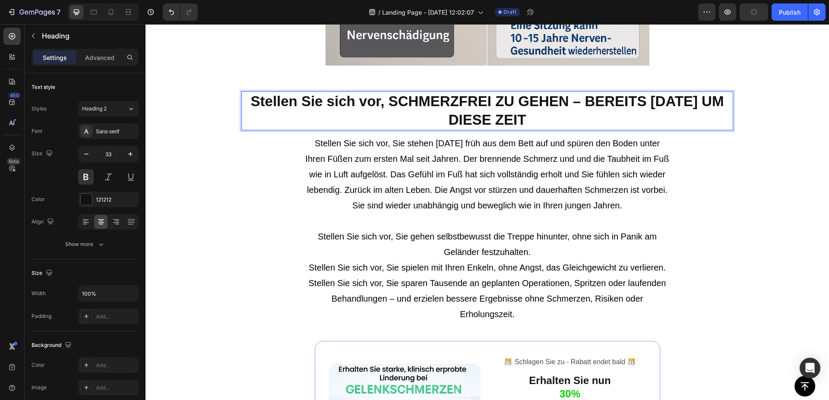
click at [448, 97] on p "Stellen Sie sich vor, SCHMERZFREI ZU GEHEN – BEREITS [DATE] UM DIESE ZEIT" at bounding box center [487, 110] width 490 height 37
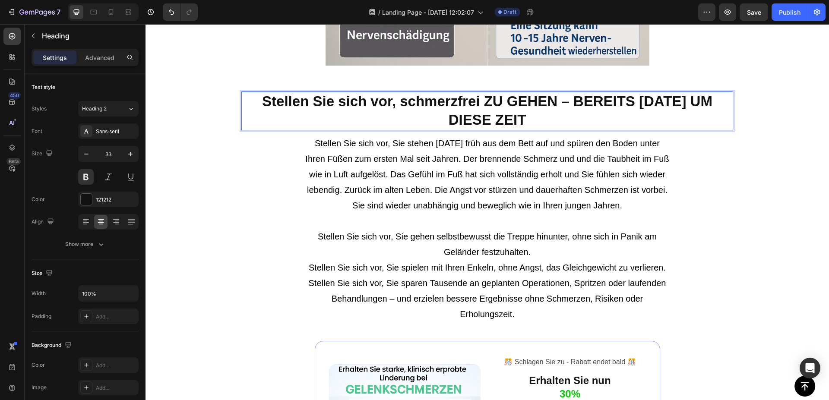
click at [536, 100] on p "Stellen Sie sich vor, schmerzfrei ZU GEHEN – BEREITS [DATE] UM DIESE ZEIT" at bounding box center [487, 110] width 490 height 37
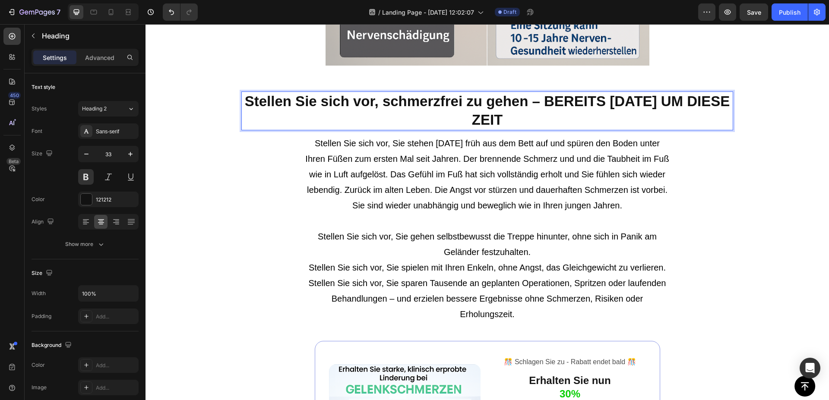
click at [601, 100] on p "Stellen Sie sich vor, schmerzfrei zu gehen – BEREITS [DATE] UM DIESE ZEIT" at bounding box center [487, 110] width 490 height 37
click at [656, 102] on p "Stellen Sie sich vor, schmerzfrei zu gehen – bereits [DATE] UM DIESE ZEIT" at bounding box center [487, 110] width 490 height 37
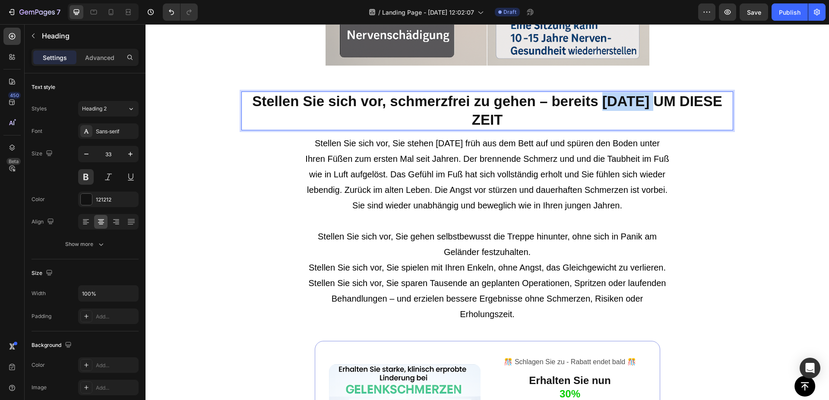
click at [656, 102] on p "Stellen Sie sich vor, schmerzfrei zu gehen – bereits [DATE] UM DIESE ZEIT" at bounding box center [487, 110] width 490 height 37
click at [669, 100] on p "Stellen Sie sich vor, schmerzfrei zu gehen – bereits [DATE] UM DIESE ZEIT" at bounding box center [487, 110] width 490 height 37
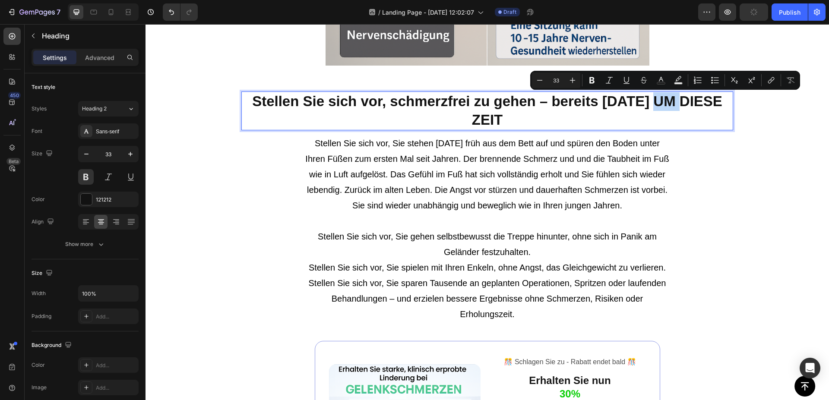
click at [612, 105] on p "Stellen Sie sich vor, schmerzfrei zu gehen – bereits [DATE] UM DIESE ZEIT" at bounding box center [487, 110] width 490 height 37
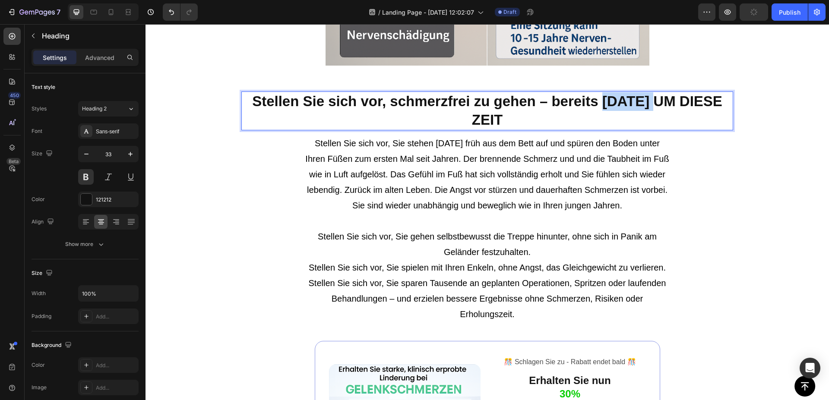
click at [612, 105] on p "Stellen Sie sich vor, schmerzfrei zu gehen – bereits [DATE] UM DIESE ZEIT" at bounding box center [487, 110] width 490 height 37
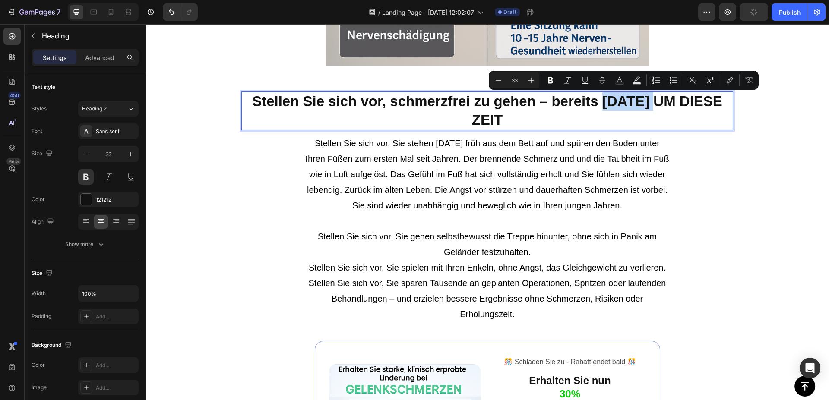
click at [612, 105] on p "Stellen Sie sich vor, schmerzfrei zu gehen – bereits [DATE] UM DIESE ZEIT" at bounding box center [487, 110] width 490 height 37
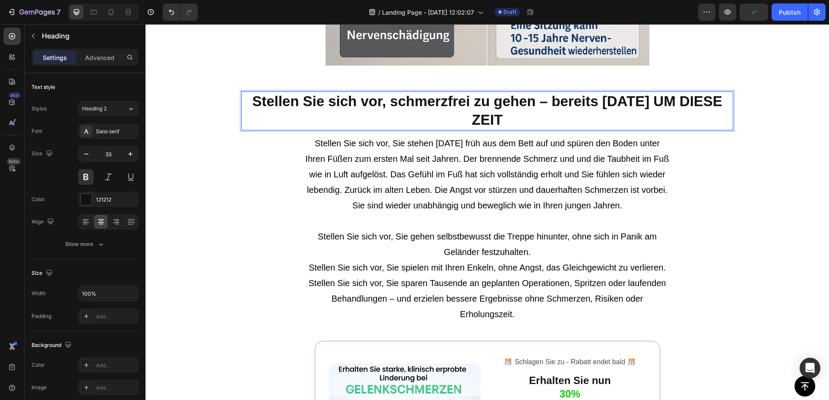
click at [661, 101] on p "Stellen Sie sich vor, schmerzfrei zu gehen – bereits [DATE] UM DIESE ZEIT" at bounding box center [487, 110] width 490 height 37
click at [701, 97] on p "Stellen Sie sich vor, schmerzfrei zu gehen – bereits [DATE] um DIESE ZEIT" at bounding box center [487, 110] width 490 height 37
click at [492, 123] on p "Stellen Sie sich vor, schmerzfrei zu gehen – bereits [DATE] um diese ZEIT" at bounding box center [487, 110] width 490 height 37
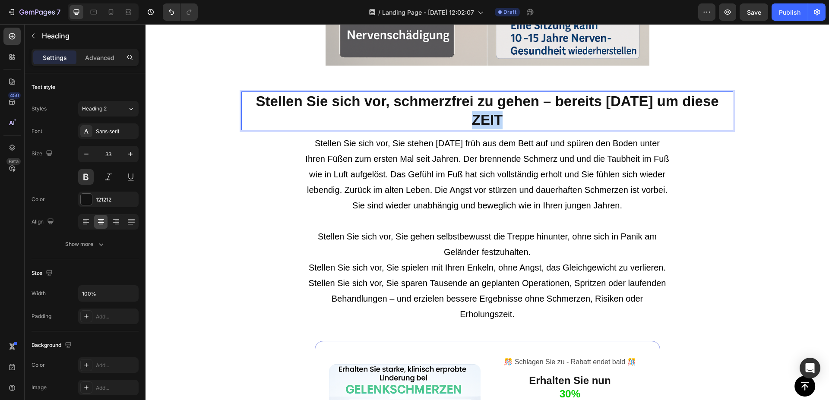
click at [492, 123] on p "Stellen Sie sich vor, schmerzfrei zu gehen – bereits [DATE] um diese ZEIT" at bounding box center [487, 110] width 490 height 37
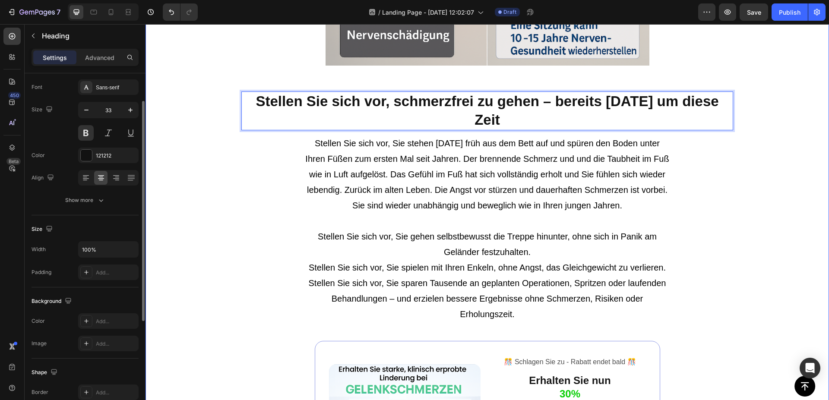
click at [255, 196] on div "Stellen Sie sich vor, Sie stehen [DATE] früh aus dem Bett auf und spüren den Bo…" at bounding box center [487, 244] width 492 height 219
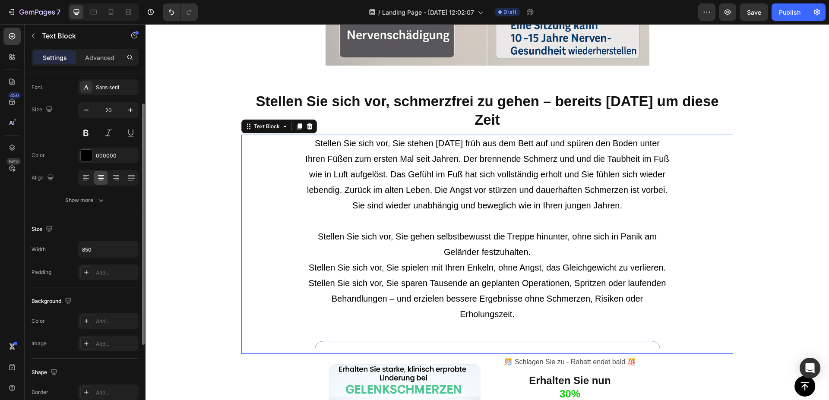
scroll to position [0, 0]
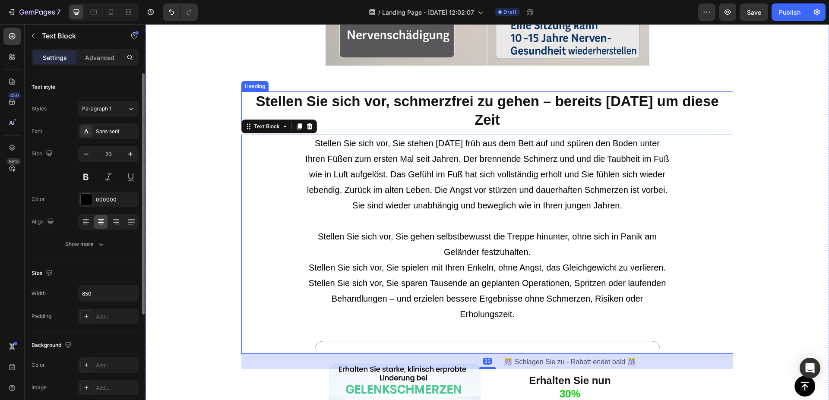
click at [408, 118] on p "Stellen Sie sich vor, schmerzfrei zu gehen – bereits [DATE] um diese Zeit" at bounding box center [487, 110] width 490 height 37
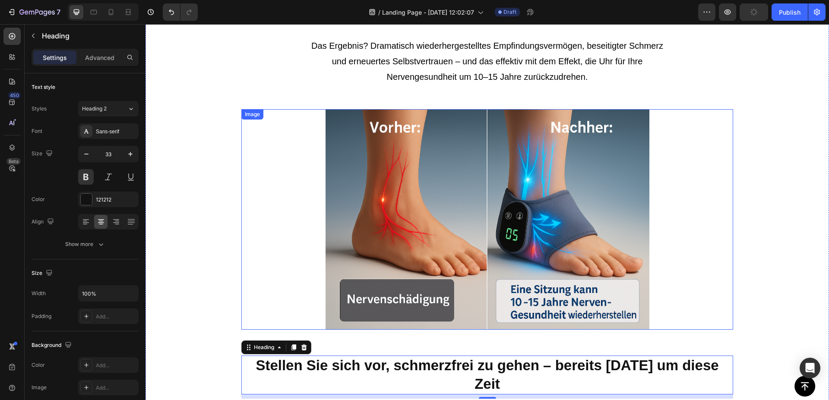
scroll to position [2290, 0]
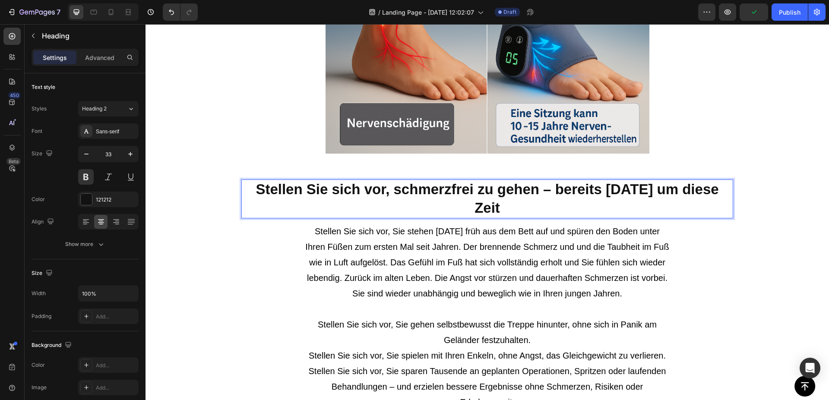
click at [659, 193] on p "Stellen Sie sich vor, schmerzfrei zu gehen – bereits [DATE] um diese Zeit" at bounding box center [487, 199] width 490 height 37
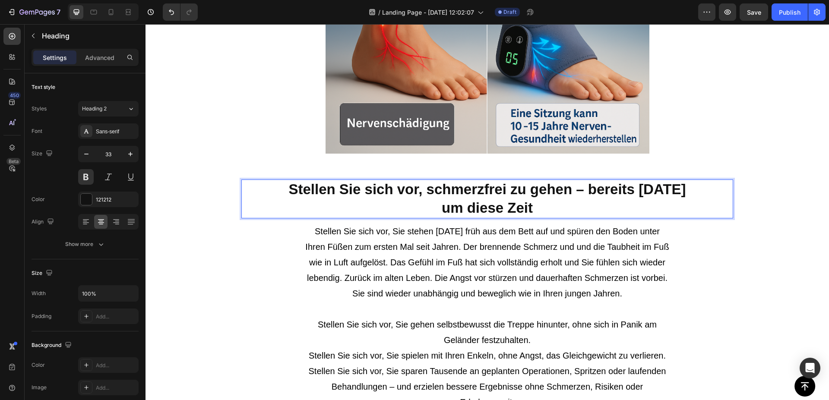
click at [764, 166] on div "Stellt die Nervenfunktion mit 87% verbesserter Leitfähigkeit wieder her Heading…" at bounding box center [488, 339] width 684 height 1284
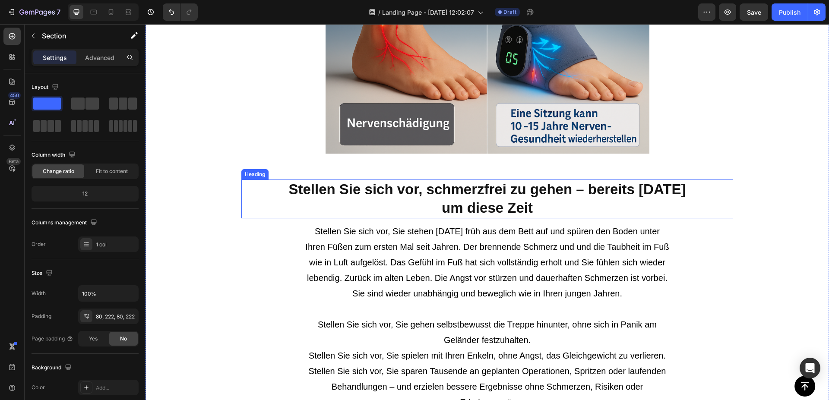
click at [619, 198] on p "Stellen Sie sich vor, schmerzfrei zu gehen – bereits [DATE] um diese Zeit" at bounding box center [487, 199] width 490 height 37
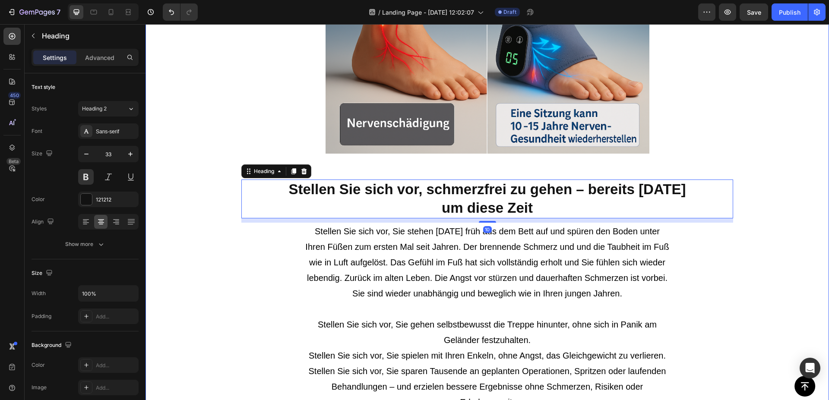
click at [718, 160] on div "Stellt die Nervenfunktion mit 87% verbesserter Leitfähigkeit wieder her Heading…" at bounding box center [487, 338] width 492 height 1215
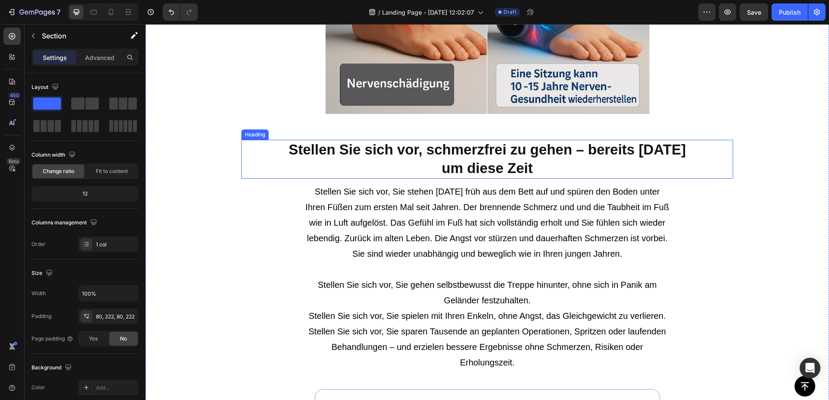
scroll to position [2334, 0]
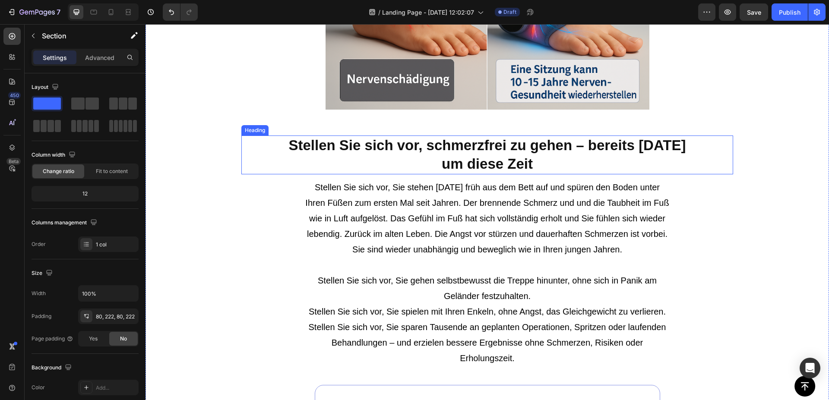
click at [337, 158] on p "Stellen Sie sich vor, schmerzfrei zu gehen – bereits [DATE] um diese Zeit" at bounding box center [487, 154] width 490 height 37
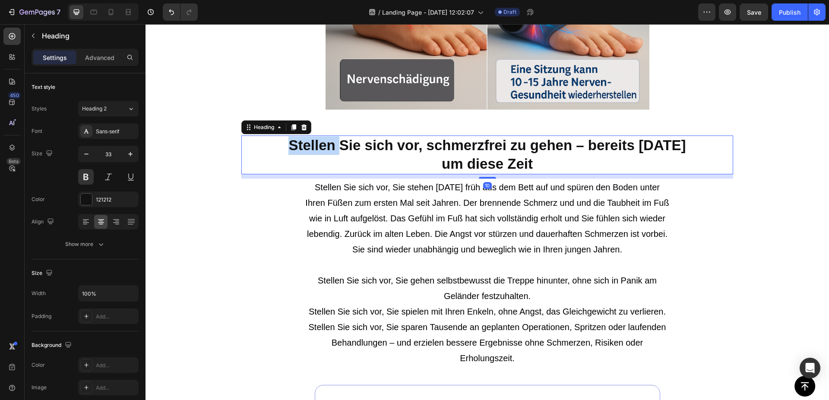
click at [285, 143] on p "Stellen Sie sich vor, schmerzfrei zu gehen – bereits [DATE] um diese Zeit" at bounding box center [487, 154] width 490 height 37
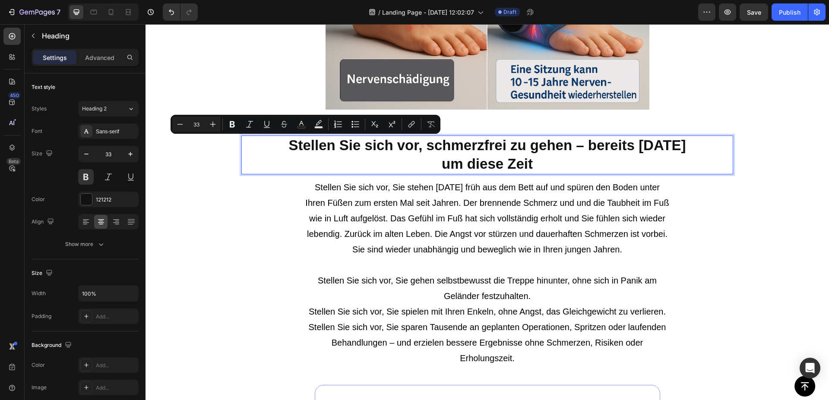
click at [281, 145] on p "Stellen Sie sich vor, schmerzfrei zu gehen – bereits [DATE] um diese Zeit" at bounding box center [487, 154] width 490 height 37
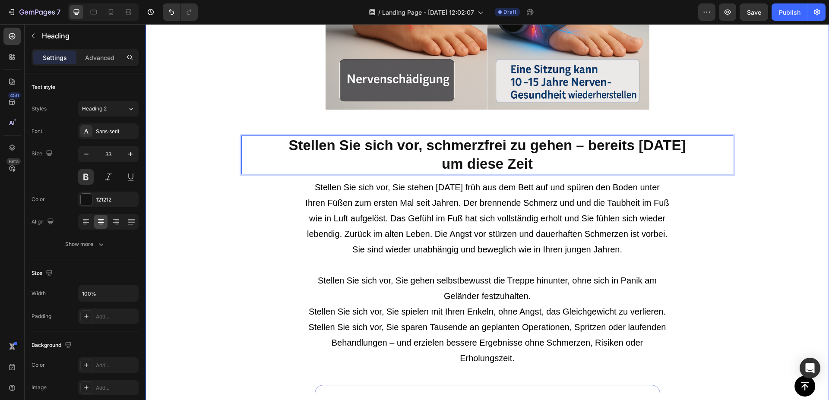
click at [746, 98] on div "Stellt die Nervenfunktion mit 87% verbesserter Leitfähigkeit wieder her Heading…" at bounding box center [488, 295] width 684 height 1284
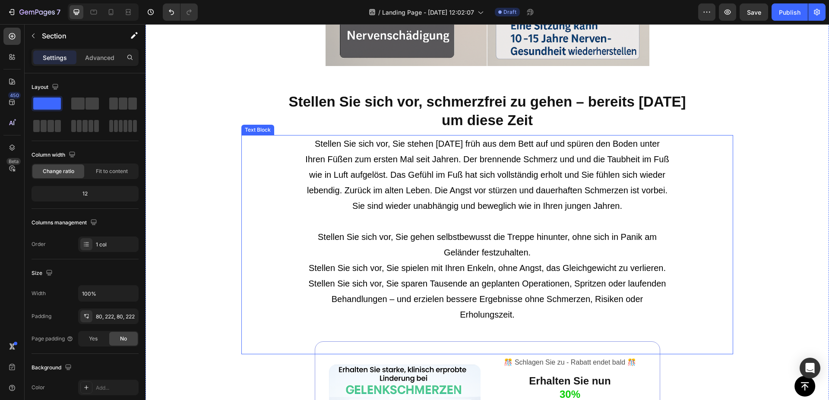
scroll to position [2378, 0]
click at [609, 194] on p "Stellen Sie sich vor, Sie stehen [DATE] früh aus dem Bett auf und spüren den Bo…" at bounding box center [487, 245] width 365 height 218
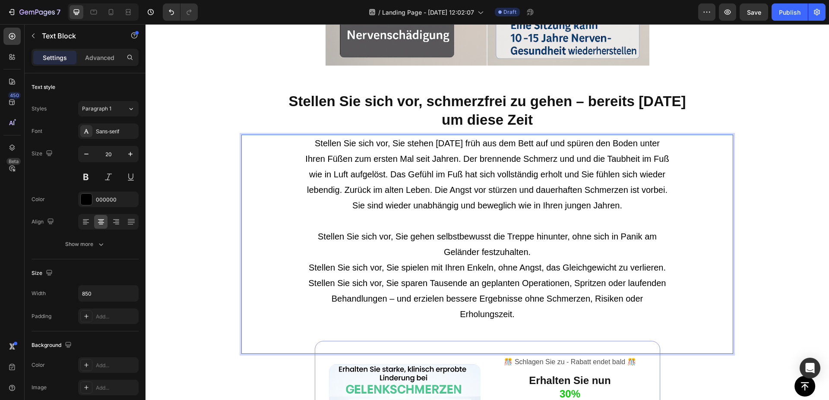
click at [396, 213] on p "Stellen Sie sich vor, Sie stehen [DATE] früh aus dem Bett auf und spüren den Bo…" at bounding box center [487, 245] width 365 height 218
drag, startPoint x: 342, startPoint y: 190, endPoint x: 425, endPoint y: 193, distance: 83.0
click at [425, 193] on p "Stellen Sie sich vor, Sie stehen [DATE] früh aus dem Bett auf und spüren den Bo…" at bounding box center [487, 245] width 365 height 218
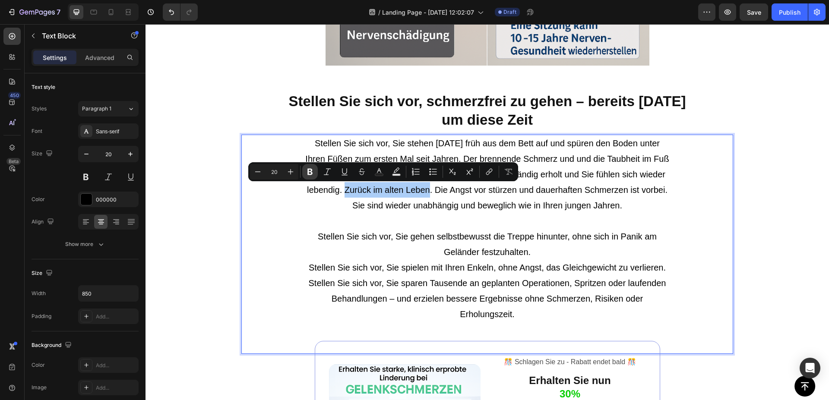
click at [314, 170] on icon "Editor contextual toolbar" at bounding box center [310, 172] width 9 height 9
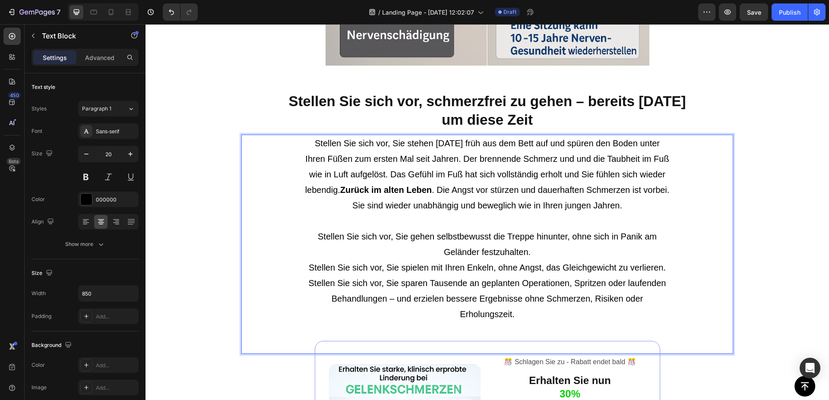
click at [329, 217] on p "Stellen Sie sich vor, Sie stehen [DATE] früh aus dem Bett auf und spüren den Bo…" at bounding box center [487, 245] width 365 height 218
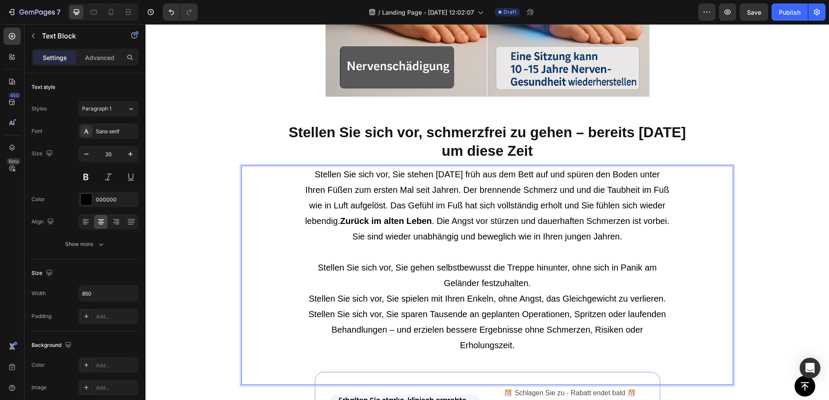
scroll to position [2334, 0]
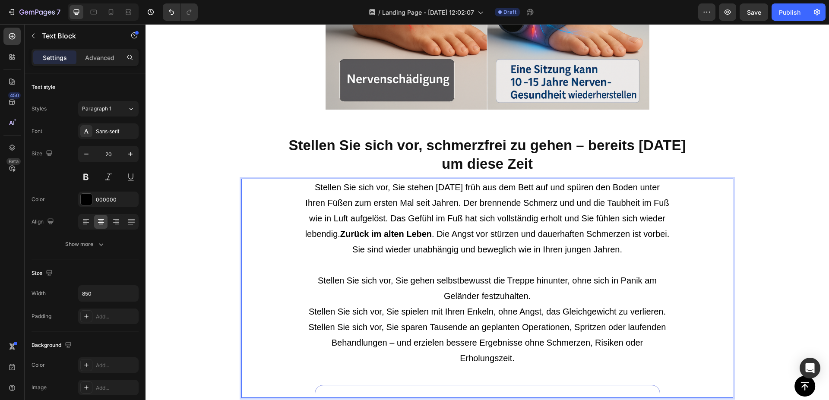
click at [415, 203] on p "Stellen Sie sich vor, Sie stehen [DATE] früh aus dem Bett auf und spüren den Bo…" at bounding box center [487, 289] width 365 height 218
drag, startPoint x: 412, startPoint y: 204, endPoint x: 452, endPoint y: 205, distance: 39.7
click at [452, 205] on p "Stellen Sie sich vor, Sie stehen [DATE] früh aus dem Bett auf und spüren den Bo…" at bounding box center [487, 289] width 365 height 218
click at [457, 203] on p "Stellen Sie sich vor, Sie stehen [DATE] früh aus dem Bett auf und spüren den Bo…" at bounding box center [487, 289] width 365 height 218
drag, startPoint x: 495, startPoint y: 218, endPoint x: 558, endPoint y: 218, distance: 63.9
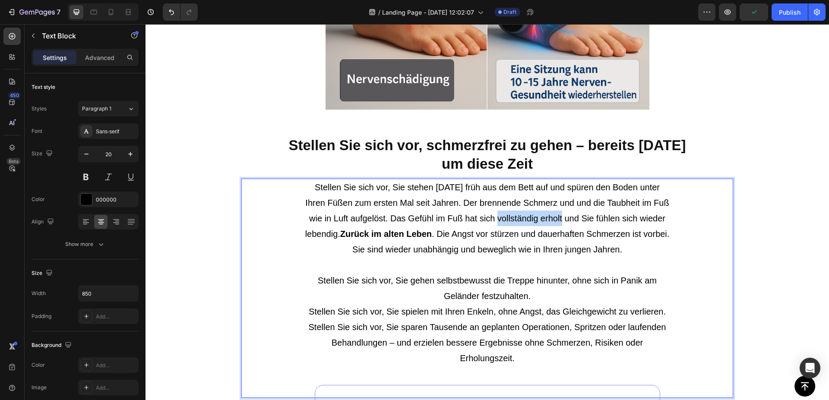
click at [558, 218] on p "Stellen Sie sich vor, Sie stehen [DATE] früh aus dem Bett auf und spüren den Bo…" at bounding box center [487, 289] width 365 height 218
click at [513, 218] on p "Stellen Sie sich vor, Sie stehen [DATE] früh aus dem Bett auf und spüren den Bo…" at bounding box center [487, 289] width 365 height 218
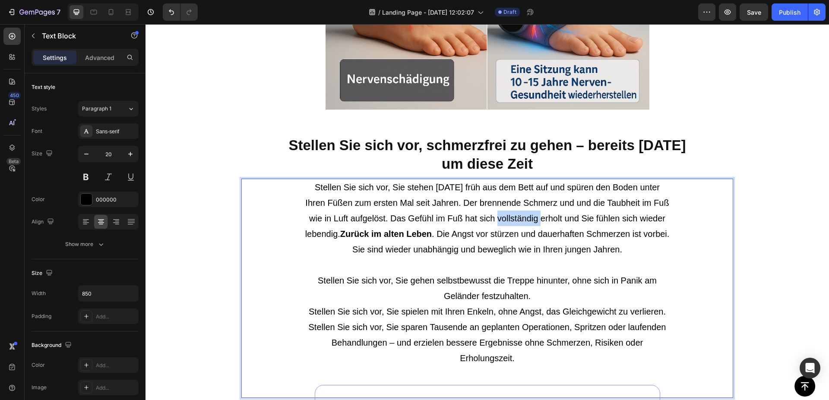
click at [514, 218] on p "Stellen Sie sich vor, Sie stehen [DATE] früh aus dem Bett auf und spüren den Bo…" at bounding box center [487, 289] width 365 height 218
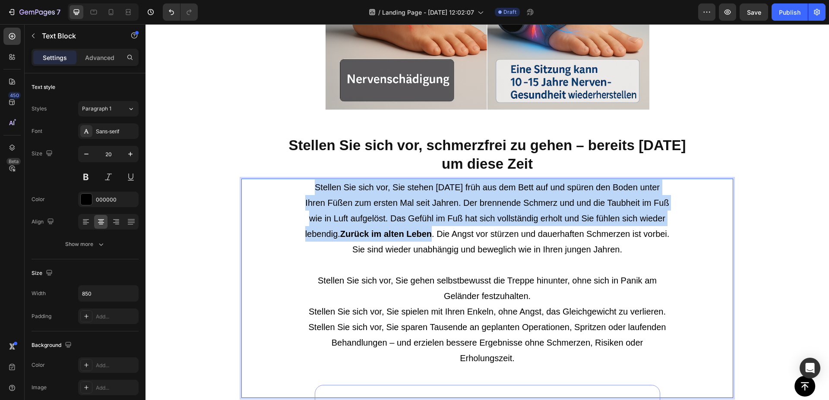
click at [514, 218] on p "Stellen Sie sich vor, Sie stehen [DATE] früh aus dem Bett auf und spüren den Bo…" at bounding box center [487, 289] width 365 height 218
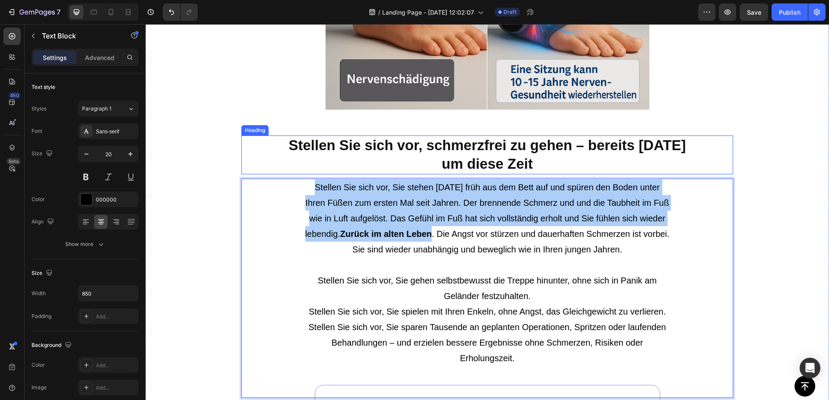
click at [694, 139] on p "Stellen Sie sich vor, schmerzfrei zu gehen – bereits [DATE] um diese Zeit" at bounding box center [487, 154] width 490 height 37
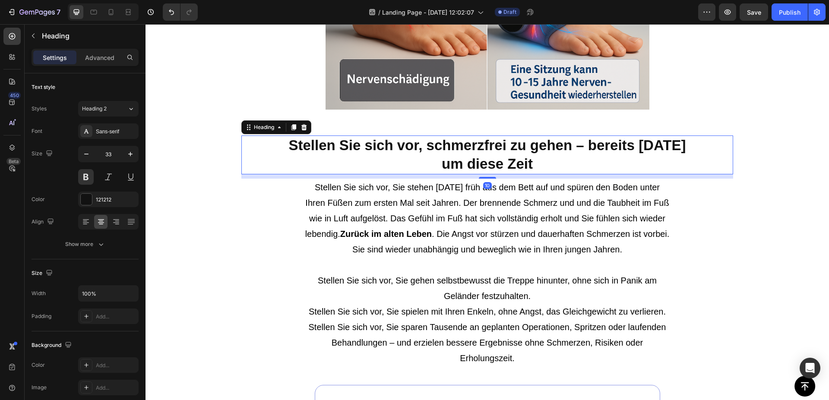
click at [764, 199] on div "Stellt die Nervenfunktion mit 87% verbesserter Leitfähigkeit wieder her Heading…" at bounding box center [488, 295] width 684 height 1284
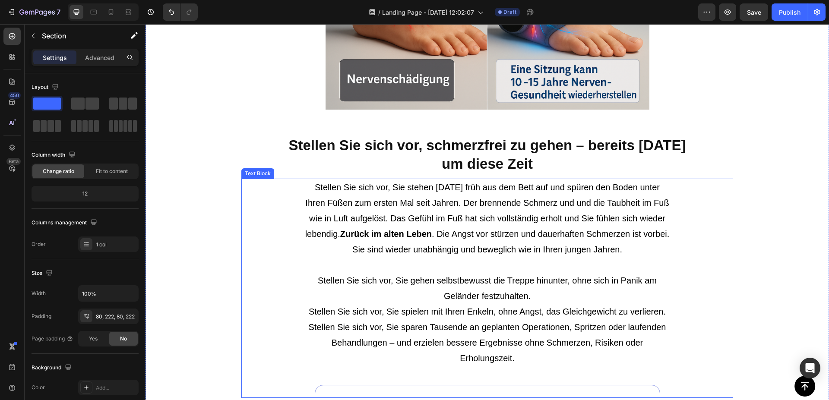
click at [626, 226] on p "Stellen Sie sich vor, Sie stehen [DATE] früh aus dem Bett auf und spüren den Bo…" at bounding box center [487, 289] width 365 height 218
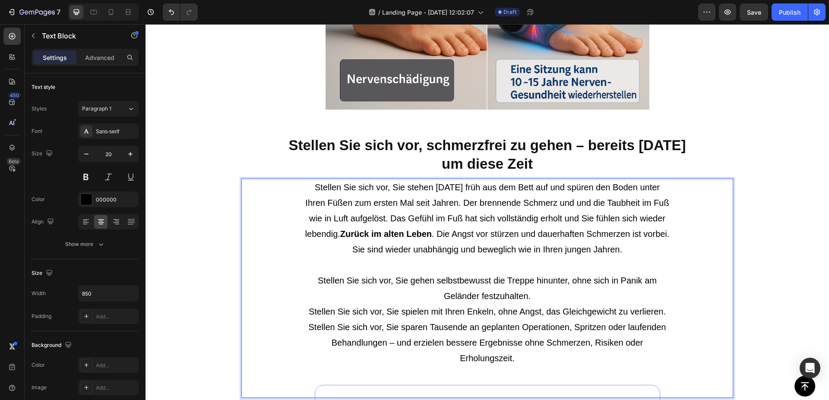
click at [740, 206] on div "Stellt die Nervenfunktion mit 87% verbesserter Leitfähigkeit wieder her Heading…" at bounding box center [488, 295] width 684 height 1284
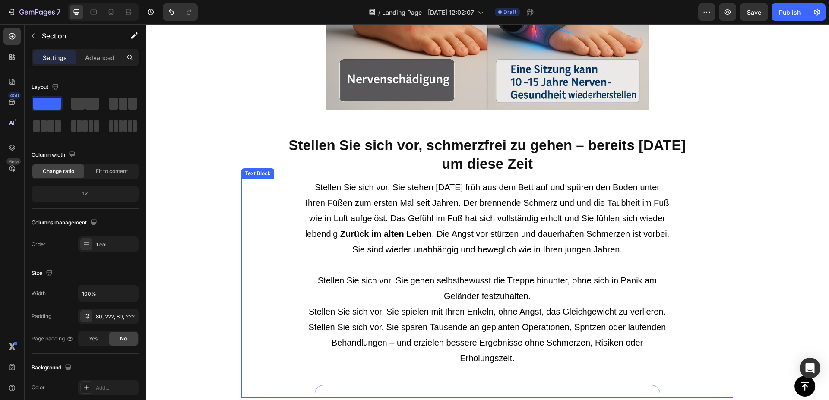
click at [526, 219] on p "Stellen Sie sich vor, Sie stehen [DATE] früh aus dem Bett auf und spüren den Bo…" at bounding box center [487, 289] width 365 height 218
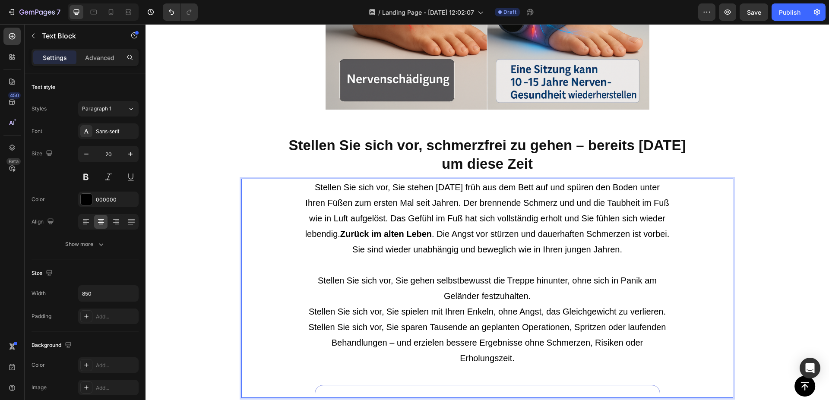
drag, startPoint x: 495, startPoint y: 219, endPoint x: 525, endPoint y: 219, distance: 29.4
click at [525, 219] on p "Stellen Sie sich vor, Sie stehen [DATE] früh aus dem Bett auf und spüren den Bo…" at bounding box center [487, 289] width 365 height 218
drag, startPoint x: 558, startPoint y: 218, endPoint x: 494, endPoint y: 220, distance: 64.4
click at [494, 220] on p "Stellen Sie sich vor, Sie stehen [DATE] früh aus dem Bett auf und spüren den Bo…" at bounding box center [487, 289] width 365 height 218
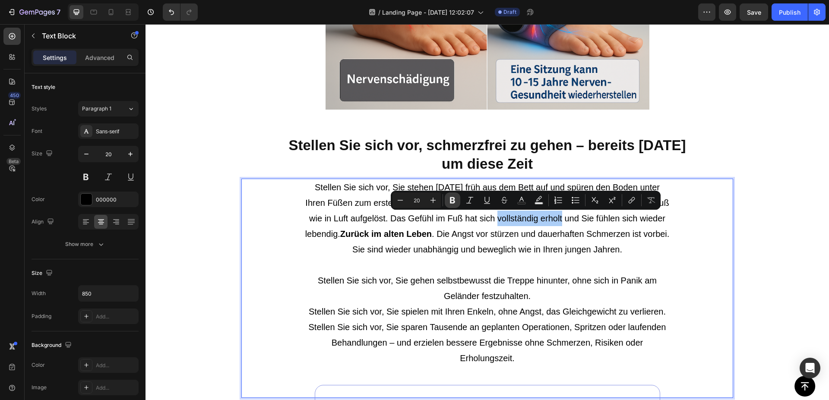
click at [454, 198] on icon "Editor contextual toolbar" at bounding box center [452, 200] width 5 height 6
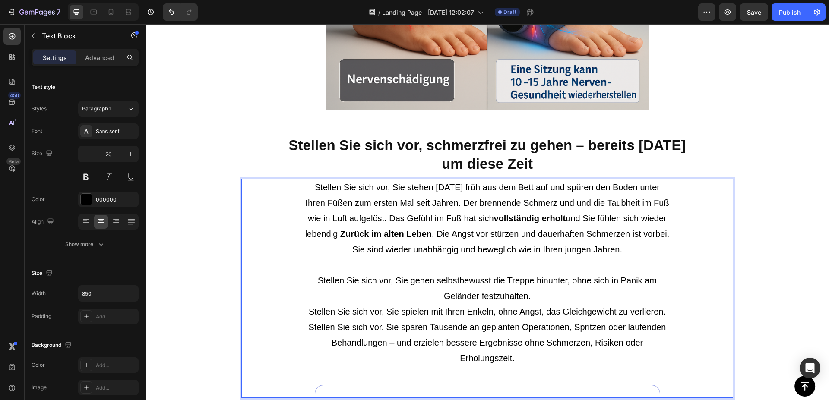
click at [430, 245] on p "Stellen Sie sich vor, Sie stehen [DATE] früh aus dem Bett auf und spüren den Bo…" at bounding box center [487, 289] width 365 height 218
click at [431, 251] on p "Stellen Sie sich vor, Sie stehen [DATE] früh aus dem Bett auf und spüren den Bo…" at bounding box center [487, 289] width 365 height 218
drag, startPoint x: 423, startPoint y: 250, endPoint x: 526, endPoint y: 251, distance: 102.8
click at [526, 251] on p "Stellen Sie sich vor, Sie stehen [DATE] früh aus dem Bett auf und spüren den Bo…" at bounding box center [487, 289] width 365 height 218
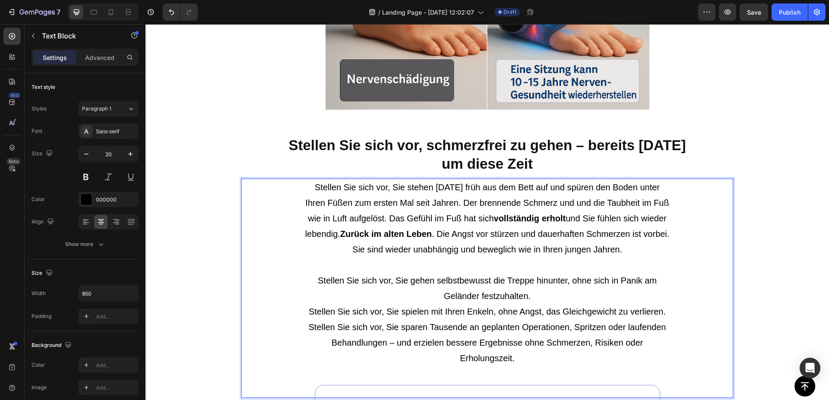
click at [547, 247] on p "Stellen Sie sich vor, Sie stehen [DATE] früh aus dem Bett auf und spüren den Bo…" at bounding box center [487, 289] width 365 height 218
click at [774, 229] on div "Stellt die Nervenfunktion mit 87% verbesserter Leitfähigkeit wieder her Heading…" at bounding box center [488, 295] width 684 height 1284
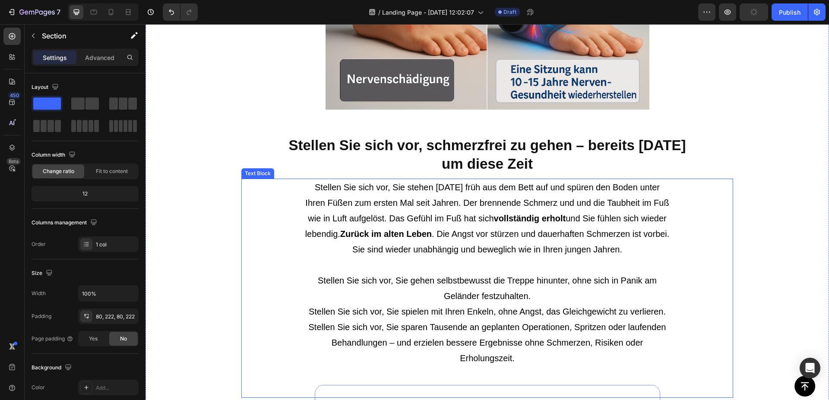
click at [644, 154] on p "Stellen Sie sich vor, schmerzfrei zu gehen – bereits [DATE] um diese Zeit" at bounding box center [487, 154] width 490 height 37
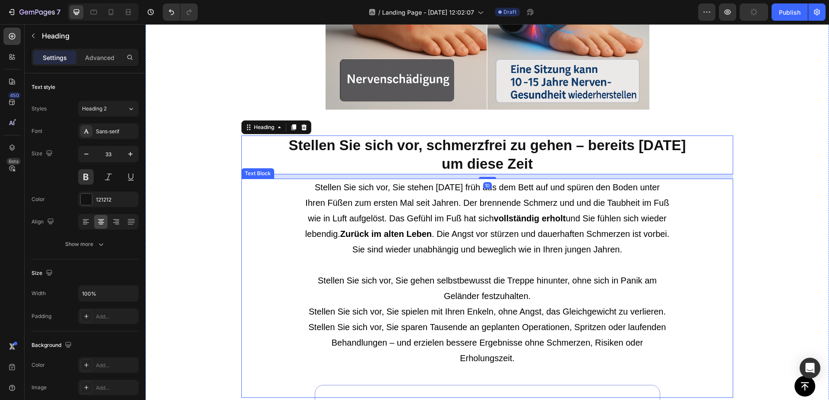
click at [600, 231] on p "Stellen Sie sich vor, Sie stehen [DATE] früh aus dem Bett auf und spüren den Bo…" at bounding box center [487, 289] width 365 height 218
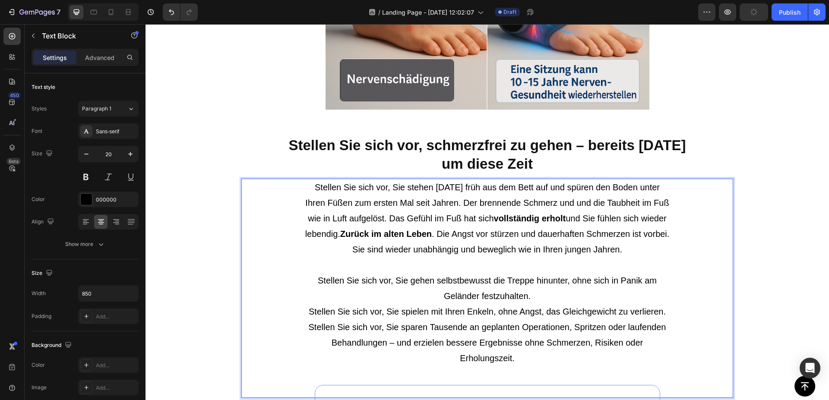
click at [622, 250] on p "Stellen Sie sich vor, Sie stehen [DATE] früh aus dem Bett auf und spüren den Bo…" at bounding box center [487, 289] width 365 height 218
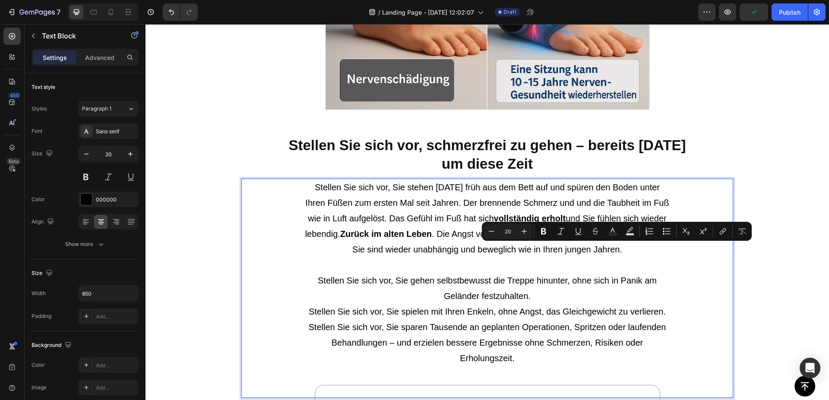
click at [638, 249] on p "Stellen Sie sich vor, Sie stehen [DATE] früh aus dem Bett auf und spüren den Bo…" at bounding box center [487, 289] width 365 height 218
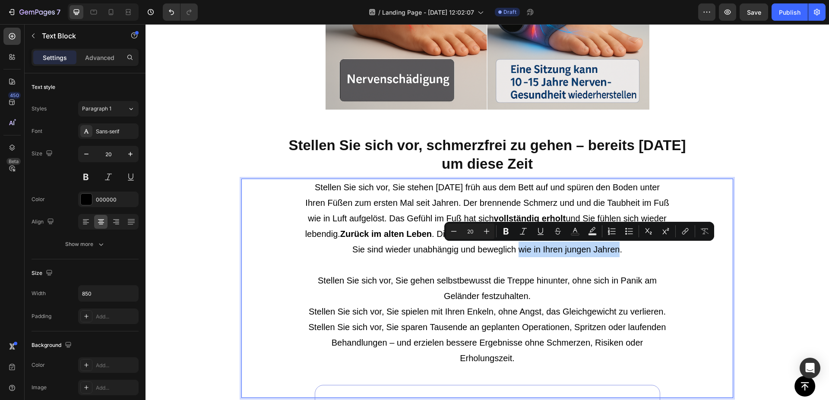
drag, startPoint x: 631, startPoint y: 250, endPoint x: 532, endPoint y: 251, distance: 99.8
click at [532, 251] on p "Stellen Sie sich vor, Sie stehen [DATE] früh aus dem Bett auf und spüren den Bo…" at bounding box center [487, 289] width 365 height 218
click at [510, 228] on icon "Editor contextual toolbar" at bounding box center [506, 231] width 9 height 9
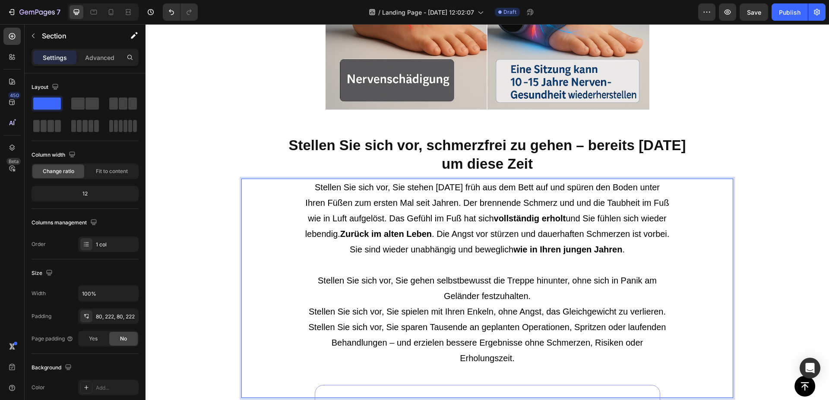
click at [754, 177] on div "Stellt die Nervenfunktion mit 87% verbesserter Leitfähigkeit wieder her Heading…" at bounding box center [488, 295] width 684 height 1284
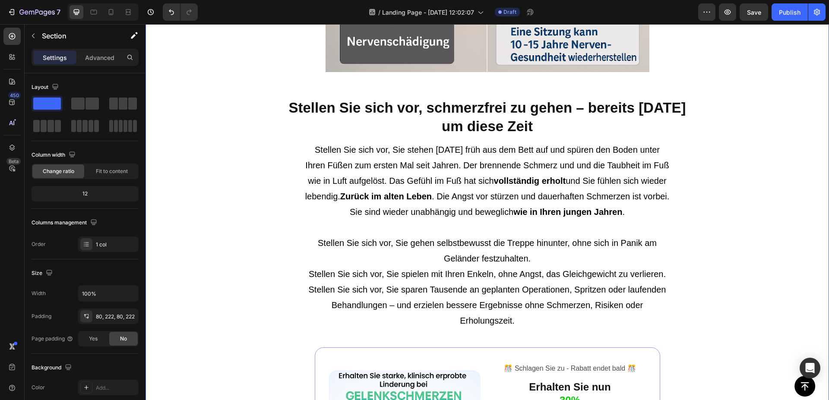
scroll to position [2422, 0]
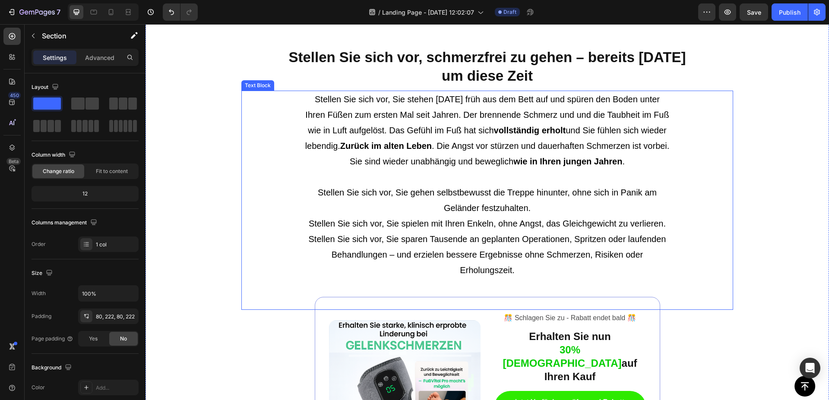
click at [487, 208] on p "Stellen Sie sich vor, Sie stehen [DATE] früh aus dem Bett auf und spüren den Bo…" at bounding box center [487, 201] width 365 height 218
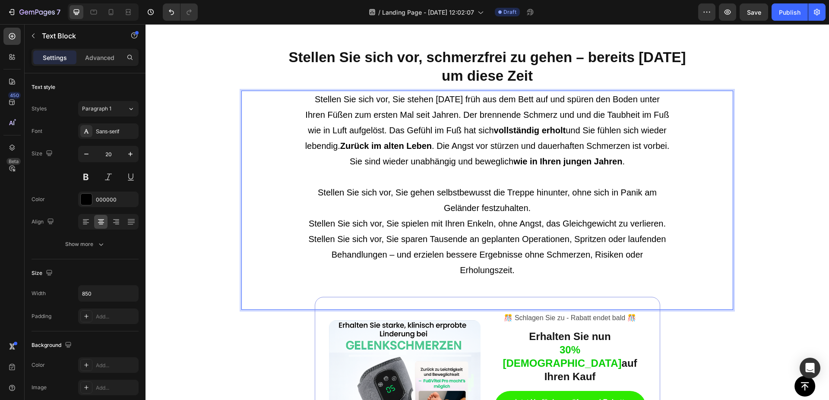
click at [473, 192] on p "Stellen Sie sich vor, Sie stehen [DATE] früh aus dem Bett auf und spüren den Bo…" at bounding box center [487, 201] width 365 height 218
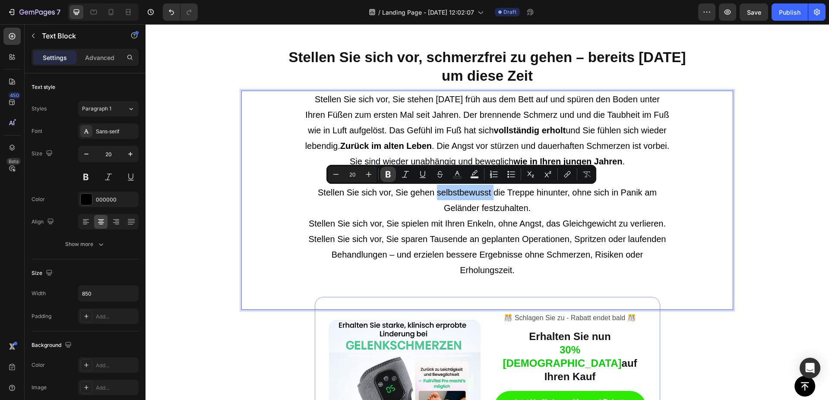
click at [389, 178] on icon "Editor contextual toolbar" at bounding box center [388, 174] width 9 height 9
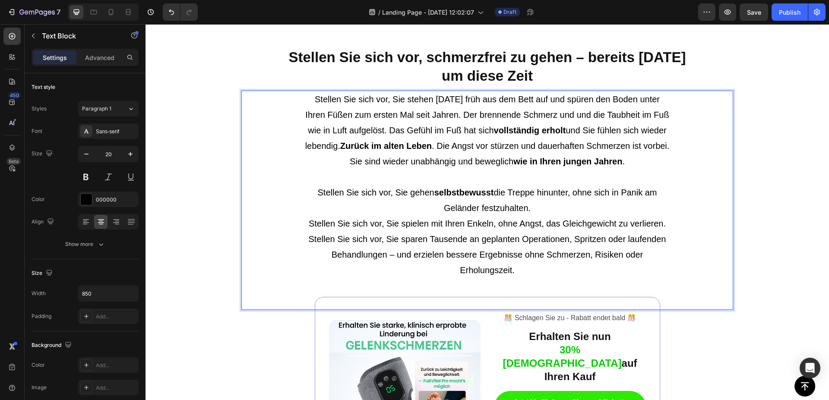
click at [529, 258] on p "Stellen Sie sich vor, Sie stehen [DATE] früh aus dem Bett auf und spüren den Bo…" at bounding box center [487, 201] width 365 height 218
click at [528, 257] on p "Stellen Sie sich vor, Sie stehen [DATE] früh aus dem Bett auf und spüren den Bo…" at bounding box center [487, 201] width 365 height 218
drag, startPoint x: 523, startPoint y: 256, endPoint x: 519, endPoint y: 274, distance: 18.8
click at [519, 274] on p "Stellen Sie sich vor, Sie stehen [DATE] früh aus dem Bett auf und spüren den Bo…" at bounding box center [487, 201] width 365 height 218
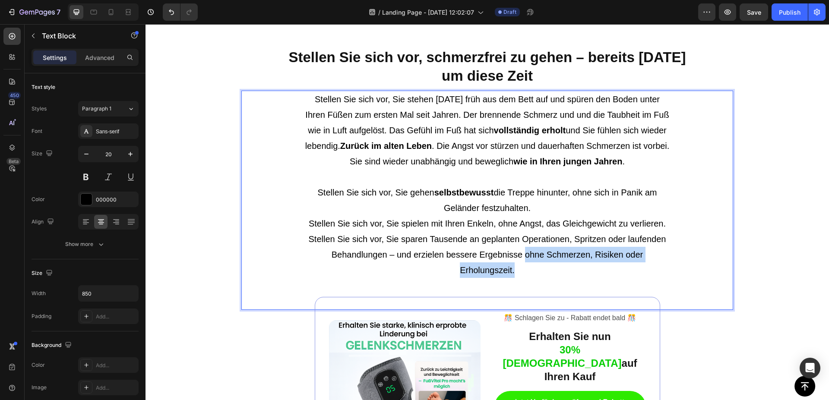
click at [507, 266] on p "Stellen Sie sich vor, Sie stehen [DATE] früh aus dem Bett auf und spüren den Bo…" at bounding box center [487, 201] width 365 height 218
click at [754, 227] on div "Stellt die Nervenfunktion mit 87% verbesserter Leitfähigkeit wieder her Heading…" at bounding box center [488, 207] width 684 height 1284
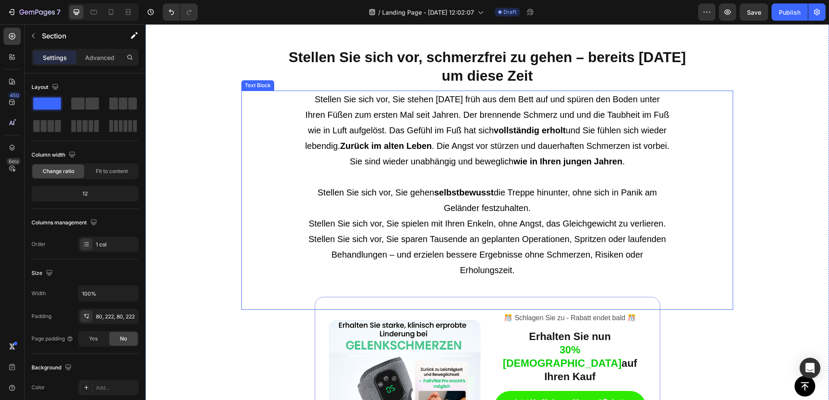
click at [594, 68] on p "Stellen Sie sich vor, schmerzfrei zu gehen – bereits [DATE] um diese Zeit" at bounding box center [487, 66] width 490 height 37
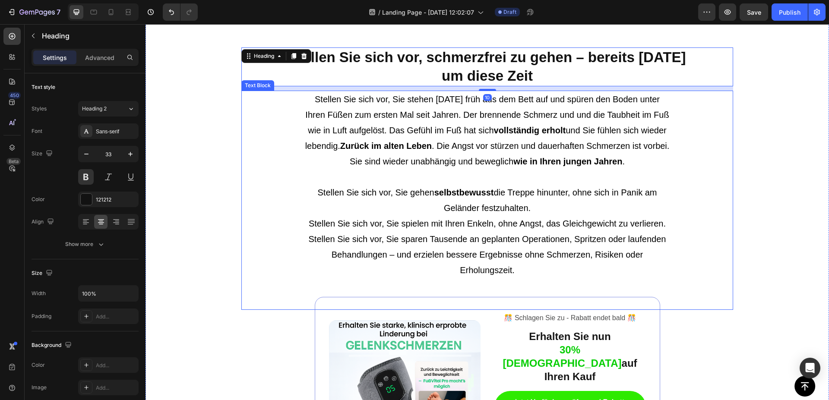
click at [577, 254] on p "Stellen Sie sich vor, Sie stehen [DATE] früh aus dem Bett auf und spüren den Bo…" at bounding box center [487, 201] width 365 height 218
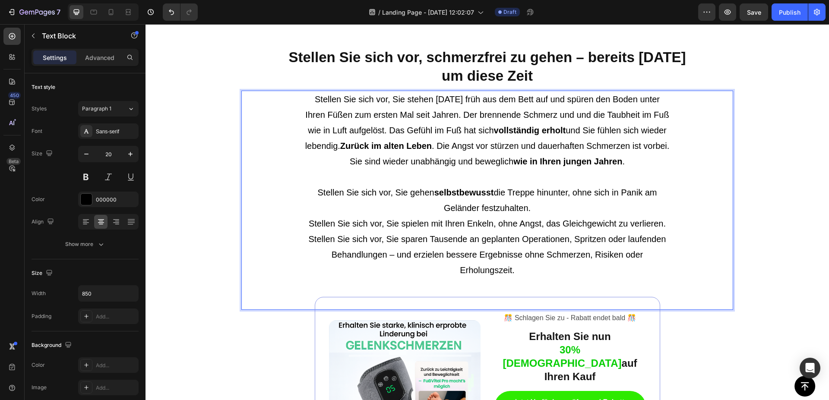
click at [550, 258] on p "Stellen Sie sich vor, Sie stehen [DATE] früh aus dem Bett auf und spüren den Bo…" at bounding box center [487, 201] width 365 height 218
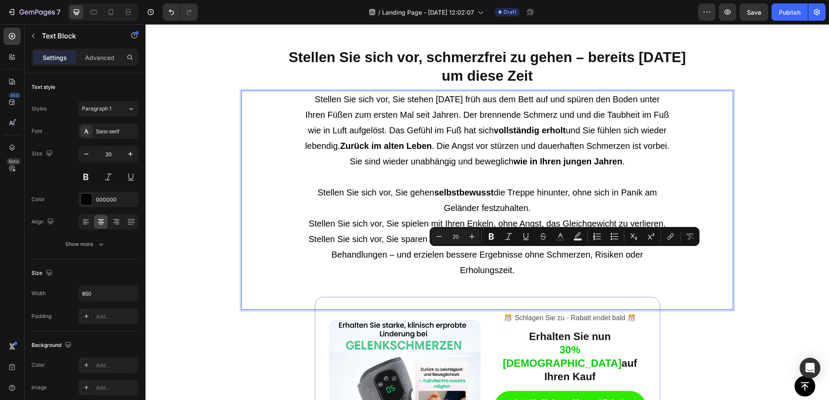
click at [542, 255] on p "Stellen Sie sich vor, Sie stehen [DATE] früh aus dem Bett auf und spüren den Bo…" at bounding box center [487, 201] width 365 height 218
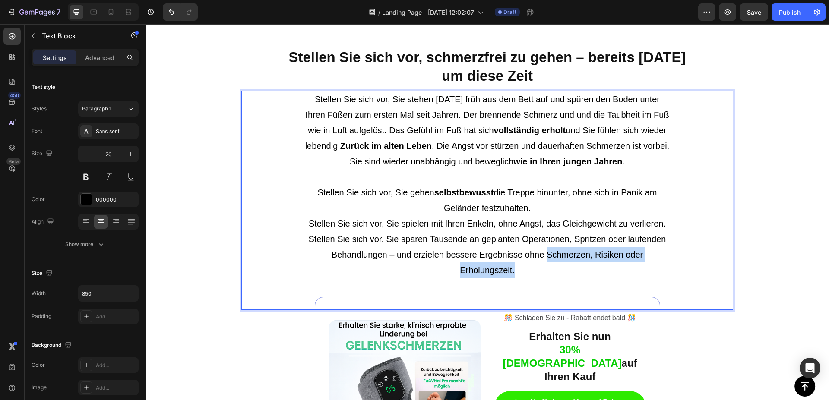
drag, startPoint x: 544, startPoint y: 255, endPoint x: 546, endPoint y: 273, distance: 18.7
click at [546, 273] on p "Stellen Sie sich vor, Sie stehen [DATE] früh aus dem Bett auf und spüren den Bo…" at bounding box center [487, 201] width 365 height 218
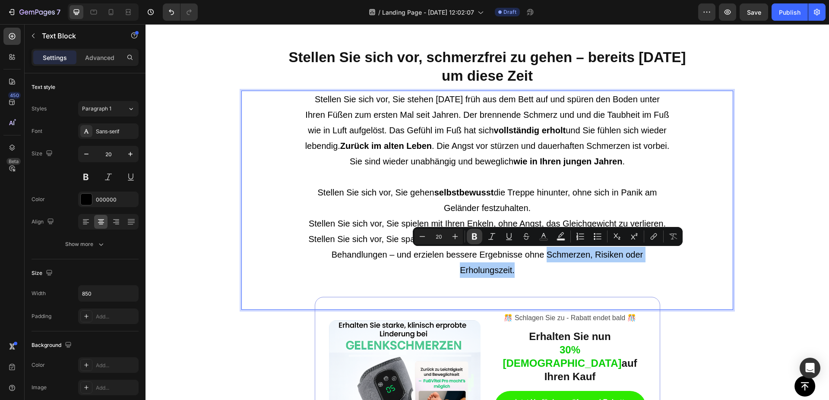
click at [473, 235] on icon "Editor contextual toolbar" at bounding box center [474, 237] width 5 height 6
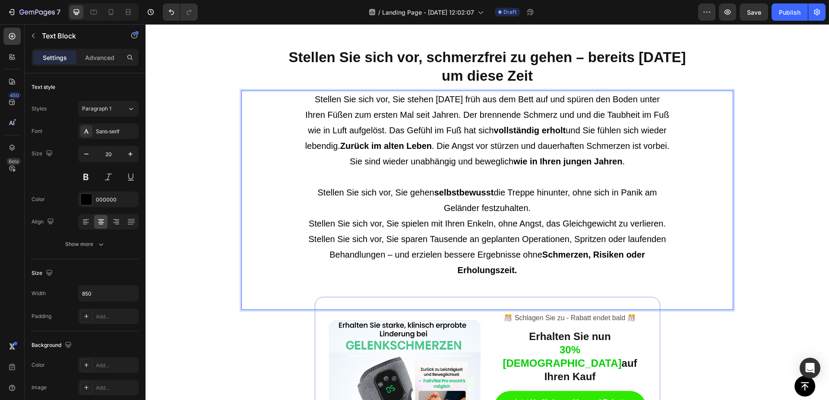
click at [557, 268] on p "Stellen Sie sich vor, Sie stehen [DATE] früh aus dem Bett auf und spüren den Bo…" at bounding box center [487, 201] width 365 height 218
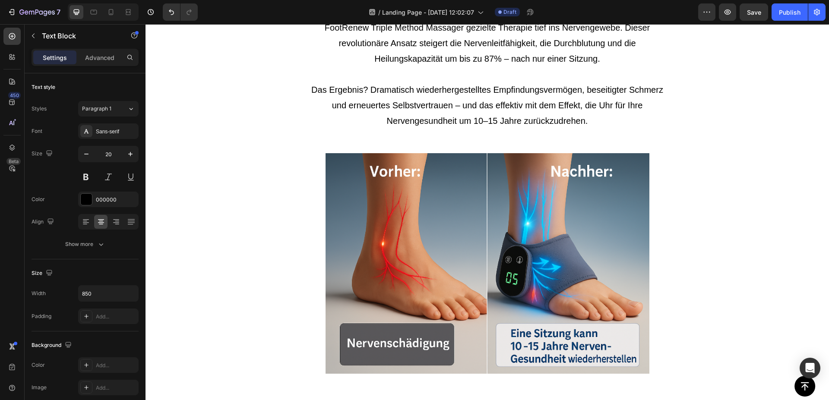
scroll to position [1893, 0]
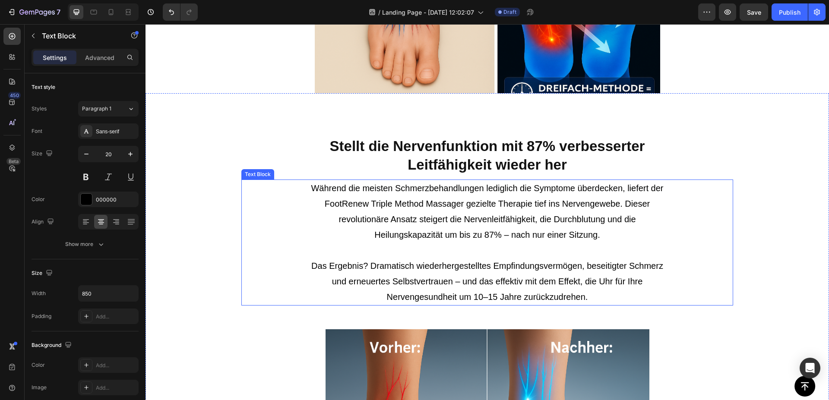
click at [497, 231] on p "Während die meisten Schmerzbehandlungen lediglich die Symptome überdecken, lief…" at bounding box center [487, 220] width 365 height 78
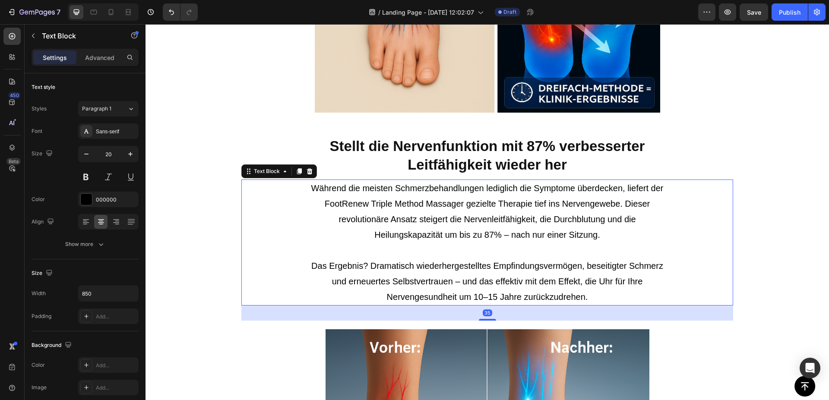
click at [341, 203] on p "Während die meisten Schmerzbehandlungen lediglich die Symptome überdecken, lief…" at bounding box center [487, 220] width 365 height 78
click at [355, 200] on p "Während die meisten Schmerzbehandlungen lediglich die Symptome überdecken, lief…" at bounding box center [487, 220] width 365 height 78
click at [377, 200] on p "Während die meisten Schmerzbehandlungen lediglich die Symptome überdecken, lief…" at bounding box center [487, 220] width 365 height 78
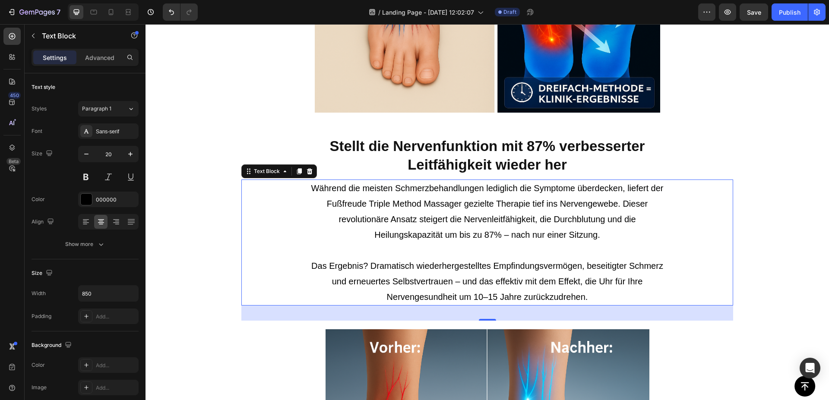
click at [381, 203] on p "Während die meisten Schmerzbehandlungen lediglich die Symptome überdecken, lief…" at bounding box center [487, 220] width 365 height 78
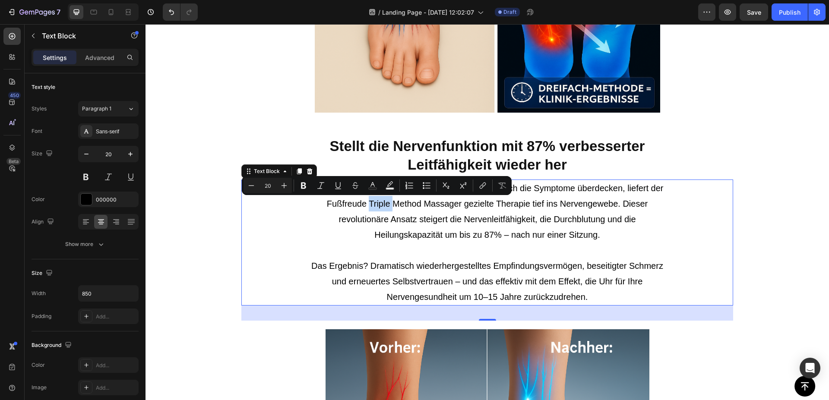
click at [387, 204] on p "Während die meisten Schmerzbehandlungen lediglich die Symptome überdecken, lief…" at bounding box center [487, 220] width 365 height 78
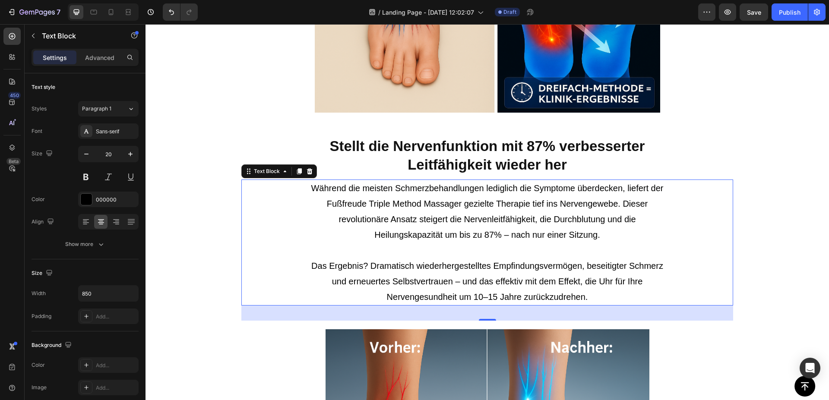
click at [353, 206] on p "Während die meisten Schmerzbehandlungen lediglich die Symptome überdecken, lief…" at bounding box center [487, 220] width 365 height 78
click at [358, 206] on p "Während die meisten Schmerzbehandlungen lediglich die Symptome überdecken, lief…" at bounding box center [487, 220] width 365 height 78
click at [362, 205] on p "Während die meisten Schmerzbehandlungen lediglich die Symptome überdecken, lief…" at bounding box center [487, 220] width 365 height 78
click at [491, 202] on p "Während die meisten Schmerzbehandlungen lediglich die Symptome überdecken, lief…" at bounding box center [487, 220] width 365 height 78
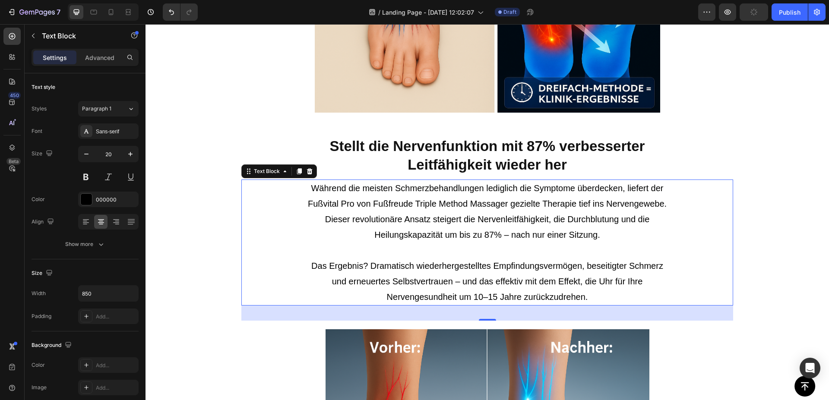
click at [502, 202] on p "Während die meisten Schmerzbehandlungen lediglich die Symptome überdecken, lief…" at bounding box center [487, 220] width 365 height 78
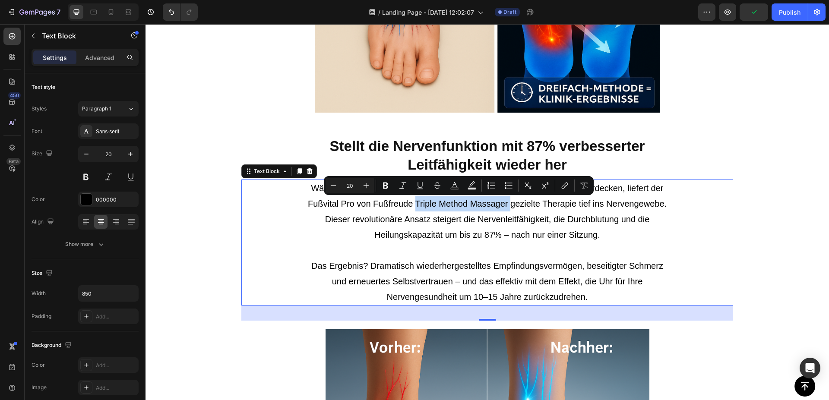
drag, startPoint x: 507, startPoint y: 203, endPoint x: 413, endPoint y: 206, distance: 94.2
click at [413, 206] on p "Während die meisten Schmerzbehandlungen lediglich die Symptome überdecken, lief…" at bounding box center [487, 220] width 365 height 78
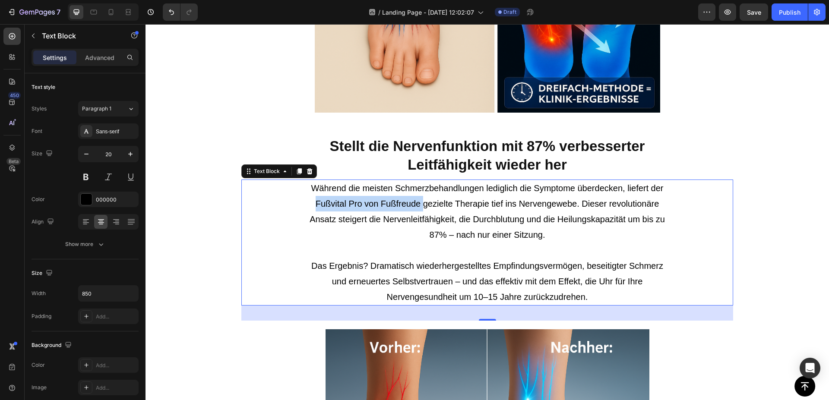
drag, startPoint x: 419, startPoint y: 203, endPoint x: 314, endPoint y: 204, distance: 105.0
click at [314, 204] on p "Während die meisten Schmerzbehandlungen lediglich die Symptome überdecken, lief…" at bounding box center [487, 220] width 365 height 78
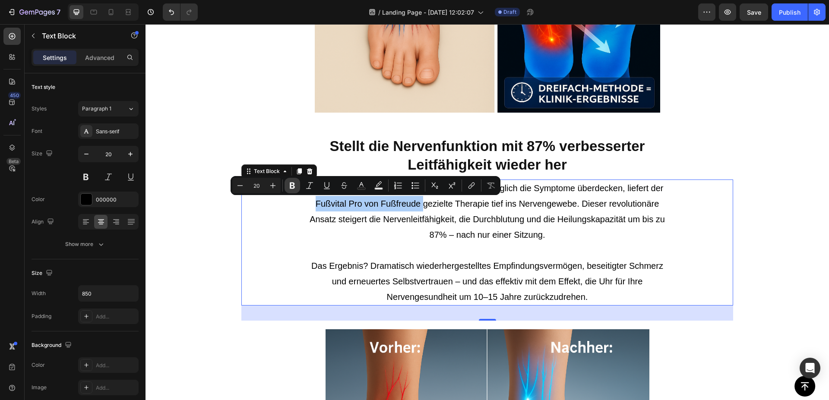
click at [291, 182] on icon "Editor contextual toolbar" at bounding box center [292, 185] width 9 height 9
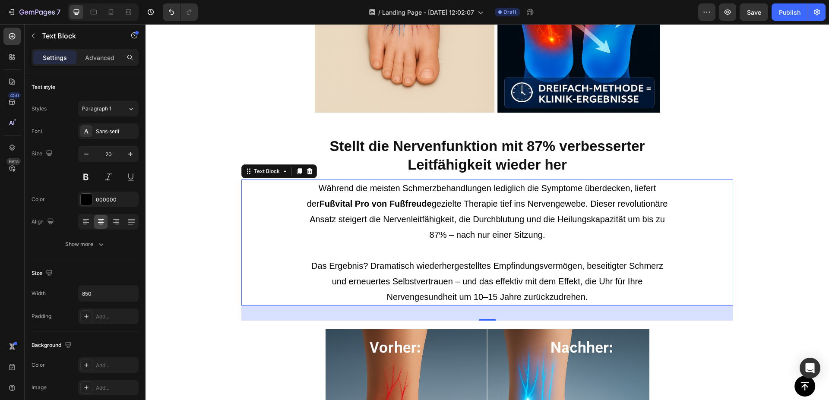
click at [287, 221] on div "Während die meisten Schmerzbehandlungen lediglich die Symptome überdecken, lief…" at bounding box center [487, 243] width 492 height 126
drag, startPoint x: 336, startPoint y: 221, endPoint x: 450, endPoint y: 222, distance: 114.0
click at [450, 222] on p "Während die meisten Schmerzbehandlungen lediglich die Symptome überdecken, lief…" at bounding box center [487, 220] width 365 height 78
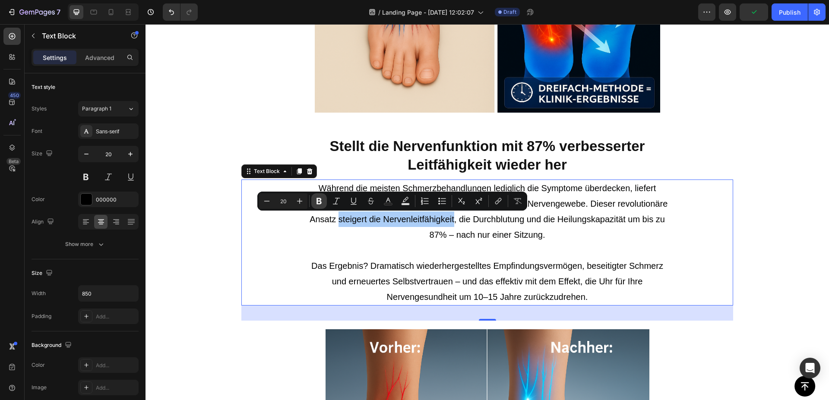
drag, startPoint x: 321, startPoint y: 202, endPoint x: 230, endPoint y: 188, distance: 91.7
click at [321, 202] on icon "Editor contextual toolbar" at bounding box center [319, 201] width 5 height 6
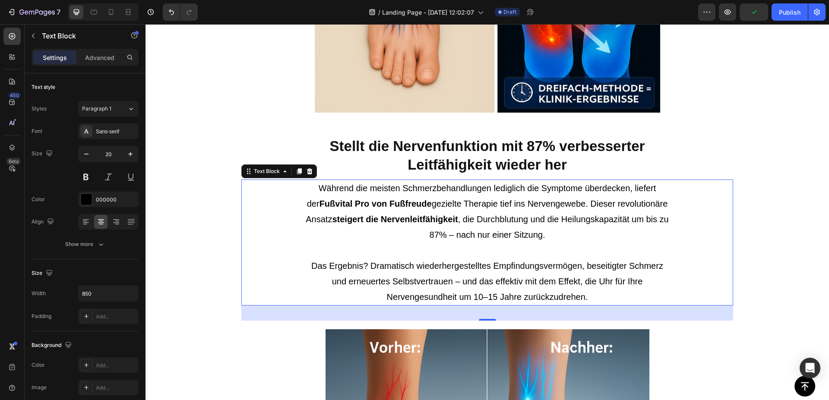
click at [508, 223] on p "Während die meisten Schmerzbehandlungen lediglich die Symptome überdecken, lief…" at bounding box center [487, 220] width 365 height 78
drag, startPoint x: 478, startPoint y: 219, endPoint x: 626, endPoint y: 219, distance: 148.6
click at [626, 219] on p "Während die meisten Schmerzbehandlungen lediglich die Symptome überdecken, lief…" at bounding box center [487, 220] width 365 height 78
click at [507, 222] on p "Während die meisten Schmerzbehandlungen lediglich die Symptome überdecken, lief…" at bounding box center [487, 220] width 365 height 78
drag, startPoint x: 475, startPoint y: 218, endPoint x: 626, endPoint y: 216, distance: 151.2
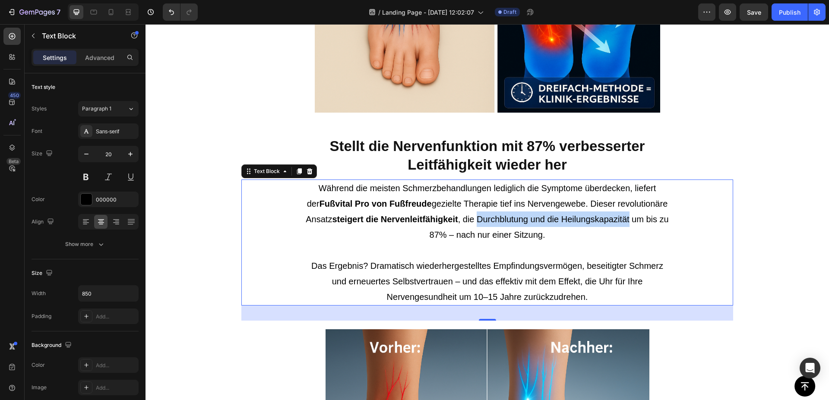
click at [626, 216] on p "Während die meisten Schmerzbehandlungen lediglich die Symptome überdecken, lief…" at bounding box center [487, 220] width 365 height 78
click at [640, 205] on p "Während die meisten Schmerzbehandlungen lediglich die Symptome überdecken, lief…" at bounding box center [487, 220] width 365 height 78
click at [607, 255] on p "Während die meisten Schmerzbehandlungen lediglich die Symptome überdecken, lief…" at bounding box center [487, 220] width 365 height 78
click at [624, 159] on h2 "Stellt die Nervenfunktion mit 87% verbesserter Leitfähigkeit wieder her" at bounding box center [487, 155] width 492 height 39
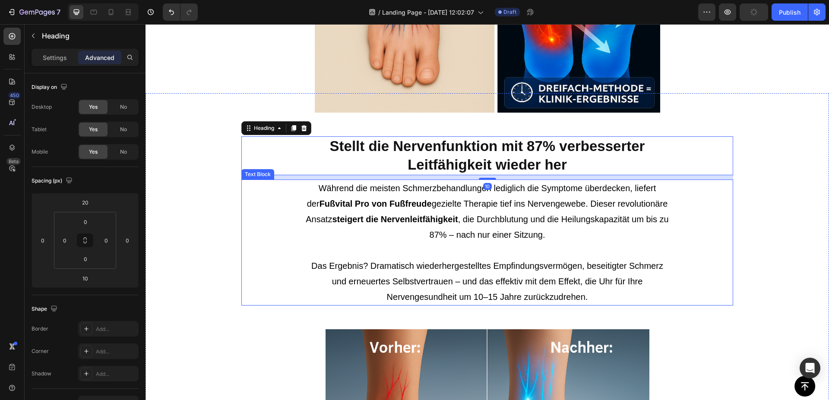
click at [595, 220] on p "Während die meisten Schmerzbehandlungen lediglich die Symptome überdecken, lief…" at bounding box center [487, 220] width 365 height 78
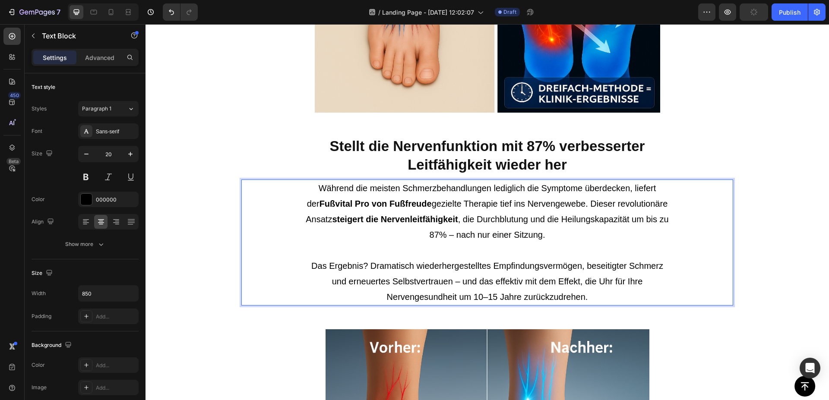
drag, startPoint x: 475, startPoint y: 218, endPoint x: 485, endPoint y: 221, distance: 10.4
click at [474, 220] on p "Während die meisten Schmerzbehandlungen lediglich die Symptome überdecken, lief…" at bounding box center [487, 220] width 365 height 78
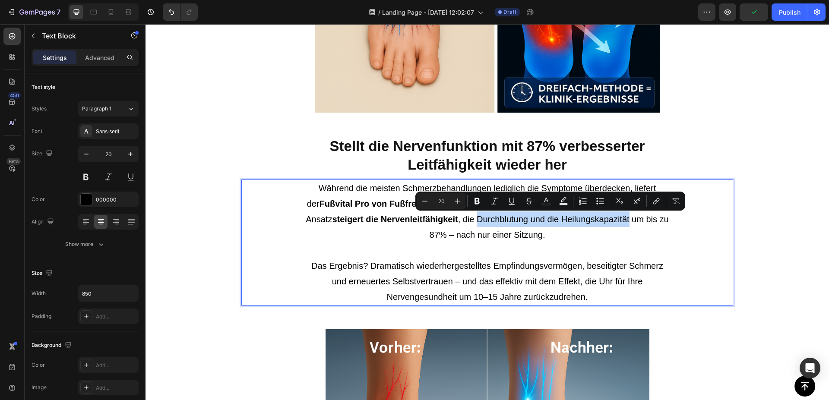
drag, startPoint x: 474, startPoint y: 220, endPoint x: 626, endPoint y: 219, distance: 152.0
click at [626, 219] on p "Während die meisten Schmerzbehandlungen lediglich die Symptome überdecken, lief…" at bounding box center [487, 220] width 365 height 78
drag, startPoint x: 480, startPoint y: 201, endPoint x: 317, endPoint y: 207, distance: 162.9
click at [480, 201] on icon "Editor contextual toolbar" at bounding box center [477, 201] width 9 height 9
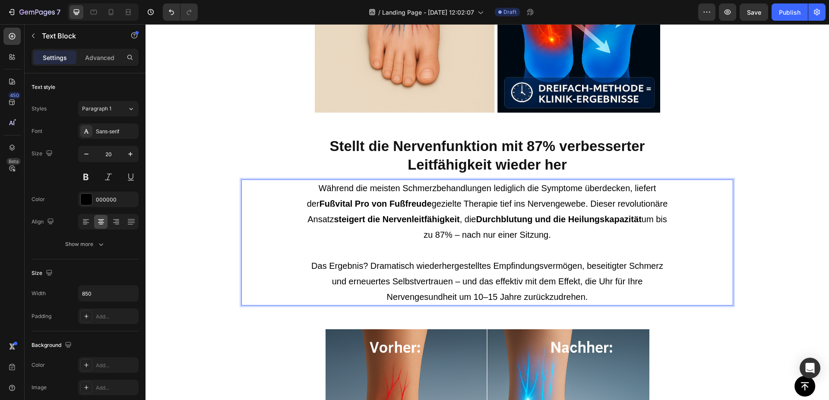
click at [438, 235] on p "Während die meisten Schmerzbehandlungen lediglich die Symptome überdecken, lief…" at bounding box center [487, 220] width 365 height 78
click at [455, 233] on p "Während die meisten Schmerzbehandlungen lediglich die Symptome überdecken, lief…" at bounding box center [487, 220] width 365 height 78
drag, startPoint x: 455, startPoint y: 233, endPoint x: 416, endPoint y: 234, distance: 39.3
click at [416, 234] on p "Während die meisten Schmerzbehandlungen lediglich die Symptome überdecken, lief…" at bounding box center [487, 220] width 365 height 78
click at [422, 235] on p "Während die meisten Schmerzbehandlungen lediglich die Symptome überdecken, lief…" at bounding box center [487, 220] width 365 height 78
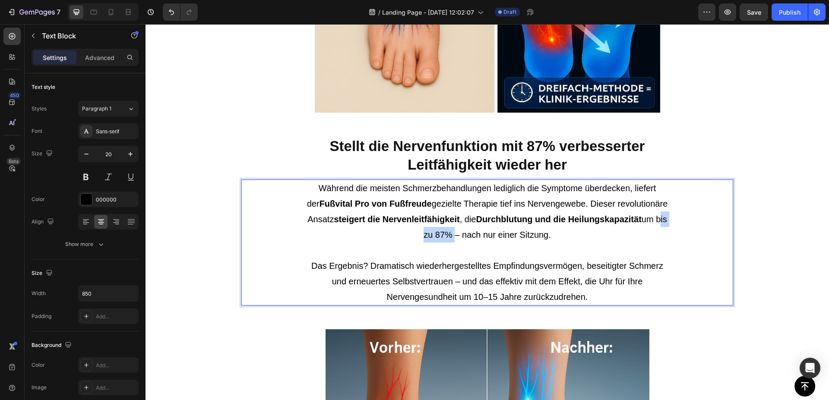
drag, startPoint x: 413, startPoint y: 235, endPoint x: 454, endPoint y: 235, distance: 41.5
click at [454, 235] on p "Während die meisten Schmerzbehandlungen lediglich die Symptome überdecken, lief…" at bounding box center [487, 220] width 365 height 78
click at [429, 233] on p "Während die meisten Schmerzbehandlungen lediglich die Symptome überdecken, lief…" at bounding box center [487, 220] width 365 height 78
click at [460, 167] on h2 "Stellt die Nervenfunktion mit 87% verbesserter Leitfähigkeit wieder her" at bounding box center [487, 155] width 492 height 39
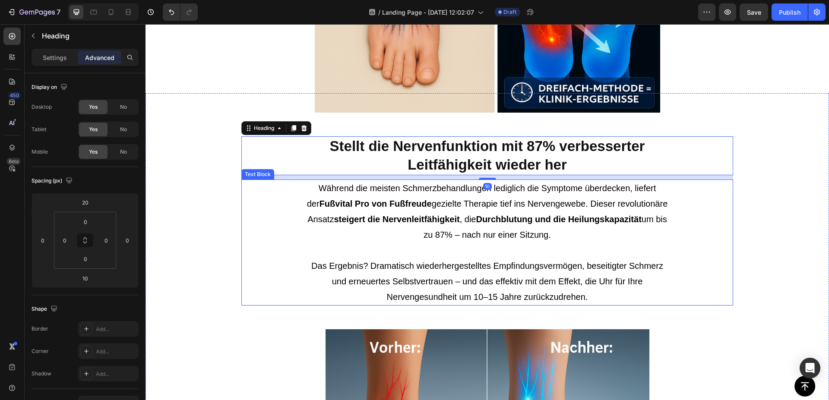
click at [436, 237] on p "Während die meisten Schmerzbehandlungen lediglich die Symptome überdecken, lief…" at bounding box center [487, 220] width 365 height 78
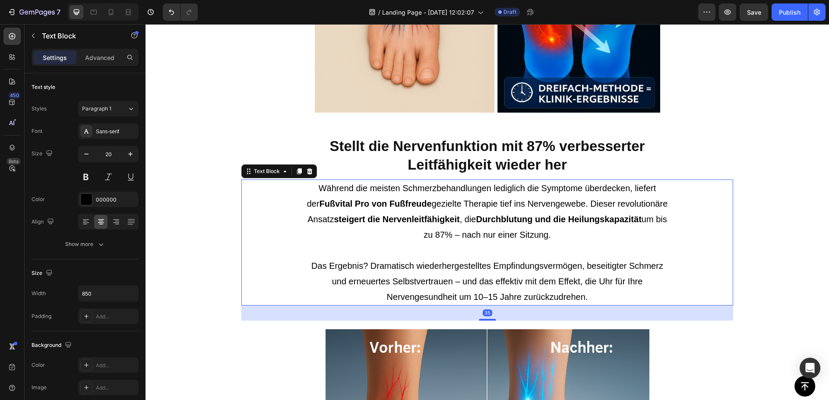
click at [450, 233] on p "Während die meisten Schmerzbehandlungen lediglich die Symptome überdecken, lief…" at bounding box center [487, 220] width 365 height 78
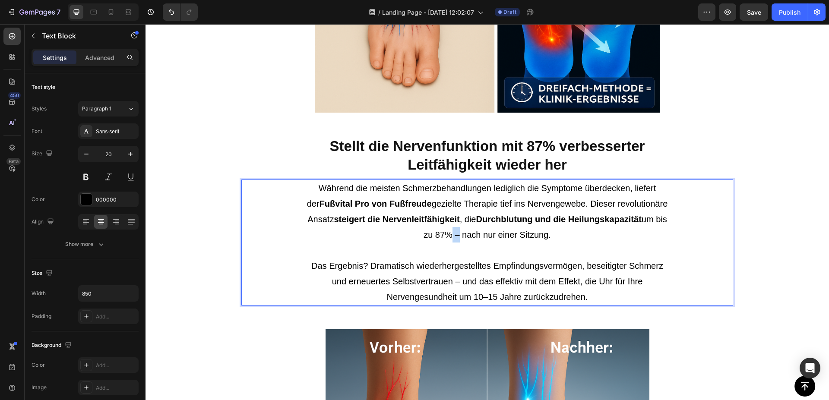
click at [450, 233] on p "Während die meisten Schmerzbehandlungen lediglich die Symptome überdecken, lief…" at bounding box center [487, 220] width 365 height 78
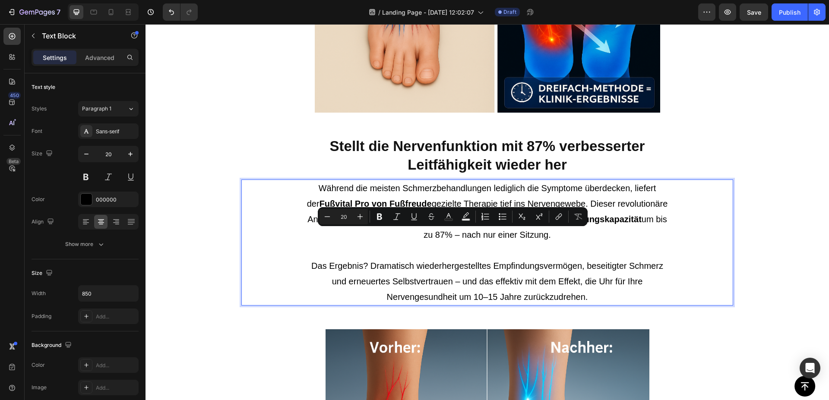
click at [450, 233] on p "Während die meisten Schmerzbehandlungen lediglich die Symptome überdecken, lief…" at bounding box center [487, 220] width 365 height 78
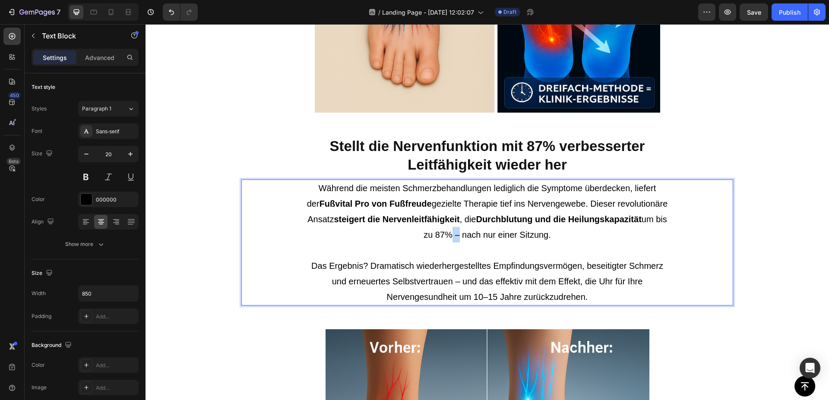
click at [450, 233] on p "Während die meisten Schmerzbehandlungen lediglich die Symptome überdecken, lief…" at bounding box center [487, 220] width 365 height 78
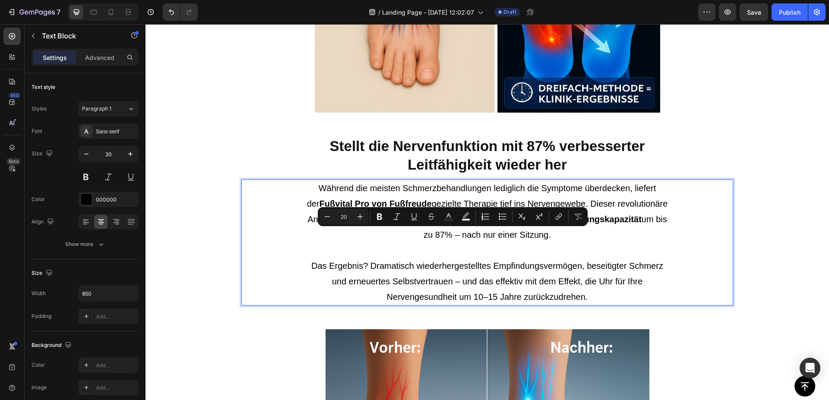
click at [450, 233] on p "Während die meisten Schmerzbehandlungen lediglich die Symptome überdecken, lief…" at bounding box center [487, 220] width 365 height 78
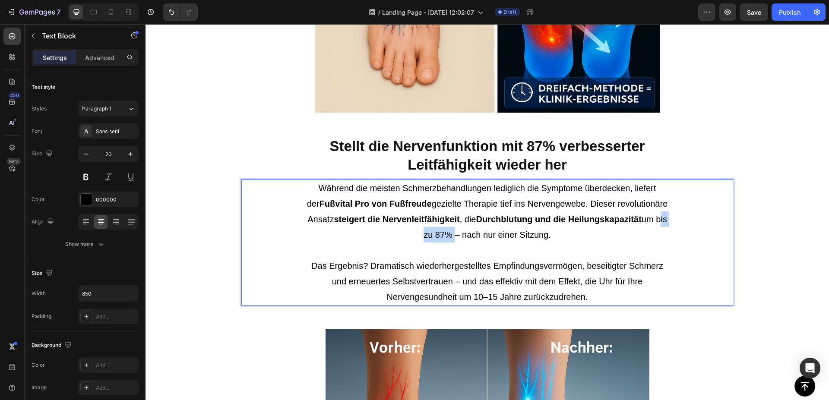
drag, startPoint x: 451, startPoint y: 232, endPoint x: 413, endPoint y: 232, distance: 38.4
click at [413, 232] on p "Während die meisten Schmerzbehandlungen lediglich die Symptome überdecken, lief…" at bounding box center [487, 220] width 365 height 78
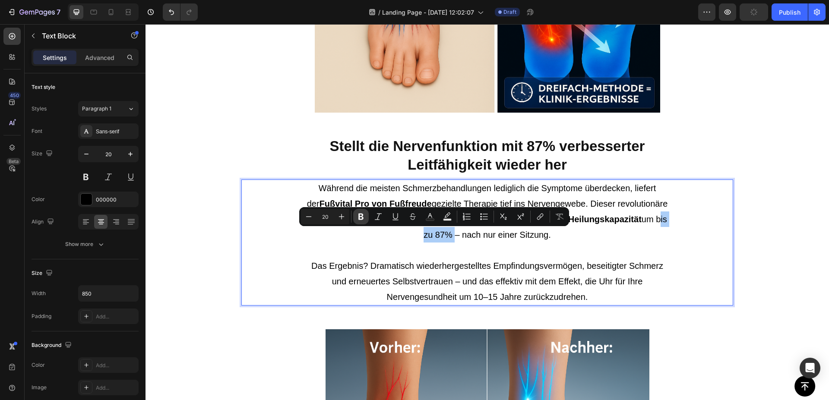
click at [364, 216] on icon "Editor contextual toolbar" at bounding box center [361, 216] width 9 height 9
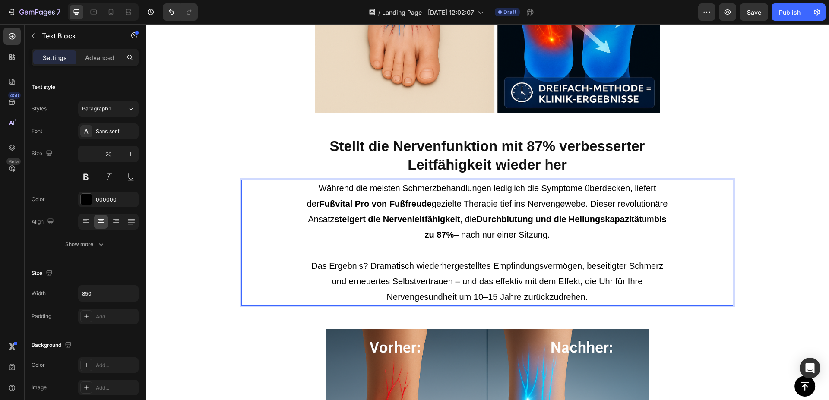
click at [365, 284] on p "Das Ergebnis? Dramatisch wiederhergestelltes Empfindungsvermögen, beseitigter S…" at bounding box center [487, 281] width 365 height 47
click at [365, 283] on p "Das Ergebnis? Dramatisch wiederhergestelltes Empfindungsvermögen, beseitigter S…" at bounding box center [487, 281] width 365 height 47
click at [345, 283] on p "Das Ergebnis? Dramatisch wiederhergestelltes Empfindungsvermögen, beseitigter S…" at bounding box center [487, 281] width 365 height 47
drag, startPoint x: 343, startPoint y: 284, endPoint x: 448, endPoint y: 282, distance: 105.0
click at [448, 282] on p "Das Ergebnis? Dramatisch wiederhergestelltes Empfindungsvermögen, beseitigter S…" at bounding box center [487, 281] width 365 height 47
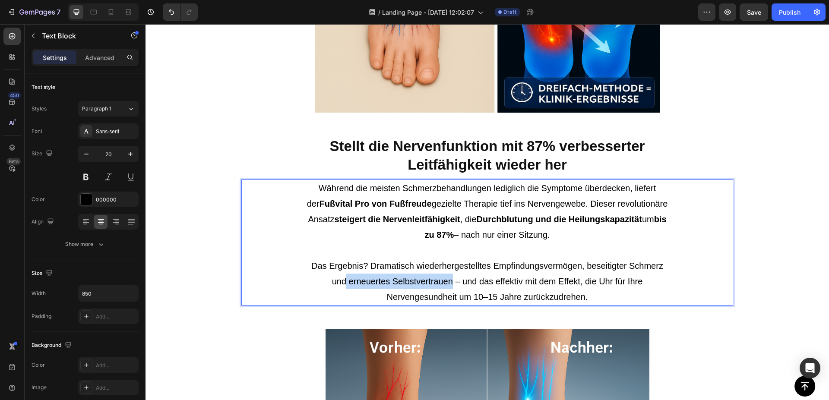
click at [481, 145] on h2 "Stellt die Nervenfunktion mit 87% verbesserter Leitfähigkeit wieder her" at bounding box center [487, 155] width 492 height 39
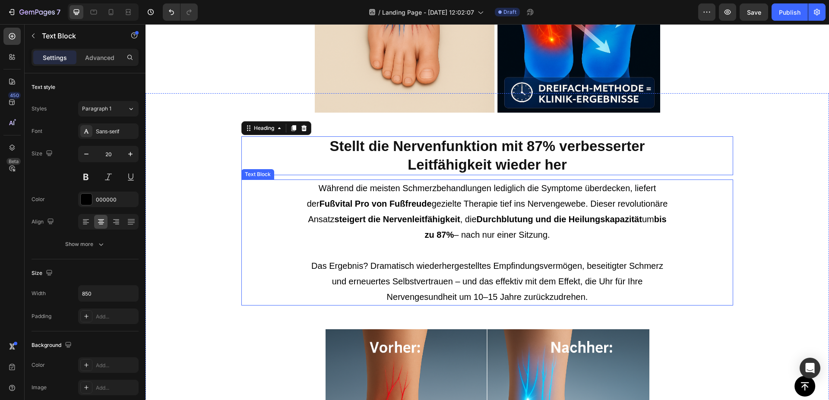
click at [386, 272] on p "Das Ergebnis? Dramatisch wiederhergestelltes Empfindungsvermögen, beseitigter S…" at bounding box center [487, 281] width 365 height 47
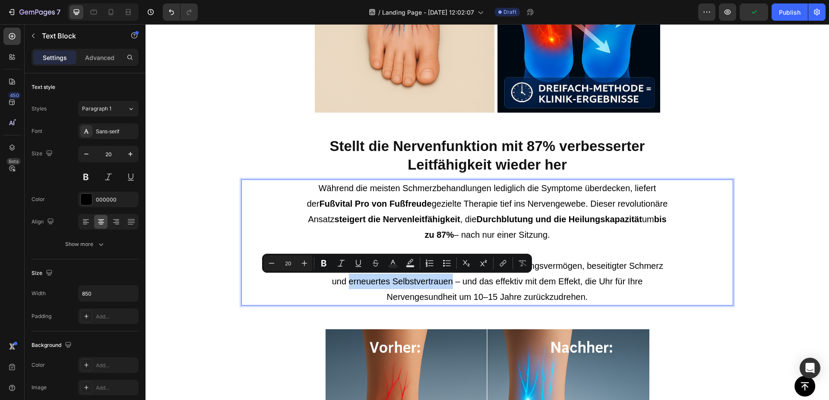
drag, startPoint x: 346, startPoint y: 281, endPoint x: 449, endPoint y: 282, distance: 102.8
click at [449, 282] on p "Das Ergebnis? Dramatisch wiederhergestelltes Empfindungsvermögen, beseitigter S…" at bounding box center [487, 281] width 365 height 47
click at [324, 264] on icon "Editor contextual toolbar" at bounding box center [324, 263] width 9 height 9
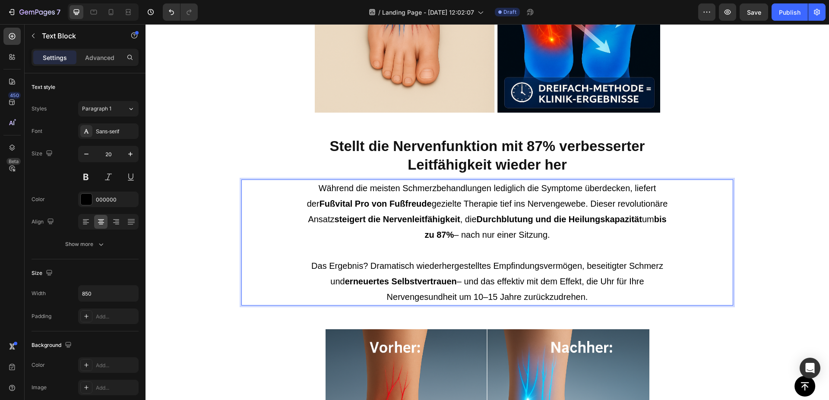
click at [585, 266] on p "Das Ergebnis? Dramatisch wiederhergestelltes Empfindungsvermögen, beseitigter S…" at bounding box center [487, 281] width 365 height 47
drag, startPoint x: 386, startPoint y: 296, endPoint x: 585, endPoint y: 296, distance: 198.7
click at [585, 296] on p "Das Ergebnis? Dramatisch wiederhergestelltes Empfindungsvermögen, beseitigter S…" at bounding box center [487, 281] width 365 height 47
click at [603, 168] on h2 "Stellt die Nervenfunktion mit 87% verbesserter Leitfähigkeit wieder her" at bounding box center [487, 155] width 492 height 39
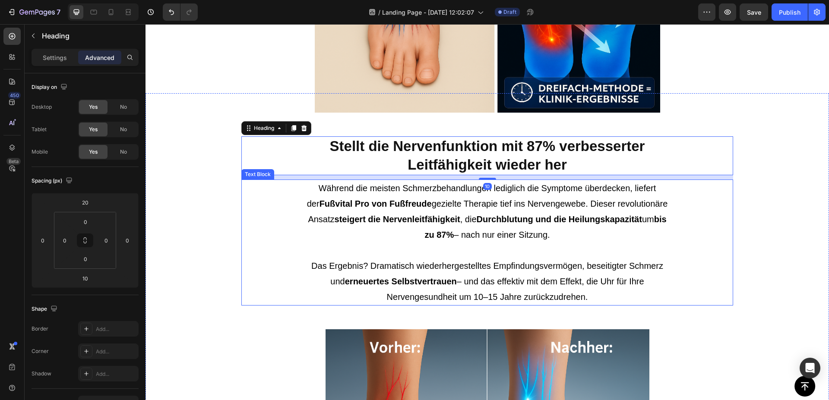
click at [504, 296] on p "Das Ergebnis? Dramatisch wiederhergestelltes Empfindungsvermögen, beseitigter S…" at bounding box center [487, 281] width 365 height 47
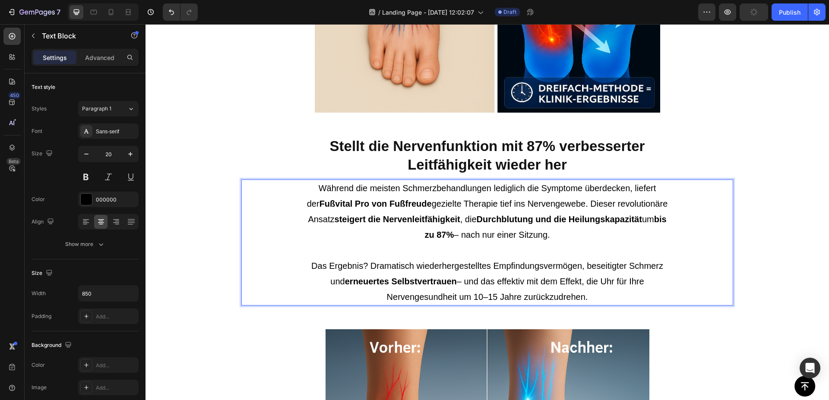
click at [383, 298] on p "Das Ergebnis? Dramatisch wiederhergestelltes Empfindungsvermögen, beseitigter S…" at bounding box center [487, 281] width 365 height 47
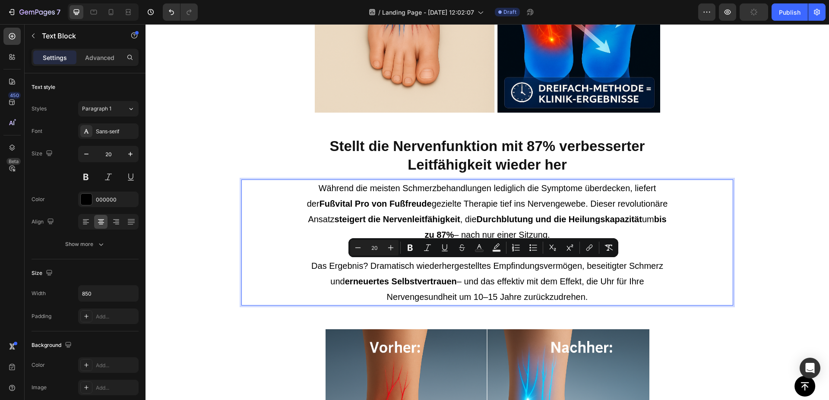
drag, startPoint x: 383, startPoint y: 298, endPoint x: 454, endPoint y: 295, distance: 71.3
click at [454, 295] on p "Das Ergebnis? Dramatisch wiederhergestelltes Empfindungsvermögen, beseitigter S…" at bounding box center [487, 281] width 365 height 47
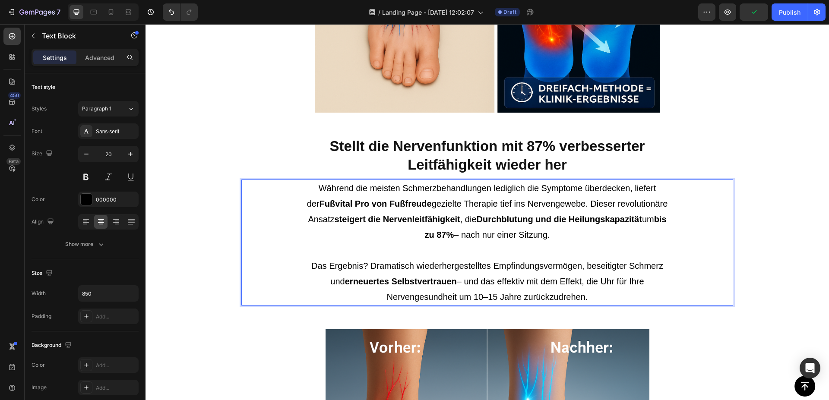
drag, startPoint x: 383, startPoint y: 296, endPoint x: 586, endPoint y: 297, distance: 203.0
click at [586, 297] on p "Das Ergebnis? Dramatisch wiederhergestelltes Empfindungsvermögen, beseitigter S…" at bounding box center [487, 281] width 365 height 47
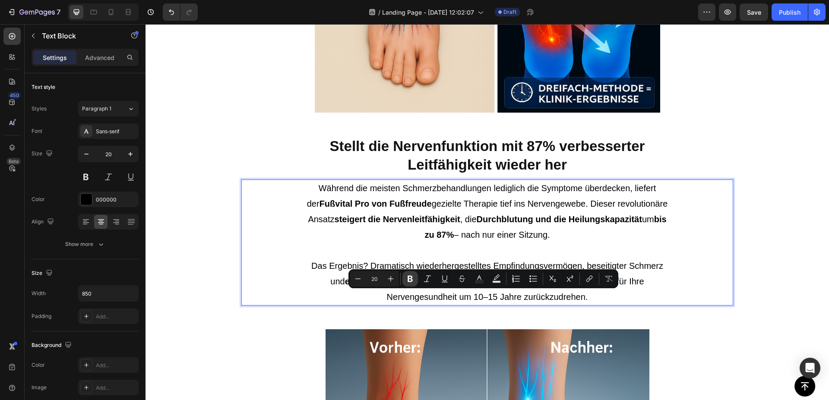
click at [410, 279] on icon "Editor contextual toolbar" at bounding box center [410, 279] width 5 height 6
click at [421, 263] on p "Das Ergebnis? Dramatisch wiederhergestelltes Empfindungsvermögen, beseitigter S…" at bounding box center [487, 281] width 365 height 47
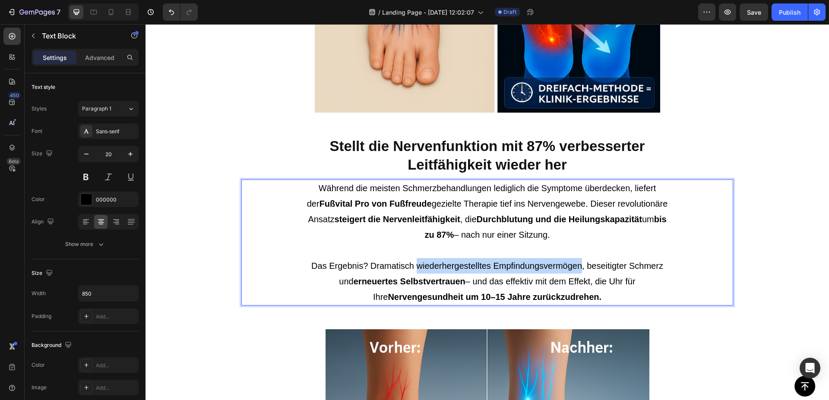
drag, startPoint x: 413, startPoint y: 266, endPoint x: 577, endPoint y: 266, distance: 163.7
click at [577, 266] on p "Das Ergebnis? Dramatisch wiederhergestelltes Empfindungsvermögen, beseitigter S…" at bounding box center [487, 281] width 365 height 47
click at [448, 263] on p "Das Ergebnis? Dramatisch wiederhergestelltes Empfindungsvermögen, beseitigter S…" at bounding box center [487, 281] width 365 height 47
click at [480, 197] on p "Während die meisten Schmerzbehandlungen lediglich die Symptome überdecken, lief…" at bounding box center [487, 220] width 365 height 78
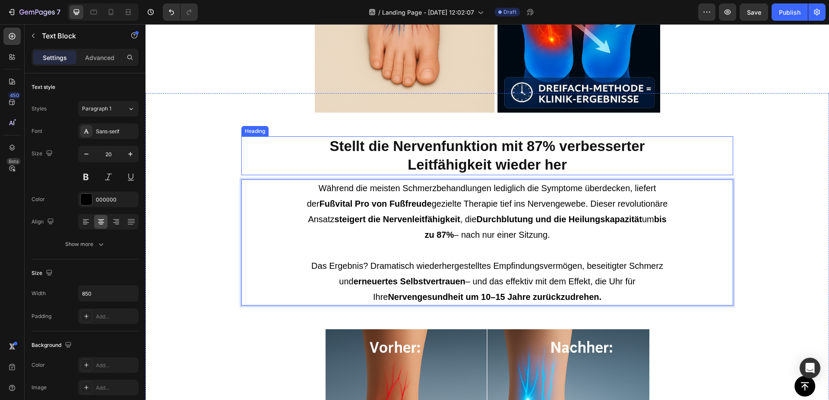
click at [479, 150] on h2 "Stellt die Nervenfunktion mit 87% verbesserter Leitfähigkeit wieder her" at bounding box center [487, 155] width 492 height 39
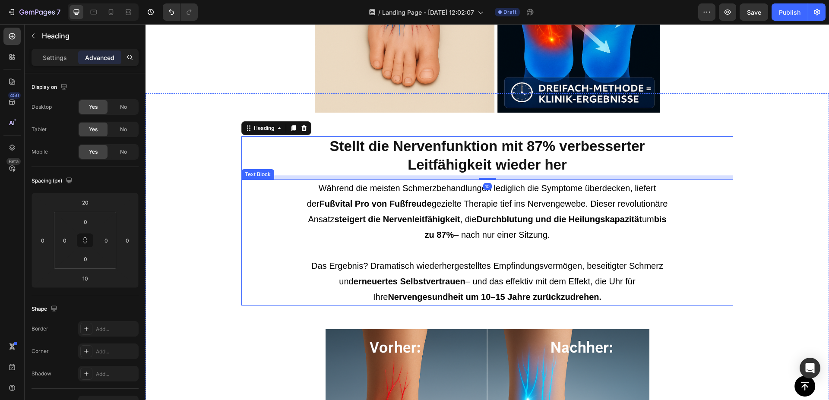
click at [463, 250] on p "Während die meisten Schmerzbehandlungen lediglich die Symptome überdecken, lief…" at bounding box center [487, 220] width 365 height 78
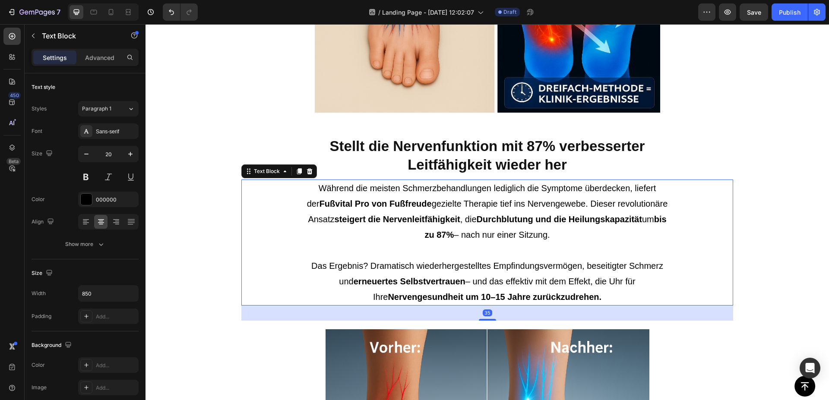
drag, startPoint x: 421, startPoint y: 268, endPoint x: 416, endPoint y: 267, distance: 4.4
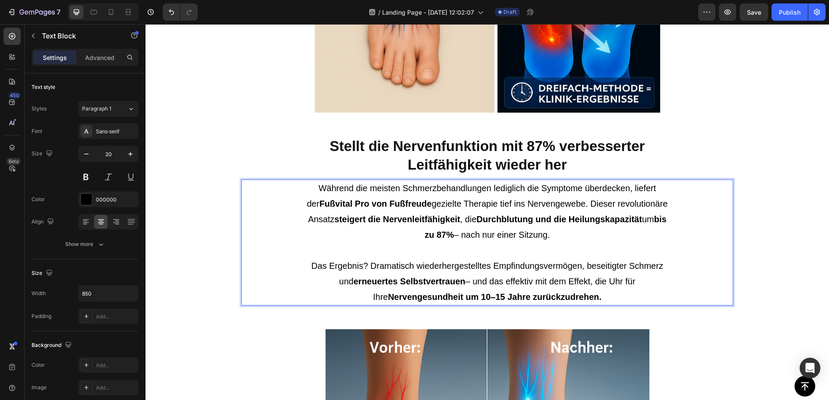
click at [412, 266] on p "Das Ergebnis? Dramatisch wiederhergestelltes Empfindungsvermögen, beseitigter S…" at bounding box center [487, 281] width 365 height 47
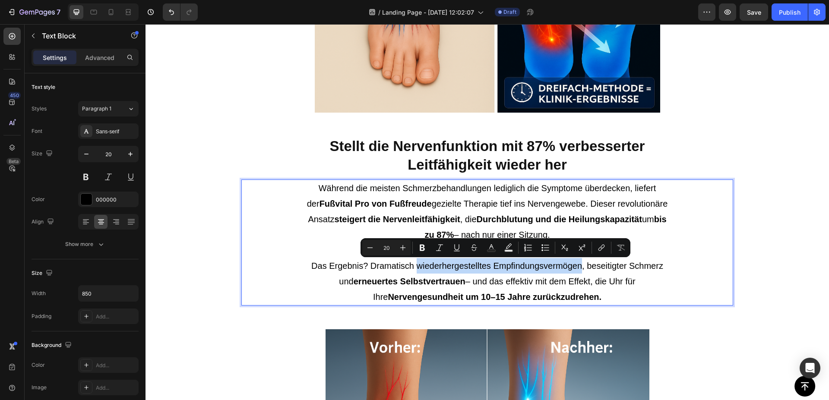
drag, startPoint x: 412, startPoint y: 266, endPoint x: 646, endPoint y: 280, distance: 234.1
click at [577, 264] on p "Das Ergebnis? Dramatisch wiederhergestelltes Empfindungsvermögen, beseitigter S…" at bounding box center [487, 281] width 365 height 47
click at [427, 249] on button "Bold" at bounding box center [423, 248] width 16 height 16
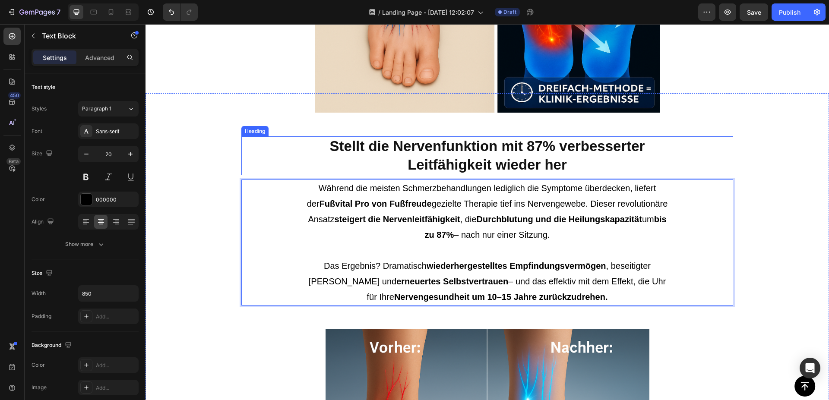
click at [709, 141] on h2 "Stellt die Nervenfunktion mit 87% verbesserter Leitfähigkeit wieder her" at bounding box center [487, 155] width 492 height 39
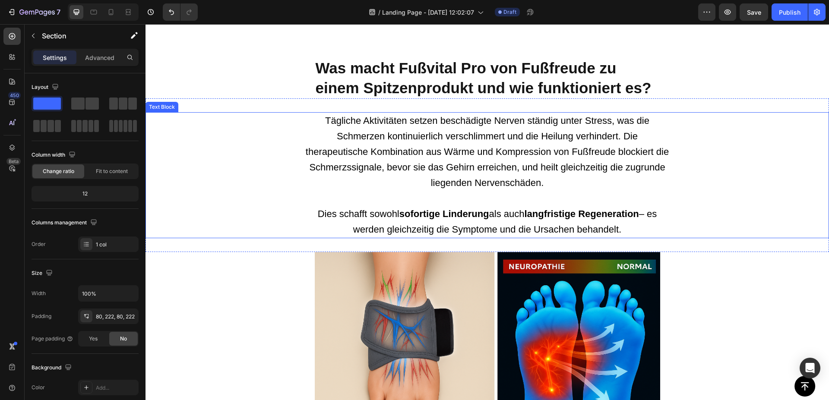
scroll to position [1452, 0]
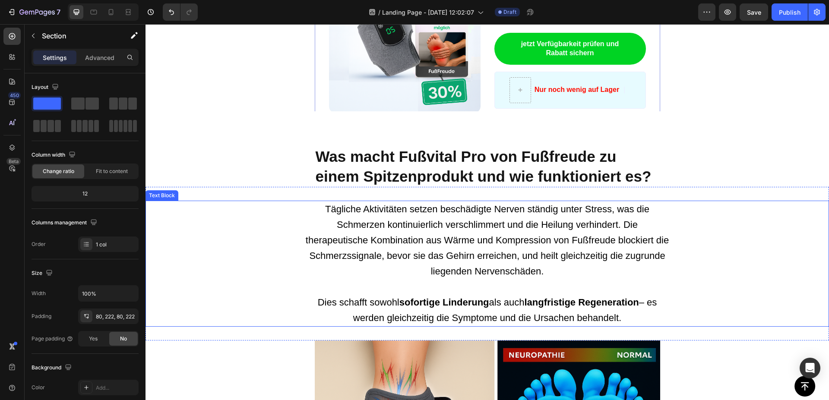
click at [590, 260] on span "Tägliche Aktivitäten setzen beschädigte Nerven ständig unter Stress, was die Sc…" at bounding box center [487, 240] width 363 height 73
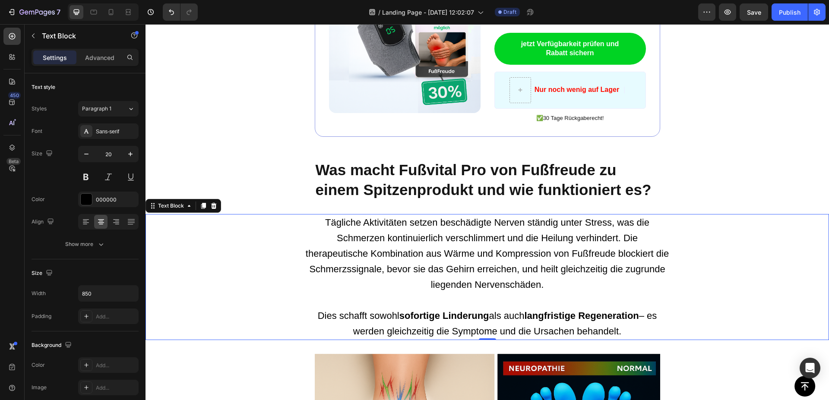
click at [419, 245] on span "Tägliche Aktivitäten setzen beschädigte Nerven ständig unter Stress, was die Sc…" at bounding box center [487, 253] width 363 height 73
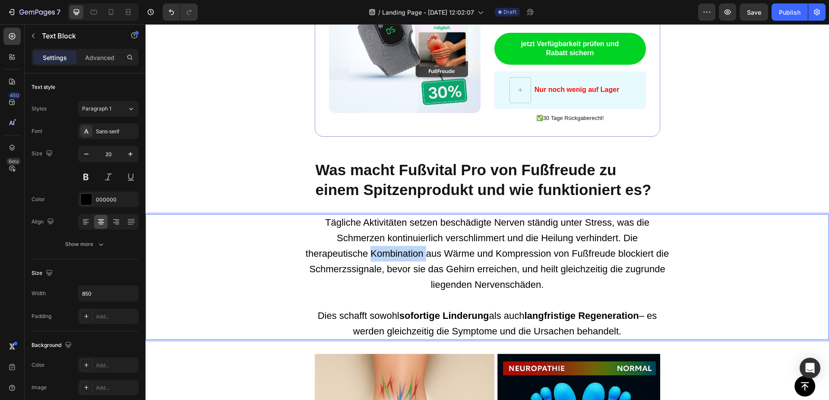
click at [419, 245] on span "Tägliche Aktivitäten setzen beschädigte Nerven ständig unter Stress, was die Sc…" at bounding box center [487, 253] width 363 height 73
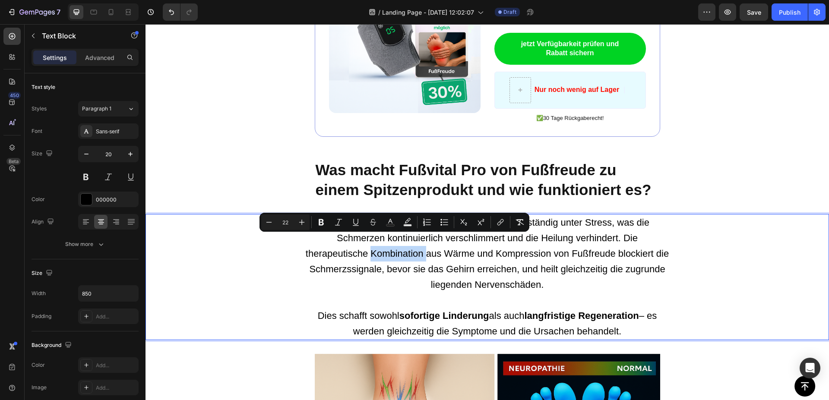
click at [384, 241] on span "Tägliche Aktivitäten setzen beschädigte Nerven ständig unter Stress, was die Sc…" at bounding box center [487, 253] width 363 height 73
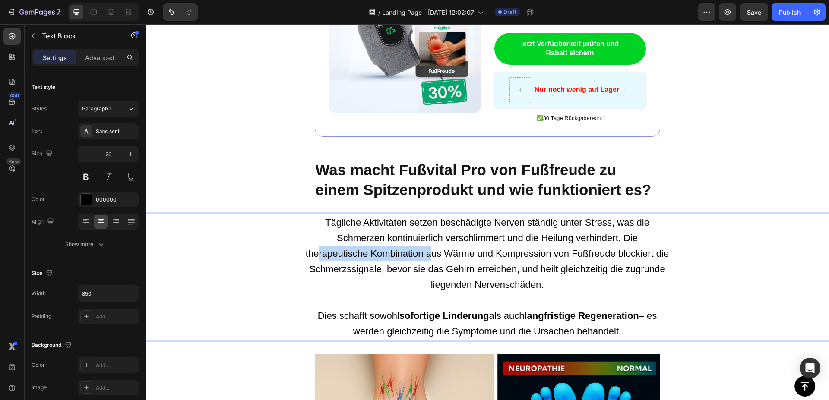
drag, startPoint x: 316, startPoint y: 241, endPoint x: 426, endPoint y: 237, distance: 110.2
click at [426, 237] on span "Tägliche Aktivitäten setzen beschädigte Nerven ständig unter Stress, was die Sc…" at bounding box center [487, 253] width 363 height 73
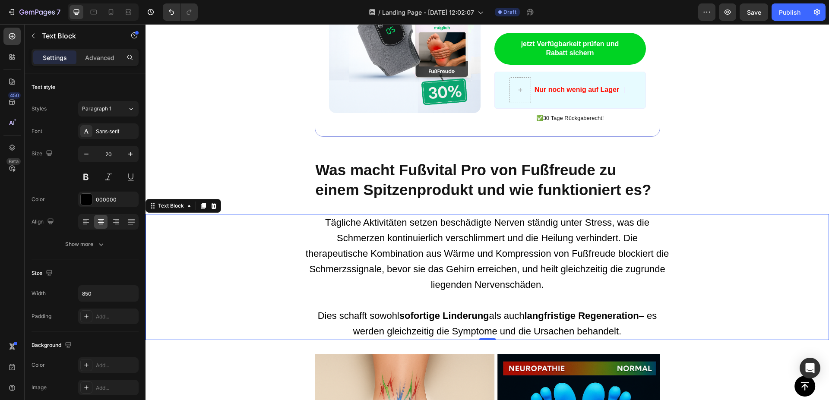
drag, startPoint x: 292, startPoint y: 241, endPoint x: 446, endPoint y: 243, distance: 153.8
click at [446, 243] on div "Tägliche Aktivitäten setzen beschädigte Nerven ständig unter Stress, was die Sc…" at bounding box center [488, 277] width 684 height 126
click at [446, 243] on span "Tägliche Aktivitäten setzen beschädigte Nerven ständig unter Stress, was die Sc…" at bounding box center [487, 253] width 363 height 73
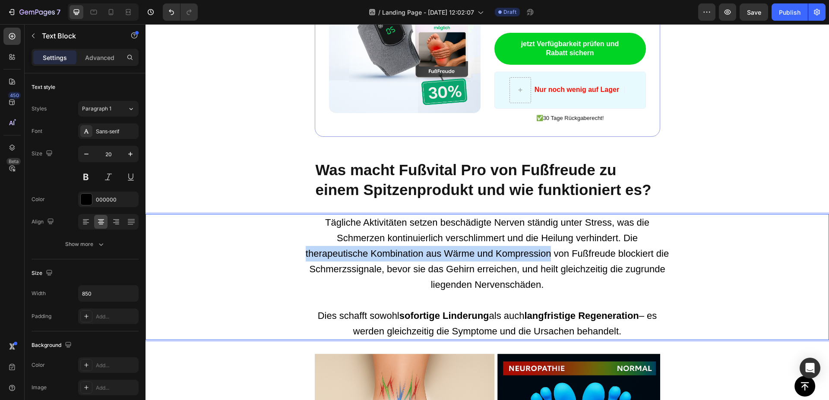
drag, startPoint x: 302, startPoint y: 242, endPoint x: 547, endPoint y: 240, distance: 244.9
click at [547, 240] on p "Tägliche Aktivitäten setzen beschädigte Nerven ständig unter Stress, was die Sc…" at bounding box center [487, 254] width 365 height 78
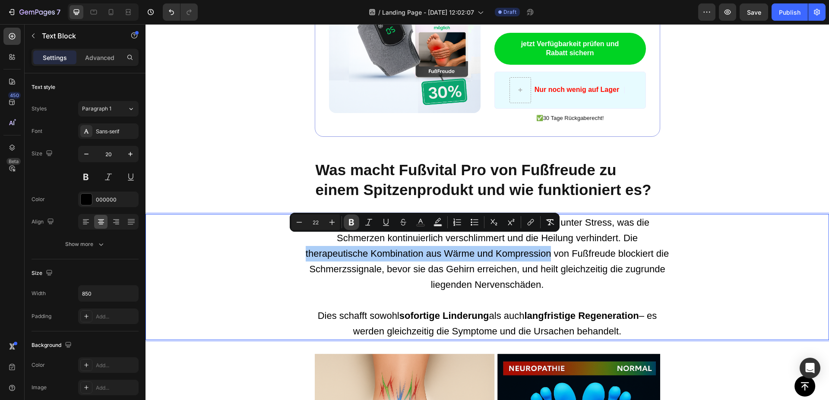
drag, startPoint x: 352, startPoint y: 222, endPoint x: 239, endPoint y: 210, distance: 113.8
click at [352, 222] on icon "Editor contextual toolbar" at bounding box center [351, 222] width 5 height 6
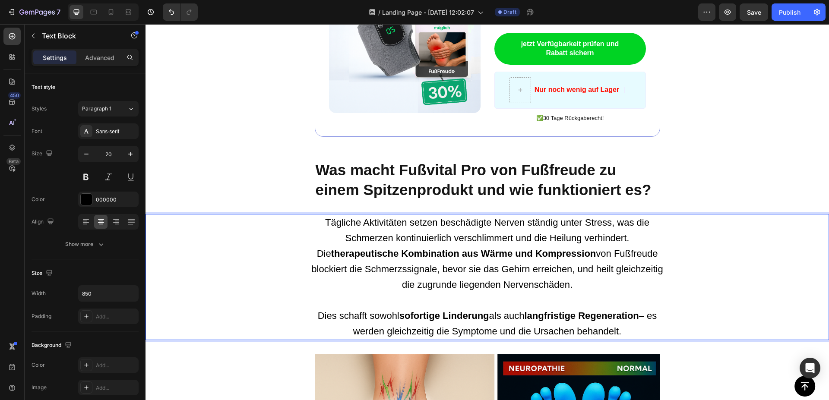
click at [476, 258] on span "Tägliche Aktivitäten setzen beschädigte Nerven ständig unter Stress, was die Sc…" at bounding box center [487, 253] width 352 height 73
click at [592, 259] on span "Tägliche Aktivitäten setzen beschädigte Nerven ständig unter Stress, was die Sc…" at bounding box center [487, 253] width 352 height 73
drag, startPoint x: 592, startPoint y: 259, endPoint x: 635, endPoint y: 279, distance: 47.3
click at [635, 279] on p "Tägliche Aktivitäten setzen beschädigte Nerven ständig unter Stress, was die Sc…" at bounding box center [487, 254] width 365 height 78
click at [496, 272] on span "Tägliche Aktivitäten setzen beschädigte Nerven ständig unter Stress, was die Sc…" at bounding box center [487, 253] width 352 height 73
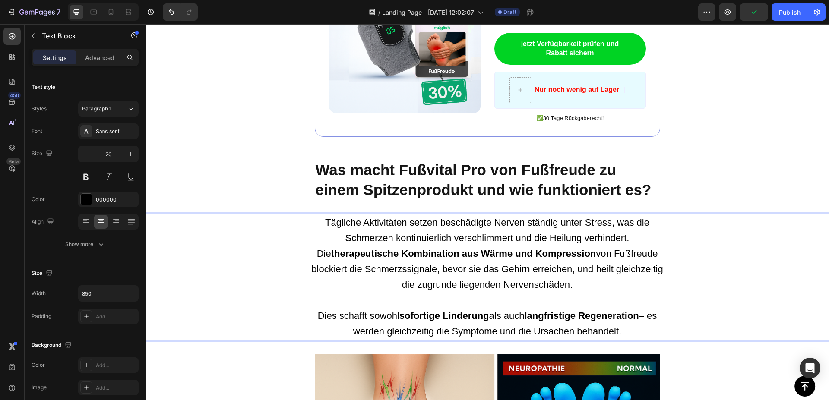
click at [578, 250] on p "Tägliche Aktivitäten setzen beschädigte Nerven ständig unter Stress, was die Sc…" at bounding box center [487, 254] width 365 height 78
click at [549, 178] on p "Was macht Fußvital Pro von Fußfreude zu einem Spitzenprodukt und wie funktionie…" at bounding box center [488, 179] width 344 height 39
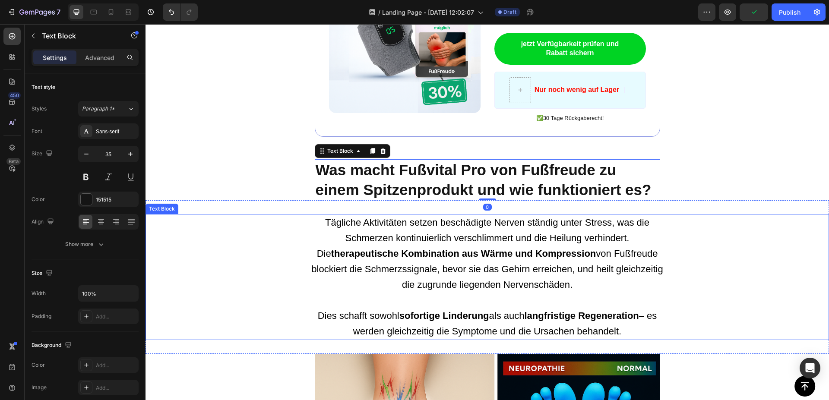
click at [579, 258] on span "Tägliche Aktivitäten setzen beschädigte Nerven ständig unter Stress, was die Sc…" at bounding box center [487, 253] width 352 height 73
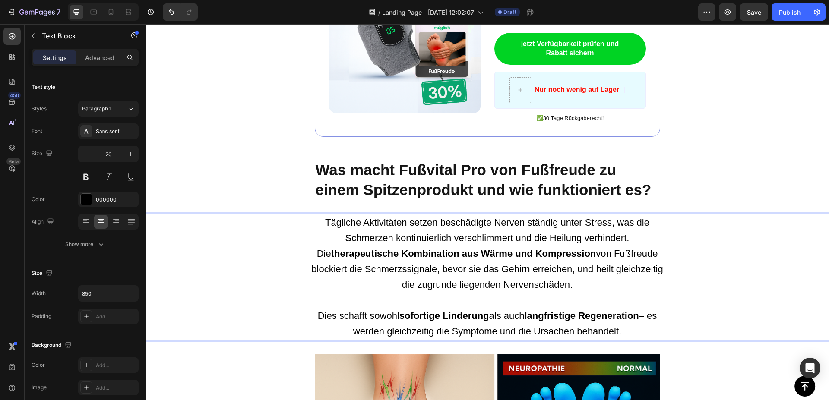
drag, startPoint x: 573, startPoint y: 257, endPoint x: 623, endPoint y: 258, distance: 50.1
drag, startPoint x: 572, startPoint y: 256, endPoint x: 589, endPoint y: 257, distance: 17.3
click at [589, 257] on span "Tägliche Aktivitäten setzen beschädigte Nerven ständig unter Stress, was die Sc…" at bounding box center [487, 253] width 352 height 73
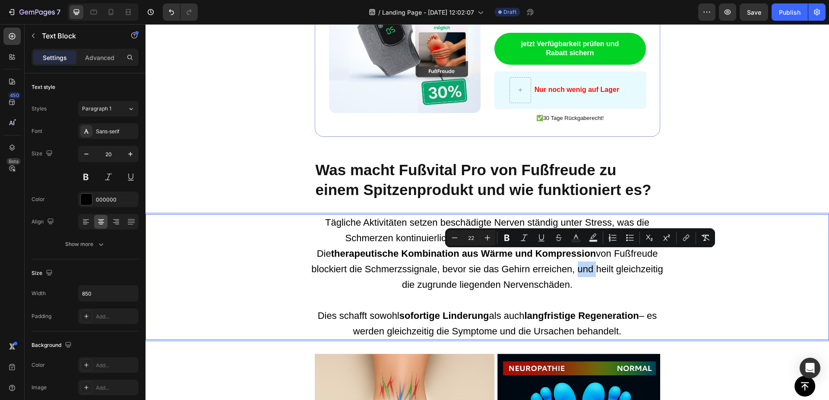
click at [576, 257] on span "Tägliche Aktivitäten setzen beschädigte Nerven ständig unter Stress, was die Sc…" at bounding box center [487, 253] width 352 height 73
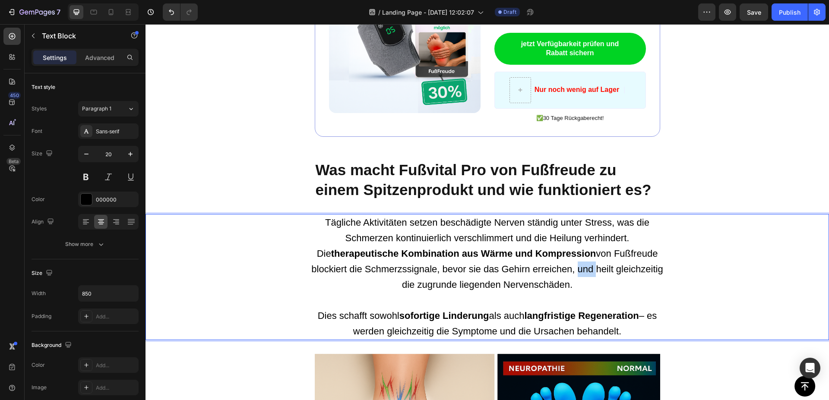
drag, startPoint x: 574, startPoint y: 257, endPoint x: 630, endPoint y: 280, distance: 61.0
click at [630, 280] on p "Tägliche Aktivitäten setzen beschädigte Nerven ständig unter Stress, was die Sc…" at bounding box center [487, 254] width 365 height 78
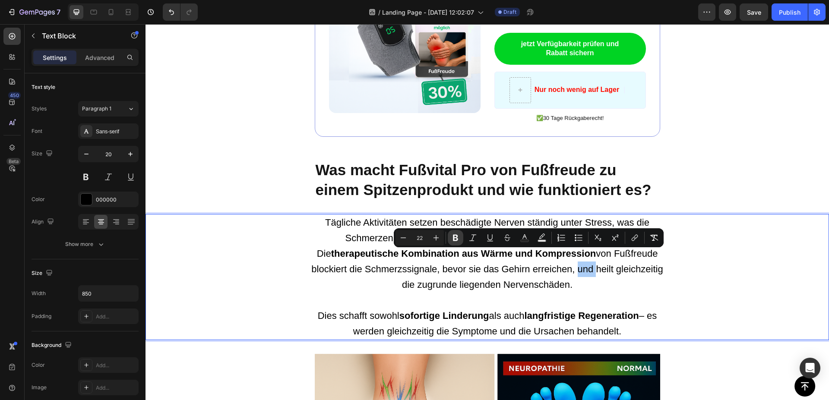
click at [458, 237] on icon "Editor contextual toolbar" at bounding box center [455, 238] width 5 height 6
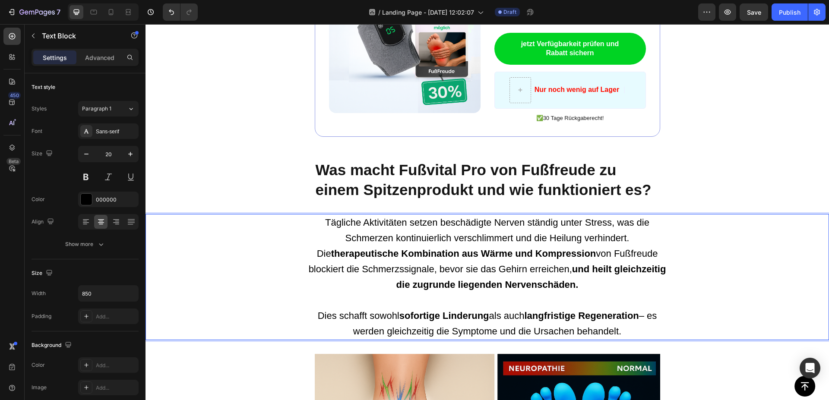
click at [493, 217] on span "Tägliche Aktivitäten setzen beschädigte Nerven ständig unter Stress, was die Sc…" at bounding box center [488, 253] width 358 height 73
click at [680, 159] on div "Button Sticky Image ️🎊 Schlagen Sie zu - Rabatt endet bald ️🎊 Text Block Erhalt…" at bounding box center [488, 225] width 684 height 3273
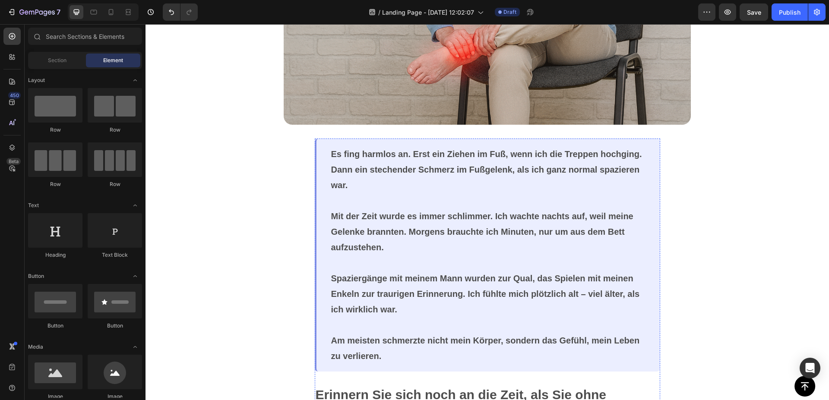
scroll to position [395, 0]
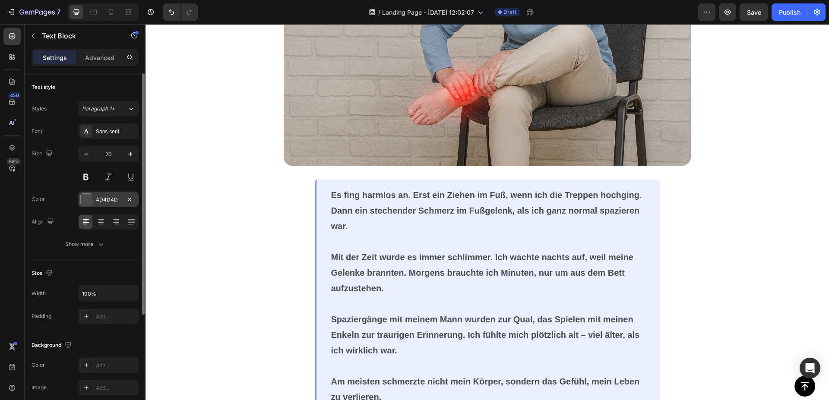
click at [85, 200] on div at bounding box center [86, 199] width 11 height 11
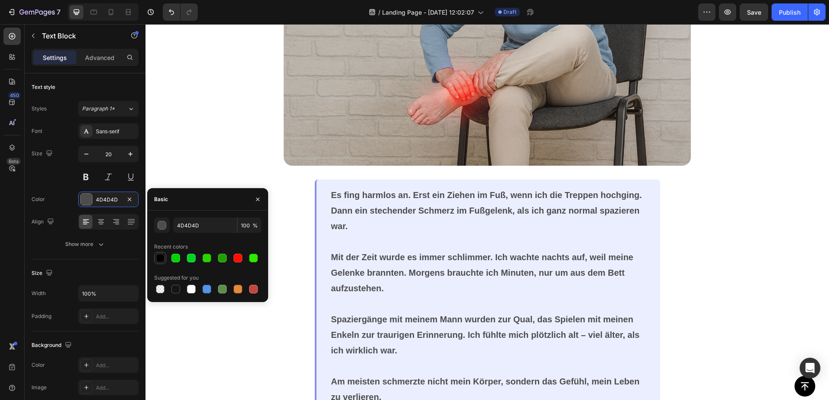
click at [158, 256] on div at bounding box center [160, 258] width 9 height 9
type input "000000"
click at [247, 155] on div "Image Es fing harmlos an. Erst ein Ziehen im Fuß, wenn ich die Treppen hochging…" at bounding box center [488, 314] width 684 height 894
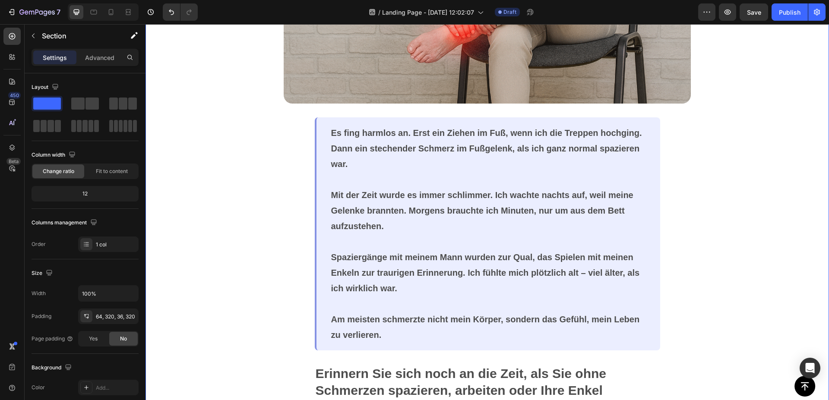
scroll to position [527, 0]
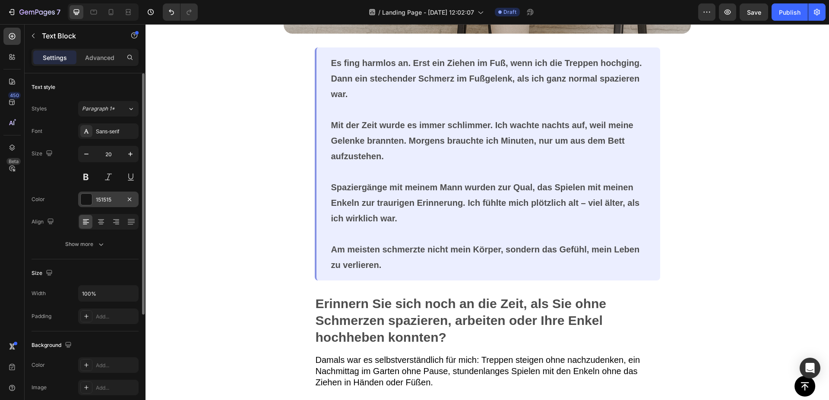
click at [84, 197] on div at bounding box center [86, 199] width 11 height 11
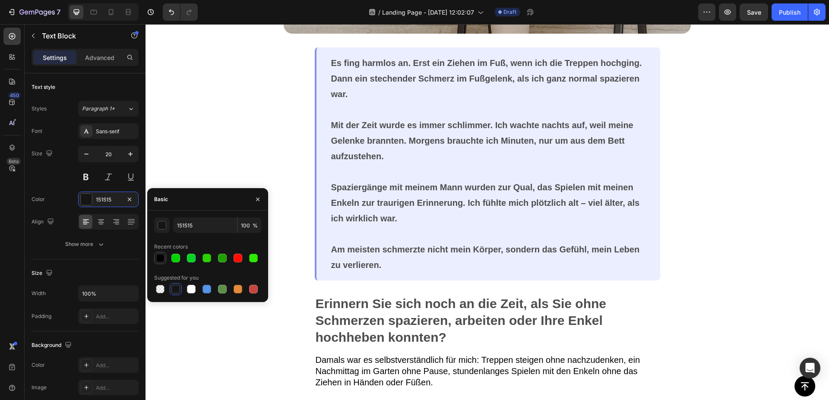
click at [159, 256] on div at bounding box center [160, 258] width 9 height 9
type input "000000"
click at [223, 142] on div "Image Es fing harmlos an. Erst ein Ziehen im Fuß, wenn ich die Treppen hochging…" at bounding box center [488, 181] width 684 height 894
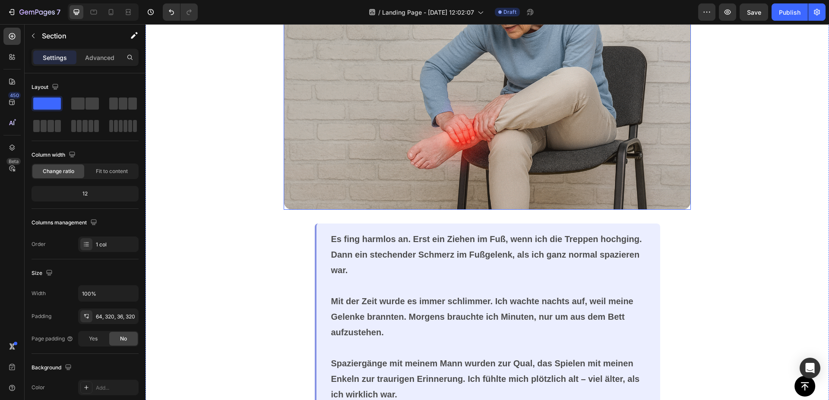
scroll to position [174, 0]
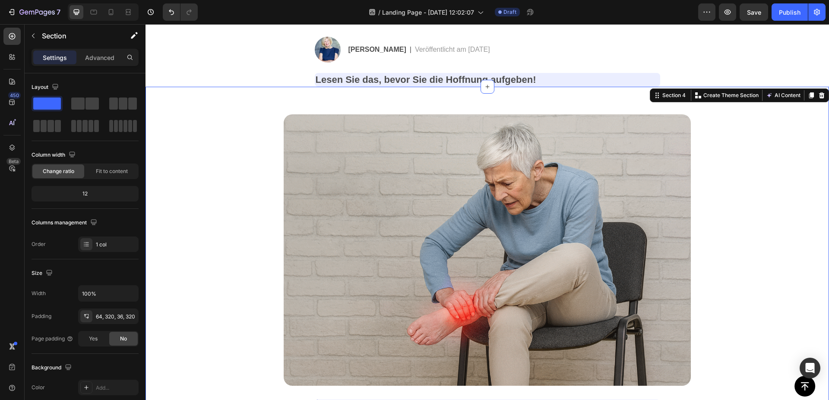
click at [411, 80] on p "Lesen Sie das, bevor Sie die Hoffnung aufgeben!" at bounding box center [488, 80] width 344 height 13
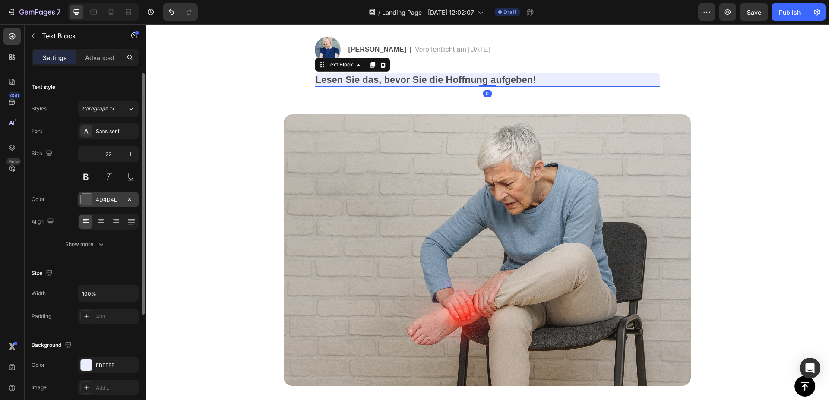
click at [85, 199] on div at bounding box center [86, 199] width 11 height 11
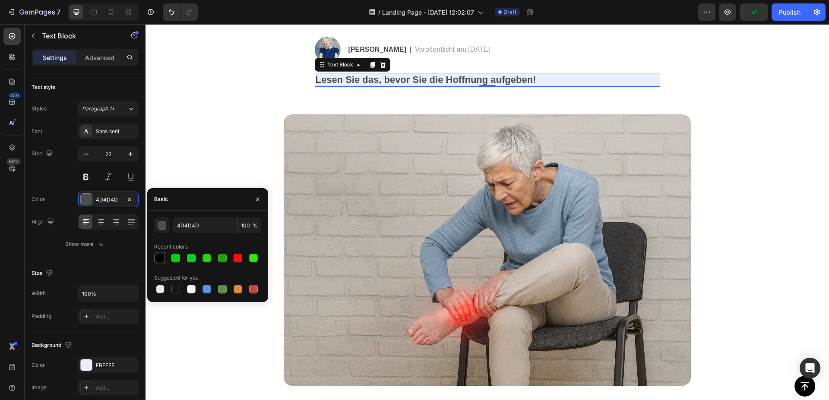
click at [158, 259] on div at bounding box center [160, 258] width 9 height 9
type input "000000"
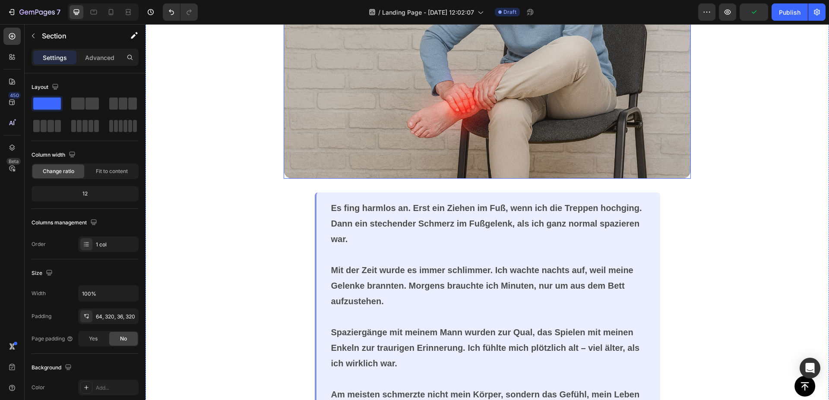
scroll to position [395, 0]
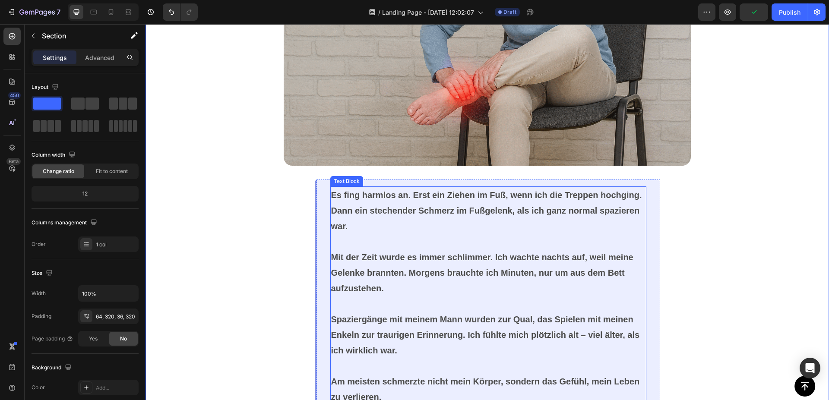
click at [401, 234] on p at bounding box center [488, 242] width 314 height 16
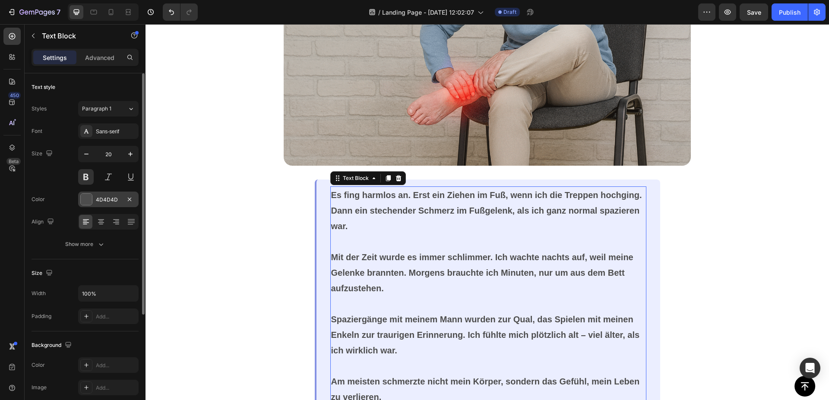
click at [89, 203] on div at bounding box center [86, 199] width 11 height 11
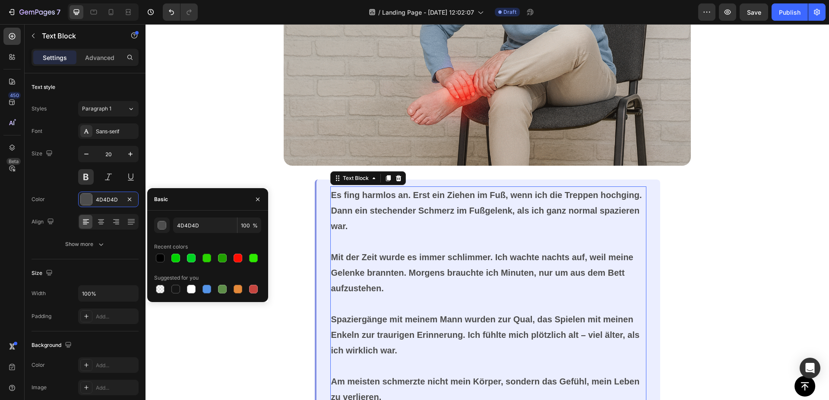
drag, startPoint x: 161, startPoint y: 260, endPoint x: 178, endPoint y: 207, distance: 55.9
click at [161, 260] on div at bounding box center [160, 258] width 9 height 9
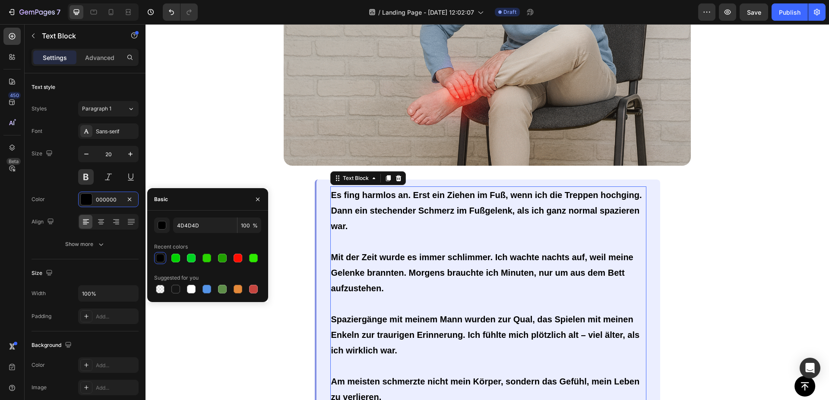
type input "000000"
click at [201, 143] on div "Image Es fing harmlos an. Erst ein Ziehen im Fuß, wenn ich die Treppen hochging…" at bounding box center [488, 314] width 684 height 894
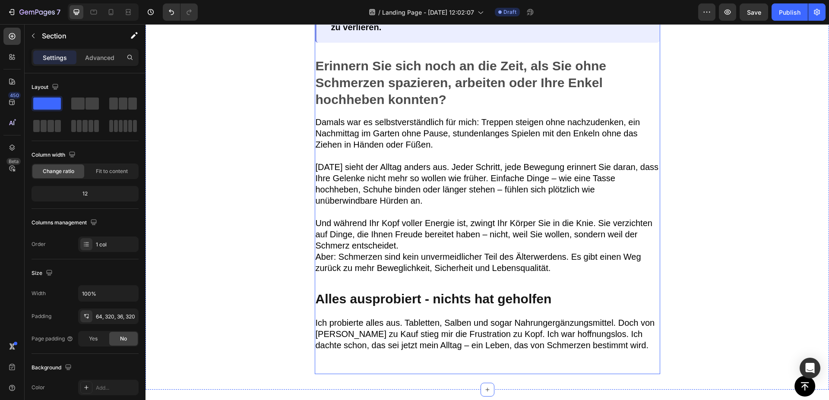
scroll to position [747, 0]
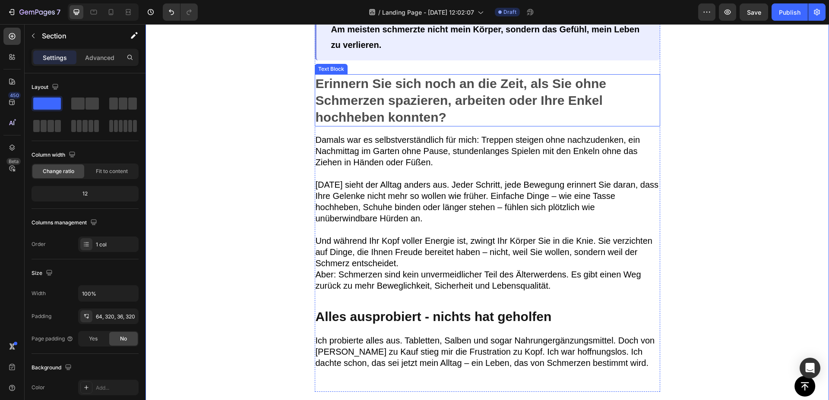
click at [408, 108] on p "Erinnern Sie sich noch an die Zeit, als Sie ohne Schmerzen spazieren, arbeiten …" at bounding box center [488, 100] width 344 height 51
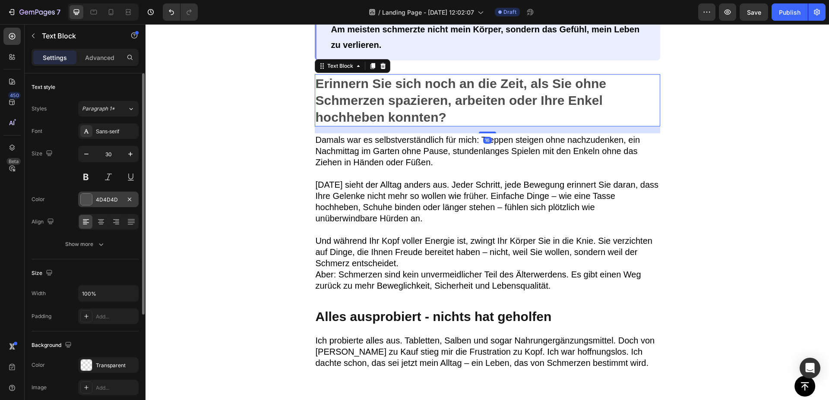
click at [86, 197] on div at bounding box center [86, 199] width 11 height 11
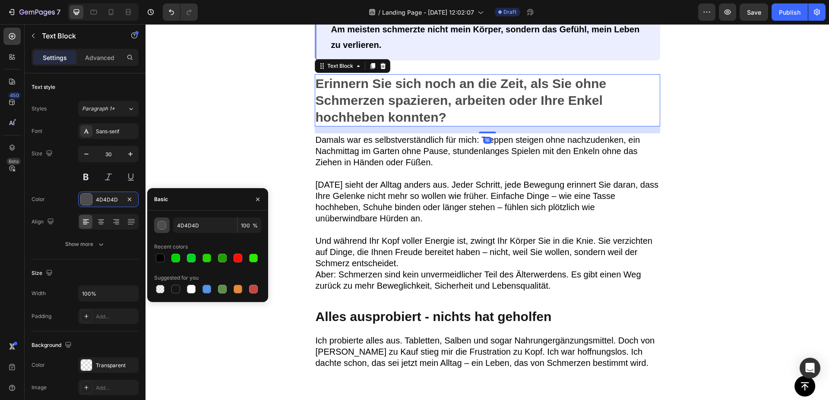
drag, startPoint x: 161, startPoint y: 258, endPoint x: 169, endPoint y: 223, distance: 35.5
click at [161, 258] on div at bounding box center [160, 258] width 9 height 9
type input "000000"
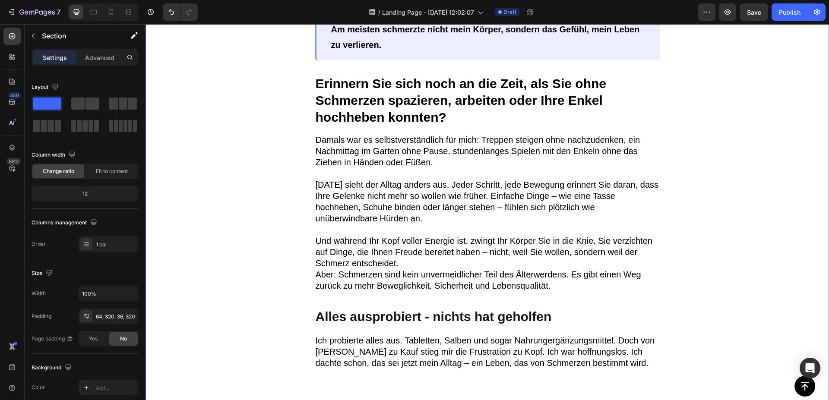
click at [366, 168] on p at bounding box center [488, 173] width 344 height 11
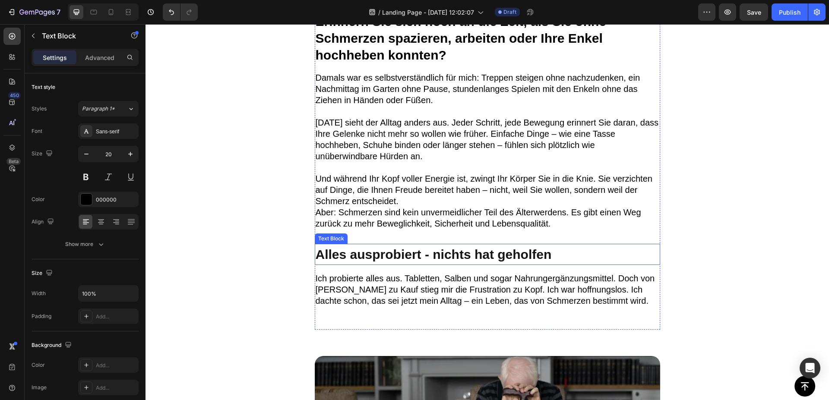
scroll to position [791, 0]
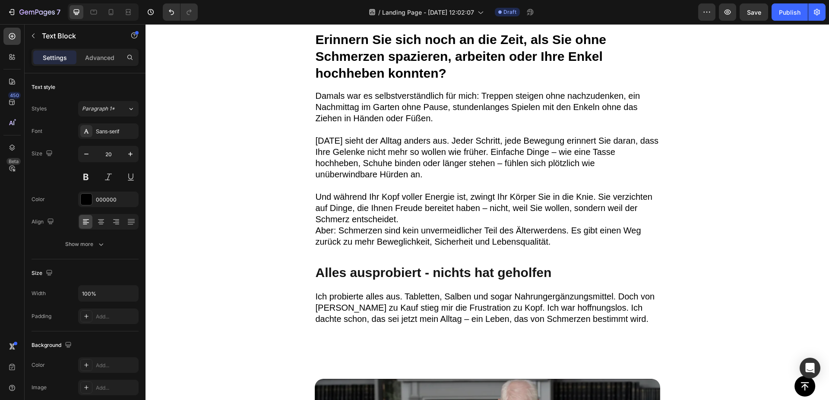
click at [590, 211] on p "Und während Ihr Kopf voller Energie ist, zwingt Ihr Körper Sie in die Knie. Sie…" at bounding box center [488, 208] width 344 height 34
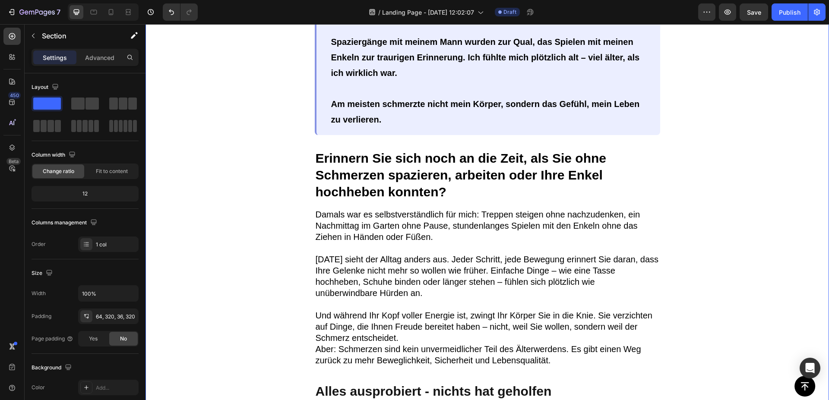
scroll to position [703, 0]
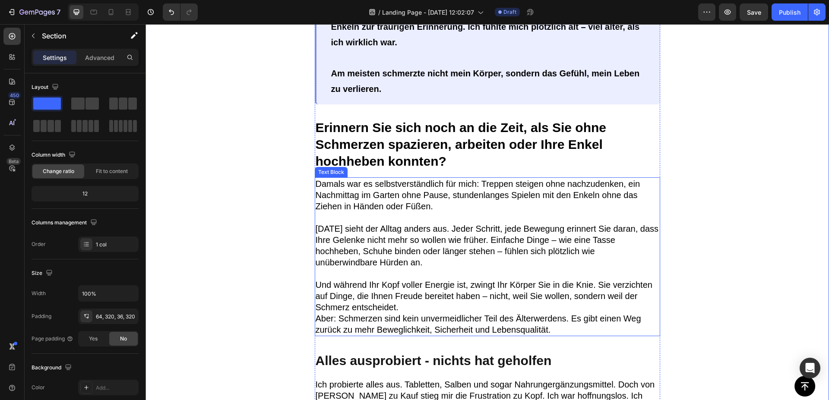
click at [438, 212] on p "Rich Text Editor. Editing area: main" at bounding box center [488, 217] width 344 height 11
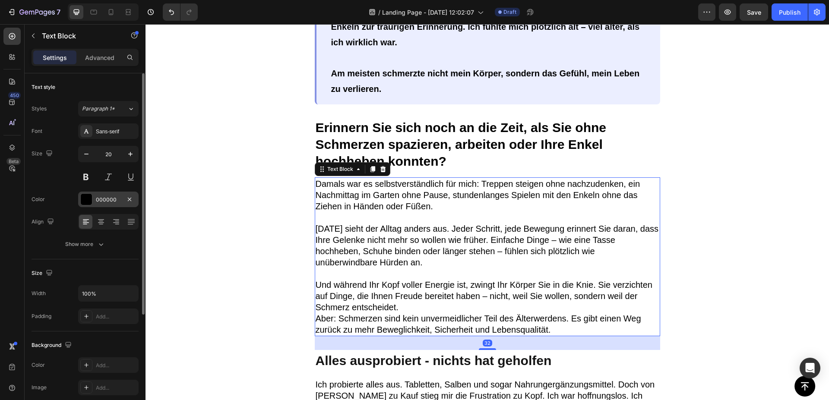
click at [89, 195] on div at bounding box center [86, 199] width 11 height 11
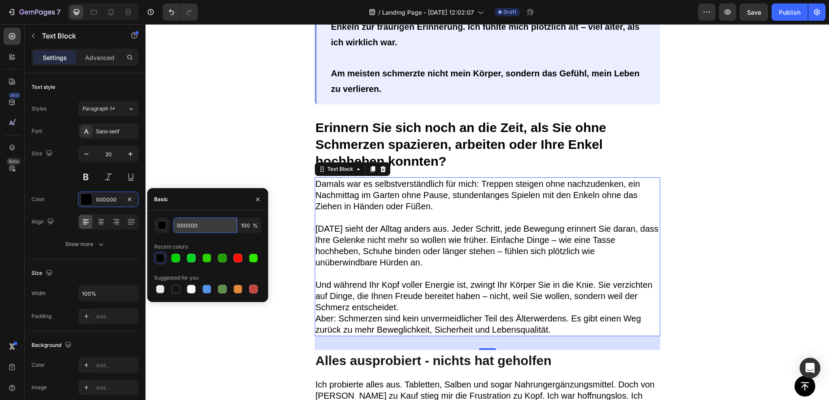
click at [202, 225] on input "000000" at bounding box center [205, 226] width 64 height 16
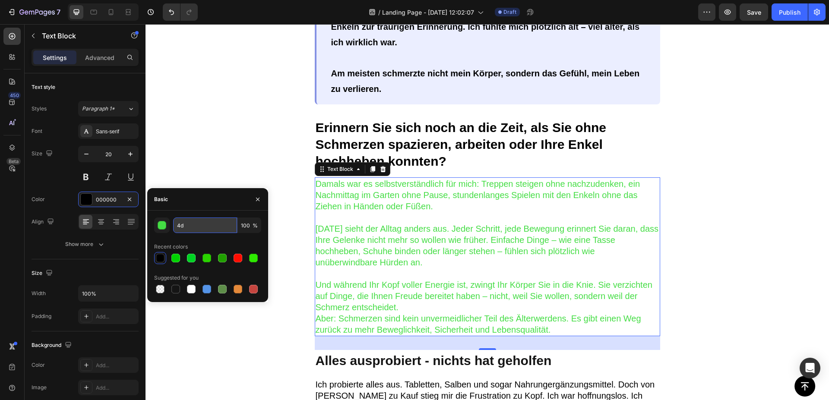
type input "4"
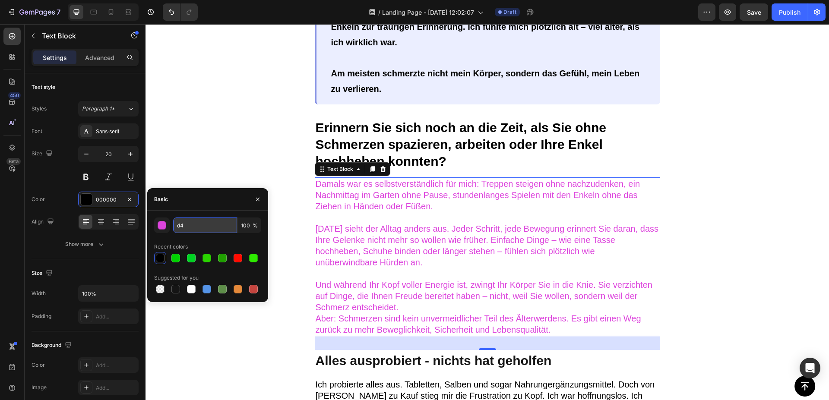
type input "d"
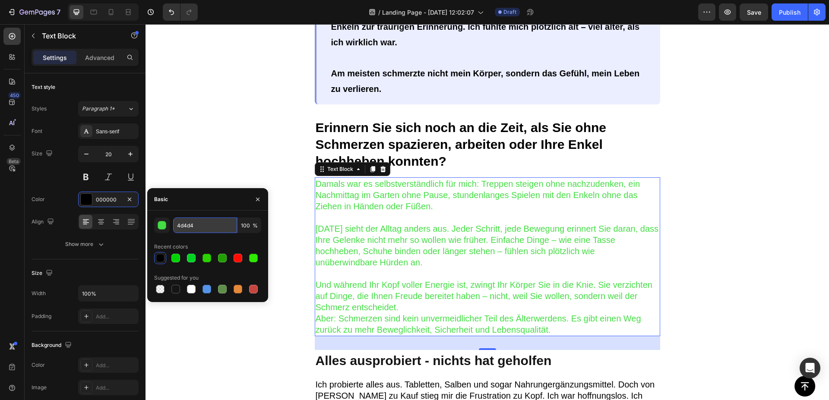
type input "4d4d4d"
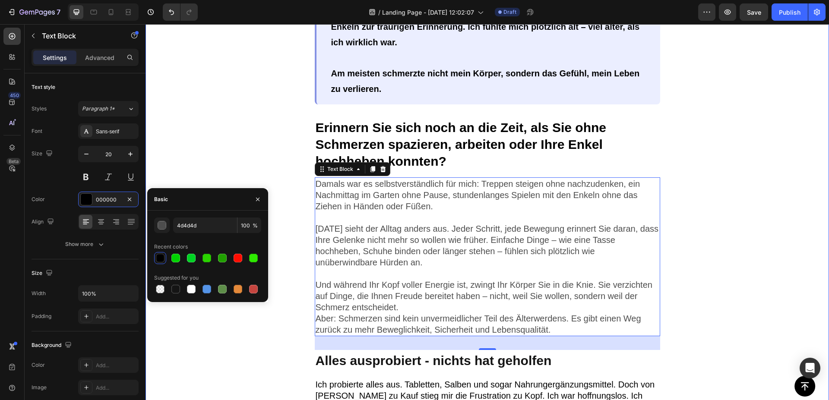
click at [216, 151] on div "Image Es fing harmlos an. Erst ein Ziehen im Fuß, wenn ich die Treppen hochging…" at bounding box center [488, 5] width 684 height 894
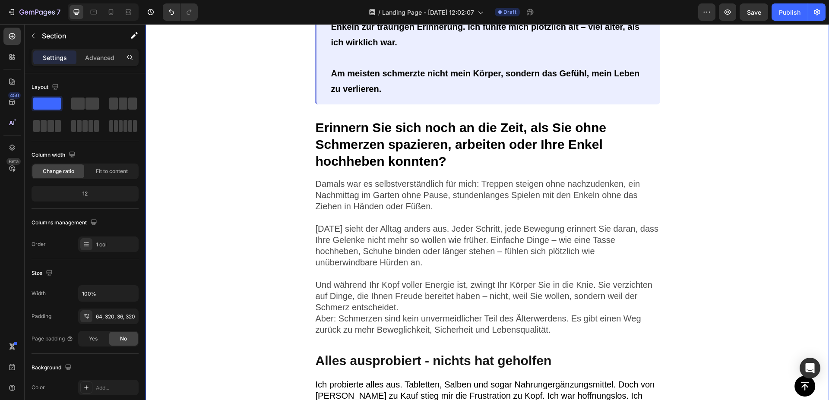
click at [366, 223] on p "[DATE] sieht der Alltag anders aus. Jeder Schritt, jede Bewegung erinnert Sie d…" at bounding box center [488, 245] width 344 height 45
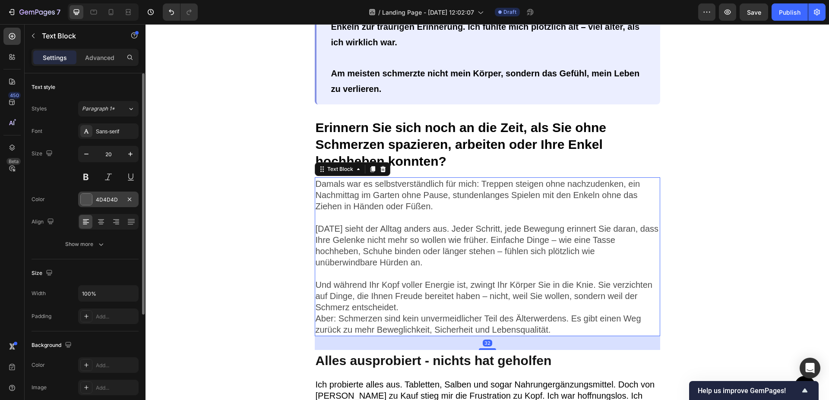
click at [86, 197] on div at bounding box center [86, 199] width 11 height 11
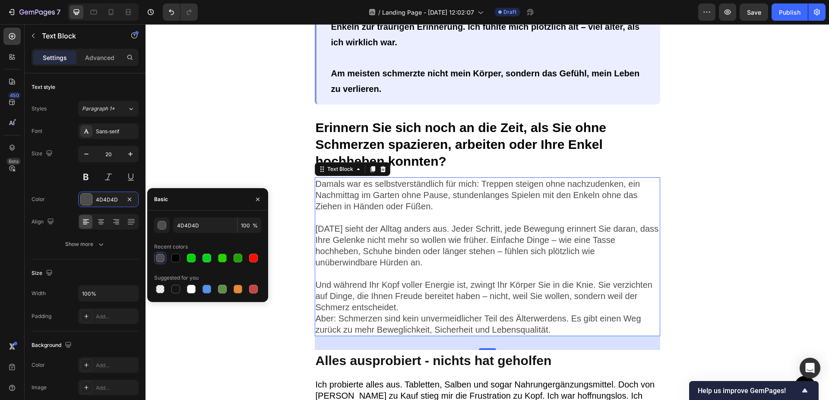
drag, startPoint x: 174, startPoint y: 256, endPoint x: 191, endPoint y: 199, distance: 59.2
click at [174, 256] on div at bounding box center [175, 258] width 9 height 9
type input "000000"
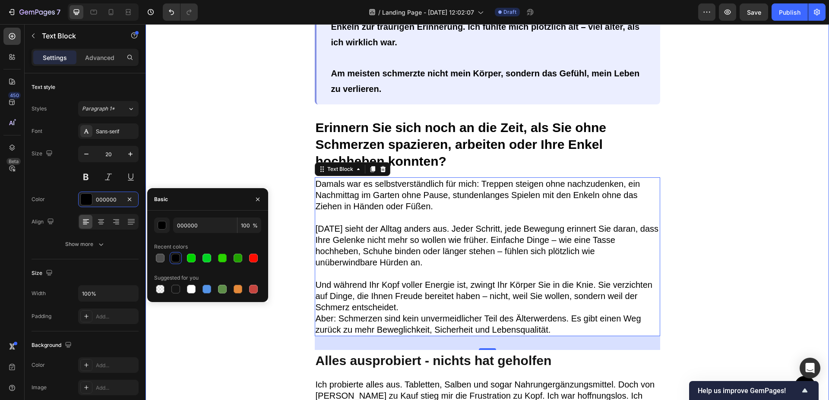
click at [209, 151] on div "Image Es fing harmlos an. Erst ein Ziehen im Fuß, wenn ich die Treppen hochging…" at bounding box center [488, 5] width 684 height 894
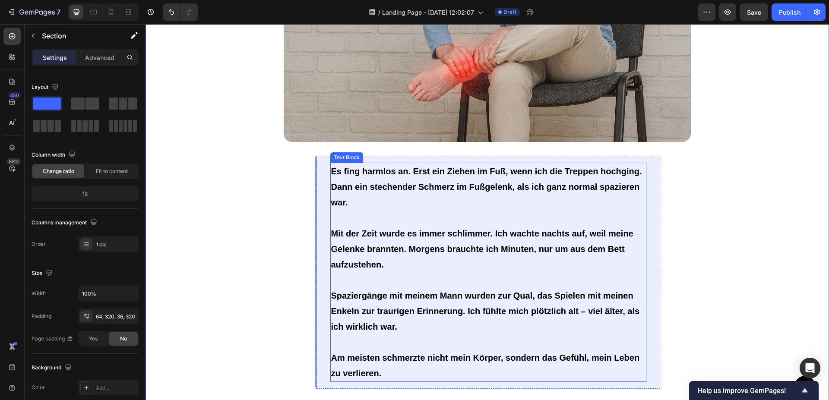
scroll to position [439, 0]
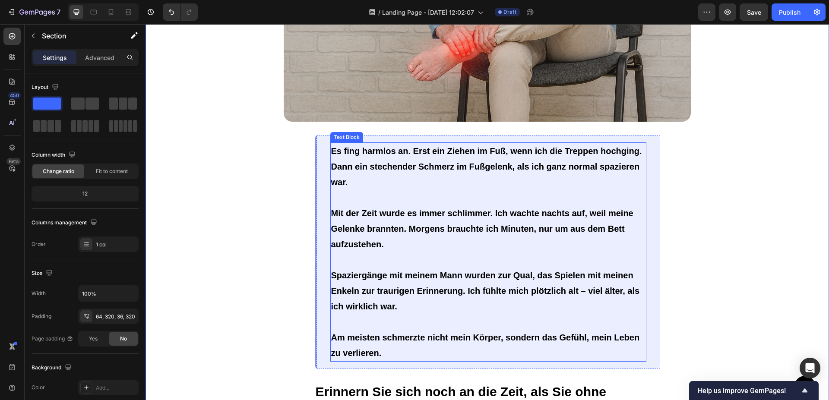
click at [444, 235] on p "Mit der Zeit wurde es immer schlimmer. Ich wachte nachts auf, weil meine Gelenk…" at bounding box center [488, 229] width 314 height 47
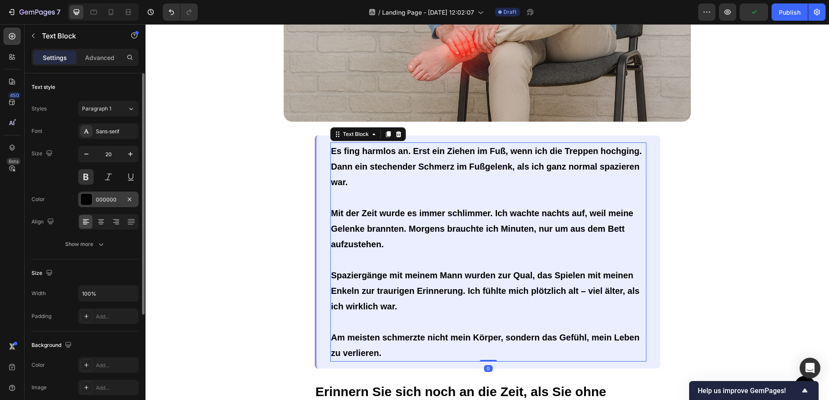
click at [87, 204] on div at bounding box center [86, 199] width 11 height 11
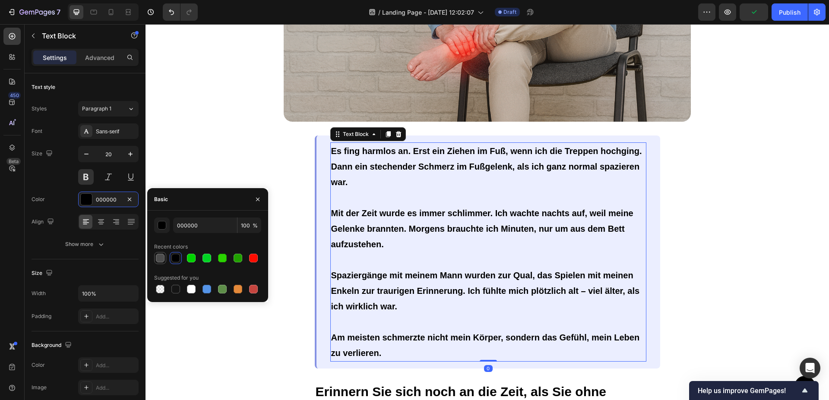
click at [162, 260] on div at bounding box center [160, 258] width 9 height 9
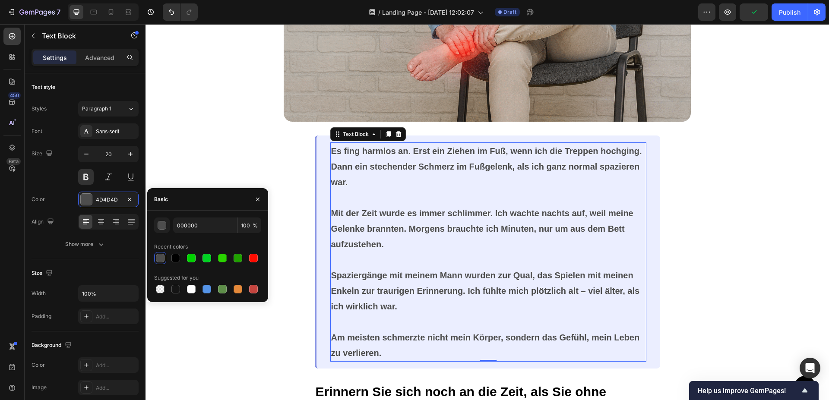
type input "4D4D4D"
click at [205, 139] on div "Image Es fing harmlos an. Erst ein Ziehen im Fuß, wenn ich die Treppen hochging…" at bounding box center [488, 269] width 684 height 894
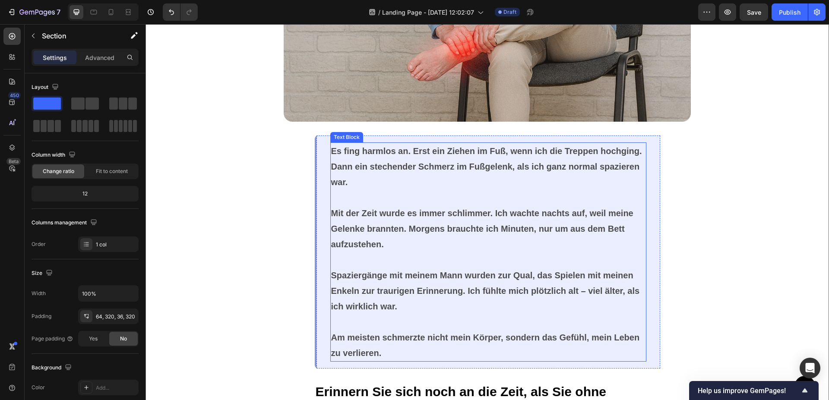
click at [552, 228] on p "Mit der Zeit wurde es immer schlimmer. Ich wachte nachts auf, weil meine Gelenk…" at bounding box center [488, 229] width 314 height 47
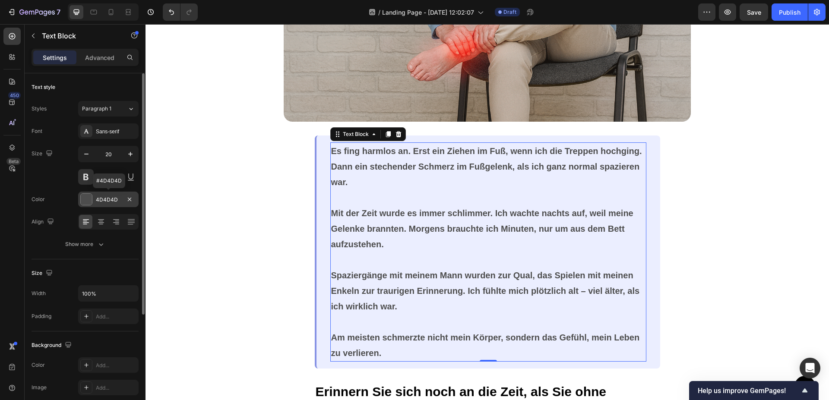
click at [85, 199] on div at bounding box center [86, 199] width 11 height 11
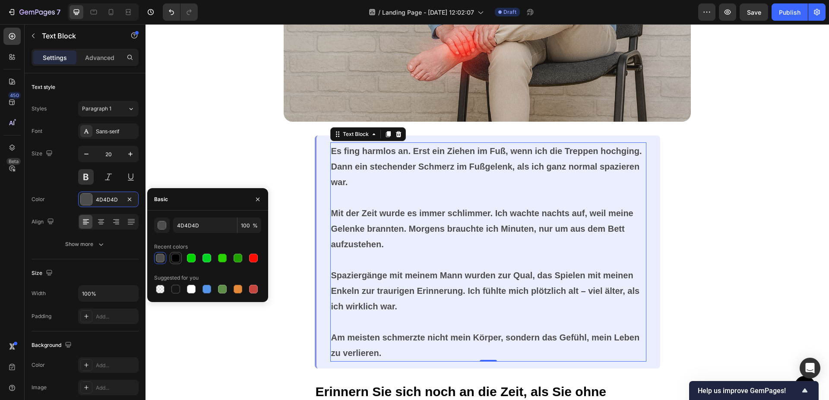
click at [175, 258] on div at bounding box center [175, 258] width 9 height 9
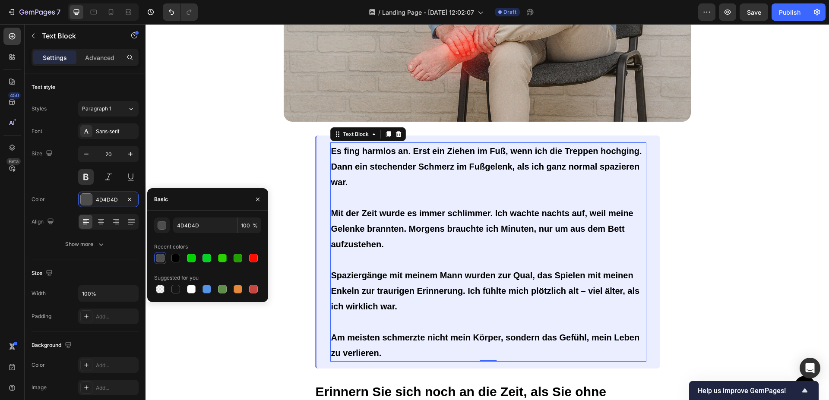
type input "000000"
click at [203, 131] on div "Image Es fing harmlos an. Erst ein Ziehen im Fuß, wenn ich die Treppen hochging…" at bounding box center [488, 269] width 684 height 894
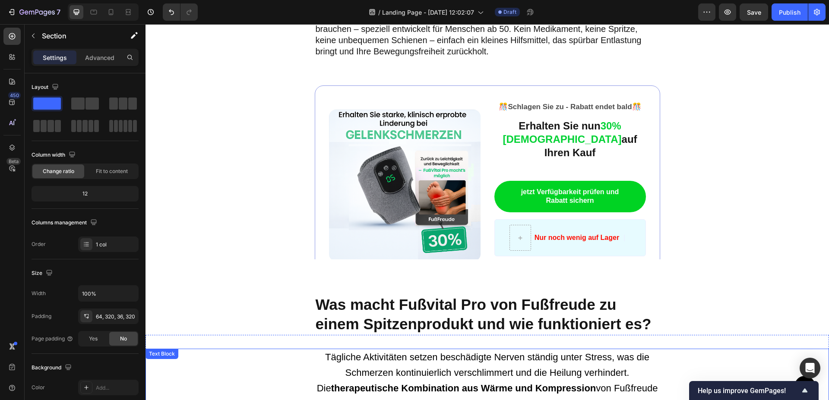
scroll to position [1364, 0]
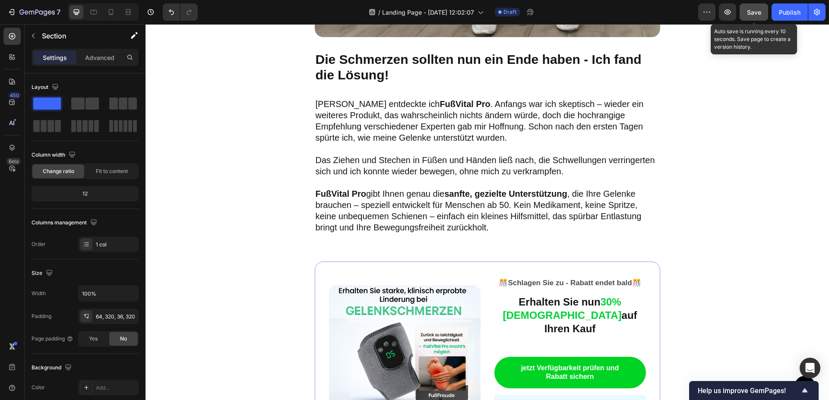
click at [757, 12] on span "Save" at bounding box center [754, 12] width 14 height 7
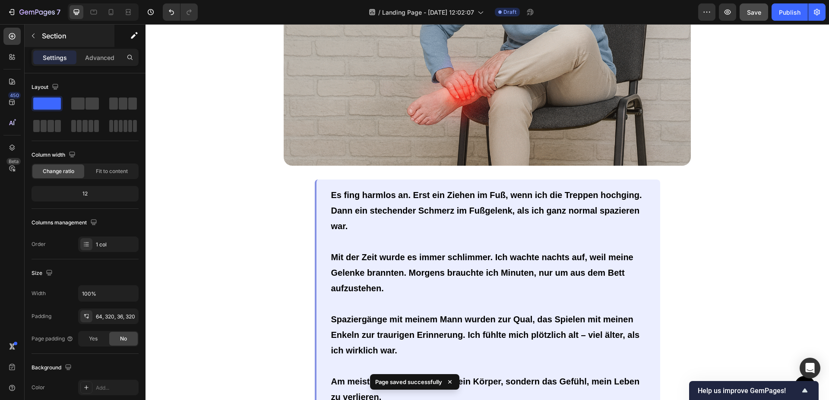
scroll to position [263, 0]
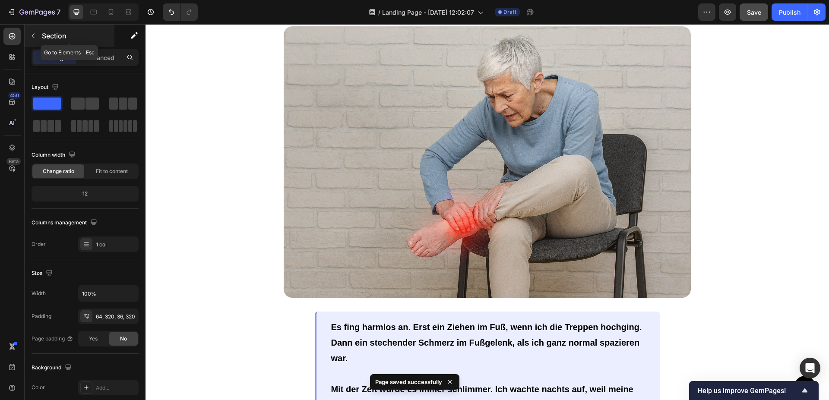
click at [37, 36] on button "button" at bounding box center [33, 36] width 14 height 14
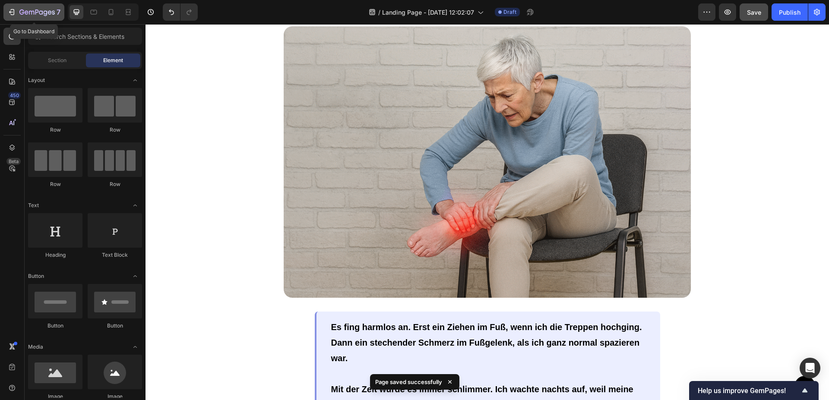
click at [6, 6] on button "7" at bounding box center [33, 11] width 61 height 17
